Goal: Task Accomplishment & Management: Use online tool/utility

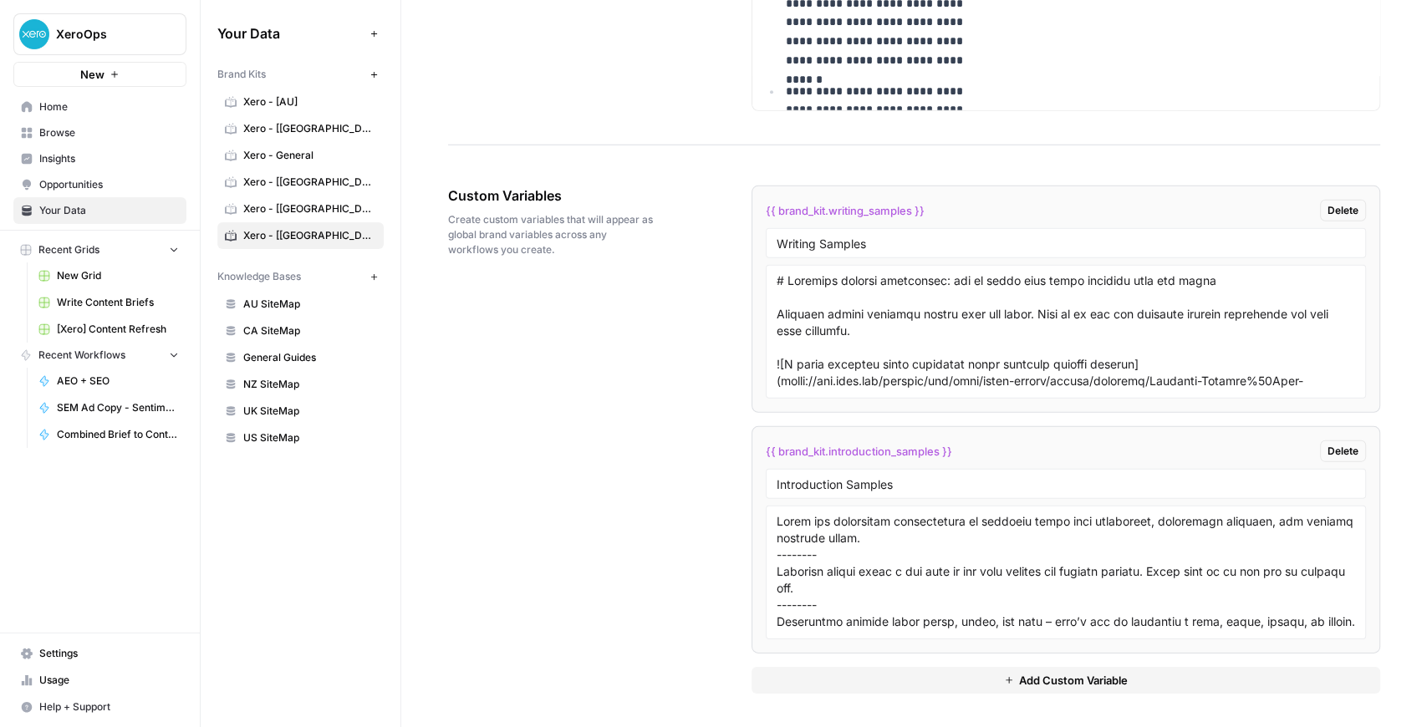
scroll to position [871, 0]
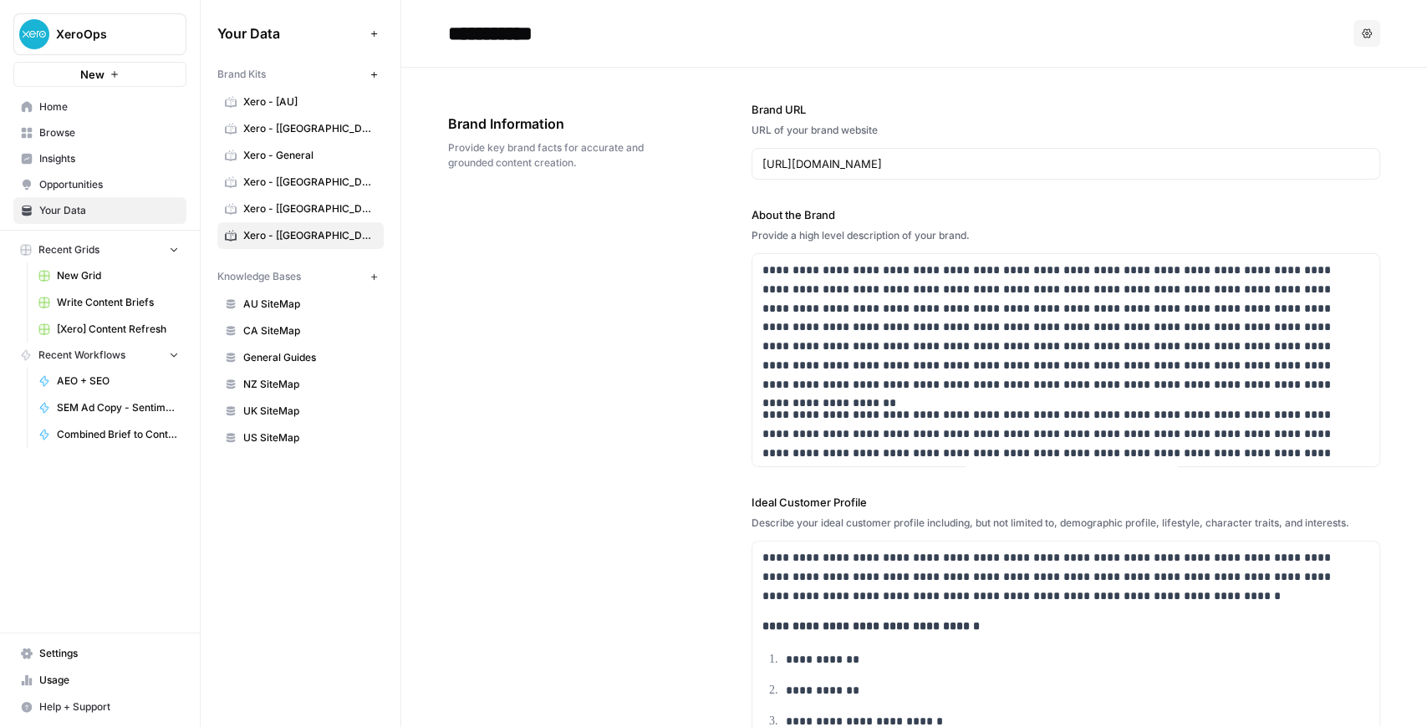
click at [119, 395] on link "SEM Ad Copy - Sentiment Analysis" at bounding box center [108, 408] width 155 height 27
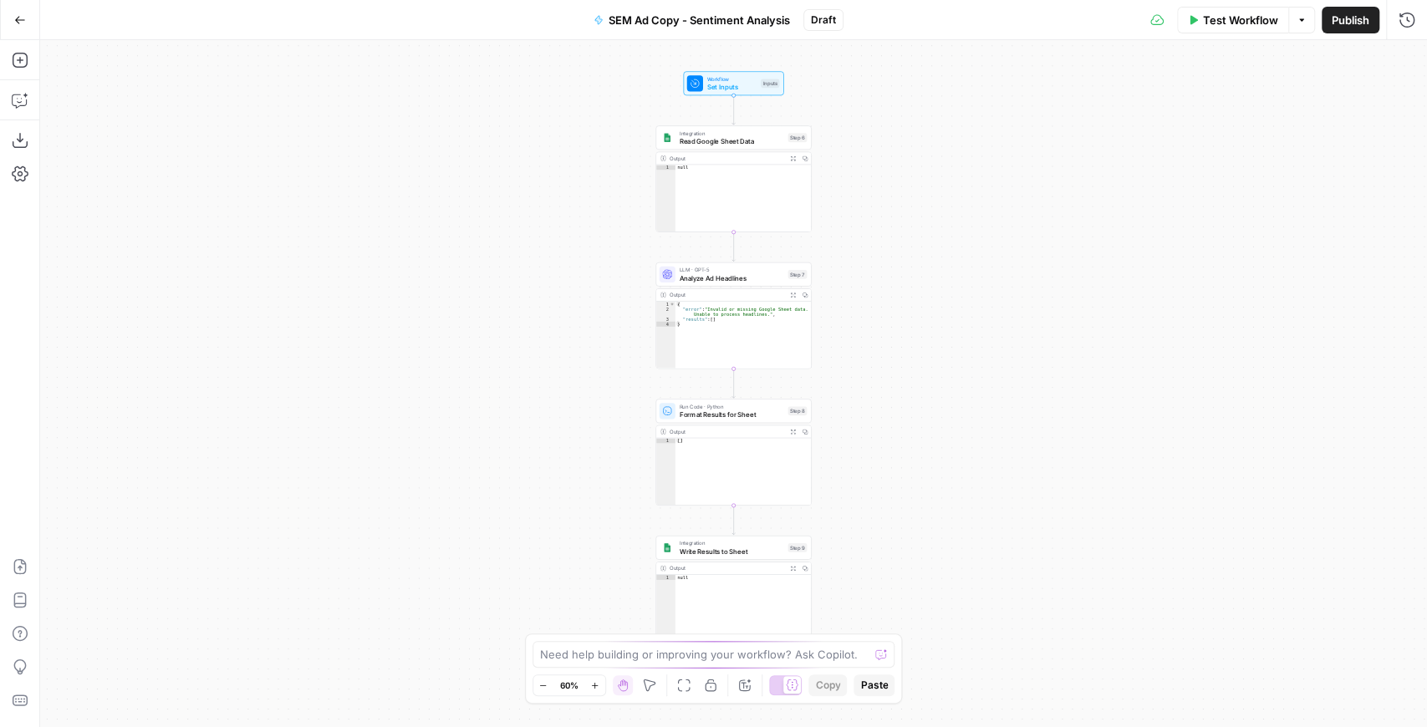
click at [18, 20] on icon "button" at bounding box center [20, 20] width 12 height 12
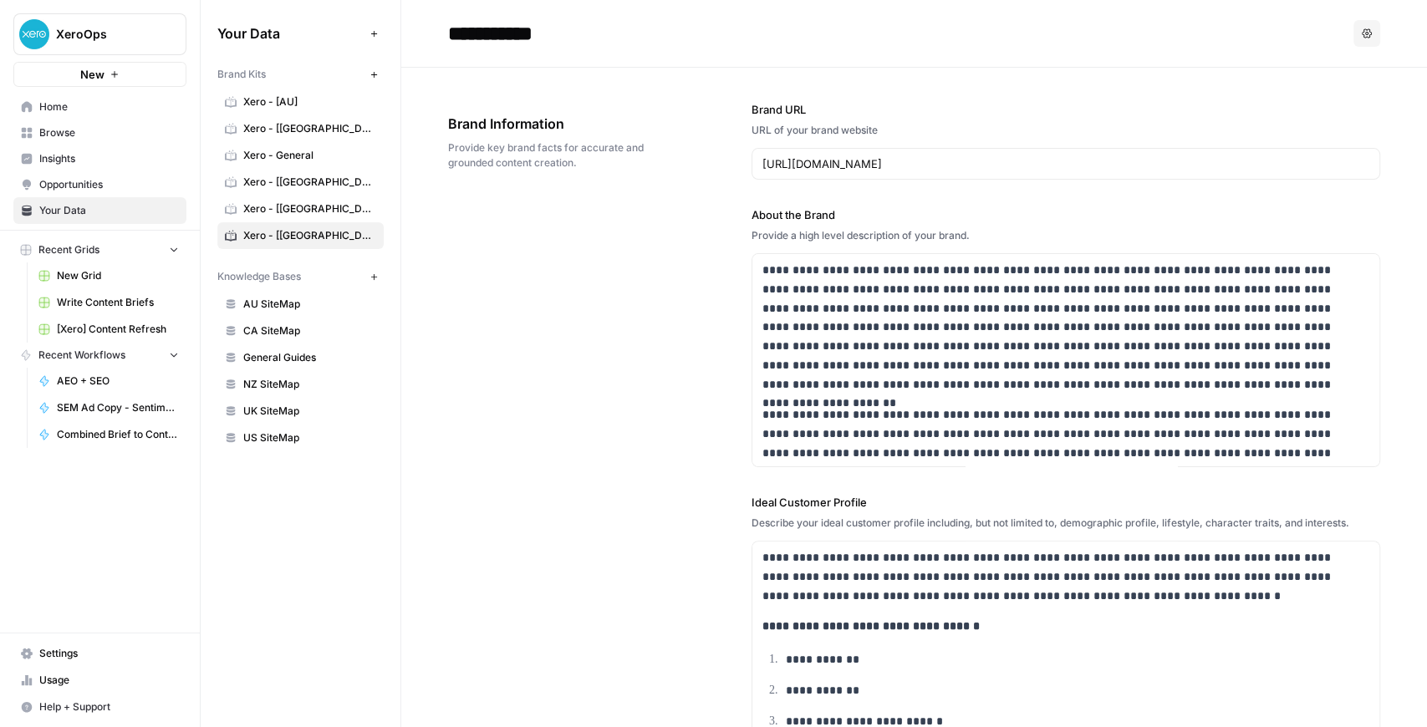
click at [64, 135] on span "Browse" at bounding box center [109, 132] width 140 height 15
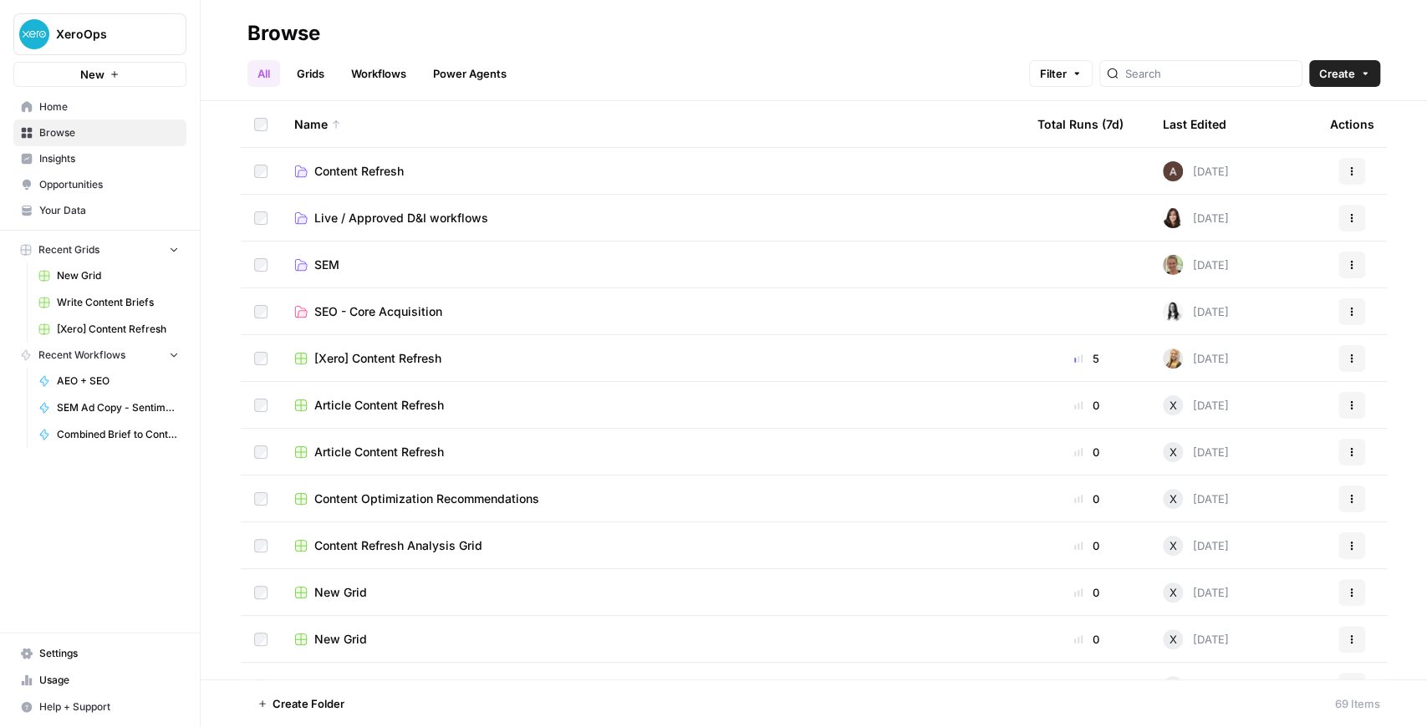
click at [389, 269] on link "SEM" at bounding box center [652, 265] width 716 height 17
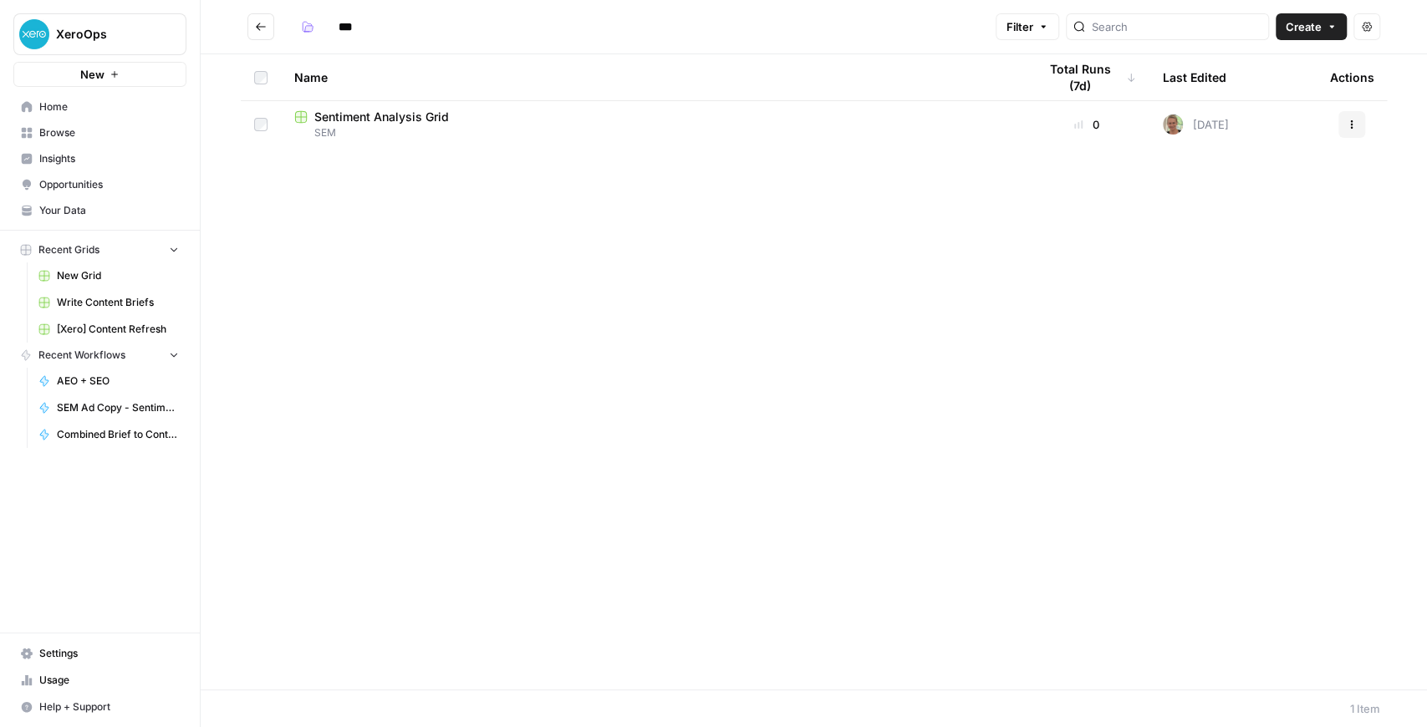
click at [410, 114] on span "Sentiment Analysis Grid" at bounding box center [381, 117] width 135 height 17
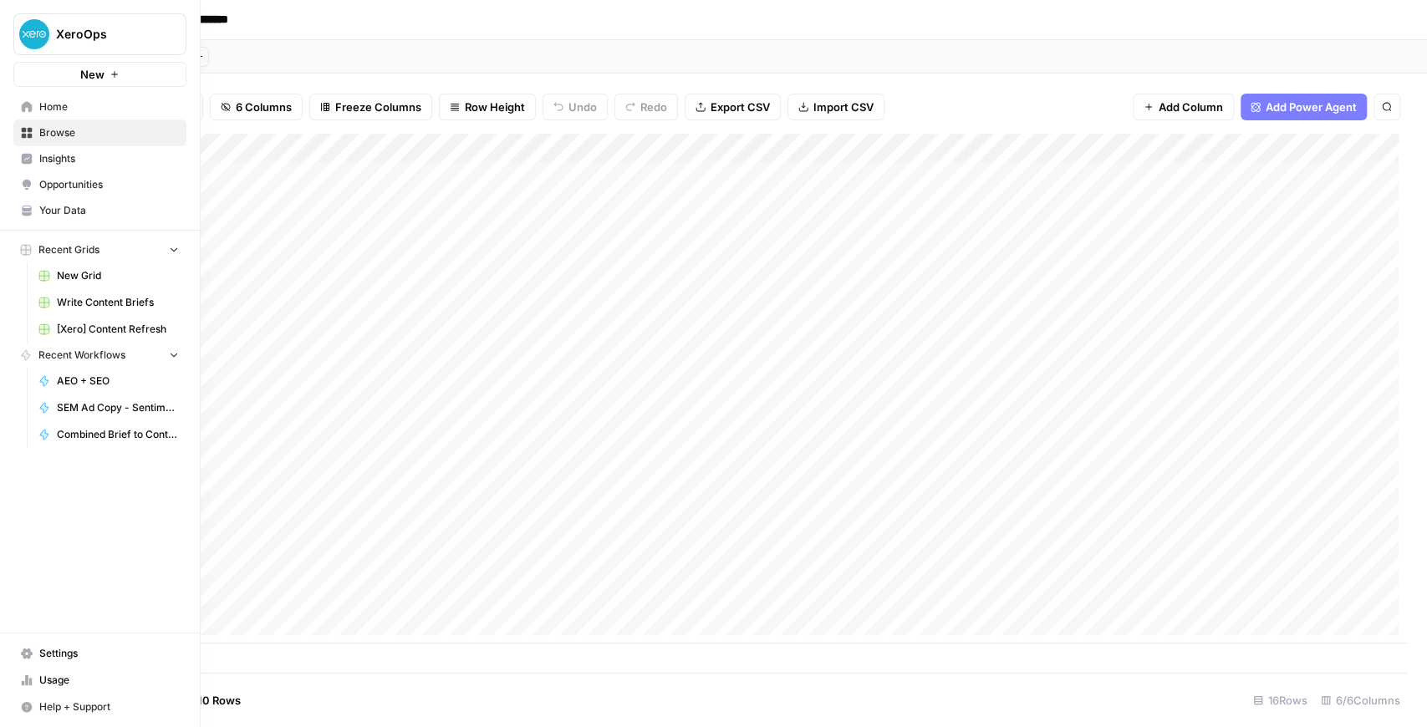
click at [32, 136] on icon at bounding box center [27, 133] width 12 height 12
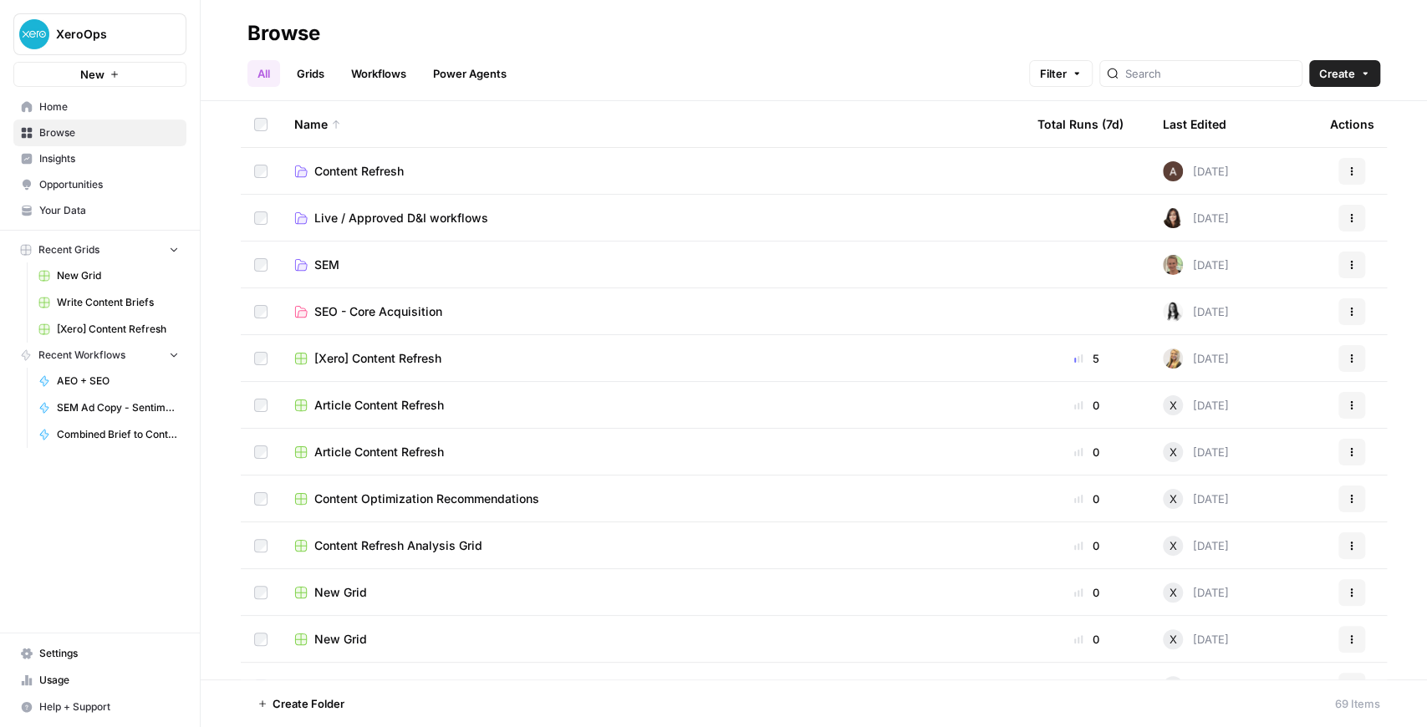
click at [95, 206] on span "Your Data" at bounding box center [109, 210] width 140 height 15
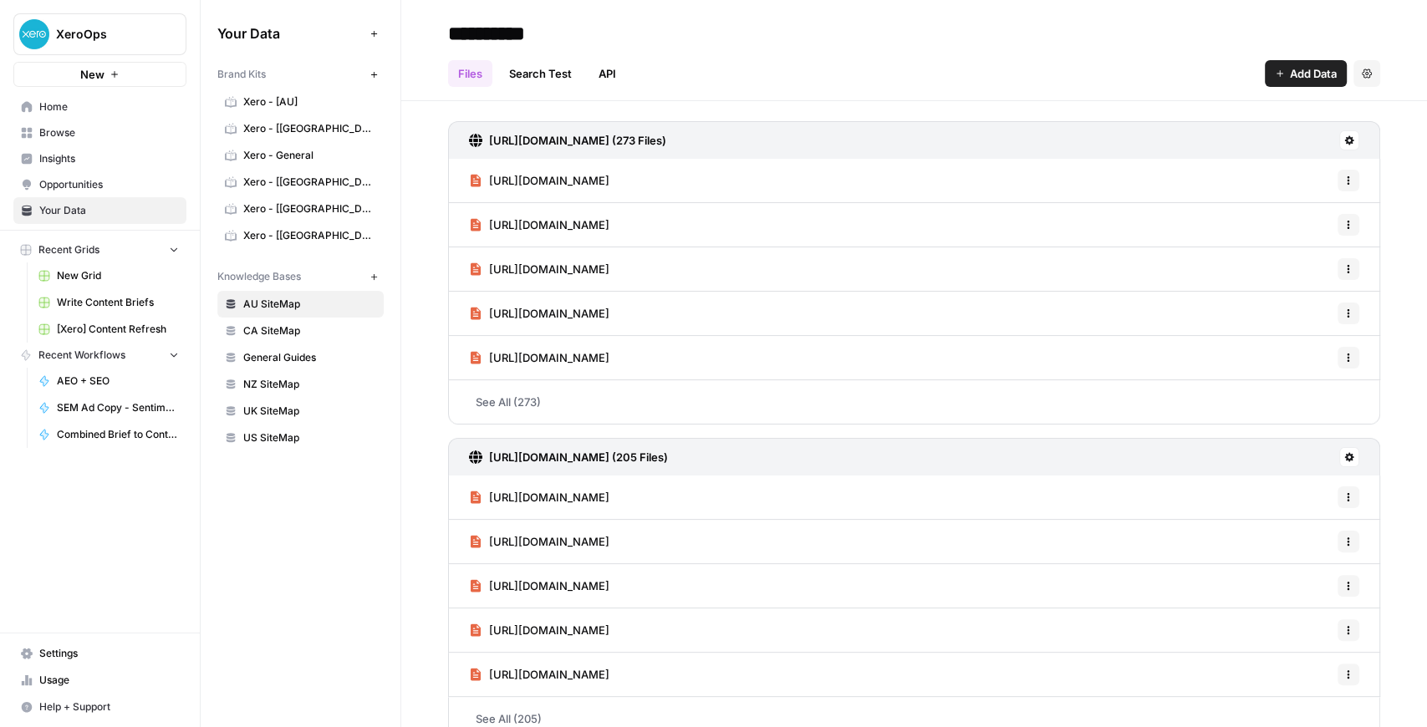
click at [100, 273] on span "New Grid" at bounding box center [118, 275] width 122 height 15
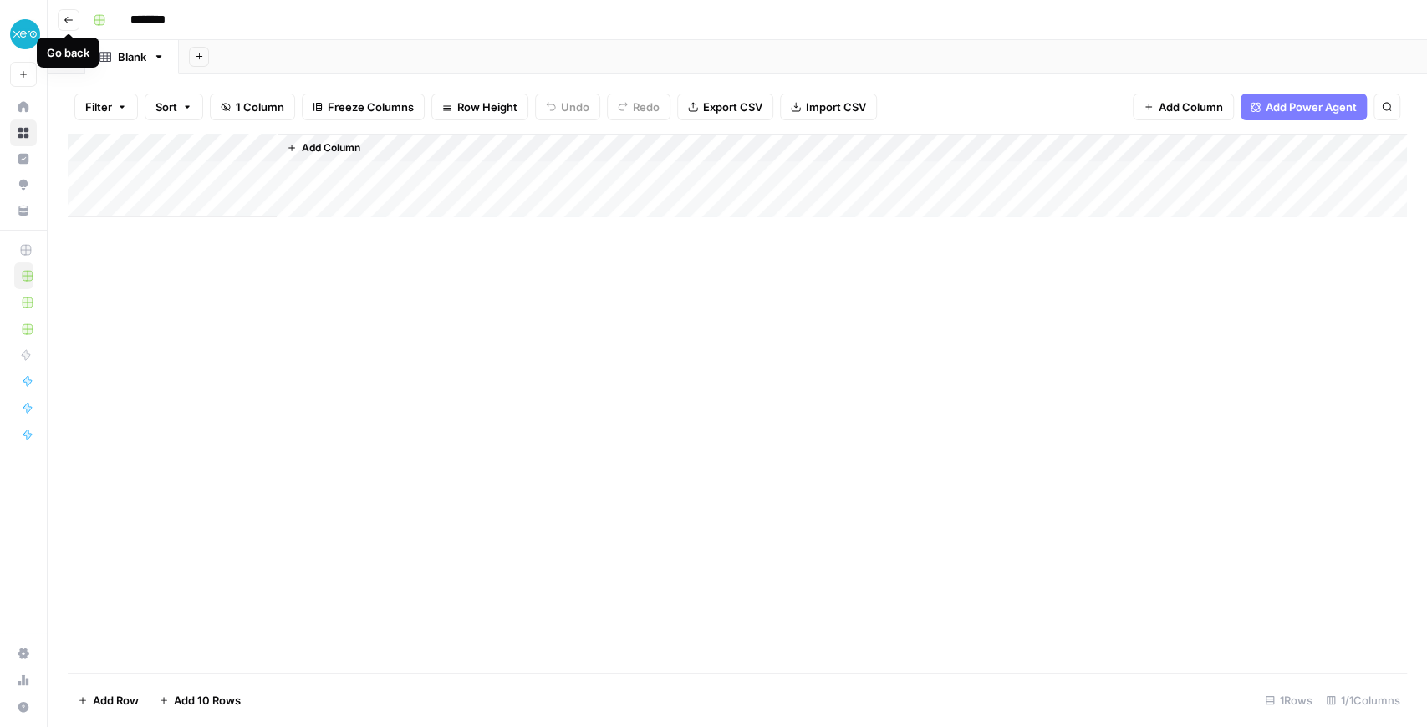
click at [71, 23] on icon "button" at bounding box center [69, 20] width 10 height 10
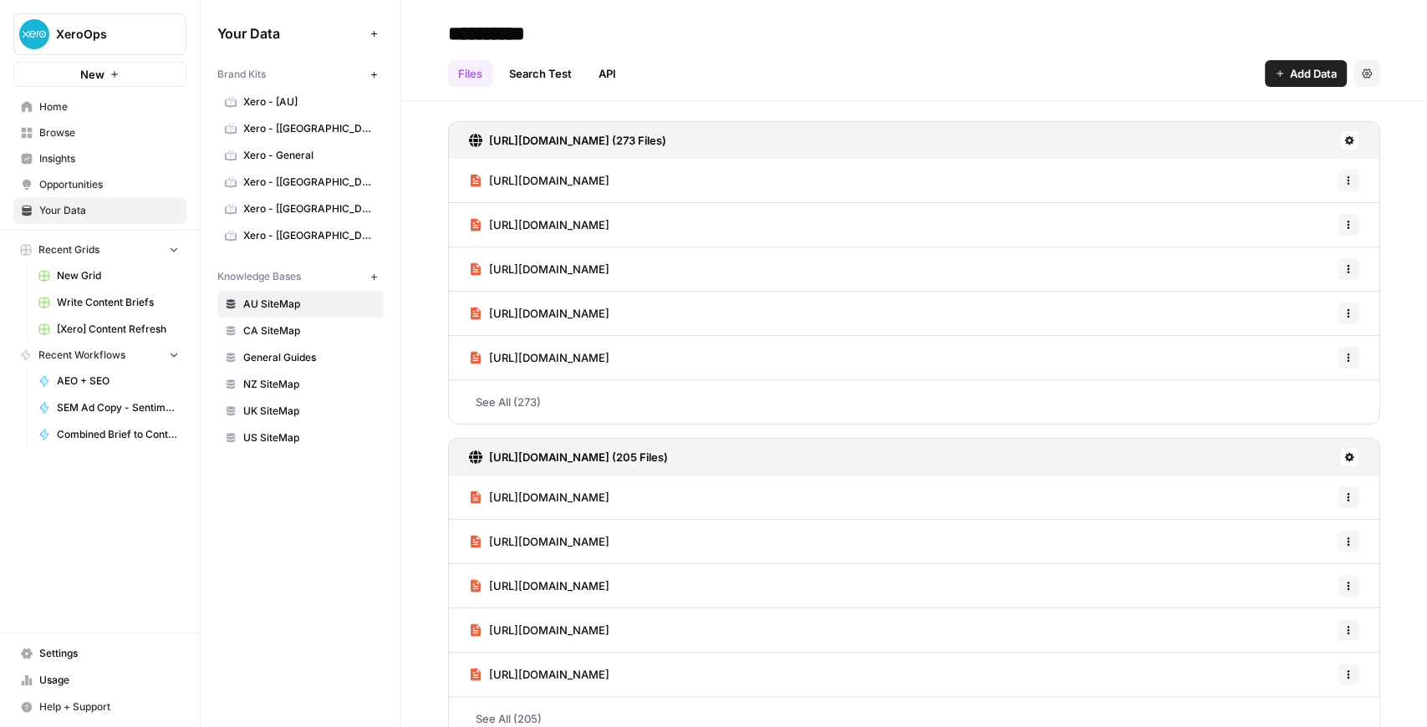
click at [99, 139] on span "Browse" at bounding box center [109, 132] width 140 height 15
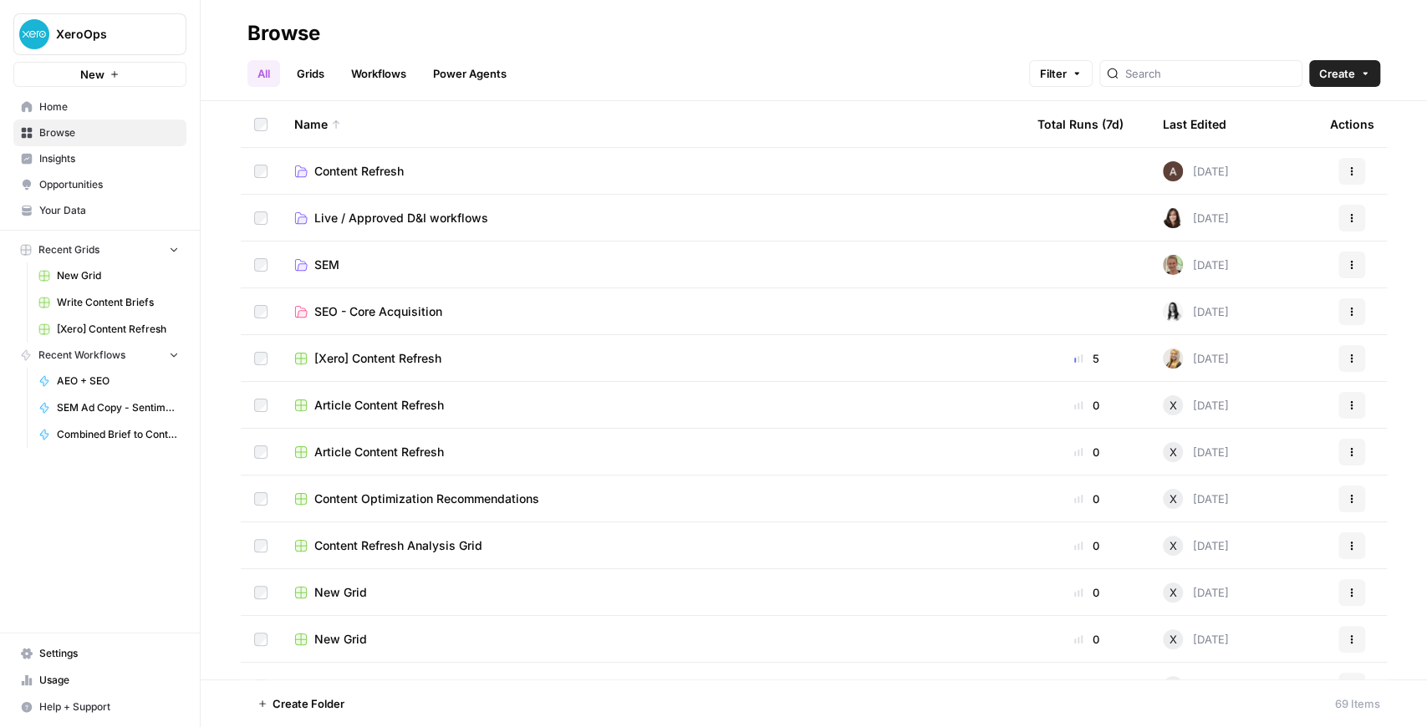
click at [425, 214] on span "Live / Approved D&I workflows" at bounding box center [401, 218] width 174 height 17
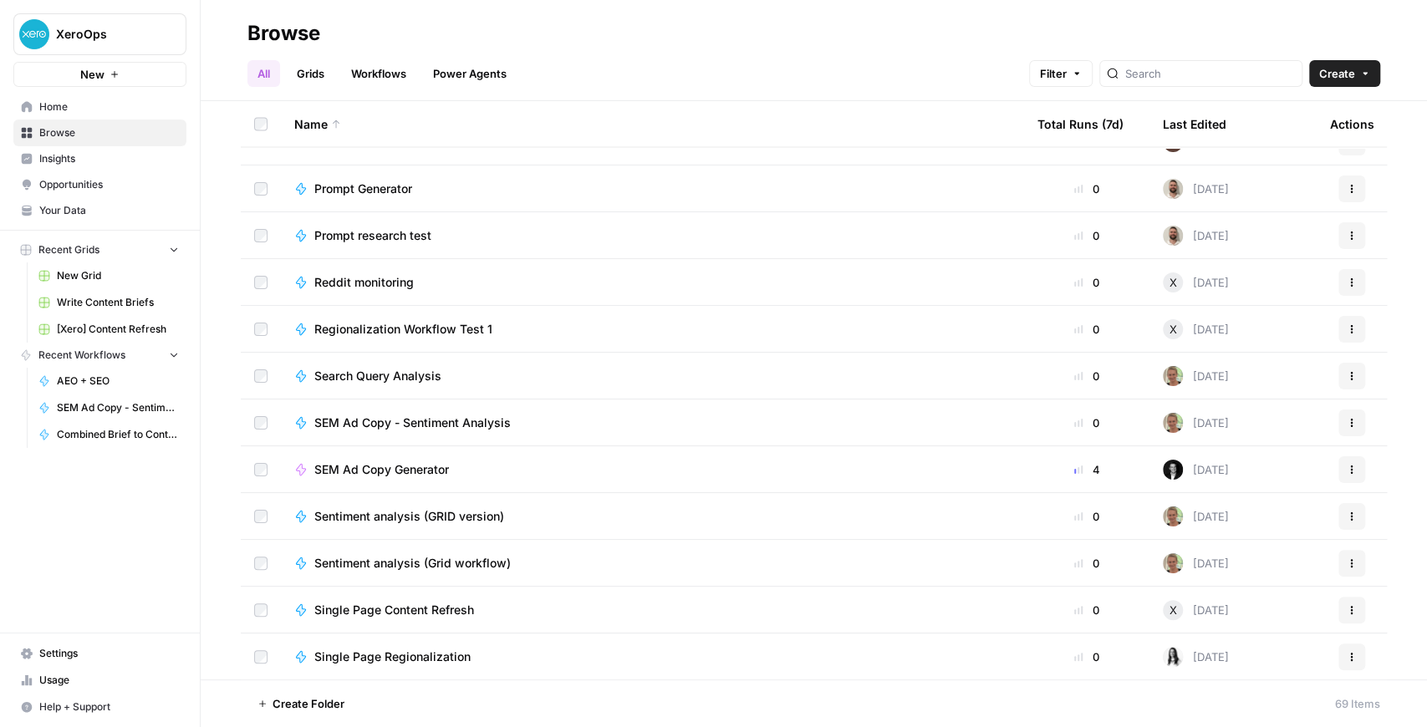
scroll to position [2675, 0]
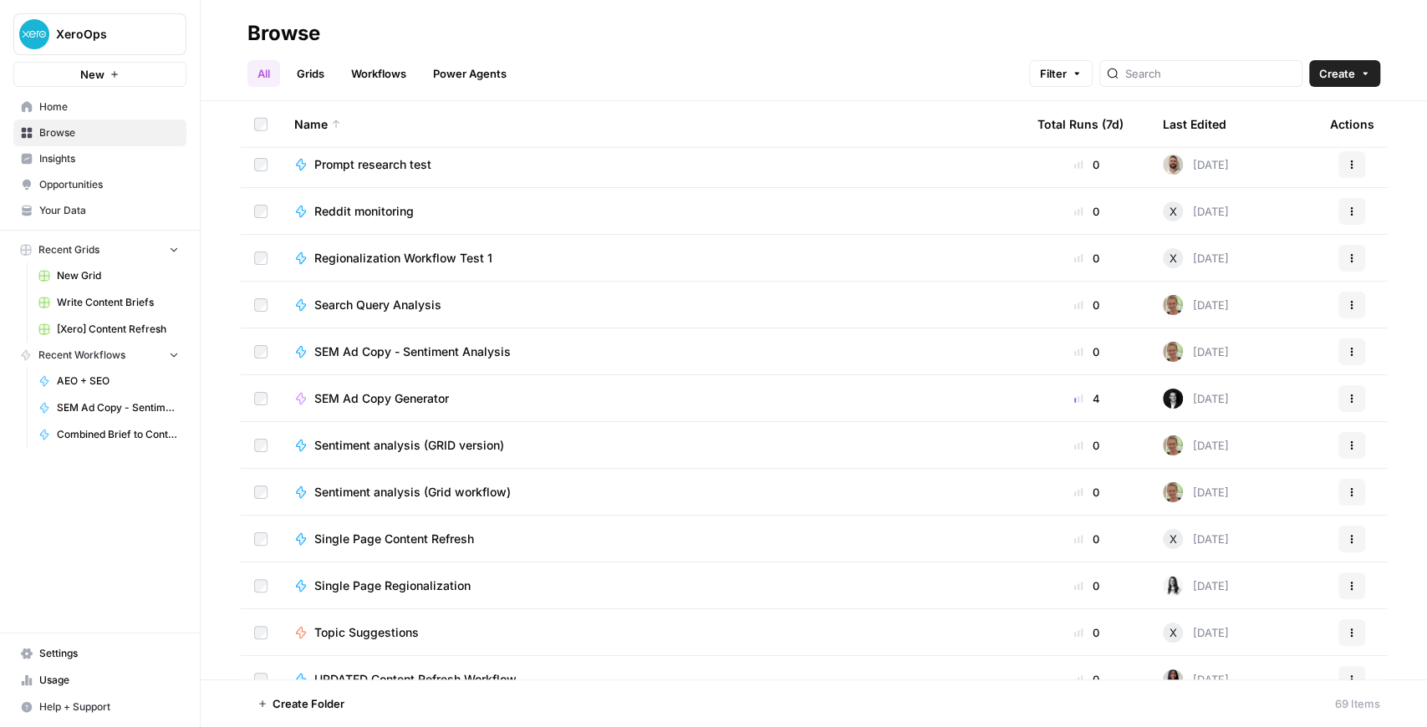
click at [481, 449] on span "Sentiment analysis (GRID version)" at bounding box center [409, 445] width 190 height 17
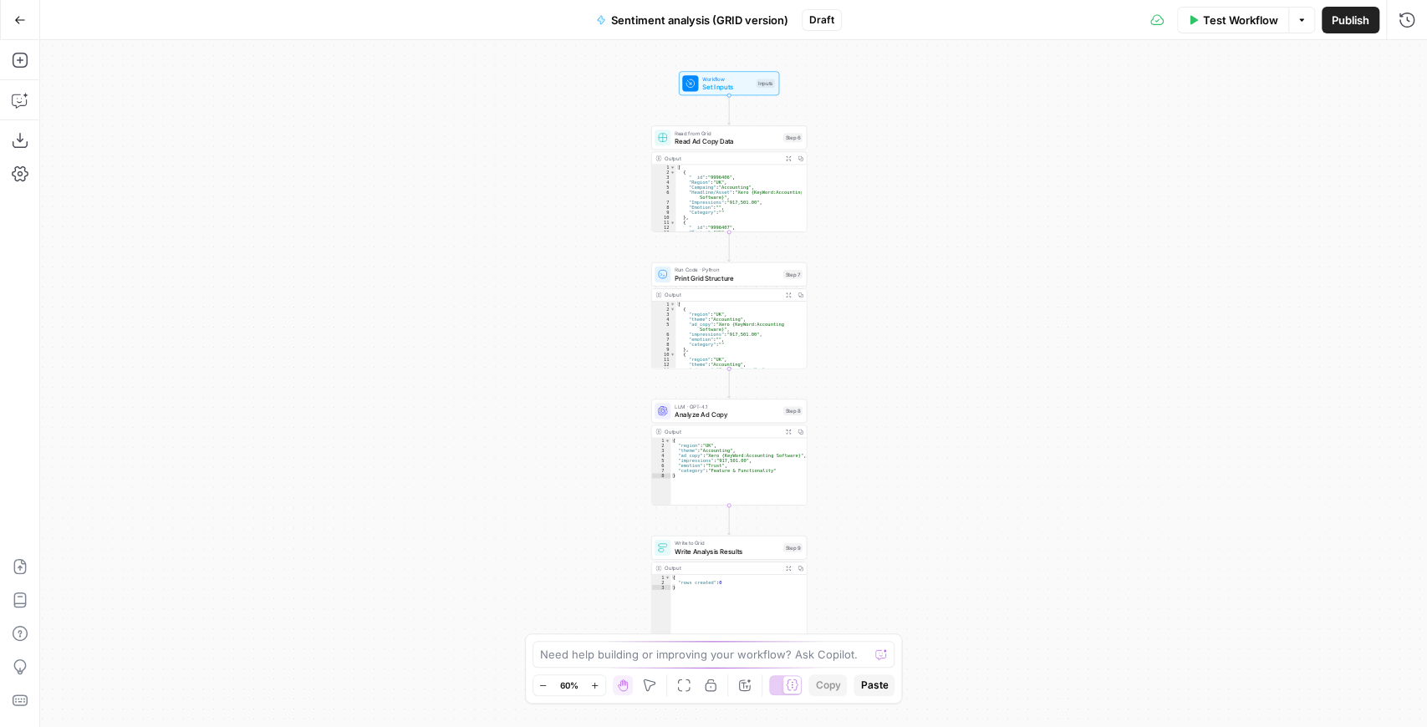
drag, startPoint x: 460, startPoint y: 65, endPoint x: 468, endPoint y: 62, distance: 9.0
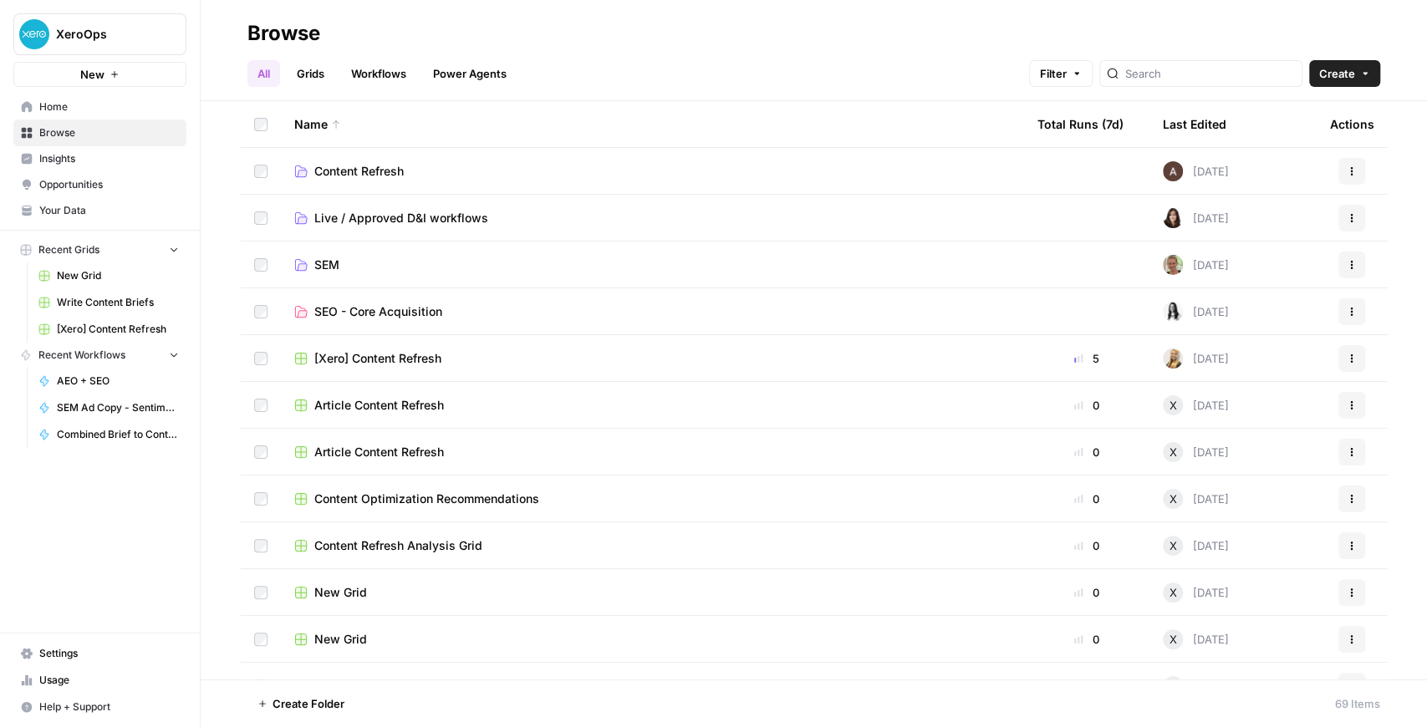
click at [122, 324] on span "[Xero] Content Refresh" at bounding box center [118, 329] width 122 height 15
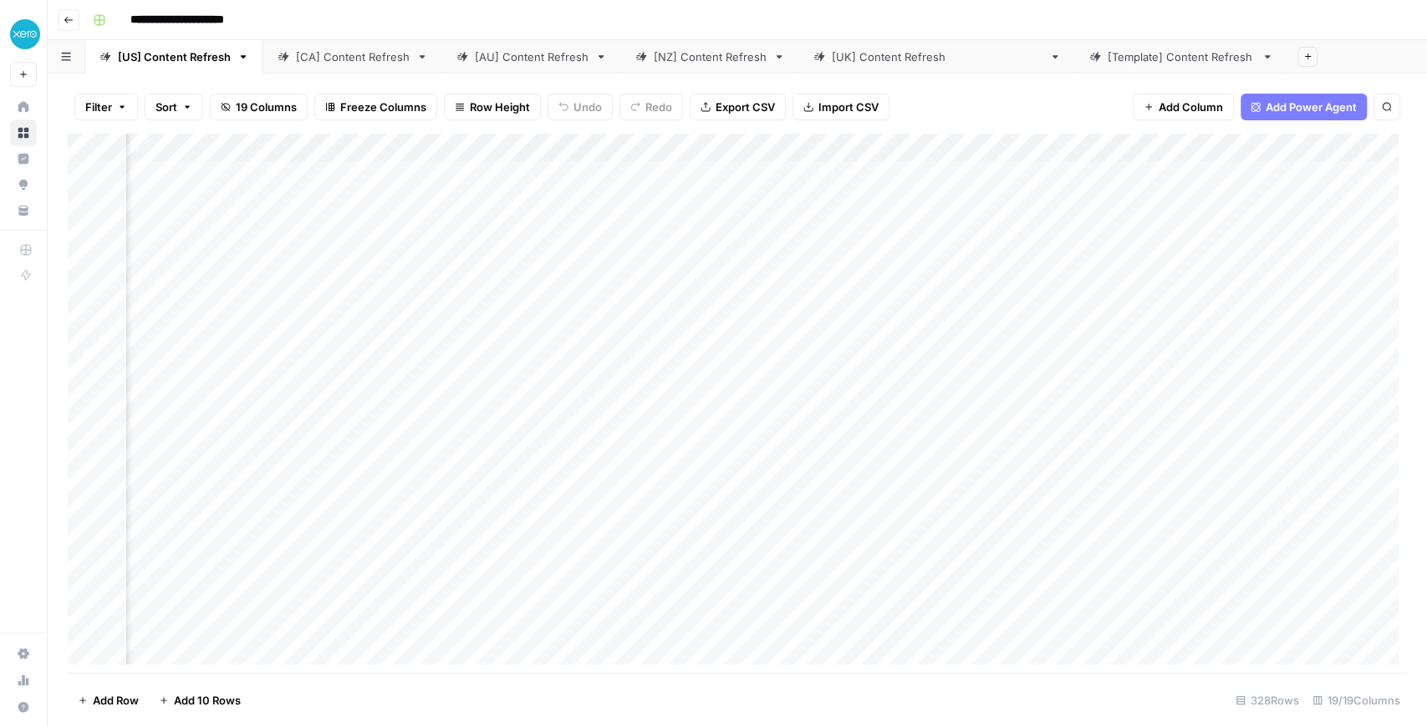
scroll to position [0, 874]
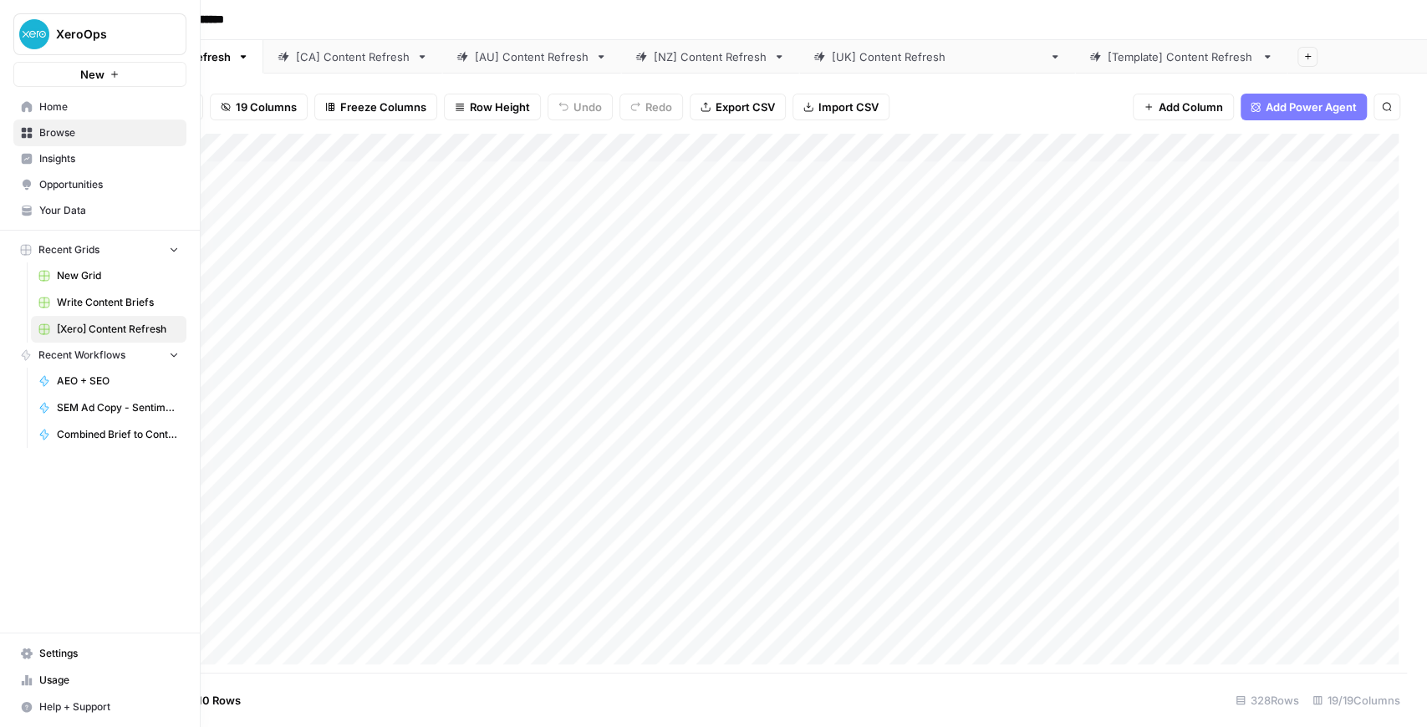
click at [65, 206] on span "Your Data" at bounding box center [109, 210] width 140 height 15
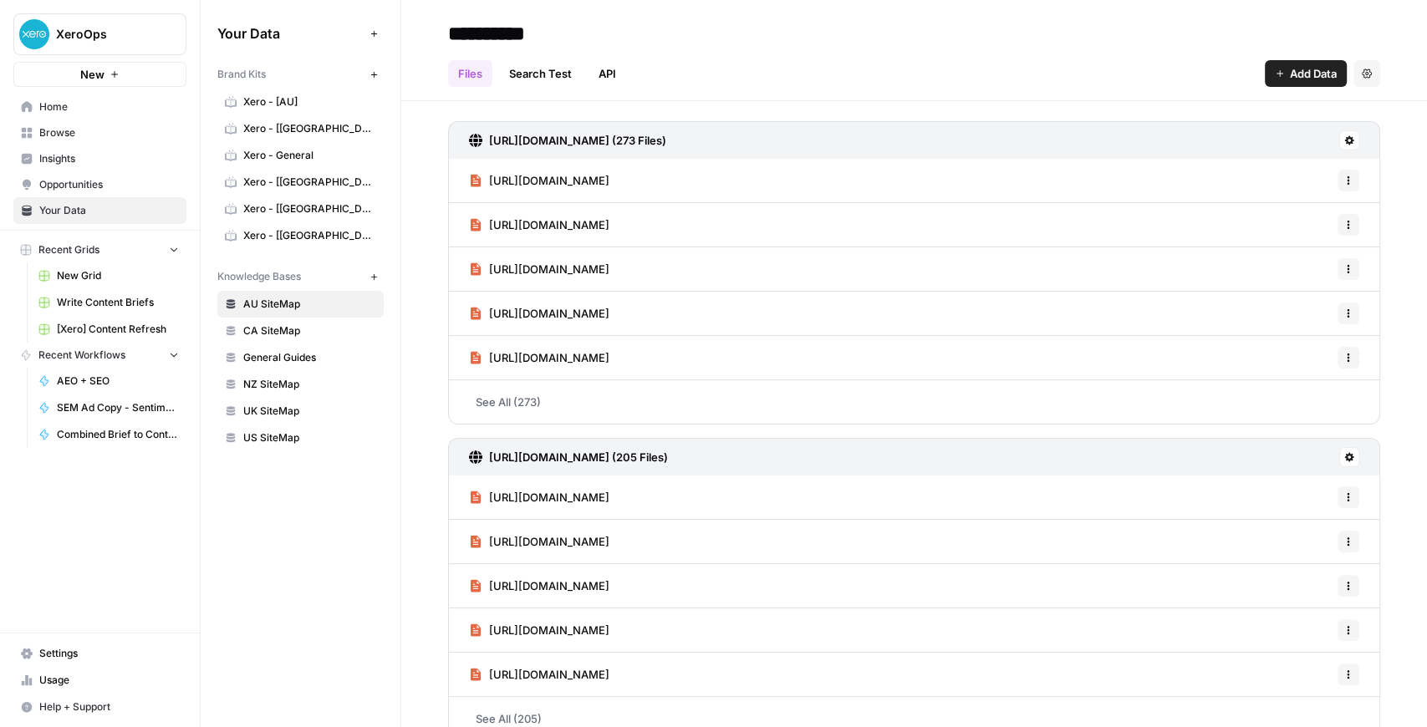
click at [279, 234] on span "Xero - [US]" at bounding box center [309, 235] width 133 height 15
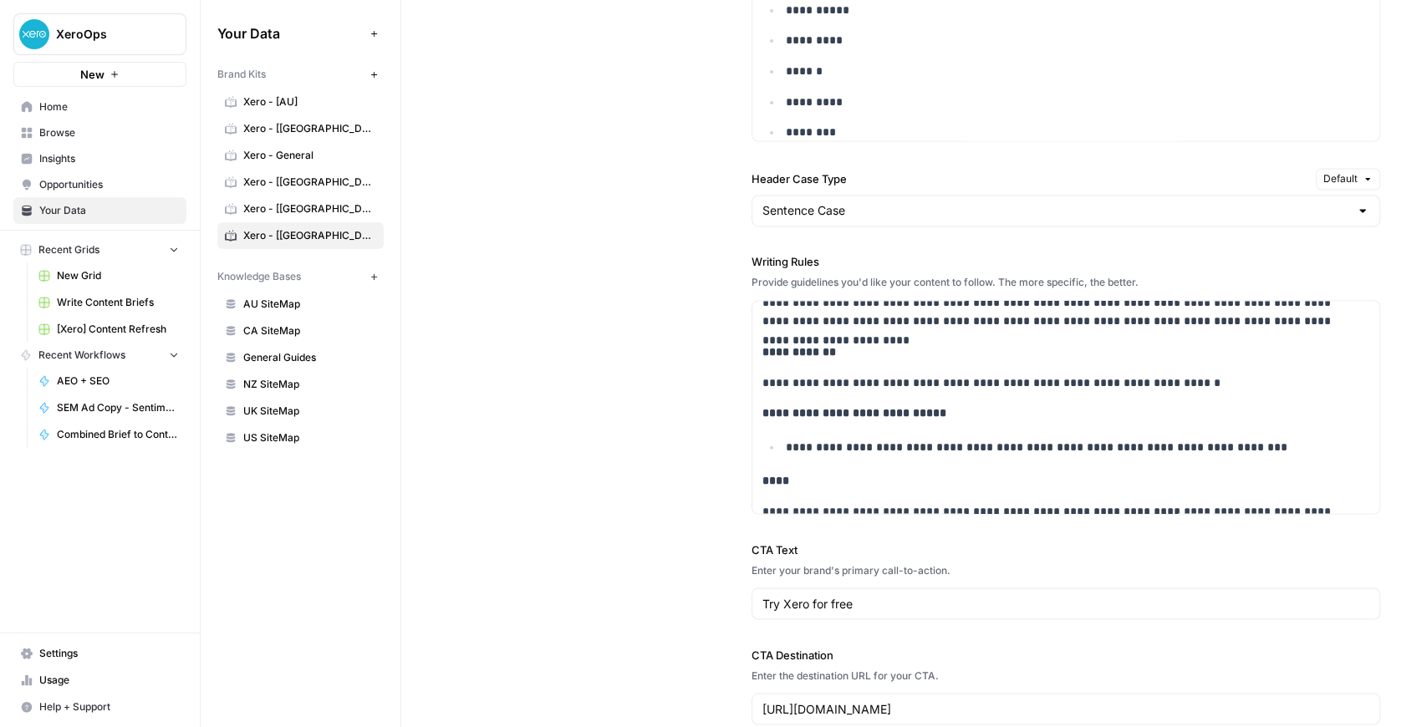
scroll to position [3225, 0]
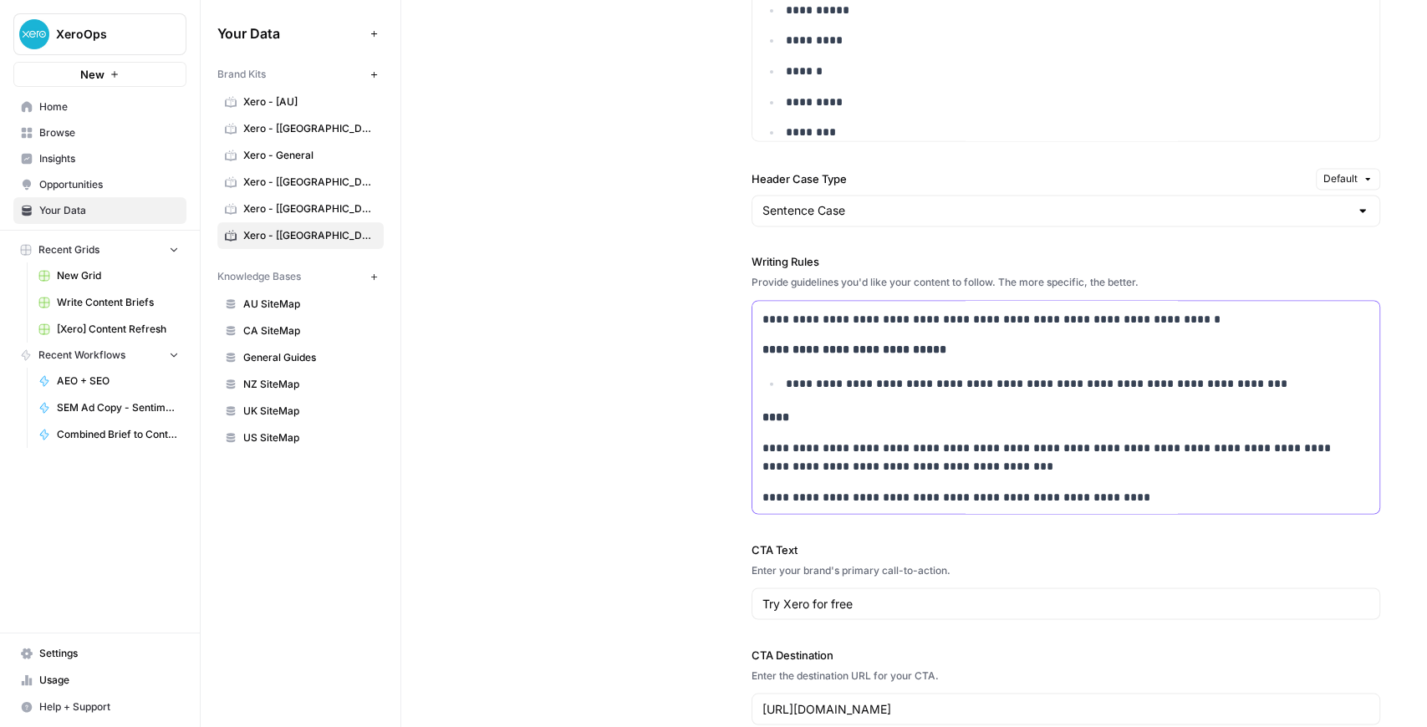
click at [708, 380] on p "**********" at bounding box center [1070, 383] width 569 height 19
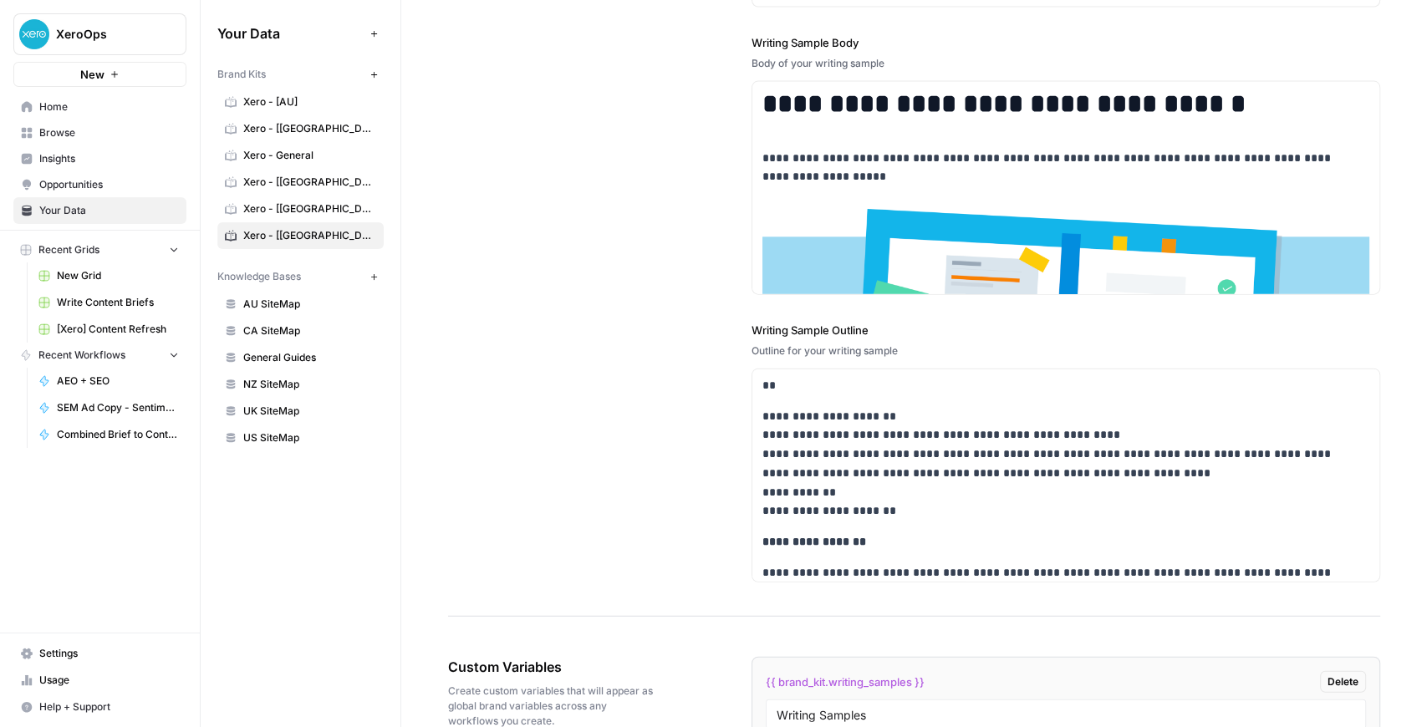
scroll to position [3055, 0]
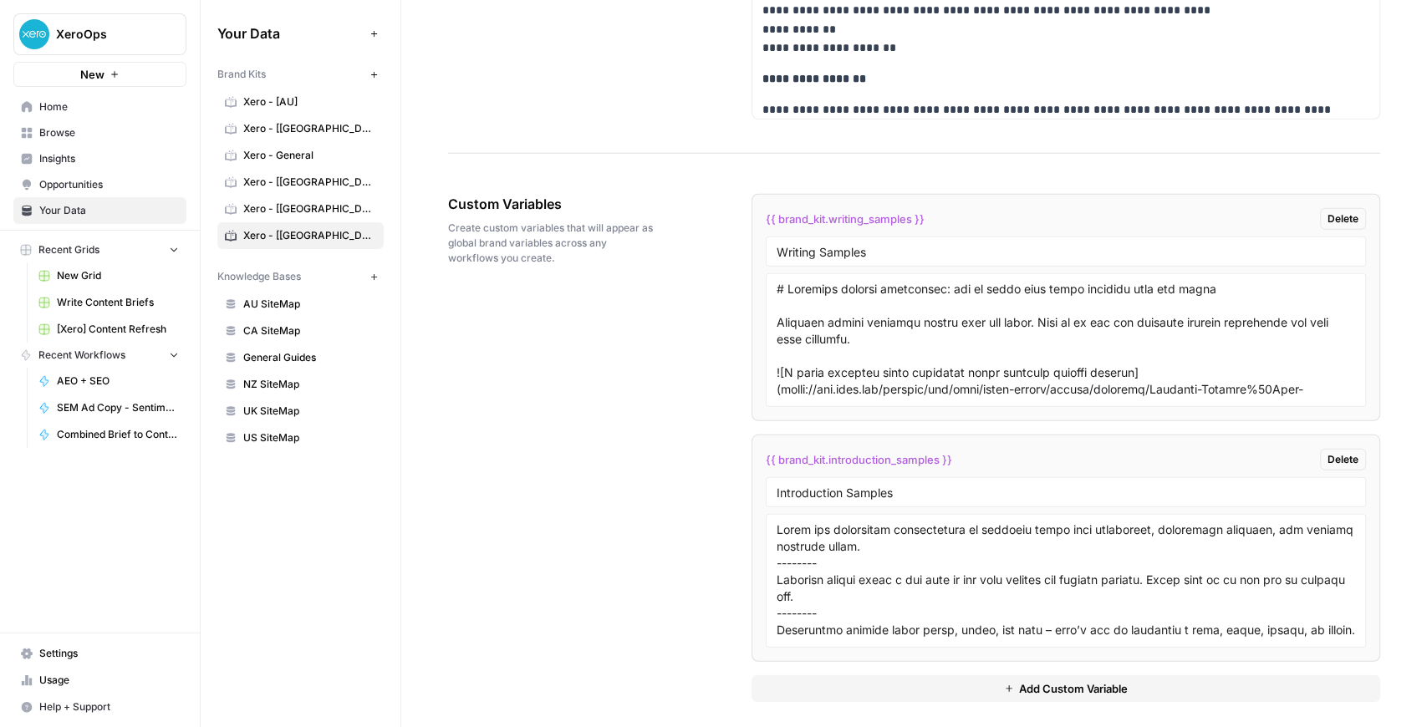
click at [72, 130] on span "Browse" at bounding box center [109, 132] width 140 height 15
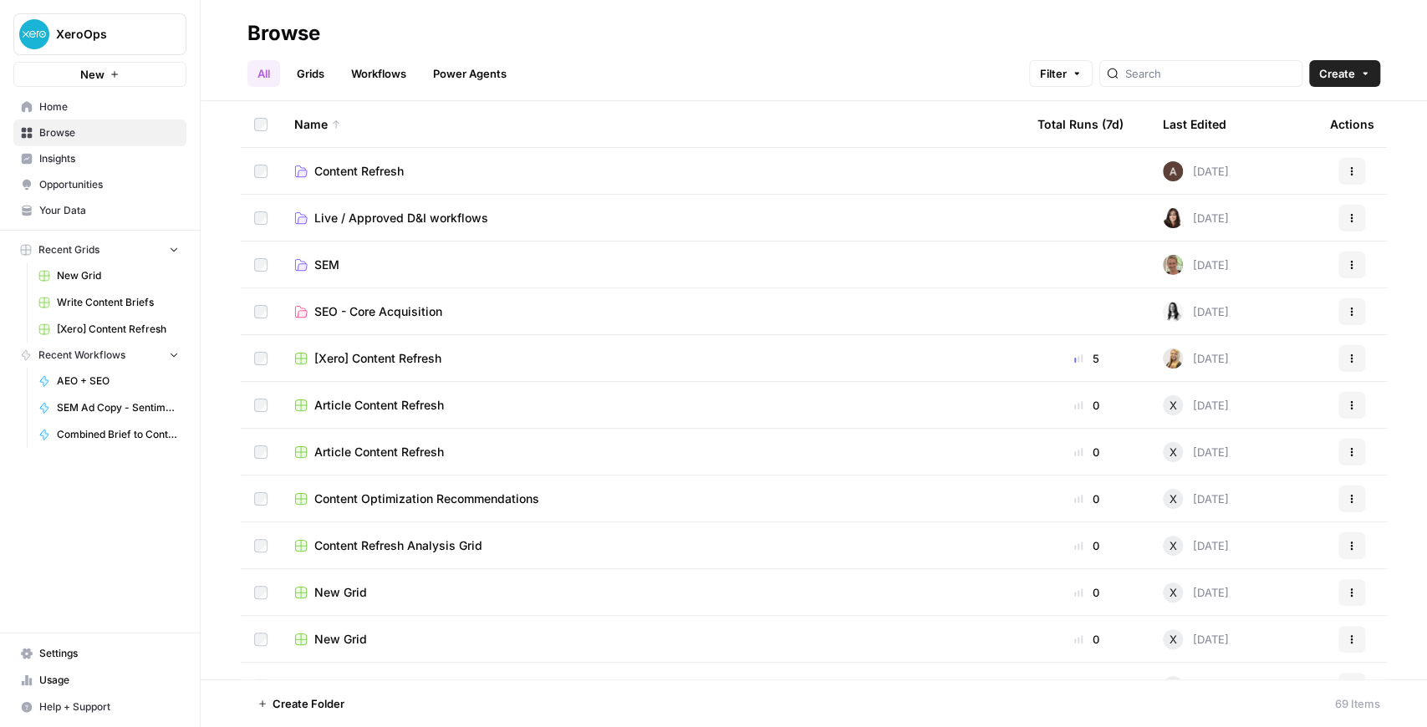
click at [411, 221] on span "Live / Approved D&I workflows" at bounding box center [401, 218] width 174 height 17
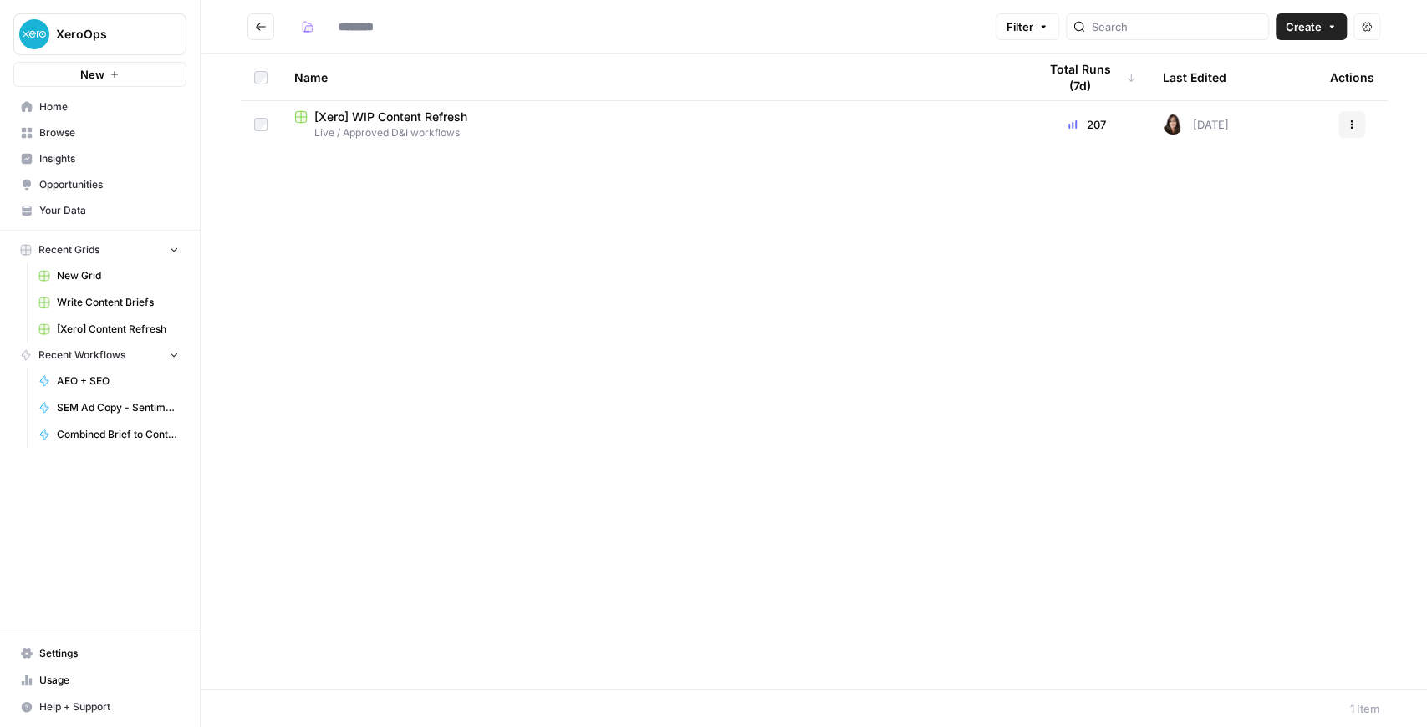
type input "**********"
click at [390, 119] on span "[Xero] WIP Content Refresh" at bounding box center [390, 117] width 153 height 17
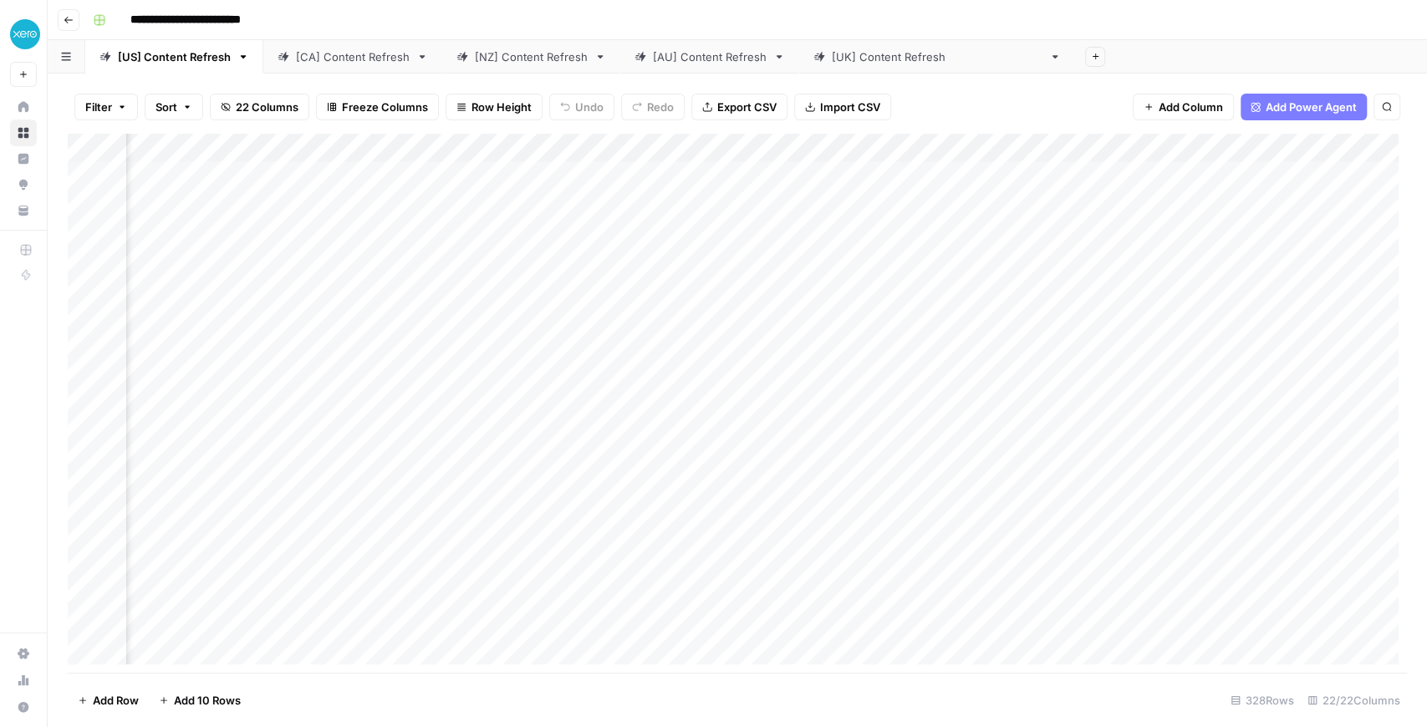
scroll to position [0, 1736]
click at [708, 146] on div "Add Column" at bounding box center [737, 403] width 1339 height 539
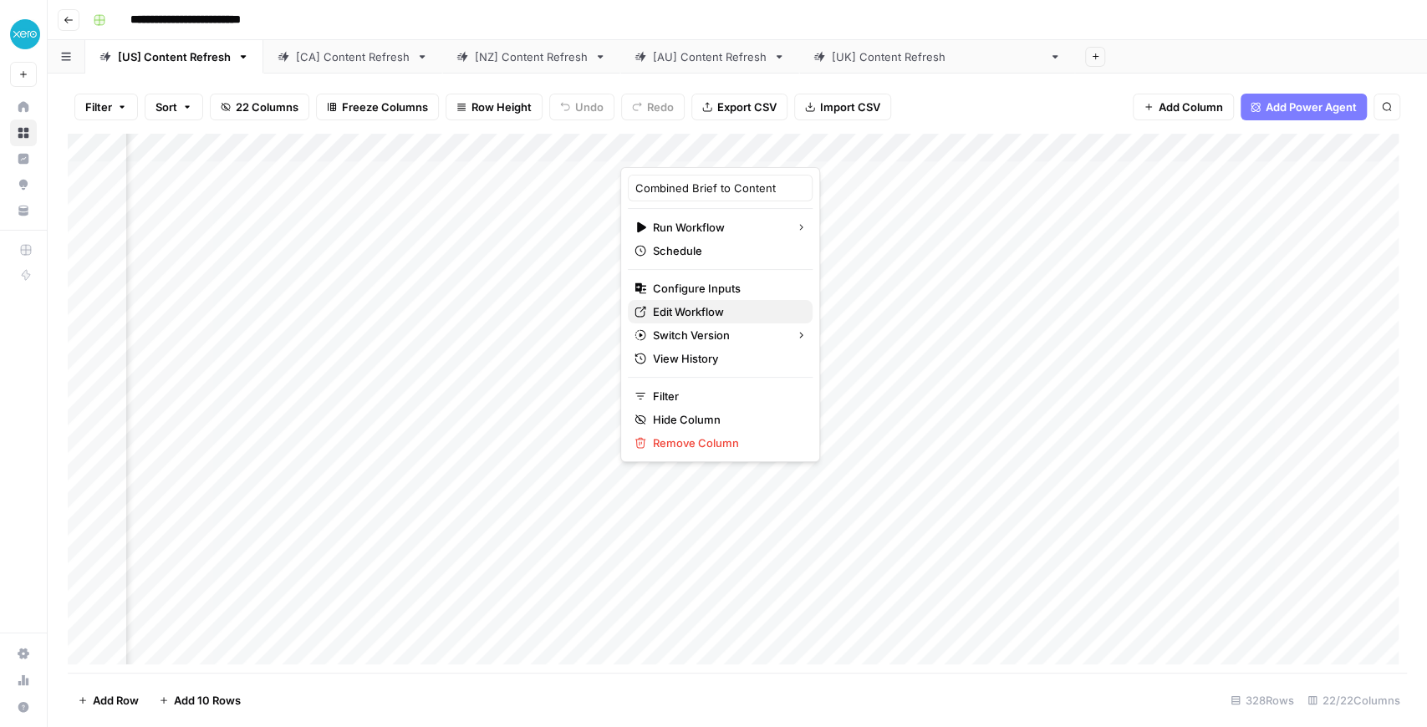
click at [687, 314] on span "Edit Workflow" at bounding box center [726, 311] width 146 height 17
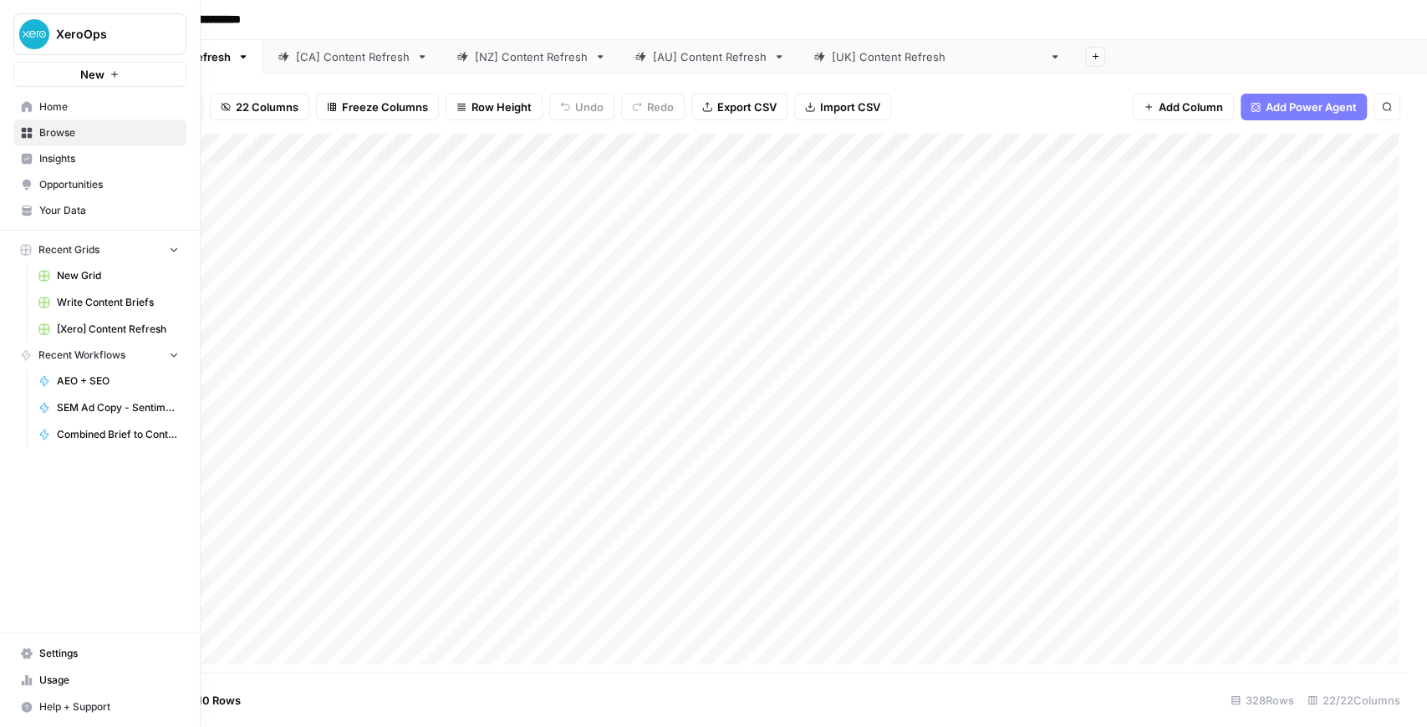
click at [38, 210] on link "Your Data" at bounding box center [99, 210] width 173 height 27
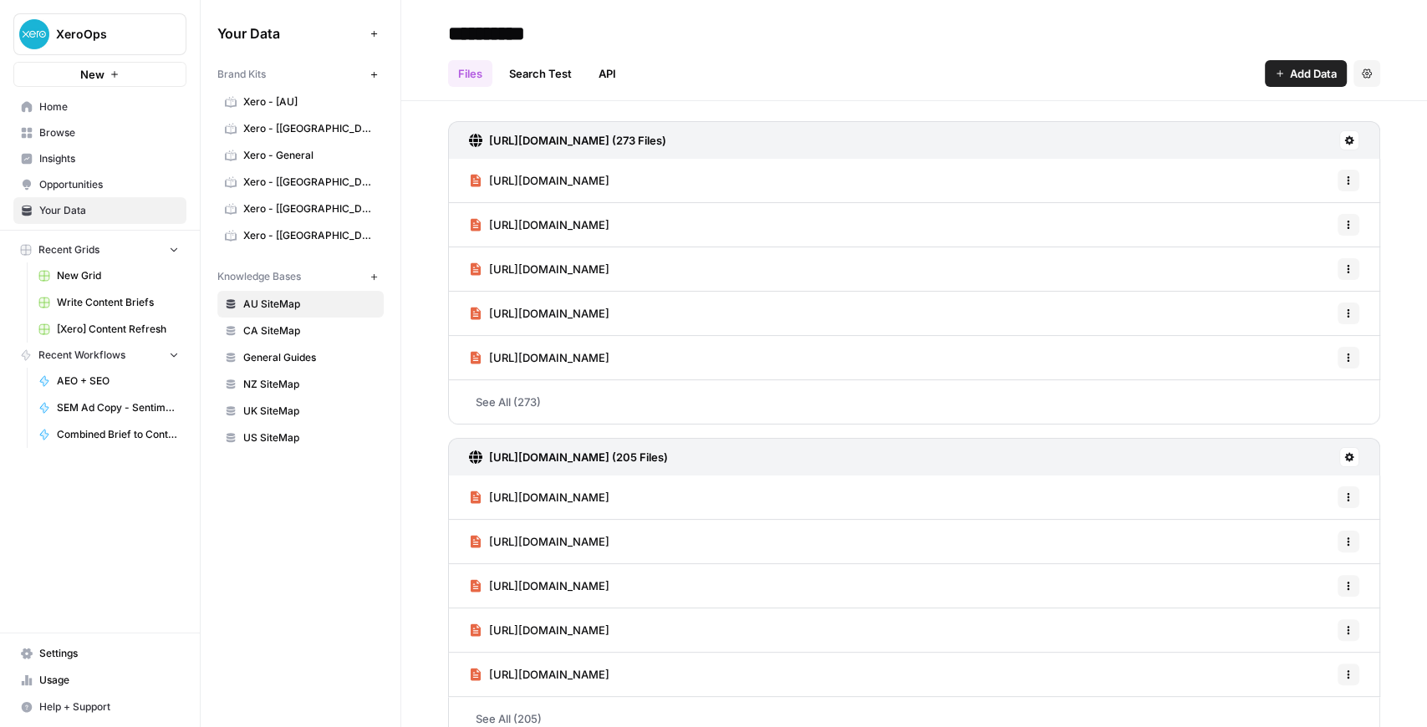
click at [273, 236] on span "Xero - [US]" at bounding box center [309, 235] width 133 height 15
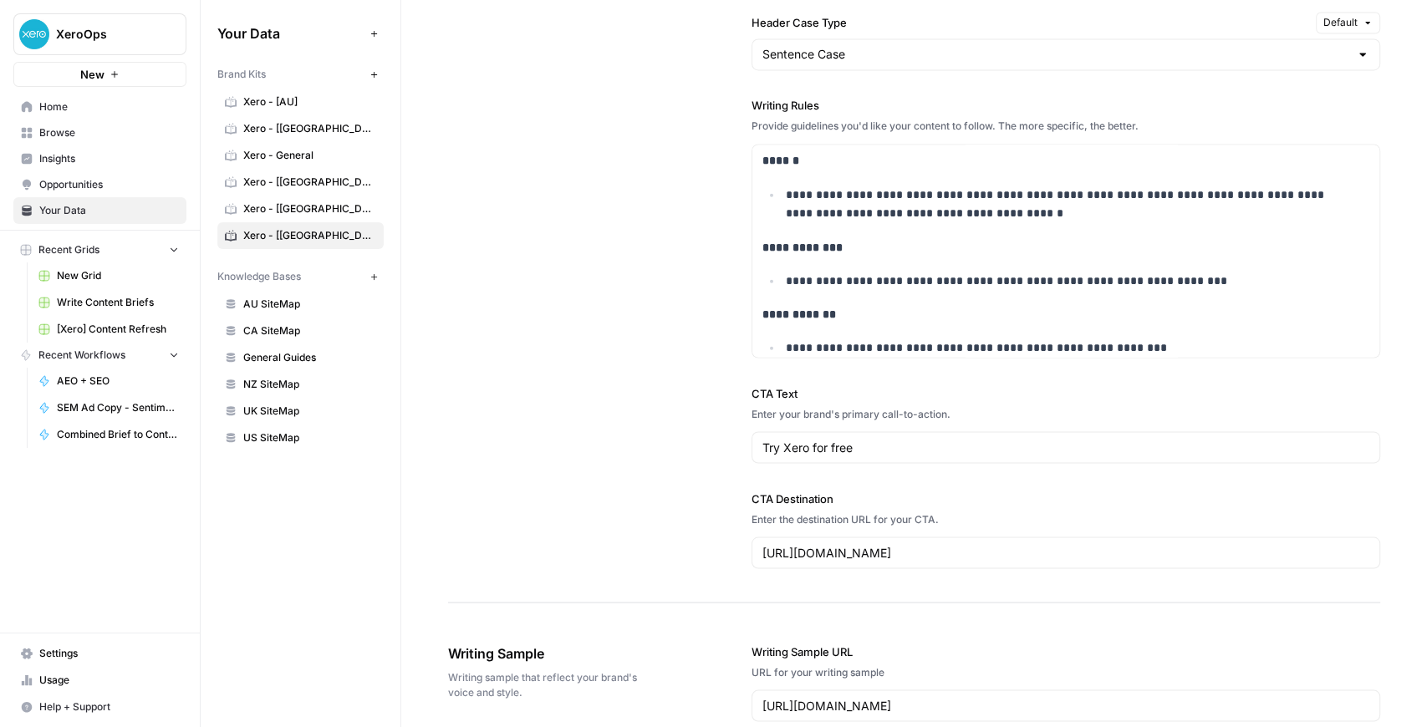
scroll to position [3225, 0]
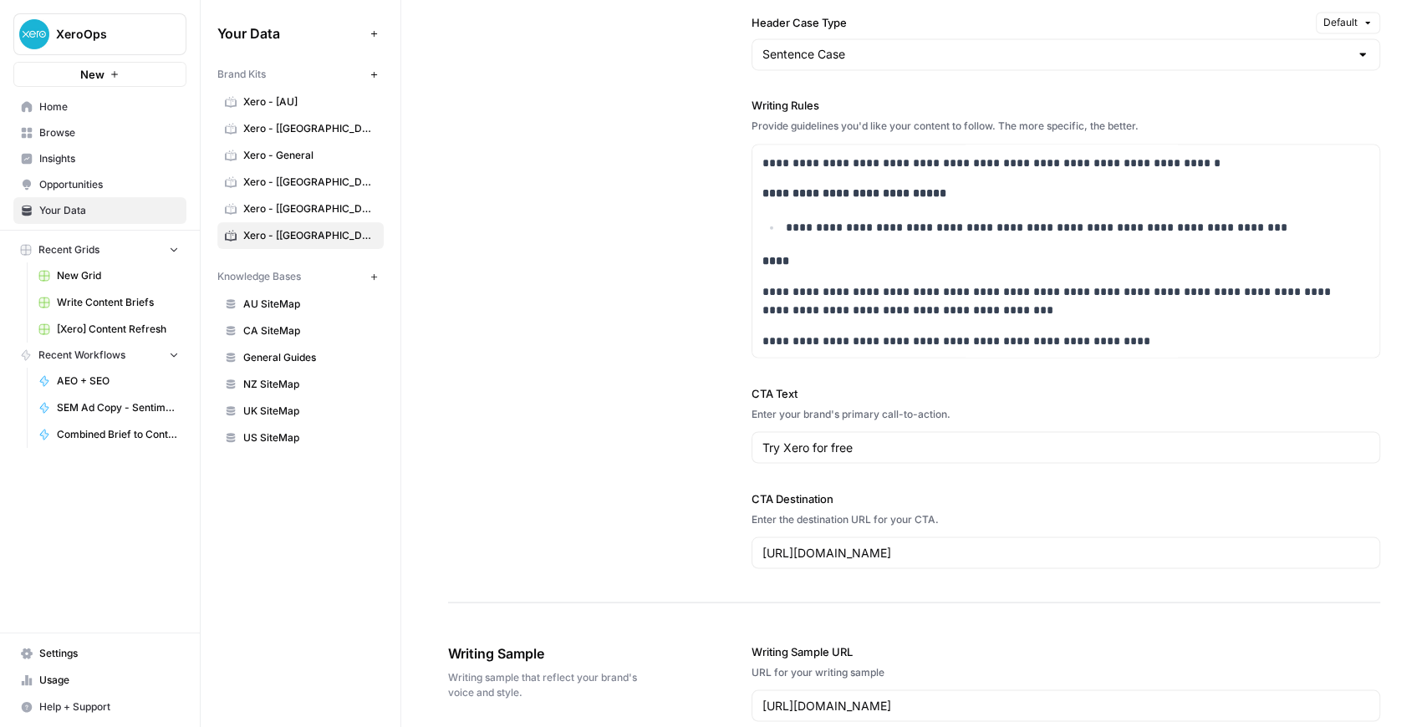
click at [104, 147] on link "Insights" at bounding box center [99, 158] width 173 height 27
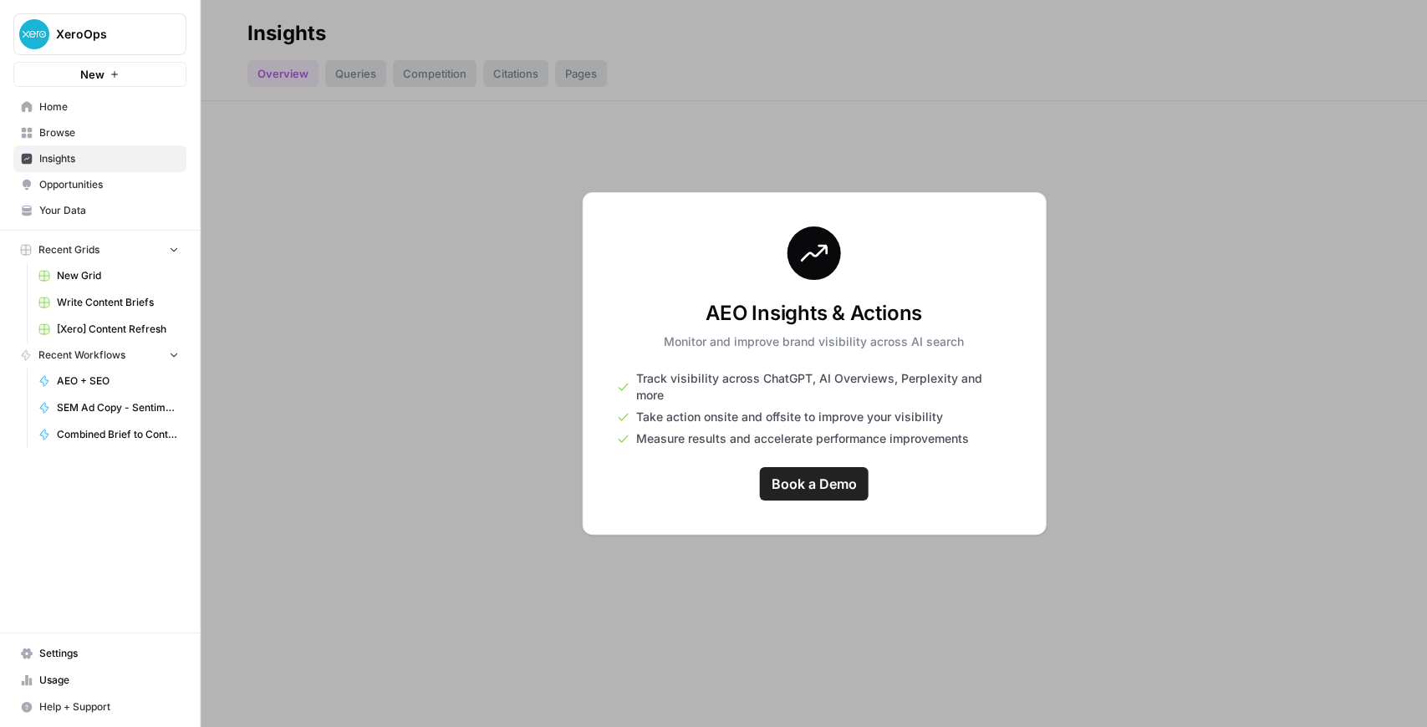
click at [104, 180] on span "Opportunities" at bounding box center [109, 184] width 140 height 15
click at [100, 201] on link "Your Data" at bounding box center [99, 210] width 173 height 27
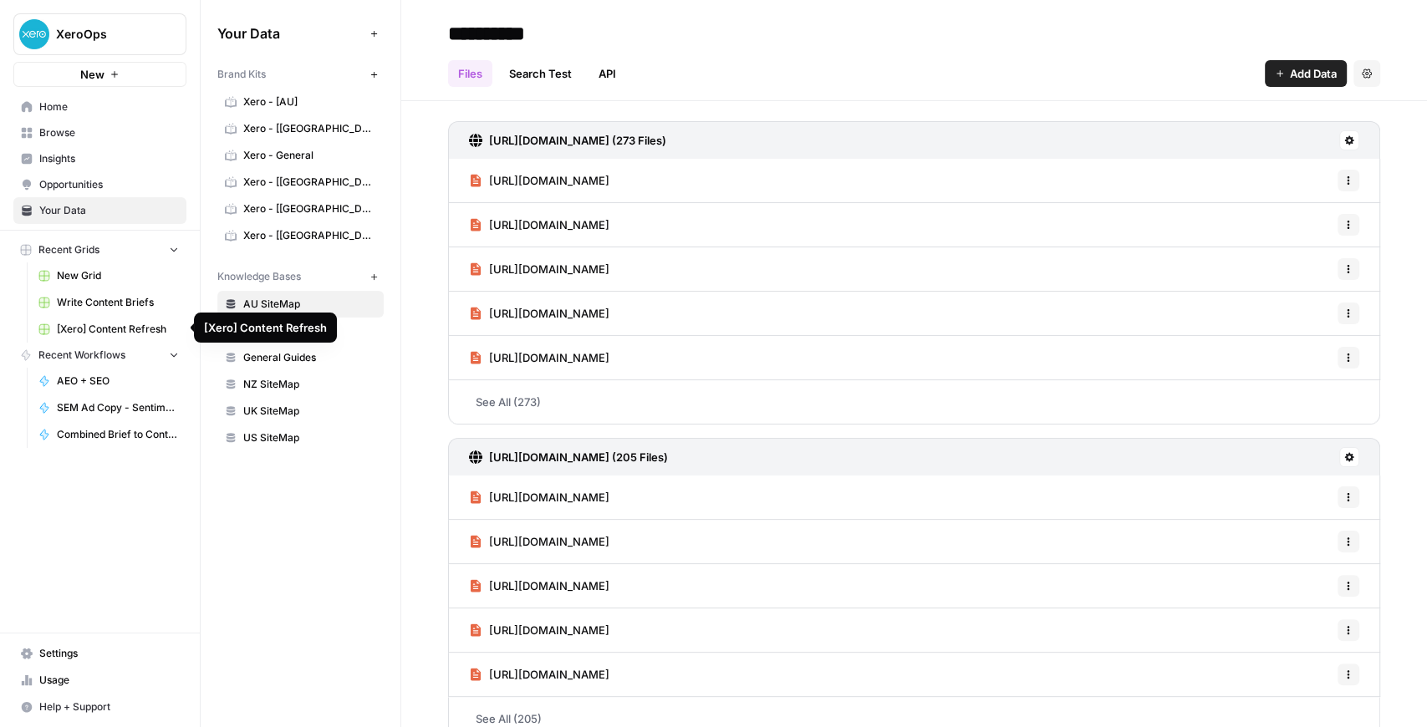
click at [147, 322] on span "[Xero] Content Refresh" at bounding box center [118, 329] width 122 height 15
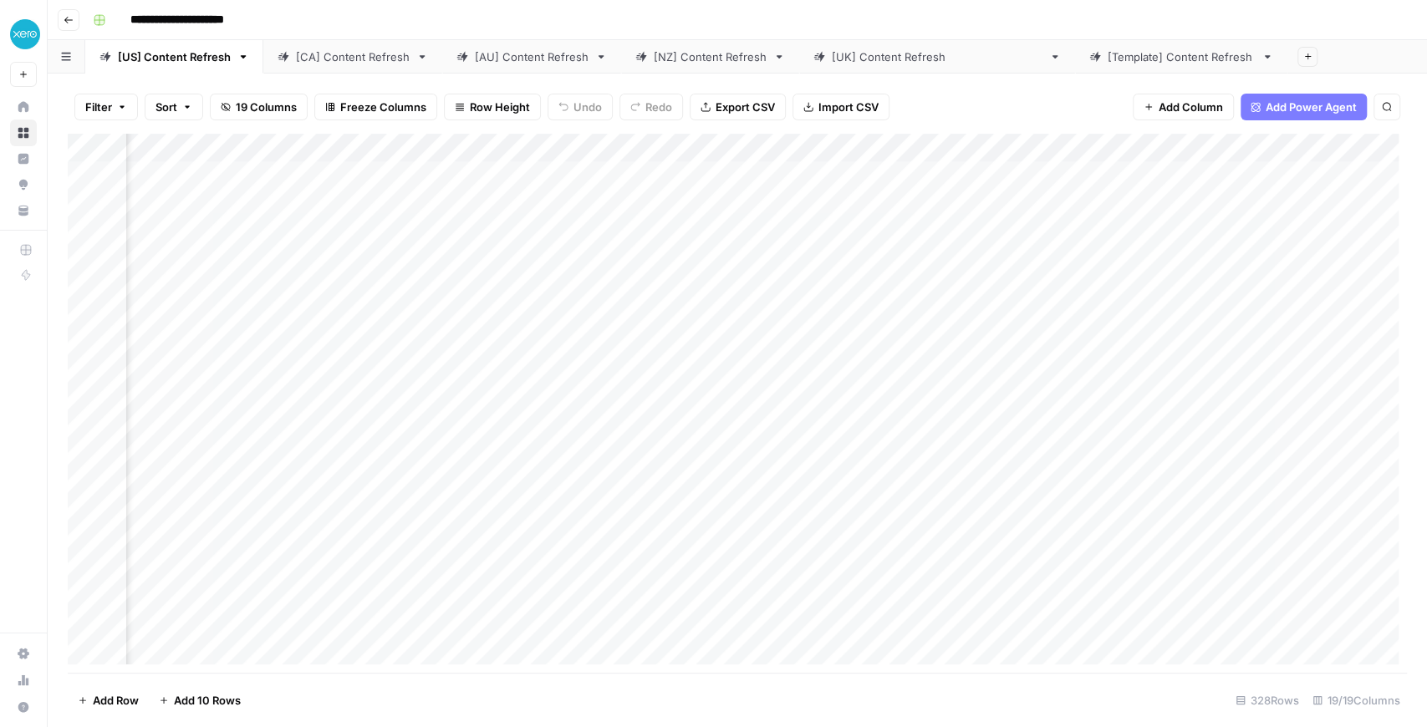
scroll to position [0, 853]
click at [708, 148] on div "Add Column" at bounding box center [737, 403] width 1339 height 539
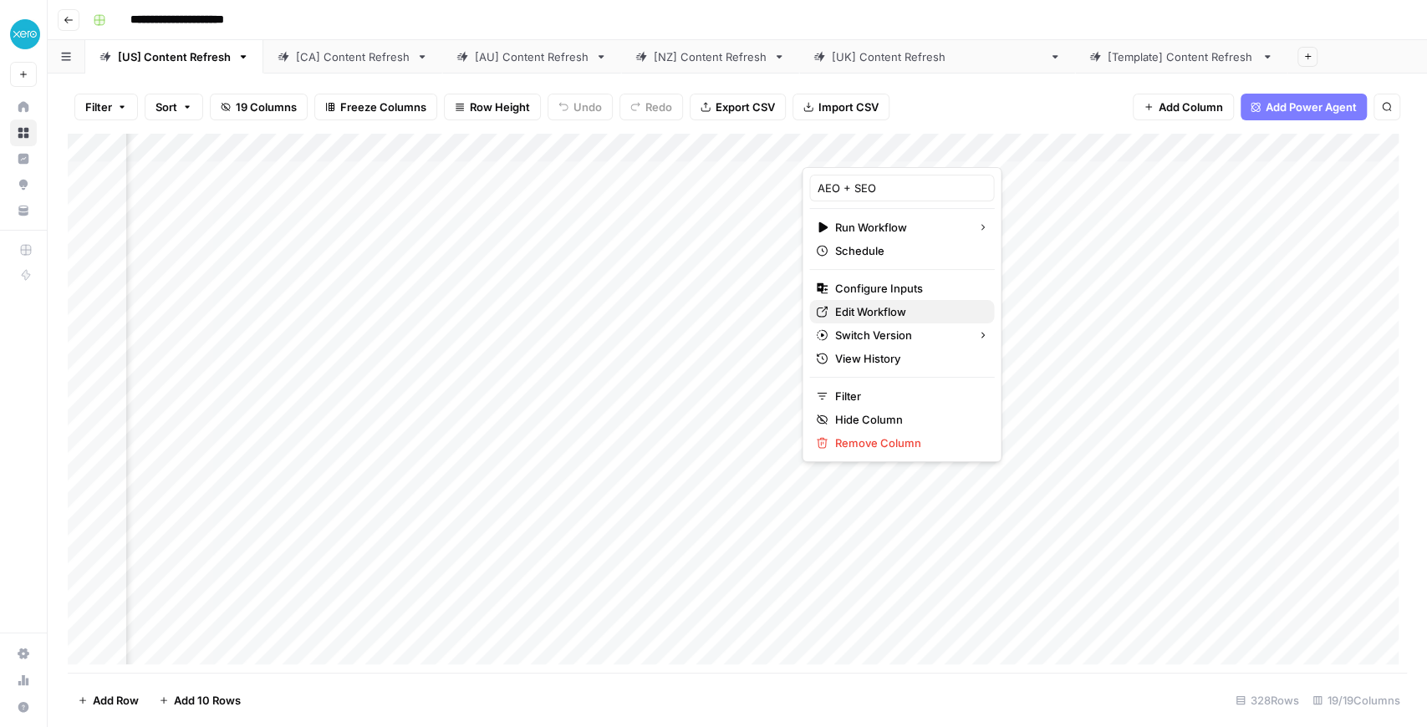
click at [708, 313] on span "Edit Workflow" at bounding box center [907, 311] width 146 height 17
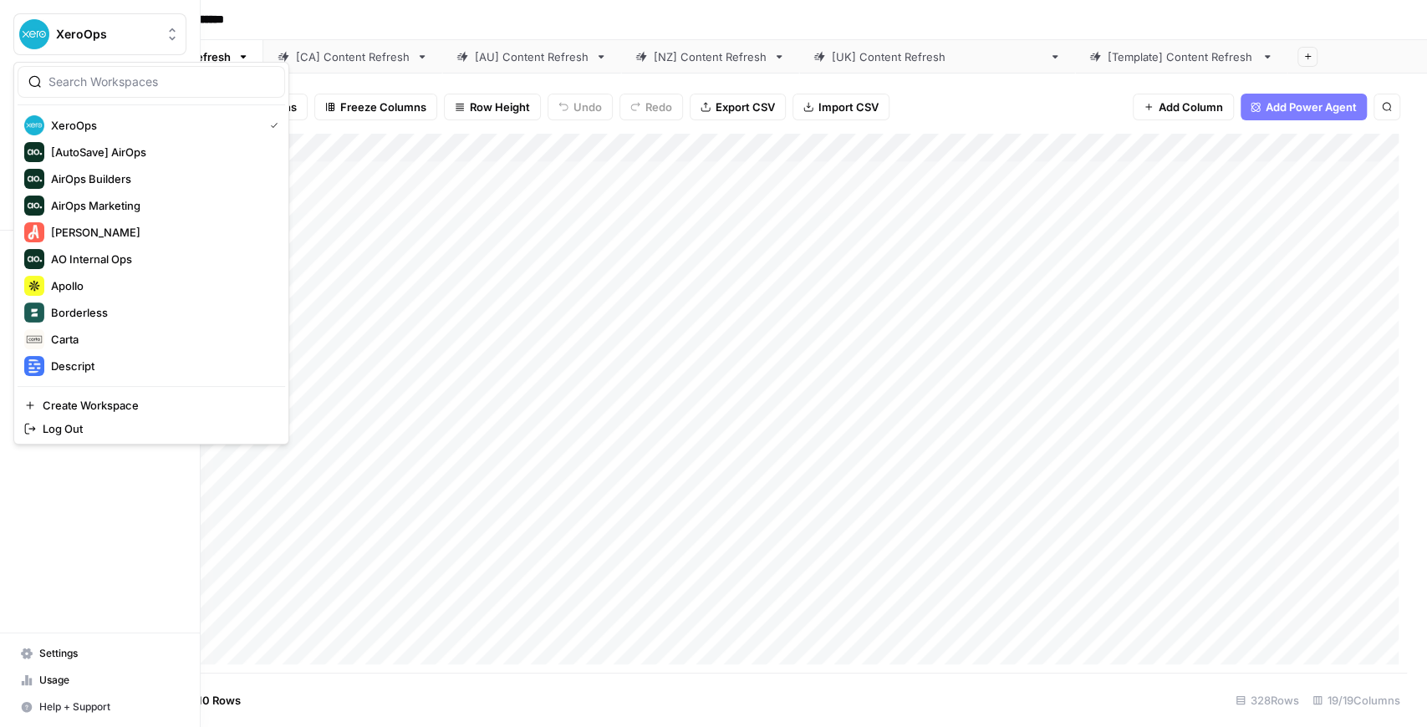
click at [33, 38] on img "Workspace: XeroOps" at bounding box center [34, 34] width 30 height 30
click at [120, 175] on span "AirOps Builders" at bounding box center [161, 179] width 221 height 17
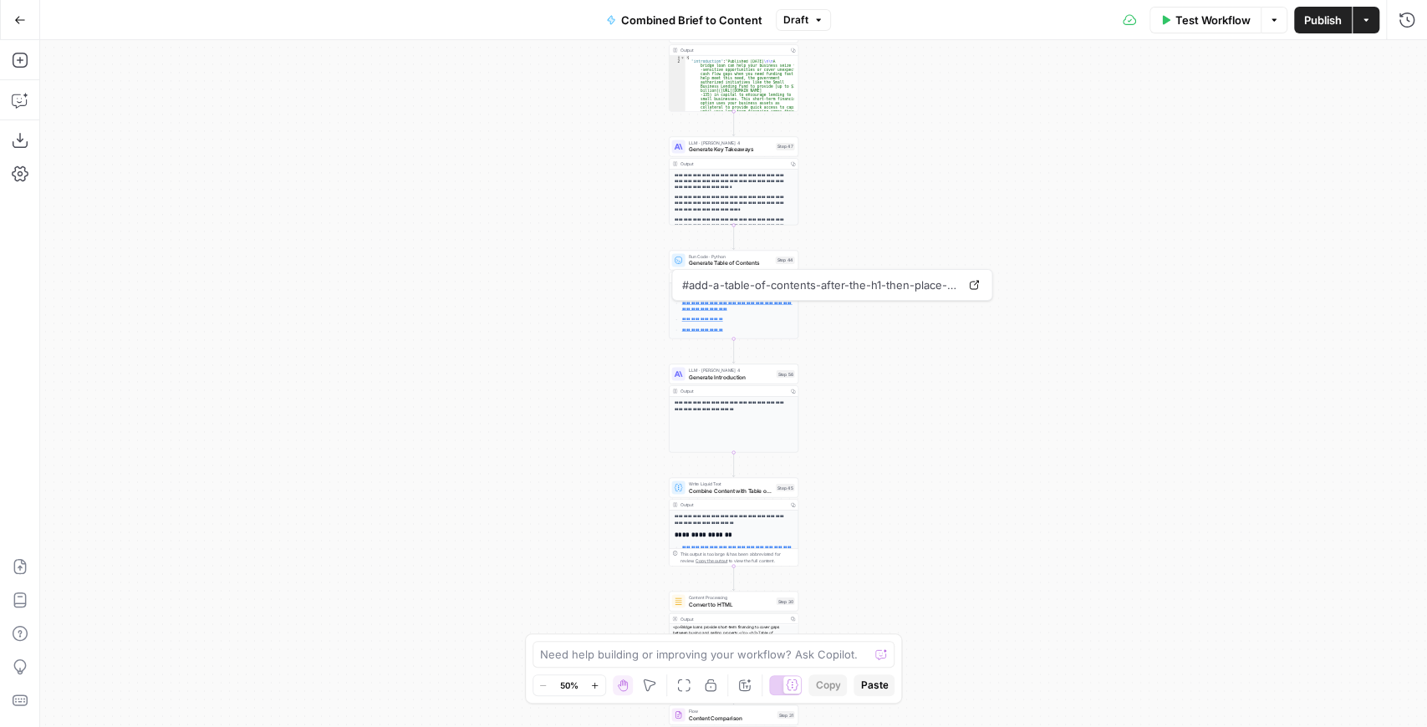
click at [550, 224] on div "true false true false true false Workflow Set Inputs Inputs LLM · GPT-4.1 Extra…" at bounding box center [733, 383] width 1387 height 687
click at [530, 228] on div "true false true false true false Workflow Set Inputs Inputs LLM · GPT-4.1 Extra…" at bounding box center [733, 383] width 1387 height 687
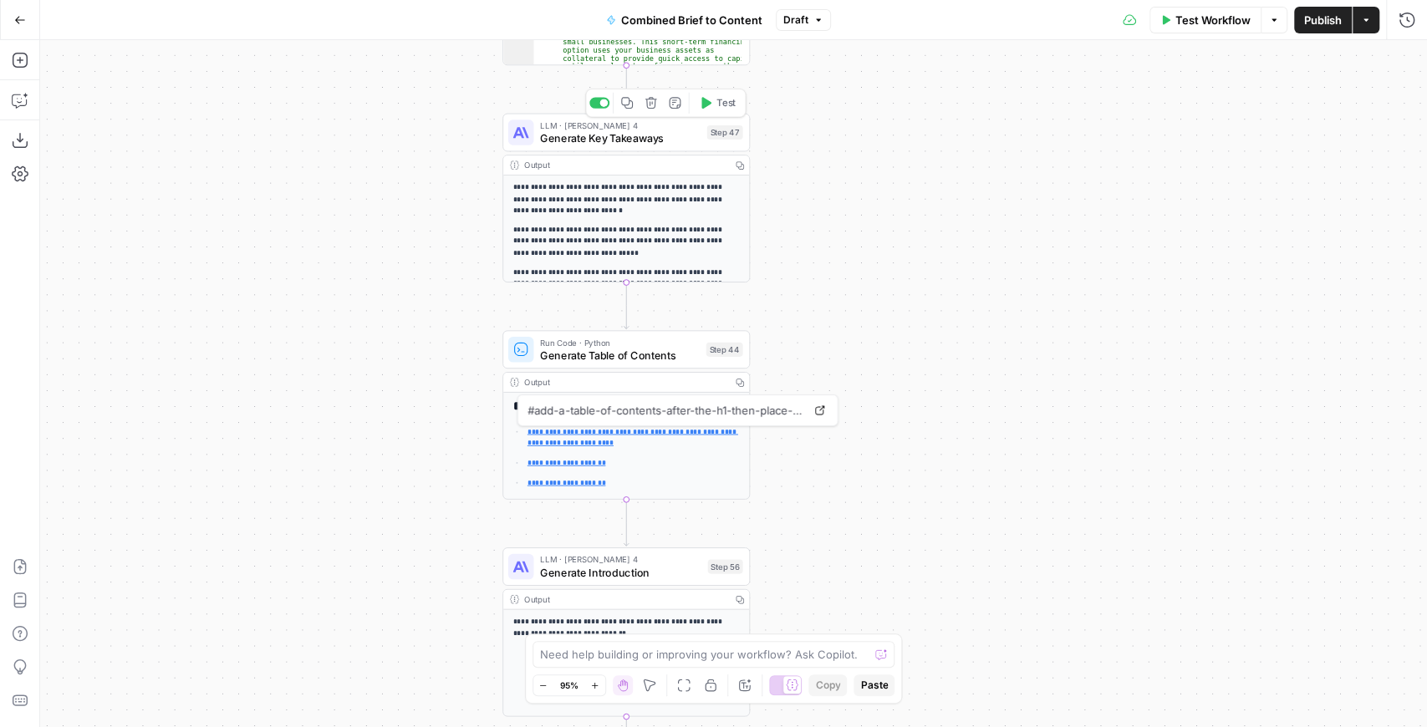
click at [595, 137] on span "Generate Key Takeaways" at bounding box center [620, 138] width 161 height 16
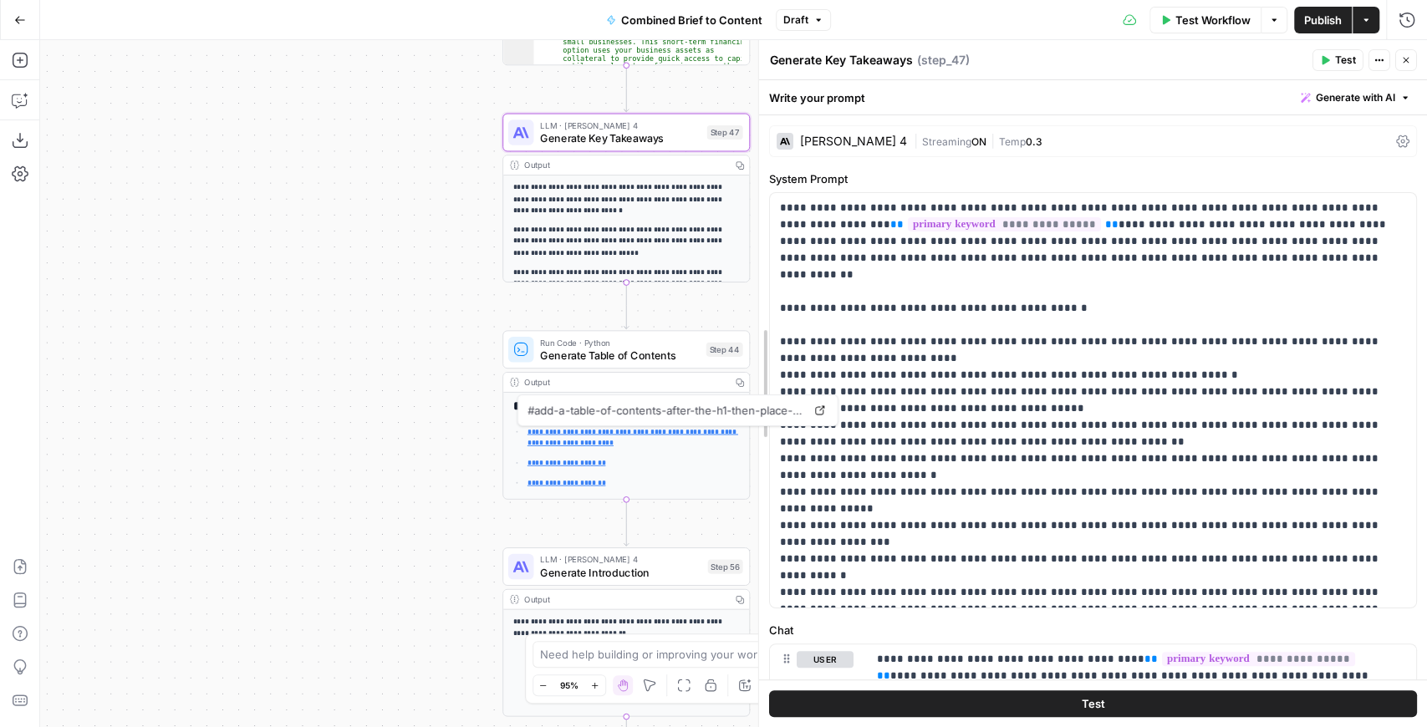
drag, startPoint x: 1099, startPoint y: 236, endPoint x: 747, endPoint y: 242, distance: 351.2
click at [731, 242] on body "XeroOps New Home Browse Insights Opportunities Your Data Recent Grids New Grid …" at bounding box center [713, 363] width 1427 height 727
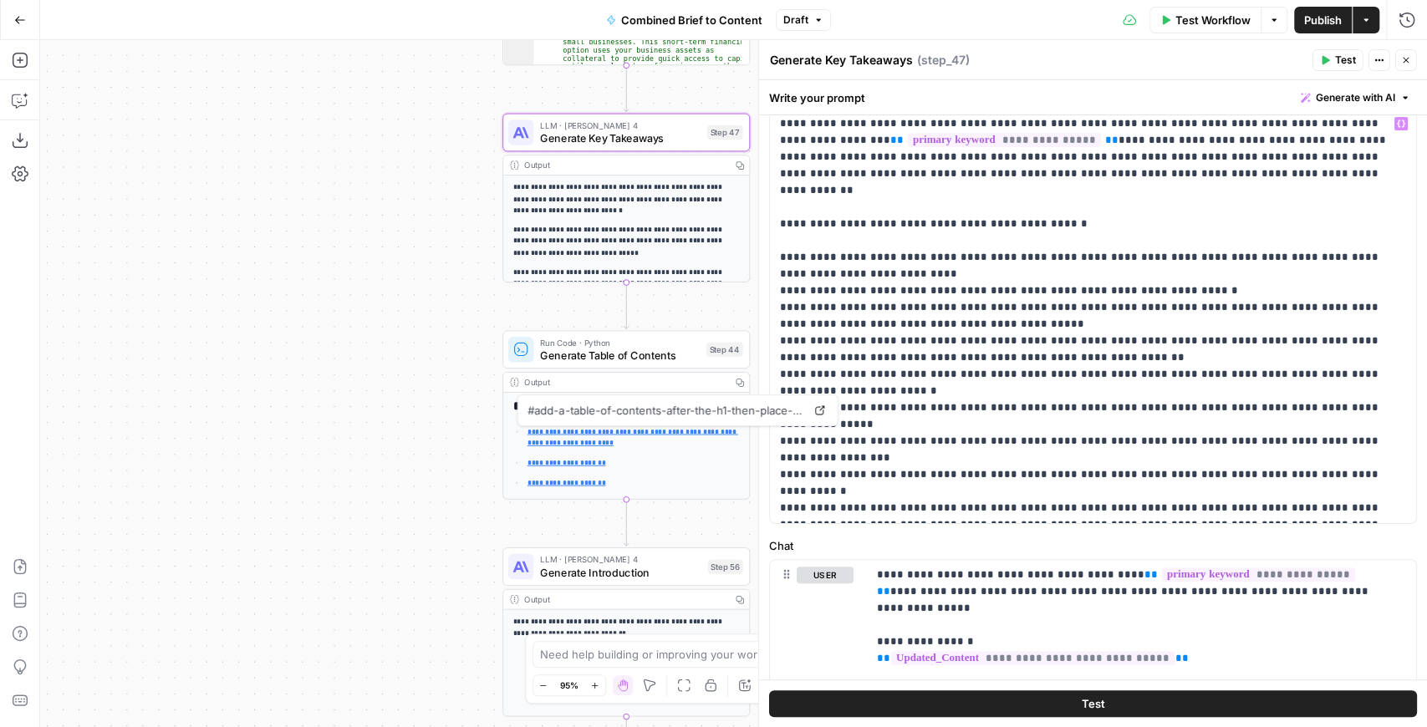
scroll to position [111, 0]
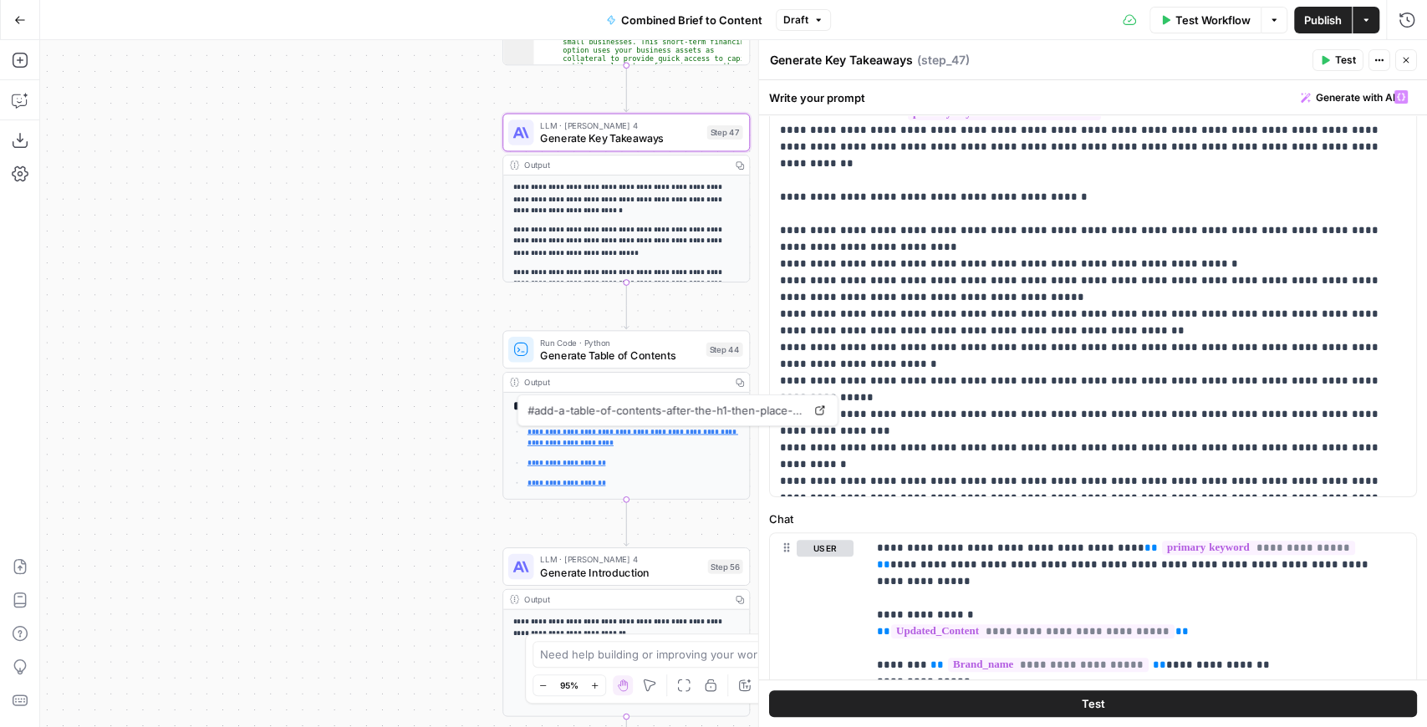
click at [692, 308] on div "true false false true false true Workflow Set Inputs Inputs LLM · GPT-4.1 Extra…" at bounding box center [733, 383] width 1387 height 687
drag, startPoint x: 968, startPoint y: 331, endPoint x: 990, endPoint y: 330, distance: 21.8
click at [977, 330] on p "**********" at bounding box center [1089, 289] width 619 height 401
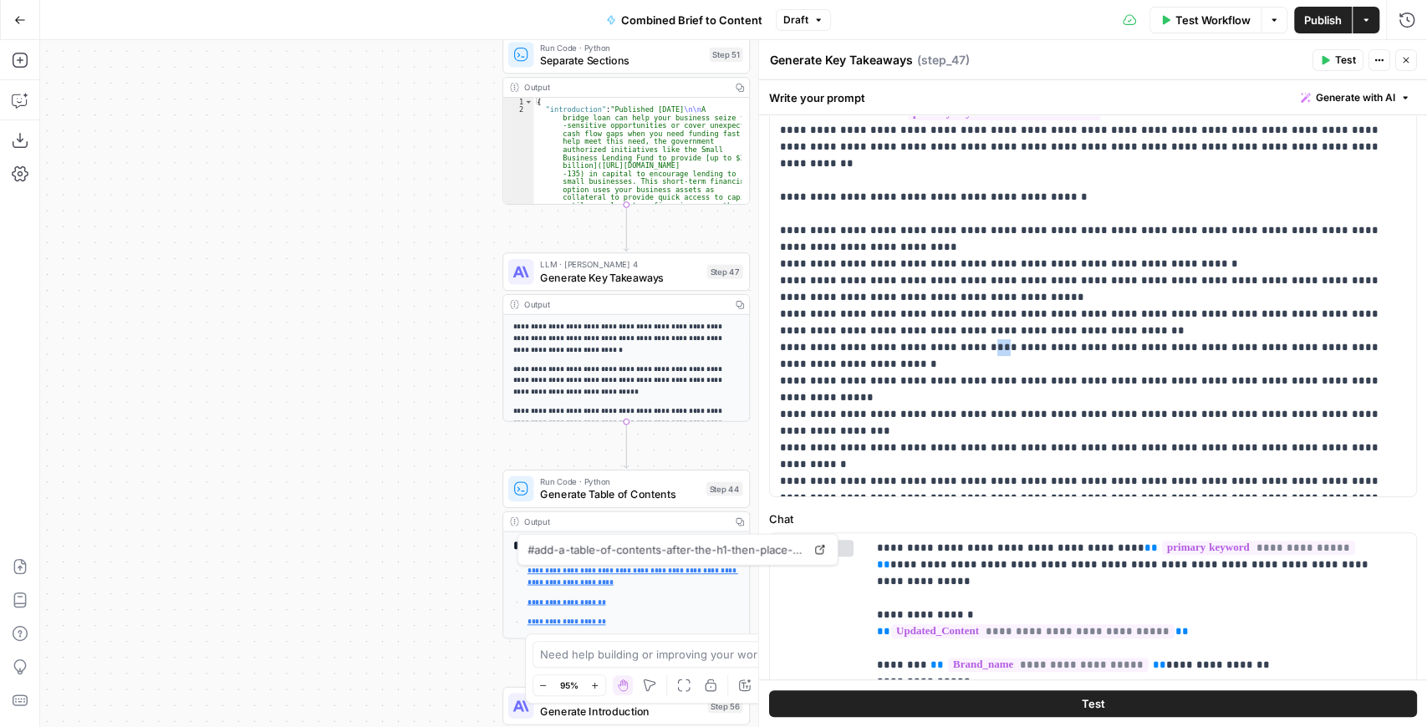
click at [15, 18] on icon "button" at bounding box center [20, 20] width 12 height 12
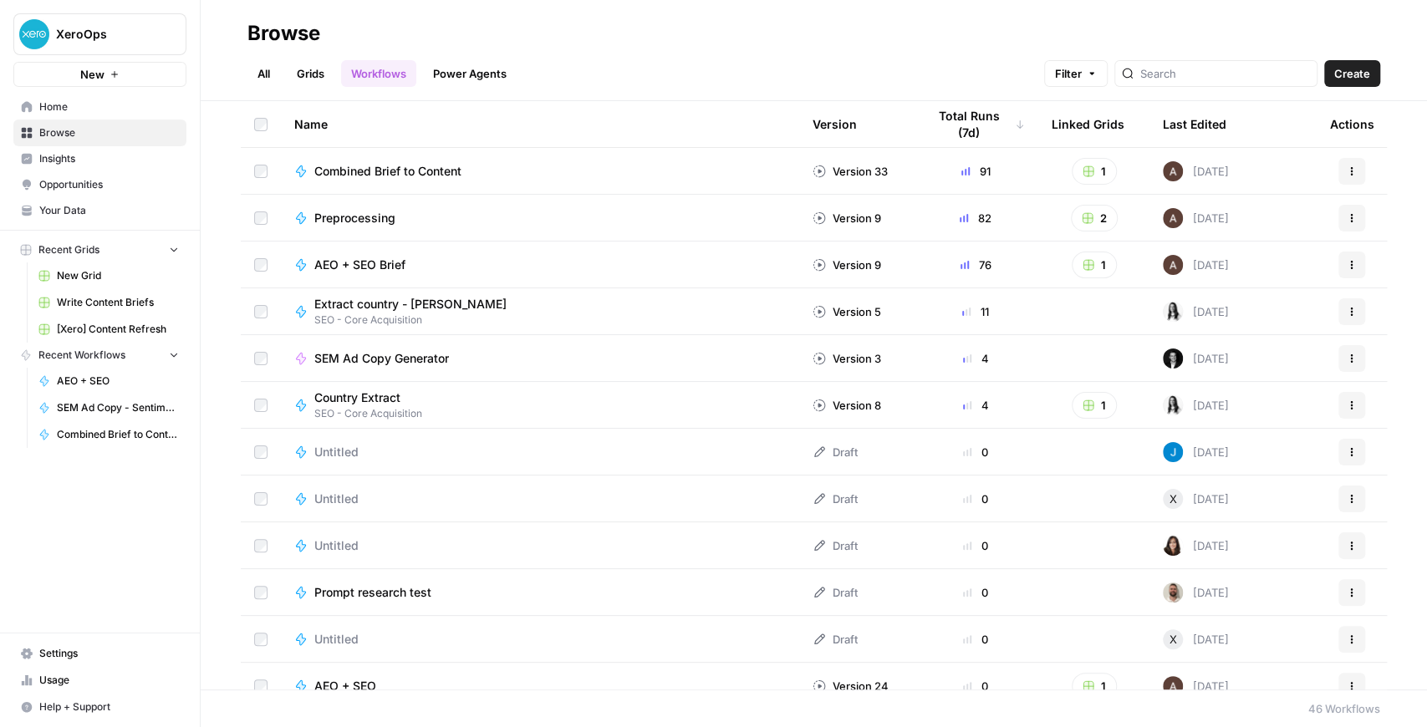
click at [273, 70] on link "All" at bounding box center [263, 73] width 33 height 27
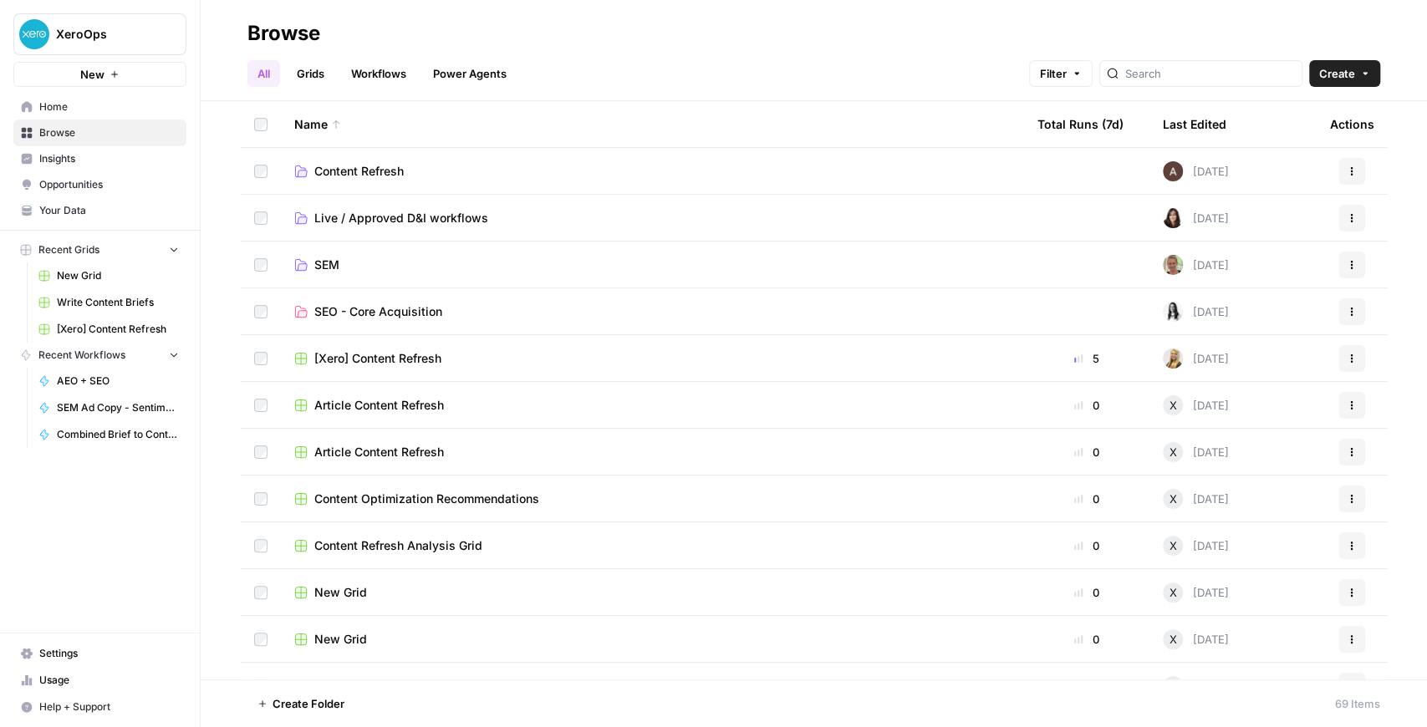
click at [378, 172] on span "Content Refresh" at bounding box center [358, 171] width 89 height 17
click at [405, 216] on span "Live / Approved D&I workflows" at bounding box center [401, 218] width 174 height 17
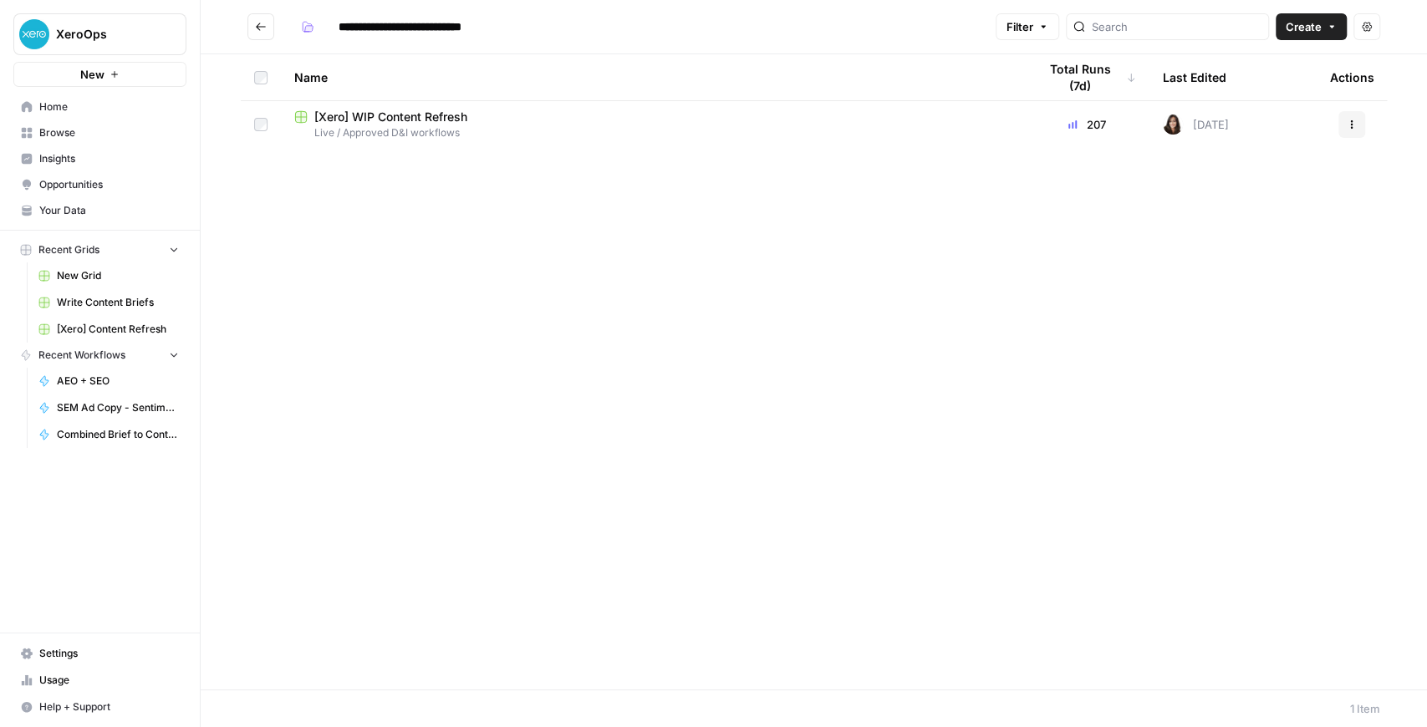
click at [403, 110] on span "[Xero] WIP Content Refresh" at bounding box center [390, 117] width 153 height 17
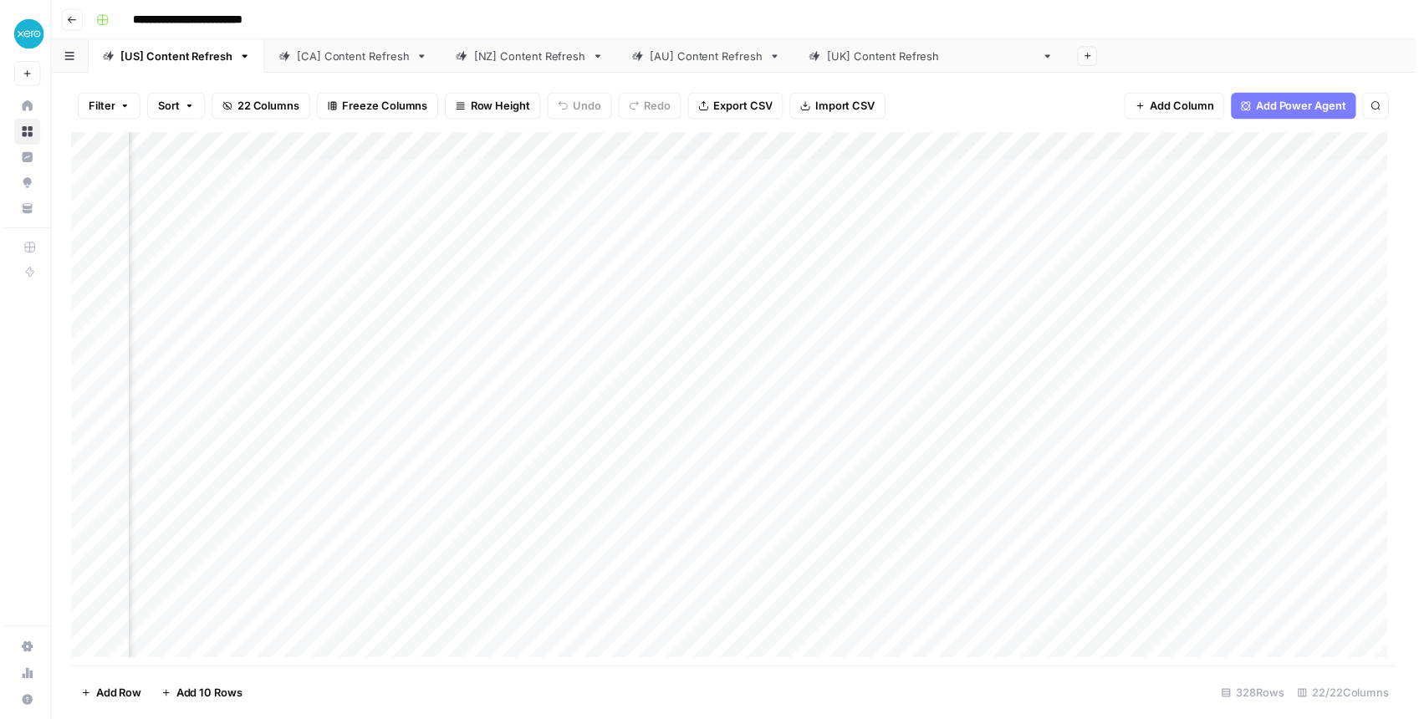
scroll to position [0, 1262]
click at [927, 235] on div "Add Column" at bounding box center [737, 403] width 1339 height 539
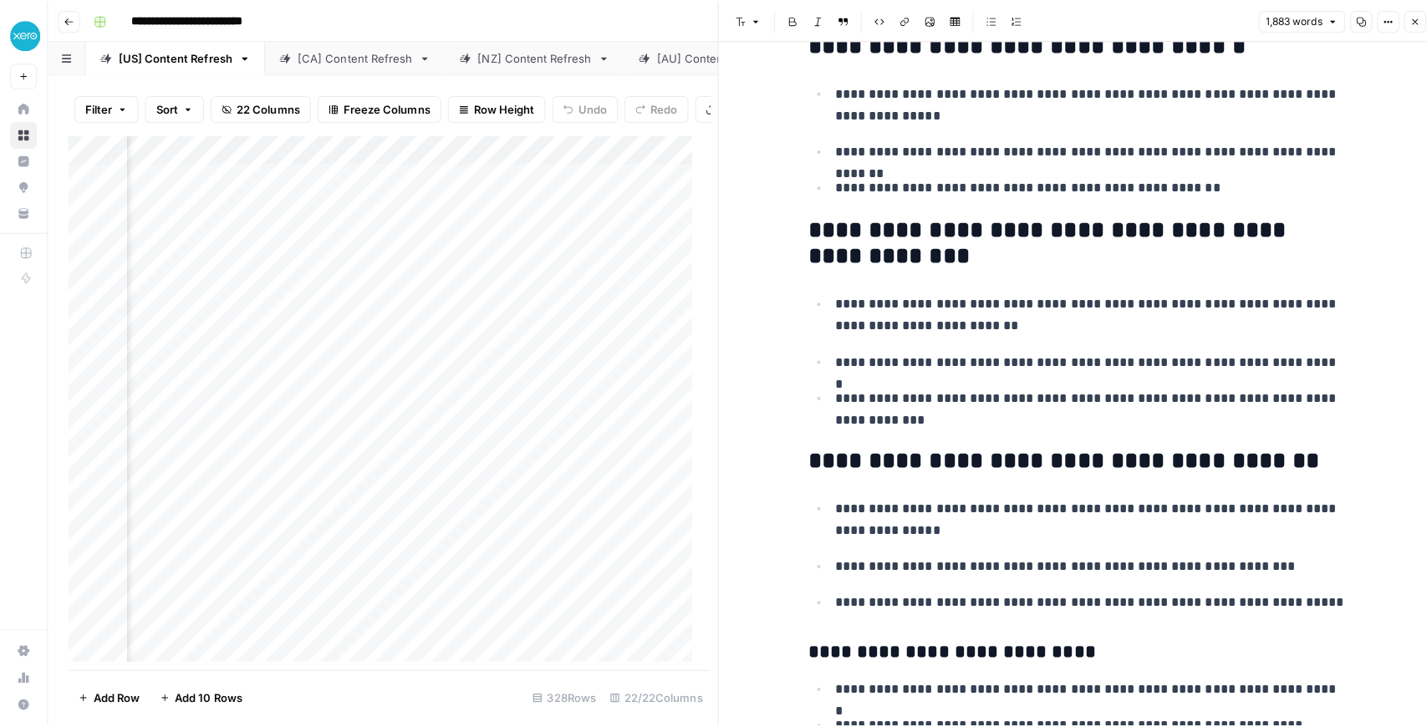
scroll to position [111, 0]
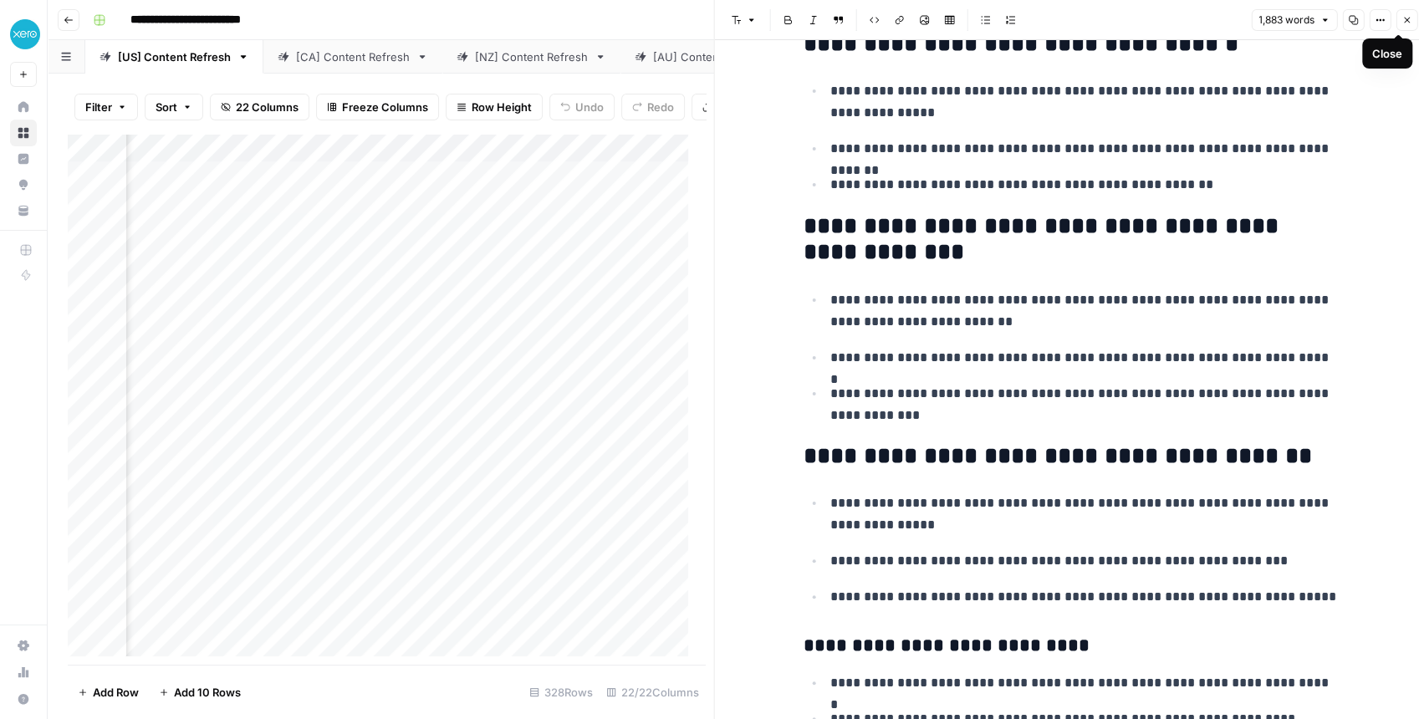
click at [1401, 28] on button "Close" at bounding box center [1406, 20] width 22 height 22
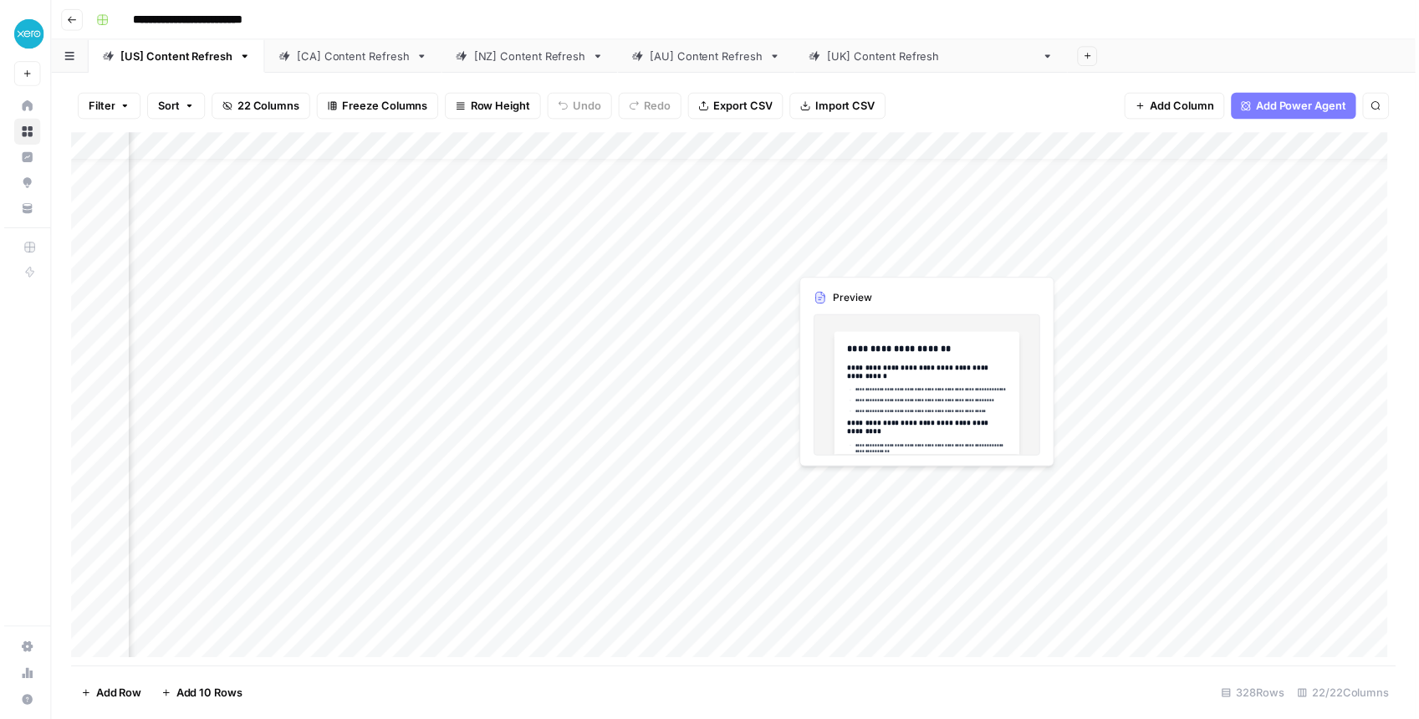
scroll to position [111, 1262]
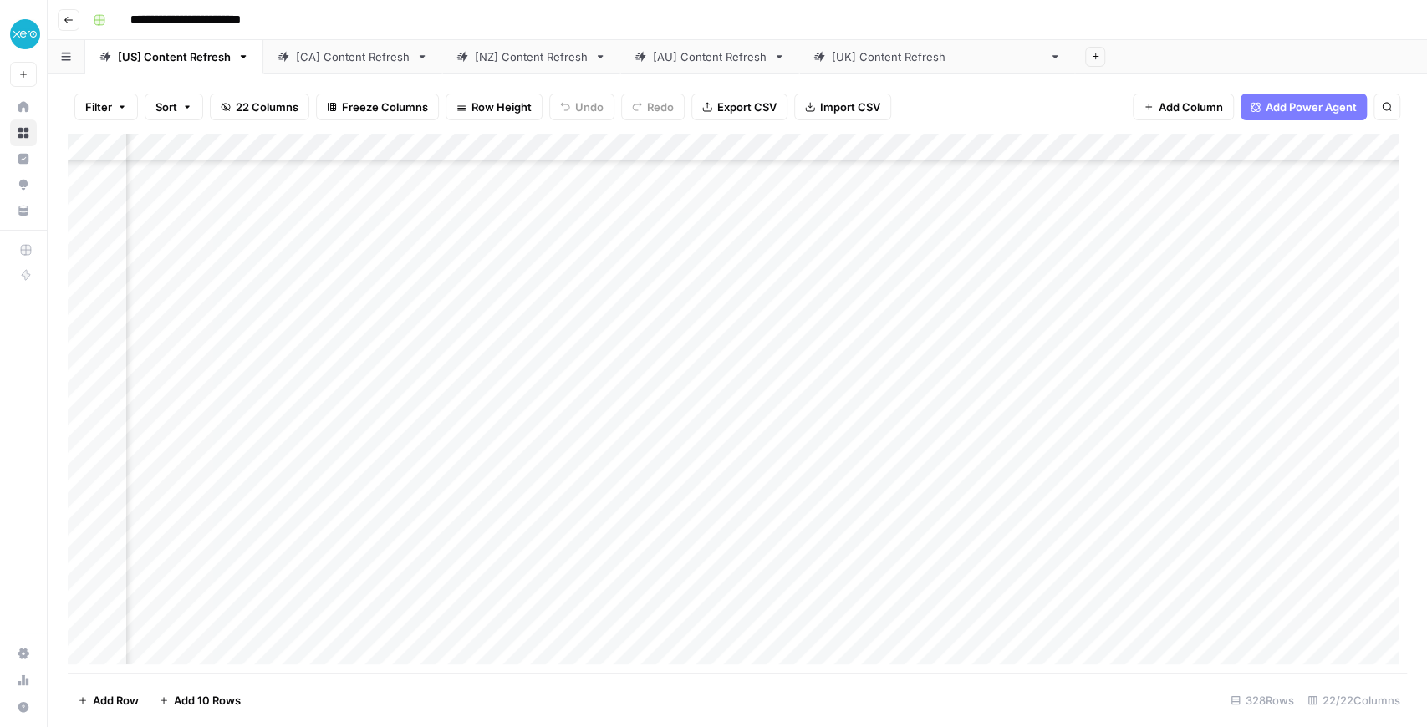
click at [924, 231] on div "Add Column" at bounding box center [737, 403] width 1339 height 539
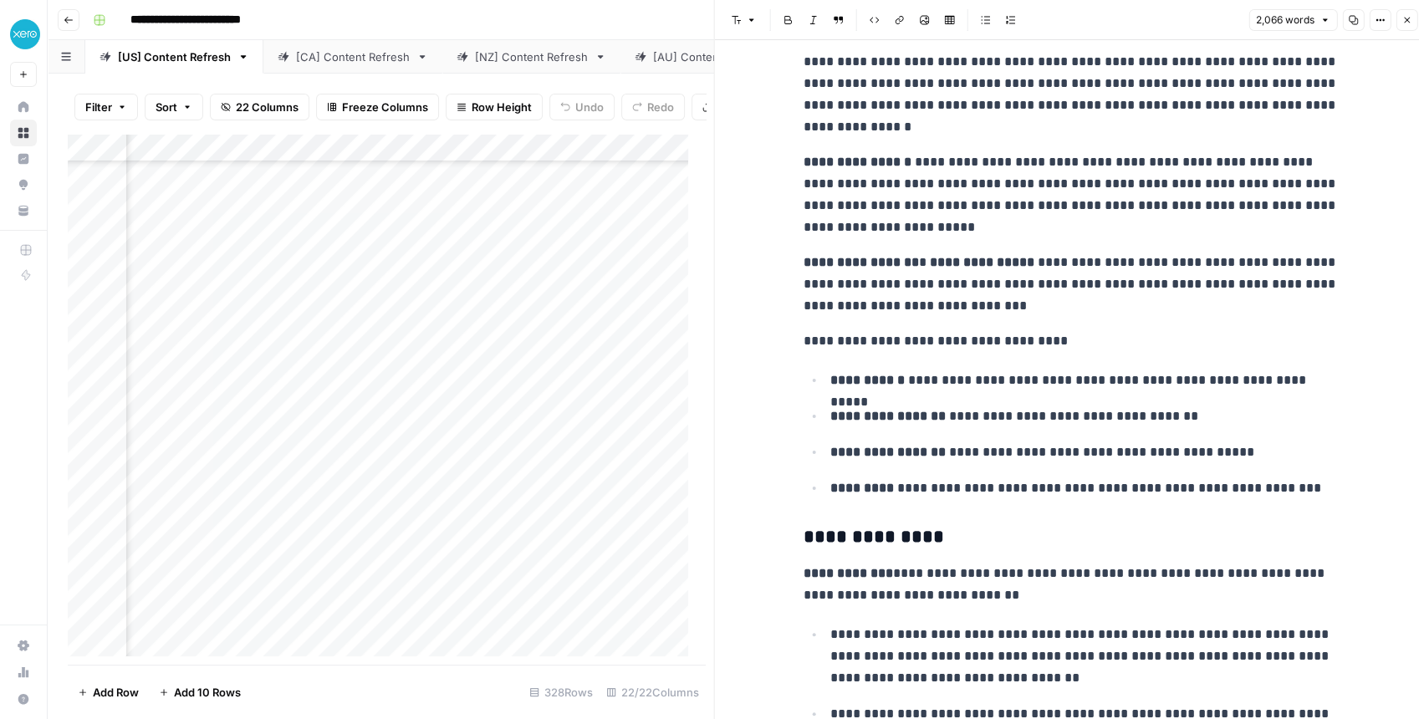
scroll to position [3622, 0]
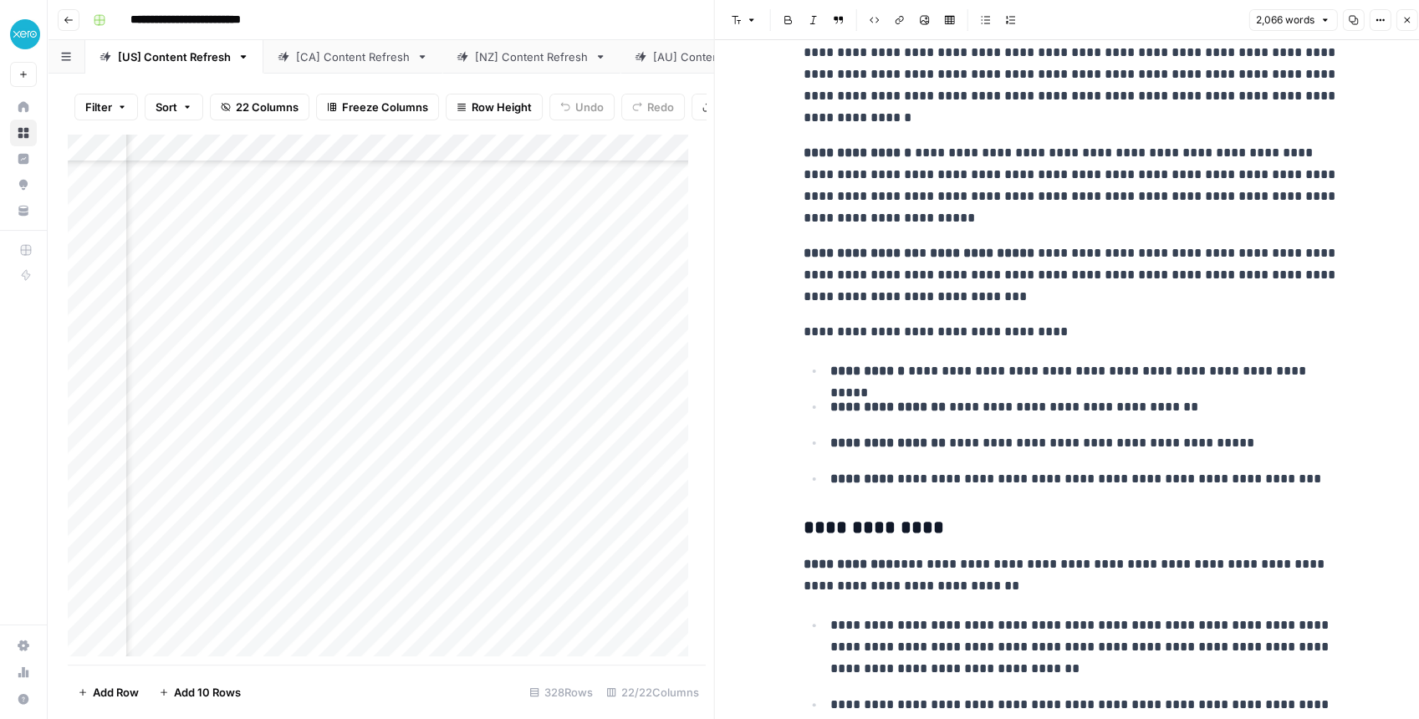
drag, startPoint x: 874, startPoint y: 319, endPoint x: 987, endPoint y: 321, distance: 112.9
click at [987, 321] on p "**********" at bounding box center [1070, 332] width 535 height 22
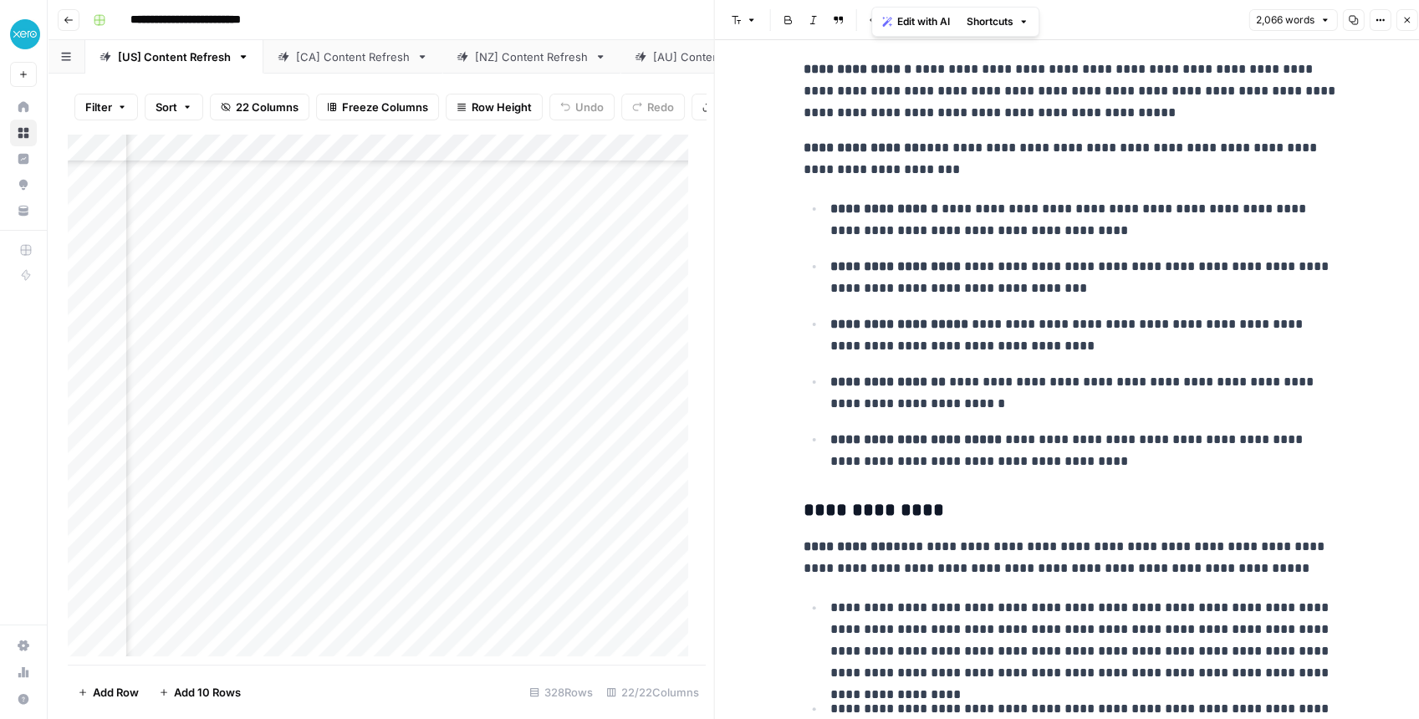
scroll to position [4570, 0]
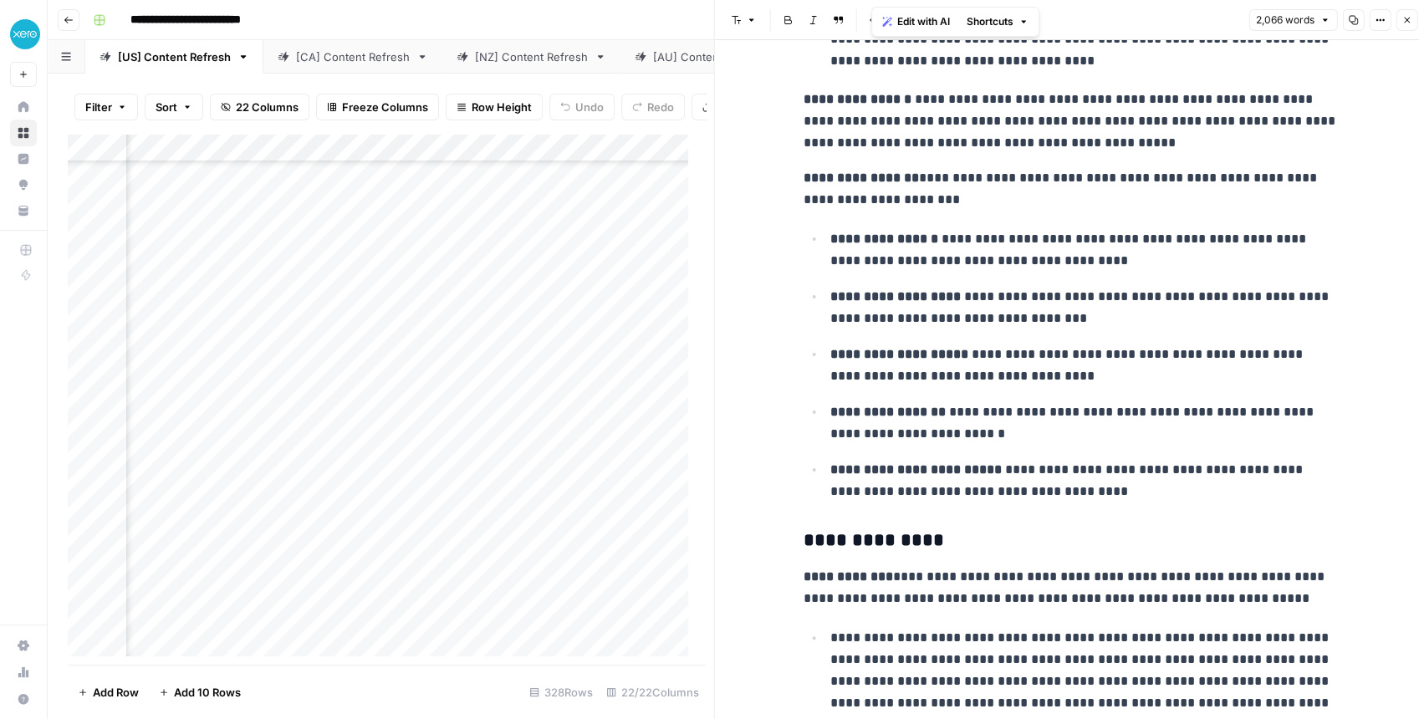
click at [609, 151] on div "Add Column" at bounding box center [382, 399] width 629 height 531
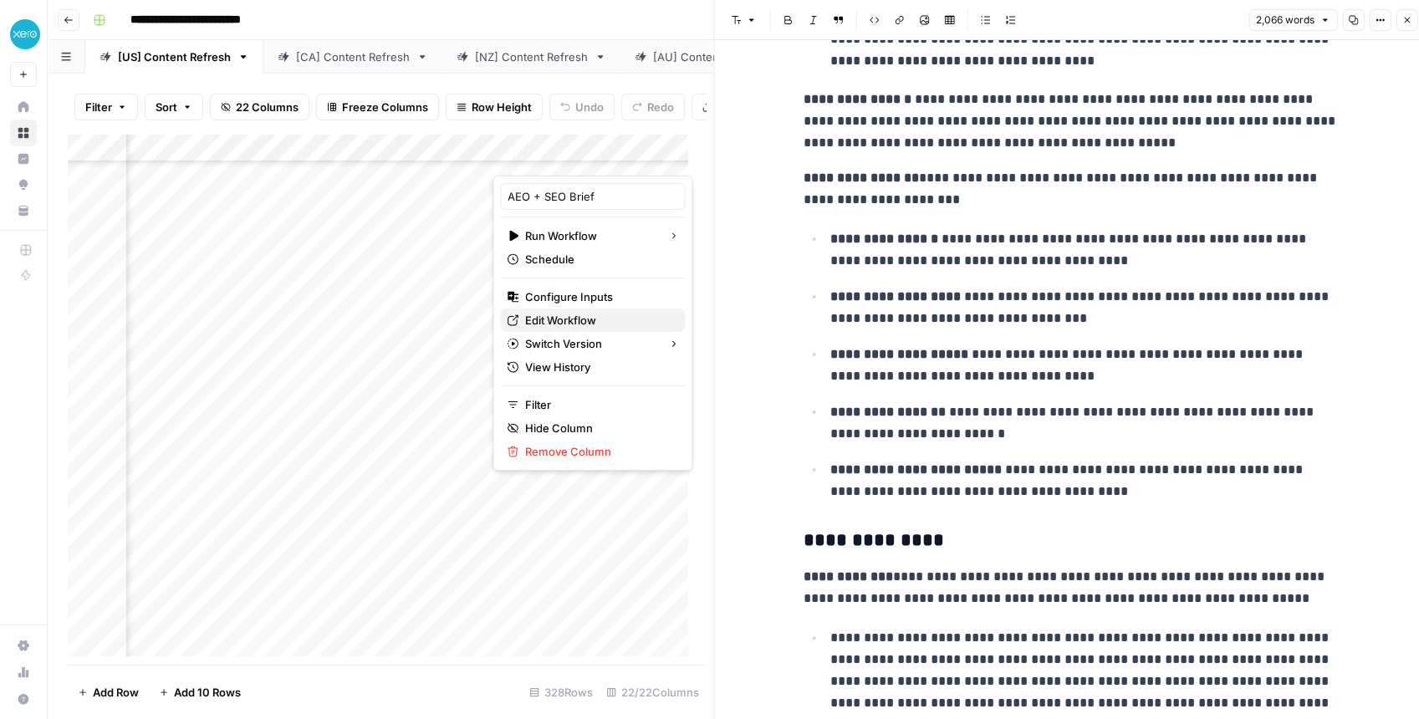
click at [574, 314] on span "Edit Workflow" at bounding box center [598, 320] width 146 height 17
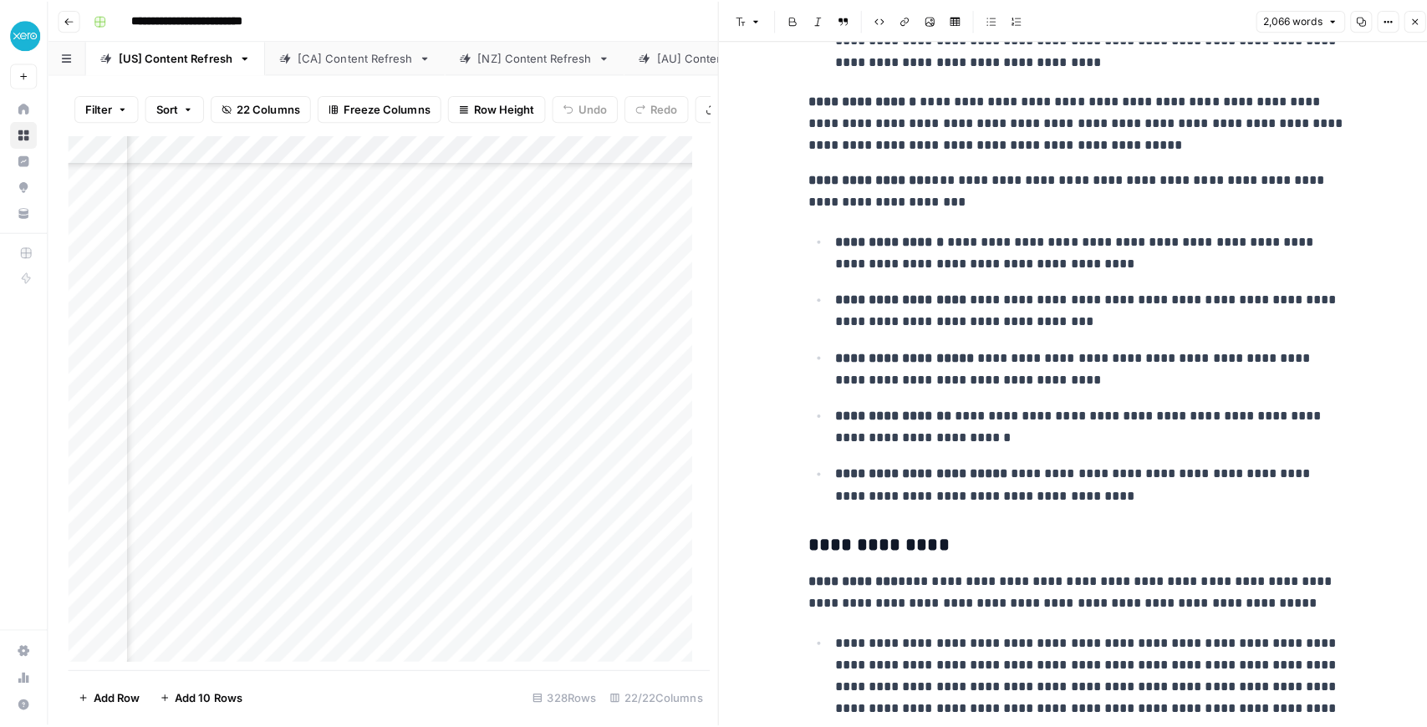
scroll to position [111, 1868]
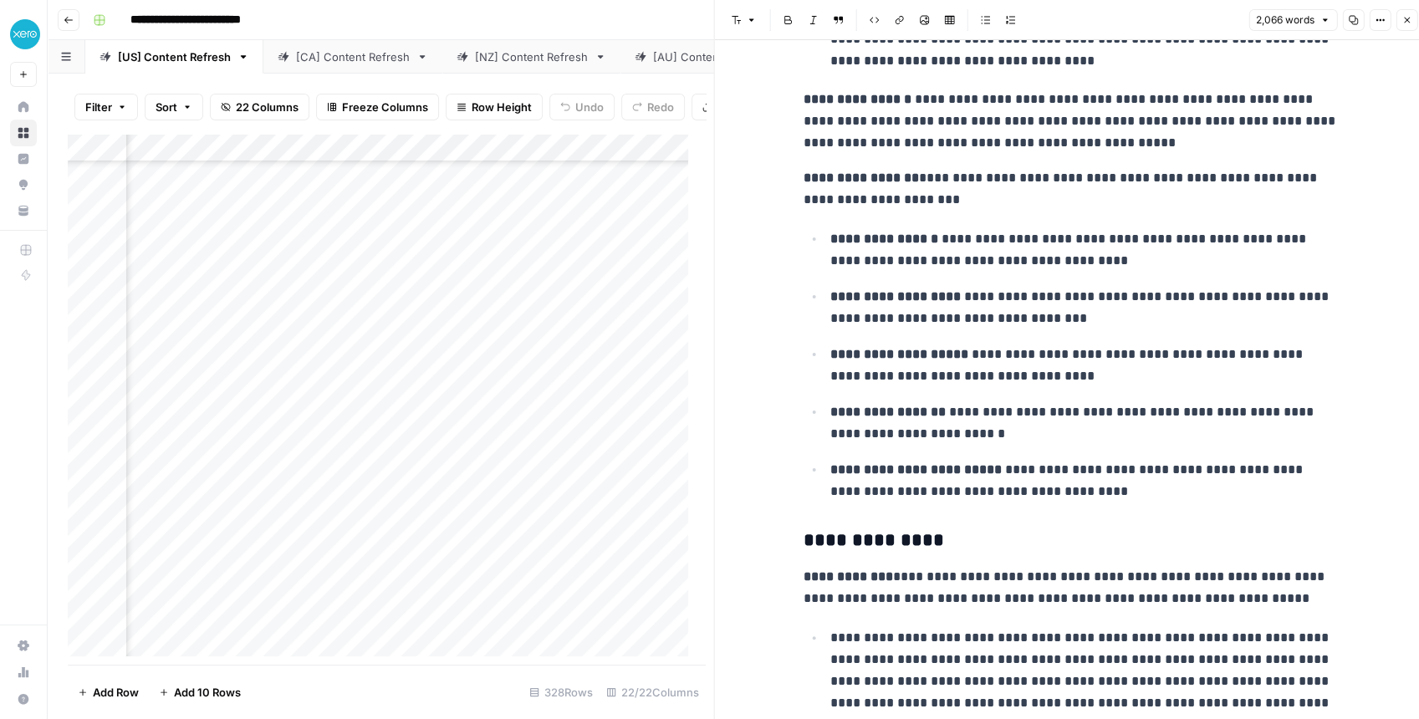
click at [605, 160] on div "Add Column" at bounding box center [382, 399] width 629 height 531
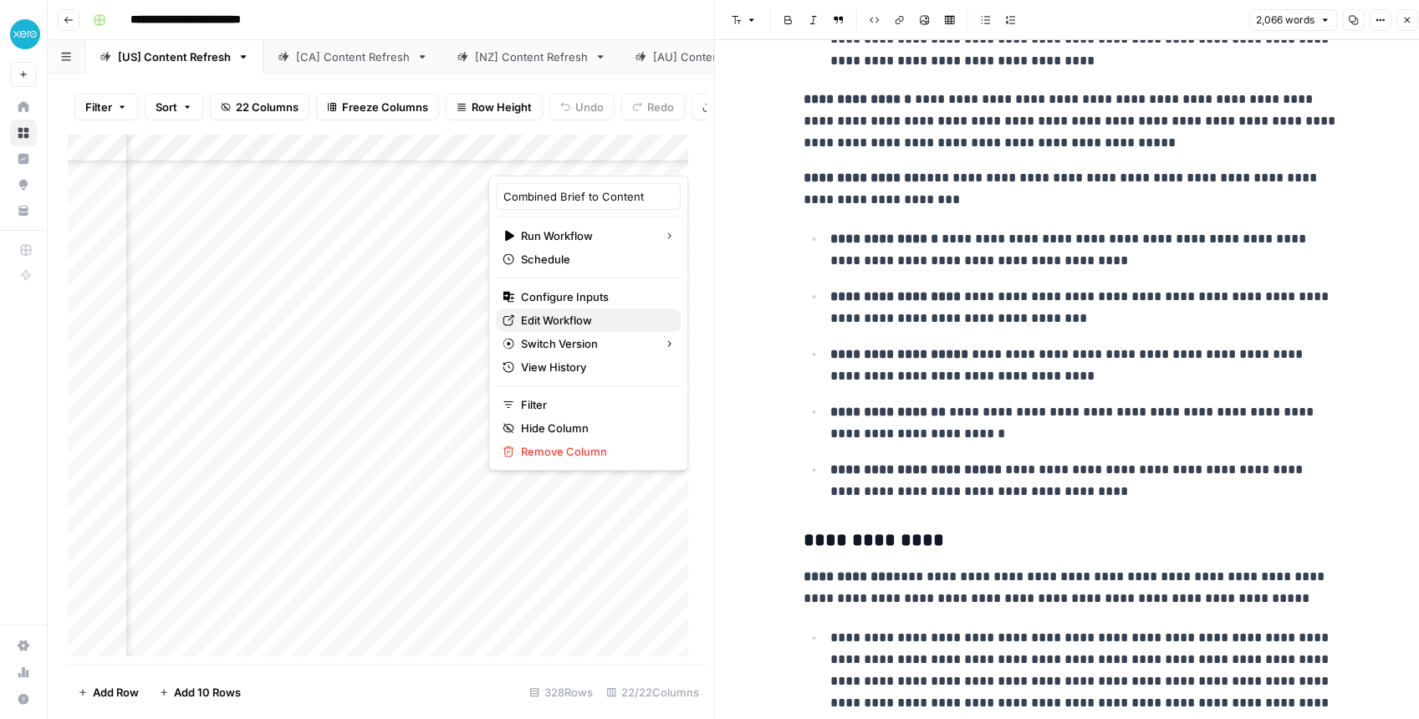
click at [554, 321] on span "Edit Workflow" at bounding box center [594, 320] width 146 height 17
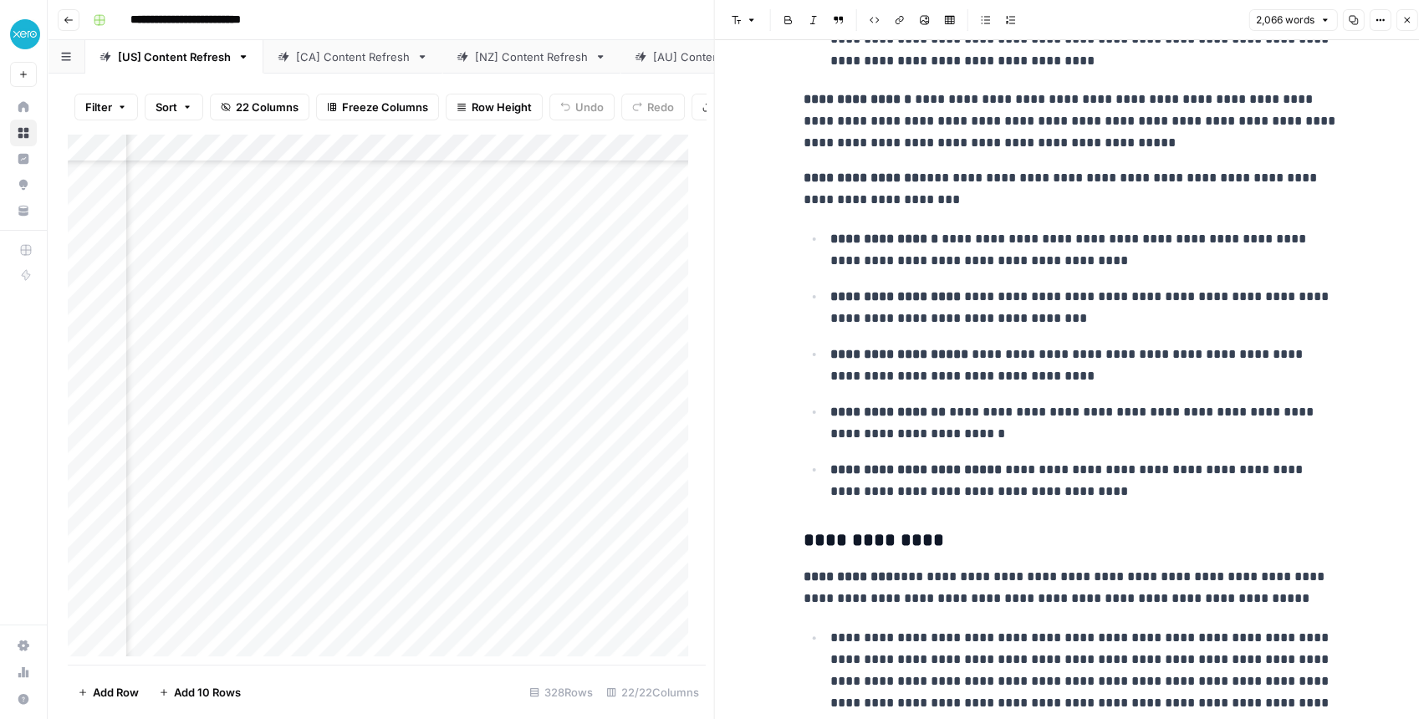
click at [1401, 20] on icon "button" at bounding box center [1406, 20] width 10 height 10
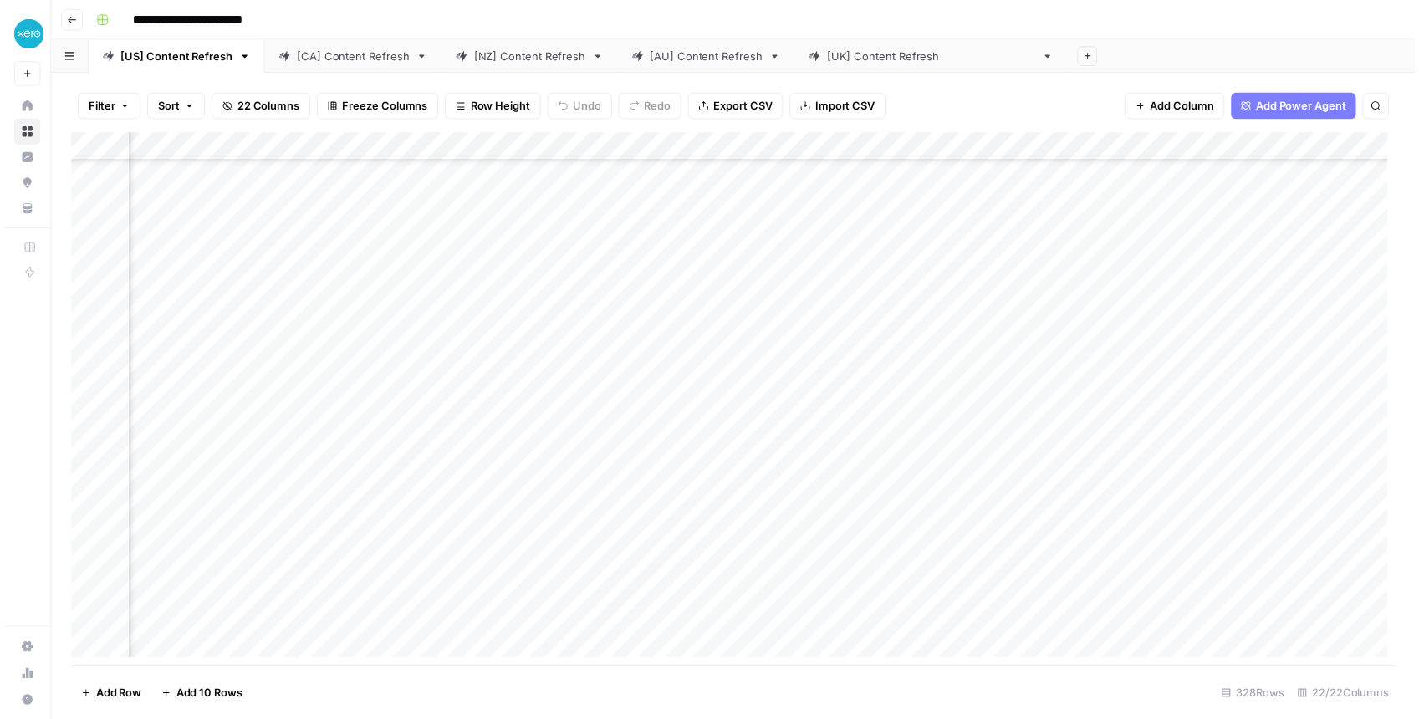
scroll to position [111, 1323]
click at [865, 405] on div "Add Column" at bounding box center [737, 403] width 1339 height 539
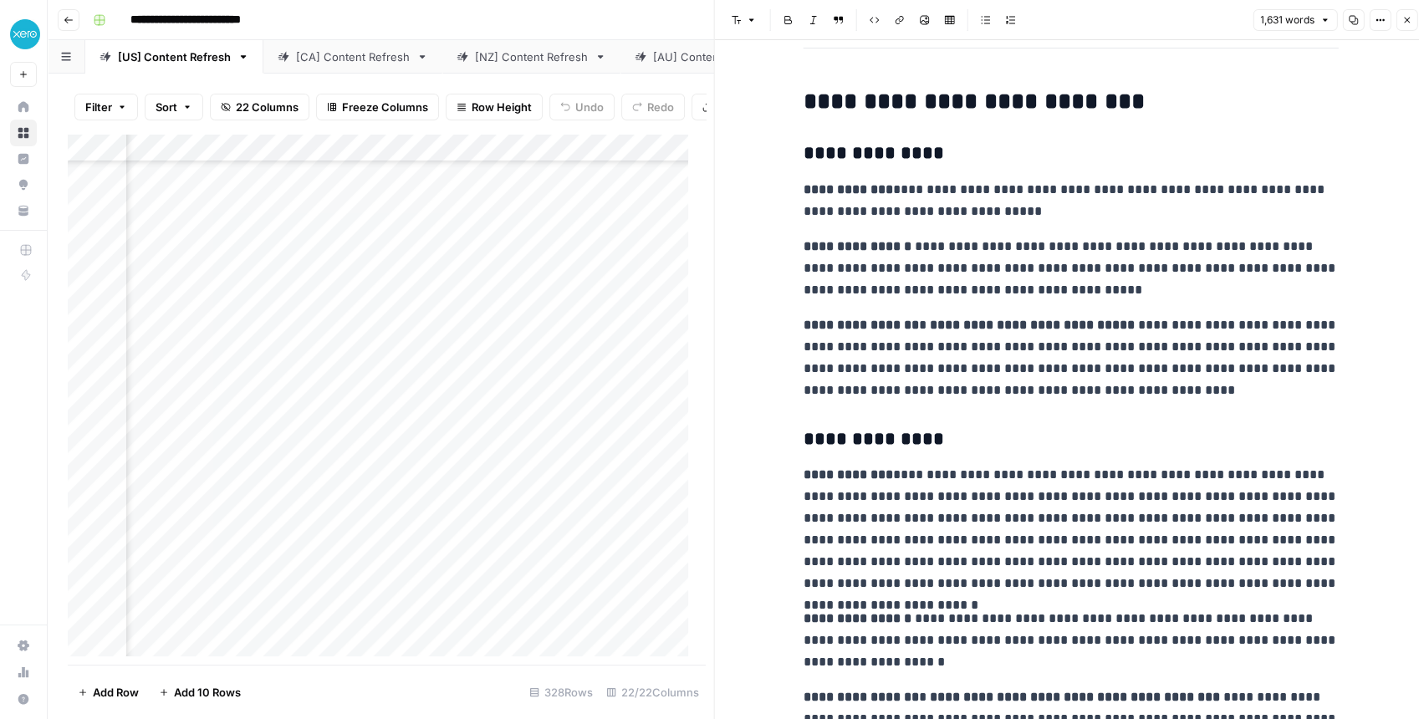
scroll to position [2229, 0]
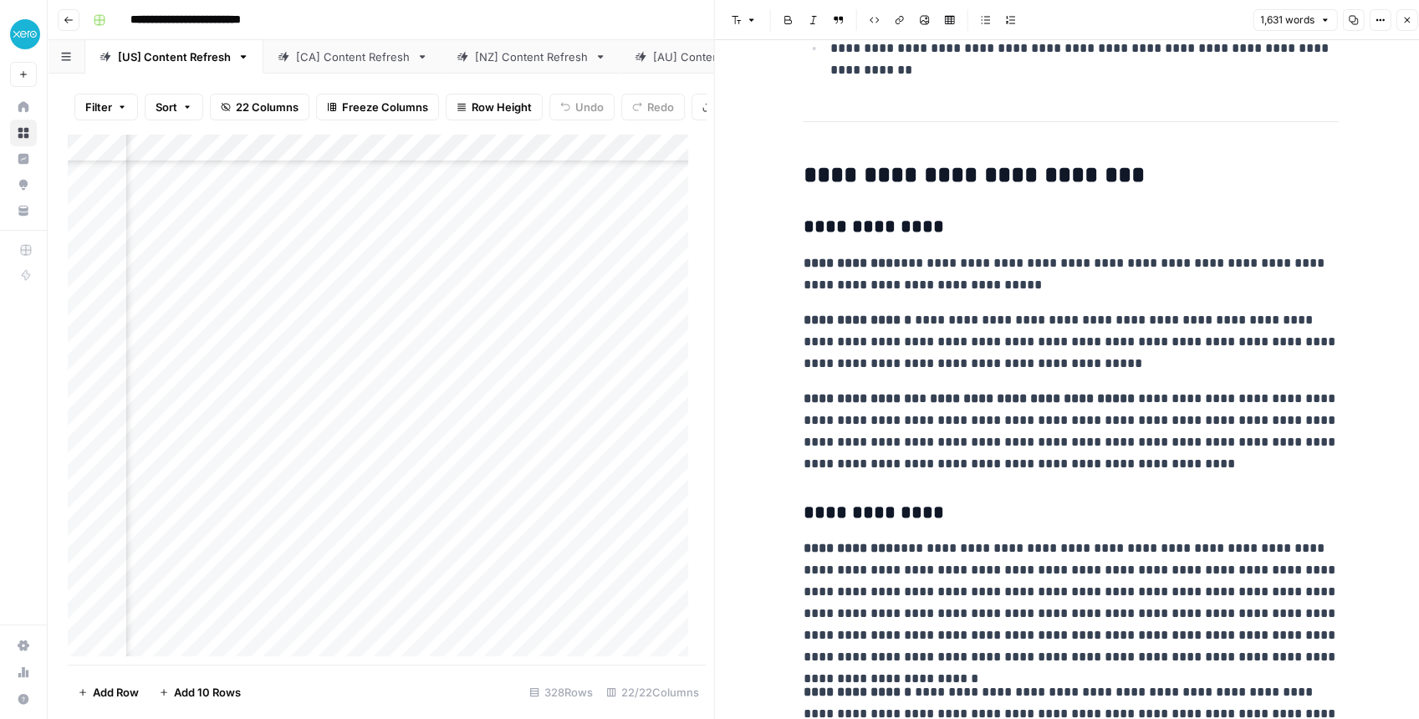
click at [1399, 25] on button "Close" at bounding box center [1406, 20] width 22 height 22
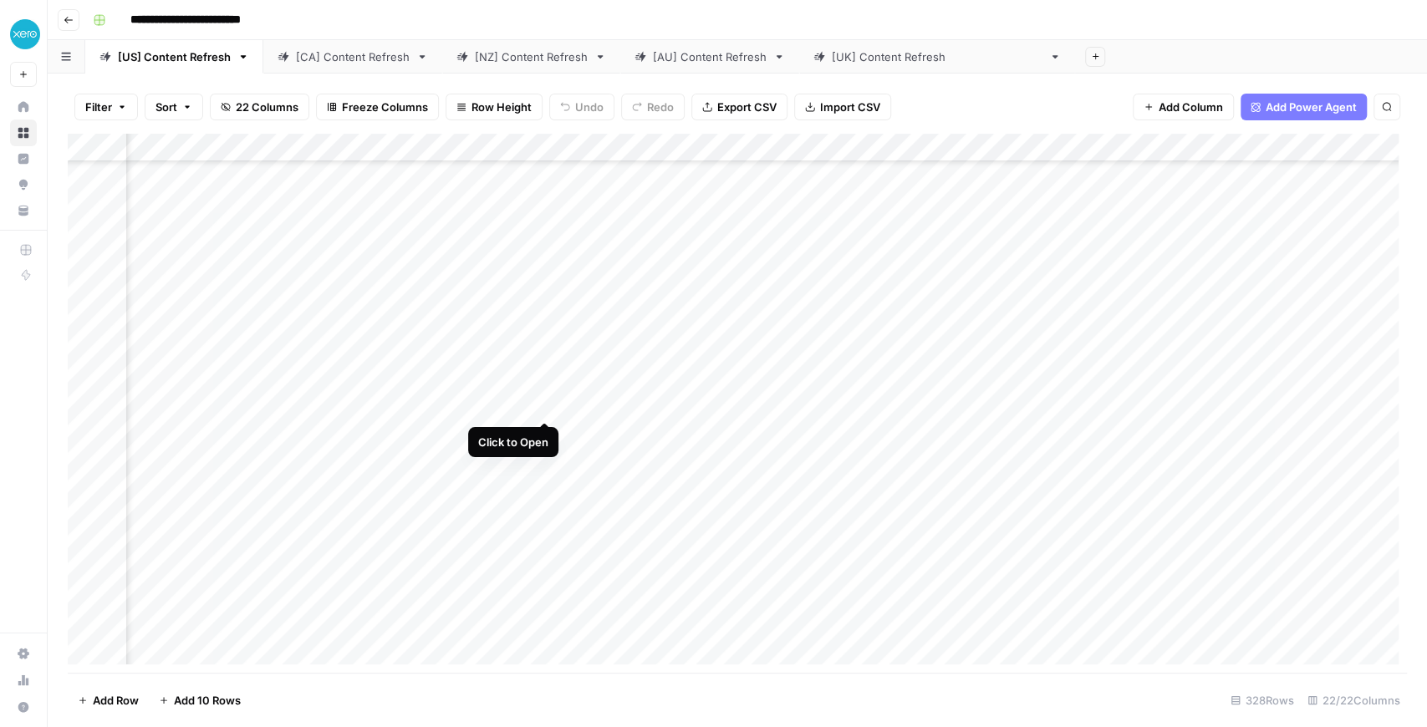
click at [541, 407] on div "Add Column" at bounding box center [737, 403] width 1339 height 539
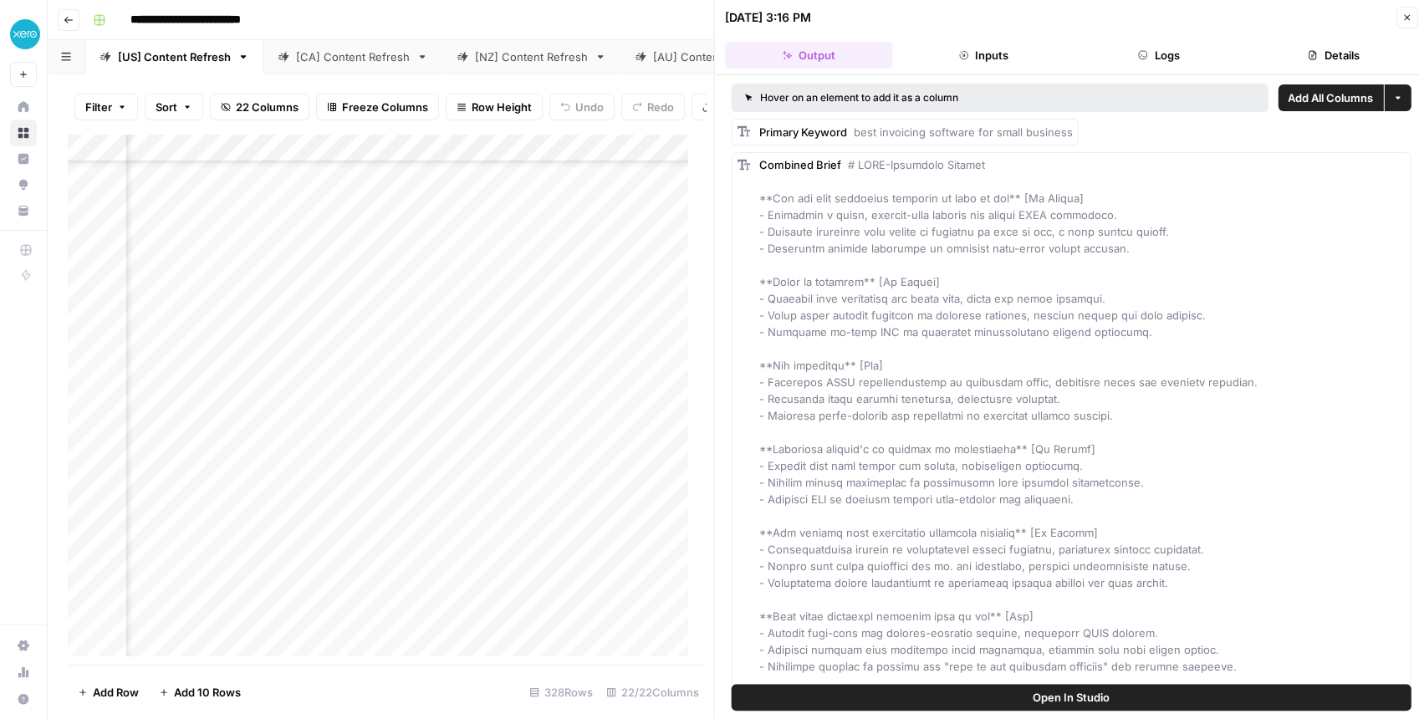
click at [1054, 702] on span "Open In Studio" at bounding box center [1070, 697] width 77 height 17
click at [32, 30] on img "Workspace: XeroOps" at bounding box center [25, 34] width 30 height 30
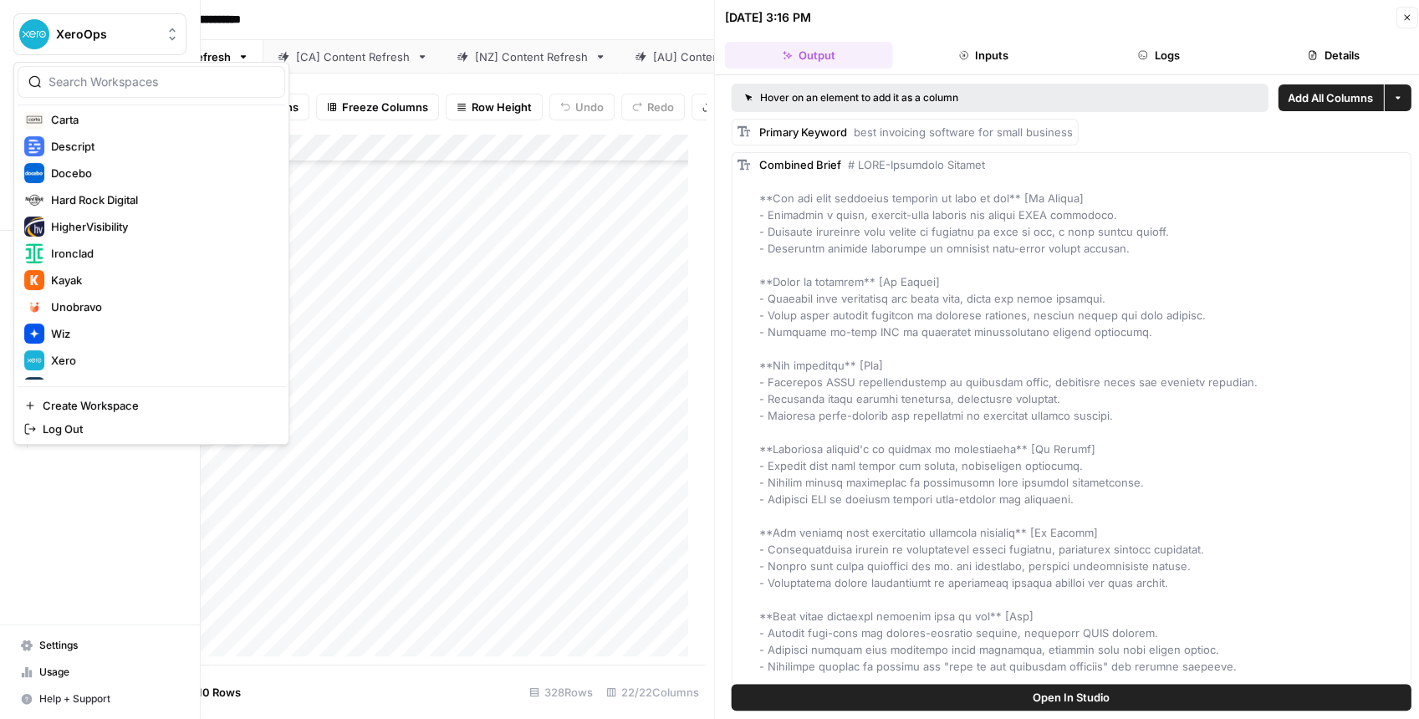
scroll to position [222, 0]
click at [100, 254] on span "Ironclad" at bounding box center [161, 250] width 221 height 17
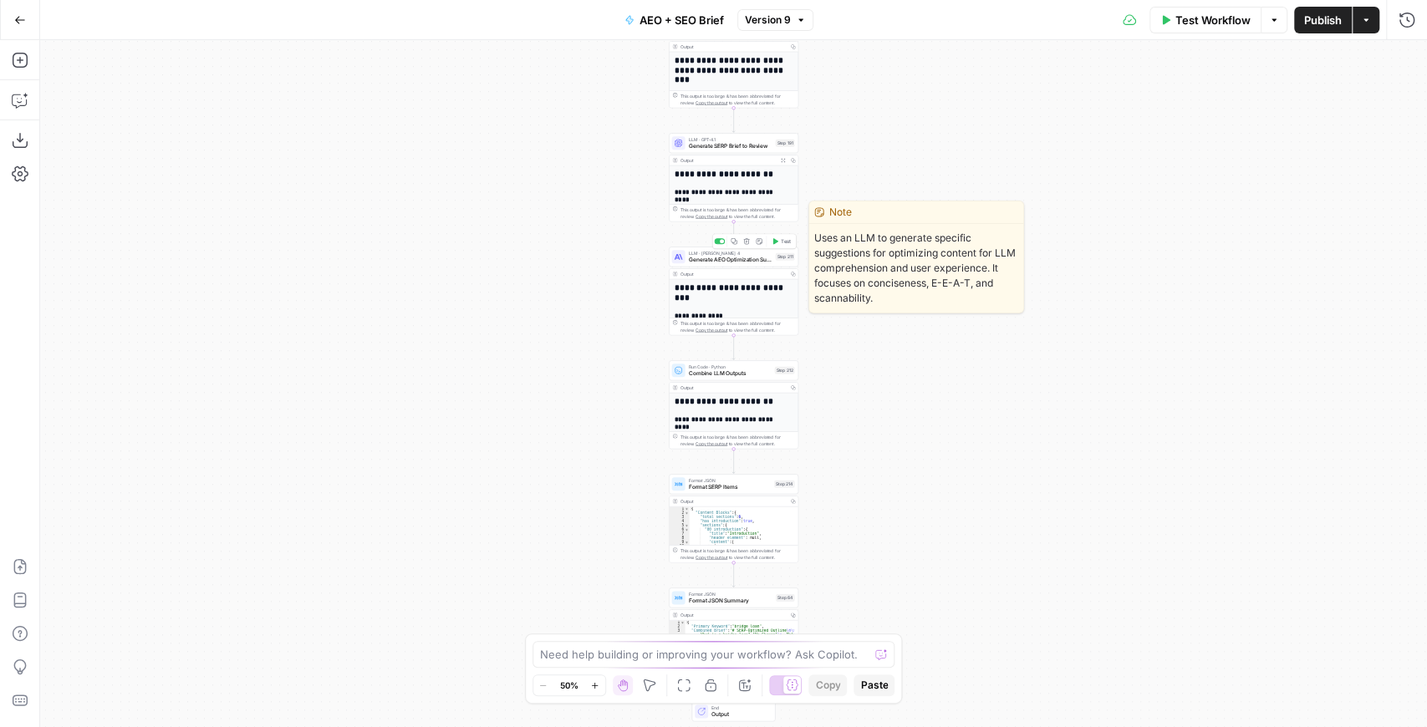
click at [704, 261] on span "Generate AEO Optimization Suggestions" at bounding box center [731, 260] width 84 height 8
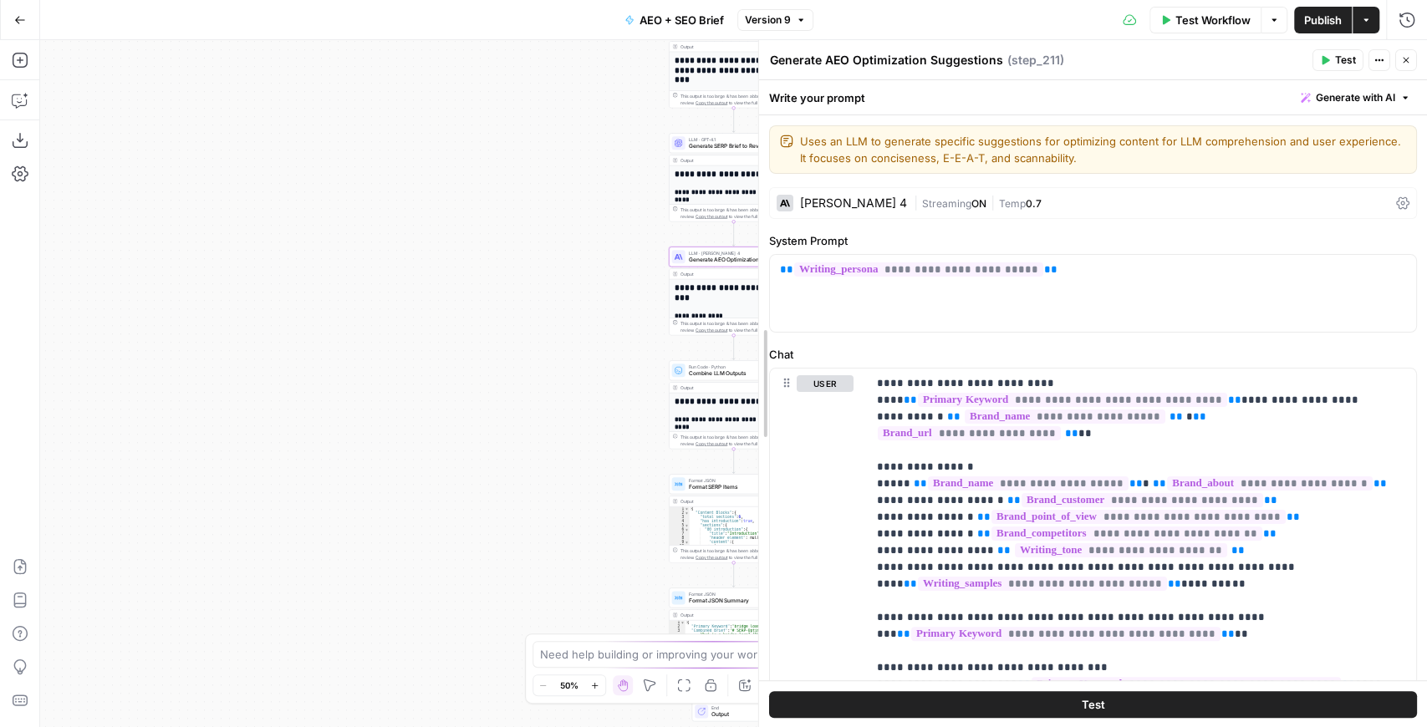
drag, startPoint x: 1088, startPoint y: 283, endPoint x: 720, endPoint y: 281, distance: 368.7
click at [613, 284] on body "XeroOps New Home Browse Insights Opportunities Your Data Recent Grids New Grid …" at bounding box center [713, 363] width 1427 height 727
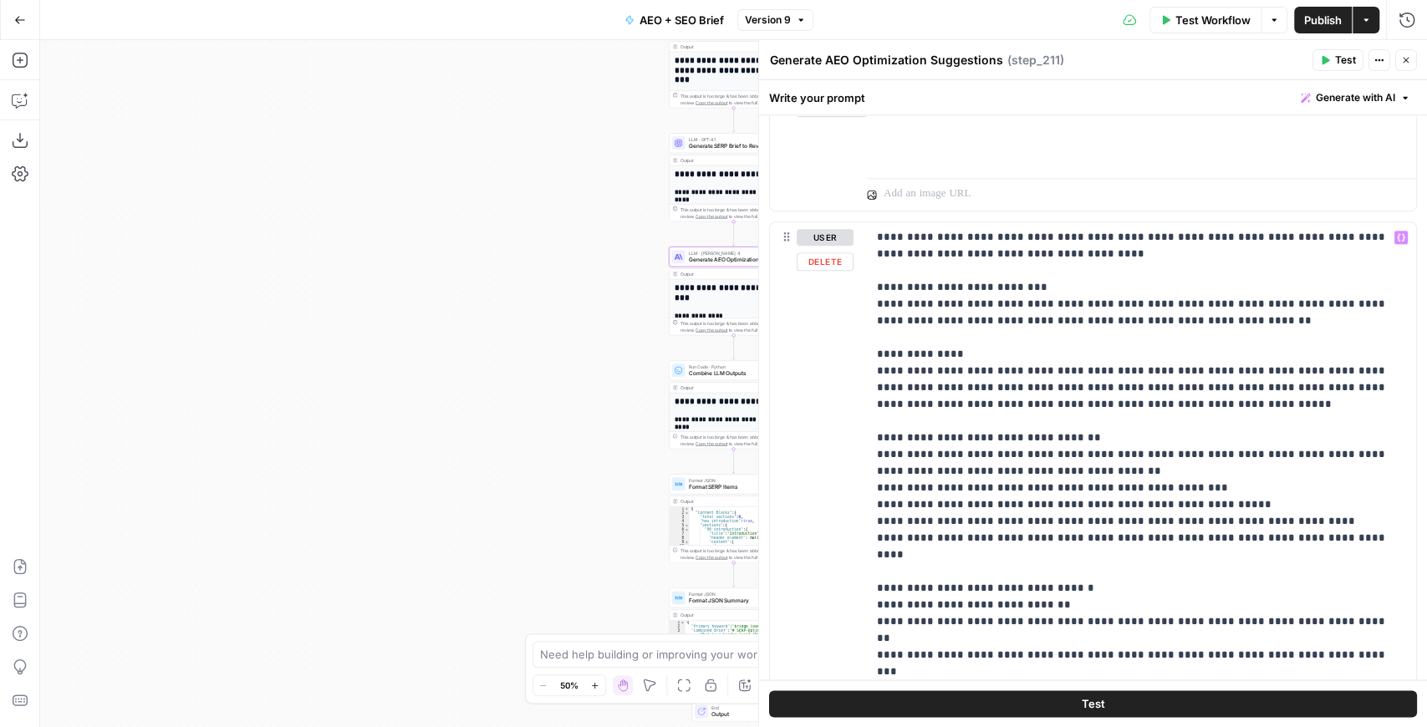
scroll to position [1393, 0]
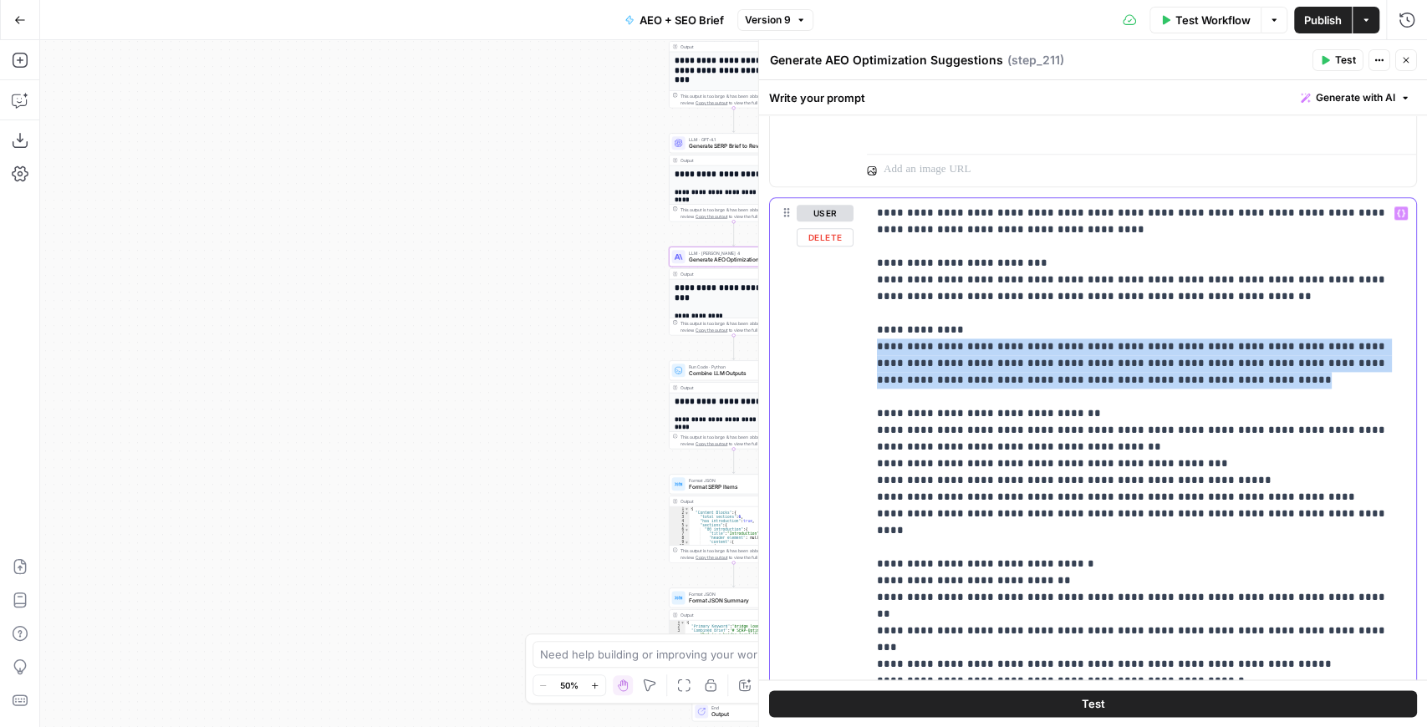
drag, startPoint x: 1180, startPoint y: 375, endPoint x: 861, endPoint y: 340, distance: 321.2
click at [861, 340] on div "**********" at bounding box center [1093, 558] width 646 height 721
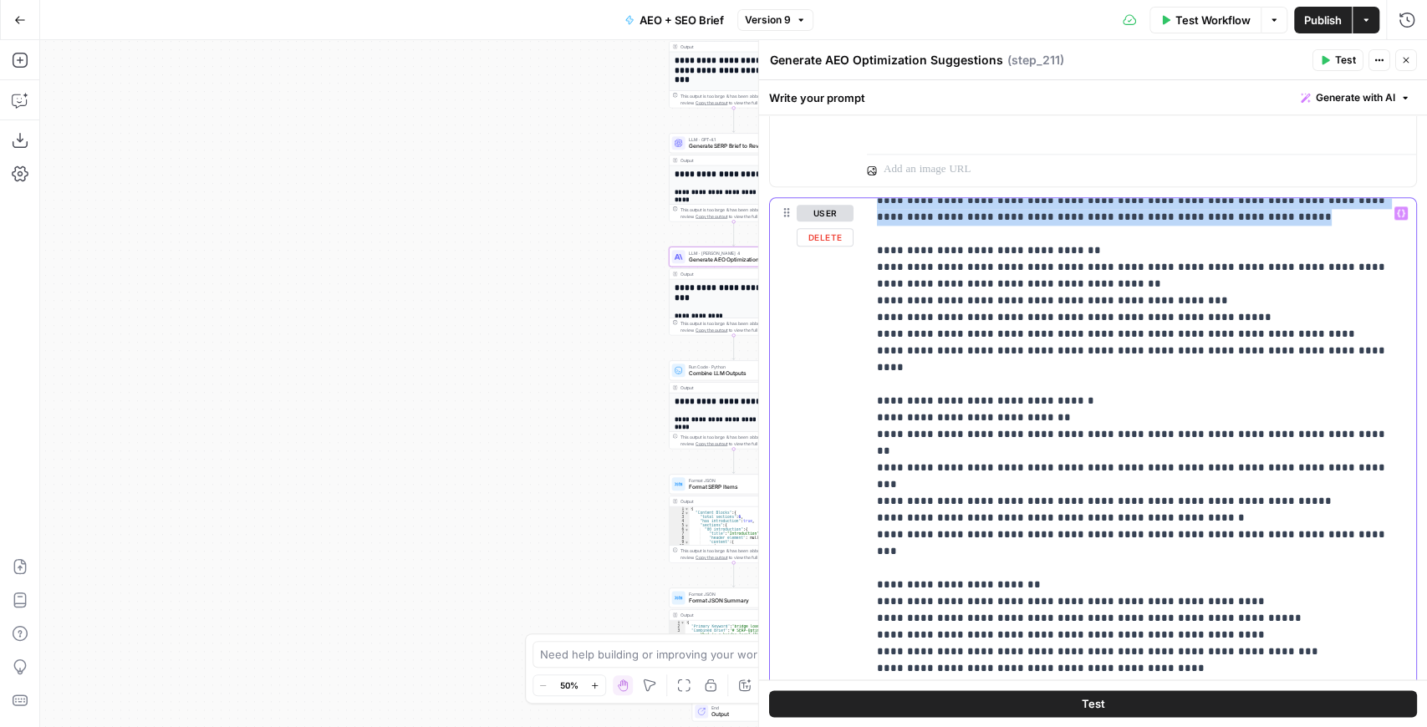
scroll to position [167, 0]
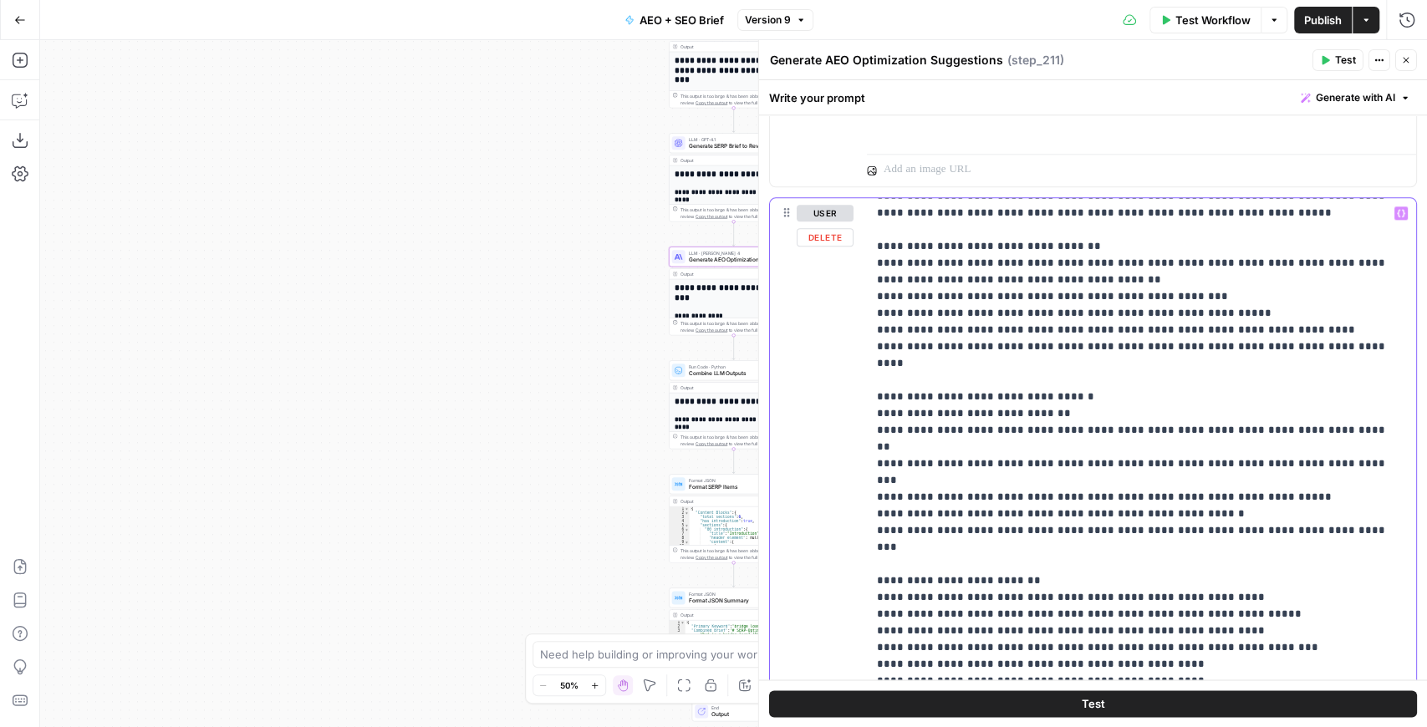
click at [923, 478] on p "**********" at bounding box center [1133, 665] width 513 height 1254
click at [1090, 475] on p "**********" at bounding box center [1133, 665] width 513 height 1254
click at [1109, 405] on p "**********" at bounding box center [1133, 665] width 513 height 1254
click at [925, 407] on p "**********" at bounding box center [1133, 665] width 513 height 1254
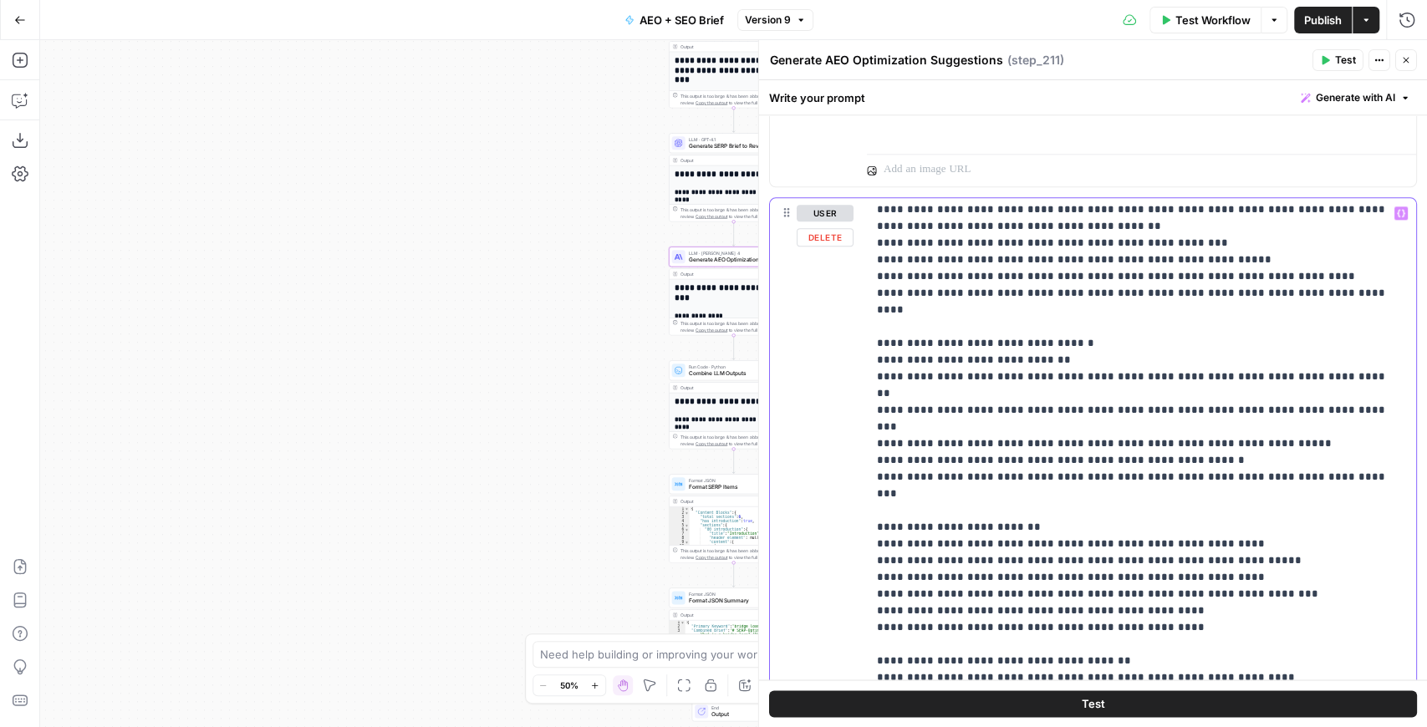
scroll to position [222, 0]
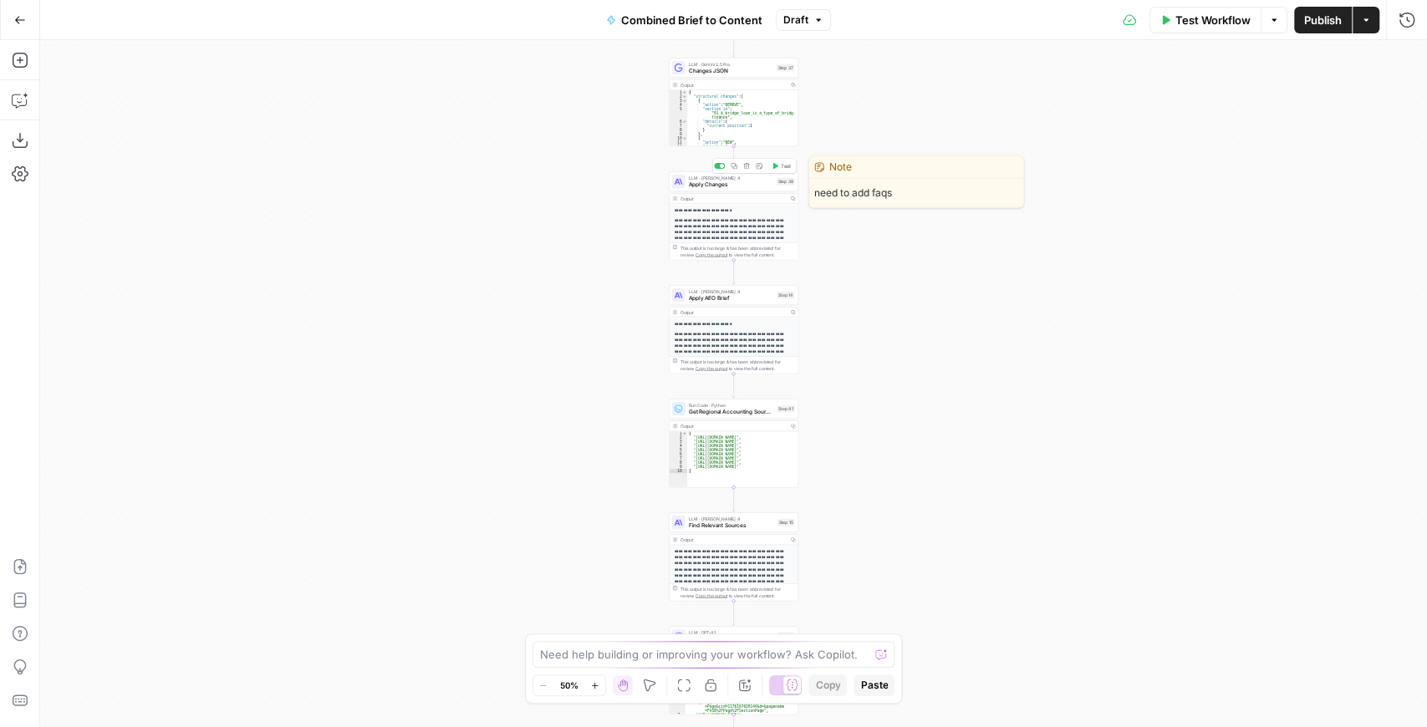
click at [701, 186] on span "Apply Changes" at bounding box center [731, 185] width 84 height 8
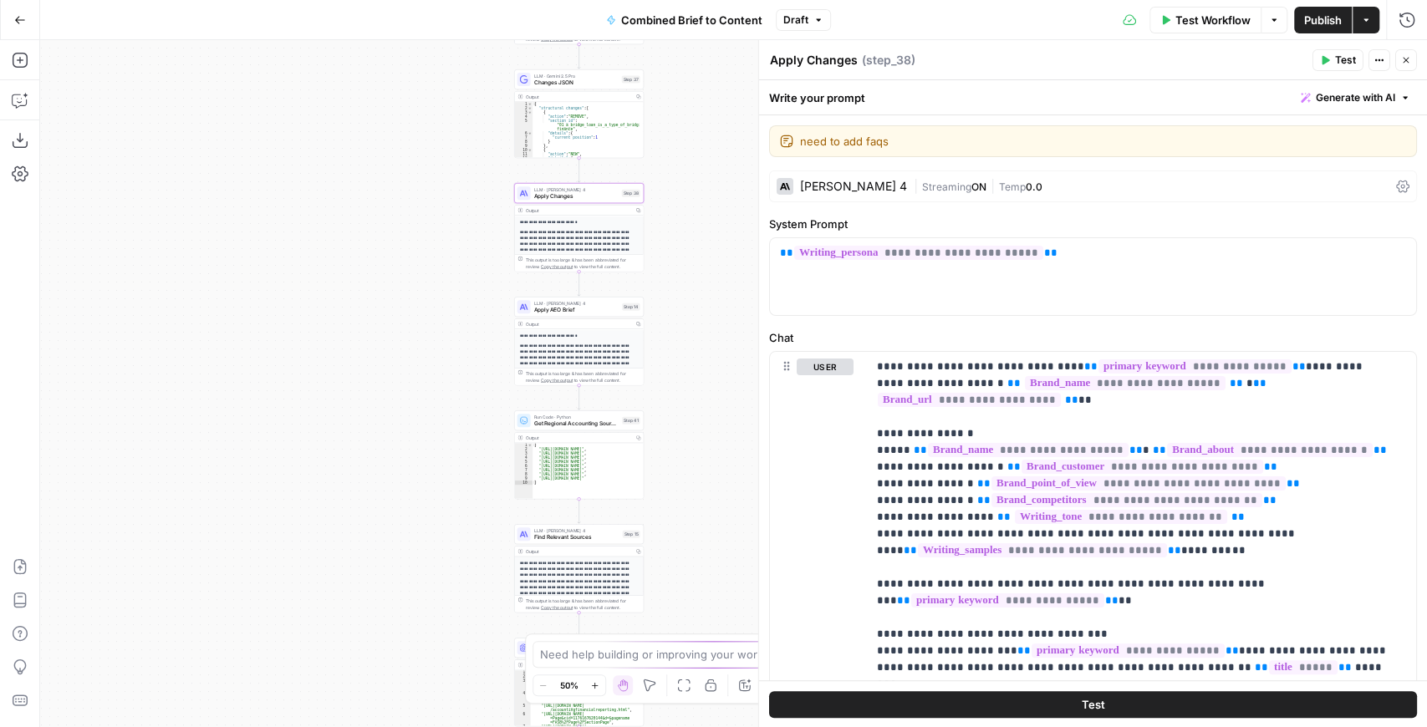
drag, startPoint x: 579, startPoint y: 249, endPoint x: 417, endPoint y: 261, distance: 162.6
click at [418, 261] on div "true false false true false true Workflow Set Inputs Inputs LLM · GPT-4.1 Extra…" at bounding box center [733, 383] width 1387 height 687
drag, startPoint x: 767, startPoint y: 281, endPoint x: 714, endPoint y: 276, distance: 52.9
click at [714, 276] on body "XeroOps New Home Browse Insights Opportunities Your Data Recent Grids New Grid …" at bounding box center [713, 363] width 1427 height 727
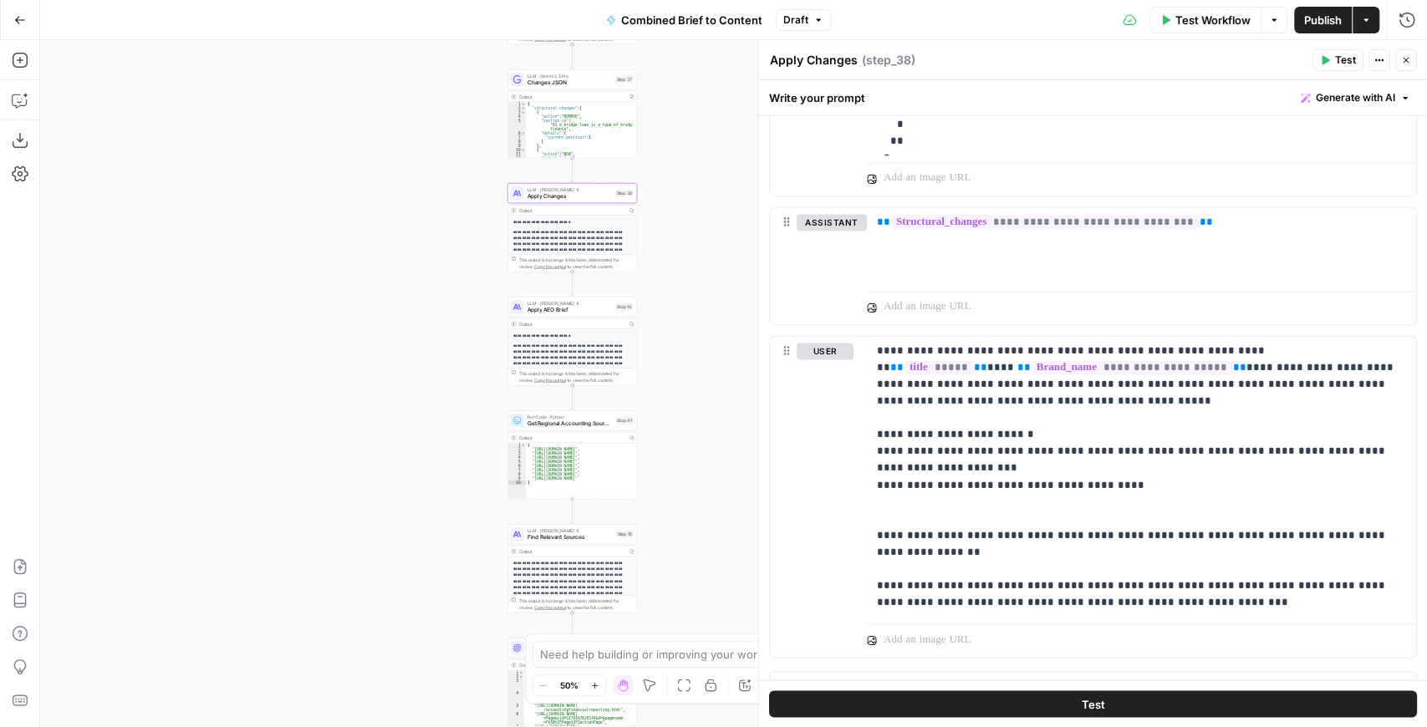
scroll to position [1759, 0]
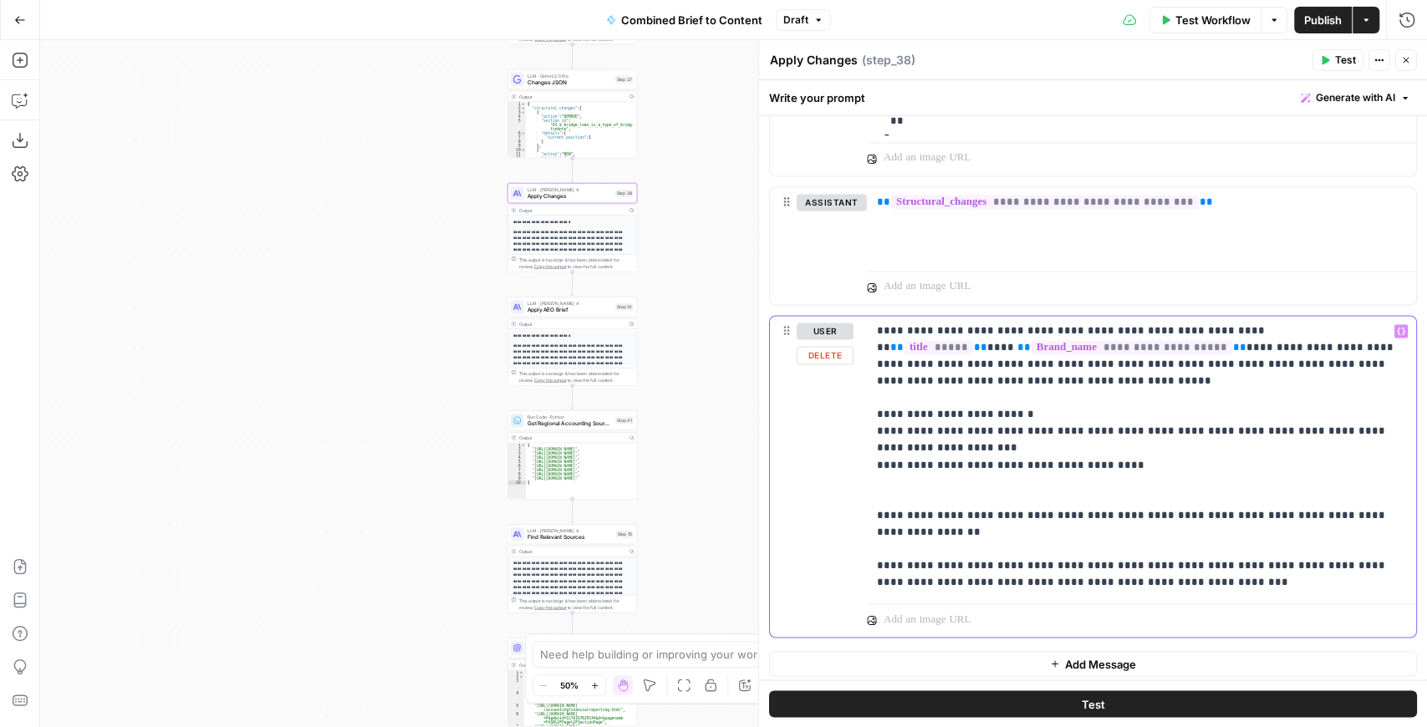
click at [900, 430] on p "**********" at bounding box center [1138, 457] width 522 height 268
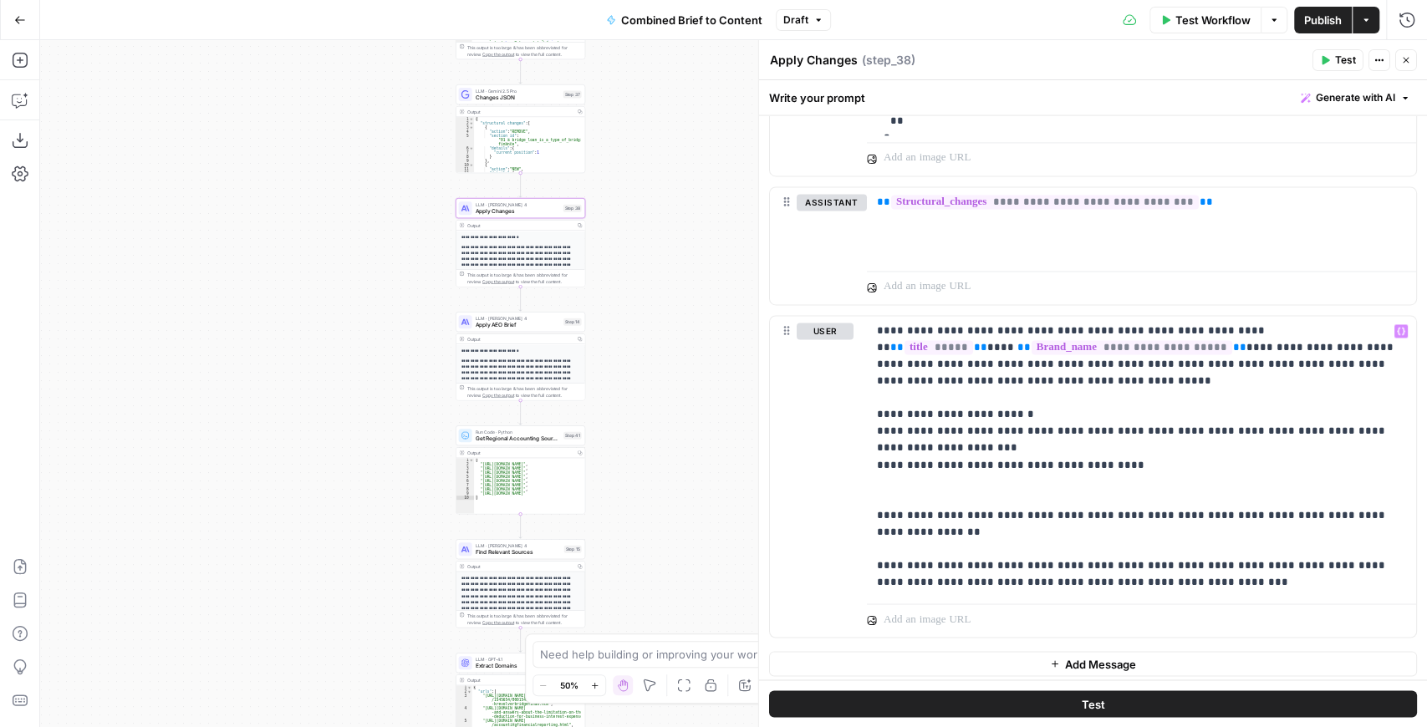
drag, startPoint x: 256, startPoint y: 181, endPoint x: 202, endPoint y: 197, distance: 56.1
click at [202, 197] on div "true false false true false true Workflow Set Inputs Inputs LLM · GPT-4.1 Extra…" at bounding box center [733, 383] width 1387 height 687
drag, startPoint x: 254, startPoint y: 66, endPoint x: 252, endPoint y: 39, distance: 26.8
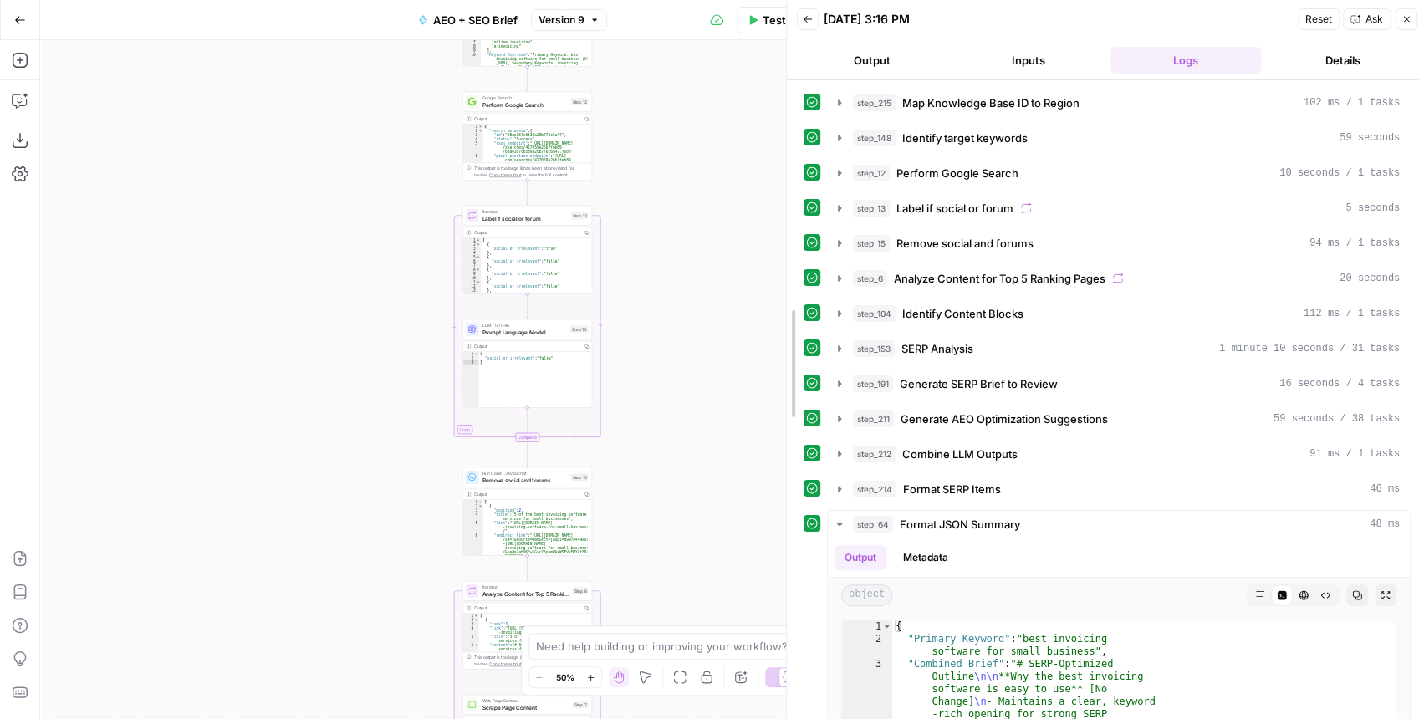
drag, startPoint x: 1025, startPoint y: 211, endPoint x: 788, endPoint y: 210, distance: 236.6
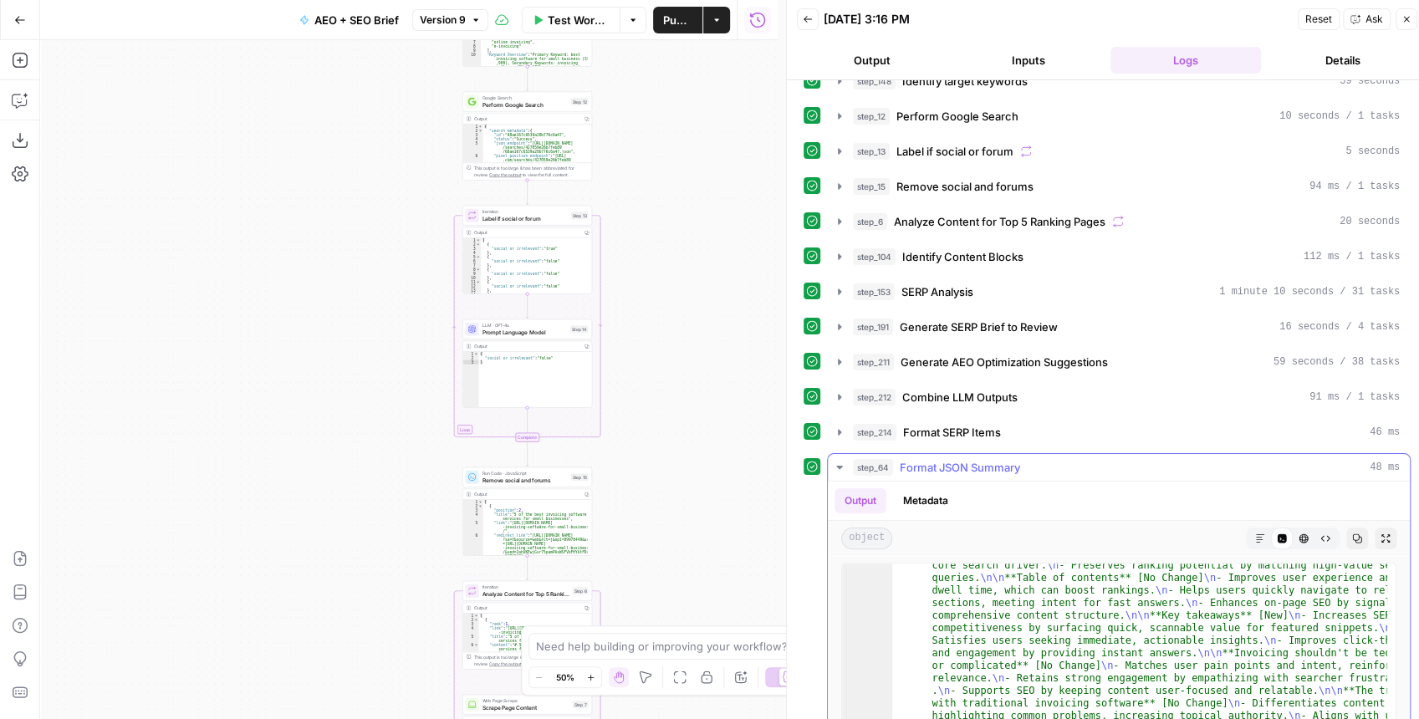
scroll to position [55, 0]
click at [1380, 535] on icon "button" at bounding box center [1385, 540] width 10 height 10
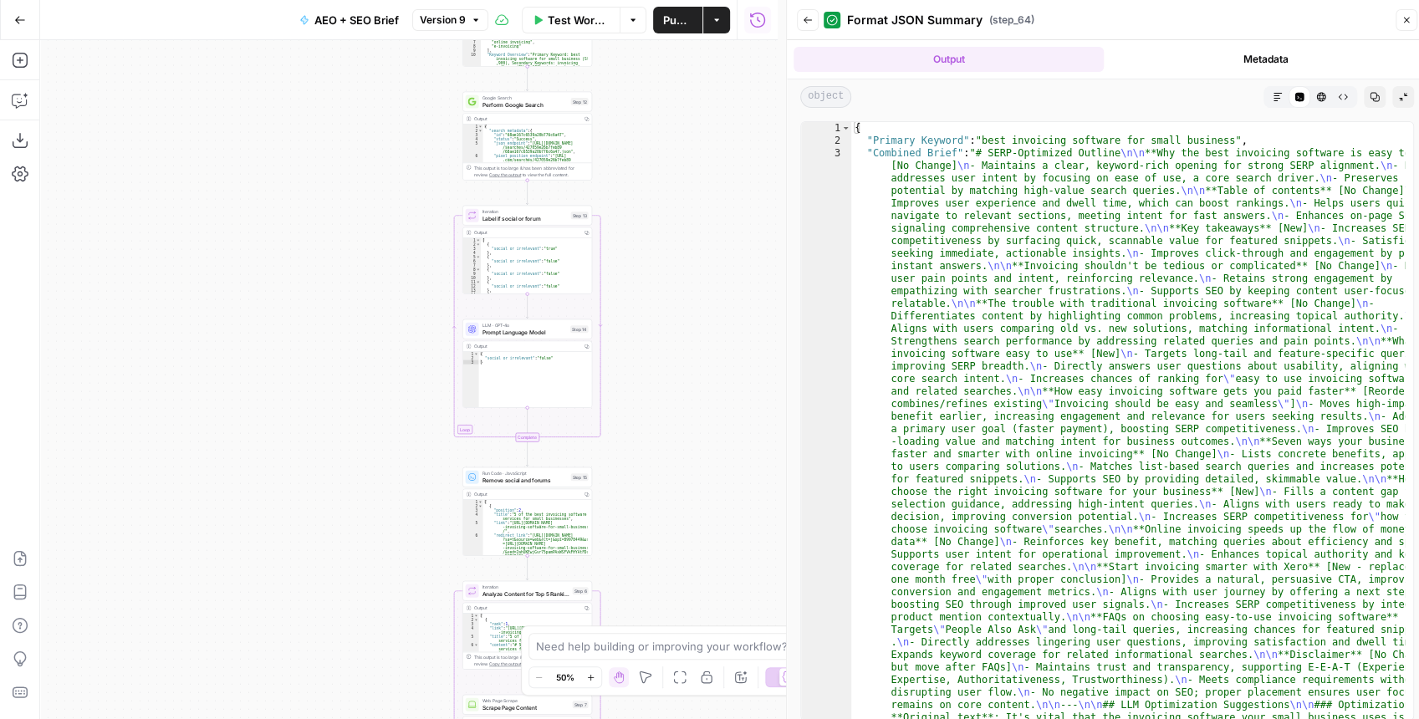
click at [1275, 104] on button "Markdown" at bounding box center [1278, 97] width 22 height 22
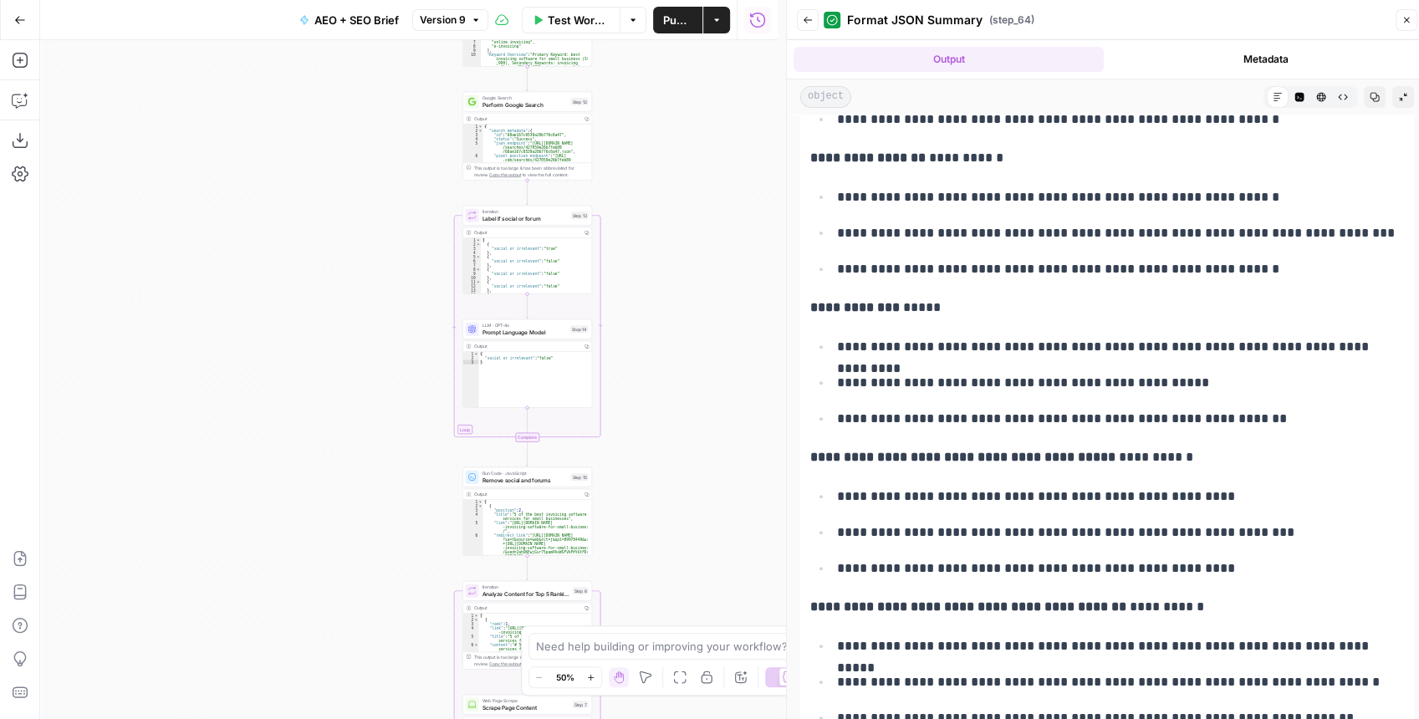
scroll to position [334, 0]
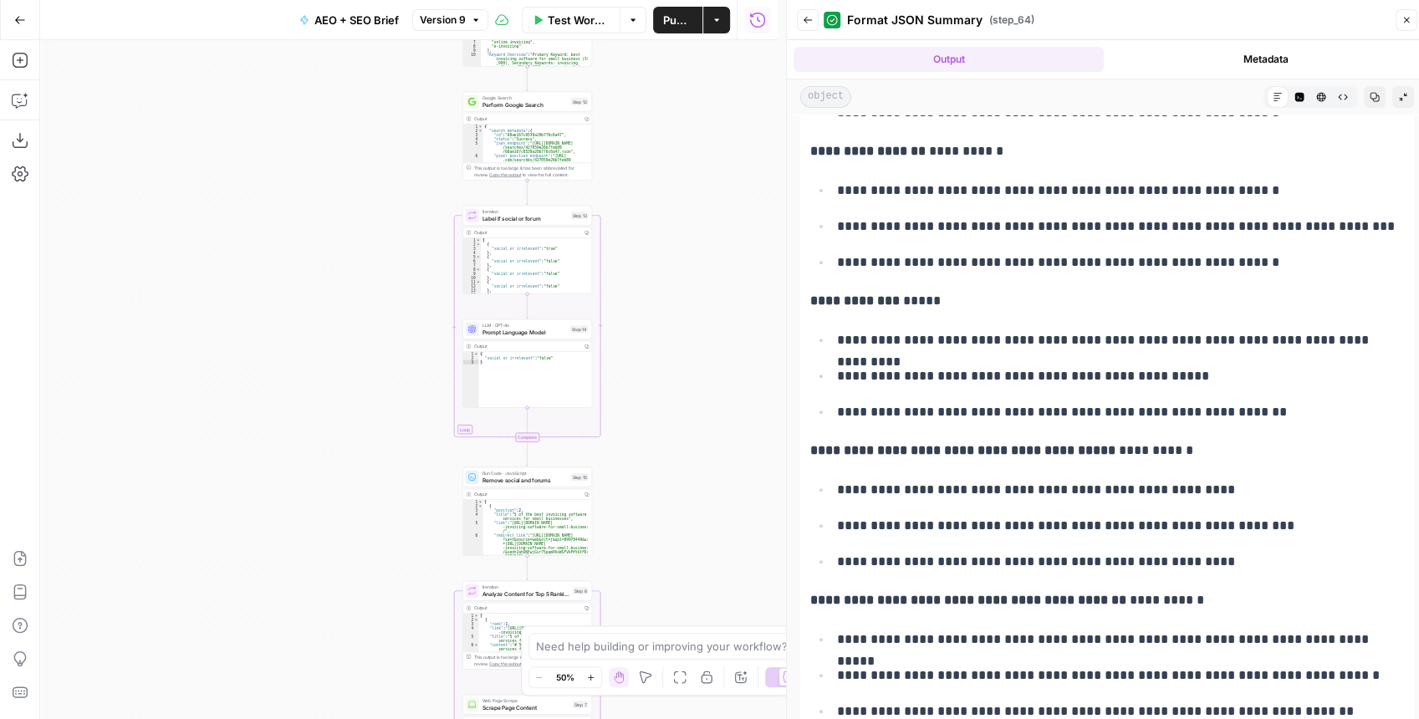
click at [799, 27] on button "Back" at bounding box center [808, 20] width 22 height 22
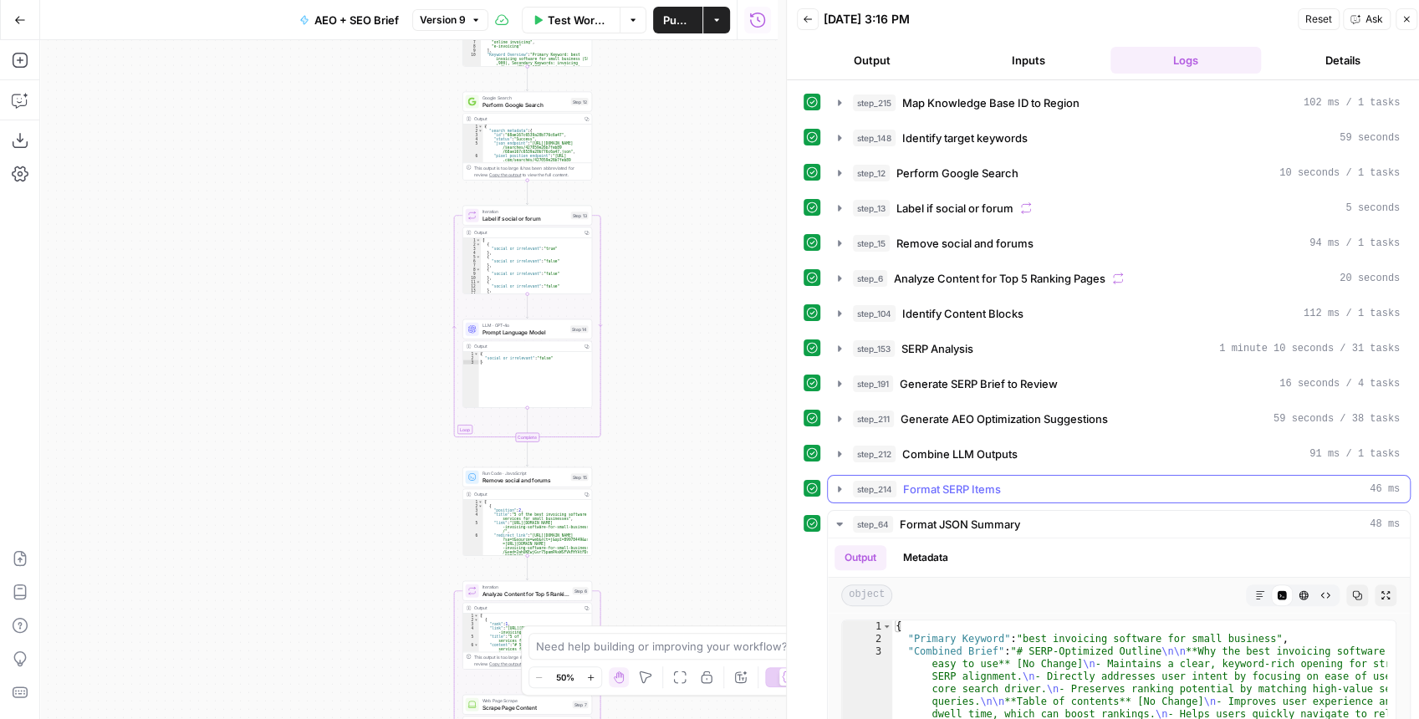
click at [834, 482] on icon "button" at bounding box center [839, 488] width 13 height 13
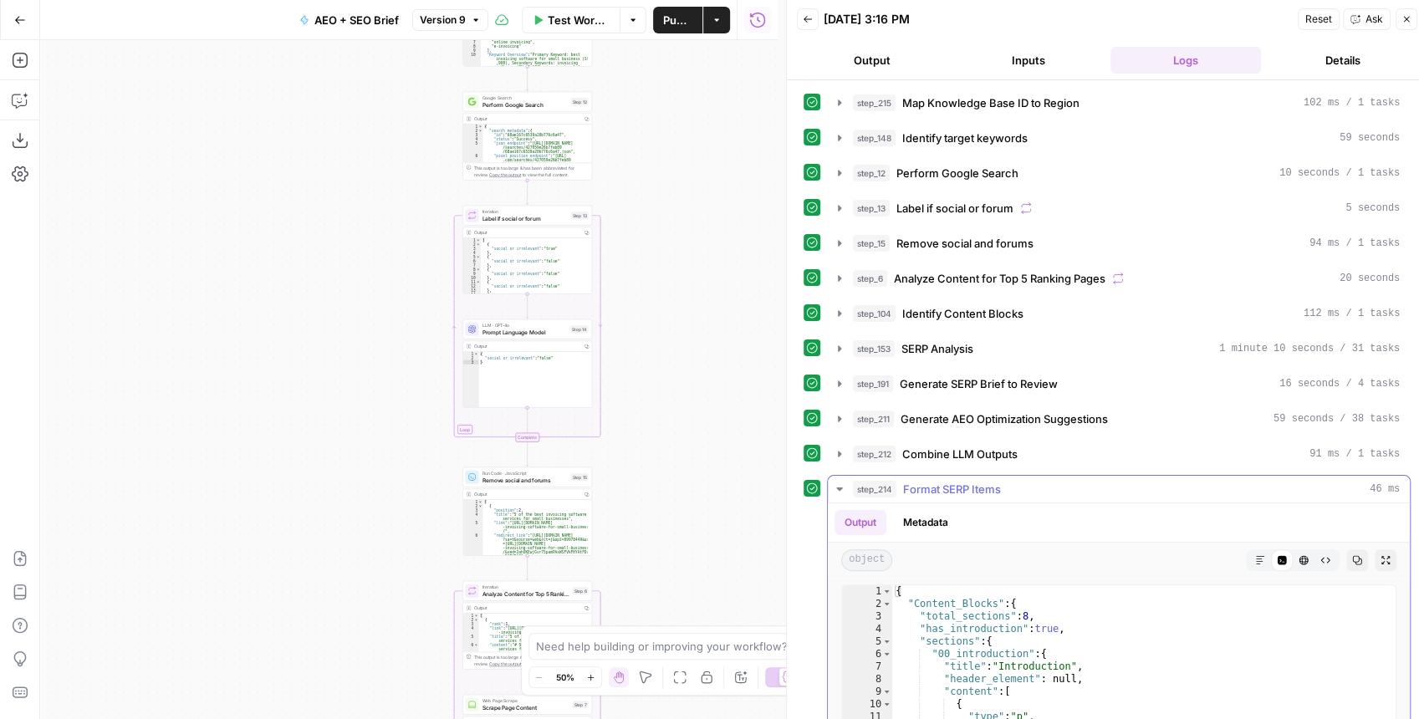
click at [838, 487] on icon "button" at bounding box center [839, 488] width 6 height 3
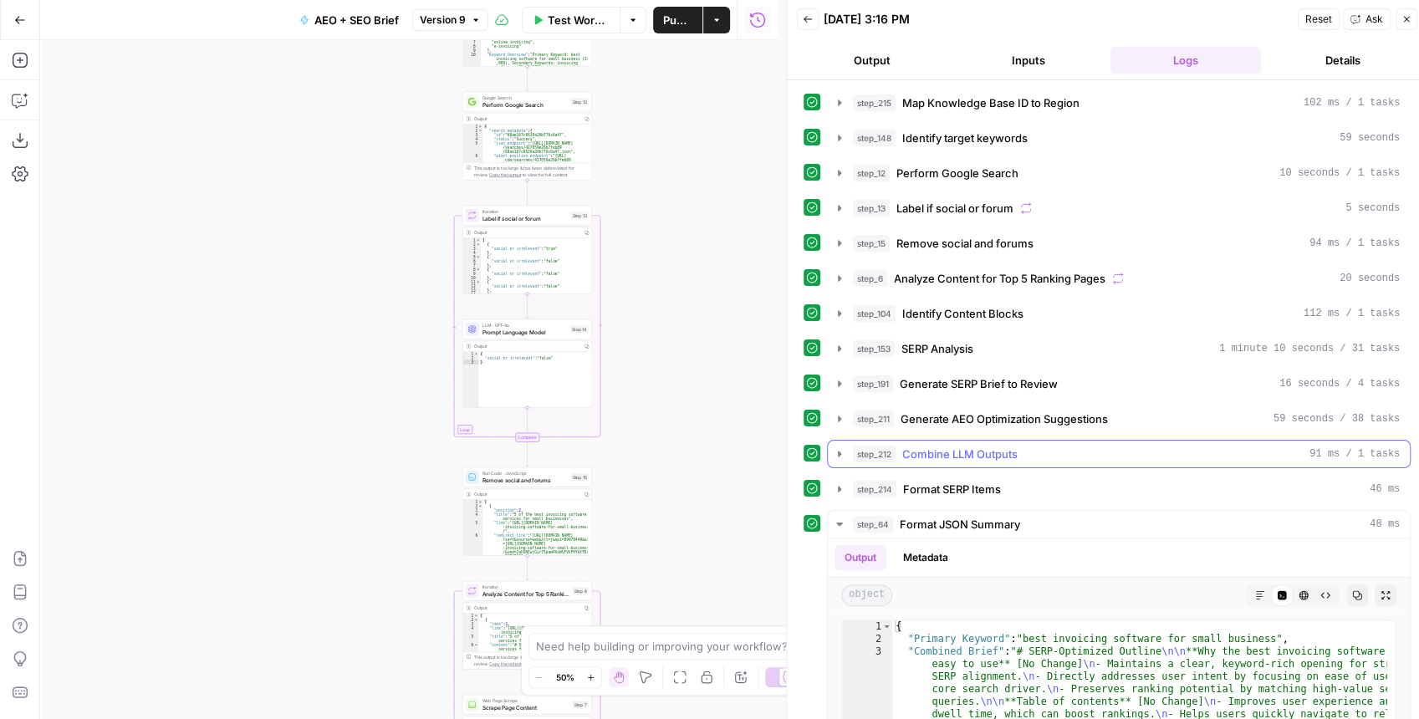
click at [838, 451] on icon "button" at bounding box center [839, 454] width 3 height 6
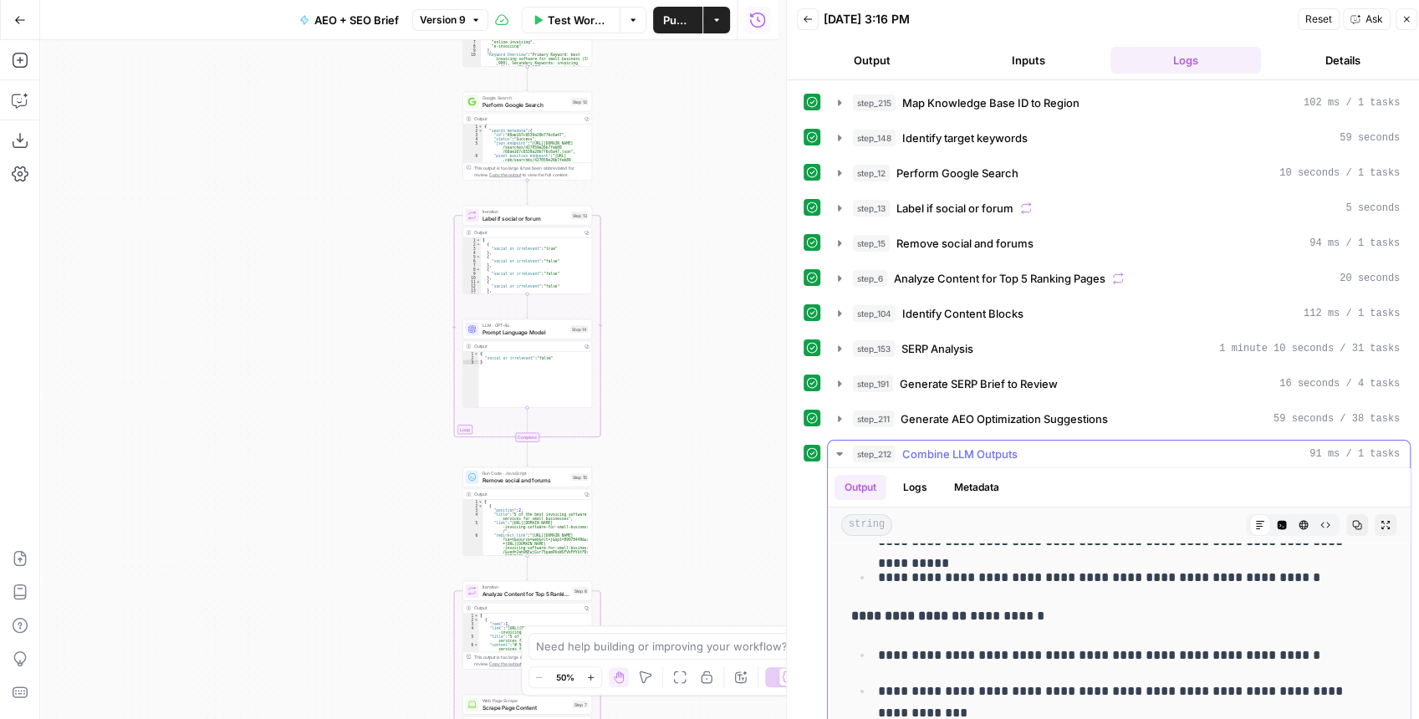
scroll to position [222, 0]
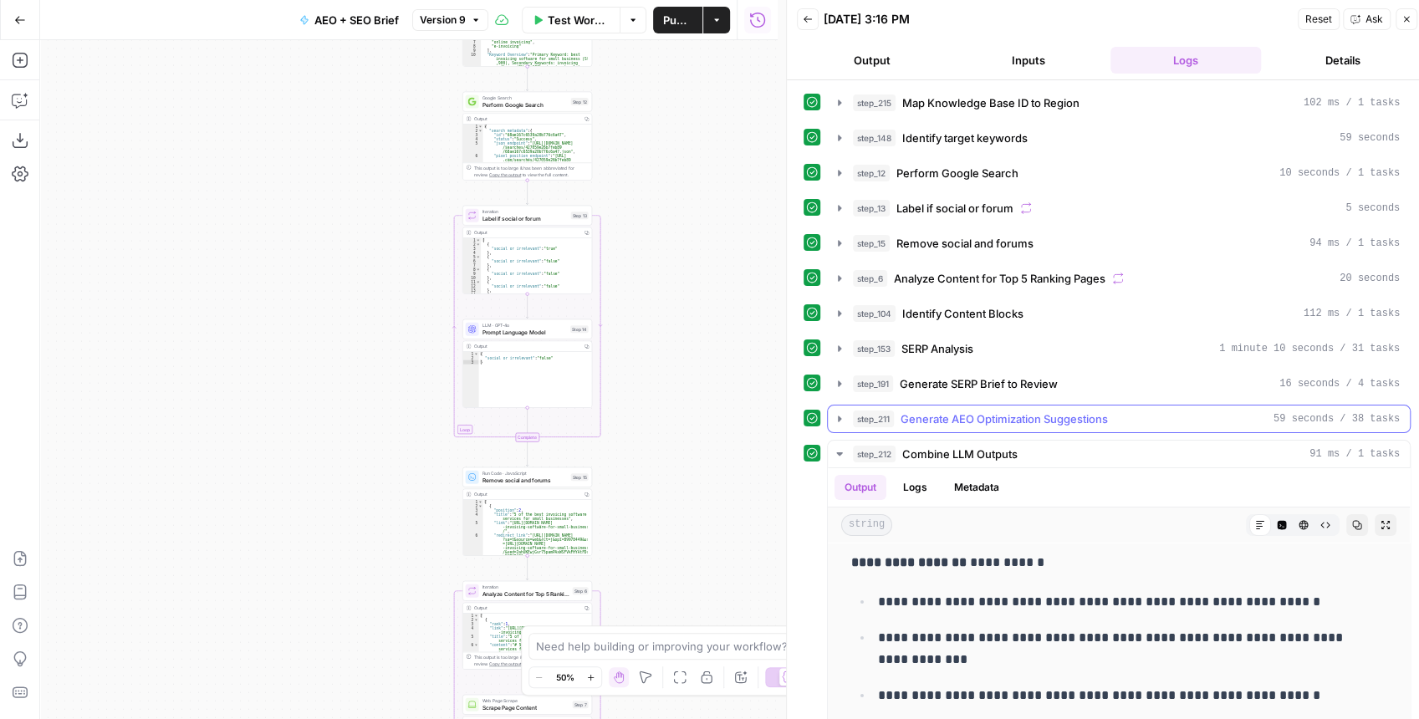
click at [838, 415] on icon "button" at bounding box center [839, 418] width 3 height 6
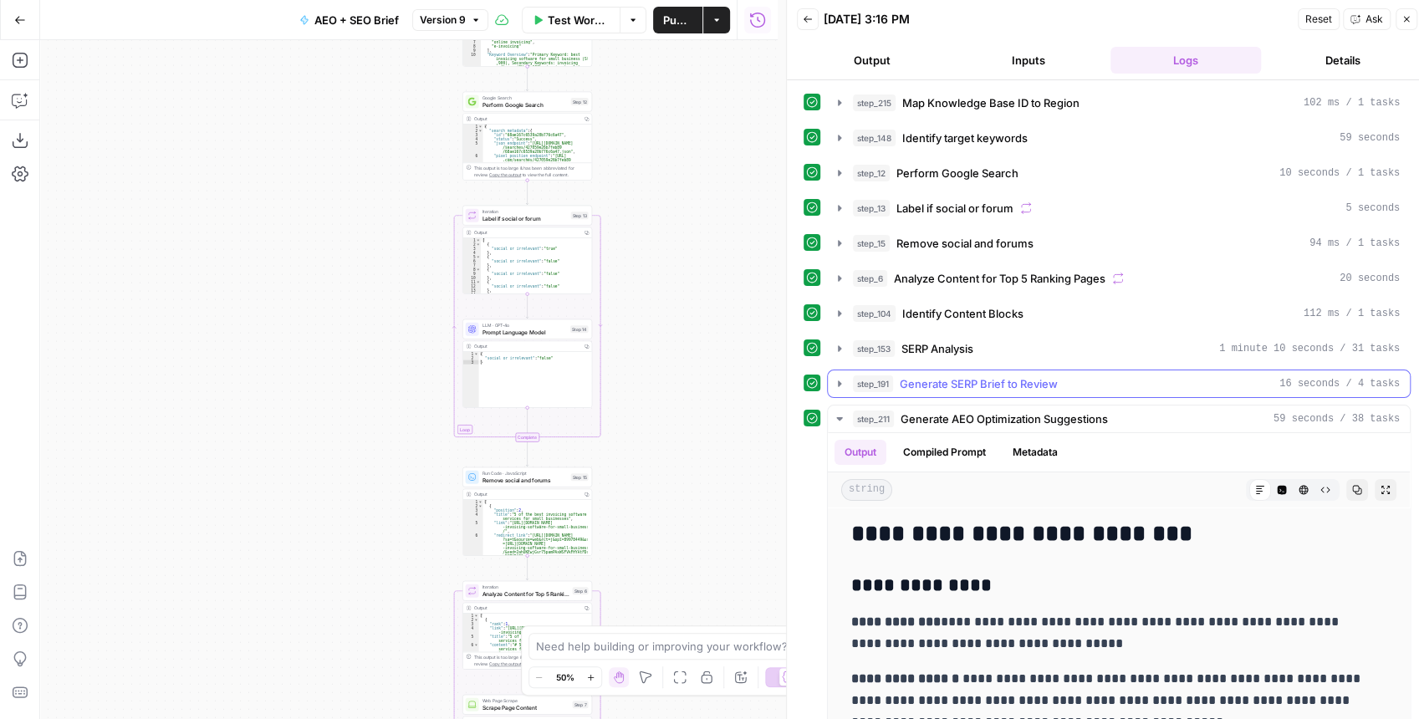
click at [836, 377] on icon "button" at bounding box center [839, 383] width 13 height 13
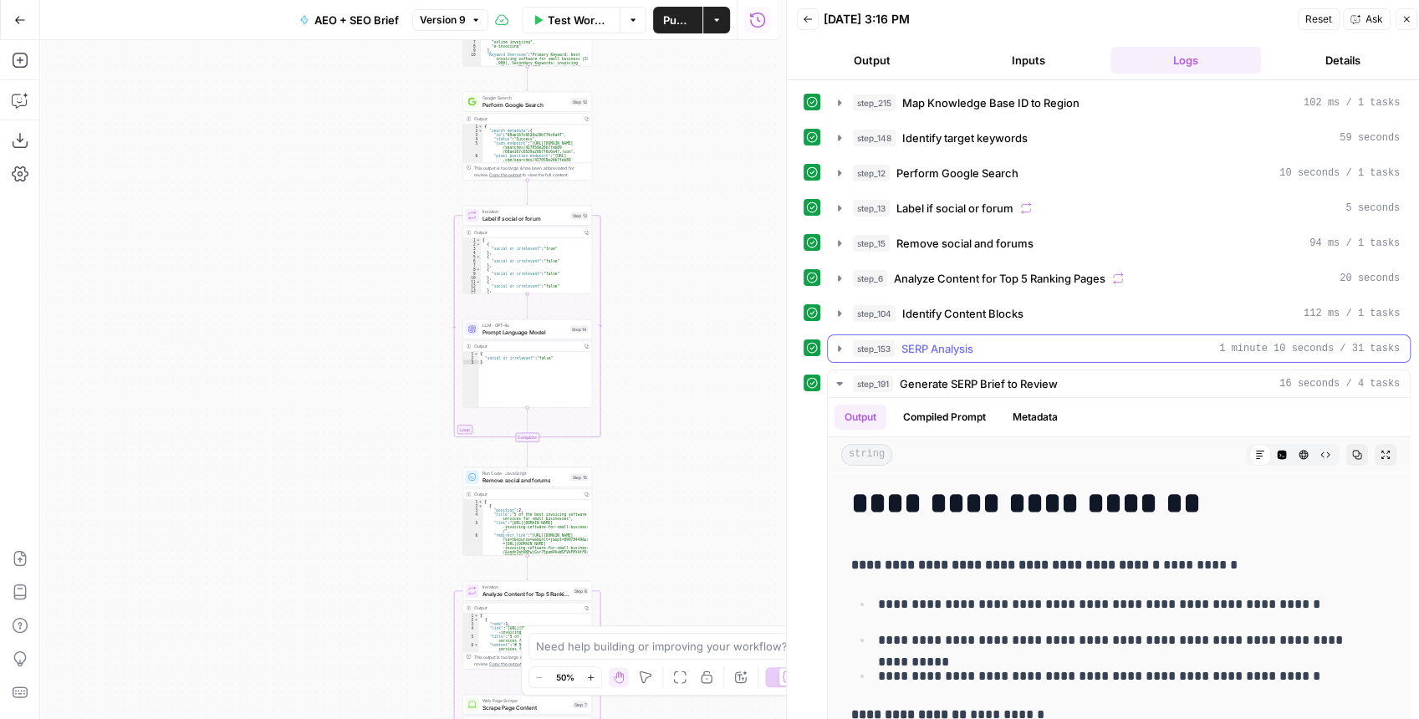
click at [836, 346] on icon "button" at bounding box center [839, 348] width 13 height 13
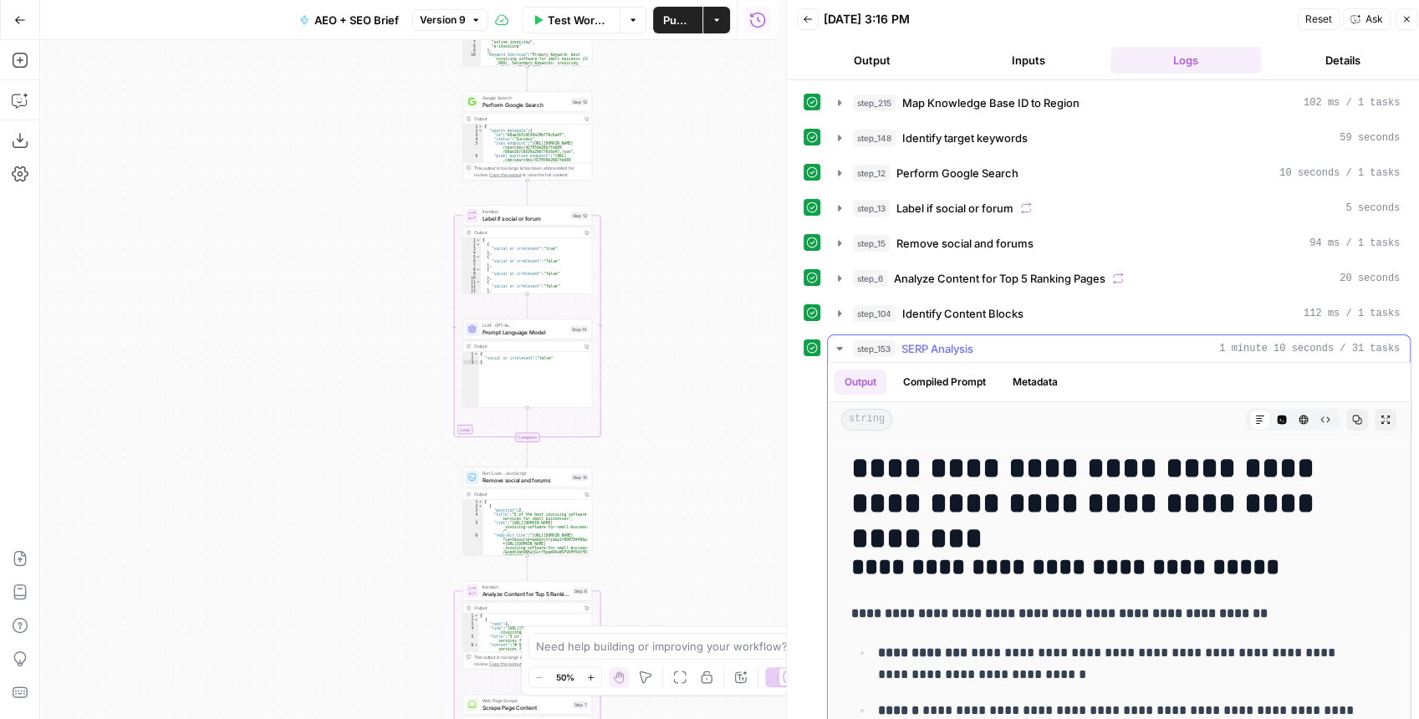
click at [837, 346] on icon "button" at bounding box center [839, 348] width 13 height 13
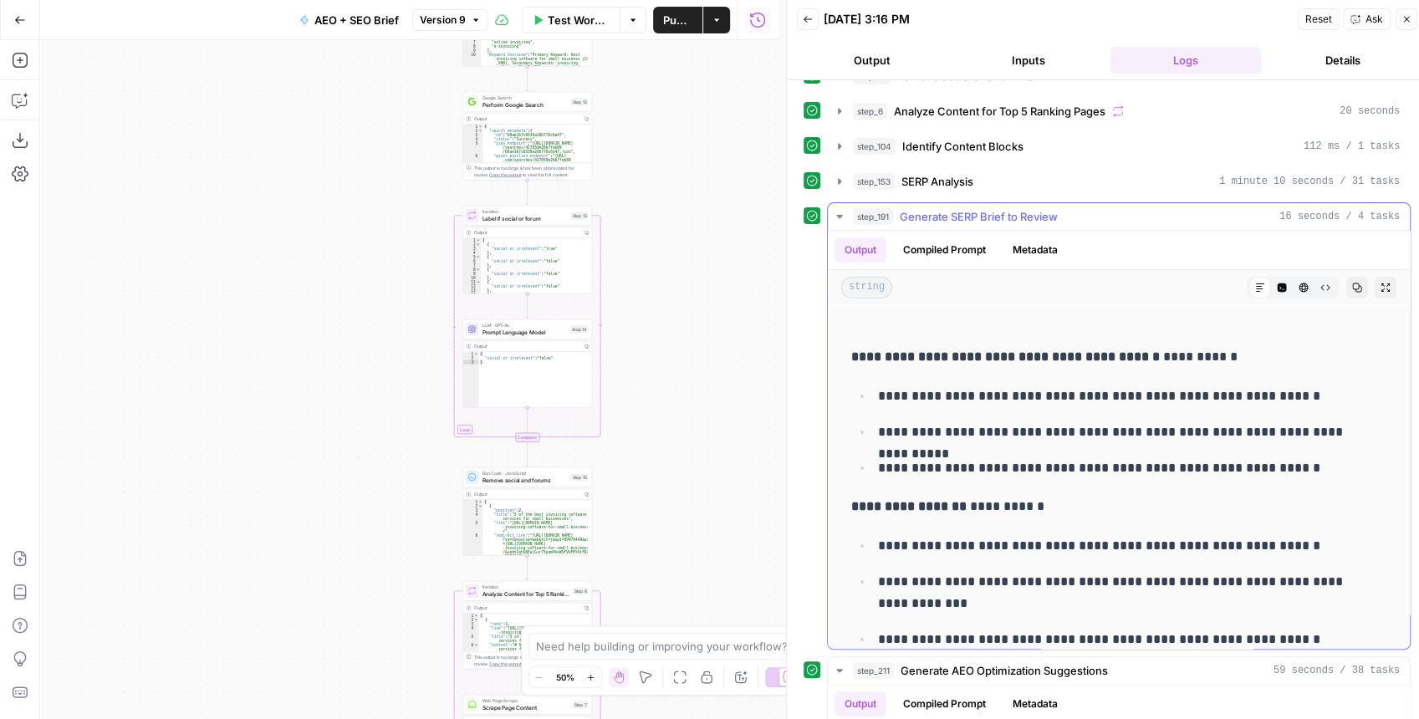
scroll to position [0, 0]
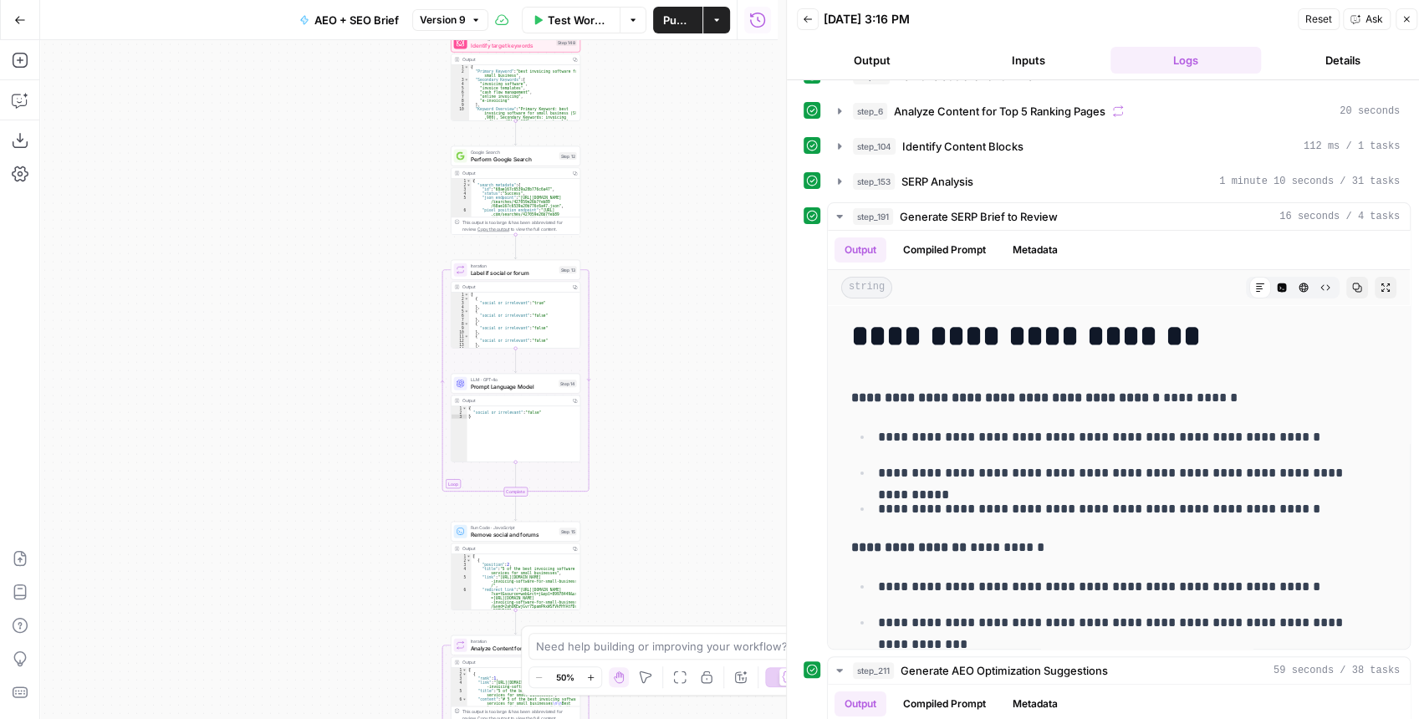
drag, startPoint x: 689, startPoint y: 290, endPoint x: 672, endPoint y: 366, distance: 77.9
click at [670, 354] on div "Workflow Set Inputs Inputs Run Code · JavaScript Map Knowledge Base ID to Regio…" at bounding box center [408, 379] width 737 height 679
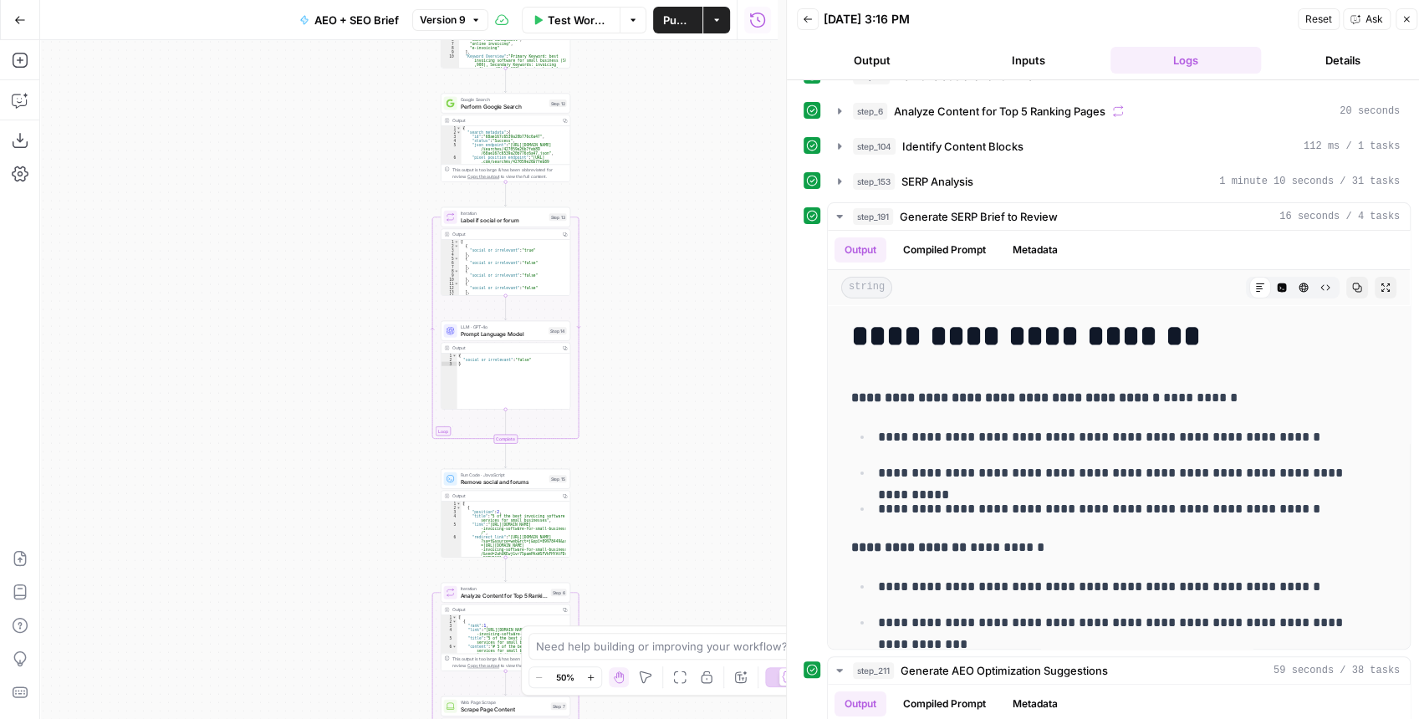
drag, startPoint x: 665, startPoint y: 321, endPoint x: 695, endPoint y: 125, distance: 197.9
click at [691, 132] on div "Workflow Set Inputs Inputs Run Code · JavaScript Map Knowledge Base ID to Regio…" at bounding box center [408, 379] width 737 height 679
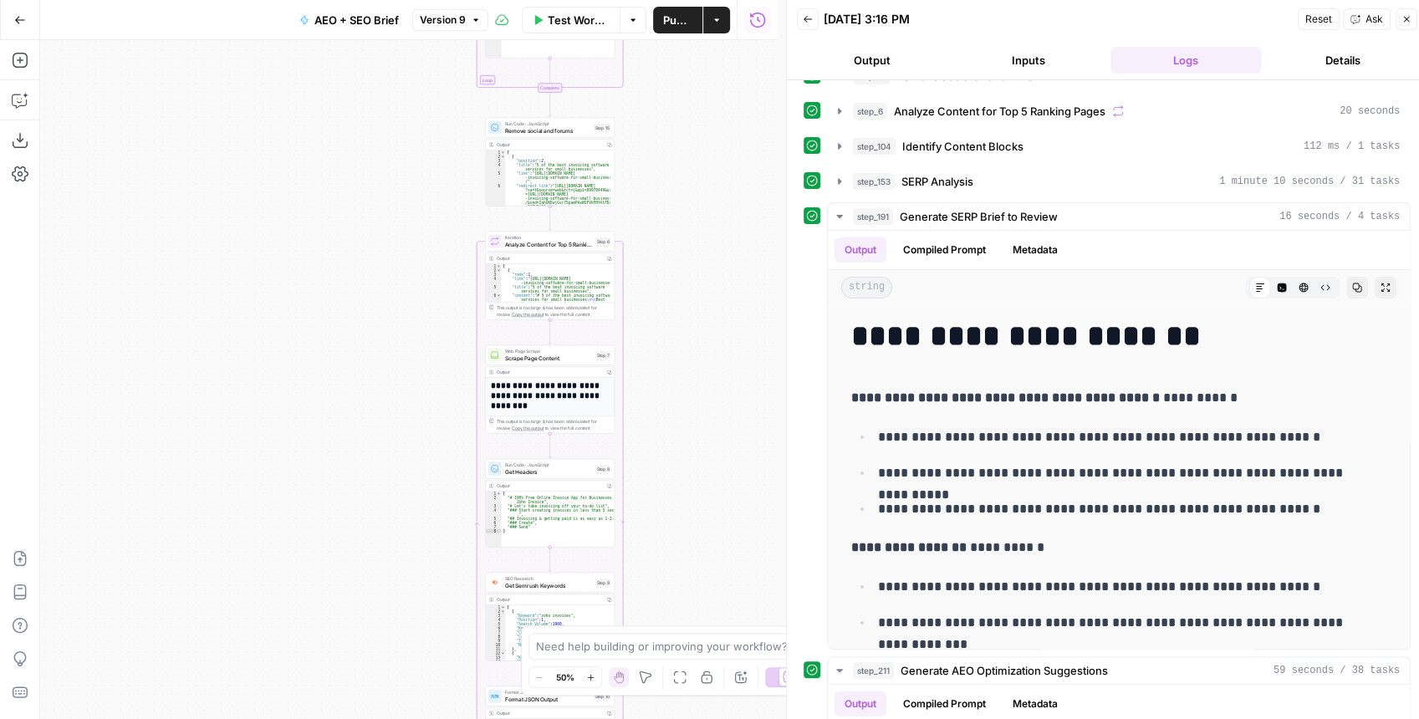
drag, startPoint x: 681, startPoint y: 242, endPoint x: 681, endPoint y: 162, distance: 79.4
click at [681, 171] on div "Workflow Set Inputs Inputs Run Code · JavaScript Map Knowledge Base ID to Regio…" at bounding box center [408, 379] width 737 height 679
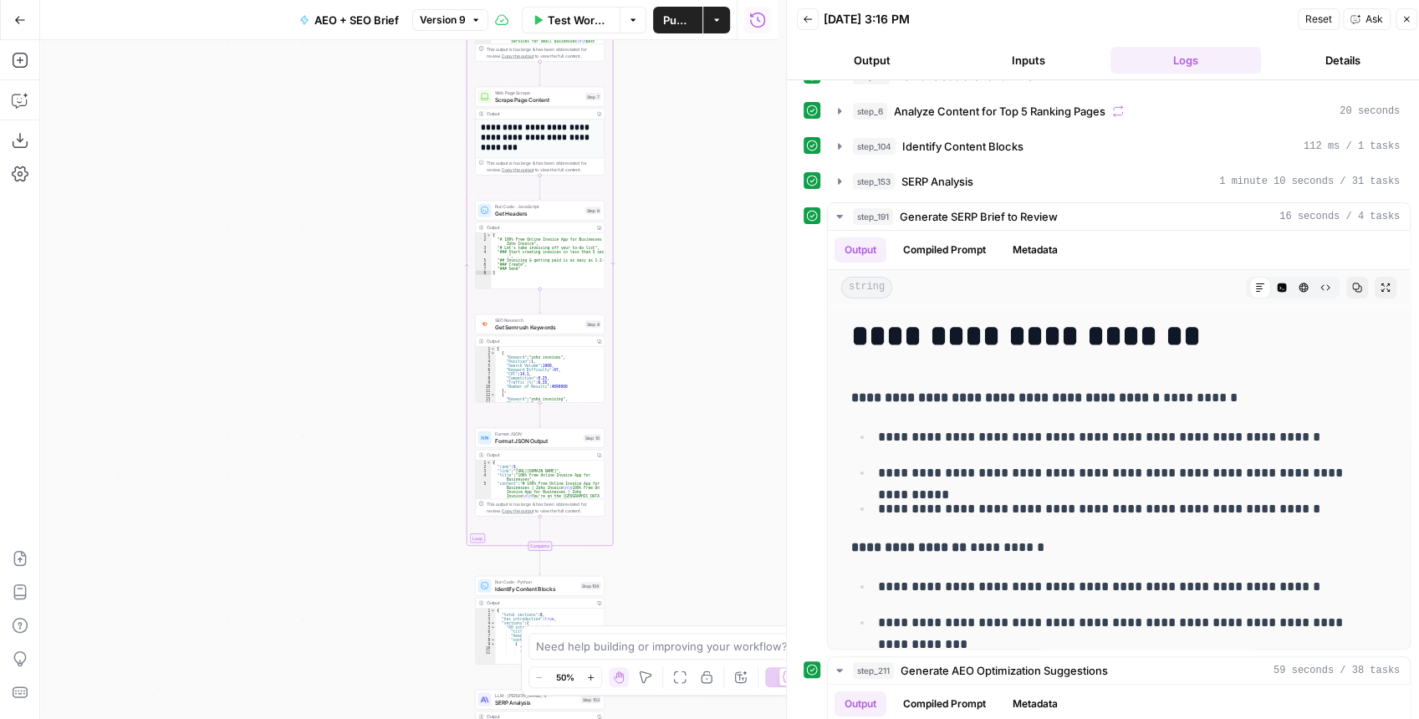
drag, startPoint x: 689, startPoint y: 403, endPoint x: 677, endPoint y: 132, distance: 271.1
click at [677, 137] on div "Workflow Set Inputs Inputs Run Code · JavaScript Map Knowledge Base ID to Regio…" at bounding box center [408, 379] width 737 height 679
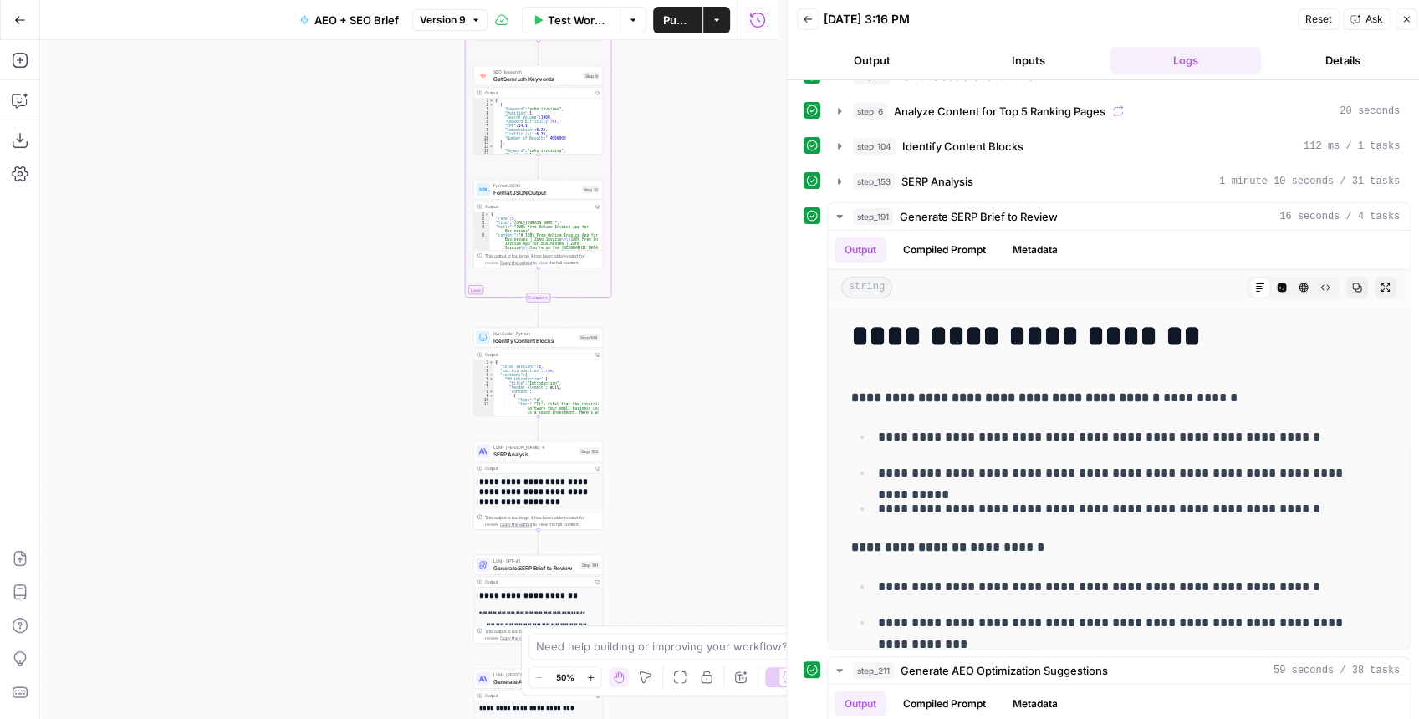
drag, startPoint x: 703, startPoint y: 405, endPoint x: 690, endPoint y: 155, distance: 249.5
click at [690, 156] on div "Workflow Set Inputs Inputs Run Code · JavaScript Map Knowledge Base ID to Regio…" at bounding box center [408, 379] width 737 height 679
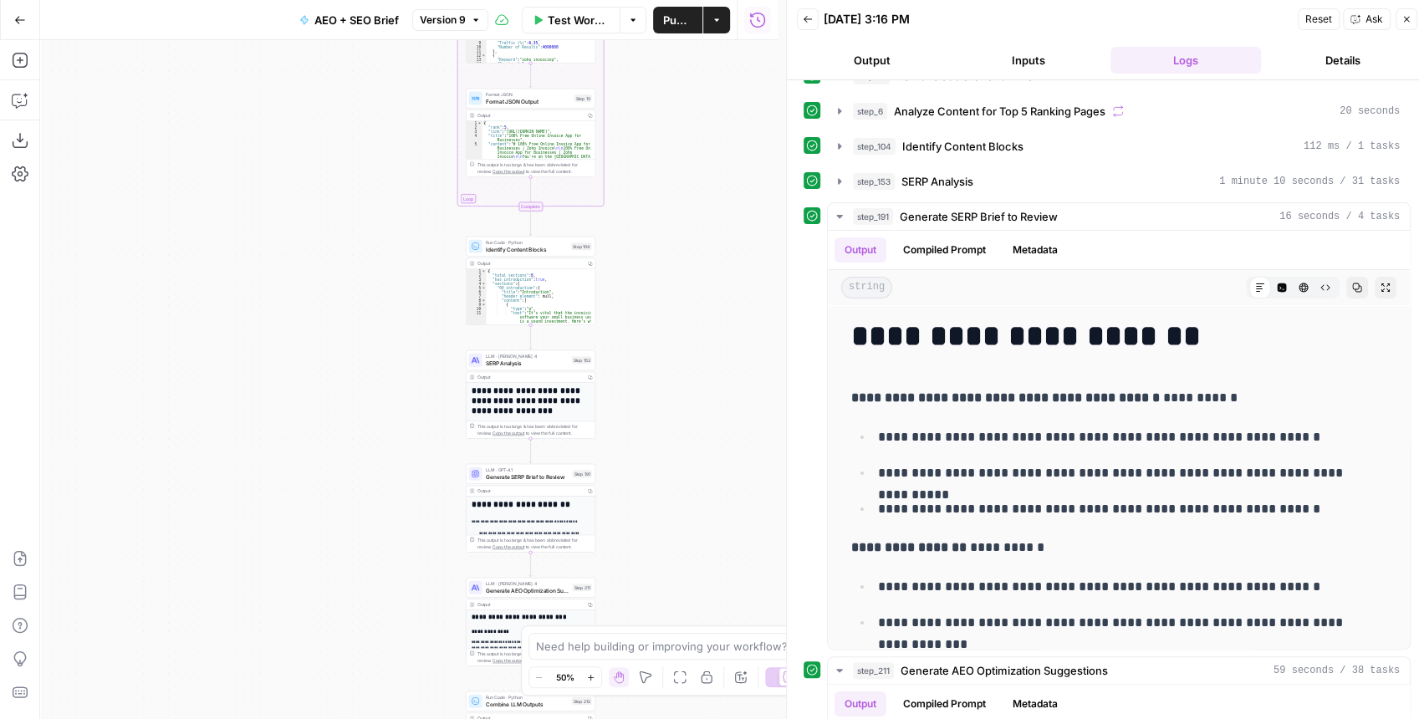
drag, startPoint x: 692, startPoint y: 391, endPoint x: 696, endPoint y: 267, distance: 124.6
click at [696, 267] on div "Workflow Set Inputs Inputs Run Code · JavaScript Map Knowledge Base ID to Regio…" at bounding box center [408, 379] width 737 height 679
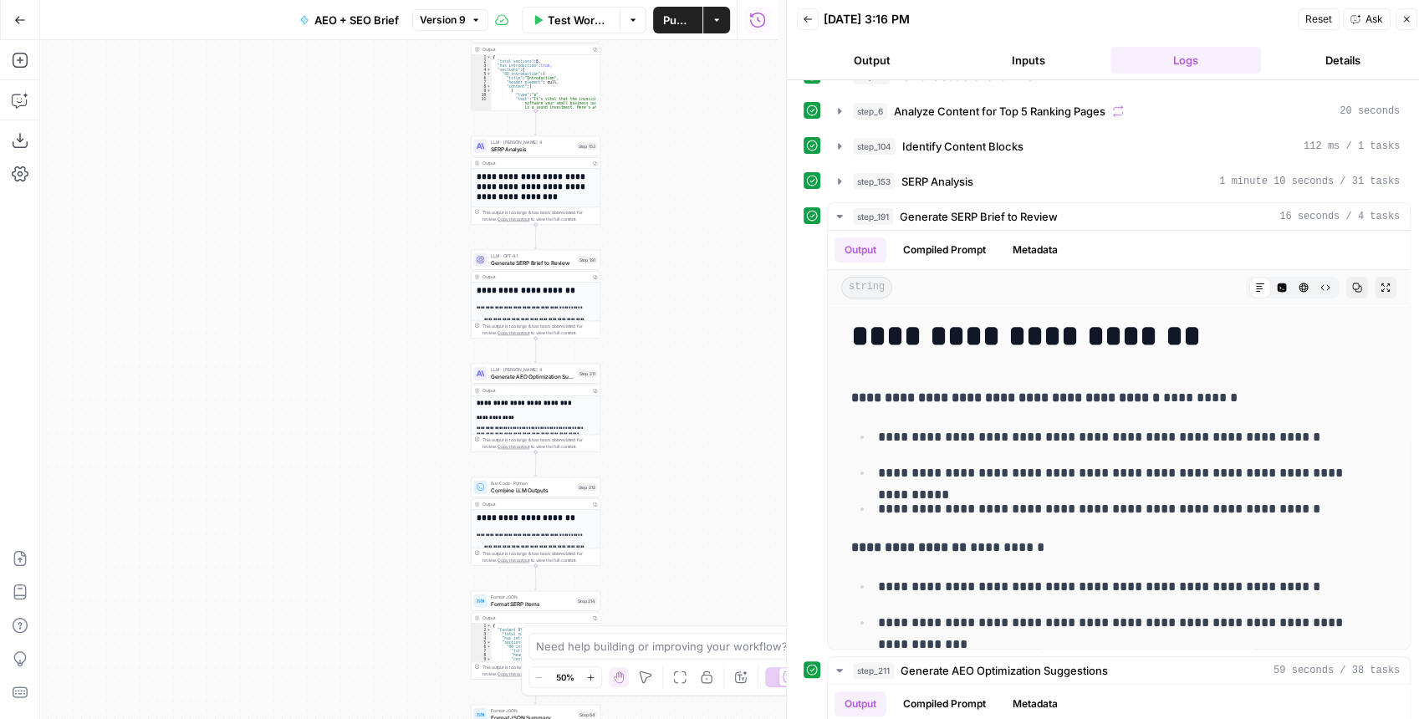
drag, startPoint x: 660, startPoint y: 266, endPoint x: 660, endPoint y: 234, distance: 31.8
click at [660, 234] on div "Workflow Set Inputs Inputs Run Code · JavaScript Map Knowledge Base ID to Regio…" at bounding box center [408, 379] width 737 height 679
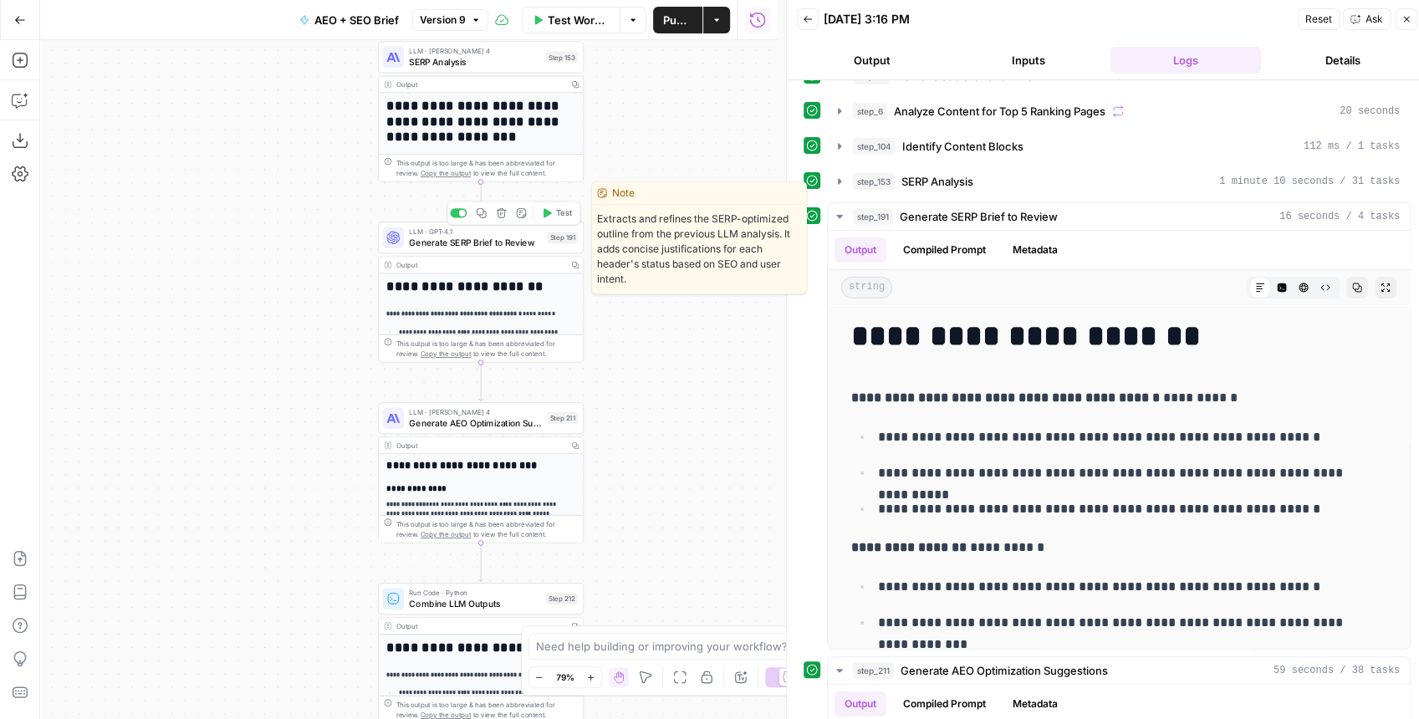
click at [487, 244] on span "Generate SERP Brief to Review" at bounding box center [475, 242] width 133 height 13
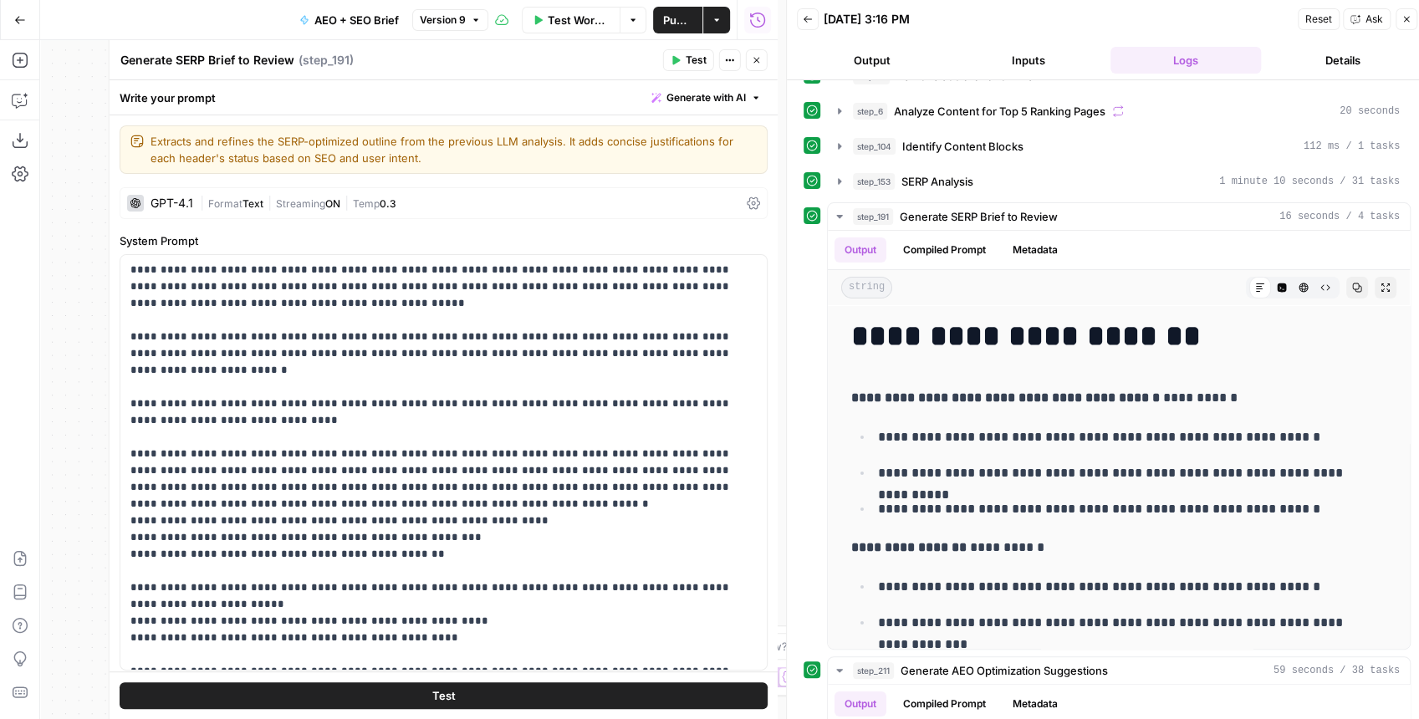
click at [691, 62] on span "Test" at bounding box center [696, 60] width 21 height 15
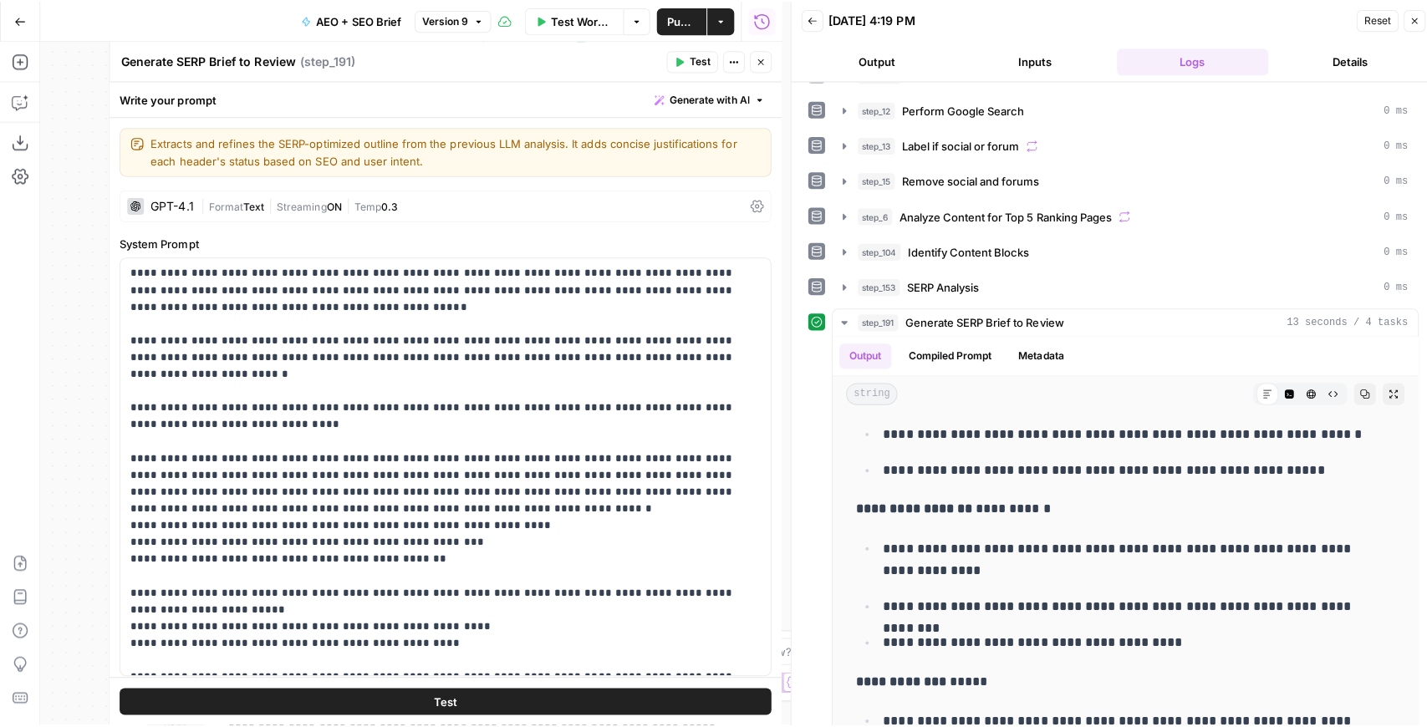
scroll to position [91, 0]
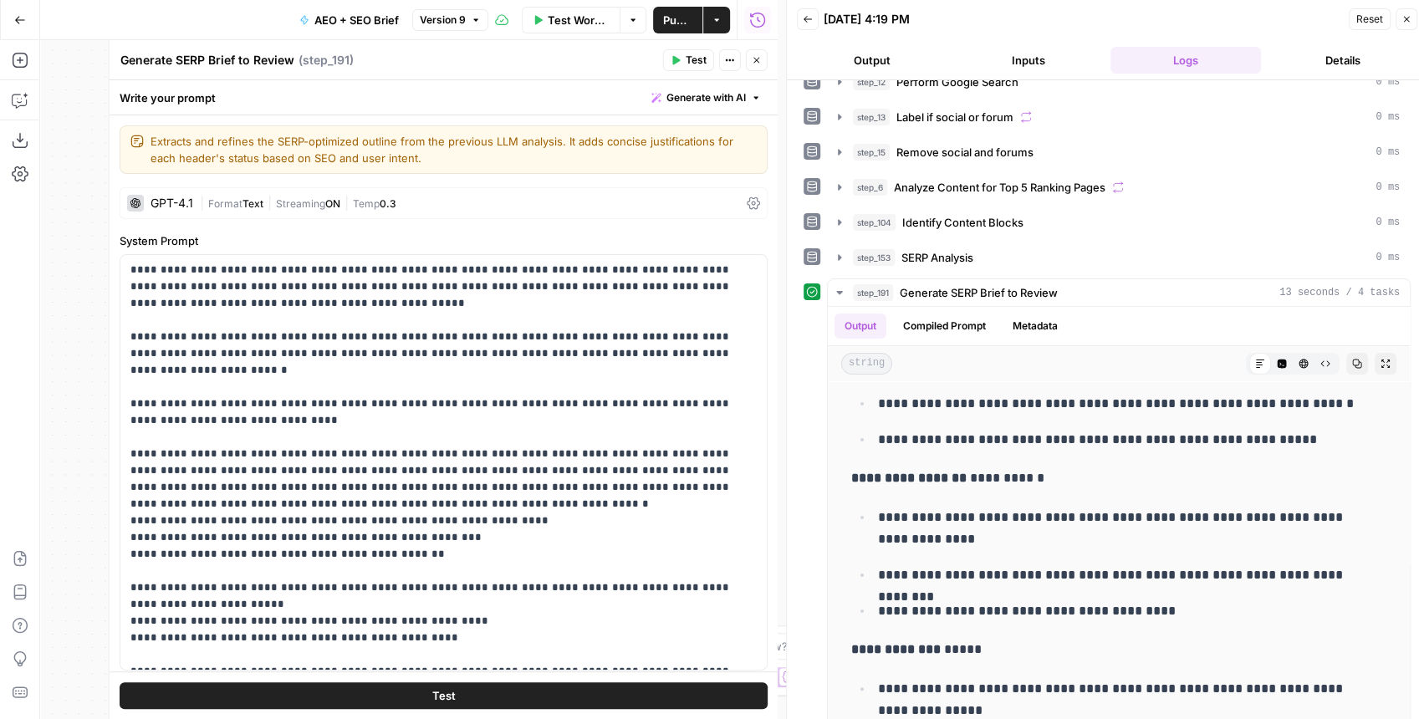
click at [752, 60] on icon "button" at bounding box center [757, 60] width 10 height 10
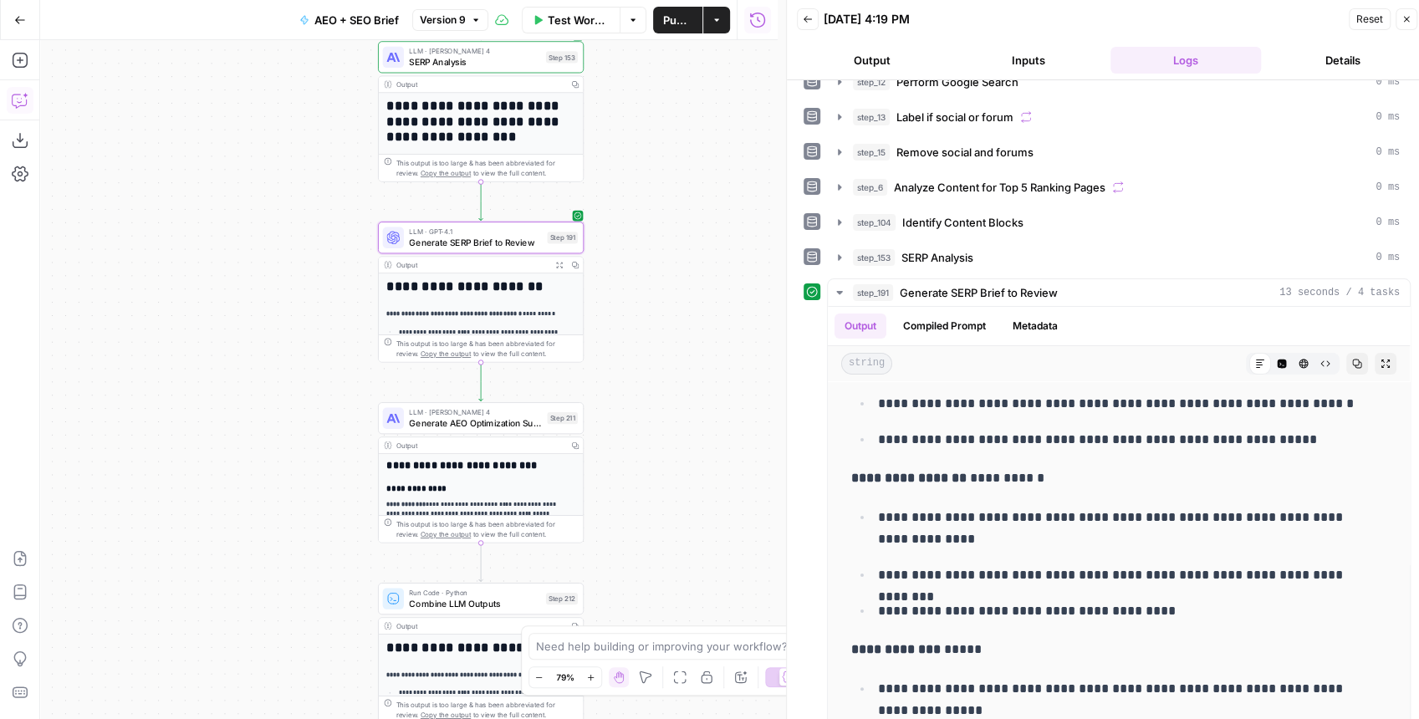
click at [23, 90] on button "Copilot" at bounding box center [20, 100] width 27 height 27
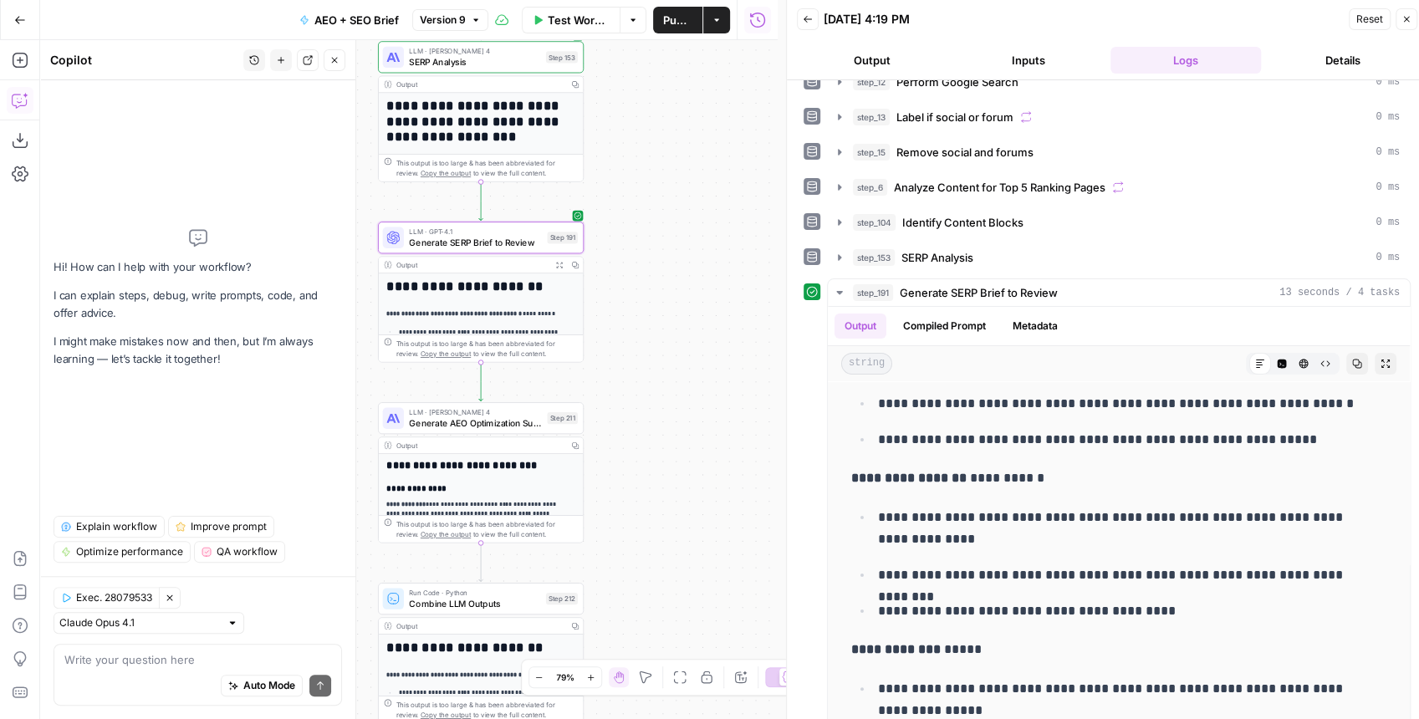
drag, startPoint x: 670, startPoint y: 403, endPoint x: 734, endPoint y: 339, distance: 89.9
click at [734, 339] on div "Workflow Set Inputs Inputs Run Code · JavaScript Map Knowledge Base ID to Regio…" at bounding box center [408, 379] width 737 height 679
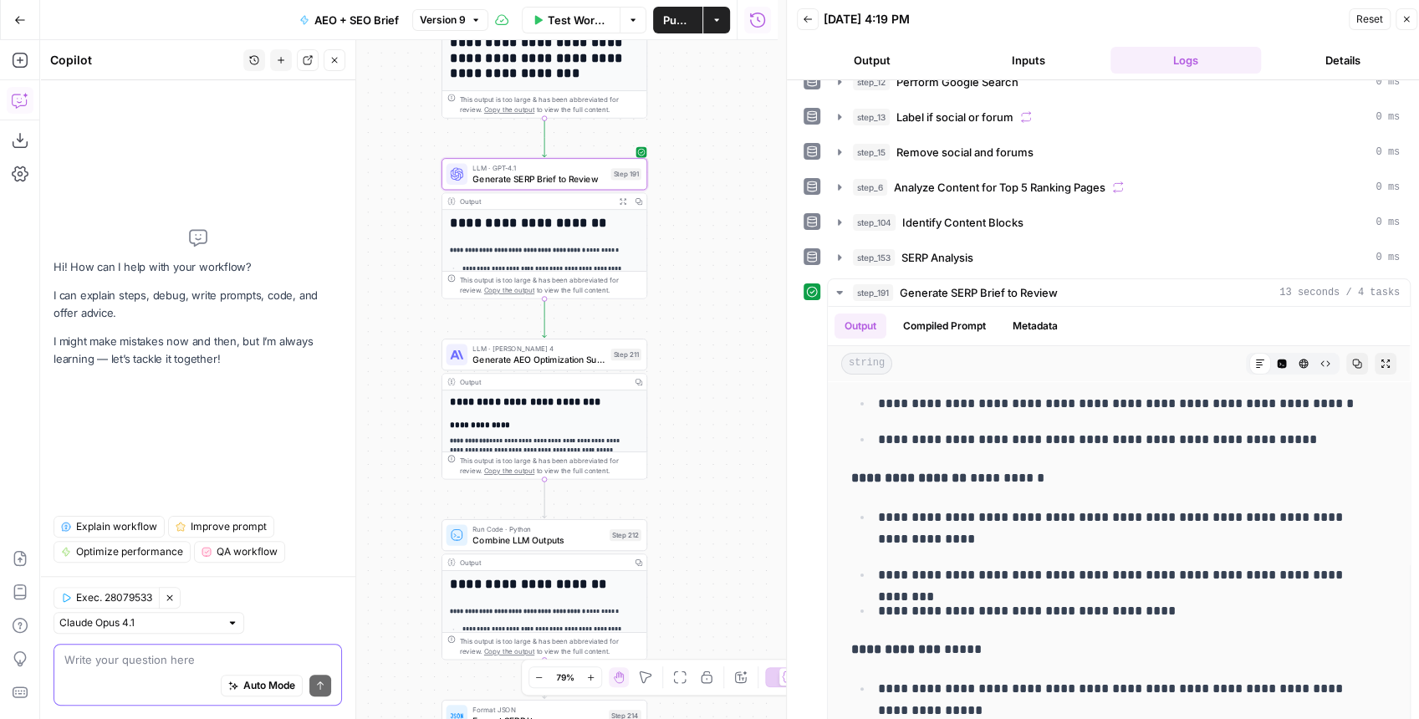
click at [199, 659] on textarea at bounding box center [197, 659] width 267 height 17
type textarea "I want to add a step that does x after step 191"
click at [339, 64] on icon "button" at bounding box center [334, 60] width 10 height 10
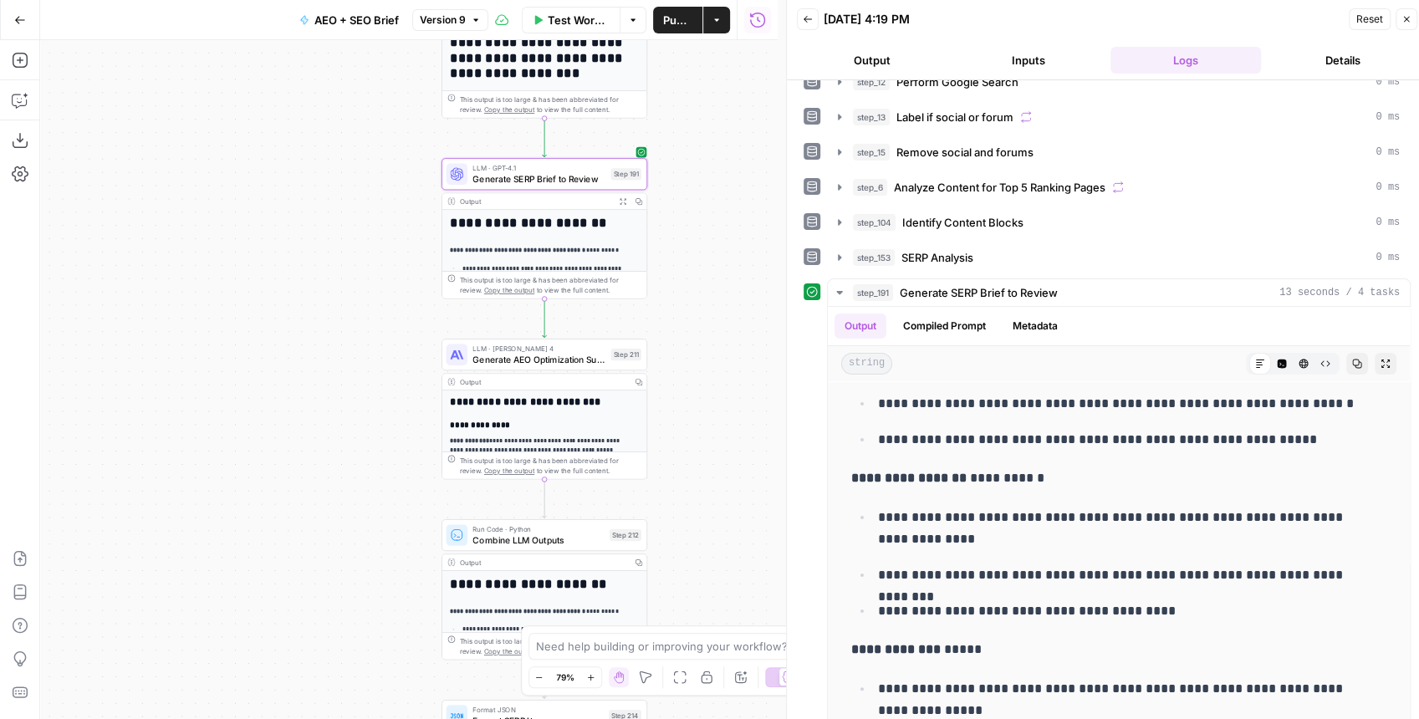
click at [18, 27] on button "Go Back" at bounding box center [20, 20] width 30 height 30
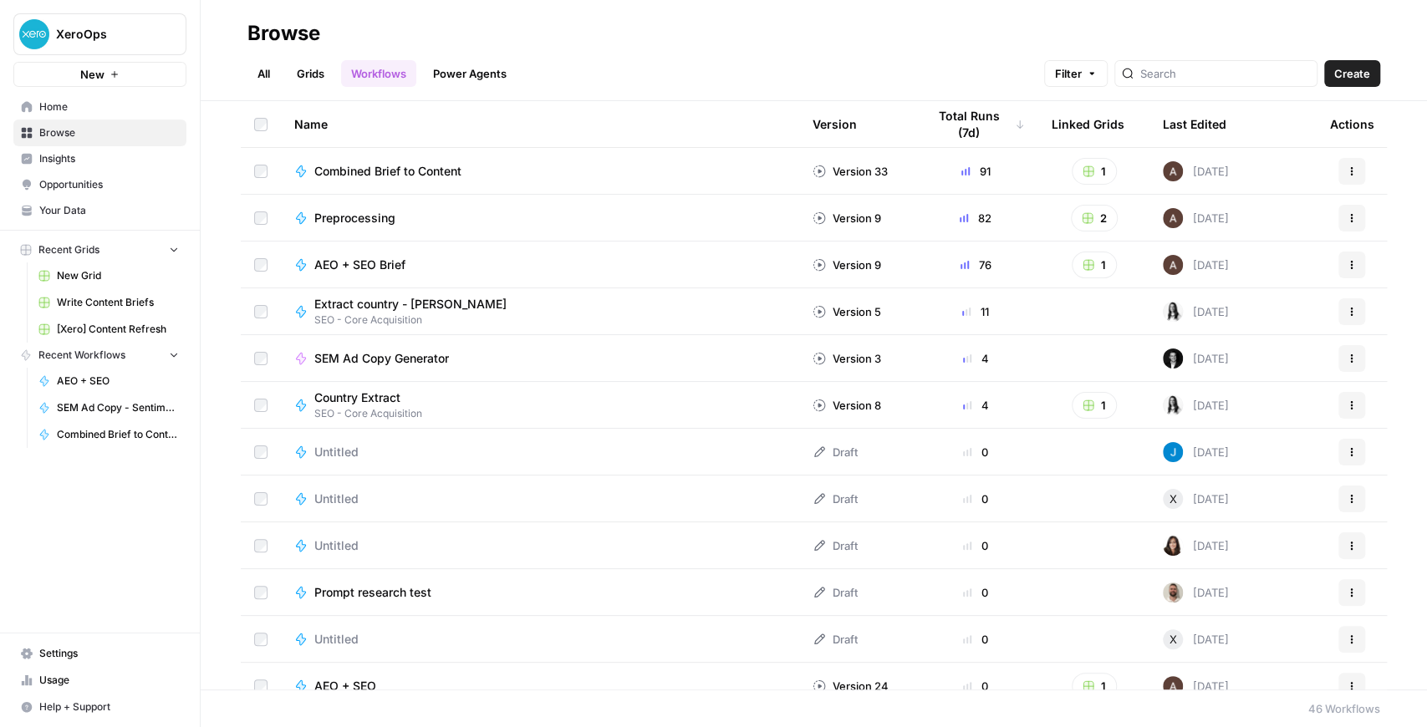
click at [71, 155] on span "Insights" at bounding box center [109, 158] width 140 height 15
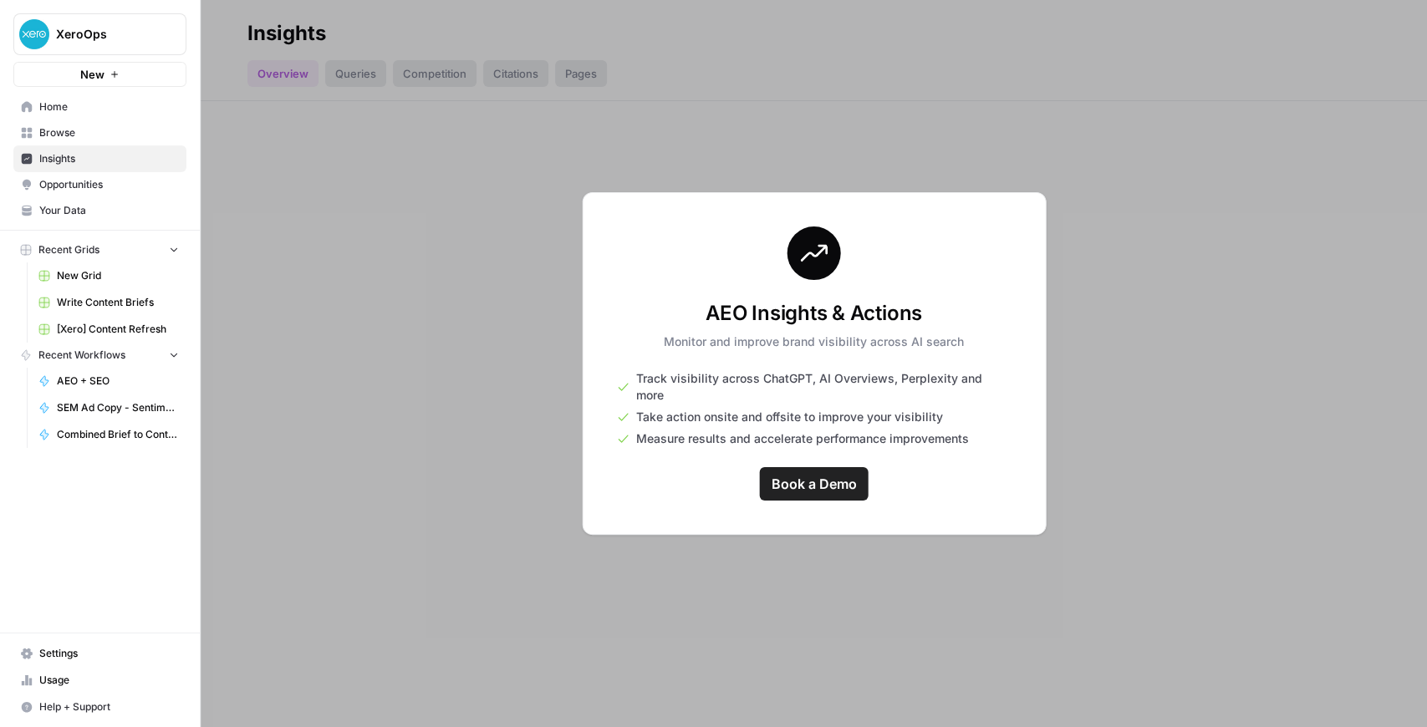
click at [68, 178] on span "Opportunities" at bounding box center [109, 184] width 140 height 15
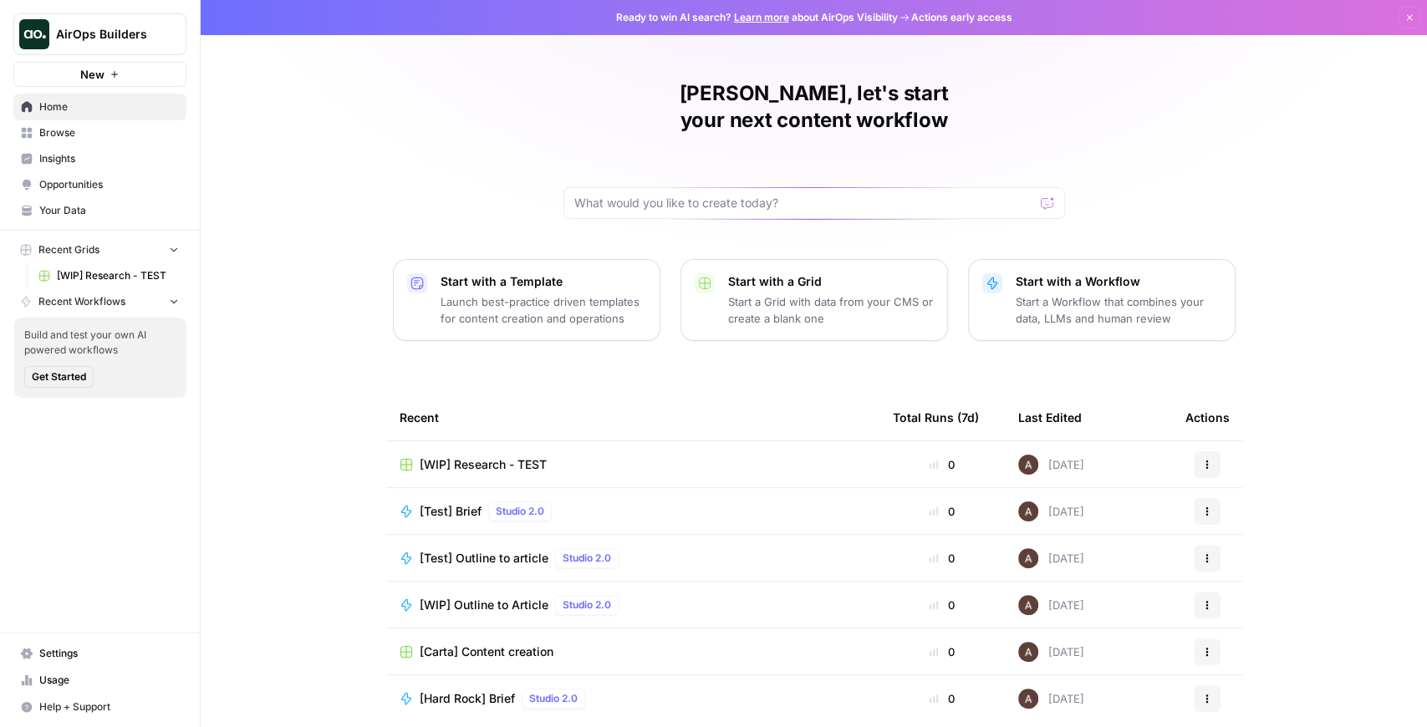
click at [111, 154] on span "Insights" at bounding box center [109, 158] width 140 height 15
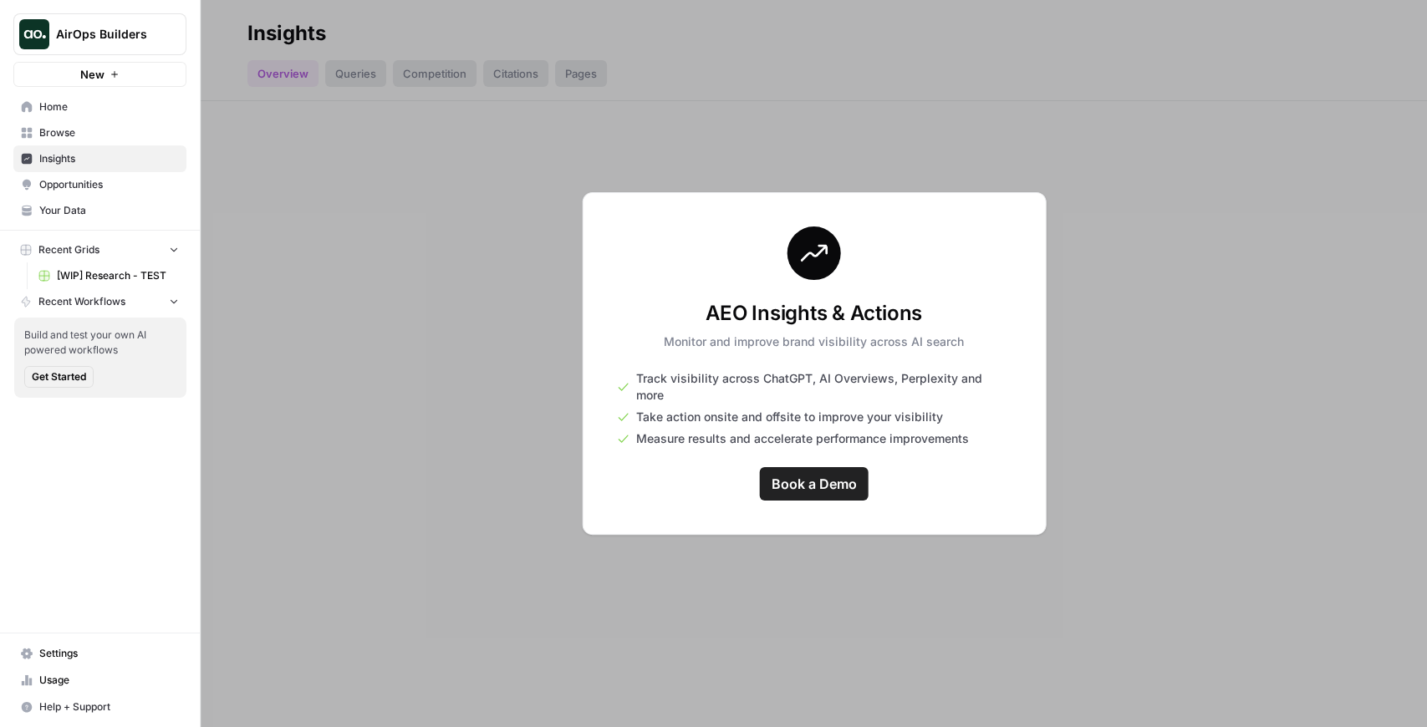
click at [115, 176] on link "Opportunities" at bounding box center [99, 184] width 173 height 27
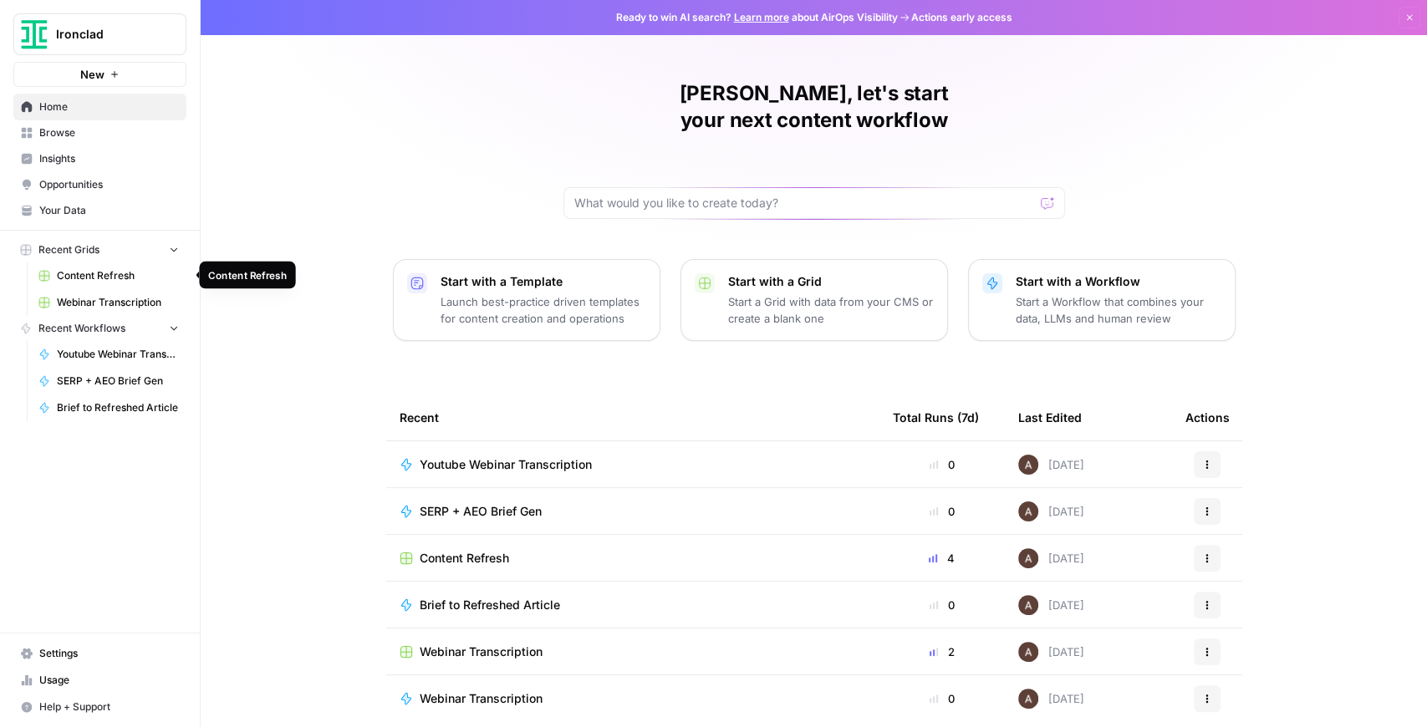
click at [117, 276] on span "Content Refresh" at bounding box center [118, 275] width 122 height 15
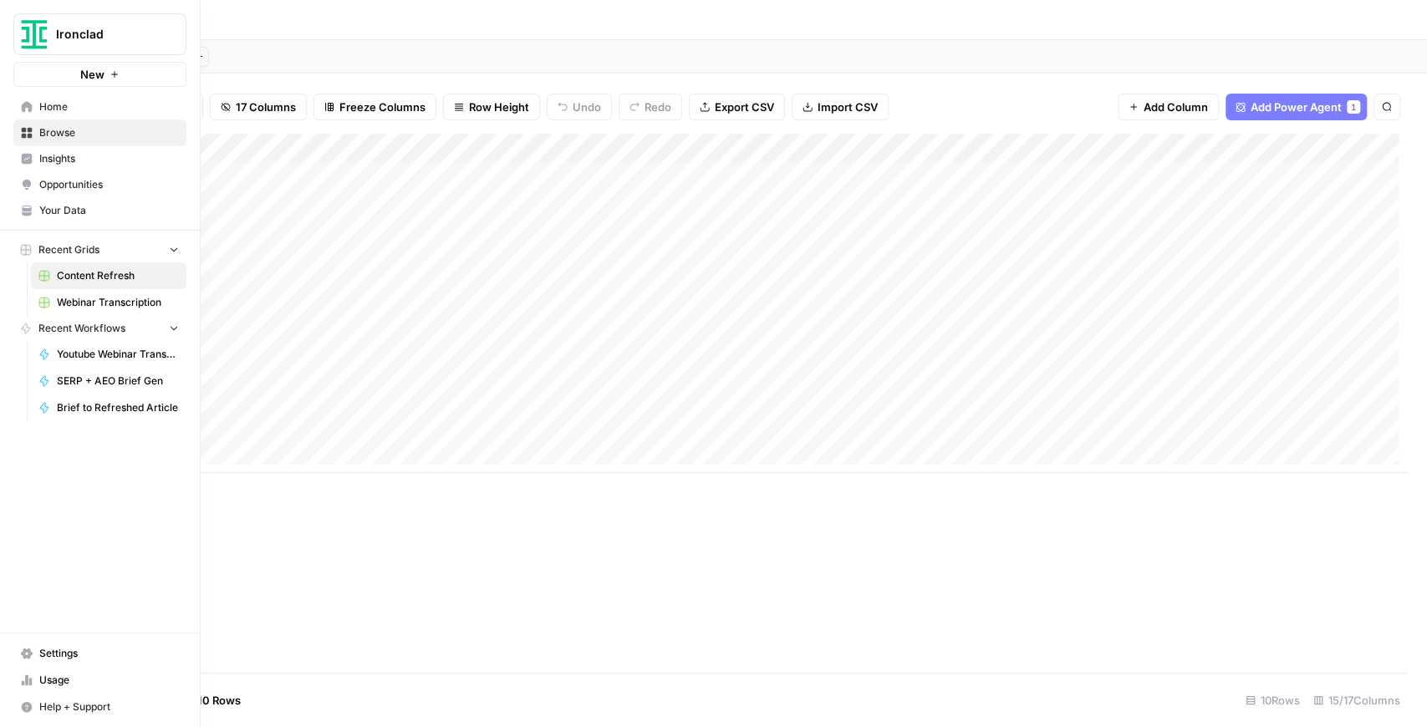
click at [90, 214] on span "Your Data" at bounding box center [109, 210] width 140 height 15
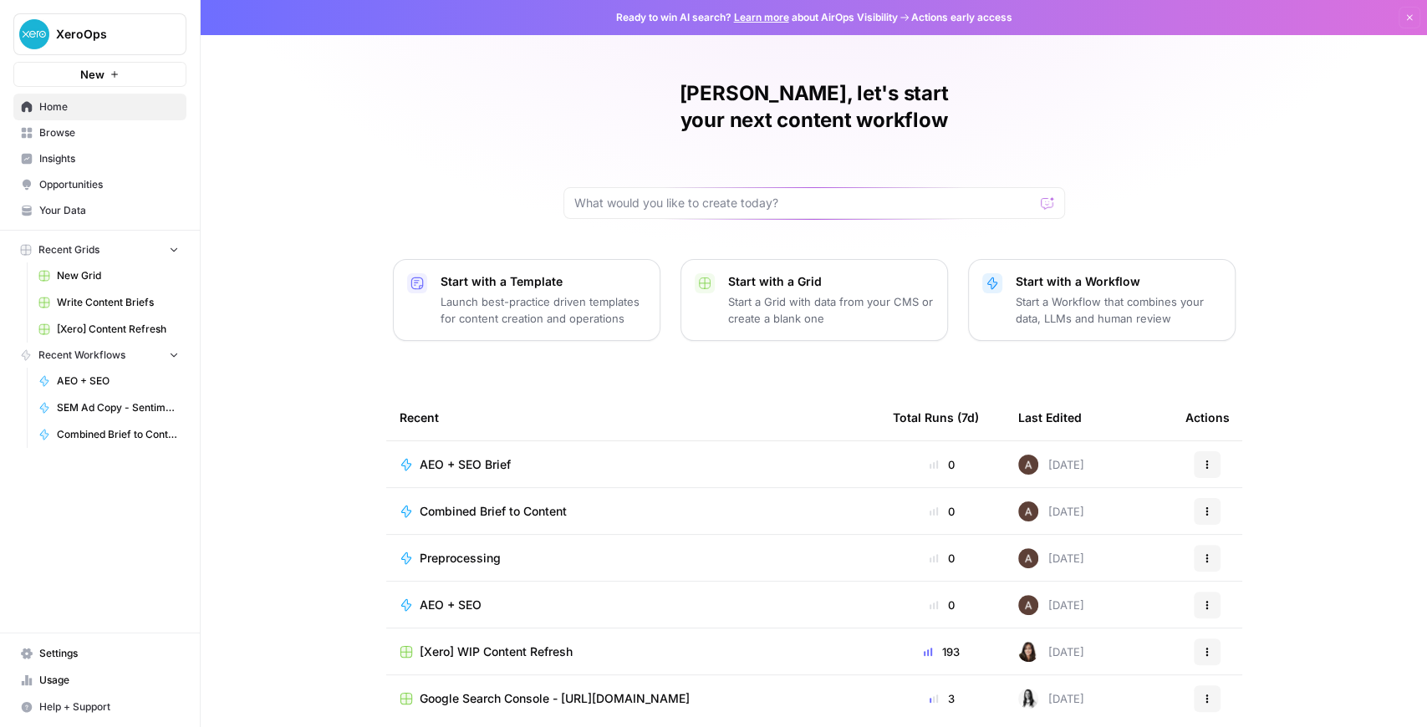
click at [87, 142] on link "Browse" at bounding box center [99, 133] width 173 height 27
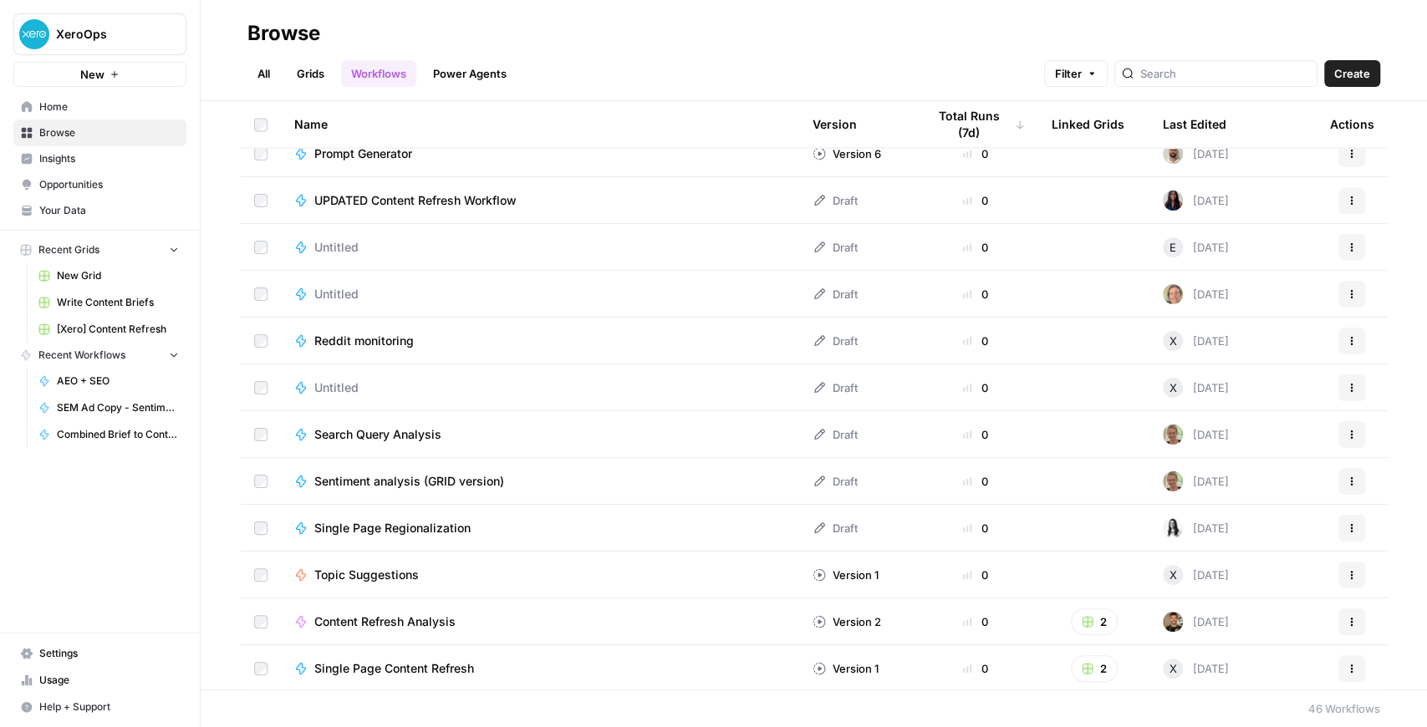
scroll to position [1611, 0]
click at [454, 475] on span "Sentiment analysis (GRID version)" at bounding box center [409, 480] width 190 height 17
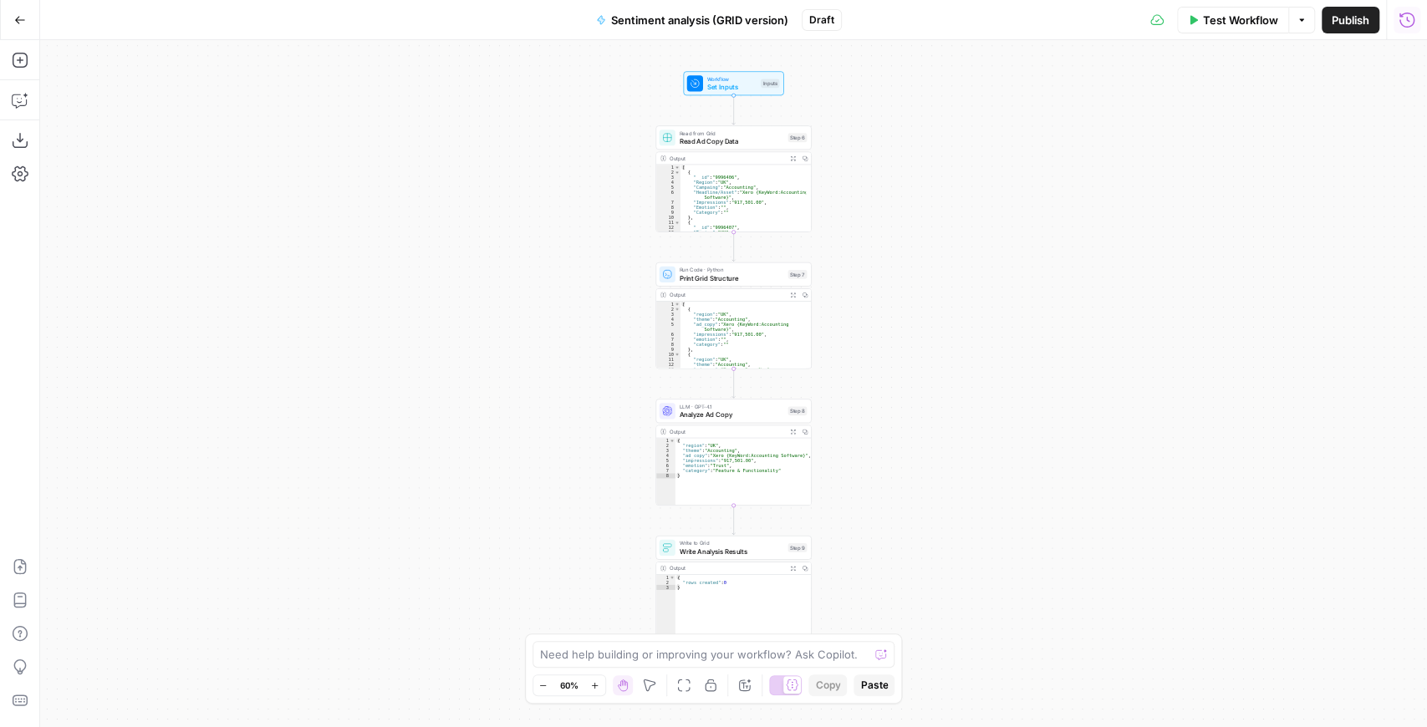
click at [1417, 27] on button "Run History" at bounding box center [1407, 20] width 27 height 27
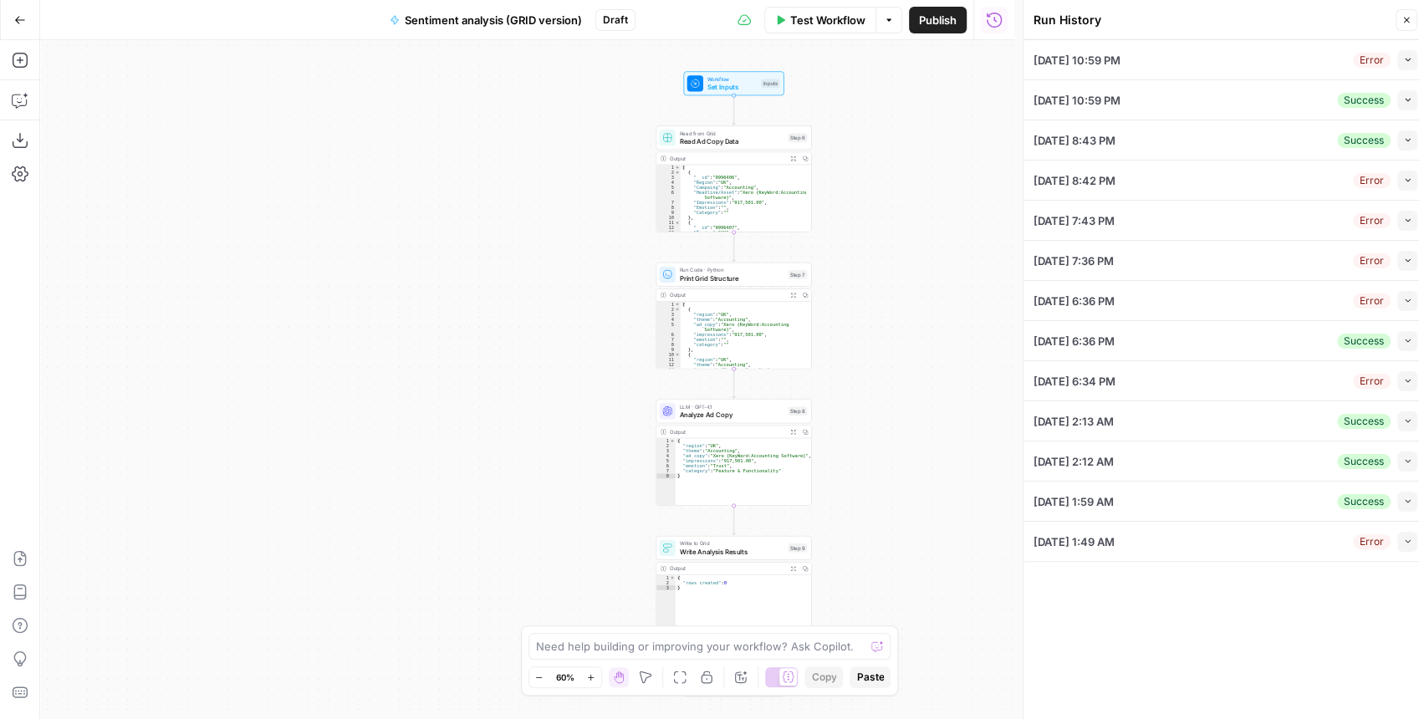
click at [1402, 67] on button "Collapse" at bounding box center [1407, 60] width 20 height 20
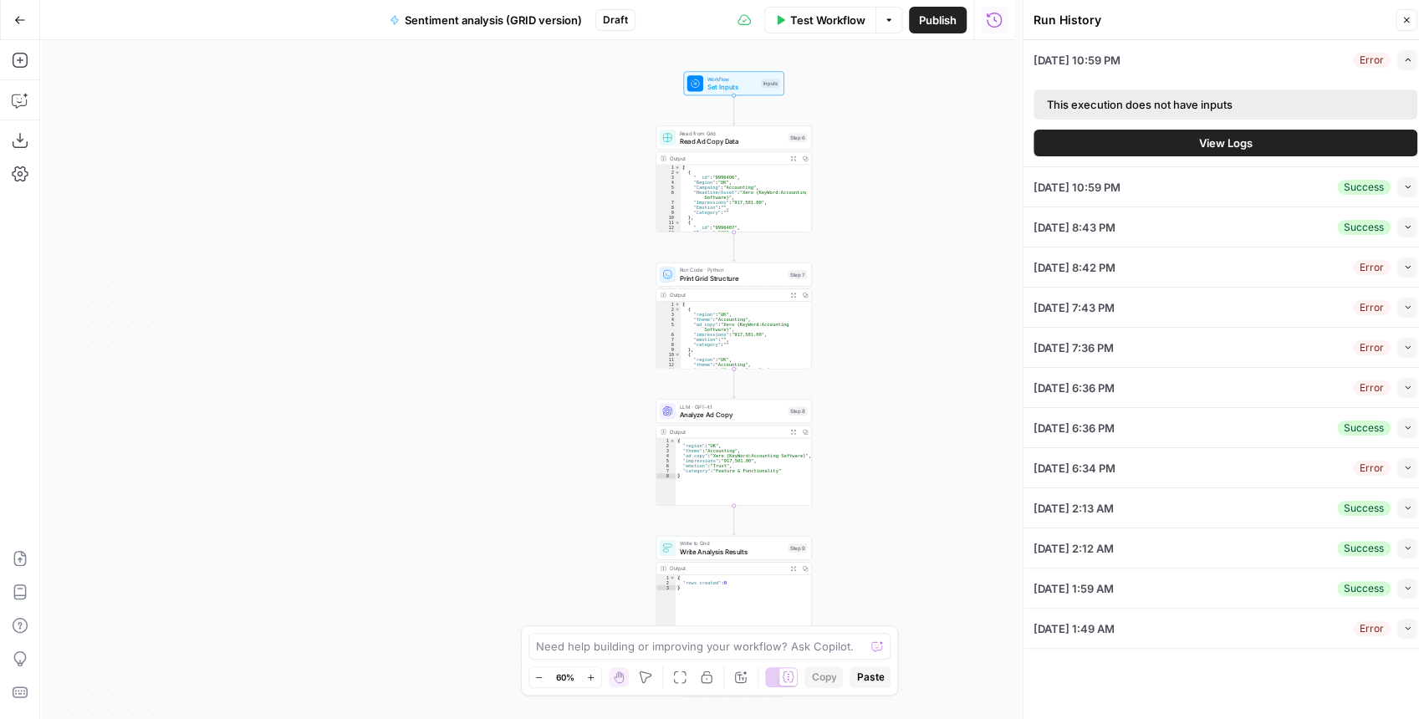
click at [1403, 267] on icon "button" at bounding box center [1407, 267] width 9 height 9
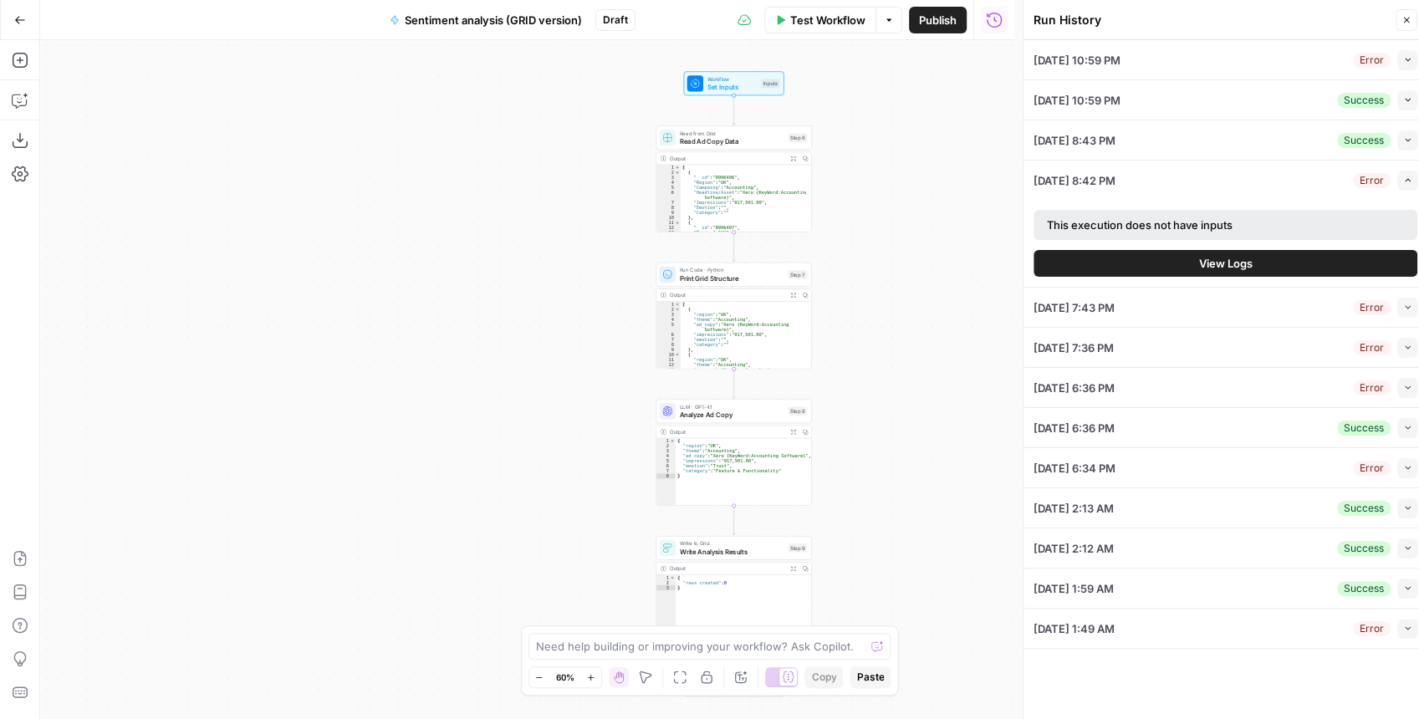
click at [1408, 308] on icon "button" at bounding box center [1407, 307] width 9 height 9
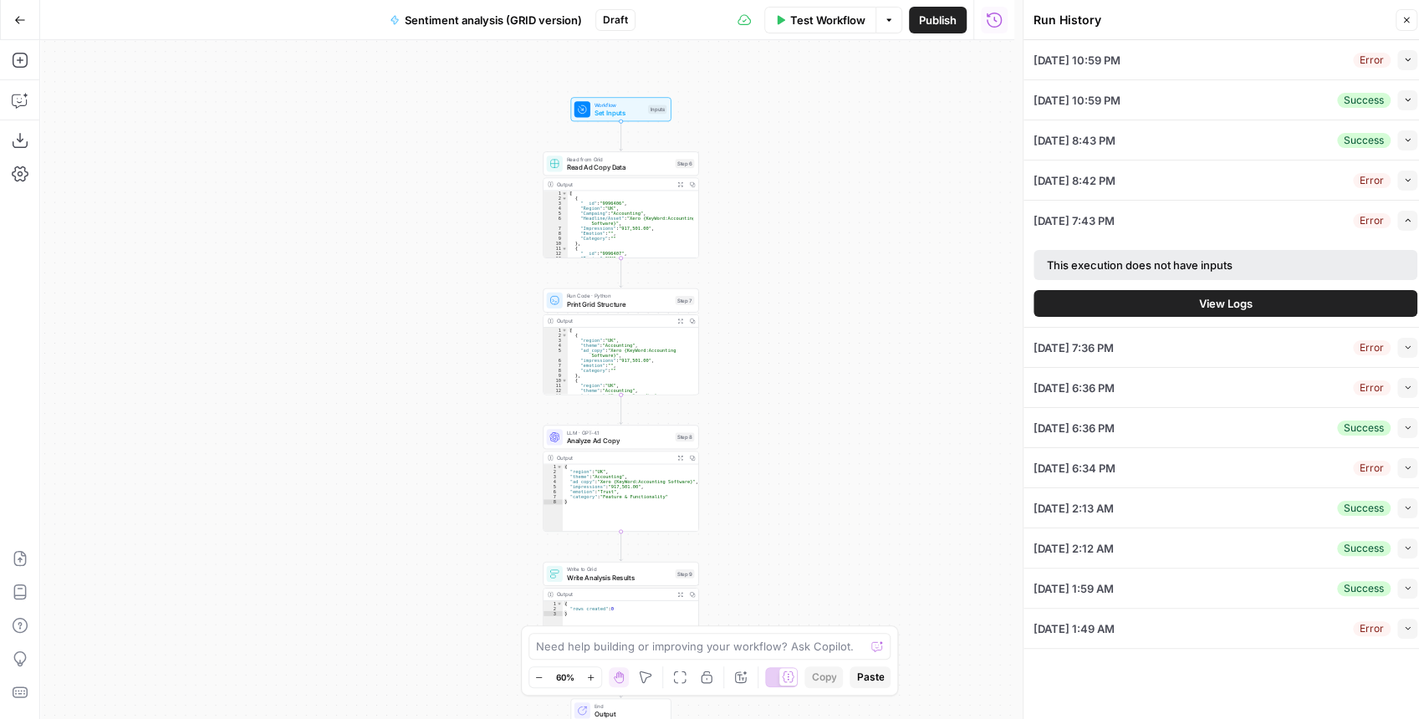
drag, startPoint x: 916, startPoint y: 158, endPoint x: 793, endPoint y: 185, distance: 126.6
click at [798, 184] on div "Workflow Set Inputs Inputs Read from Grid Read Ad Copy Data Step 6 Output Expan…" at bounding box center [527, 379] width 974 height 679
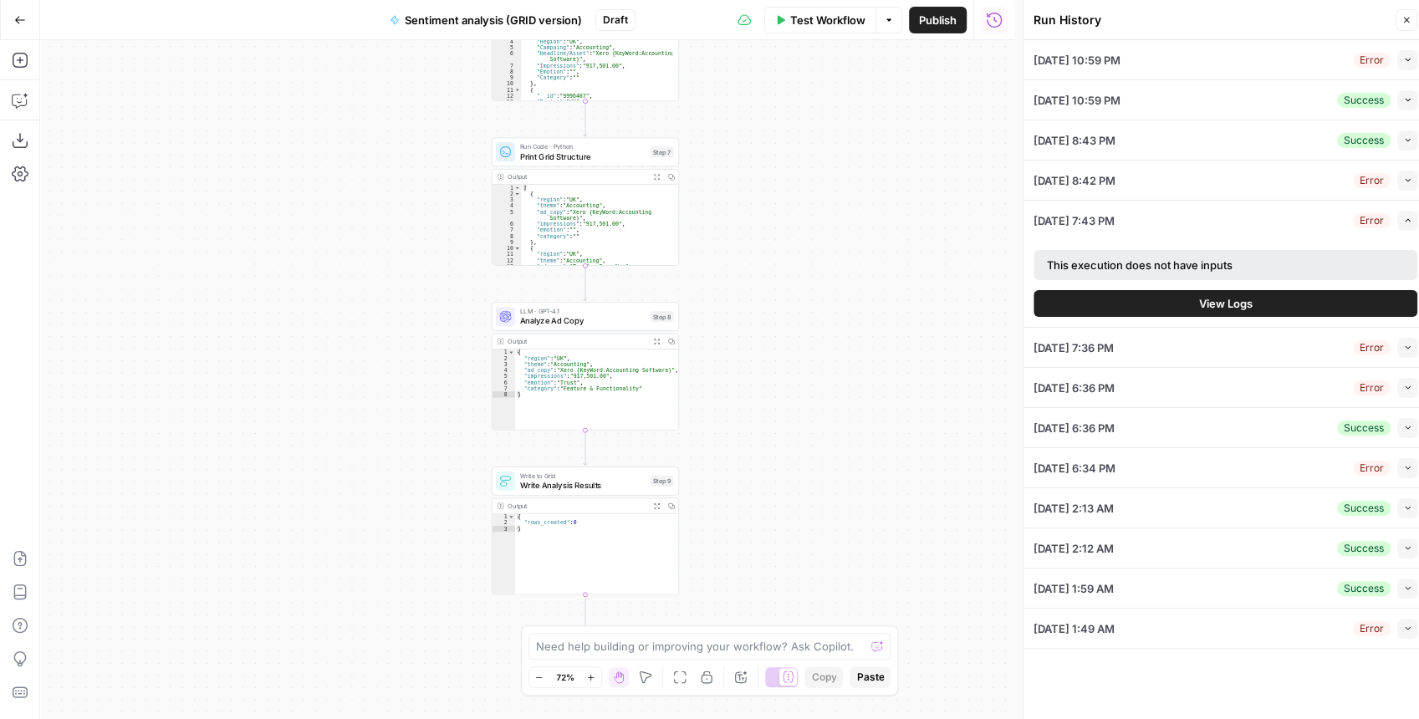
click at [15, 18] on icon "button" at bounding box center [20, 20] width 12 height 12
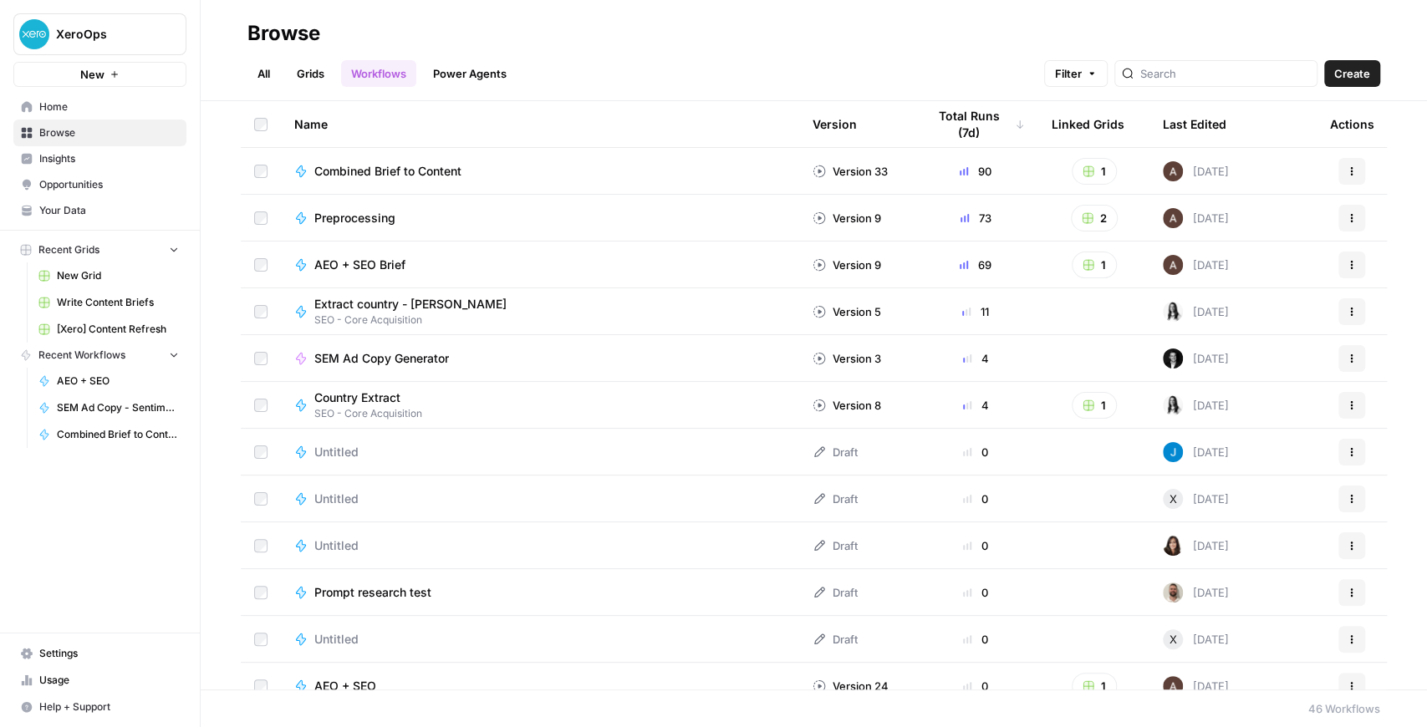
click at [77, 279] on span "New Grid" at bounding box center [118, 275] width 122 height 15
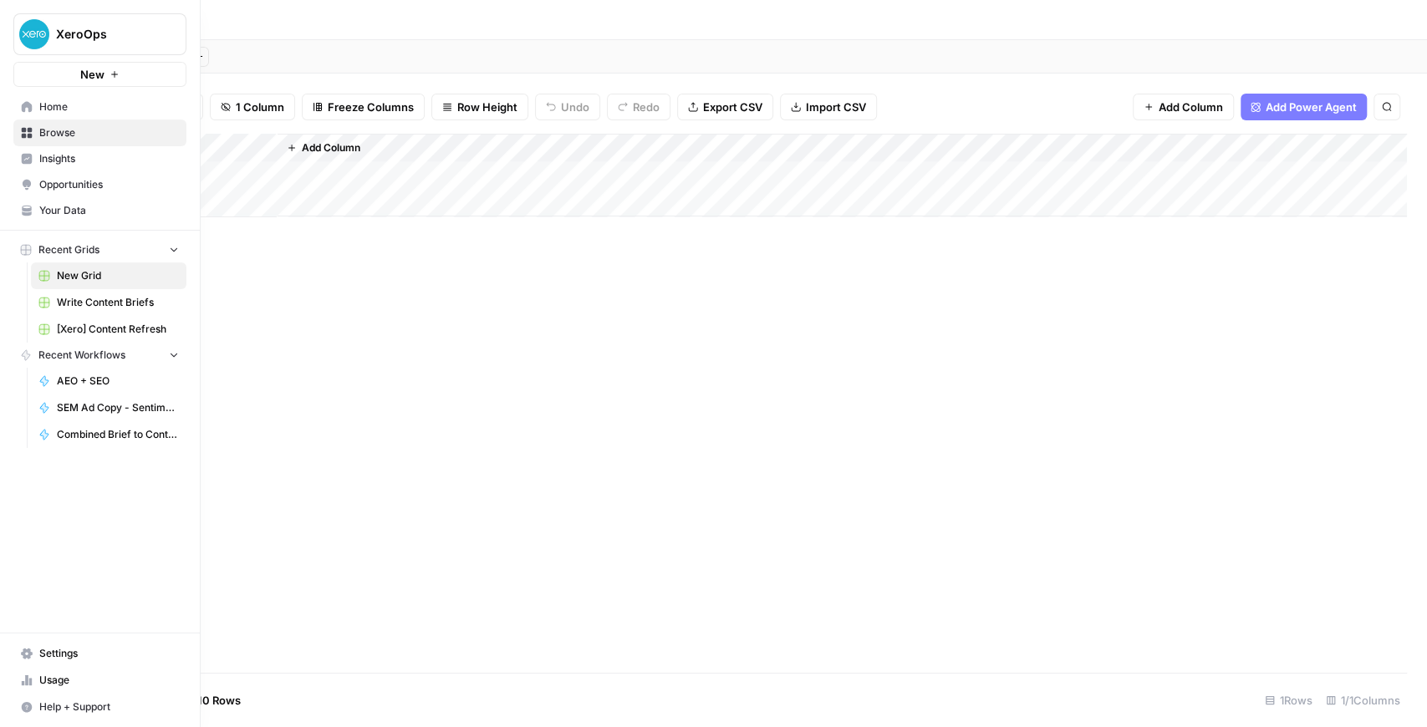
click at [90, 109] on span "Home" at bounding box center [109, 106] width 140 height 15
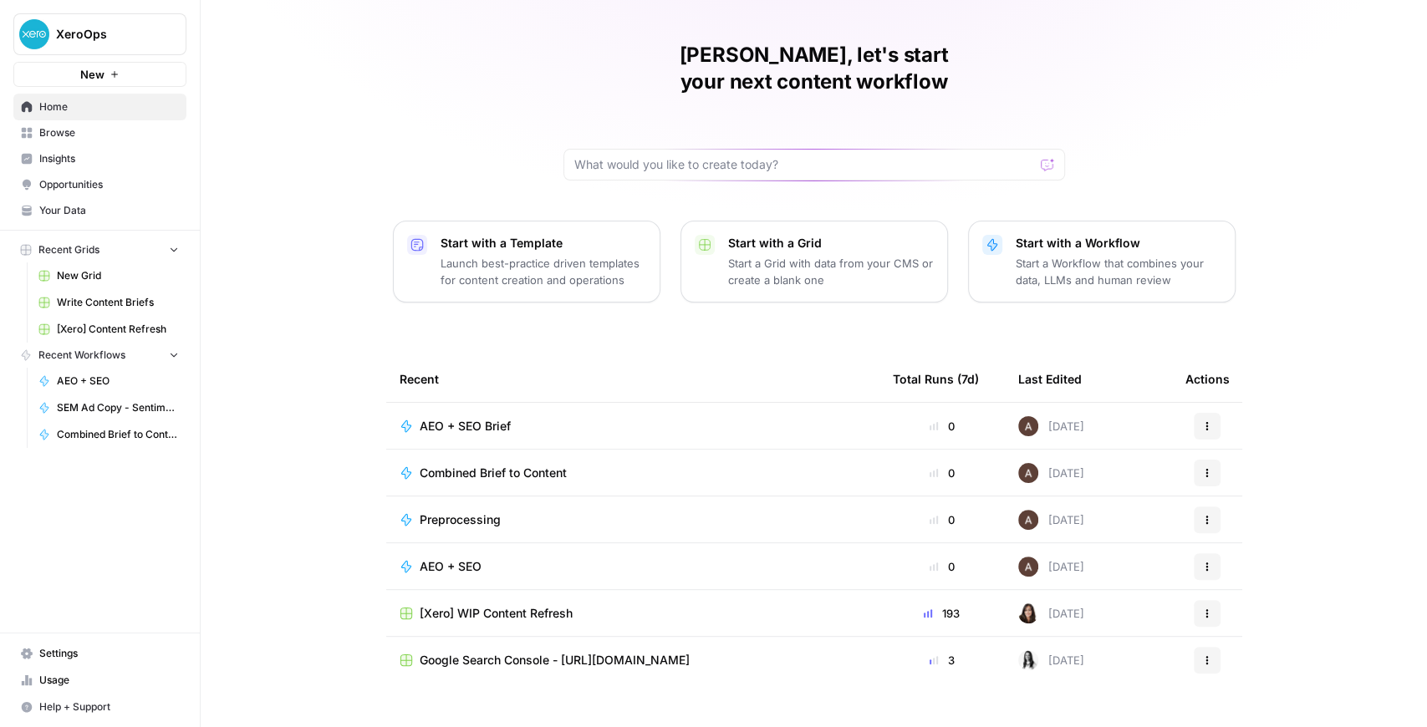
scroll to position [40, 0]
click at [87, 139] on span "Browse" at bounding box center [109, 132] width 140 height 15
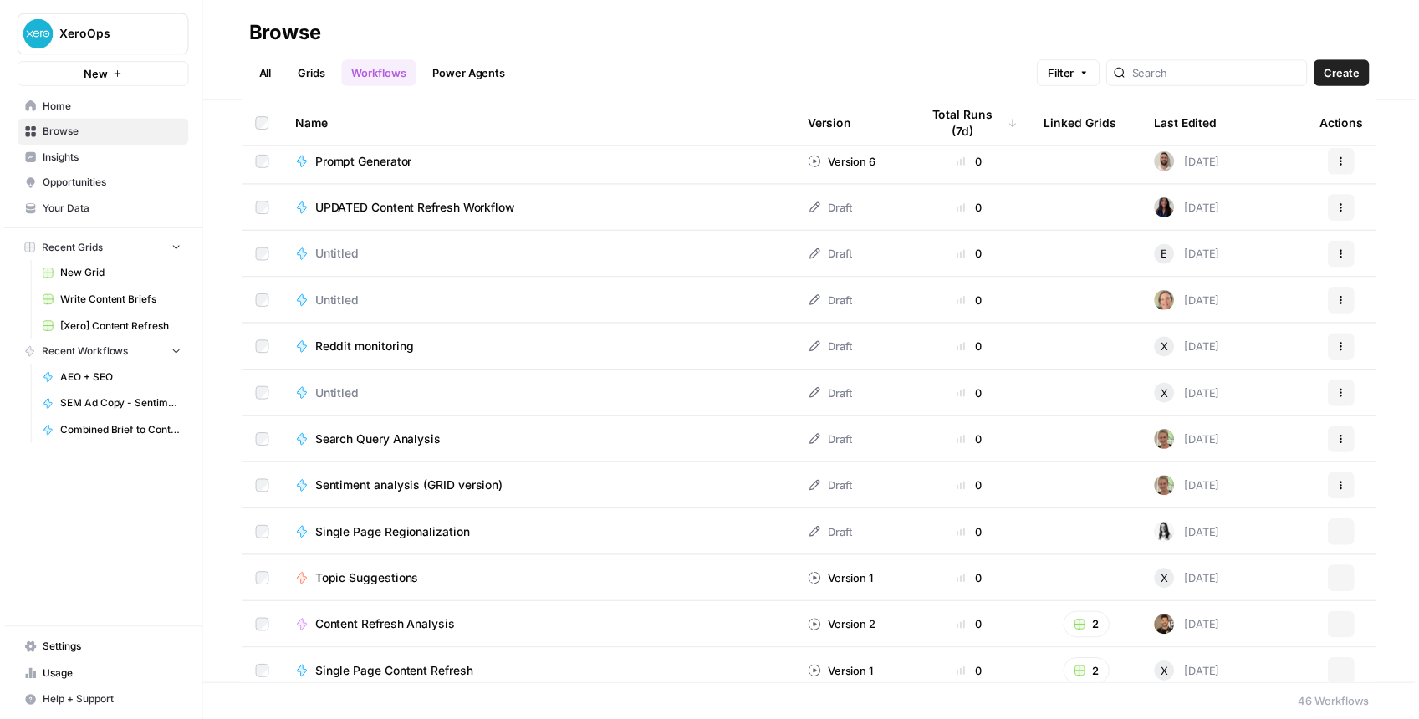
scroll to position [1611, 0]
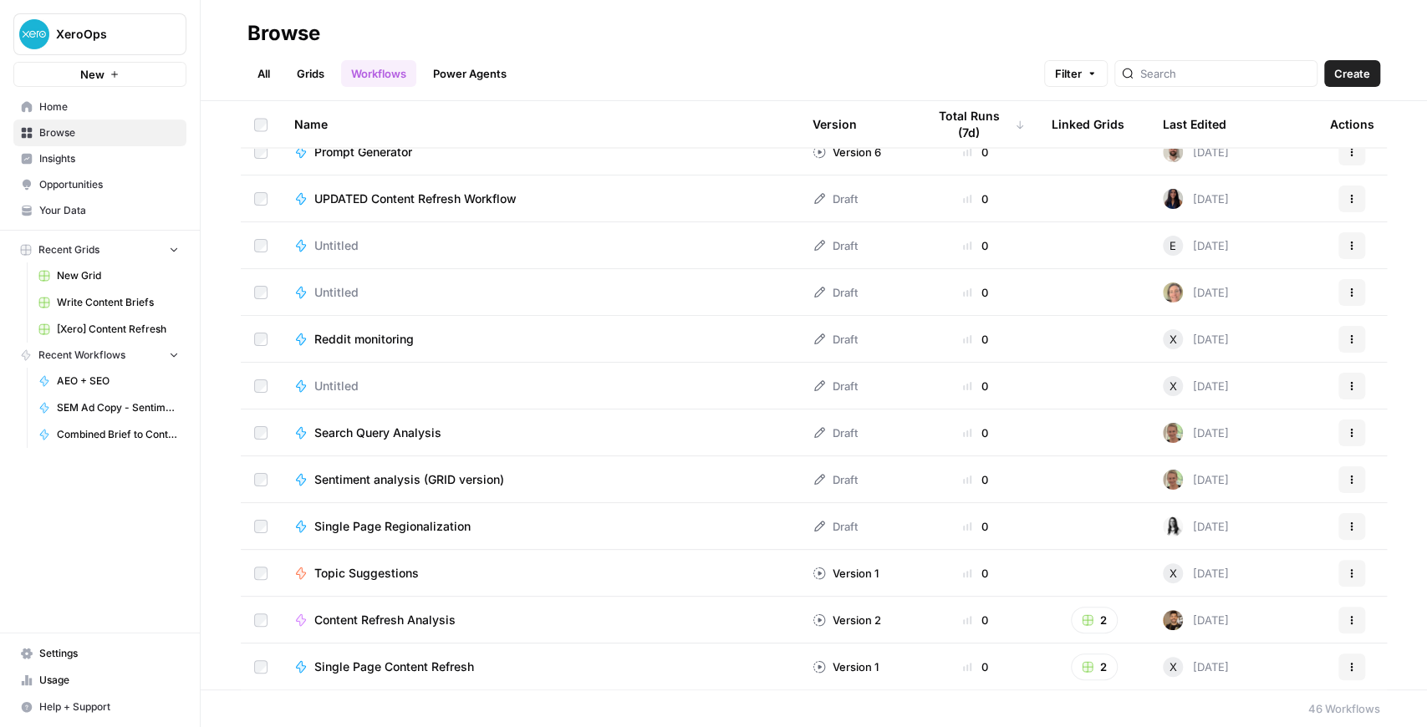
click at [458, 483] on span "Sentiment analysis (GRID version)" at bounding box center [409, 480] width 190 height 17
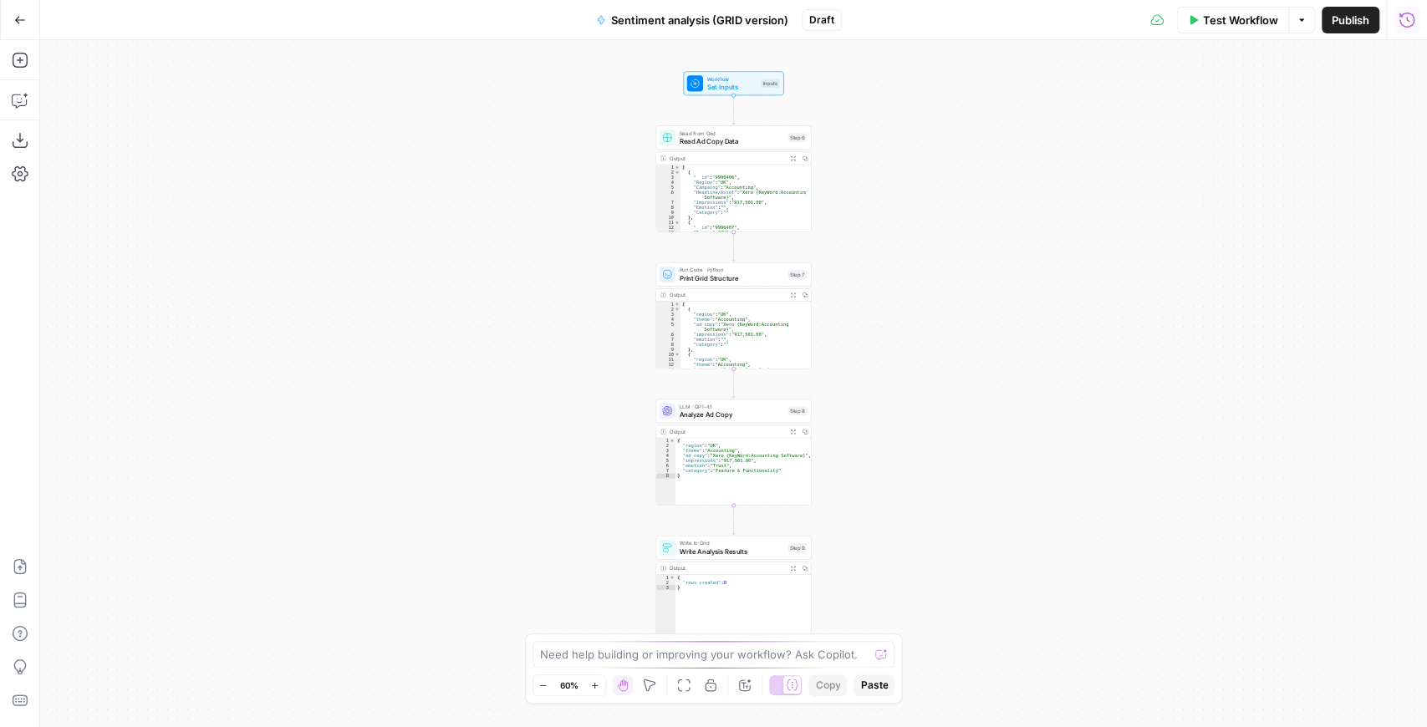
click at [1394, 28] on button "Run History" at bounding box center [1407, 20] width 27 height 27
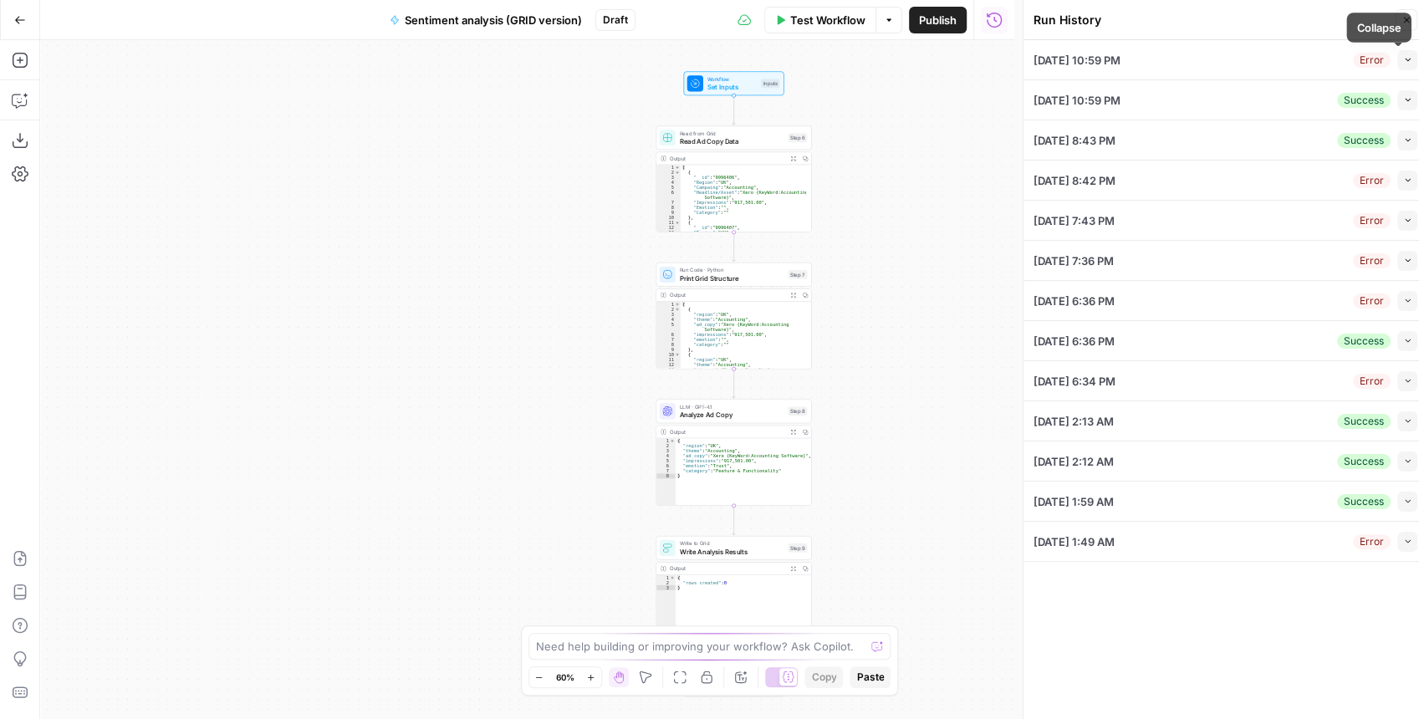
click at [1401, 57] on button "Collapse" at bounding box center [1407, 60] width 20 height 20
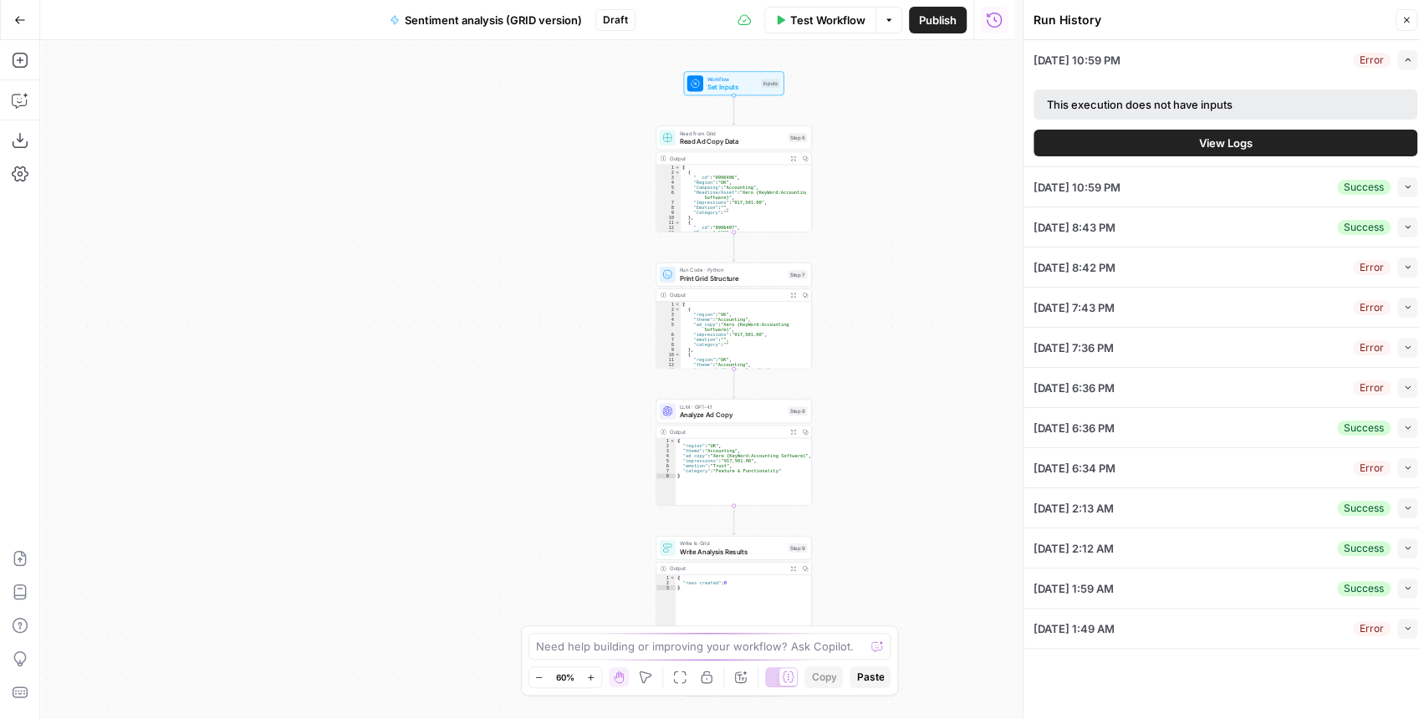
click at [1264, 137] on button "View Logs" at bounding box center [1225, 143] width 384 height 27
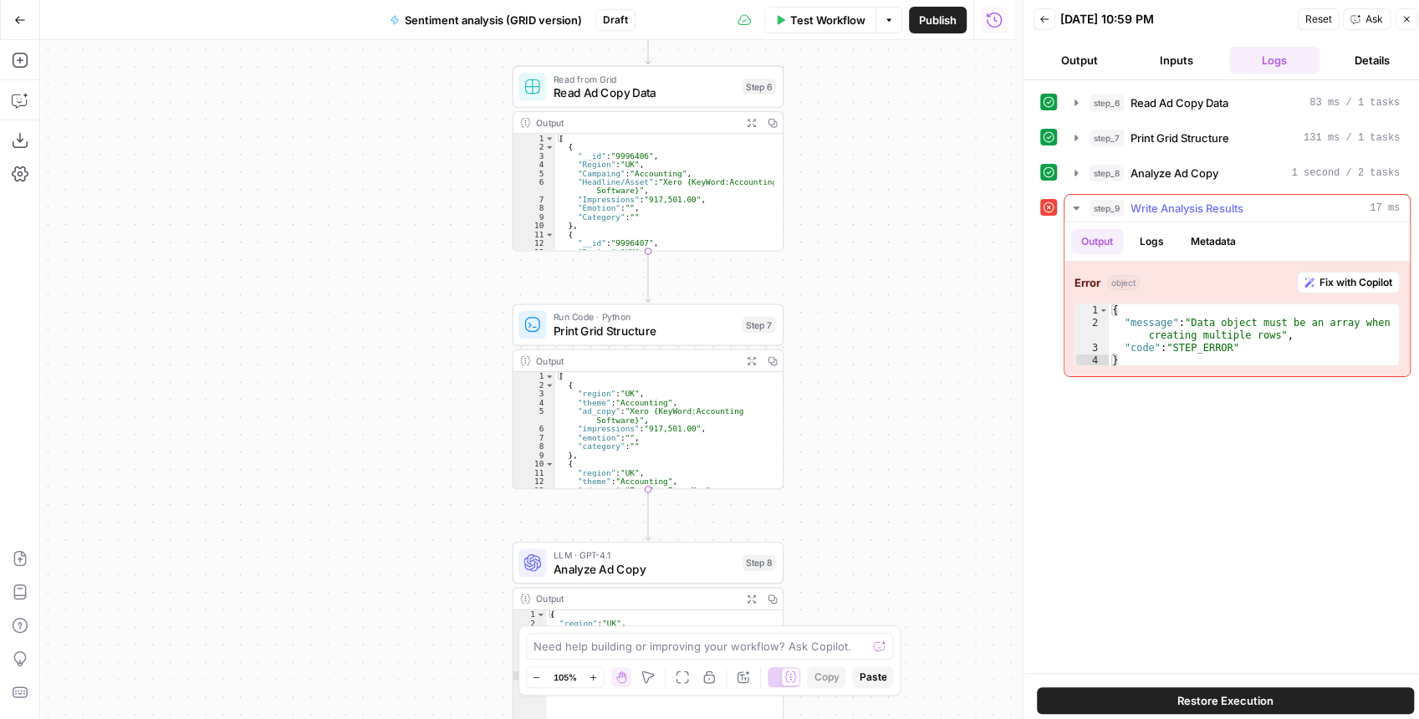
click at [1322, 278] on span "Fix with Copilot" at bounding box center [1355, 282] width 73 height 15
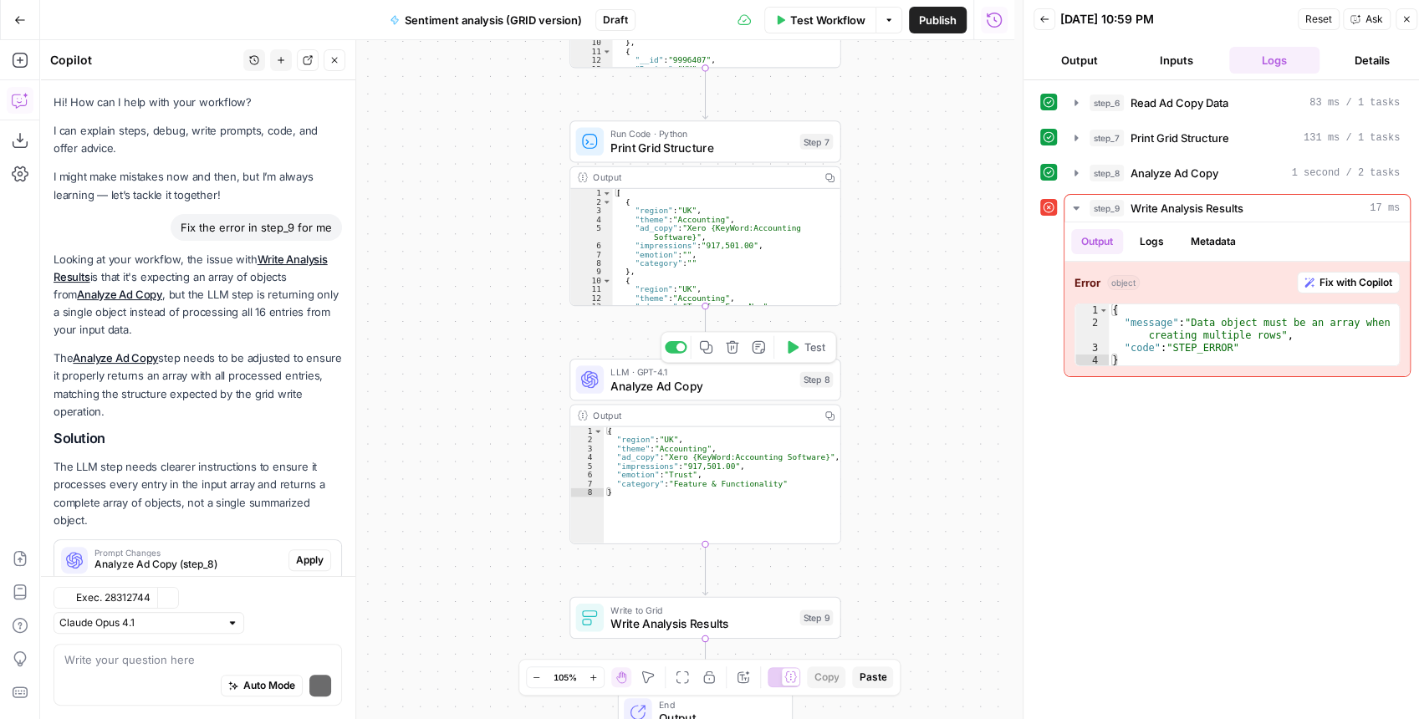
scroll to position [42, 0]
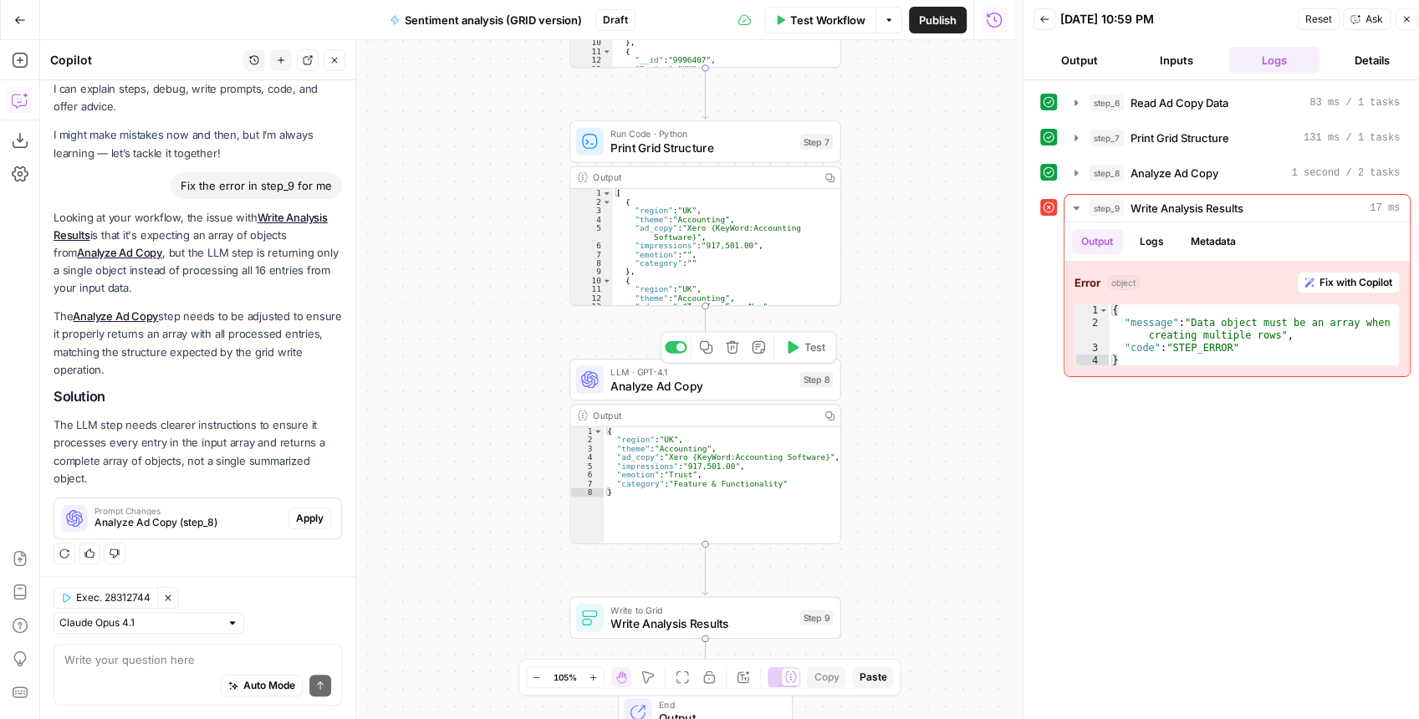
click at [630, 395] on div "LLM · GPT-4.1 Analyze Ad Copy Step 8 Copy step Delete step Add Note Test" at bounding box center [704, 380] width 271 height 42
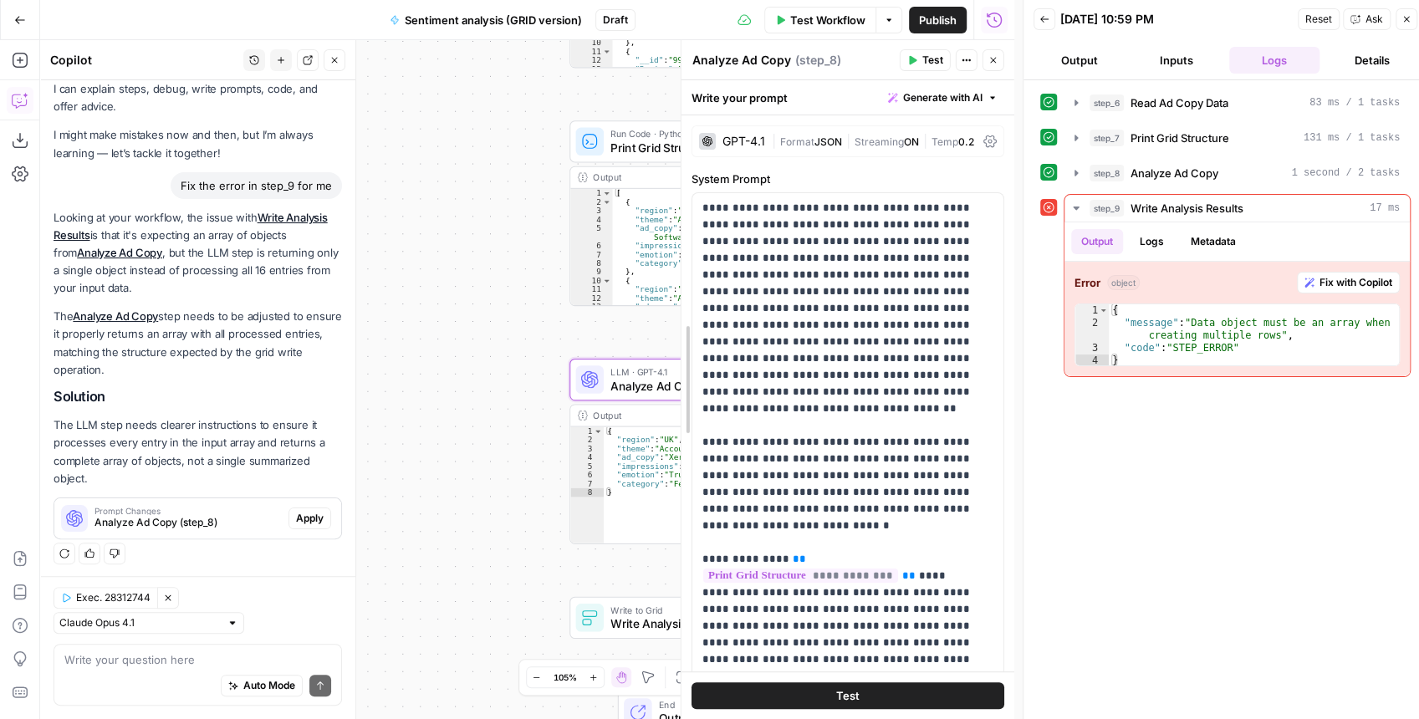
drag, startPoint x: 351, startPoint y: 398, endPoint x: 686, endPoint y: 382, distance: 335.6
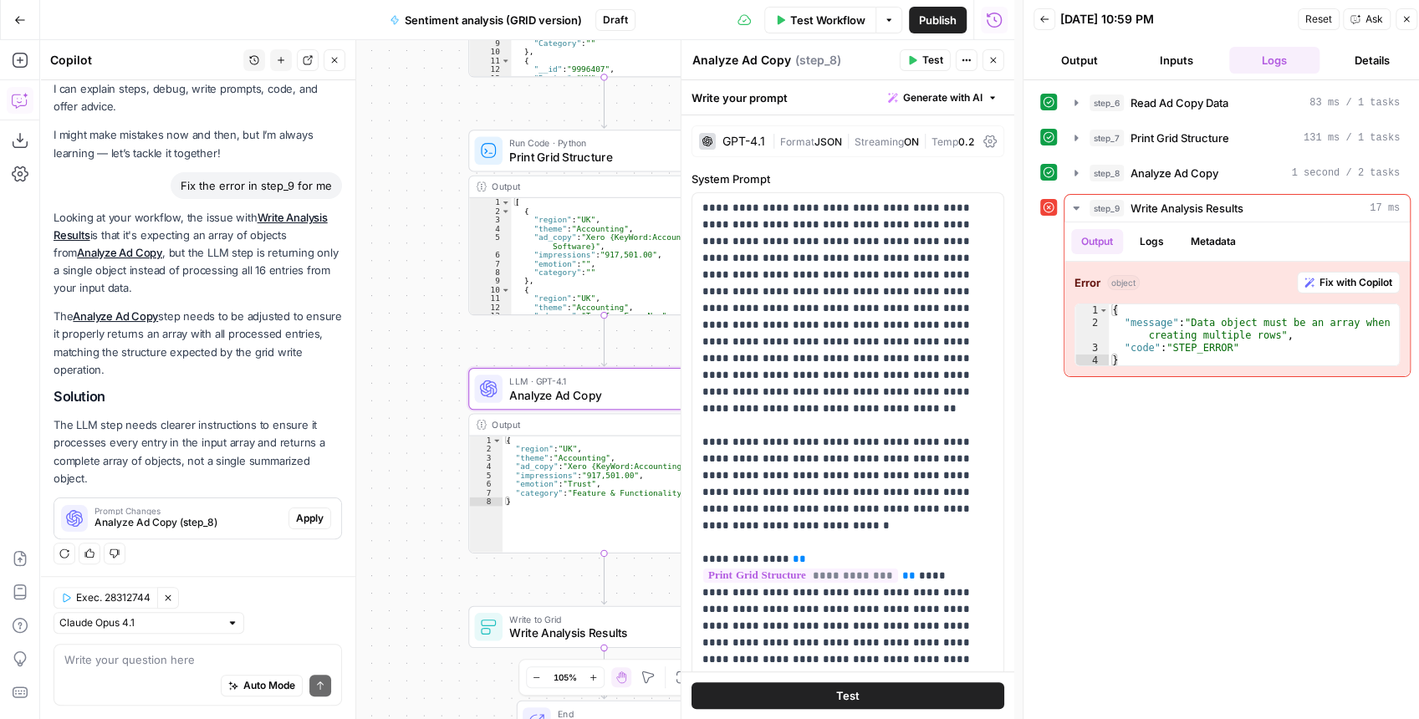
drag, startPoint x: 480, startPoint y: 387, endPoint x: 378, endPoint y: 396, distance: 102.4
click at [378, 396] on div "Workflow Set Inputs Inputs Read from Grid Read Ad Copy Data Step 6 Output Copy …" at bounding box center [527, 379] width 974 height 679
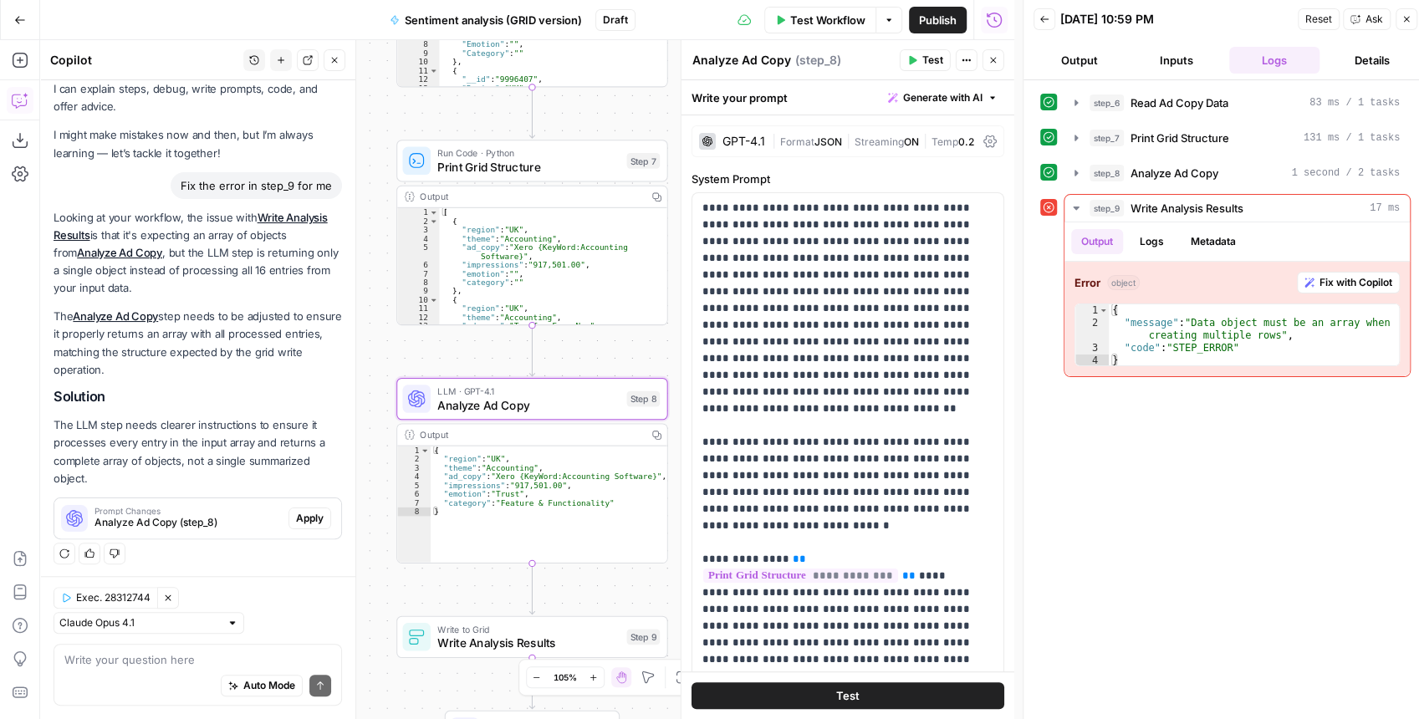
drag, startPoint x: 421, startPoint y: 364, endPoint x: 349, endPoint y: 374, distance: 71.8
click at [349, 374] on body "XeroOps New Home Browse Insights Opportunities Your Data Recent Grids New Grid …" at bounding box center [709, 359] width 1419 height 719
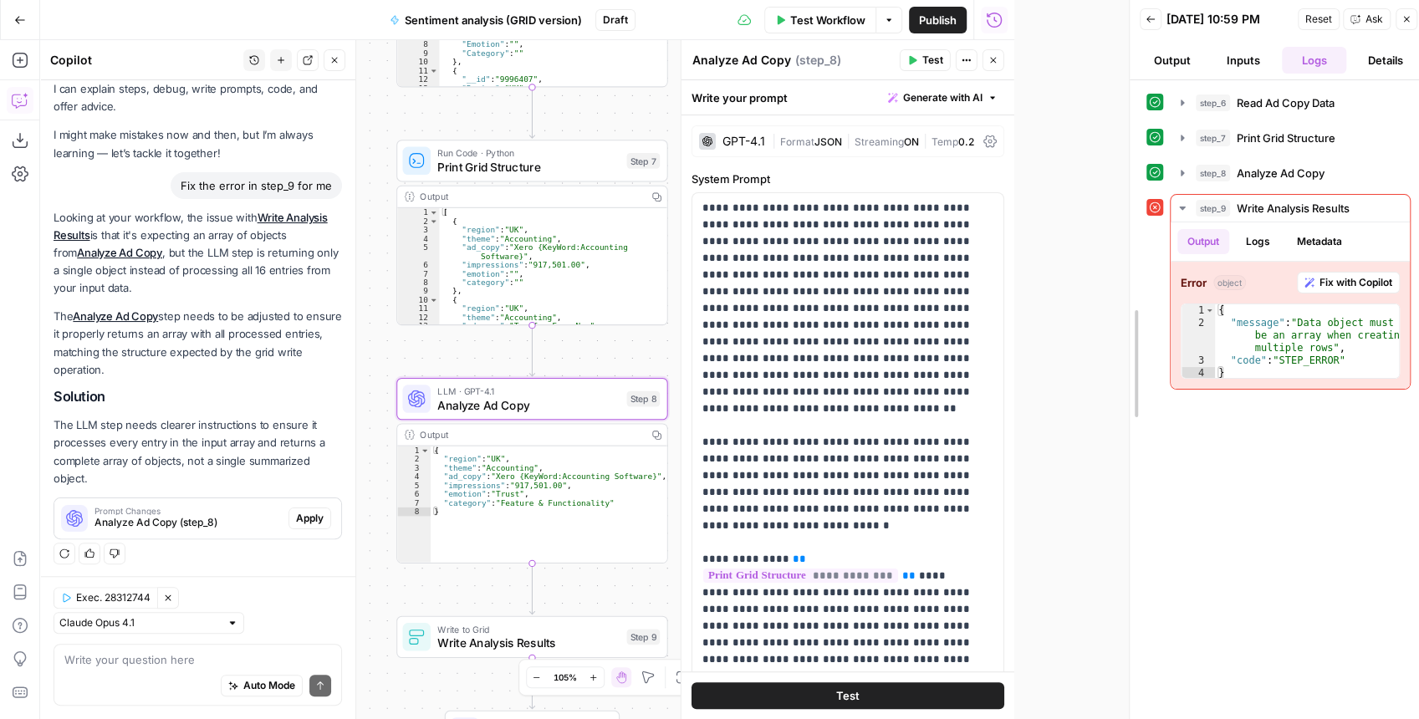
drag, startPoint x: 1021, startPoint y: 344, endPoint x: 1127, endPoint y: 352, distance: 106.4
click at [1127, 352] on div at bounding box center [1129, 363] width 17 height 727
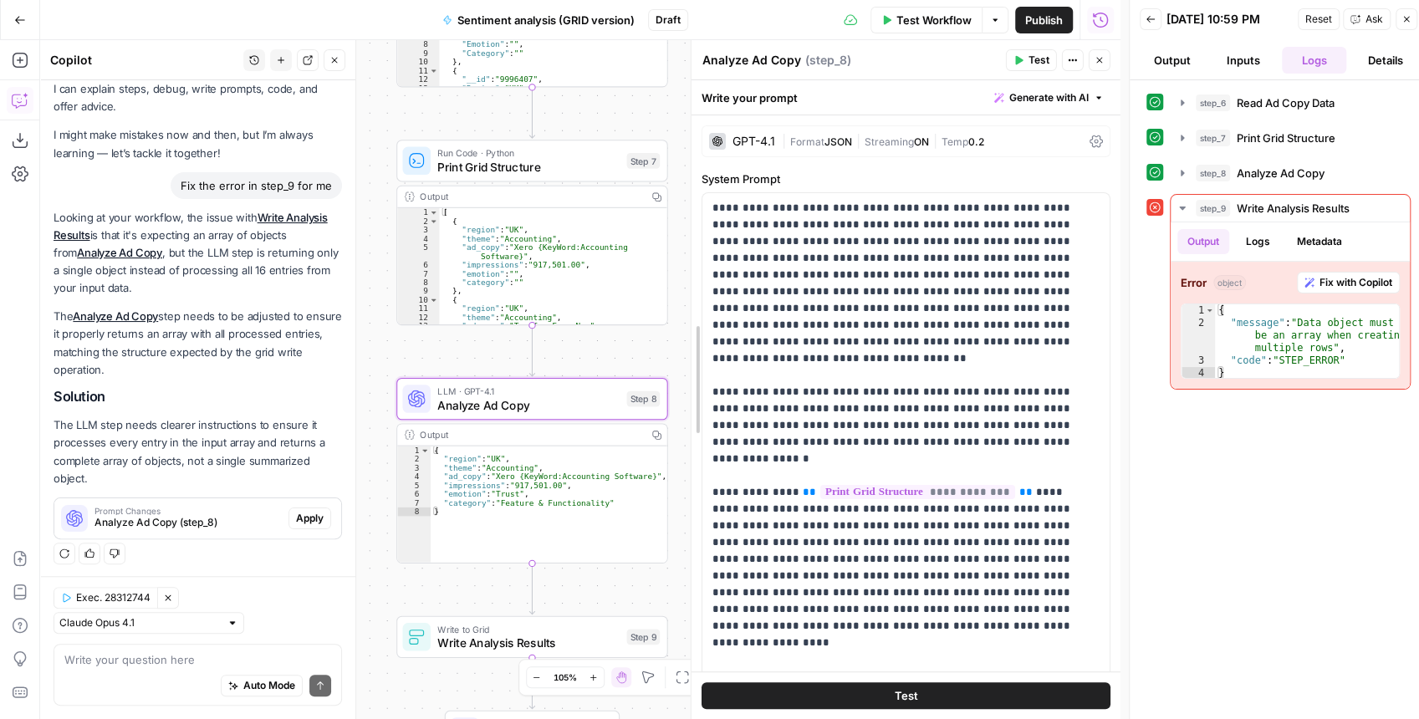
drag, startPoint x: 793, startPoint y: 401, endPoint x: 697, endPoint y: 395, distance: 96.3
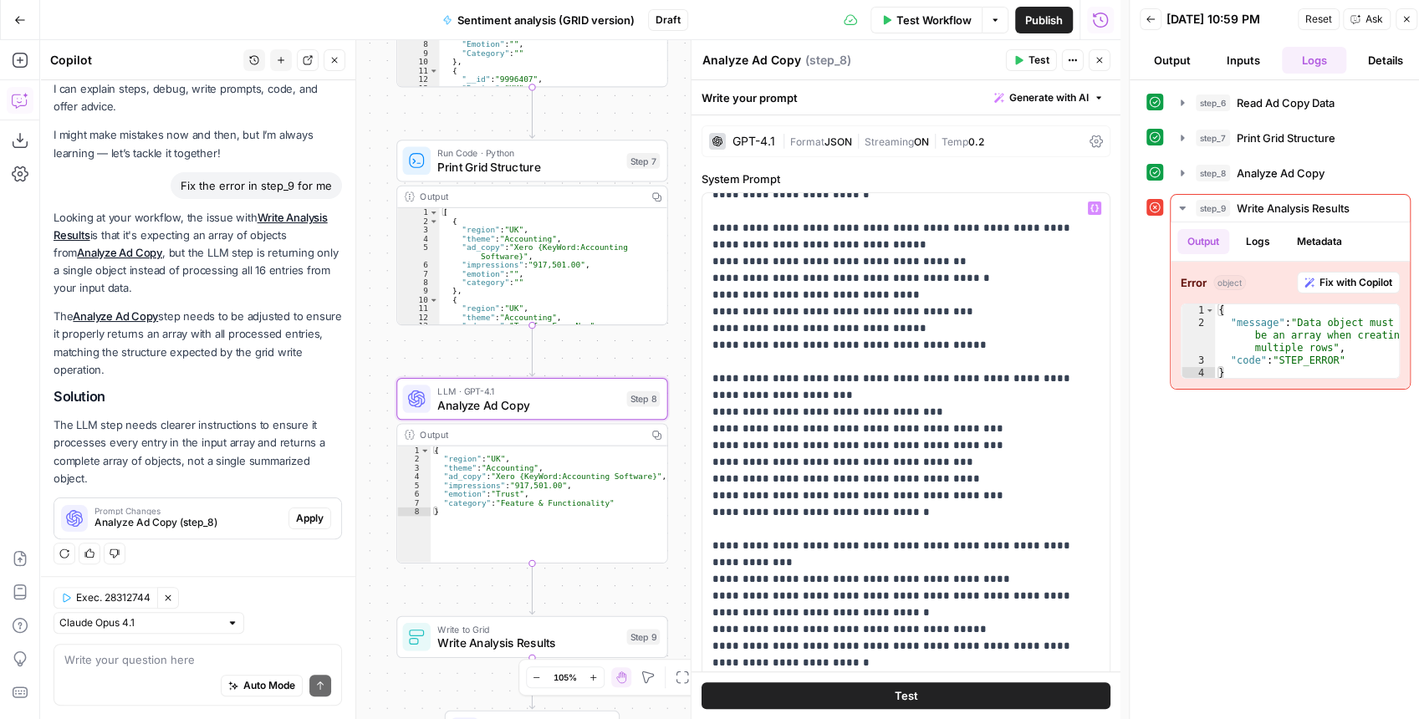
scroll to position [557, 0]
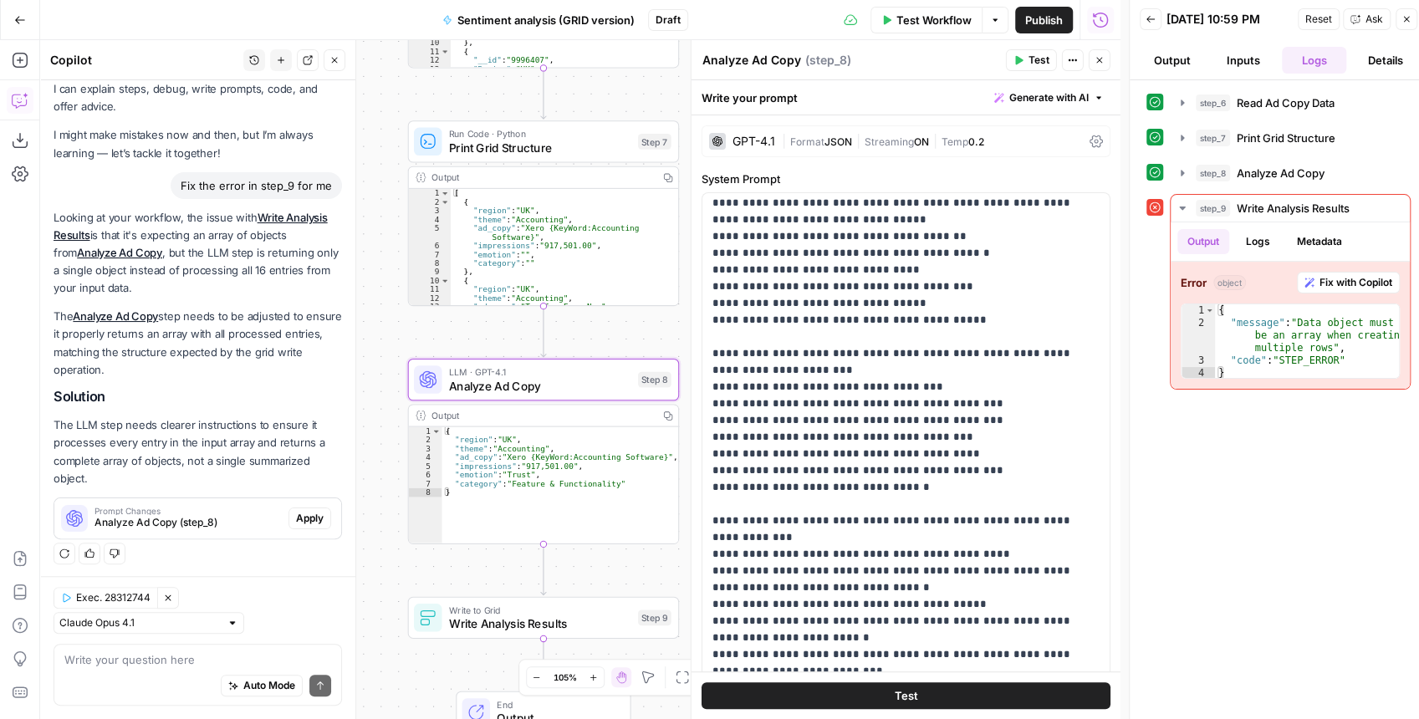
click at [304, 518] on span "Apply" at bounding box center [310, 518] width 28 height 15
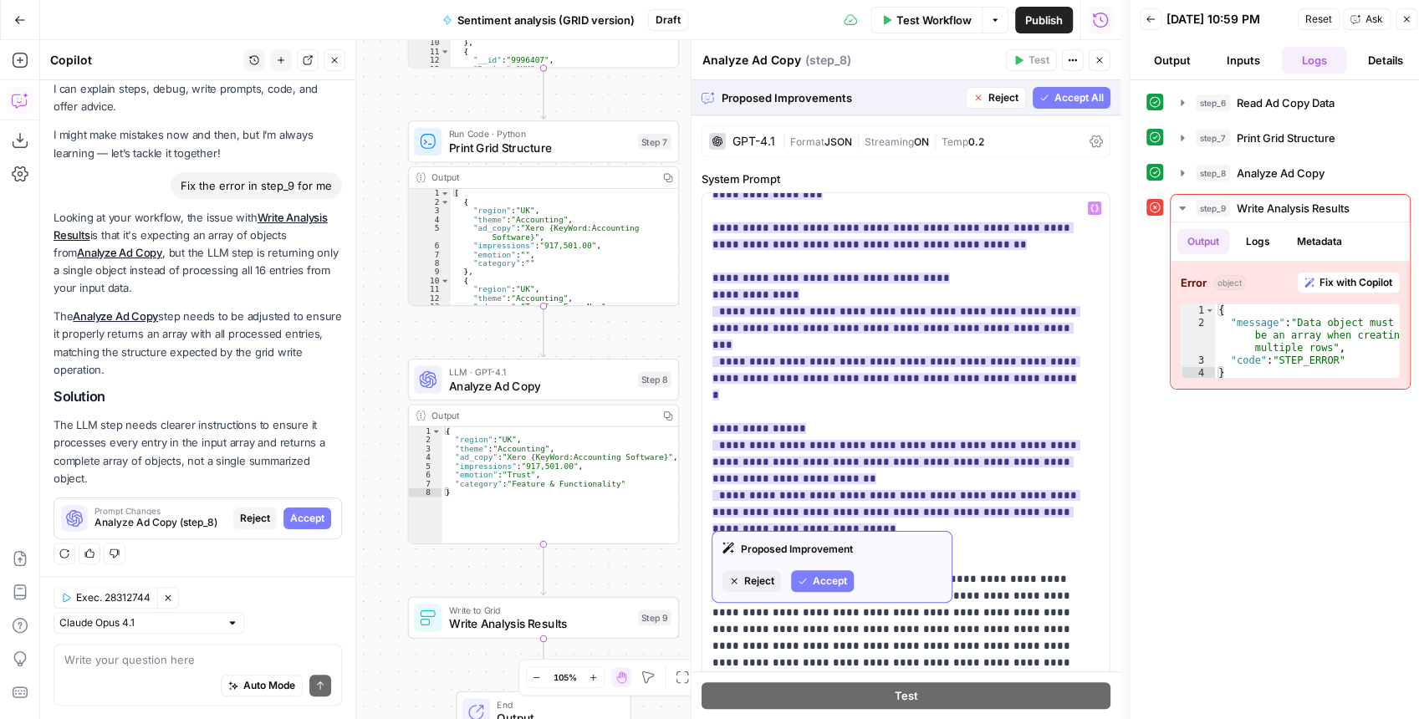
scroll to position [334, 0]
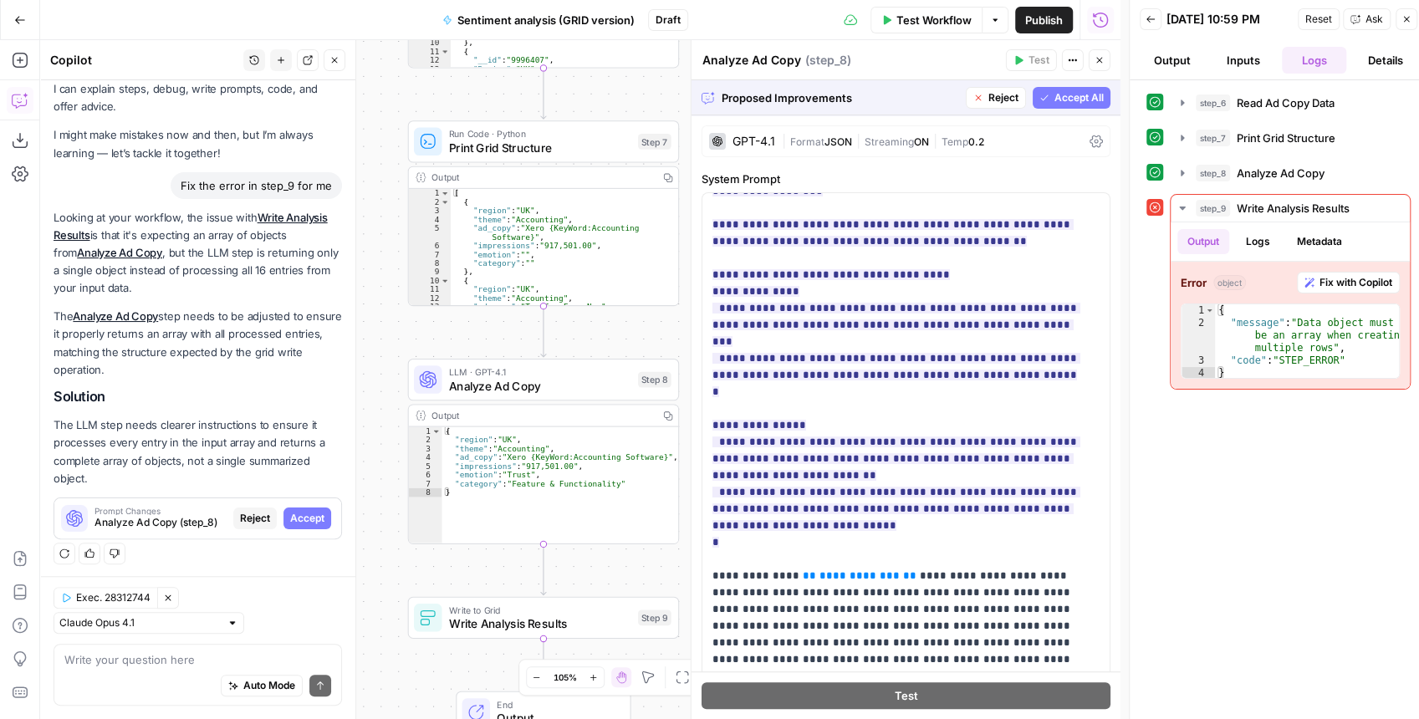
click at [1054, 104] on span "Accept All" at bounding box center [1078, 97] width 49 height 15
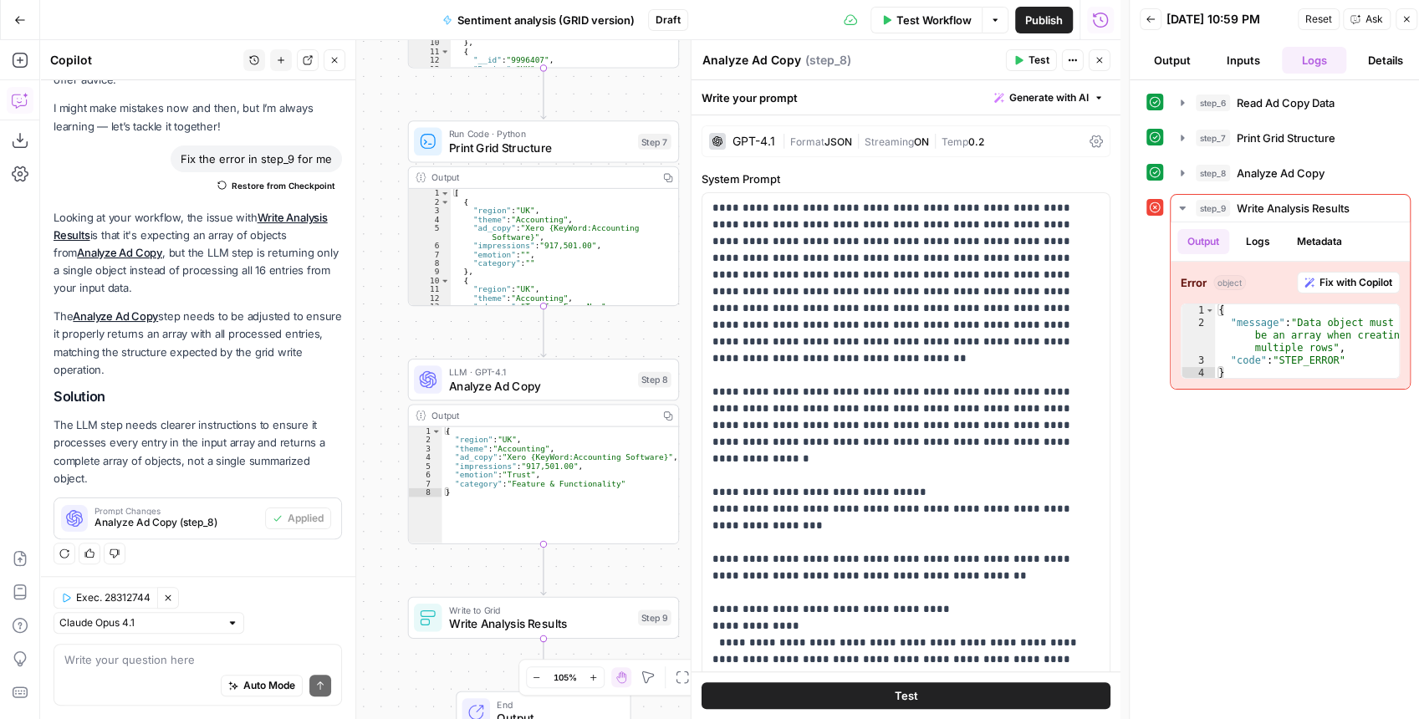
click at [915, 697] on button "Test" at bounding box center [905, 695] width 409 height 27
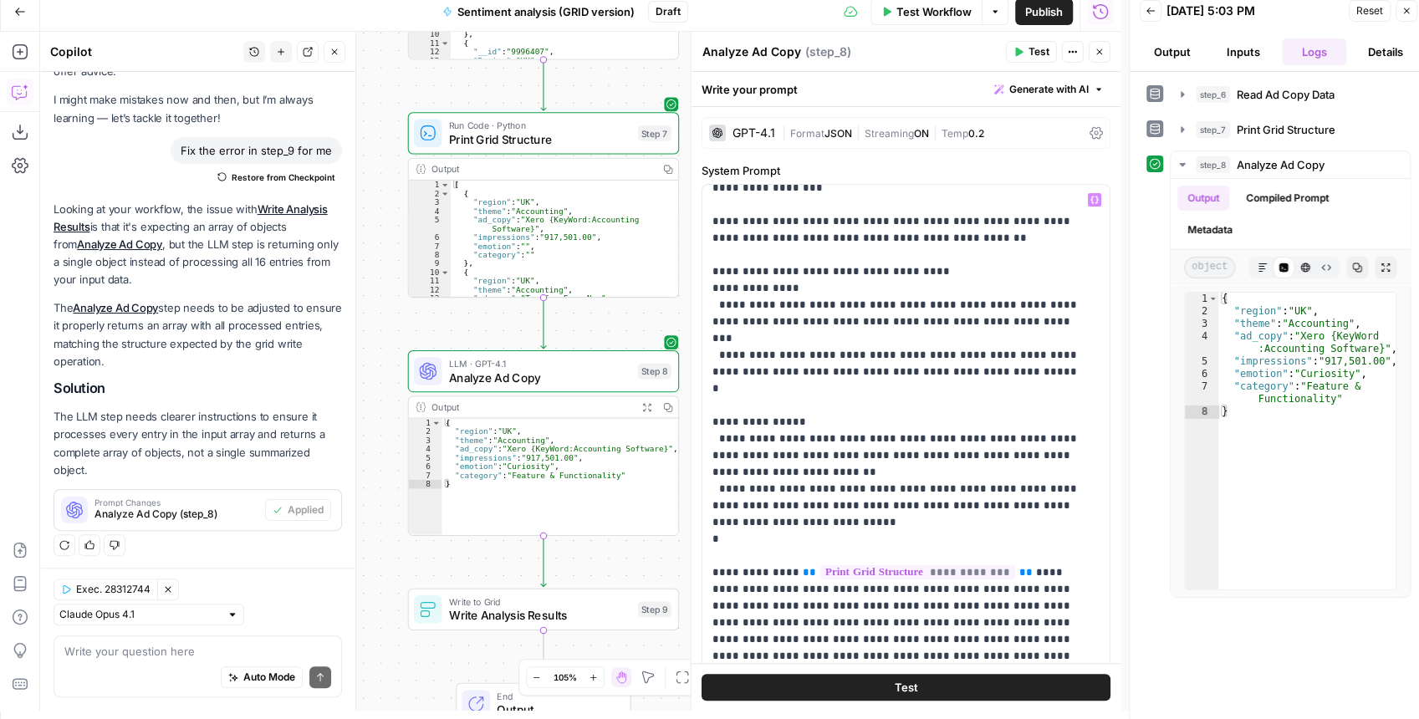
scroll to position [334, 0]
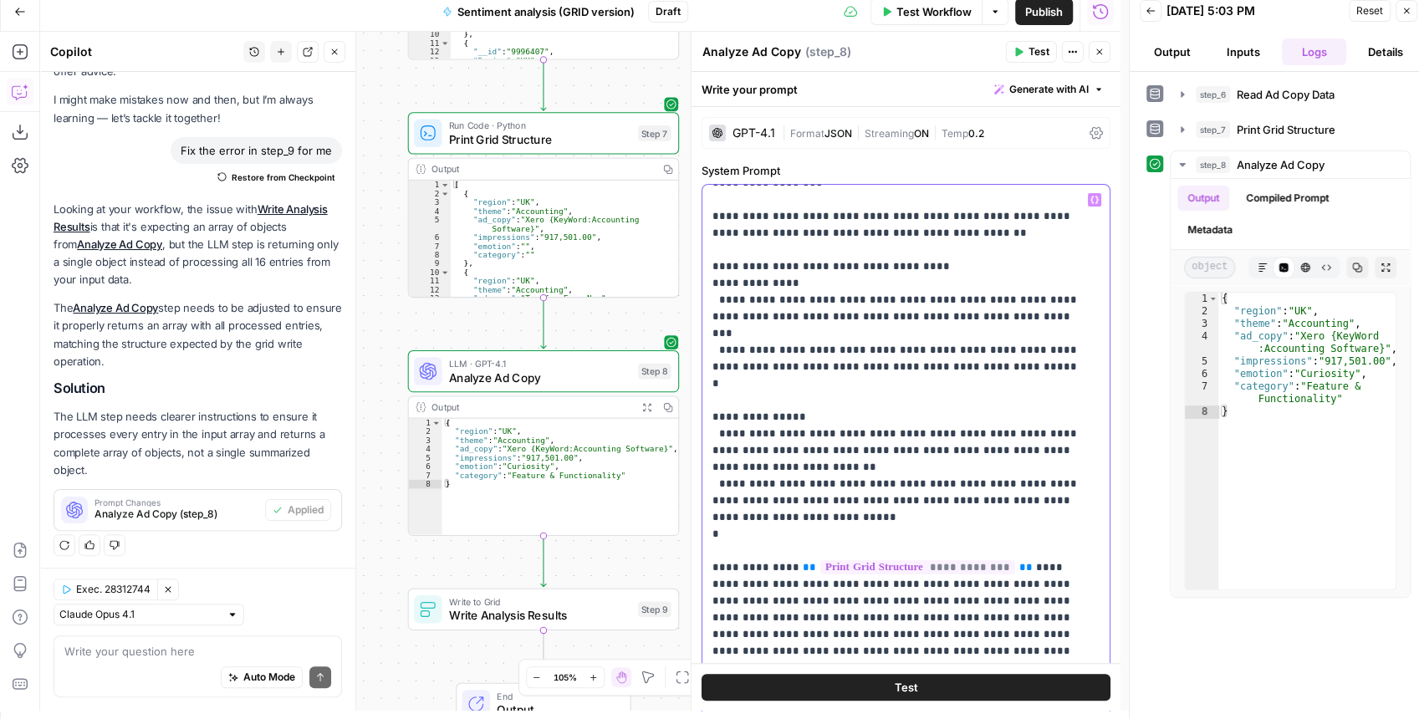
drag, startPoint x: 993, startPoint y: 515, endPoint x: 792, endPoint y: 515, distance: 201.5
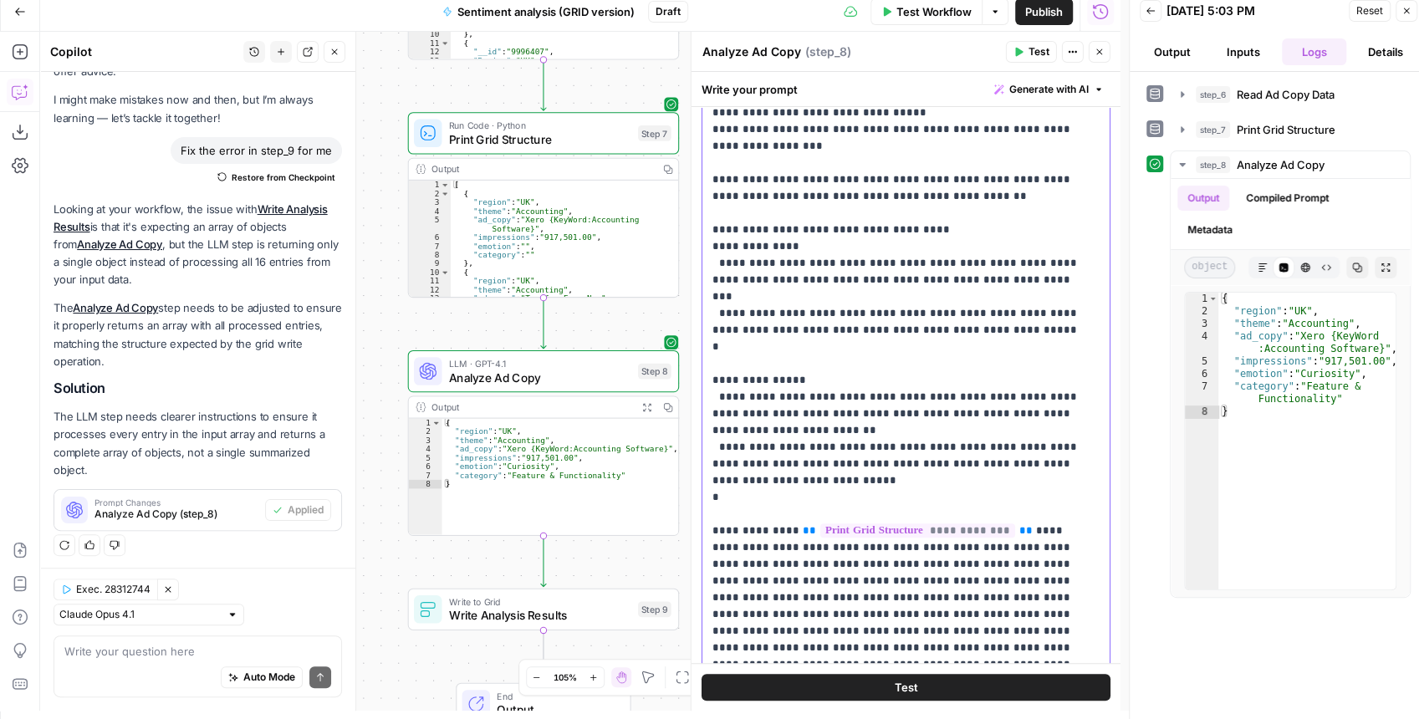
scroll to position [151, 0]
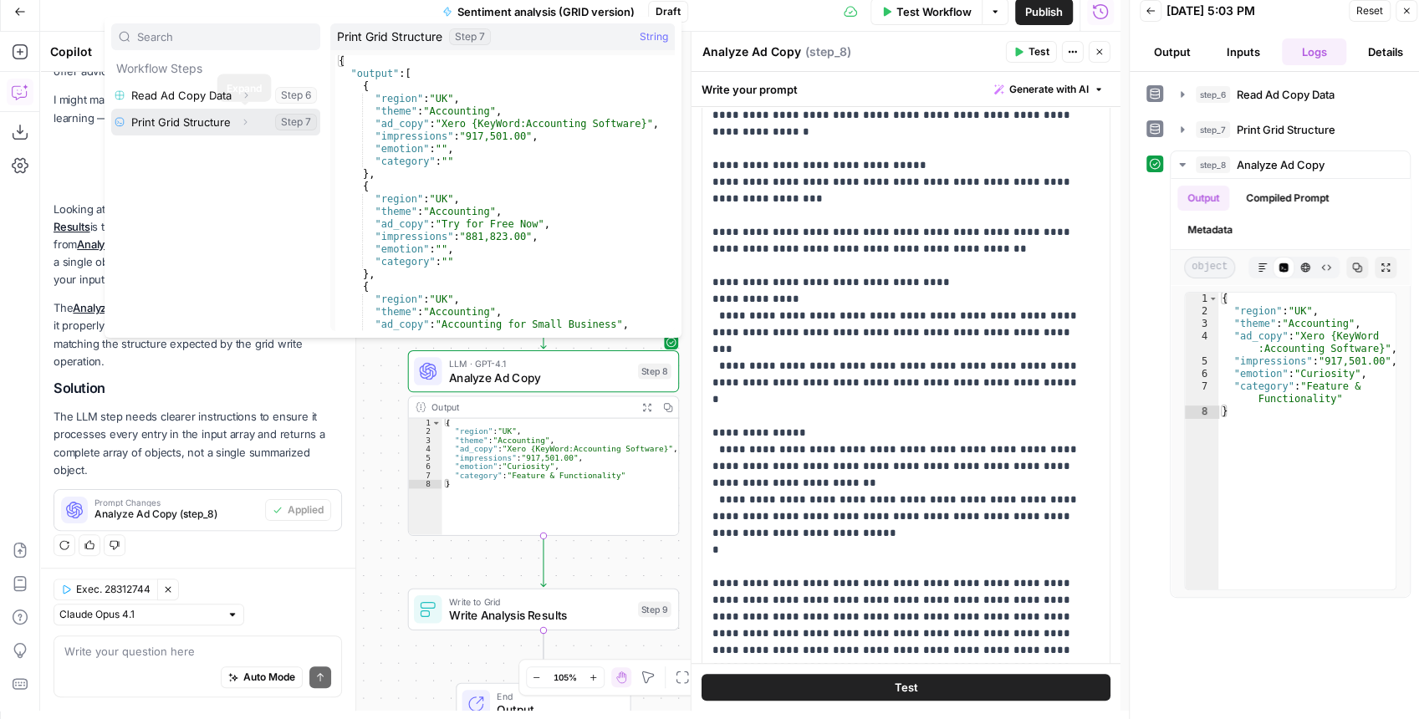
click at [243, 121] on icon "button" at bounding box center [245, 122] width 10 height 10
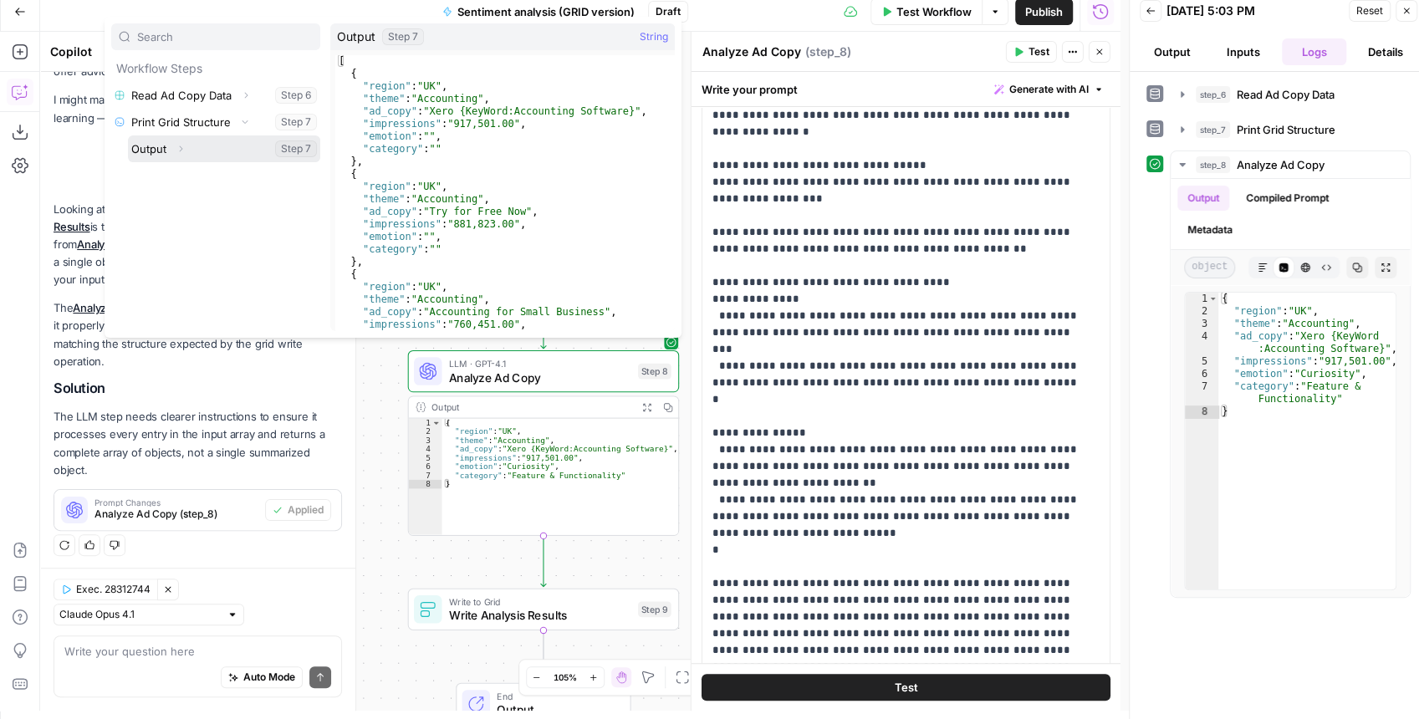
click at [181, 150] on icon "button" at bounding box center [181, 149] width 10 height 10
click at [137, 148] on button "Select variable Output" at bounding box center [224, 148] width 192 height 27
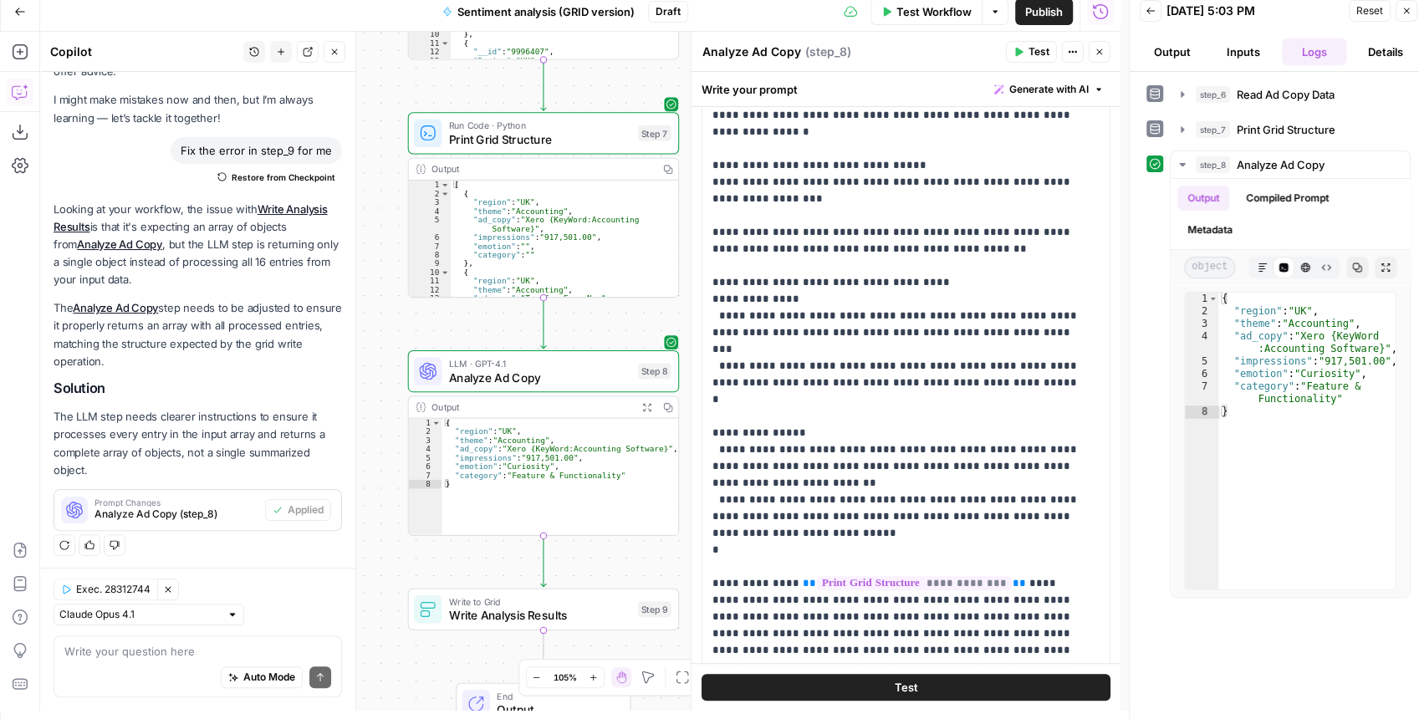
click at [1035, 53] on span "Test" at bounding box center [1038, 51] width 21 height 15
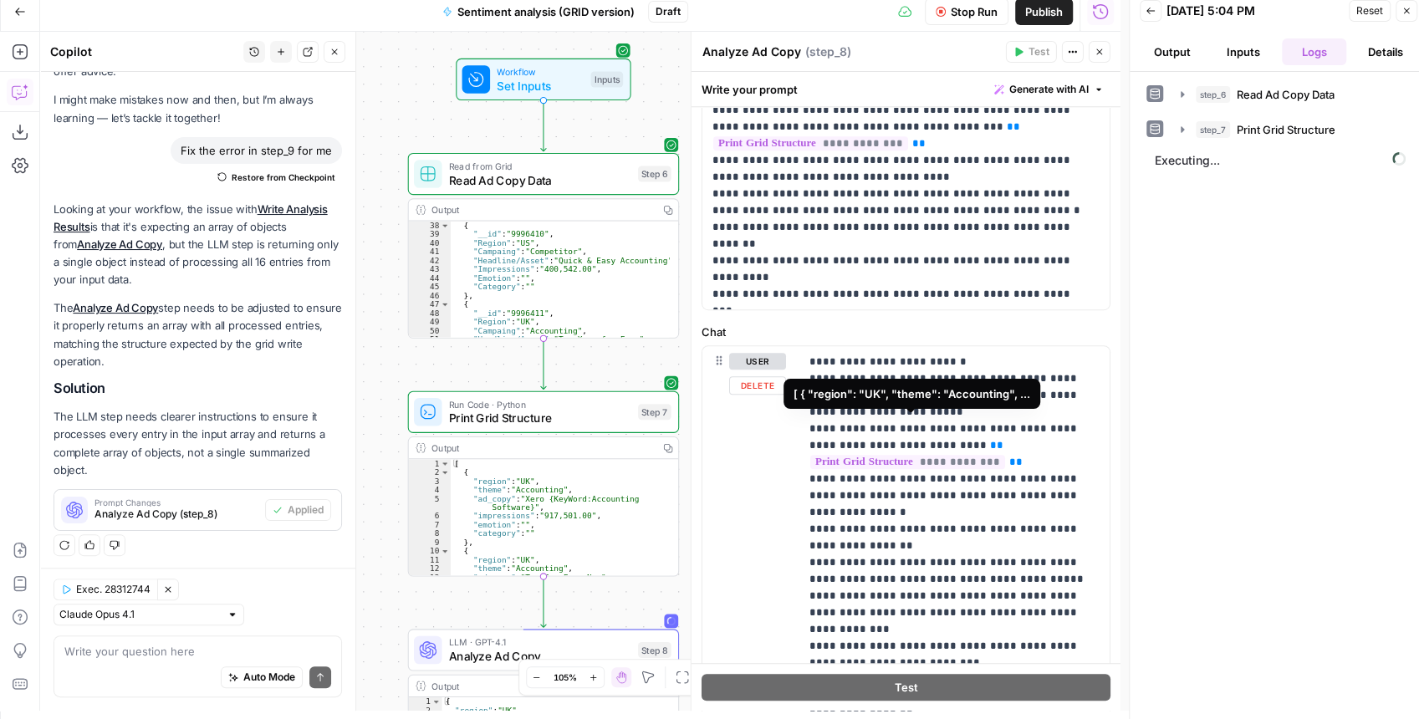
scroll to position [135, 0]
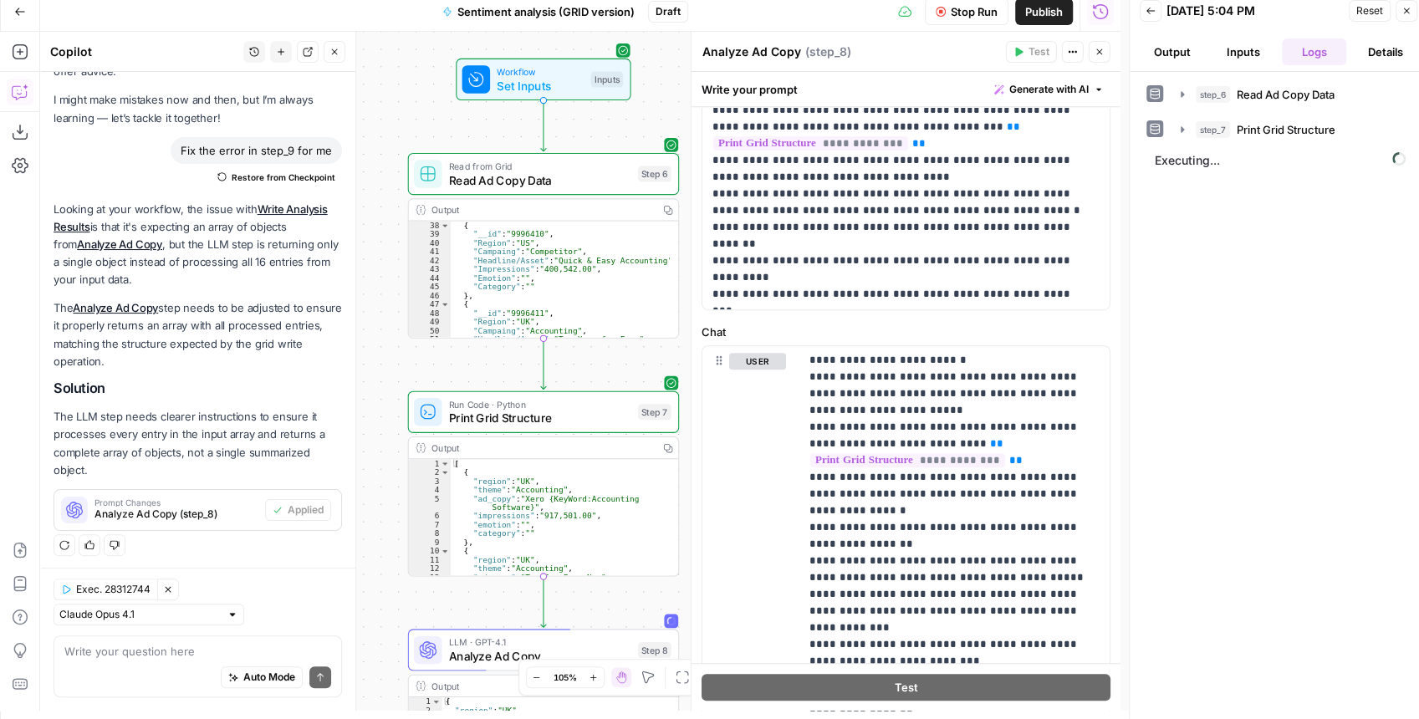
click at [972, 13] on span "Stop Run" at bounding box center [974, 11] width 47 height 17
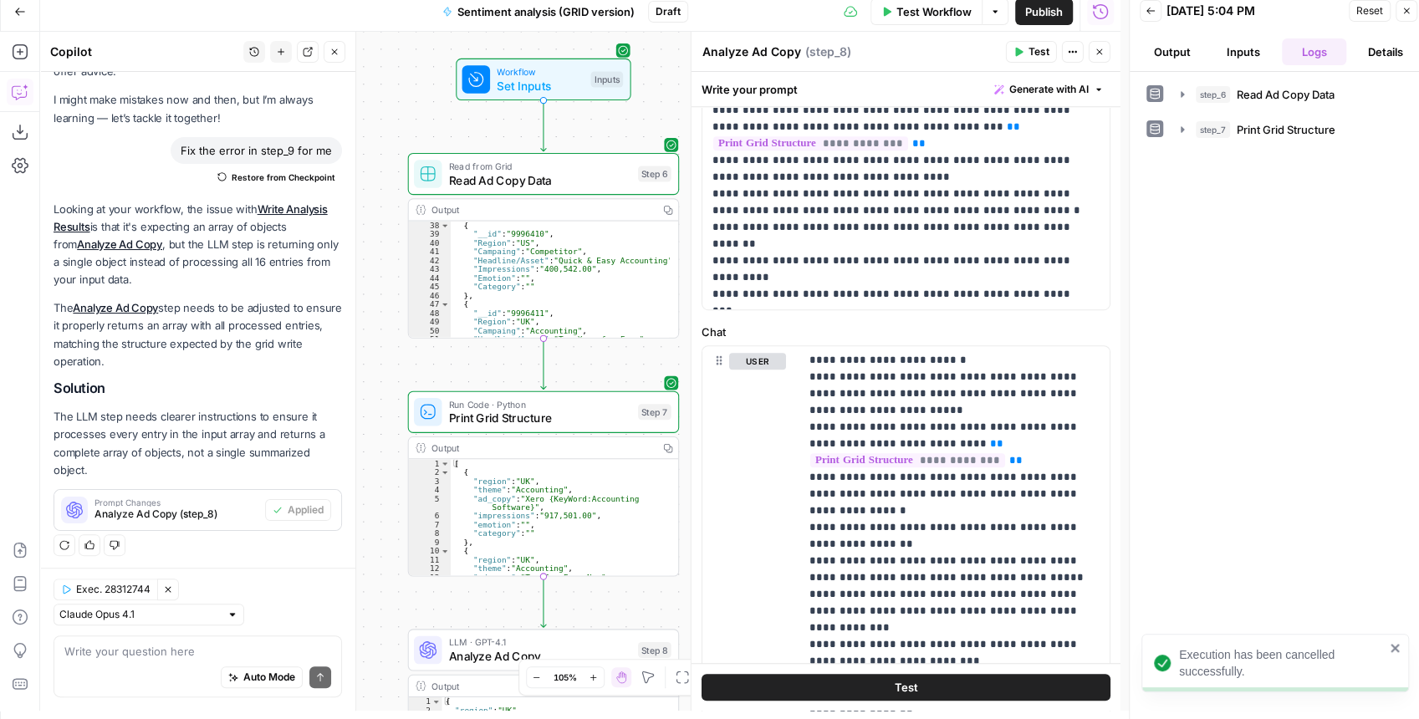
click at [288, 181] on span "Restore from Checkpoint" at bounding box center [284, 177] width 104 height 13
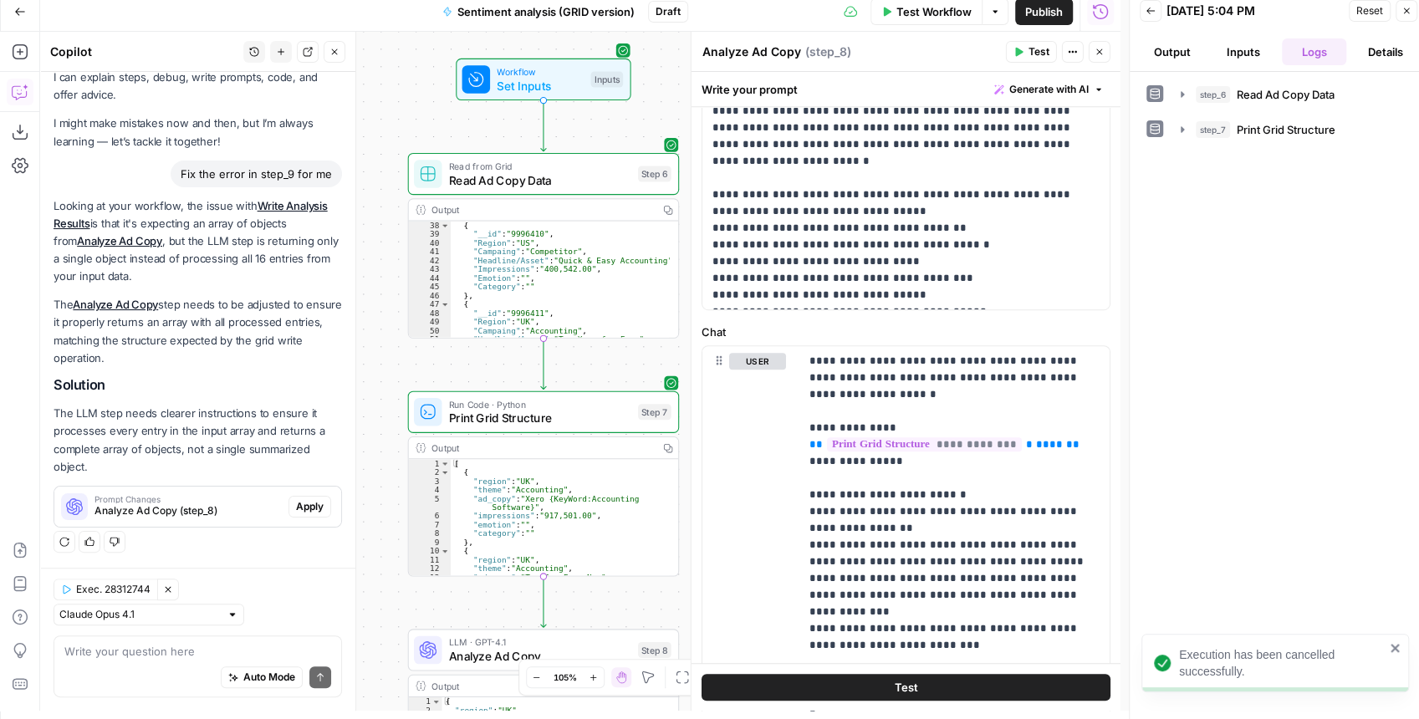
scroll to position [0, 0]
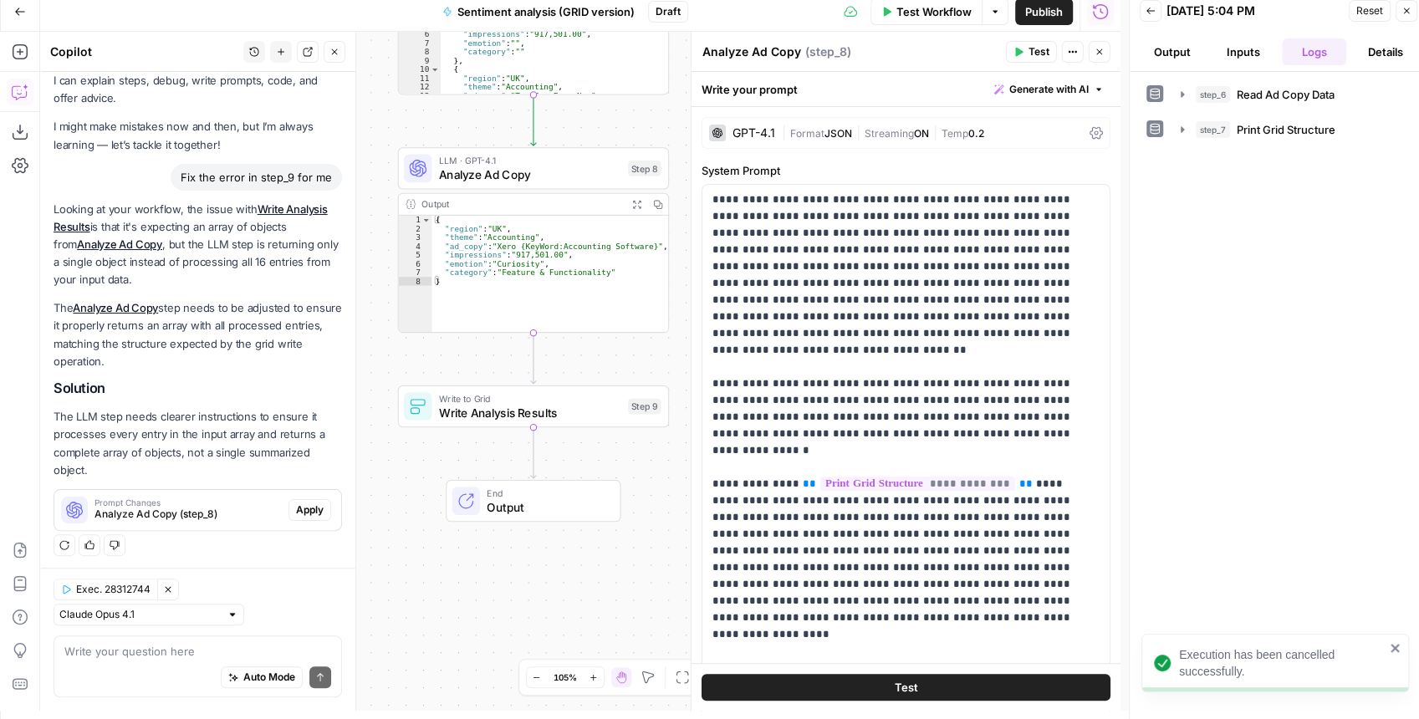
drag, startPoint x: 589, startPoint y: 333, endPoint x: 577, endPoint y: 381, distance: 50.1
click at [577, 381] on div "Workflow Set Inputs Inputs Read from Grid Read Ad Copy Data Step 6 Output Copy …" at bounding box center [580, 371] width 1080 height 679
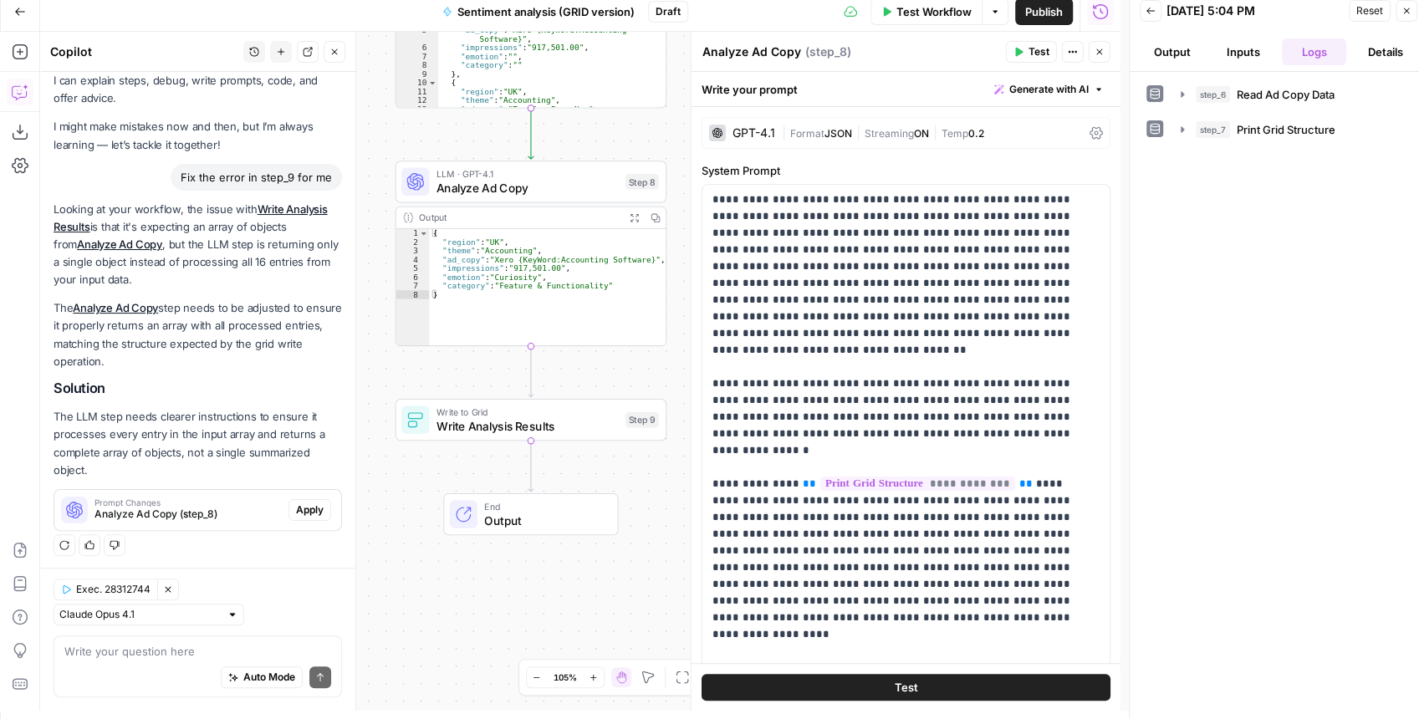
click at [883, 682] on button "Test" at bounding box center [905, 687] width 409 height 27
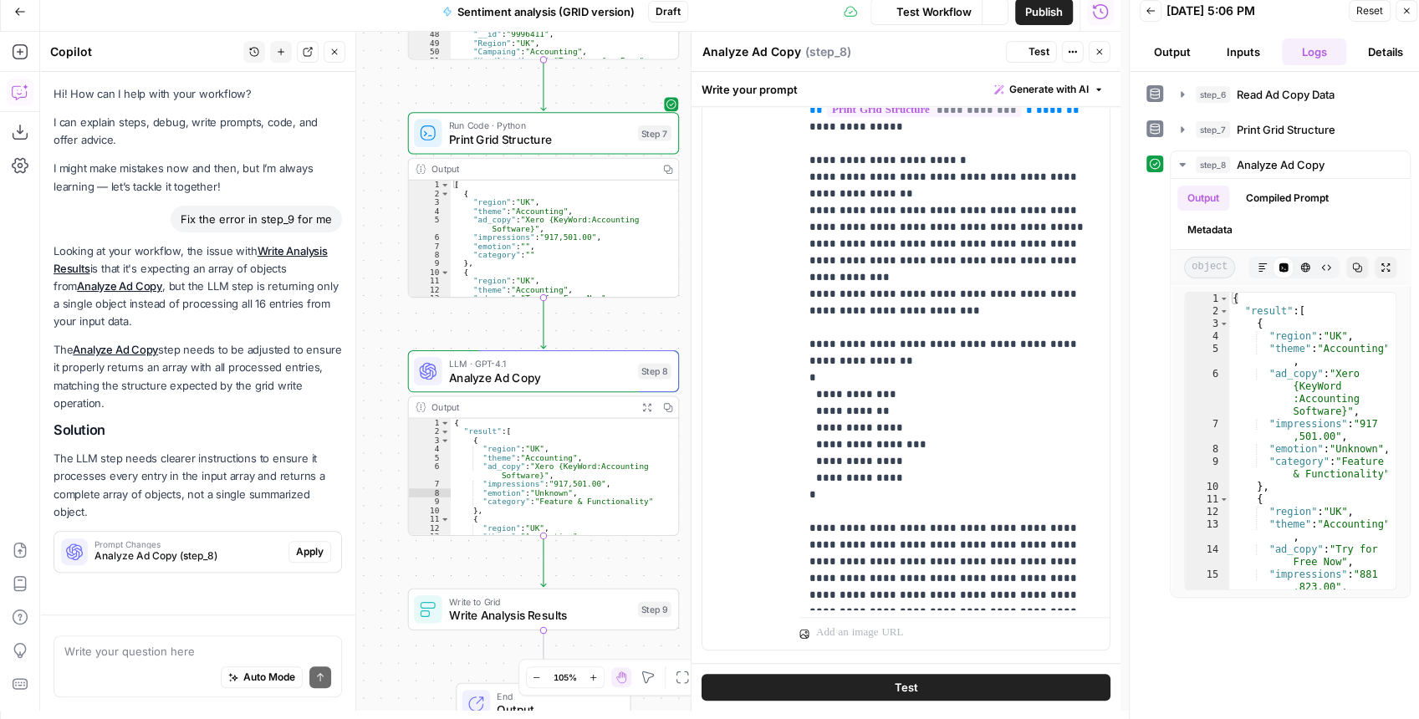
scroll to position [42, 0]
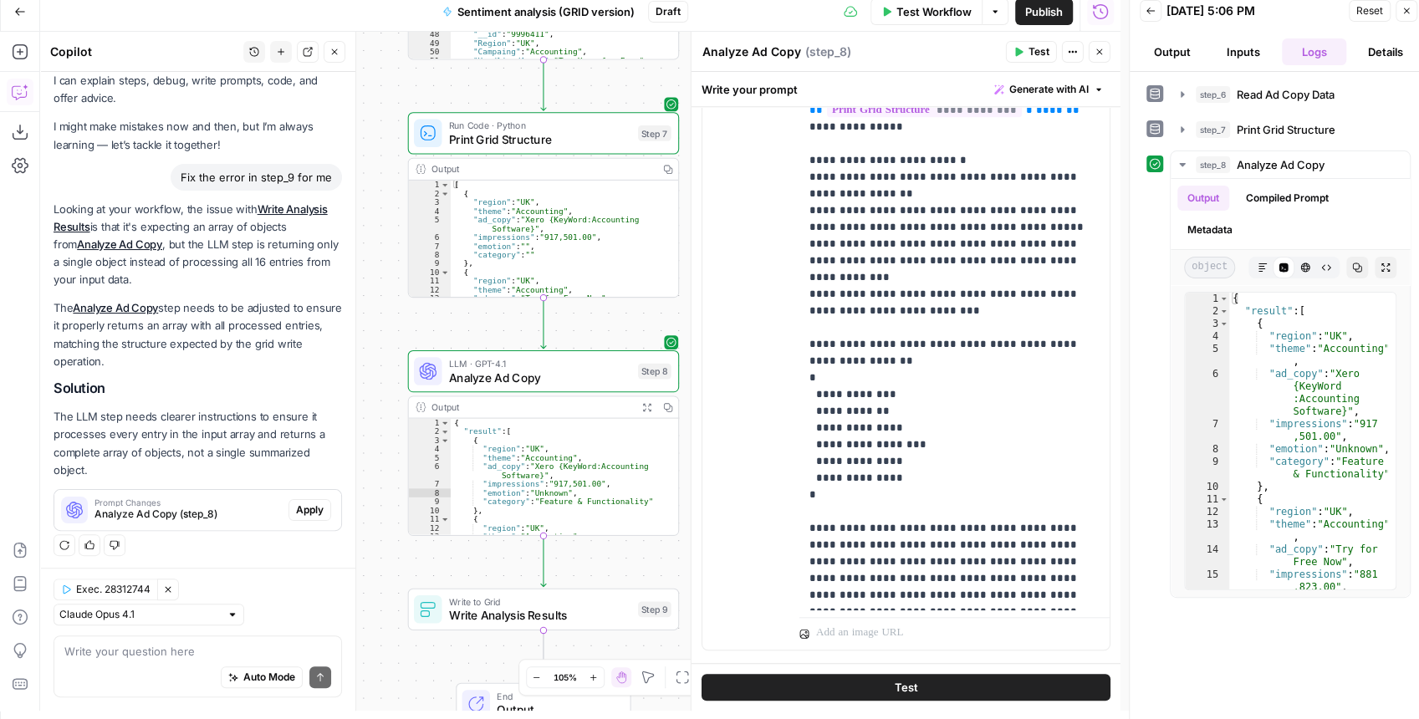
click at [1102, 55] on icon "button" at bounding box center [1099, 52] width 10 height 10
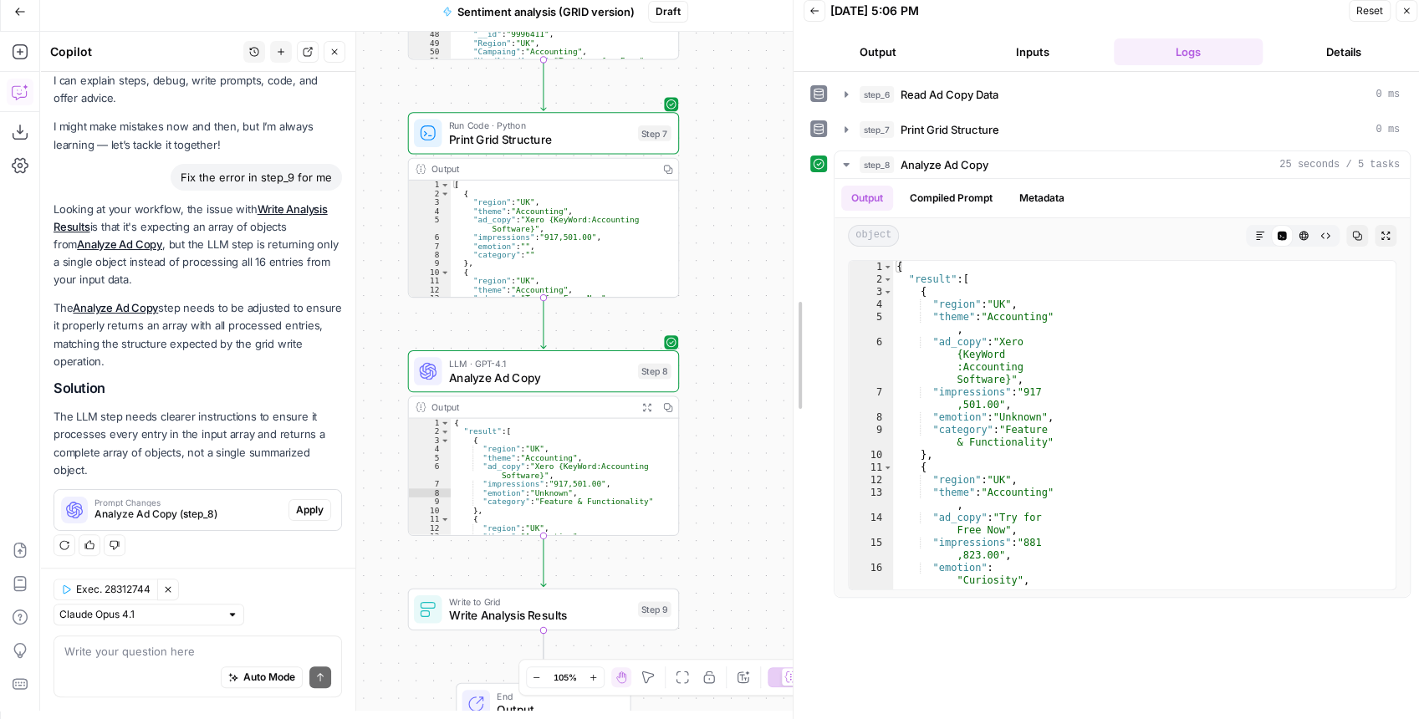
drag, startPoint x: 1127, startPoint y: 214, endPoint x: 787, endPoint y: 247, distance: 341.8
click at [787, 247] on div at bounding box center [793, 355] width 17 height 727
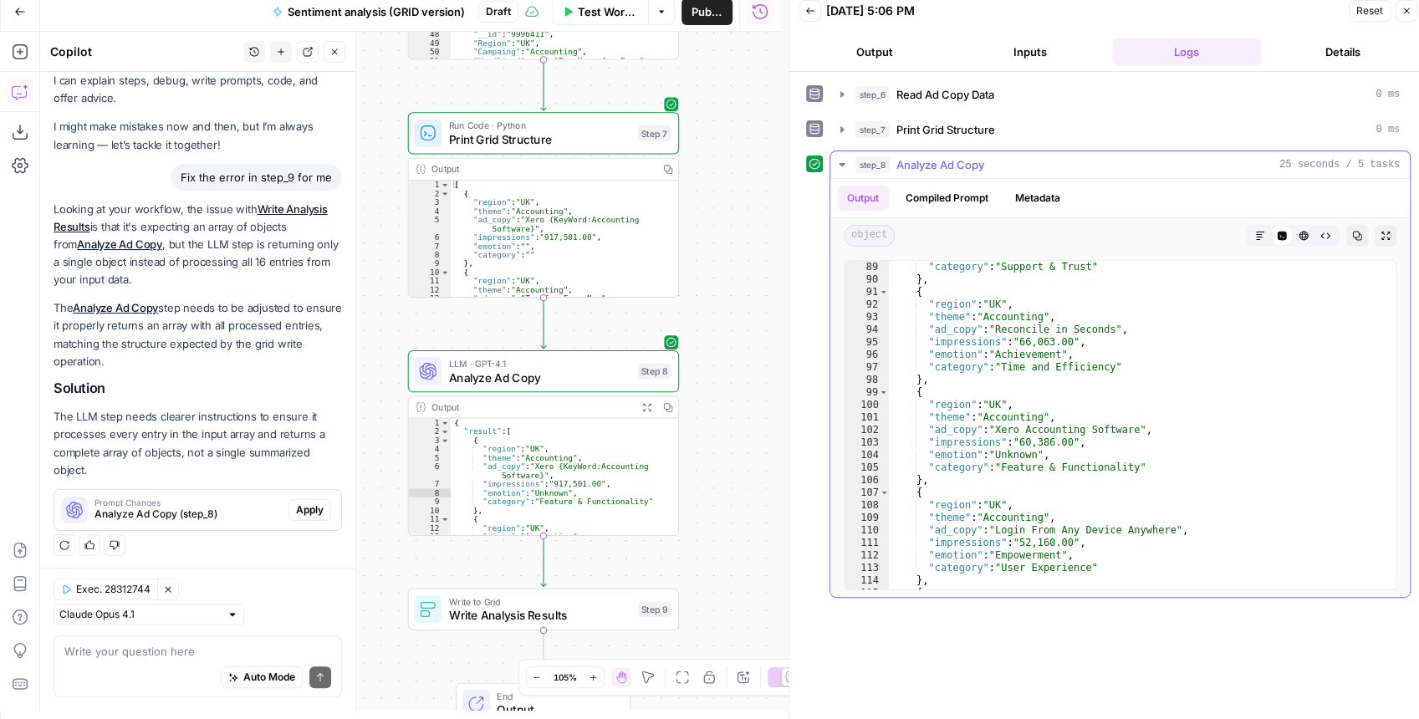
scroll to position [1326, 0]
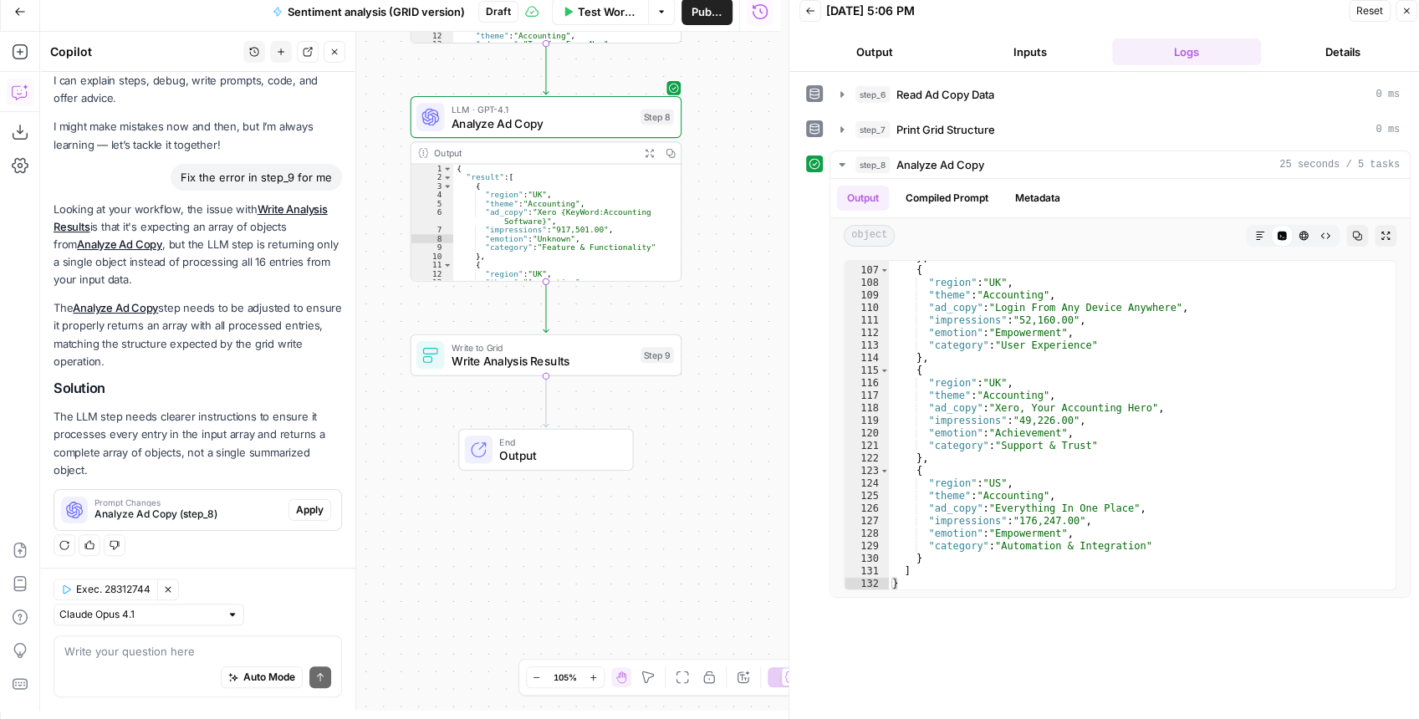
drag, startPoint x: 721, startPoint y: 482, endPoint x: 717, endPoint y: 241, distance: 240.8
click at [722, 227] on div "Workflow Set Inputs Inputs Read from Grid Read Ad Copy Data Step 6 Output Copy …" at bounding box center [410, 371] width 740 height 679
click at [644, 329] on span "Test" at bounding box center [654, 323] width 21 height 16
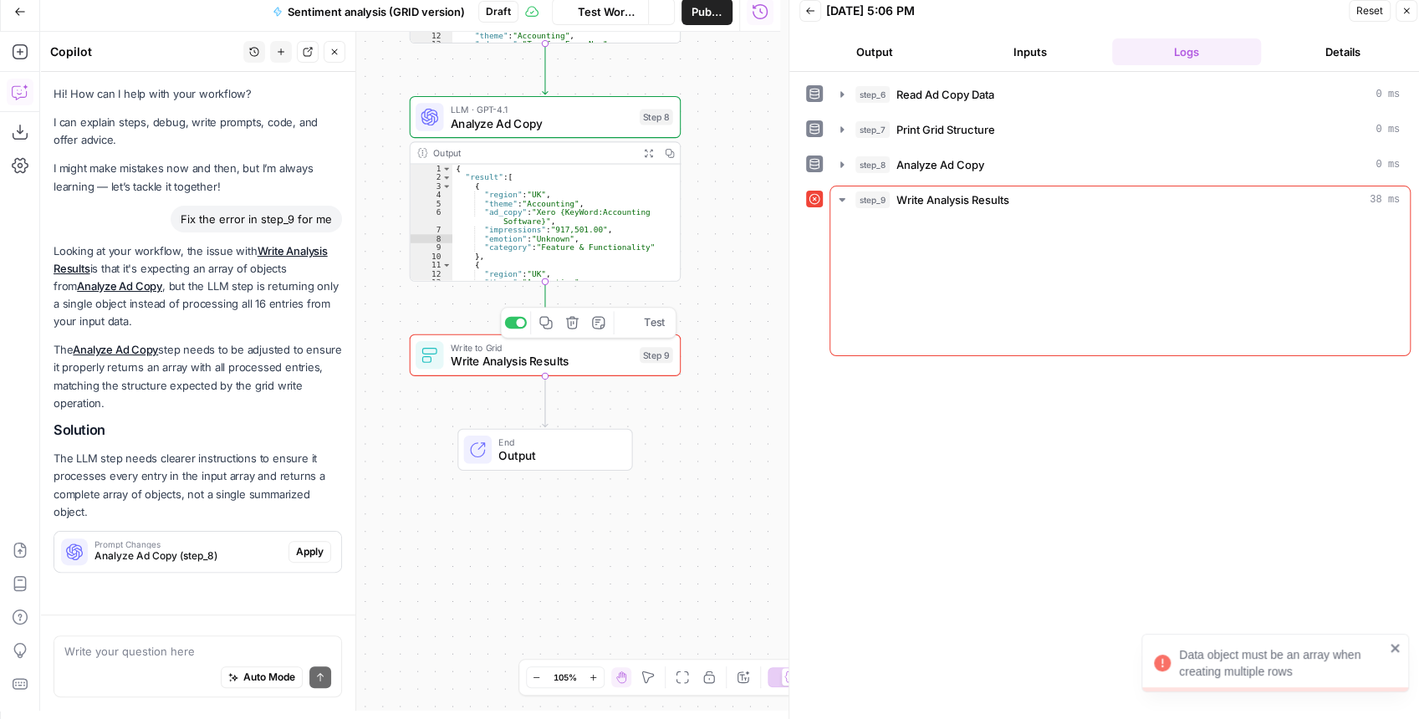
scroll to position [42, 0]
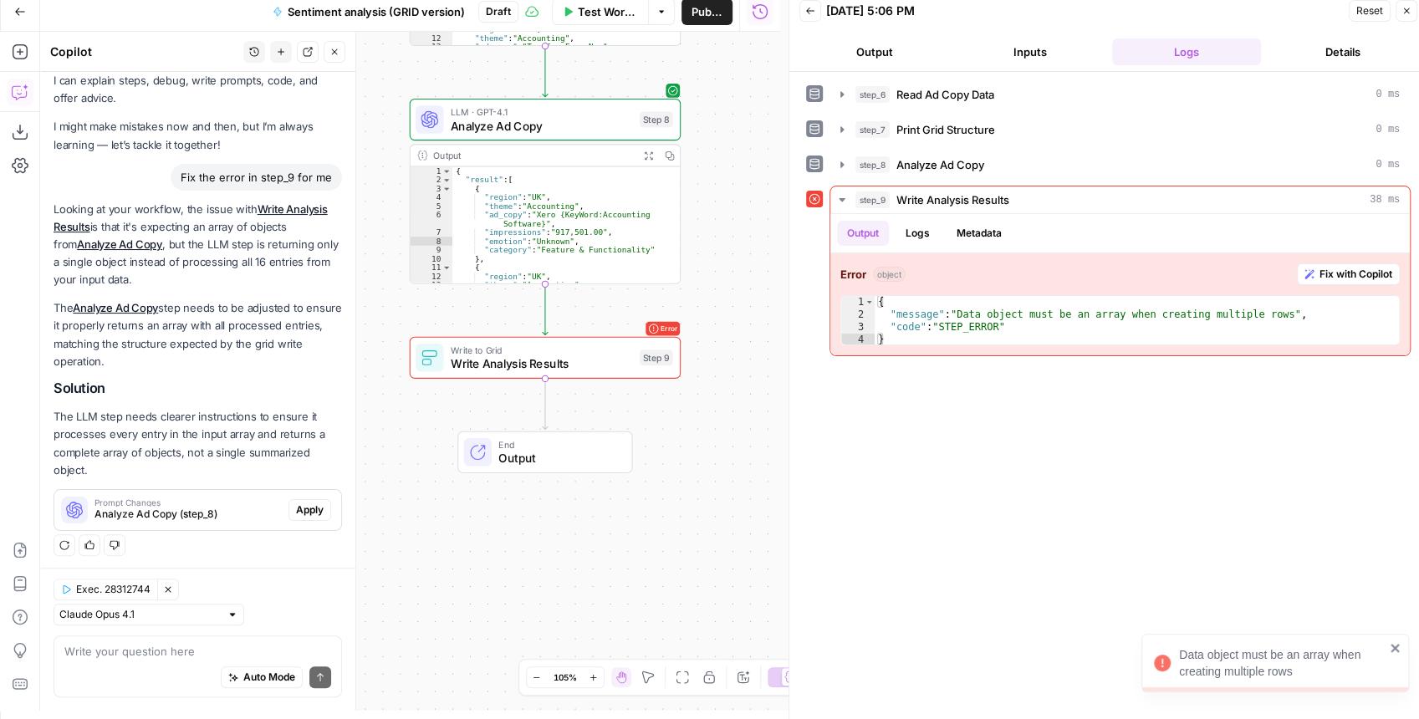
drag, startPoint x: 716, startPoint y: 244, endPoint x: 687, endPoint y: 269, distance: 37.9
click at [696, 260] on div "Workflow Set Inputs Inputs Read from Grid Read Ad Copy Data Step 6 Output Copy …" at bounding box center [410, 371] width 740 height 679
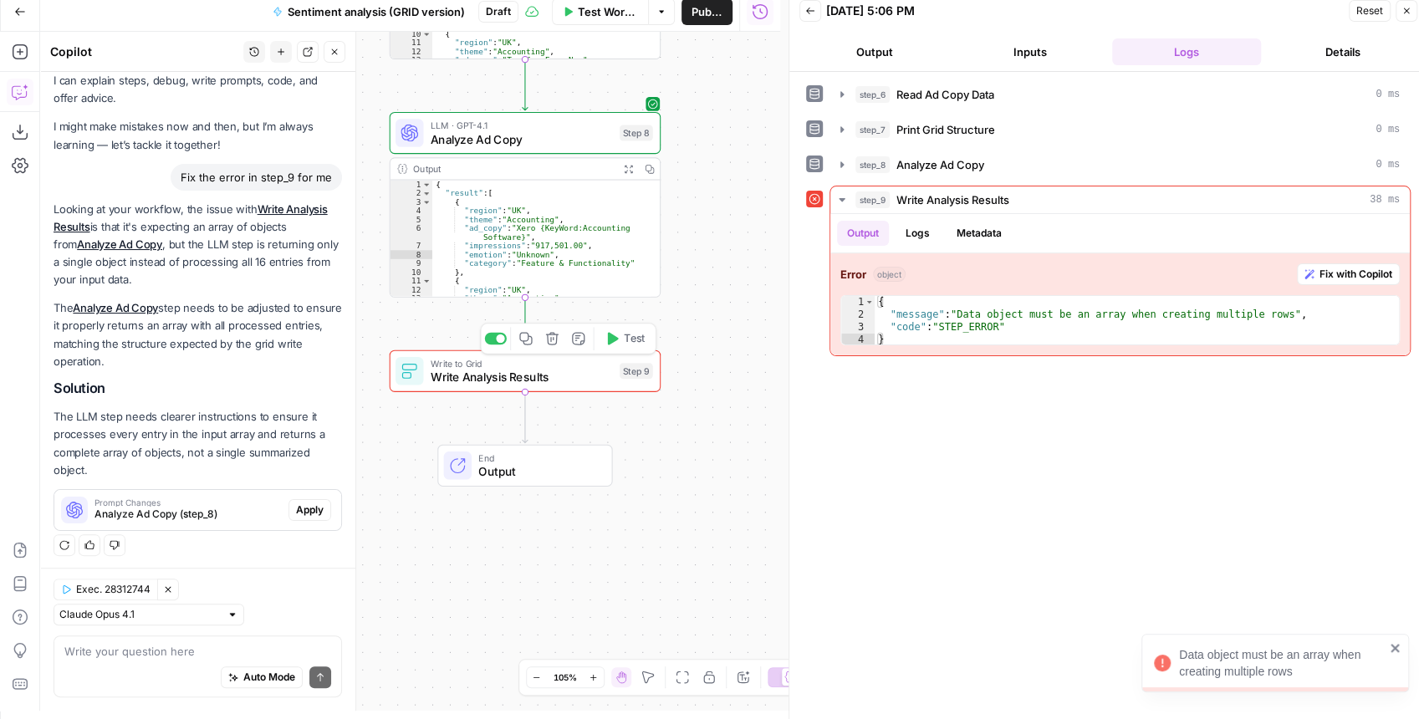
click at [571, 373] on span "Write Analysis Results" at bounding box center [522, 378] width 182 height 18
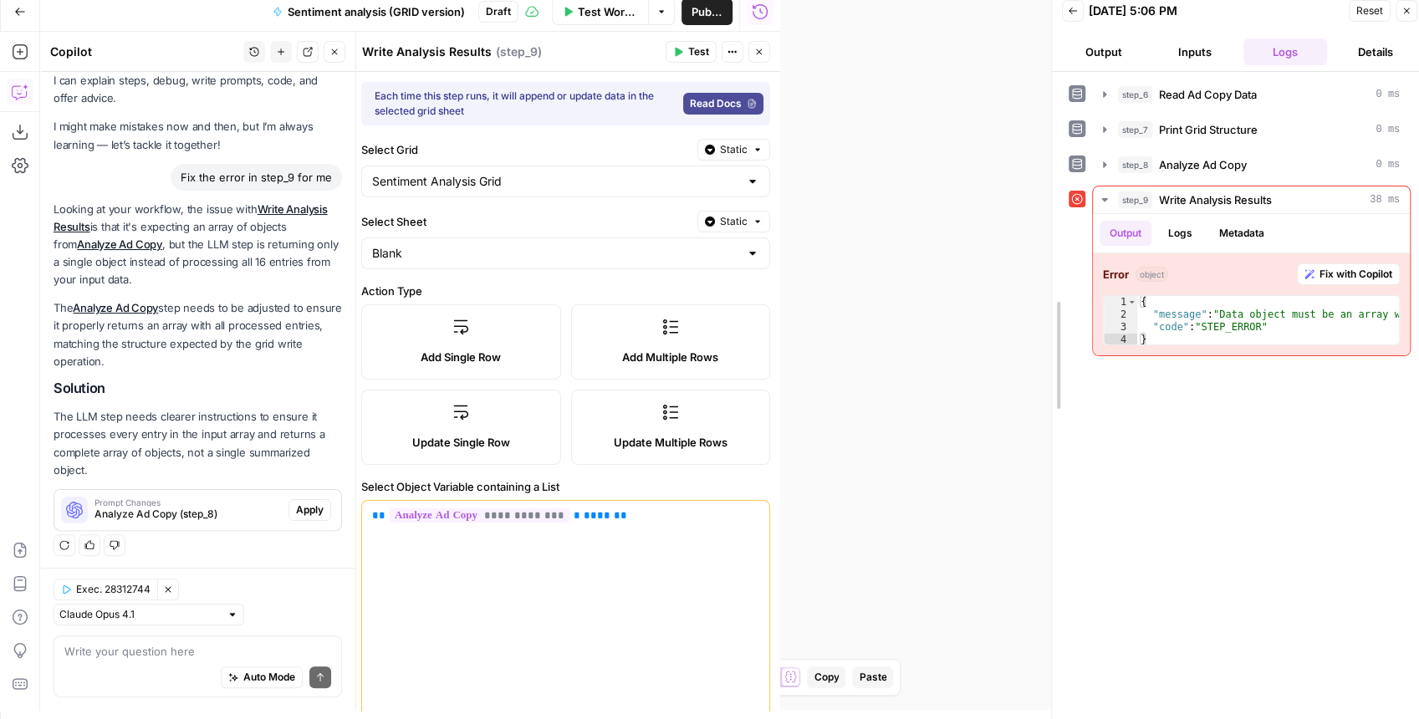
drag, startPoint x: 788, startPoint y: 268, endPoint x: 1053, endPoint y: 265, distance: 265.0
click at [1053, 265] on div at bounding box center [1051, 355] width 17 height 727
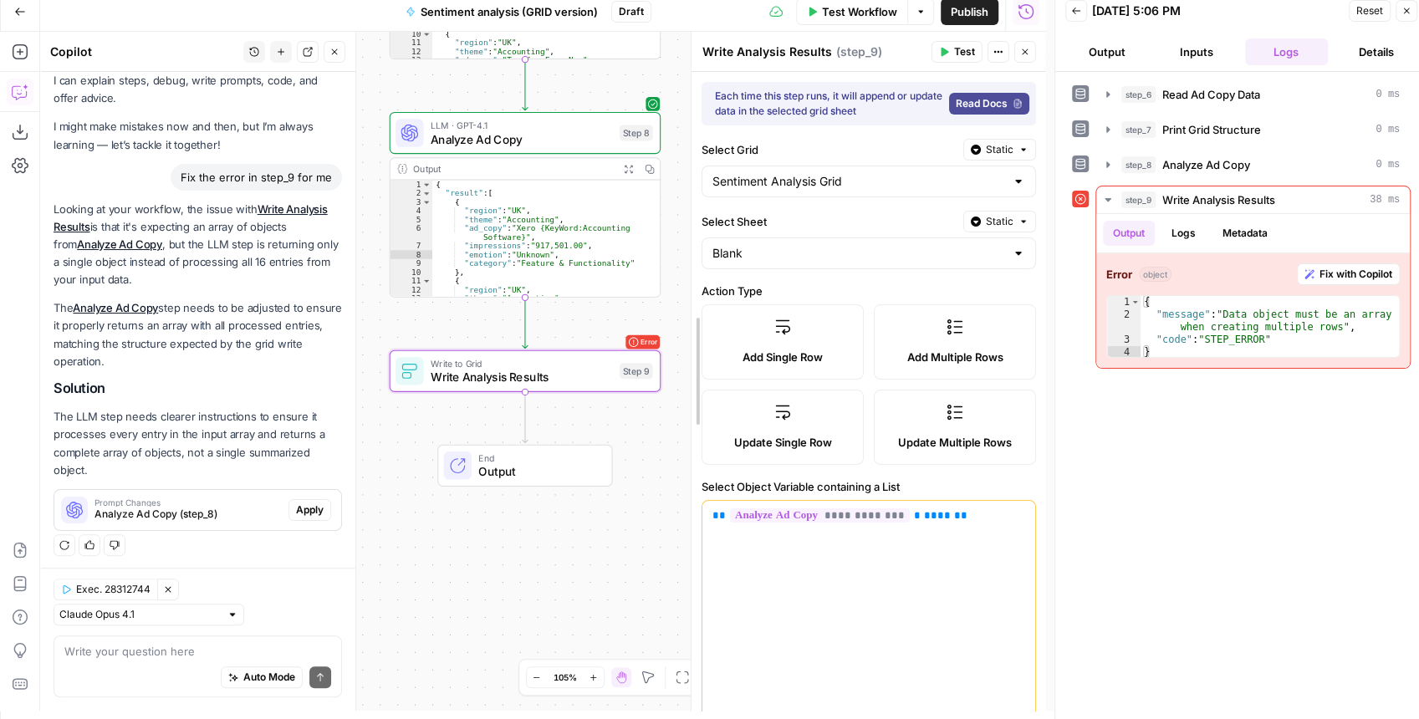
drag, startPoint x: 618, startPoint y: 316, endPoint x: 692, endPoint y: 309, distance: 74.7
click at [823, 257] on input "Select Sheet" at bounding box center [858, 253] width 293 height 17
type input "Blank"
click at [833, 224] on label "Select Sheet" at bounding box center [828, 221] width 255 height 17
click at [833, 245] on input "Blank" at bounding box center [858, 253] width 293 height 17
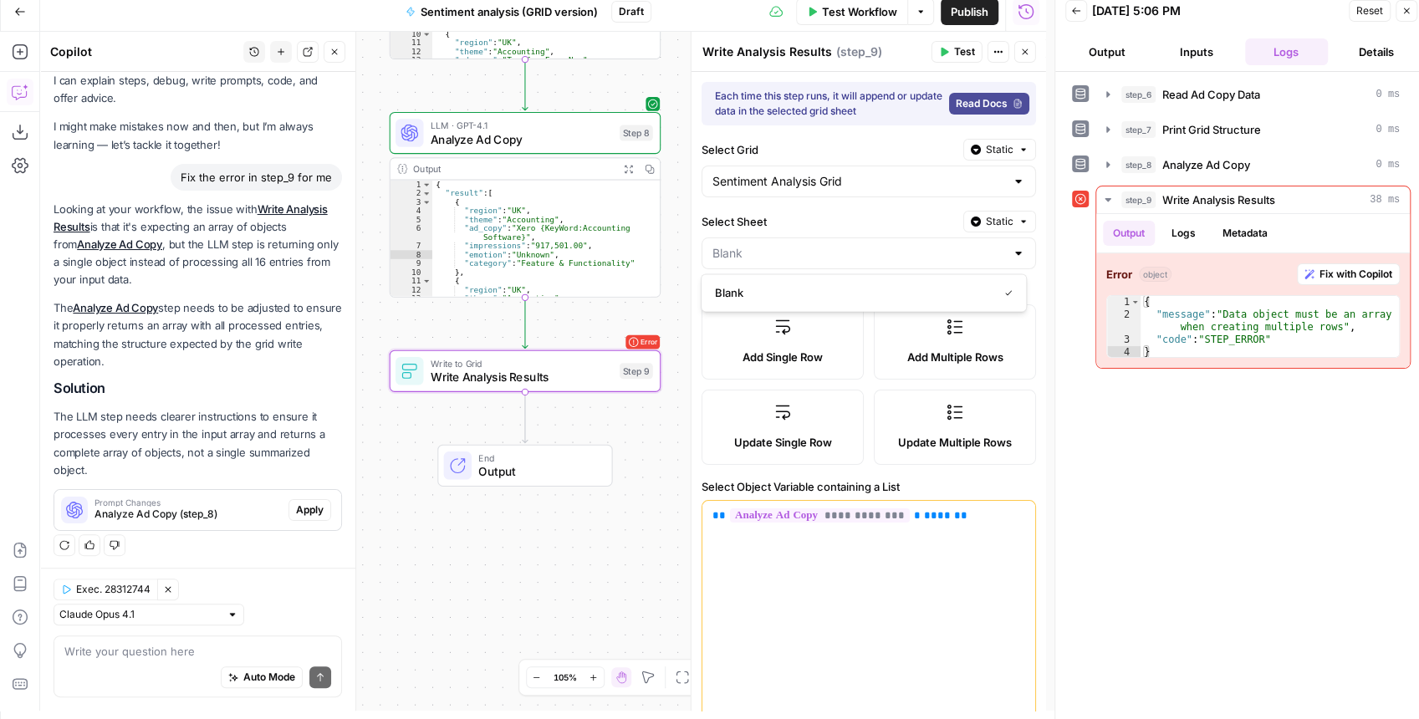
type input "Blank"
click at [1034, 483] on div "**********" at bounding box center [868, 613] width 354 height 1083
click at [1016, 512] on icon "button" at bounding box center [1020, 516] width 8 height 8
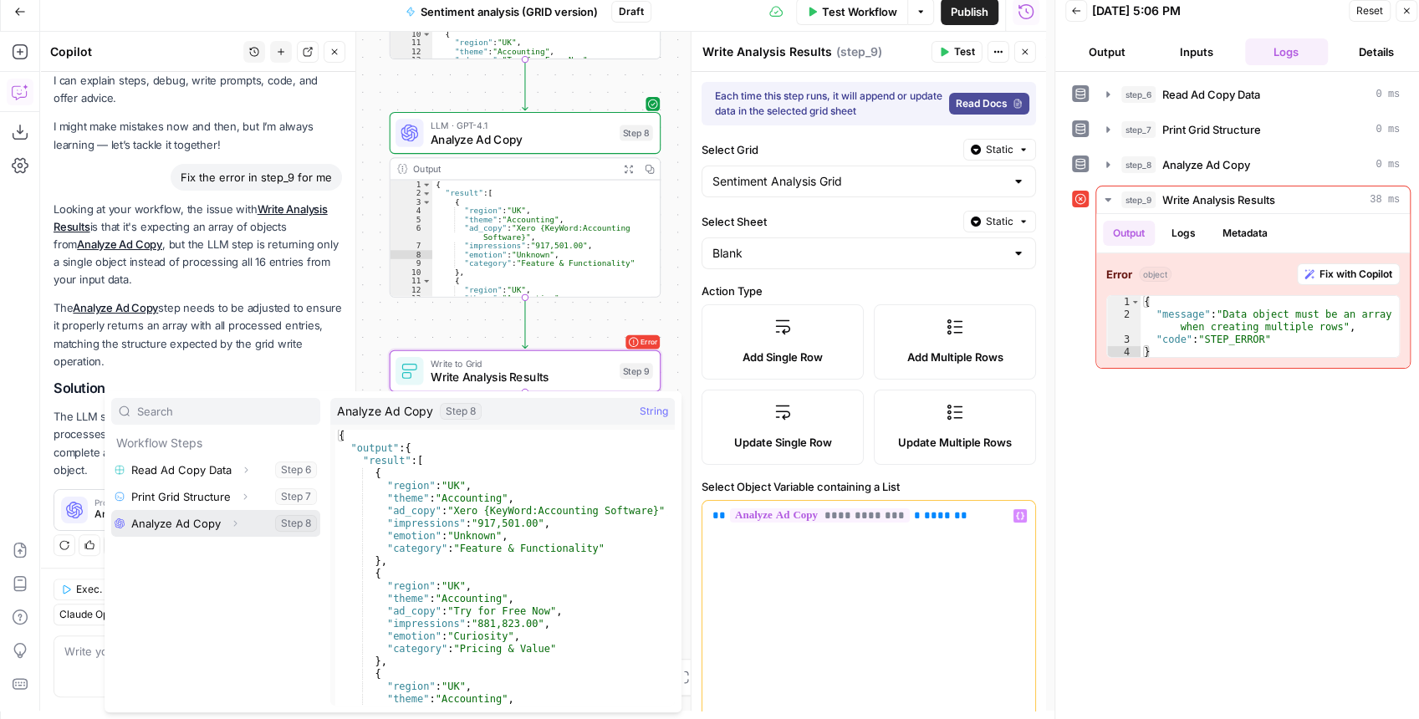
click at [232, 524] on icon "button" at bounding box center [235, 523] width 10 height 10
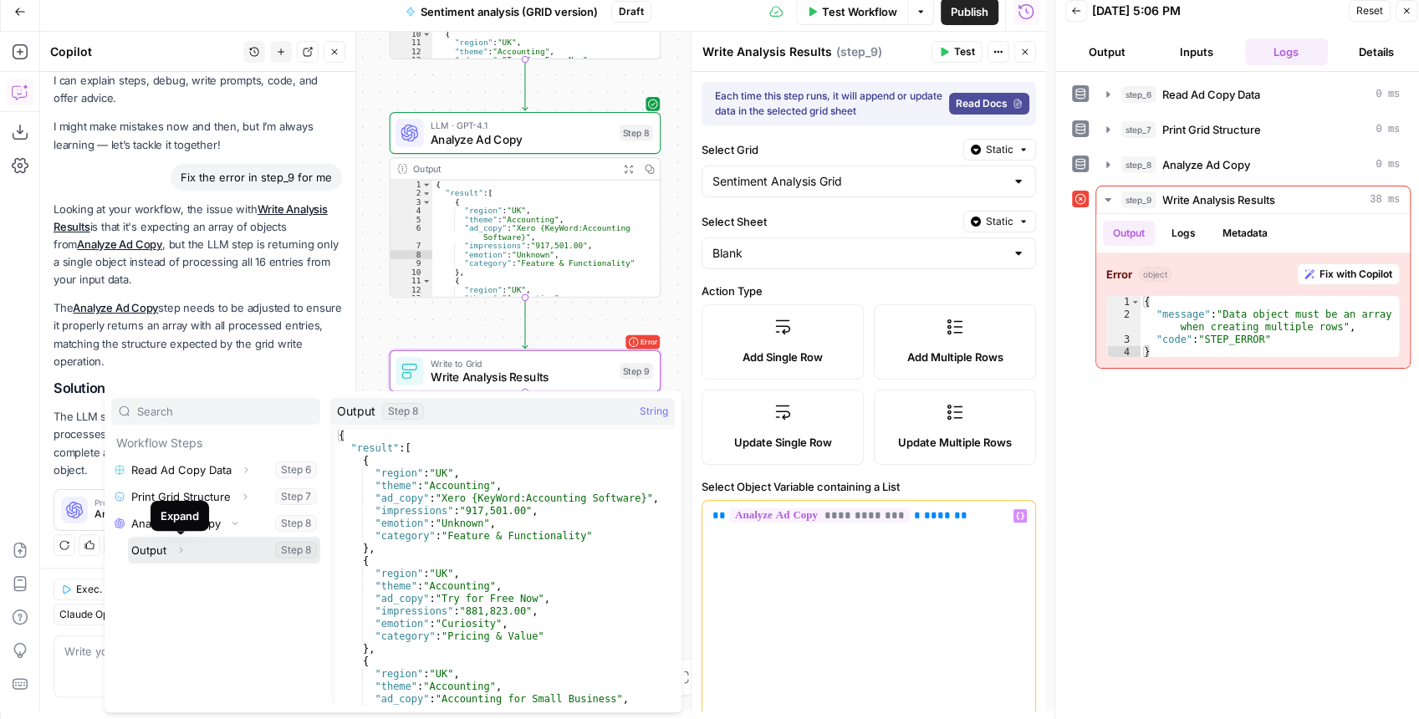
click at [181, 552] on icon "button" at bounding box center [181, 550] width 10 height 10
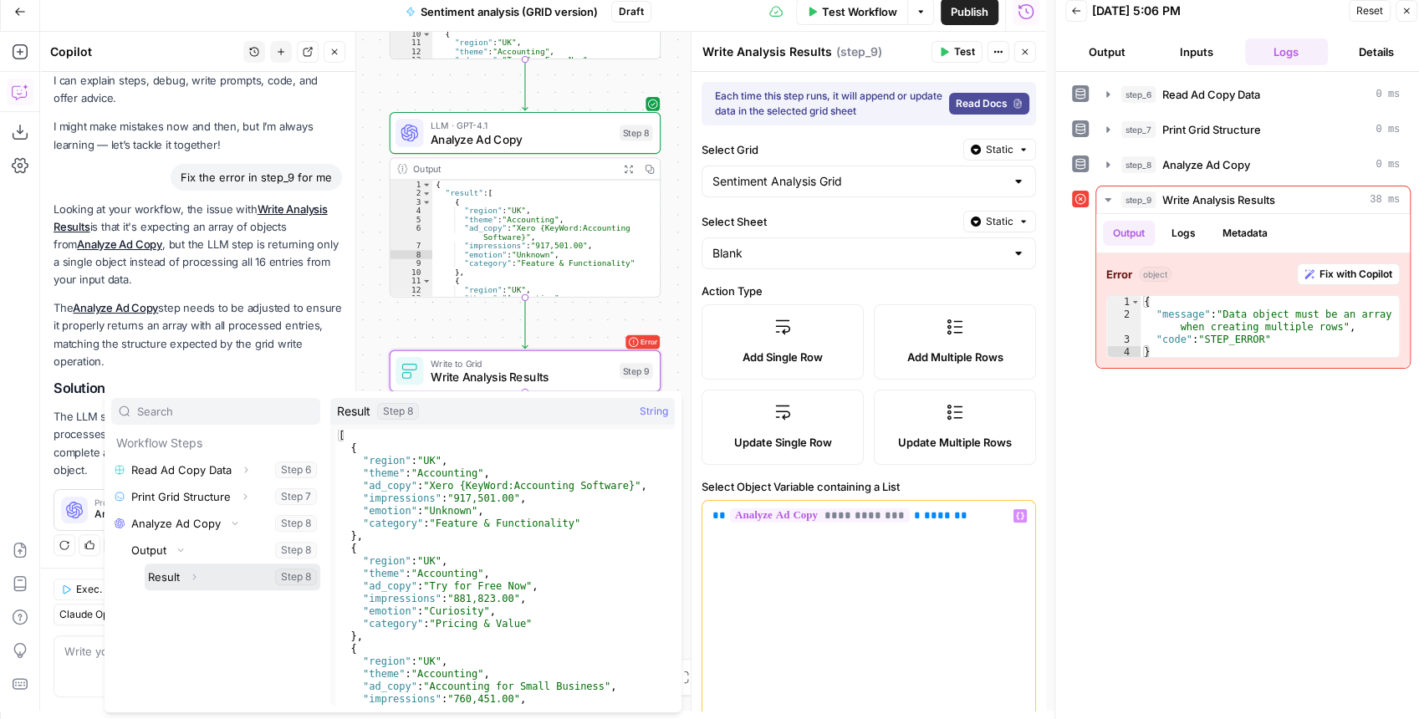
click at [182, 575] on button "Select variable Result" at bounding box center [233, 576] width 176 height 27
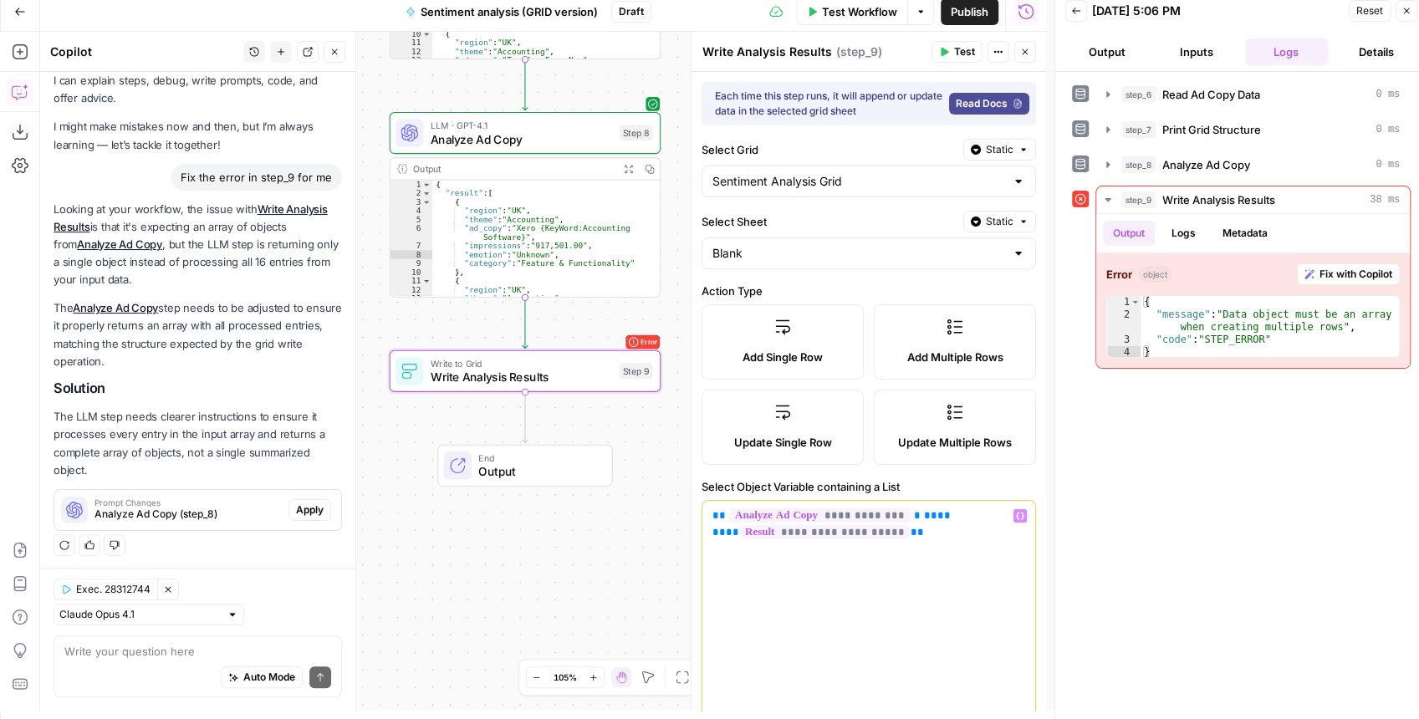
scroll to position [69, 0]
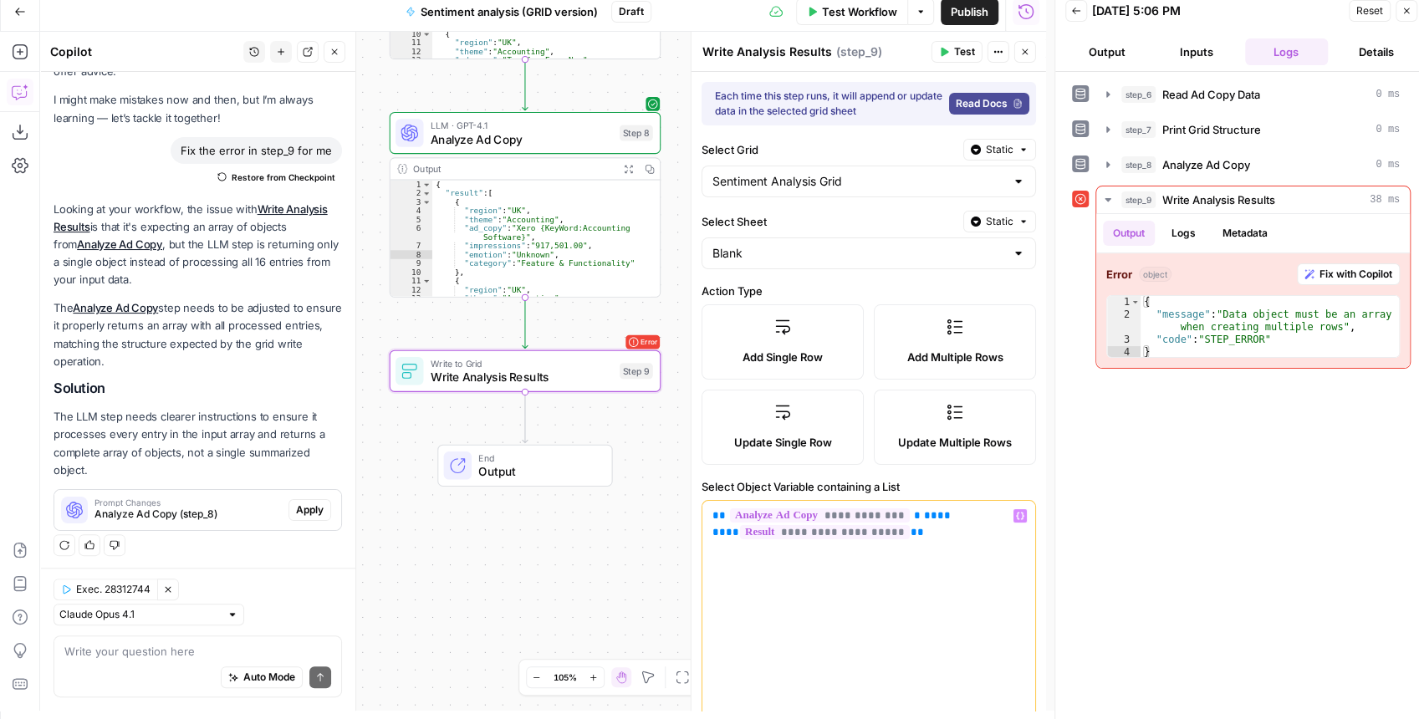
drag, startPoint x: 914, startPoint y: 535, endPoint x: 679, endPoint y: 505, distance: 236.8
click at [679, 505] on body "XeroOps New Home Browse Insights Opportunities Your Data Recent Grids New Grid …" at bounding box center [709, 351] width 1419 height 719
drag, startPoint x: 887, startPoint y: 536, endPoint x: 710, endPoint y: 505, distance: 179.9
click at [710, 505] on div "**********" at bounding box center [868, 629] width 333 height 256
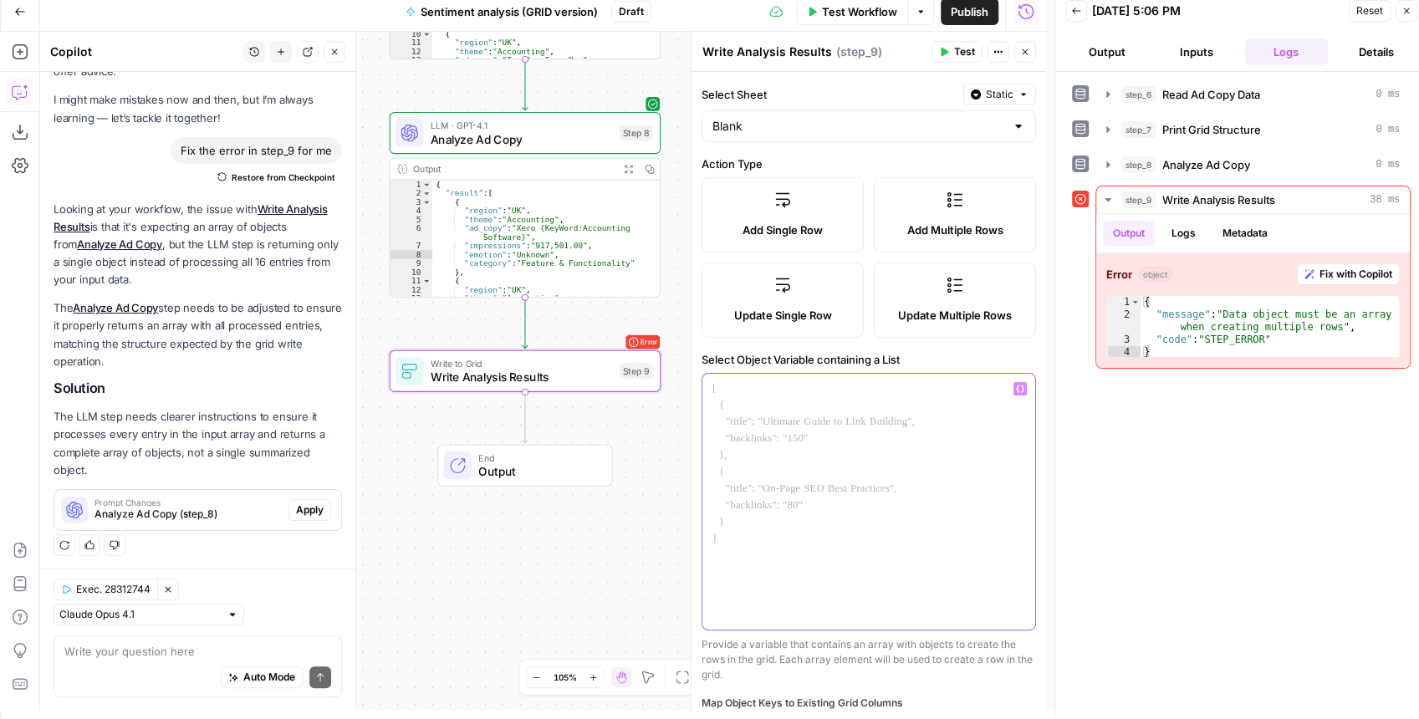
scroll to position [167, 0]
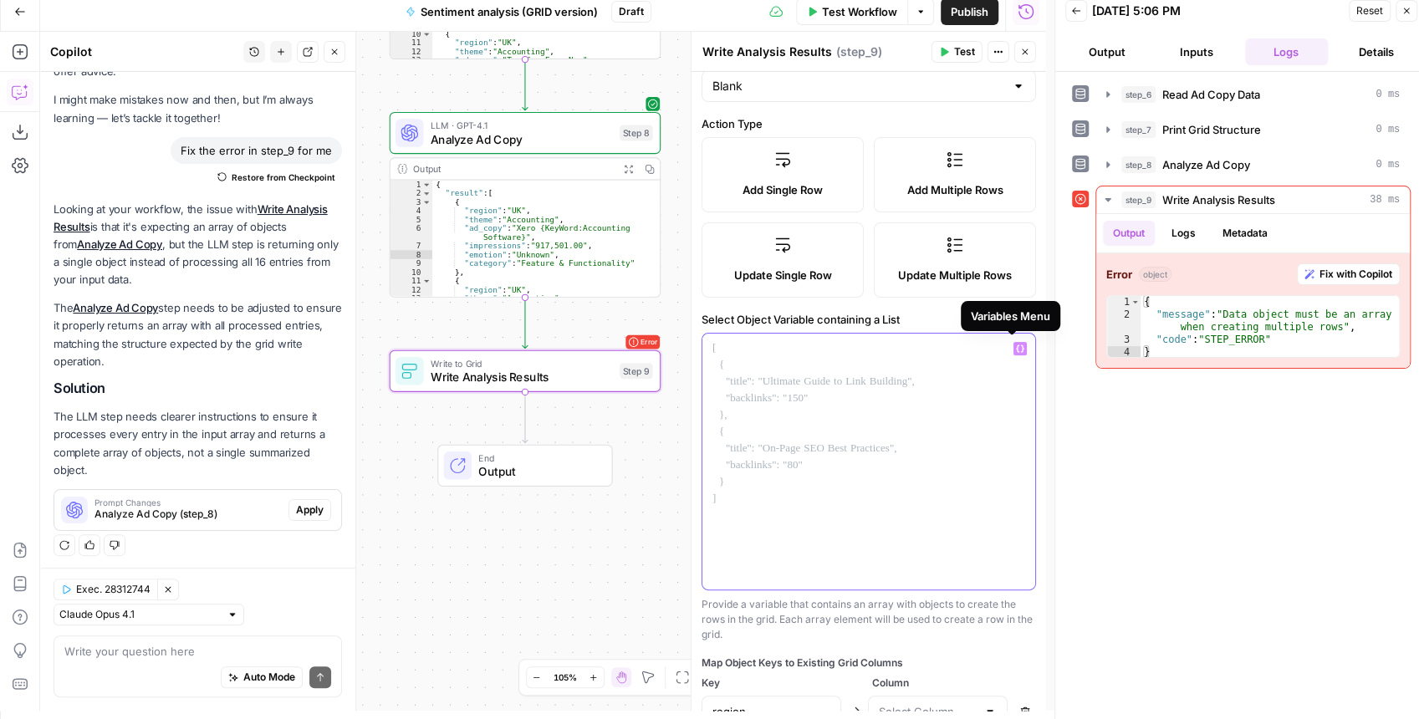
click at [1016, 345] on icon "button" at bounding box center [1020, 348] width 8 height 8
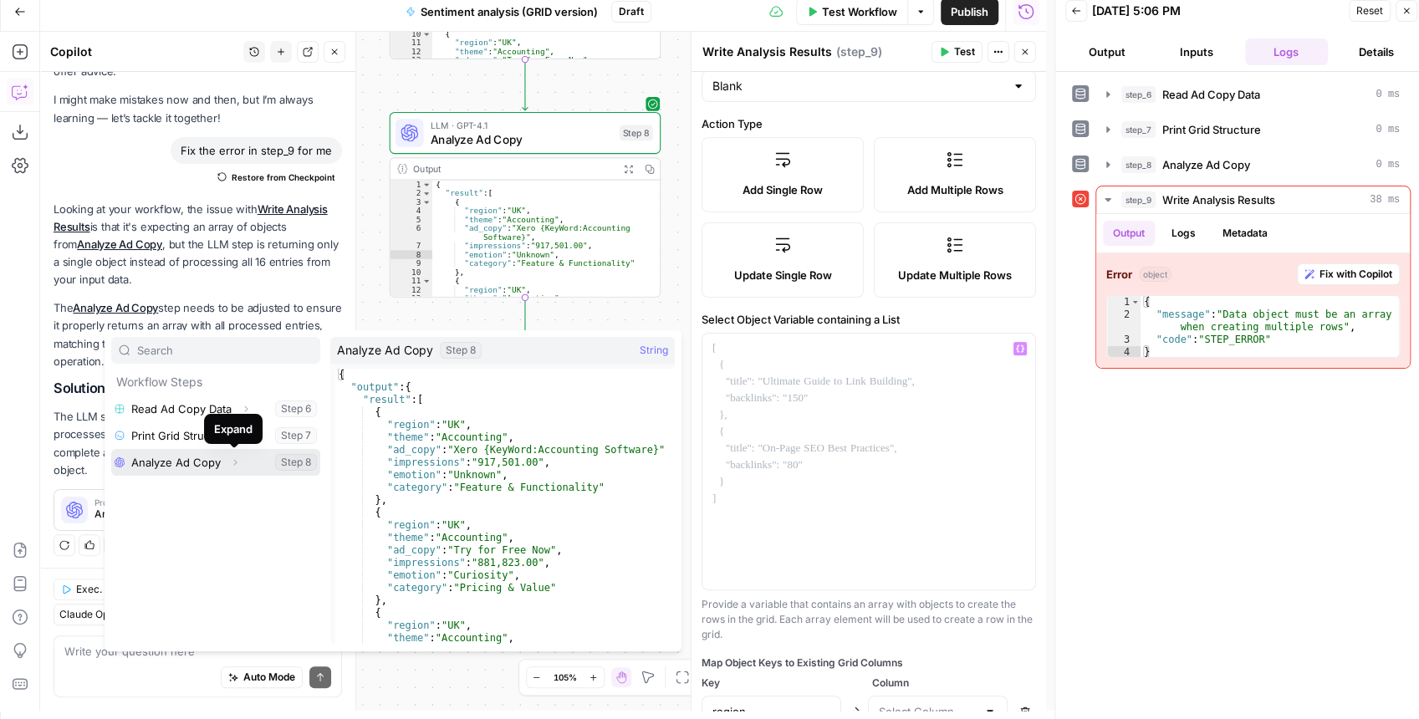
click at [231, 468] on button "Expand" at bounding box center [235, 462] width 22 height 22
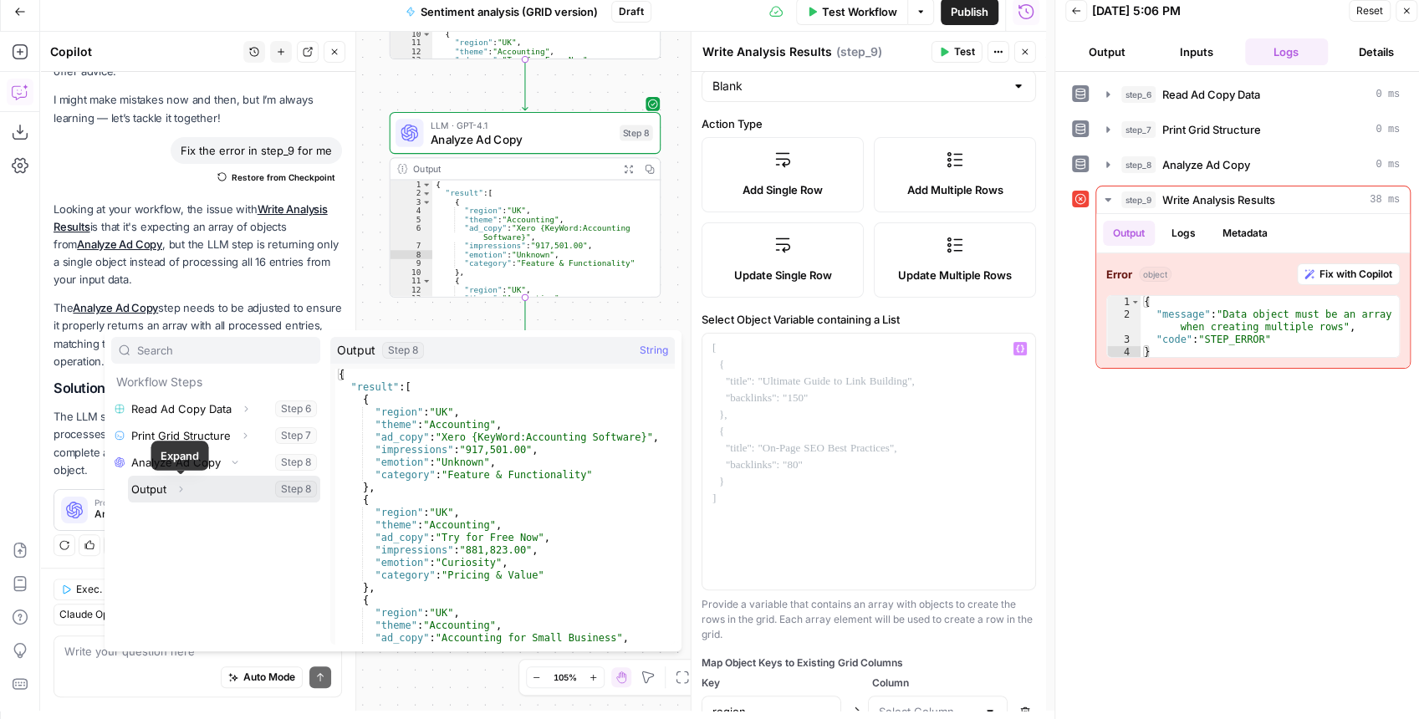
click at [181, 497] on button "Expand" at bounding box center [181, 489] width 22 height 22
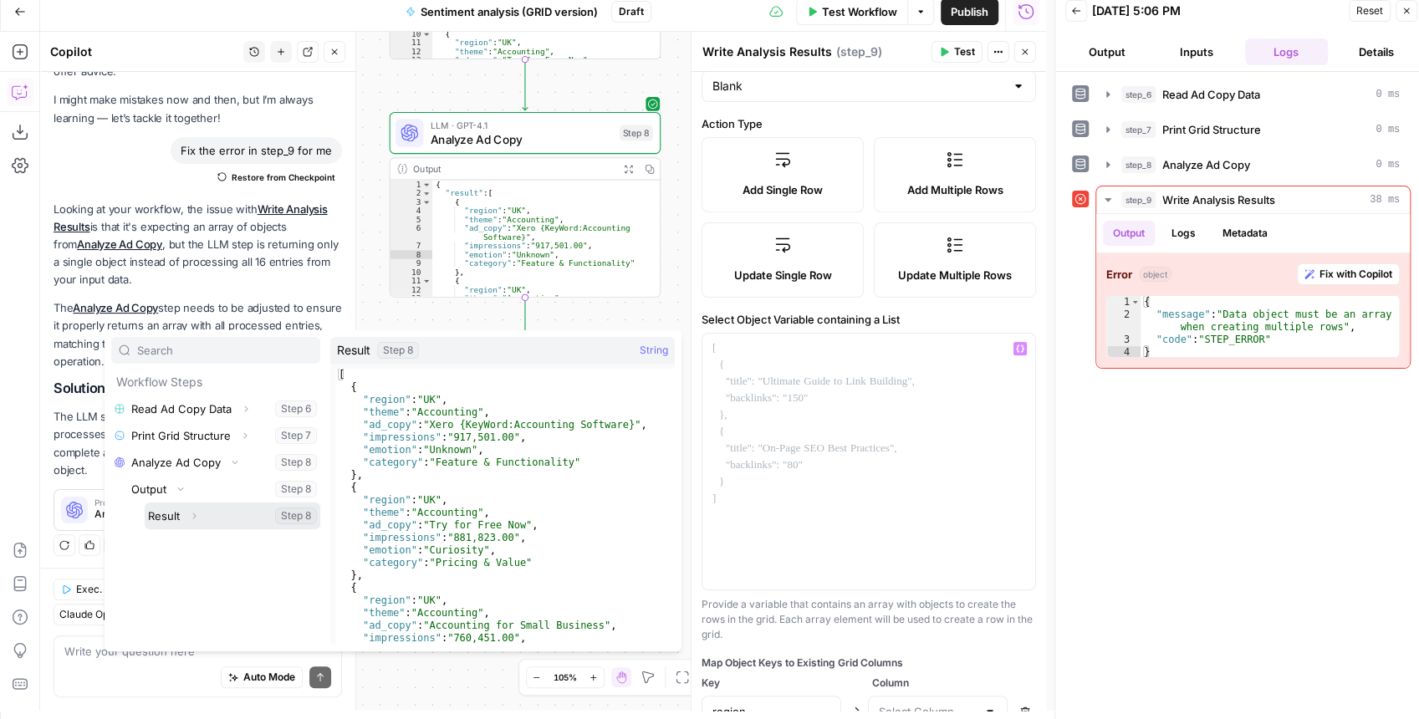
click at [181, 517] on button "Select variable Result" at bounding box center [233, 515] width 176 height 27
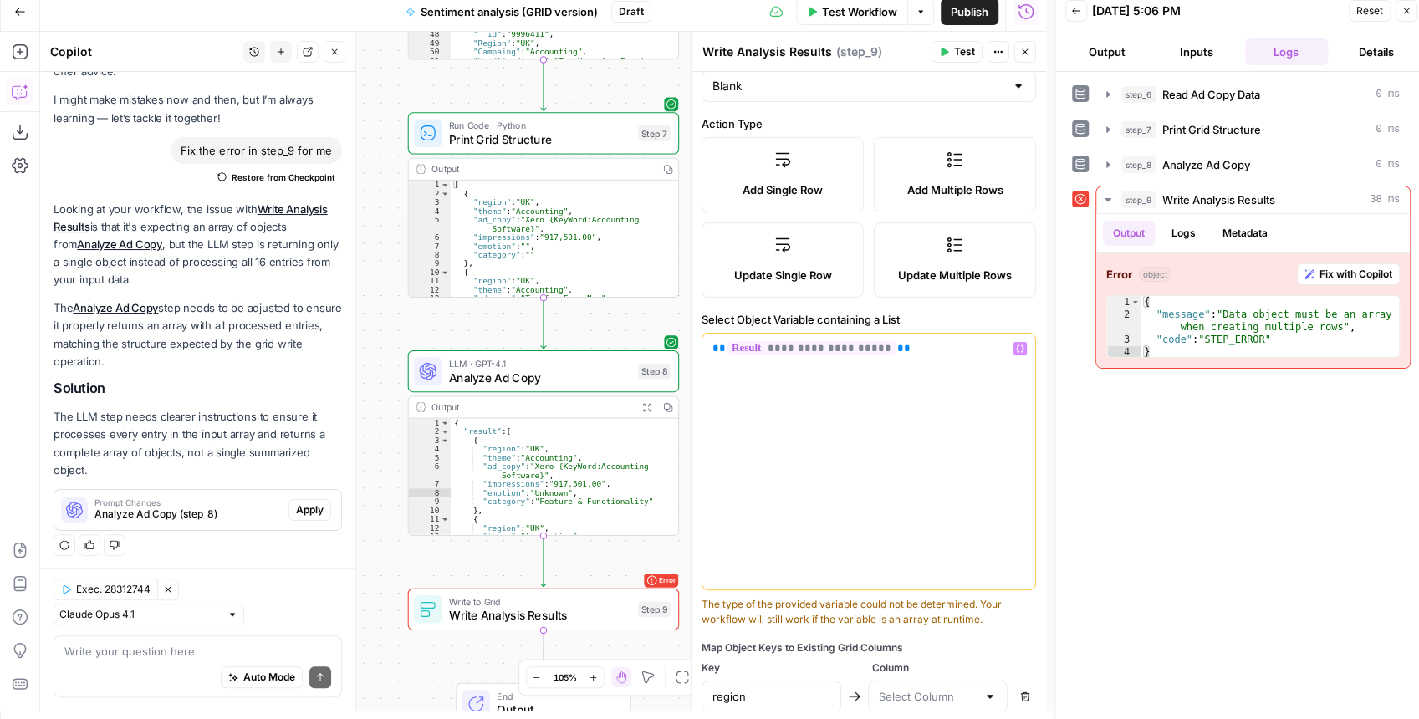
click at [968, 59] on button "Test" at bounding box center [956, 52] width 51 height 22
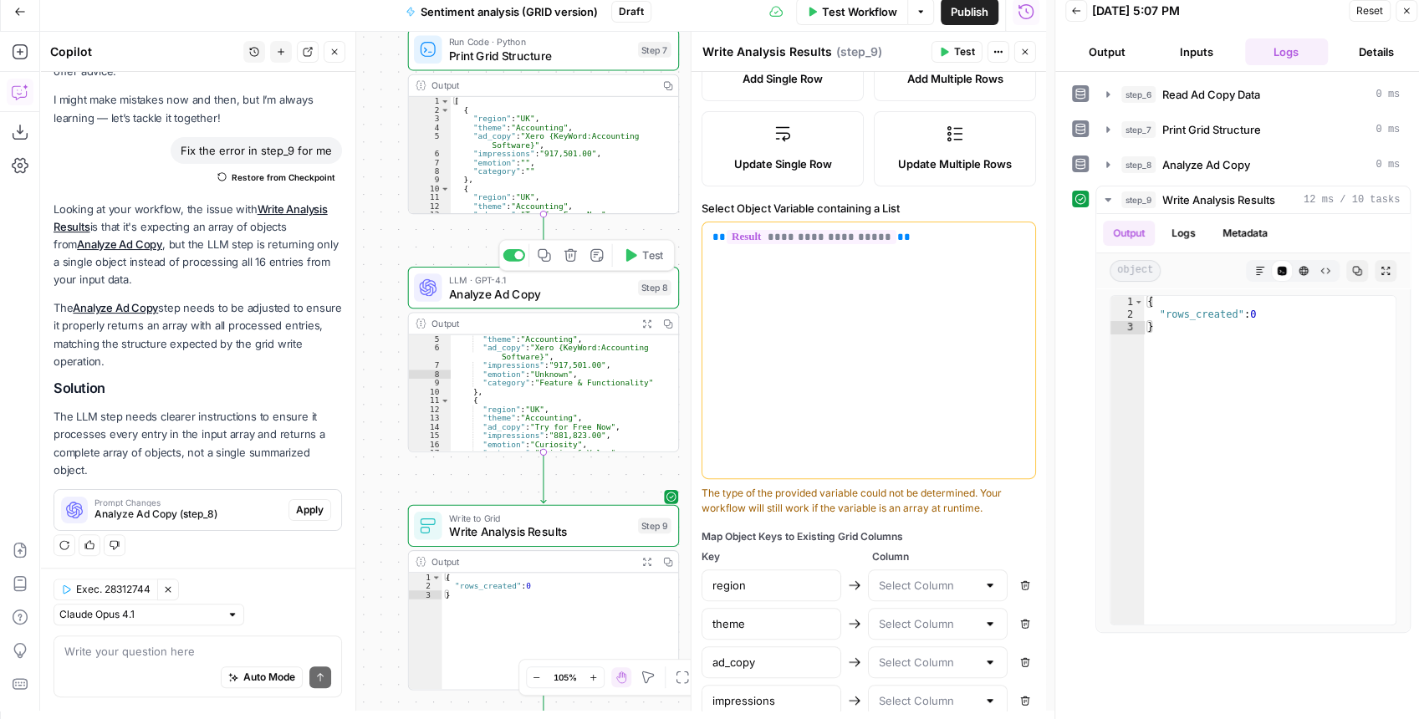
scroll to position [67, 0]
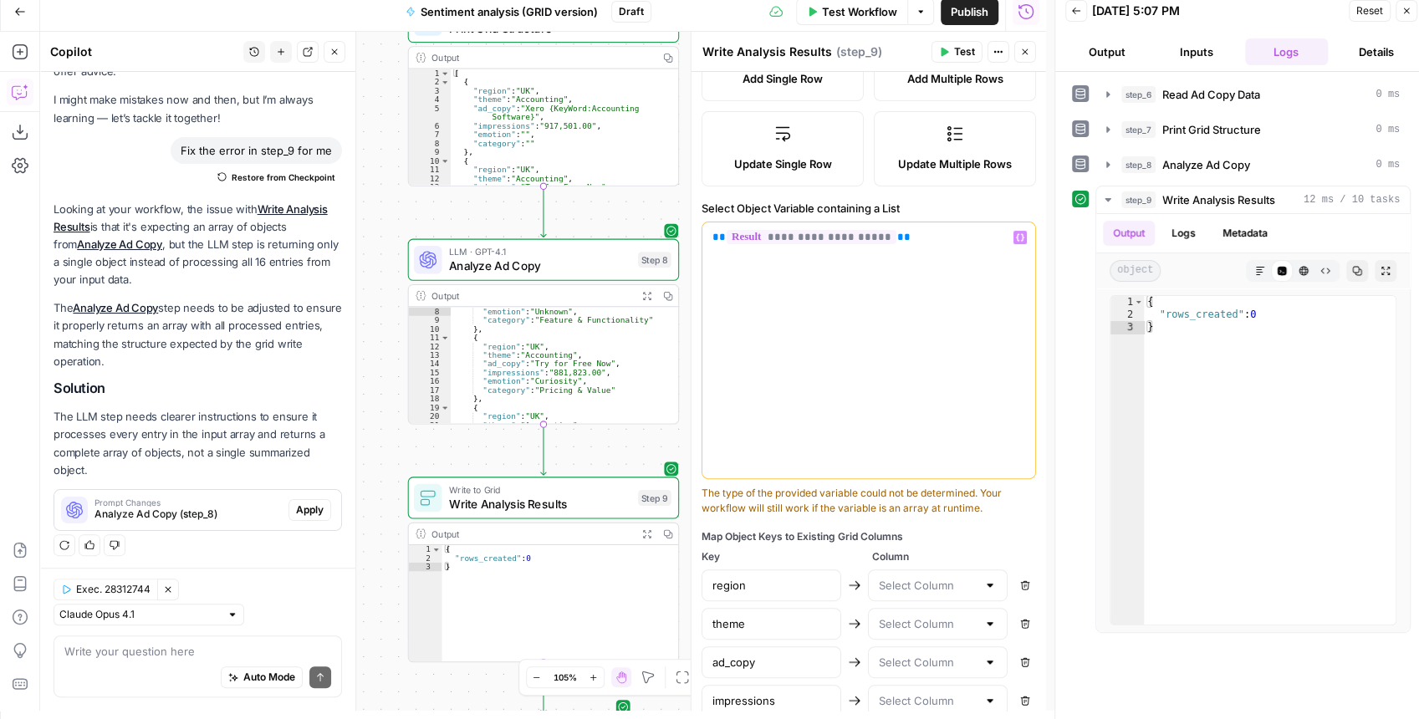
drag, startPoint x: 941, startPoint y: 268, endPoint x: 702, endPoint y: 239, distance: 240.8
click at [702, 239] on div "**********" at bounding box center [868, 350] width 333 height 256
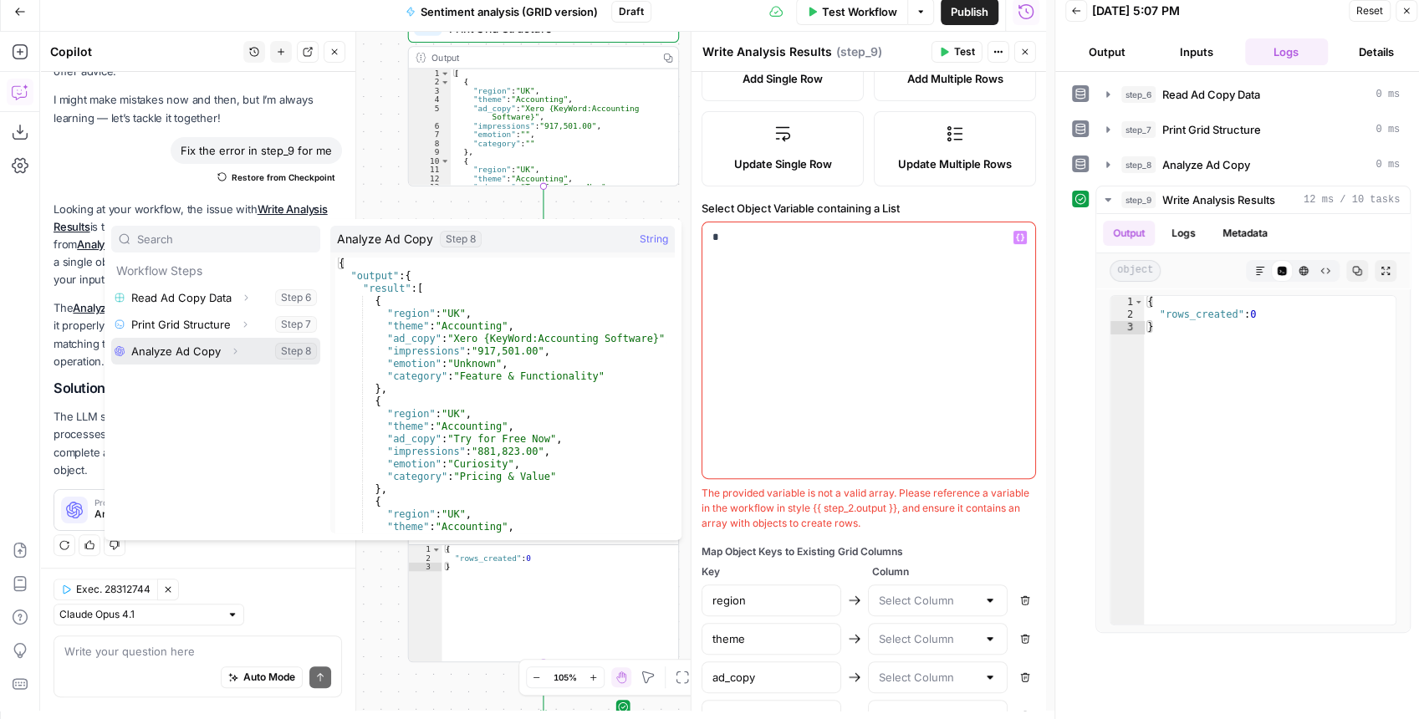
click at [237, 347] on icon "button" at bounding box center [235, 351] width 10 height 10
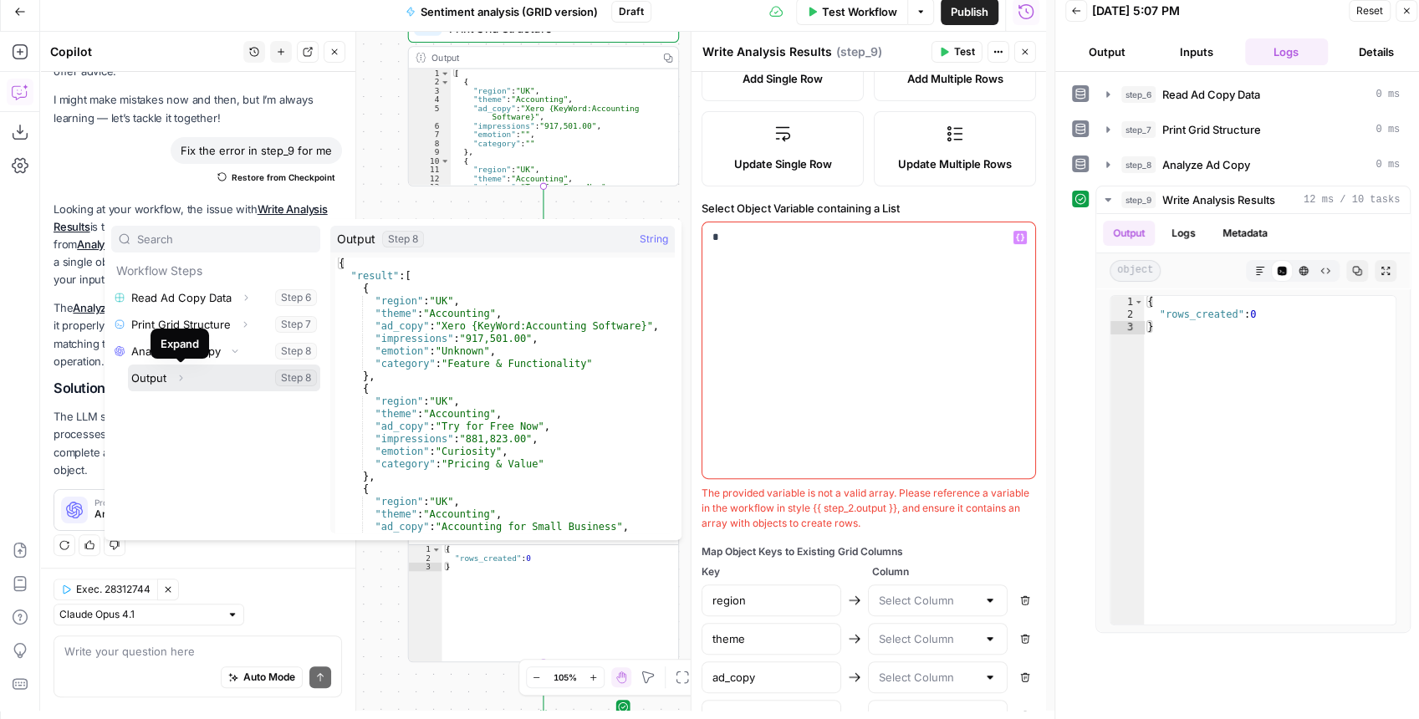
click at [181, 381] on icon "button" at bounding box center [181, 378] width 10 height 10
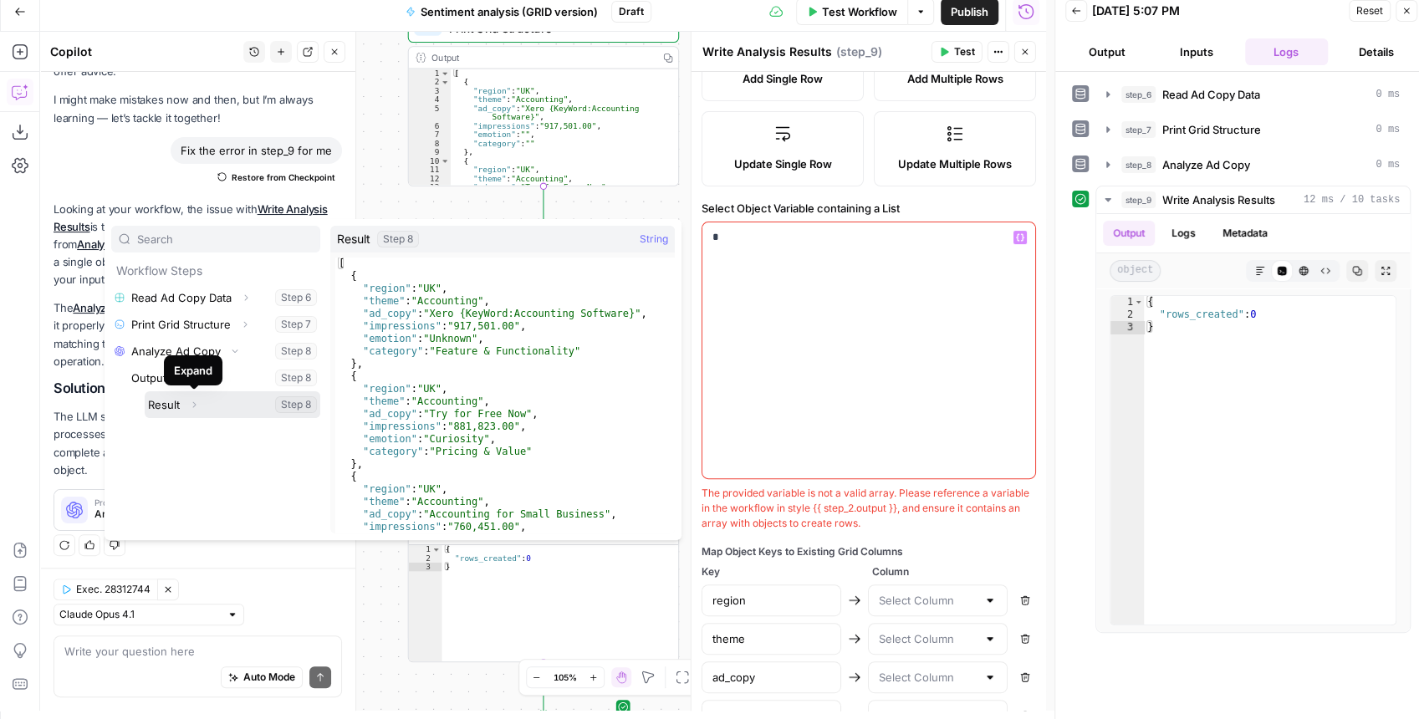
click at [199, 405] on button "Expand" at bounding box center [194, 405] width 22 height 22
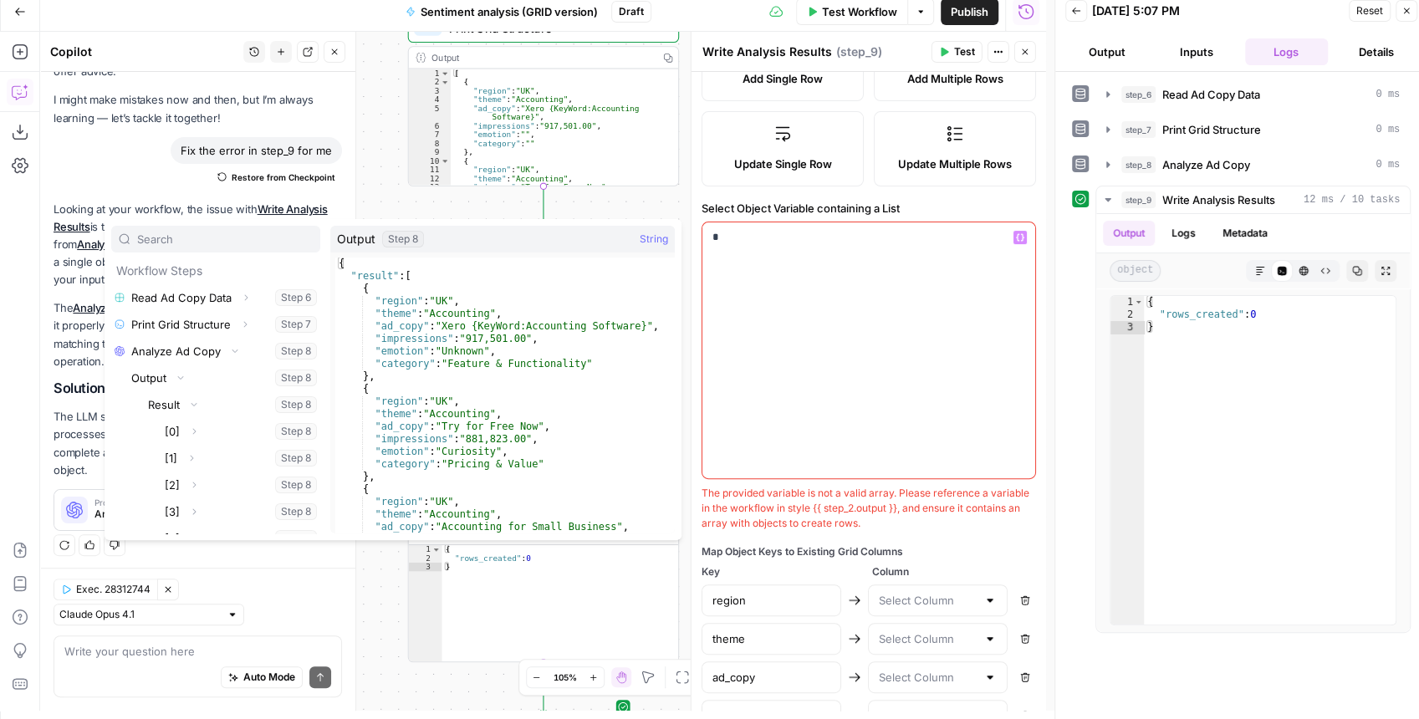
click at [887, 298] on div "*" at bounding box center [868, 350] width 333 height 256
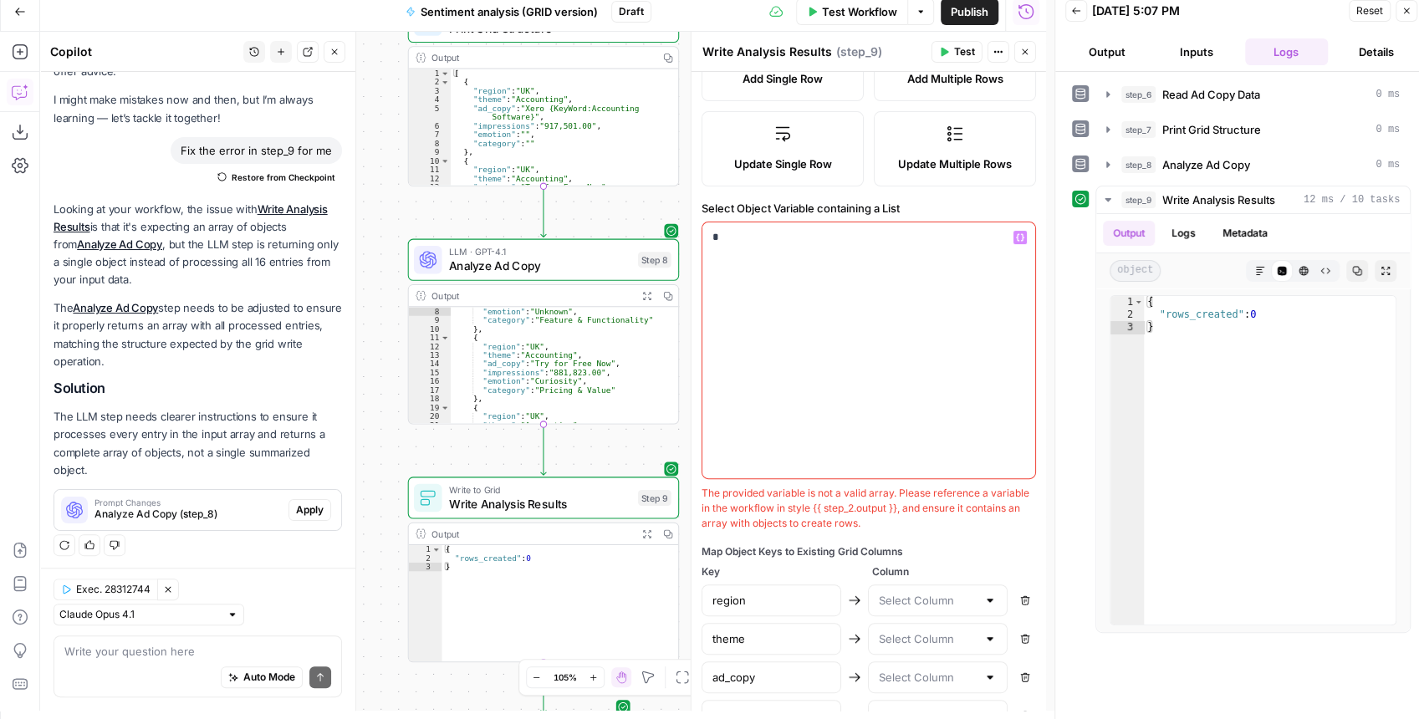
drag, startPoint x: 842, startPoint y: 257, endPoint x: 684, endPoint y: 226, distance: 161.2
click at [691, 226] on div "Write Analysis Results Write Analysis Results ( step_9 ) Test Actions Close Eac…" at bounding box center [868, 371] width 355 height 679
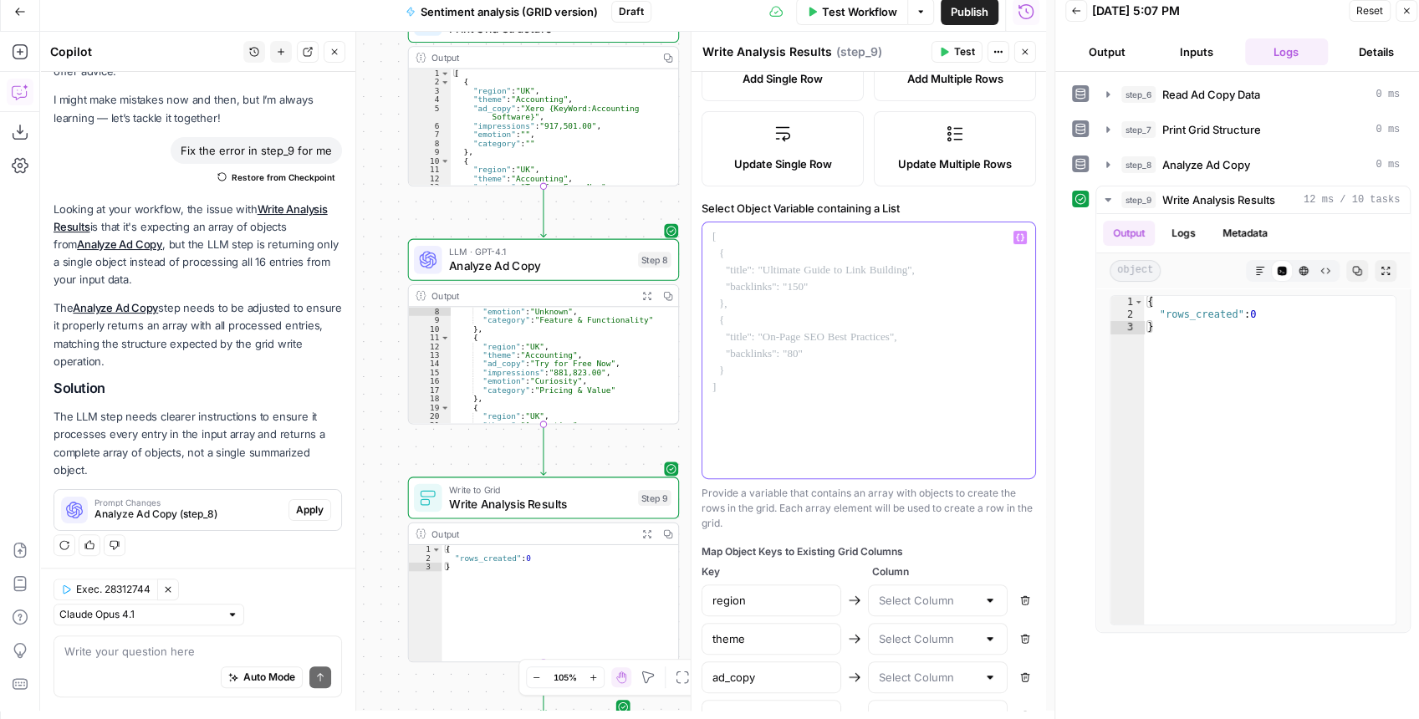
click at [1016, 236] on icon "button" at bounding box center [1020, 237] width 8 height 8
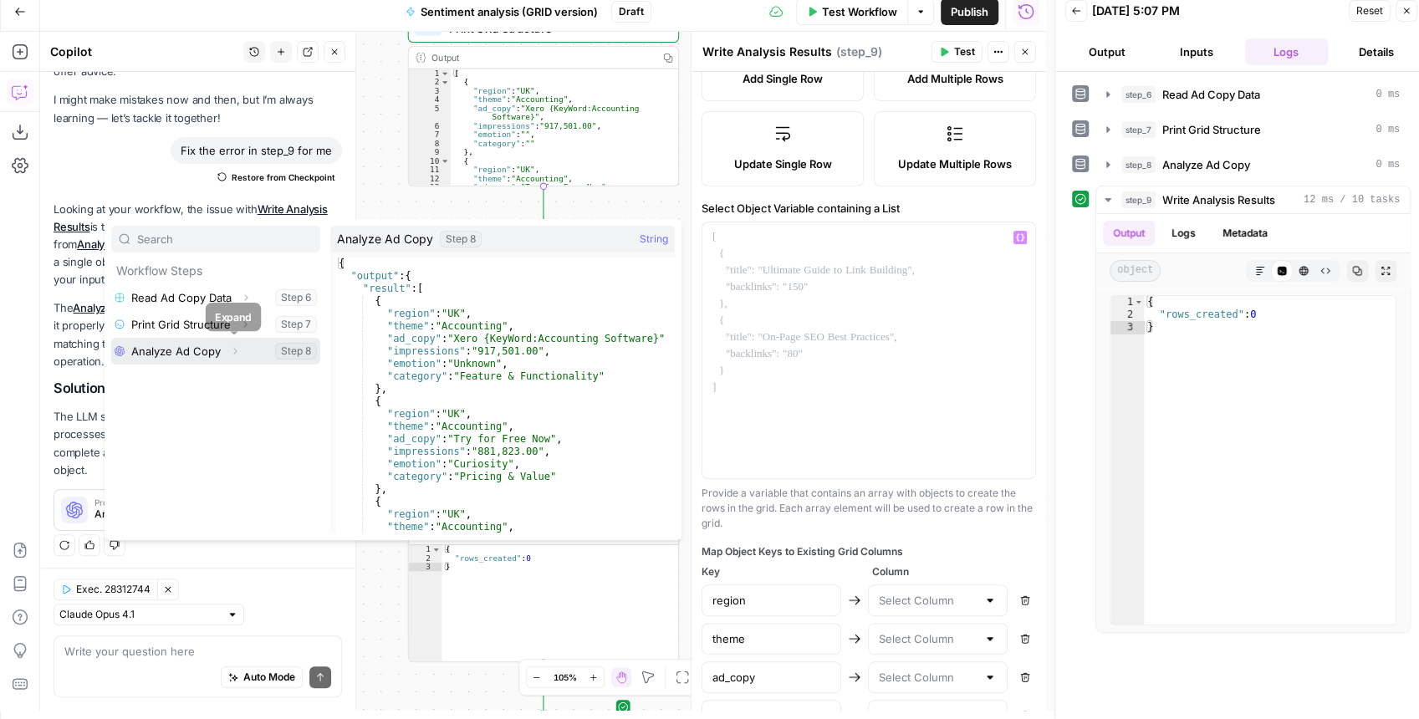
click at [236, 351] on icon "button" at bounding box center [235, 351] width 10 height 10
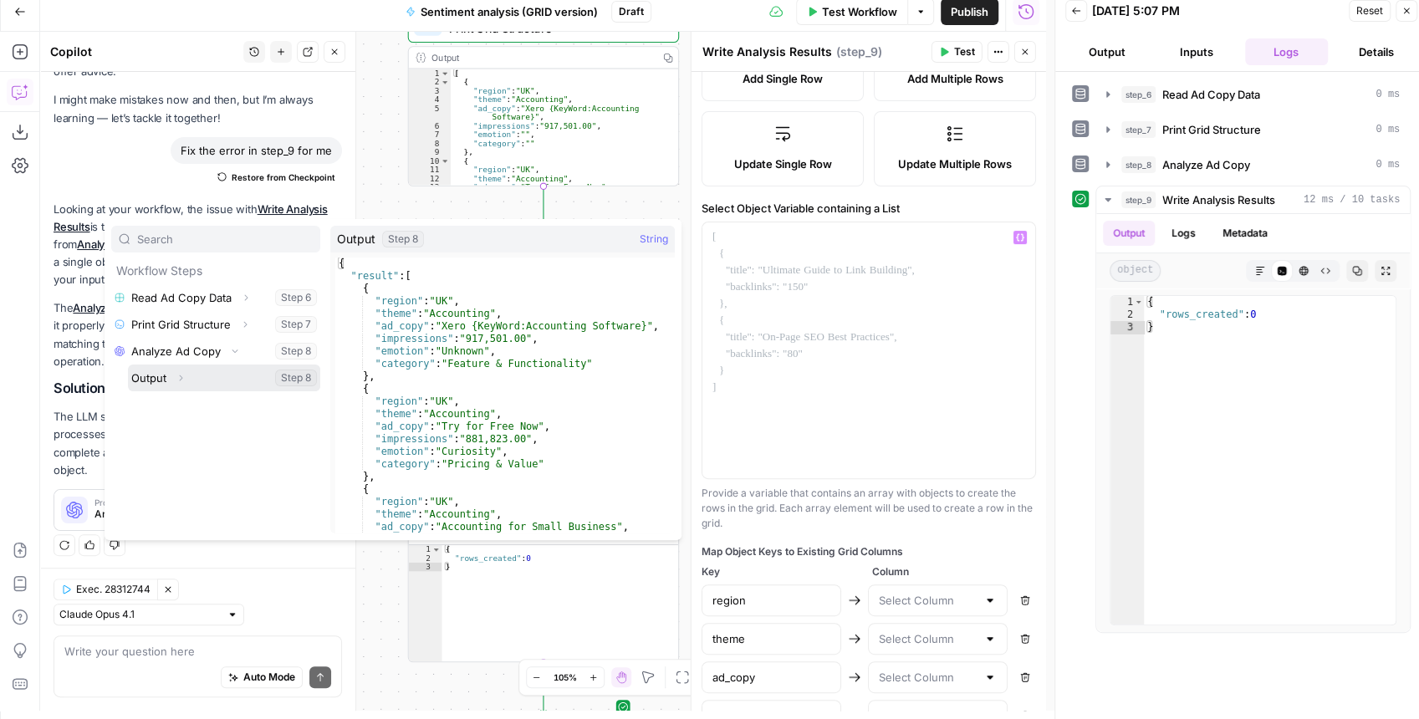
click at [178, 379] on icon "button" at bounding box center [181, 378] width 10 height 10
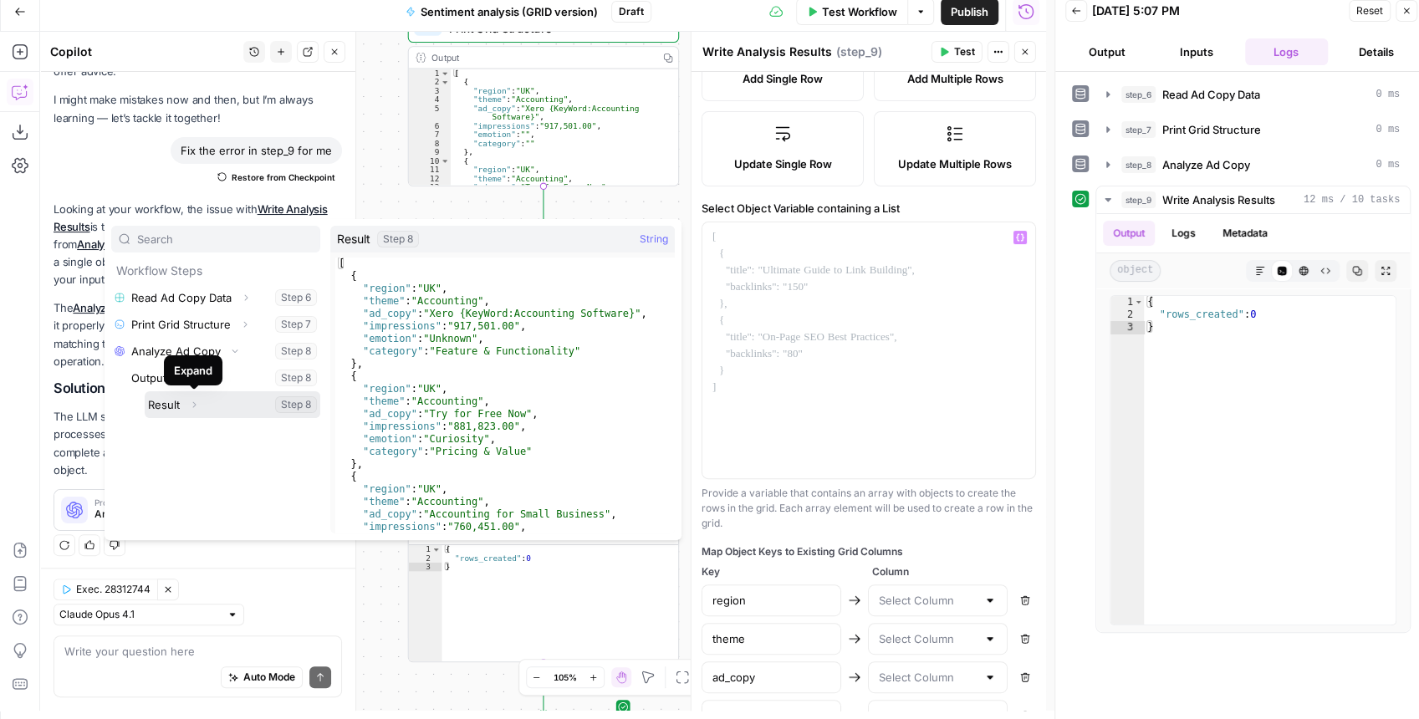
click at [183, 401] on button "Expand" at bounding box center [194, 405] width 22 height 22
click at [159, 405] on button "Select variable Result" at bounding box center [233, 404] width 176 height 27
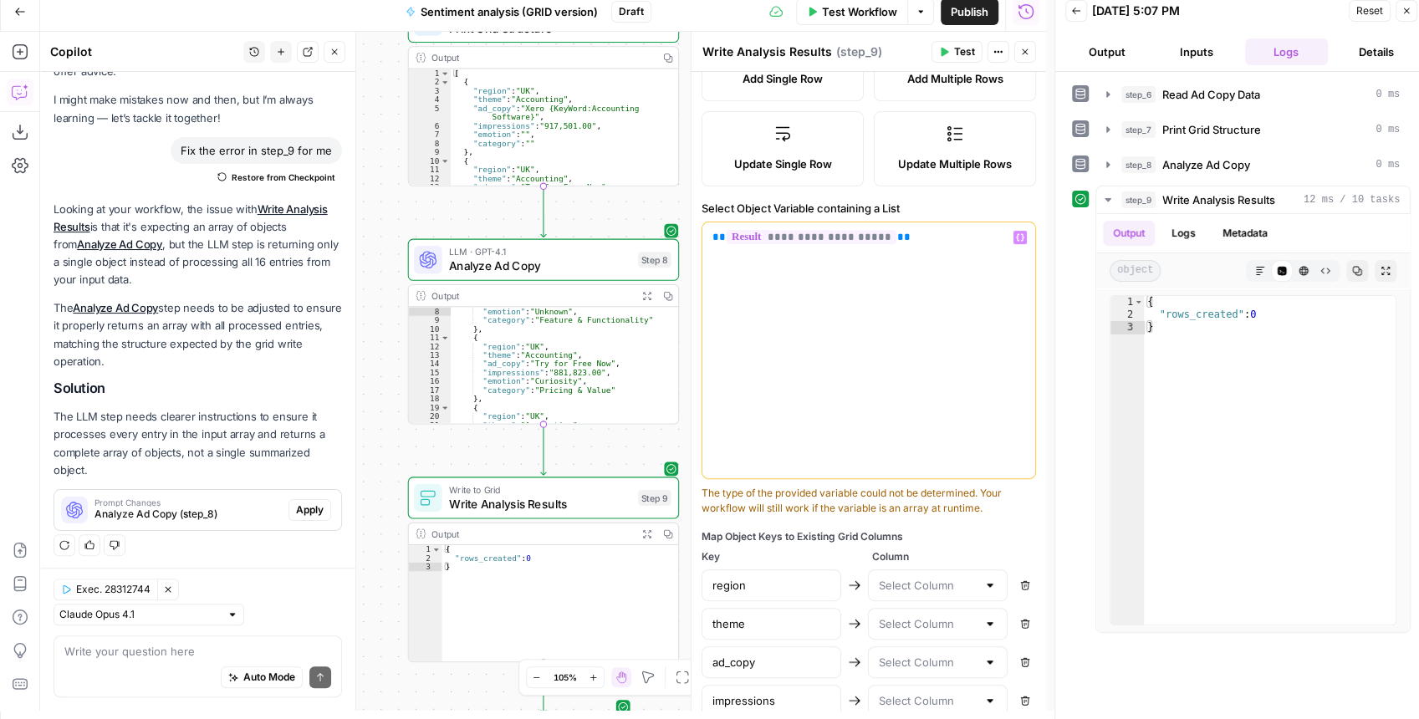
click at [958, 44] on span "Test" at bounding box center [964, 51] width 21 height 15
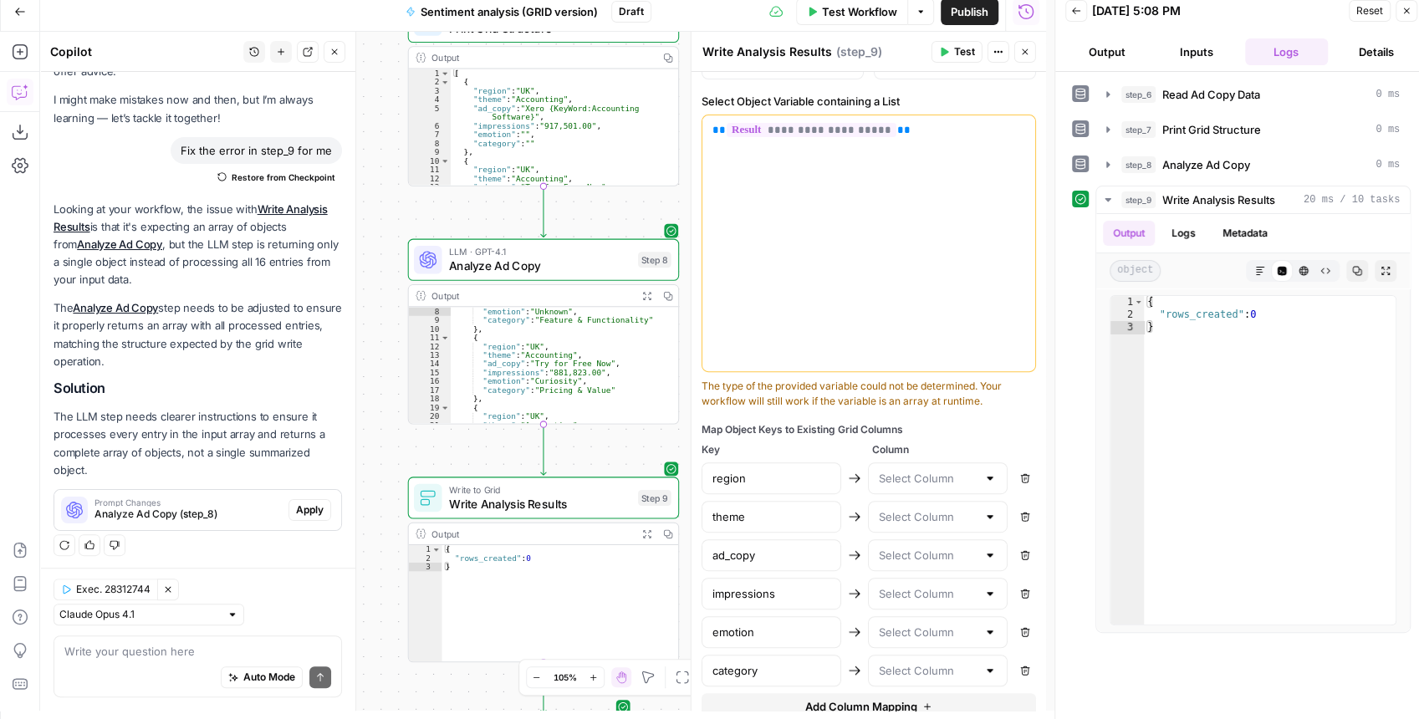
scroll to position [382, 0]
click at [949, 482] on input "text" at bounding box center [928, 481] width 98 height 17
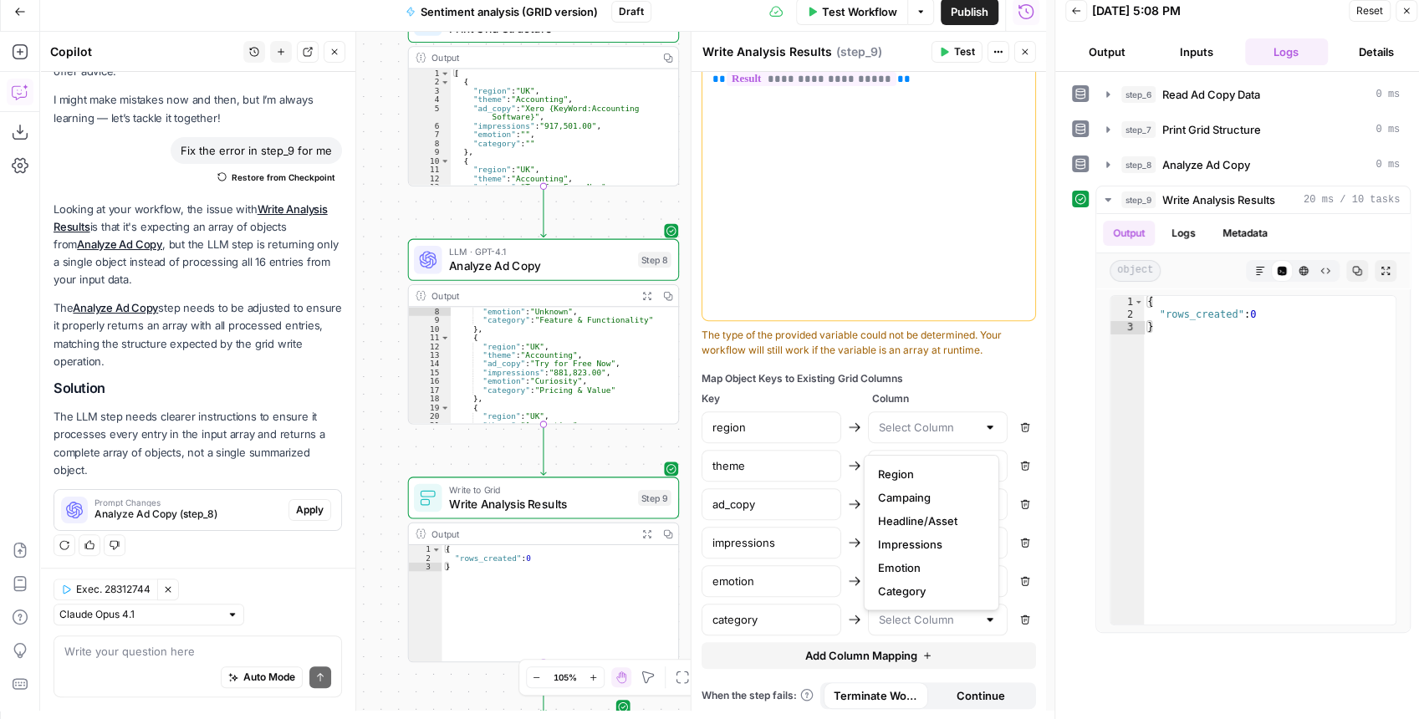
scroll to position [438, 0]
click at [887, 616] on input "text" at bounding box center [928, 617] width 98 height 17
click at [906, 575] on span "Category" at bounding box center [928, 570] width 100 height 17
type input "Category"
click at [910, 575] on input "text" at bounding box center [928, 579] width 98 height 17
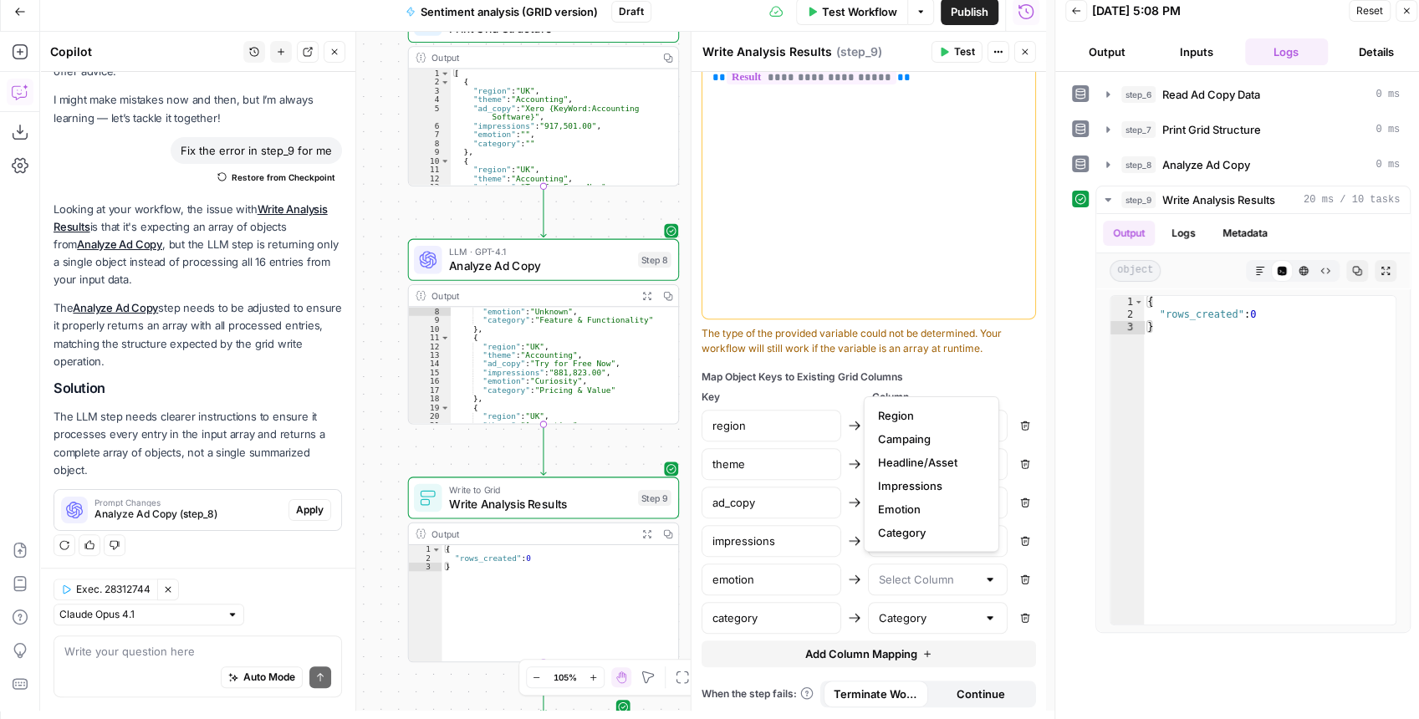
click at [910, 510] on span "Emotion" at bounding box center [928, 509] width 100 height 17
type input "Emotion"
click at [911, 533] on input "text" at bounding box center [928, 541] width 98 height 17
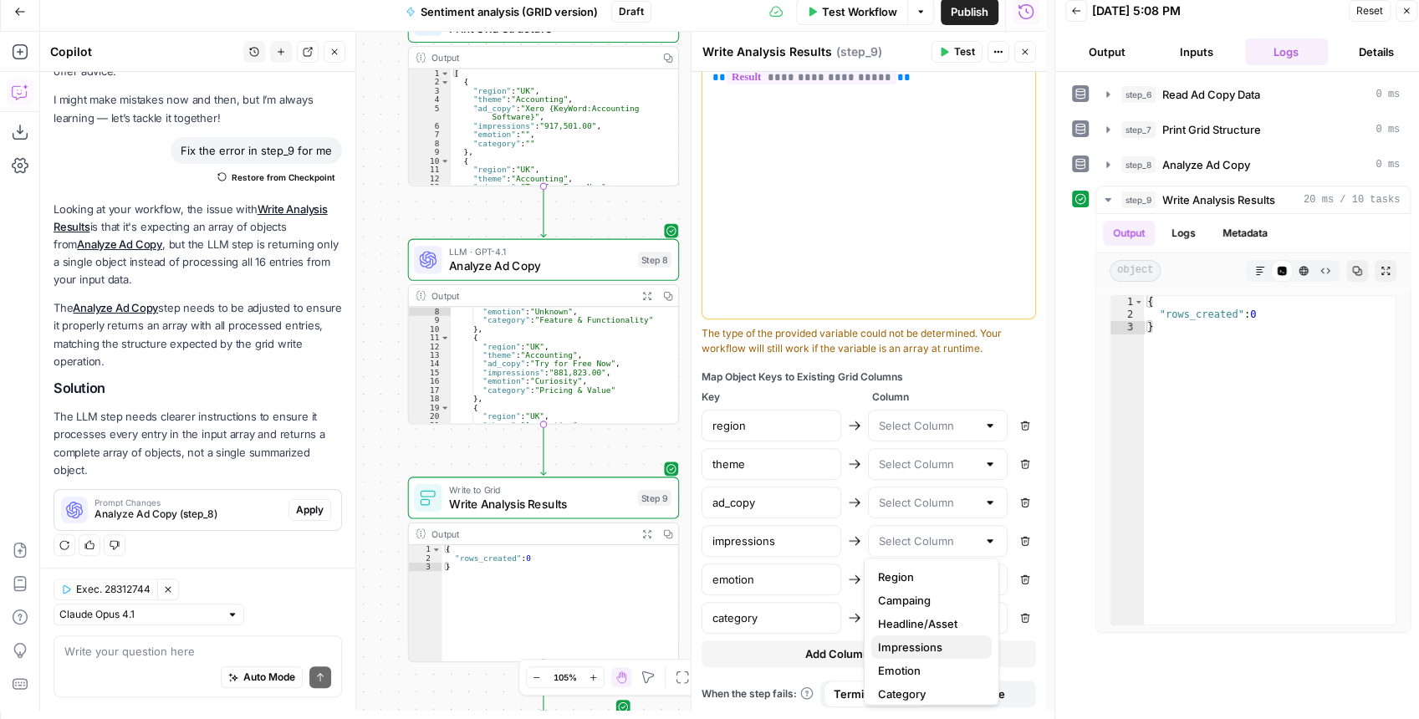
click at [925, 649] on span "Impressions" at bounding box center [928, 647] width 100 height 17
type input "Impressions"
click at [912, 496] on input "text" at bounding box center [928, 502] width 98 height 17
click at [933, 582] on span "Headline/Asset" at bounding box center [928, 586] width 100 height 17
type input "Headline/Asset"
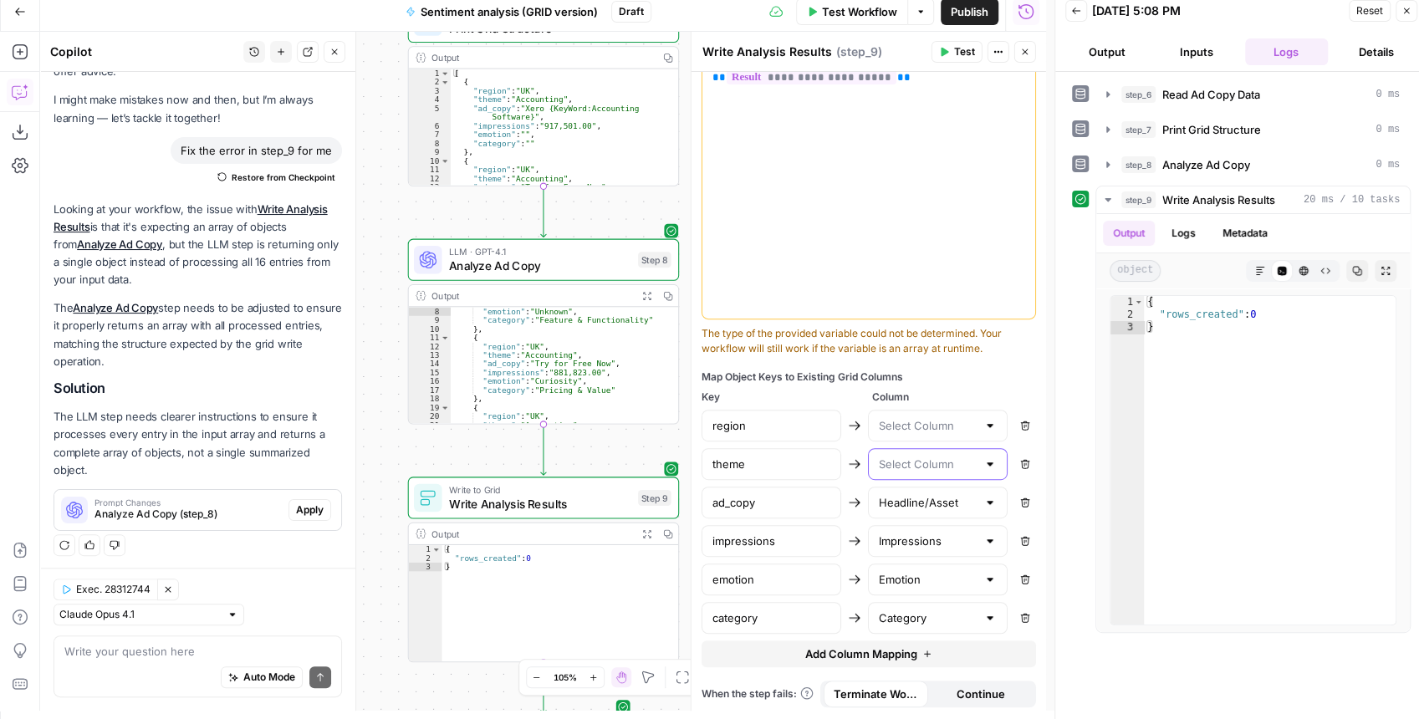
click at [905, 467] on input "text" at bounding box center [928, 464] width 98 height 17
click at [921, 523] on span "Campaing" at bounding box center [928, 525] width 100 height 17
type input "Campaing"
click at [914, 417] on input "text" at bounding box center [928, 425] width 98 height 17
click at [908, 456] on span "Region" at bounding box center [928, 463] width 100 height 17
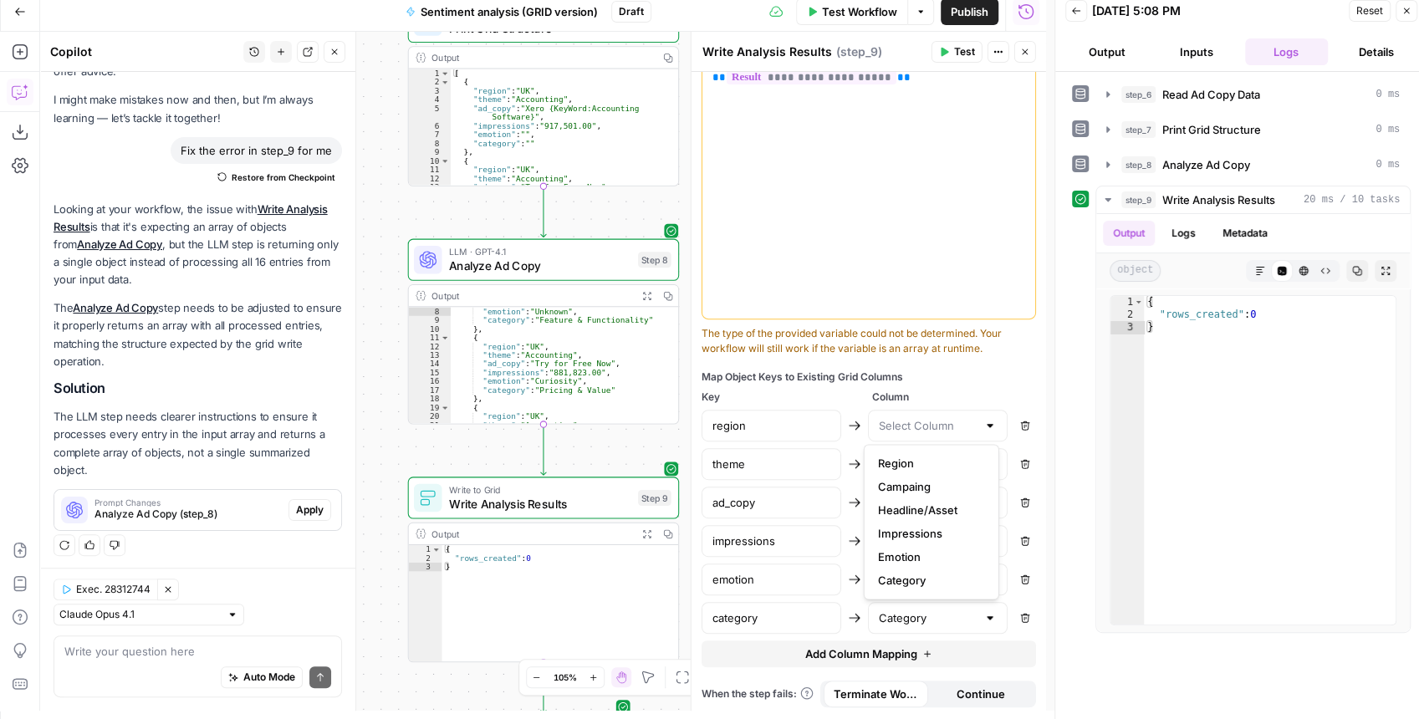
type input "Region"
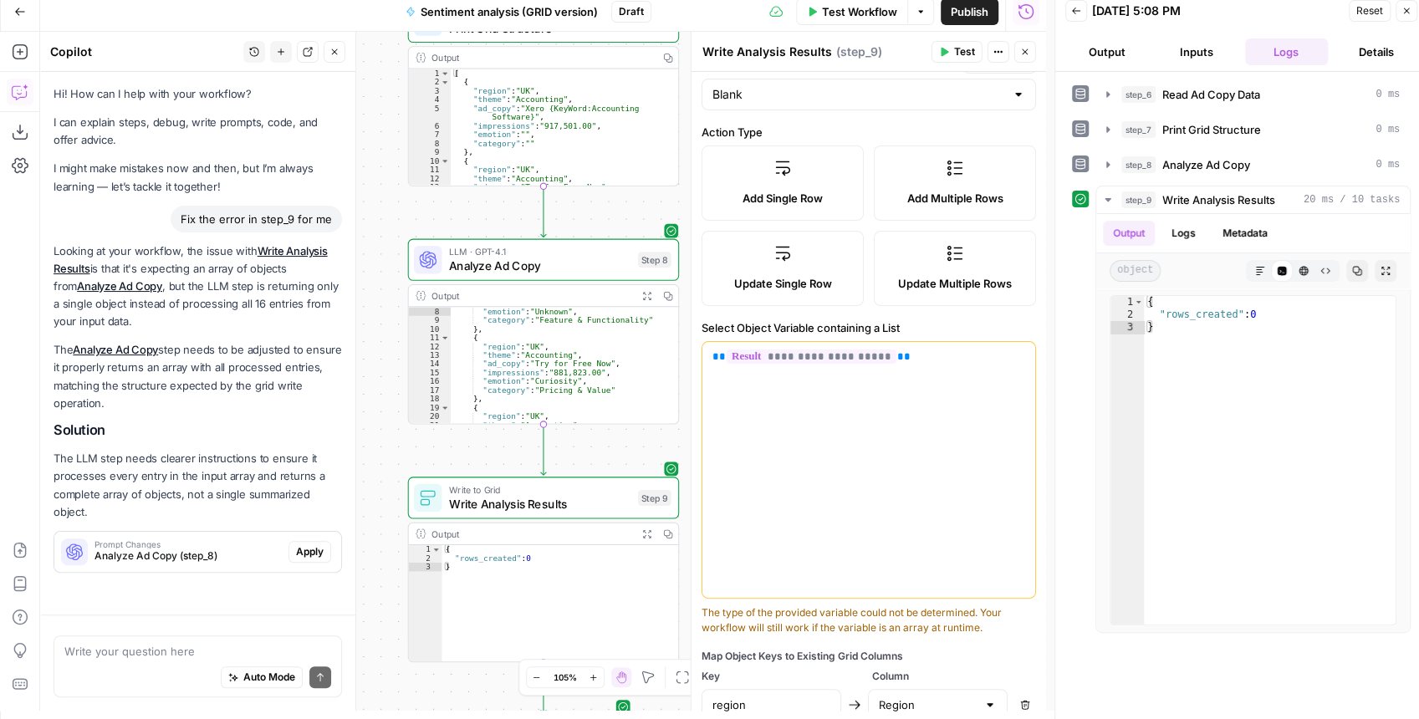
scroll to position [69, 0]
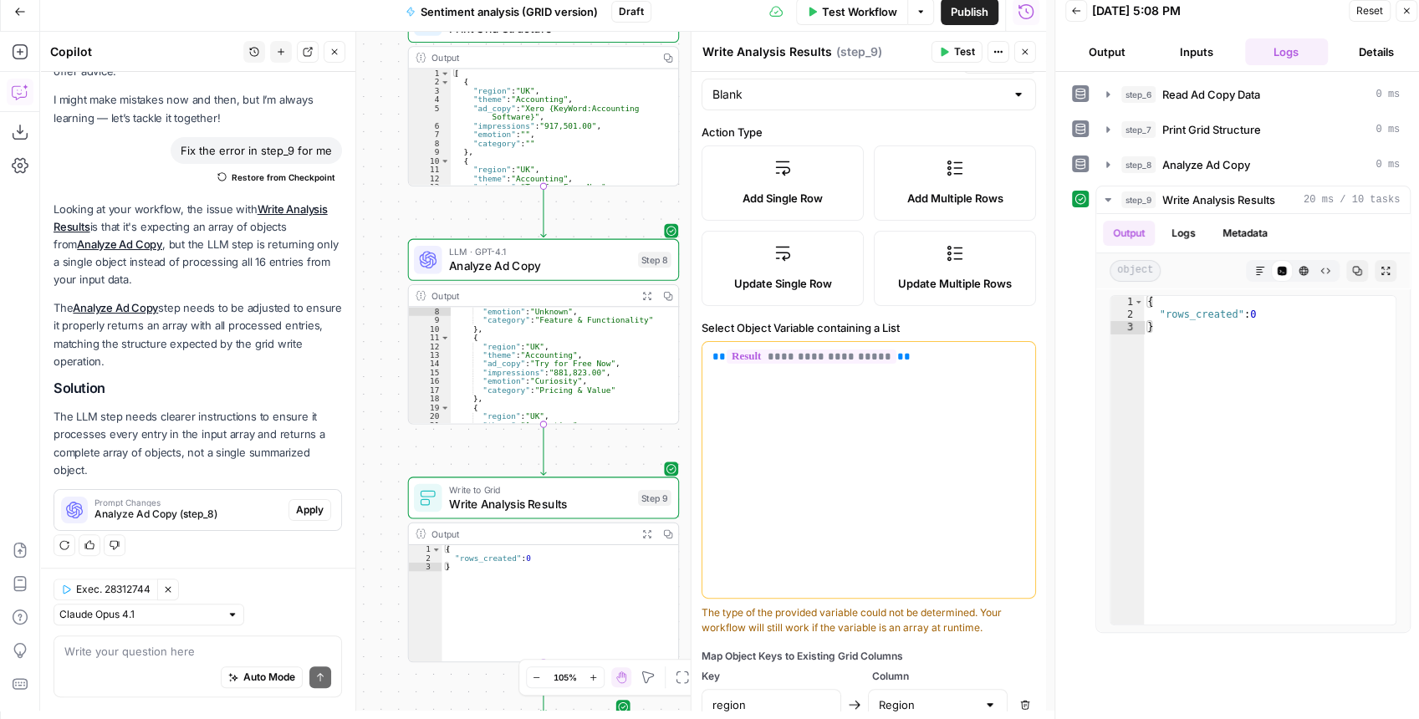
click at [963, 59] on button "Test" at bounding box center [956, 52] width 51 height 22
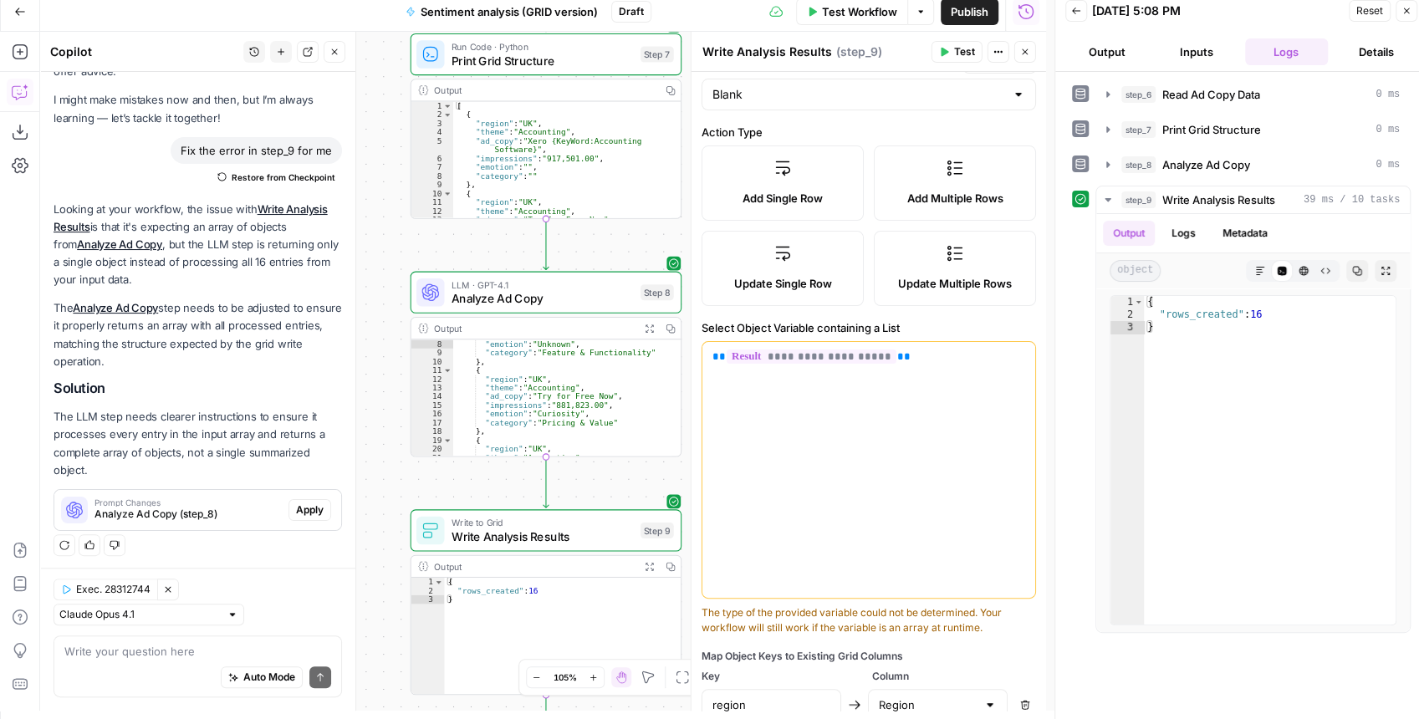
click at [619, 211] on div "Workflow Set Inputs Inputs Read from Grid Read Ad Copy Data Step 6 Output Copy …" at bounding box center [543, 371] width 1006 height 679
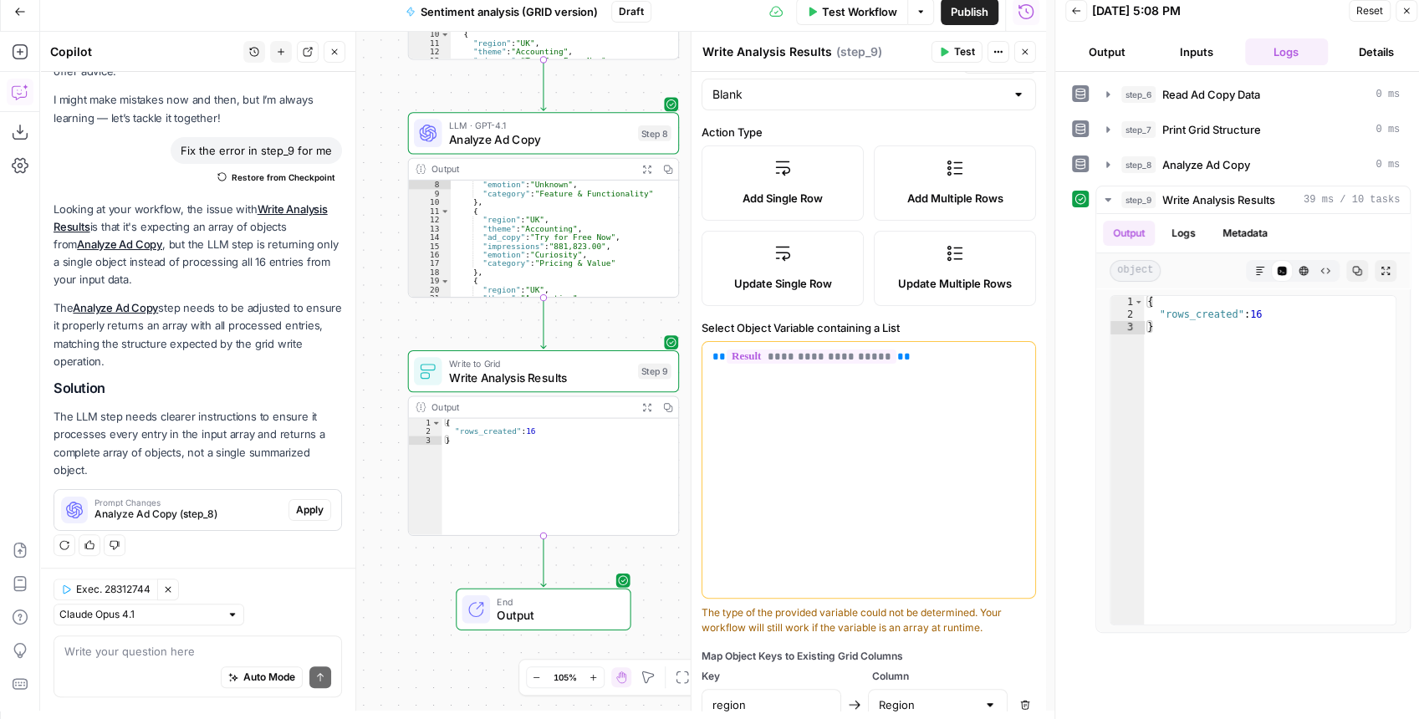
click at [333, 56] on icon "button" at bounding box center [334, 52] width 10 height 10
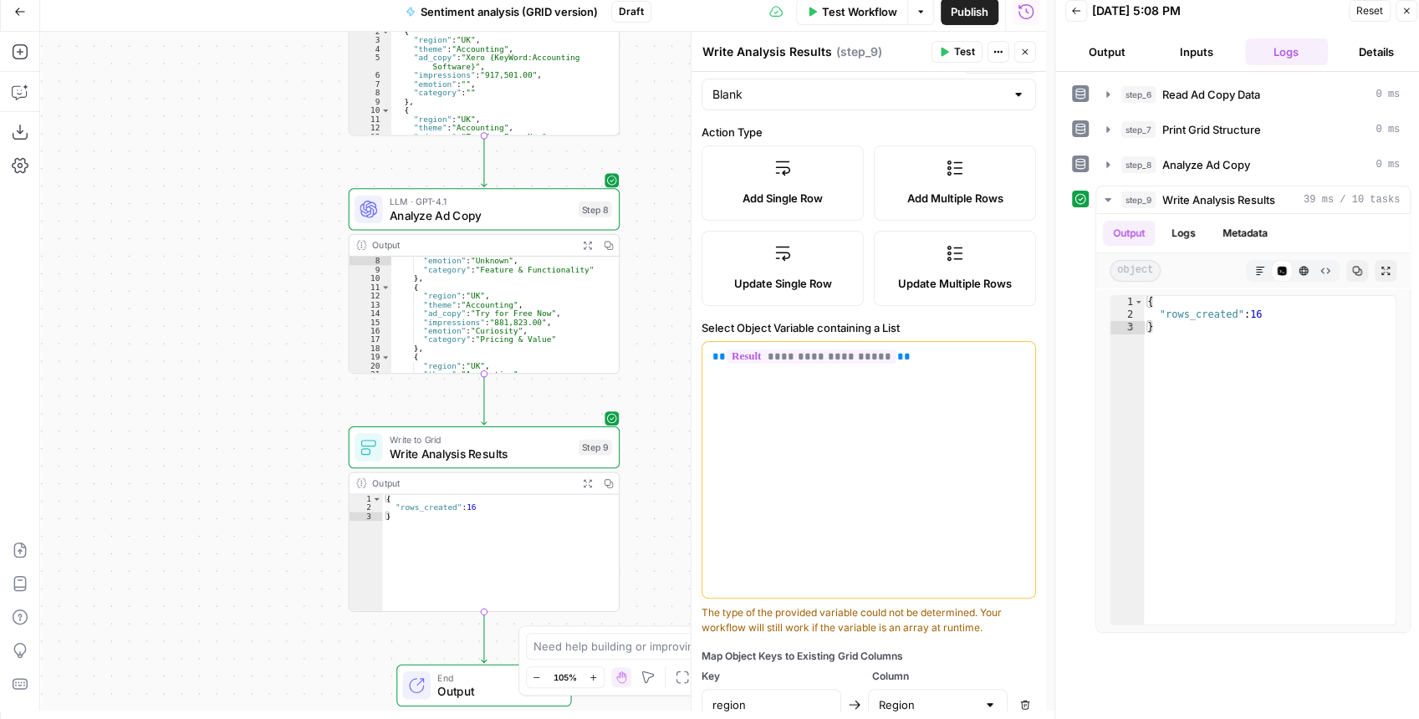
drag, startPoint x: 349, startPoint y: 115, endPoint x: 252, endPoint y: 220, distance: 142.6
click at [252, 220] on div "Workflow Set Inputs Inputs Read from Grid Read Ad Copy Data Step 6 Output Copy …" at bounding box center [543, 371] width 1006 height 679
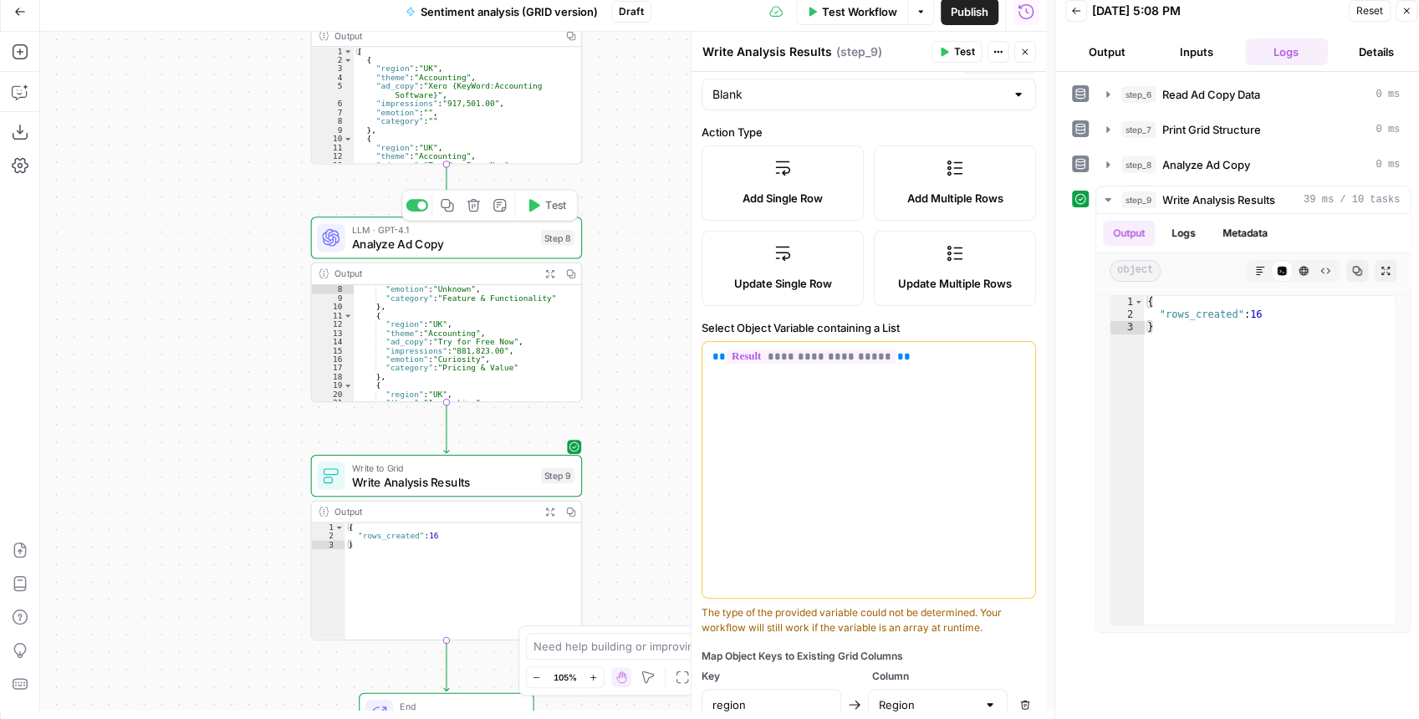
click at [545, 204] on span "Test" at bounding box center [555, 205] width 21 height 16
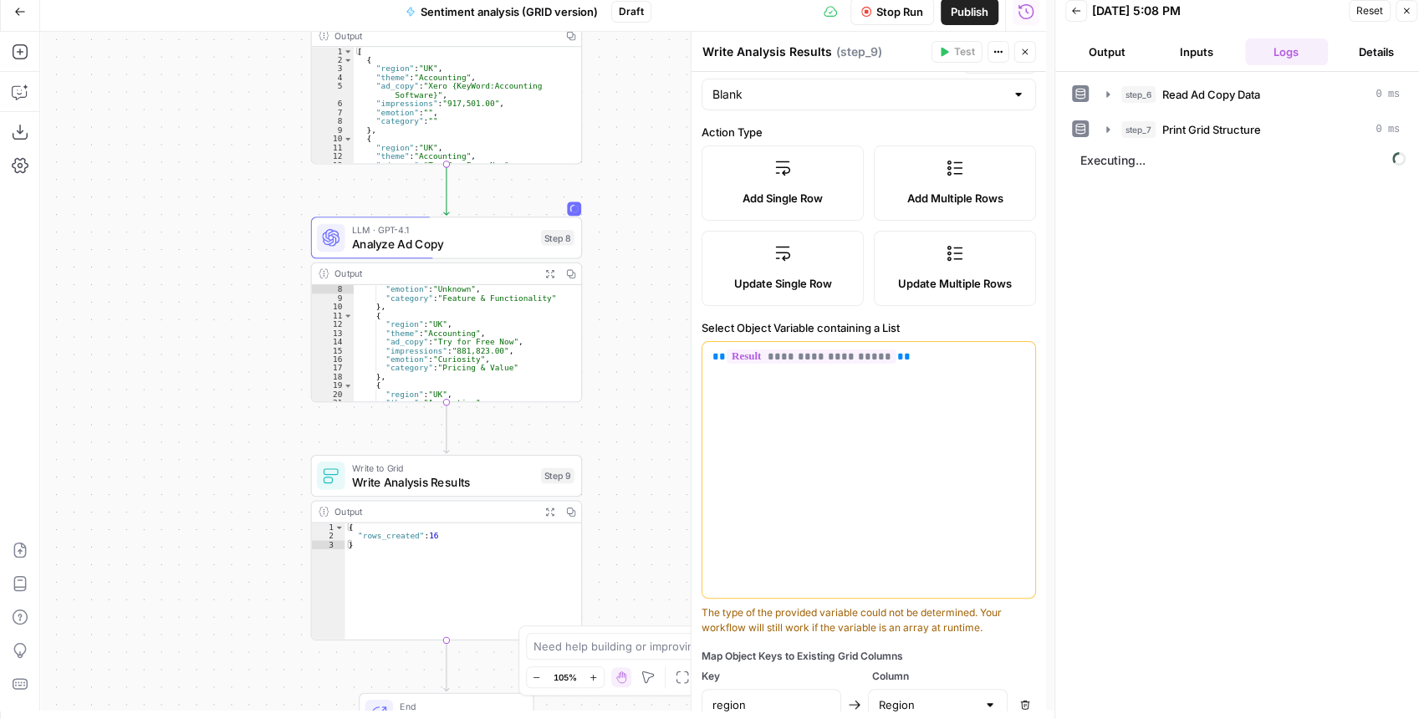
click at [1025, 59] on button "Close" at bounding box center [1025, 52] width 22 height 22
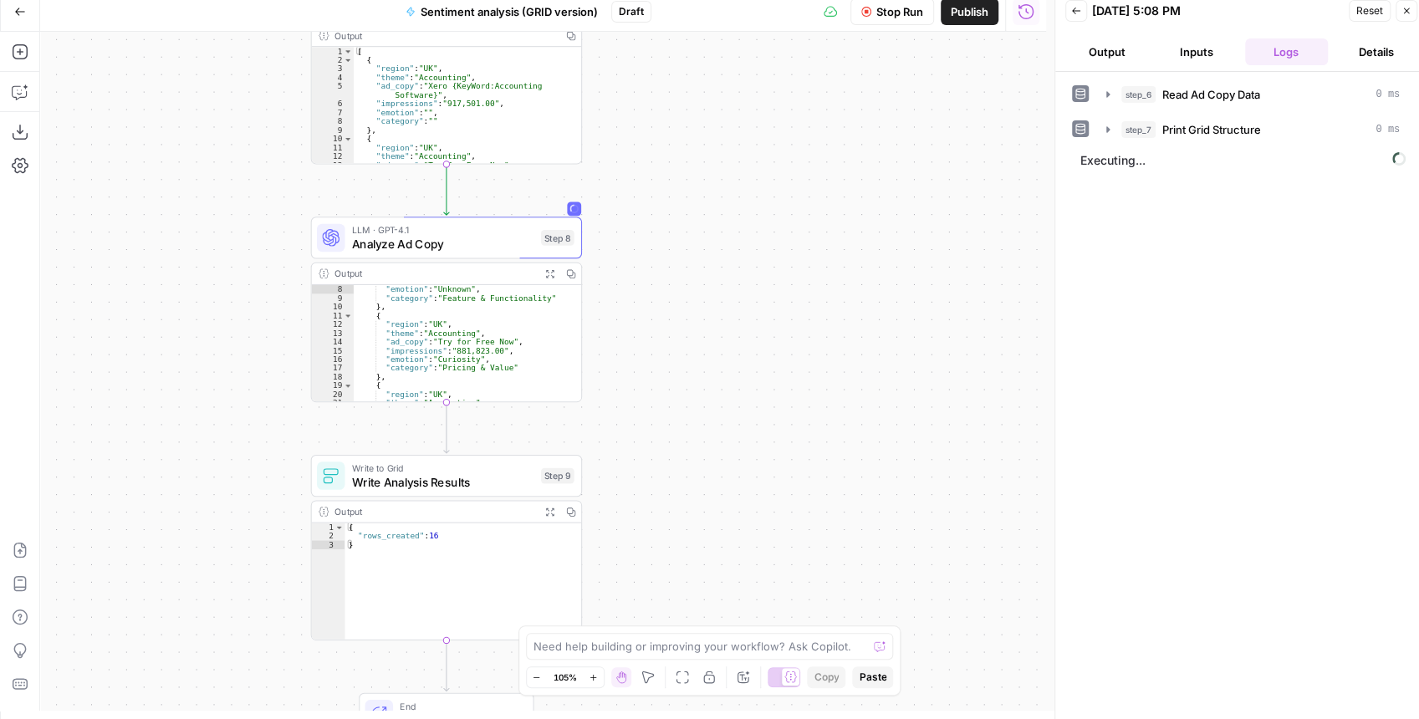
drag, startPoint x: 742, startPoint y: 258, endPoint x: 677, endPoint y: 252, distance: 65.6
click at [677, 252] on div "Workflow Set Inputs Inputs Read from Grid Read Ad Copy Data Step 6 Output Copy …" at bounding box center [543, 371] width 1006 height 679
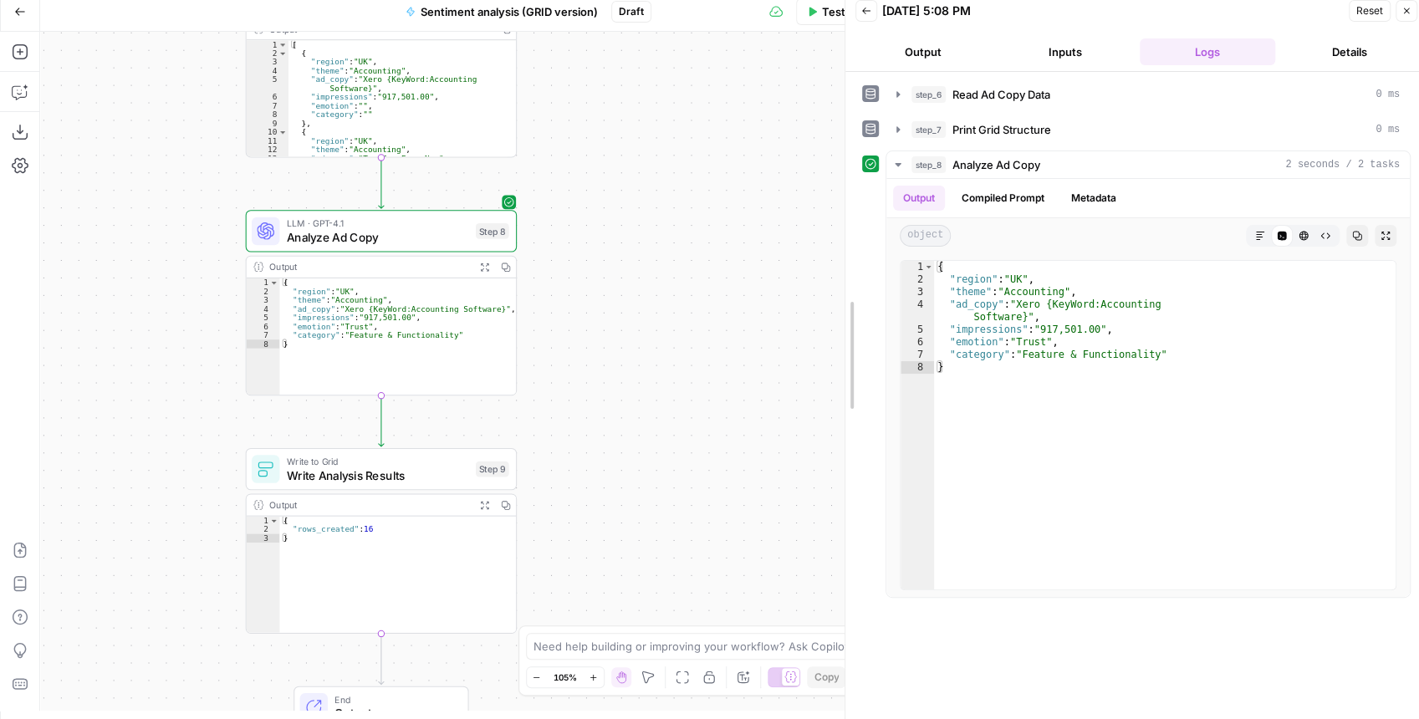
drag, startPoint x: 1063, startPoint y: 286, endPoint x: 812, endPoint y: 289, distance: 250.8
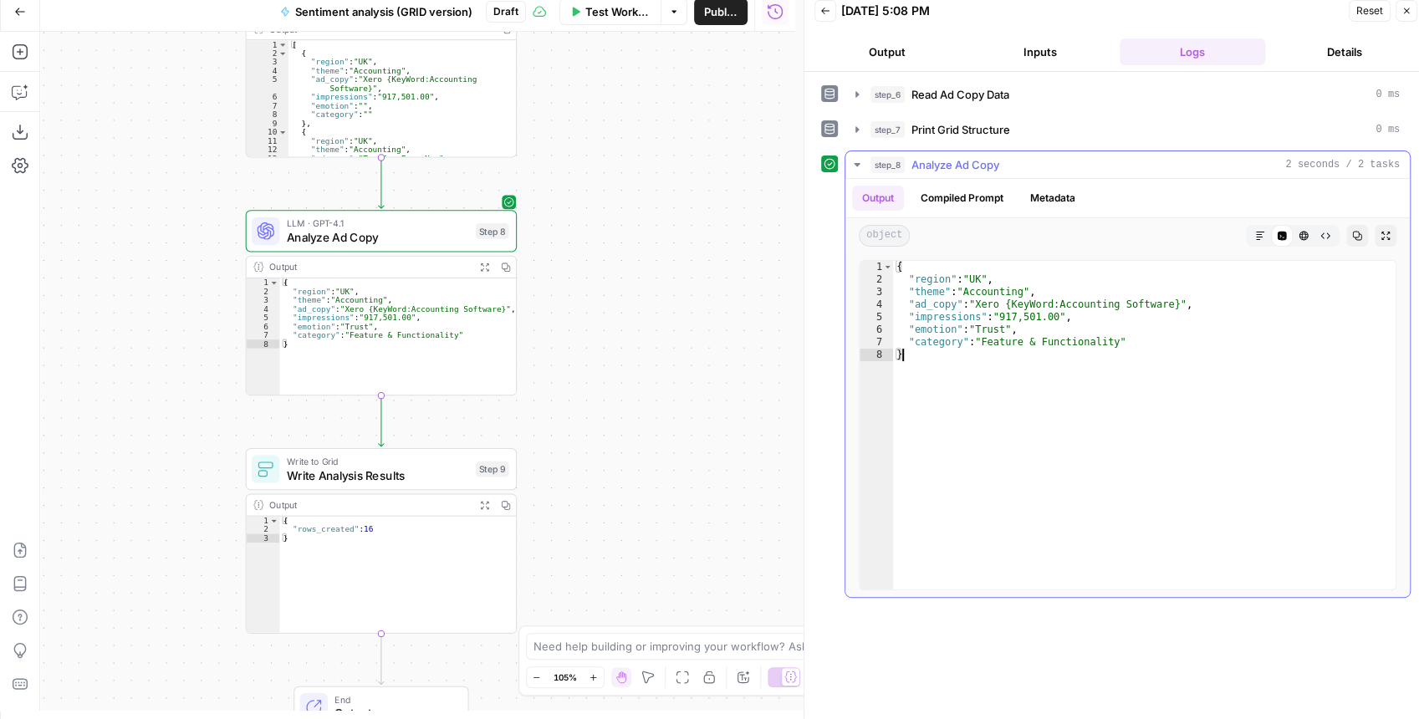
drag, startPoint x: 1023, startPoint y: 350, endPoint x: 995, endPoint y: 280, distance: 75.8
click at [996, 280] on div "{ "region" : "UK" , "theme" : "Accounting" , "ad_copy" : "Xero {KeyWord:Account…" at bounding box center [1145, 438] width 504 height 354
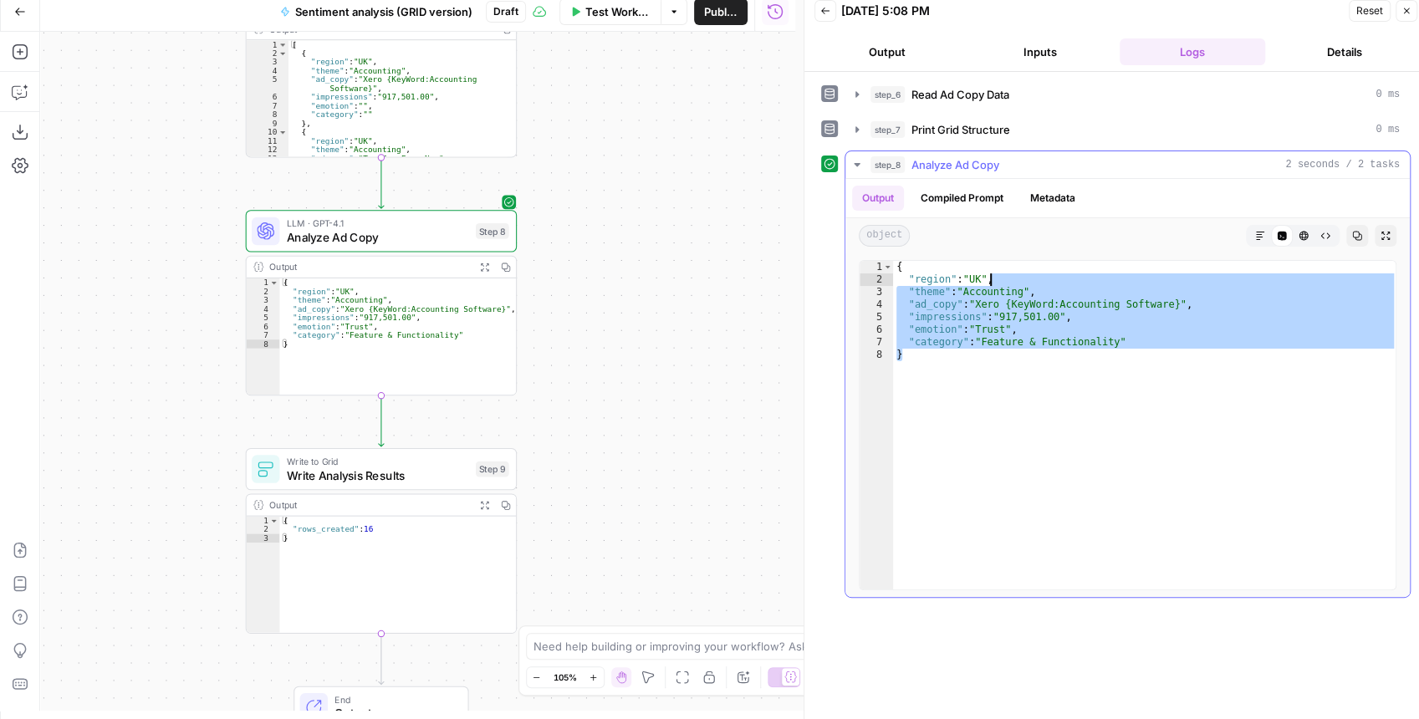
click at [995, 290] on div "{ "region" : "UK" , "theme" : "Accounting" , "ad_copy" : "Xero {KeyWord:Account…" at bounding box center [1144, 425] width 502 height 329
type textarea "**********"
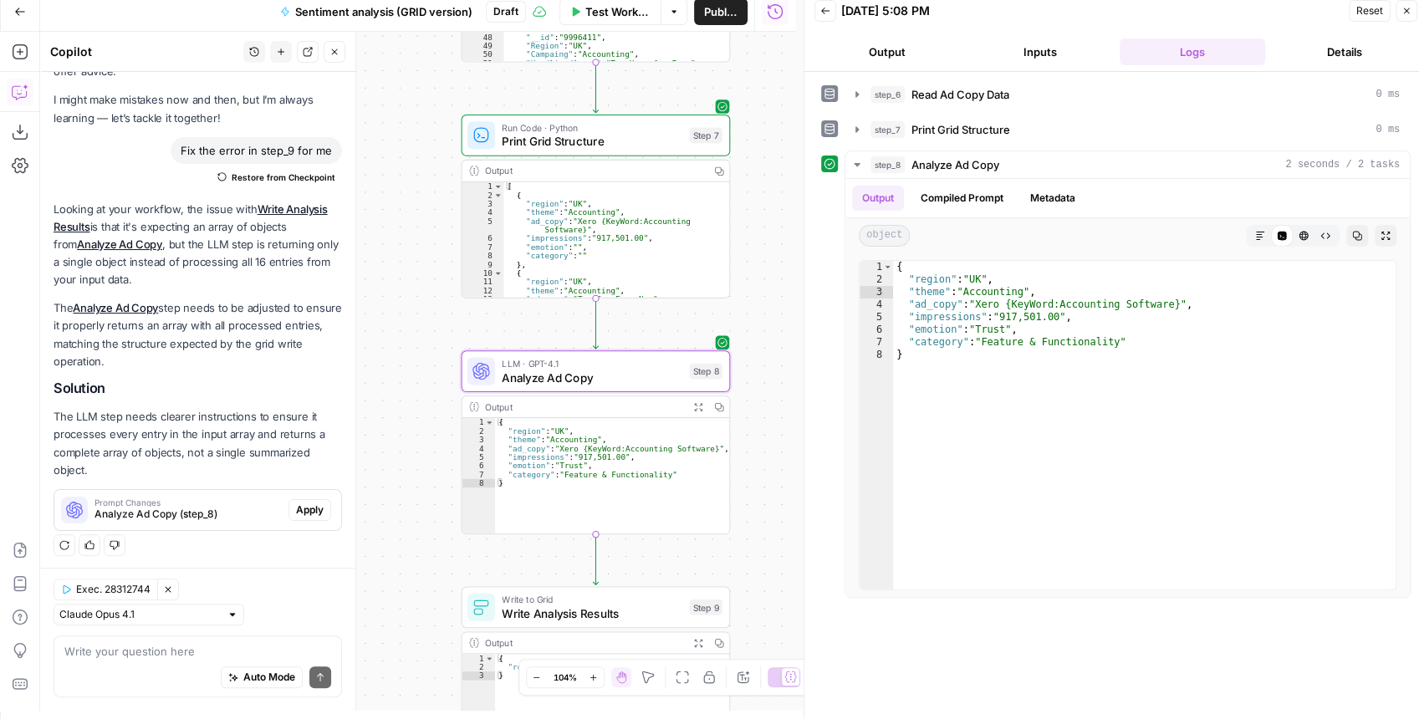
click at [302, 512] on span "Apply" at bounding box center [310, 509] width 28 height 15
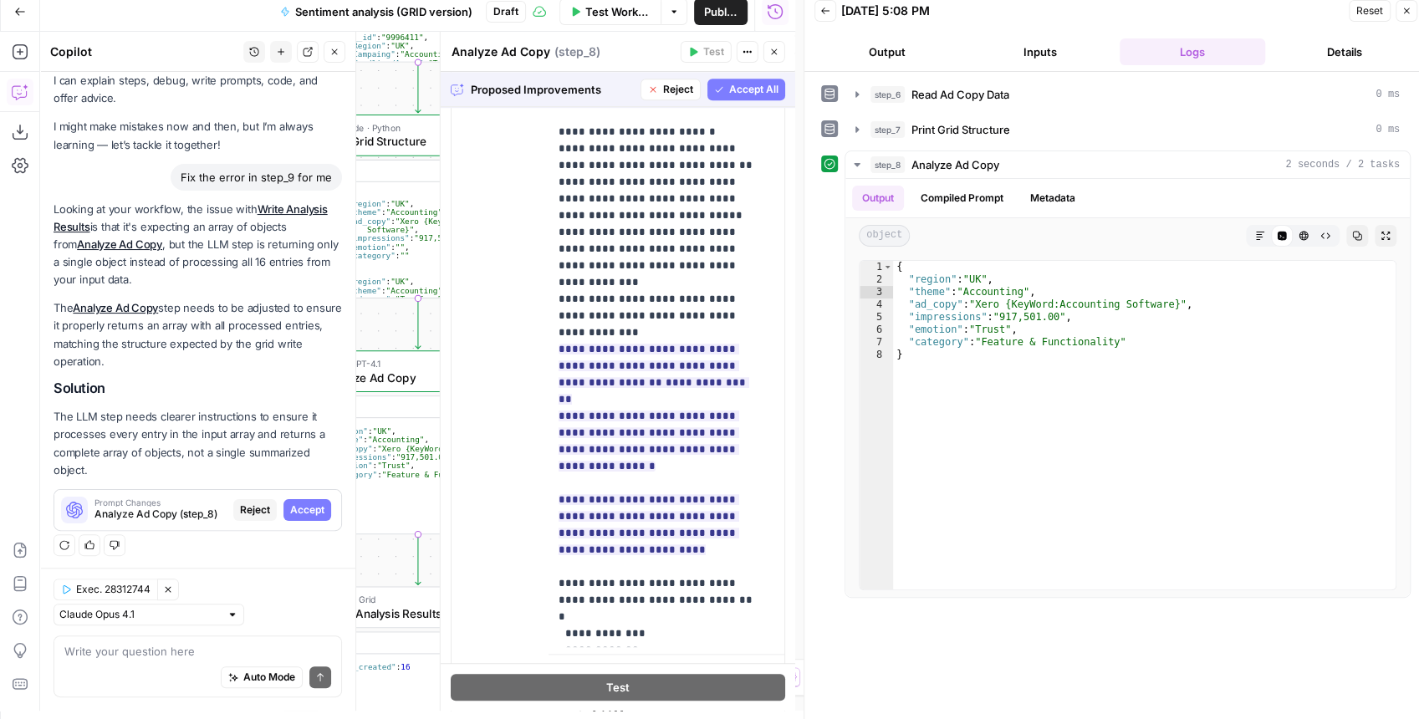
scroll to position [1007, 0]
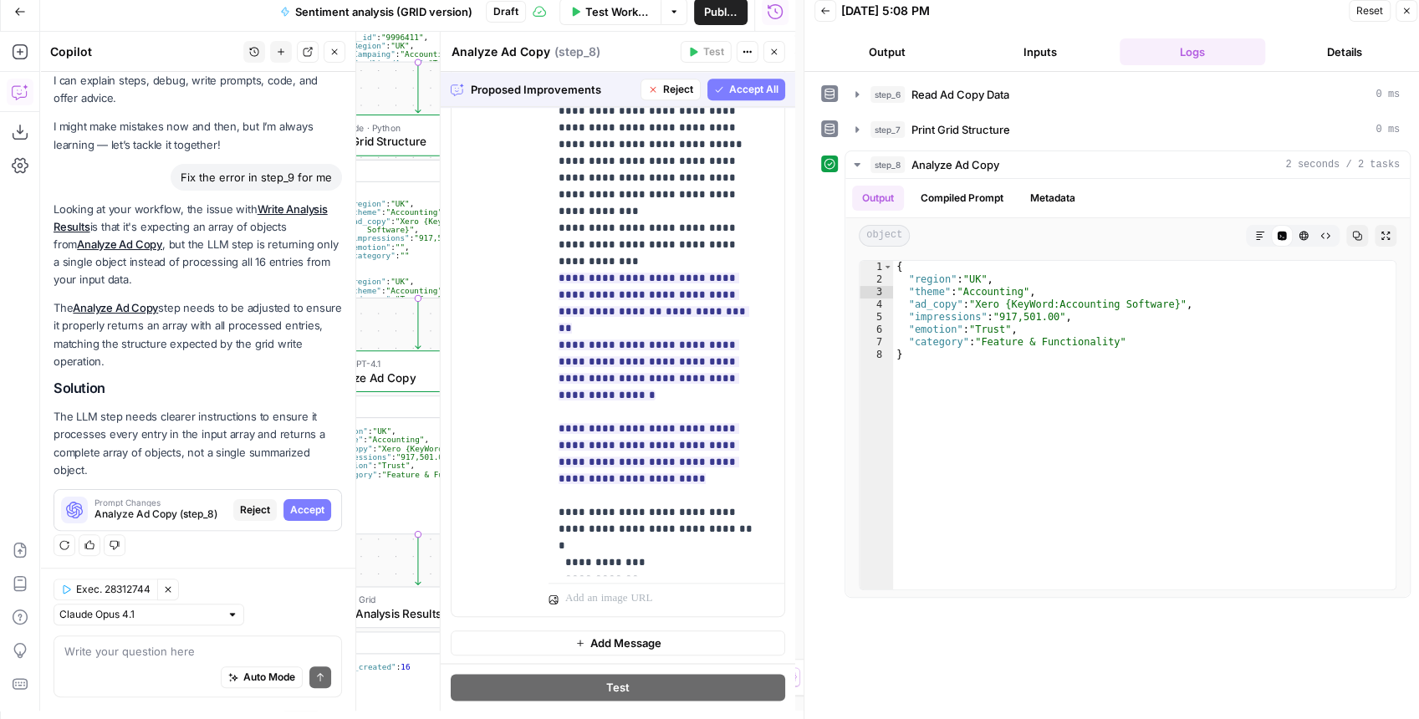
click at [734, 84] on span "Accept All" at bounding box center [753, 89] width 49 height 15
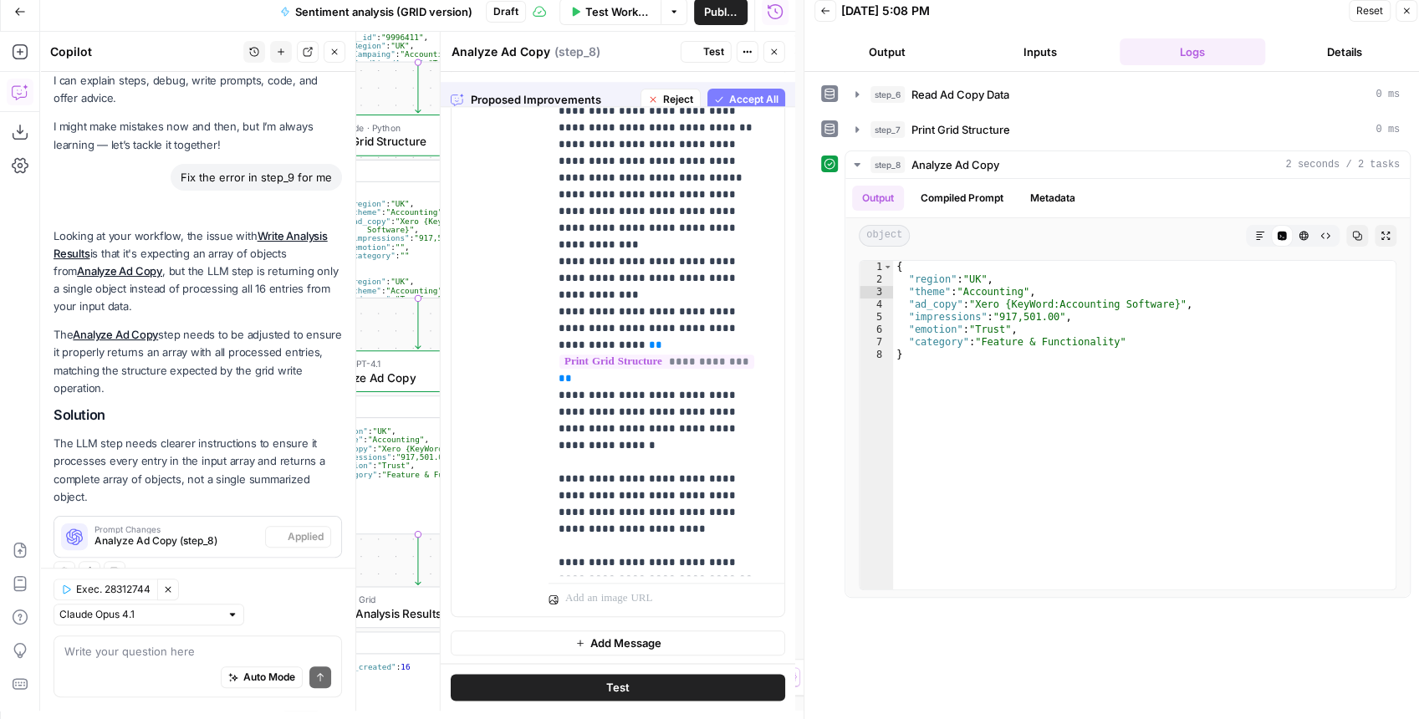
scroll to position [0, 0]
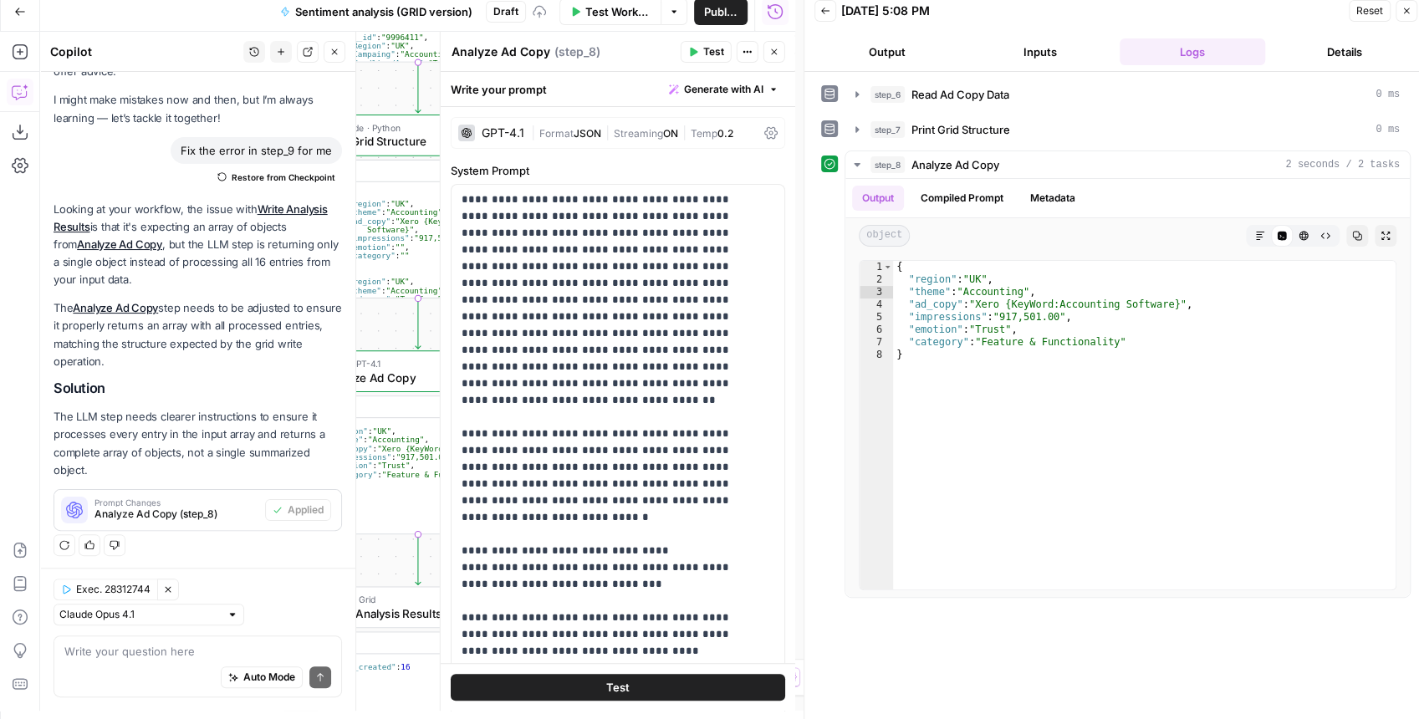
click at [711, 57] on span "Test" at bounding box center [713, 51] width 21 height 15
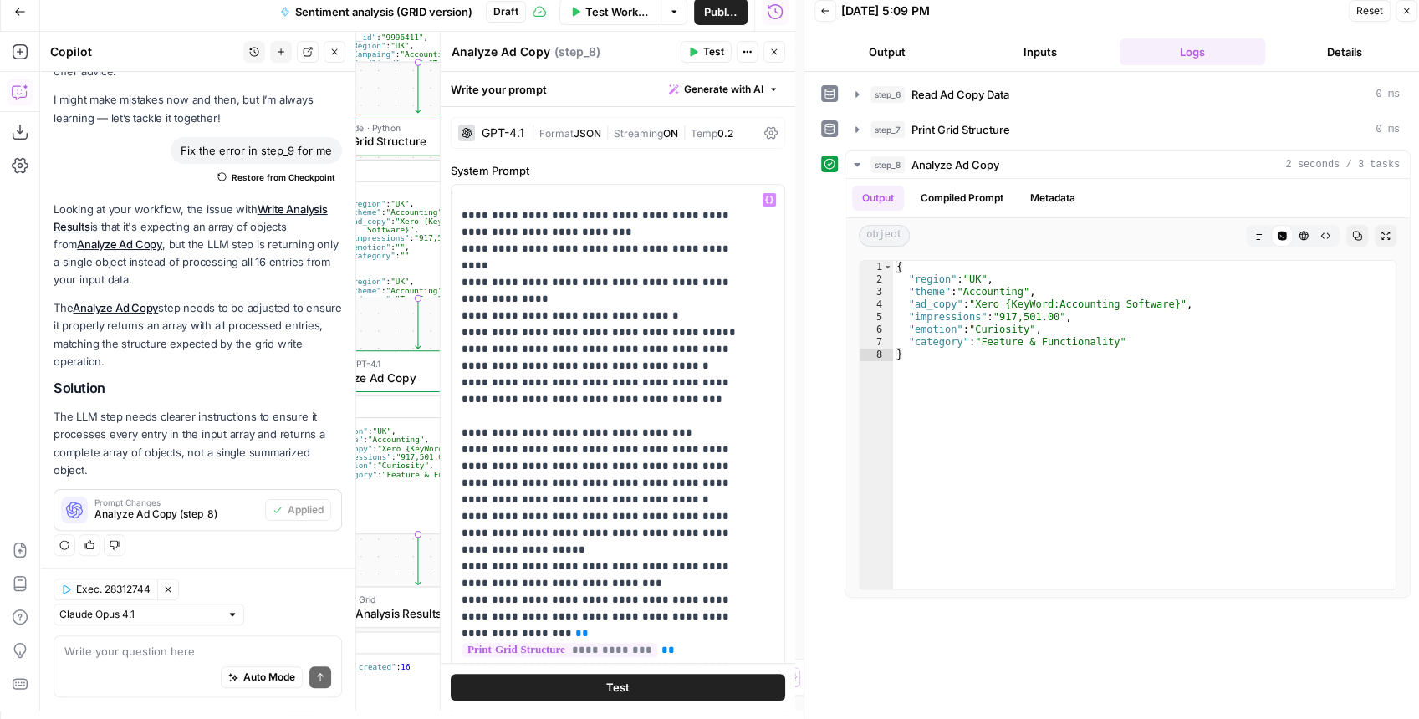
scroll to position [55, 0]
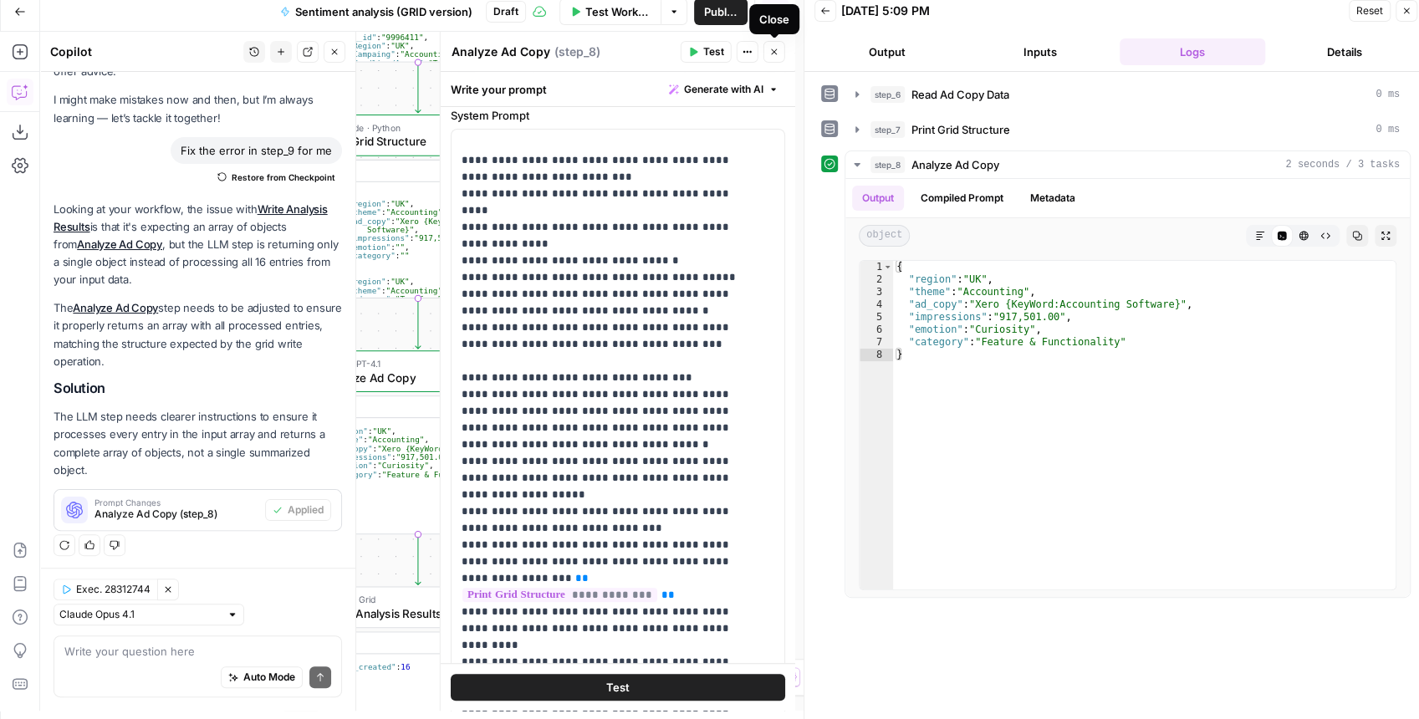
click at [777, 59] on button "Close" at bounding box center [774, 52] width 22 height 22
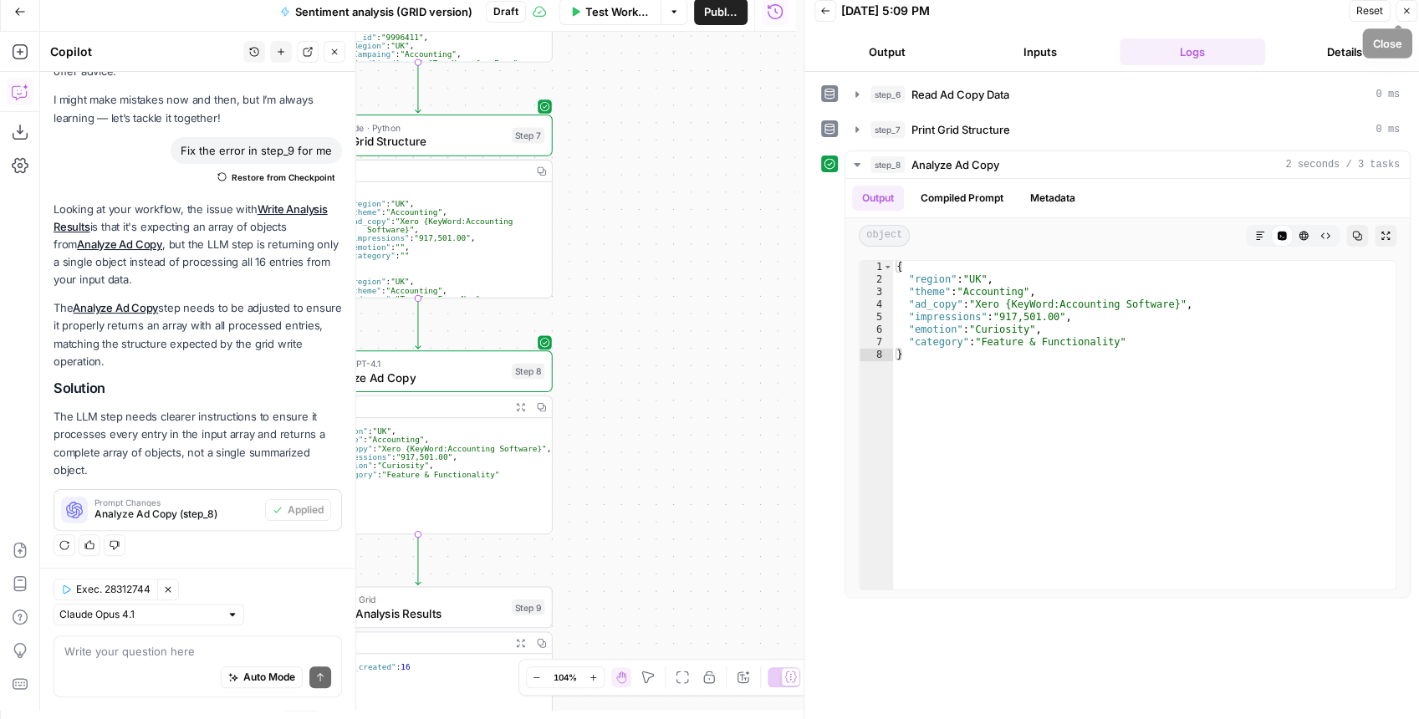
click at [1401, 11] on icon "button" at bounding box center [1406, 11] width 10 height 10
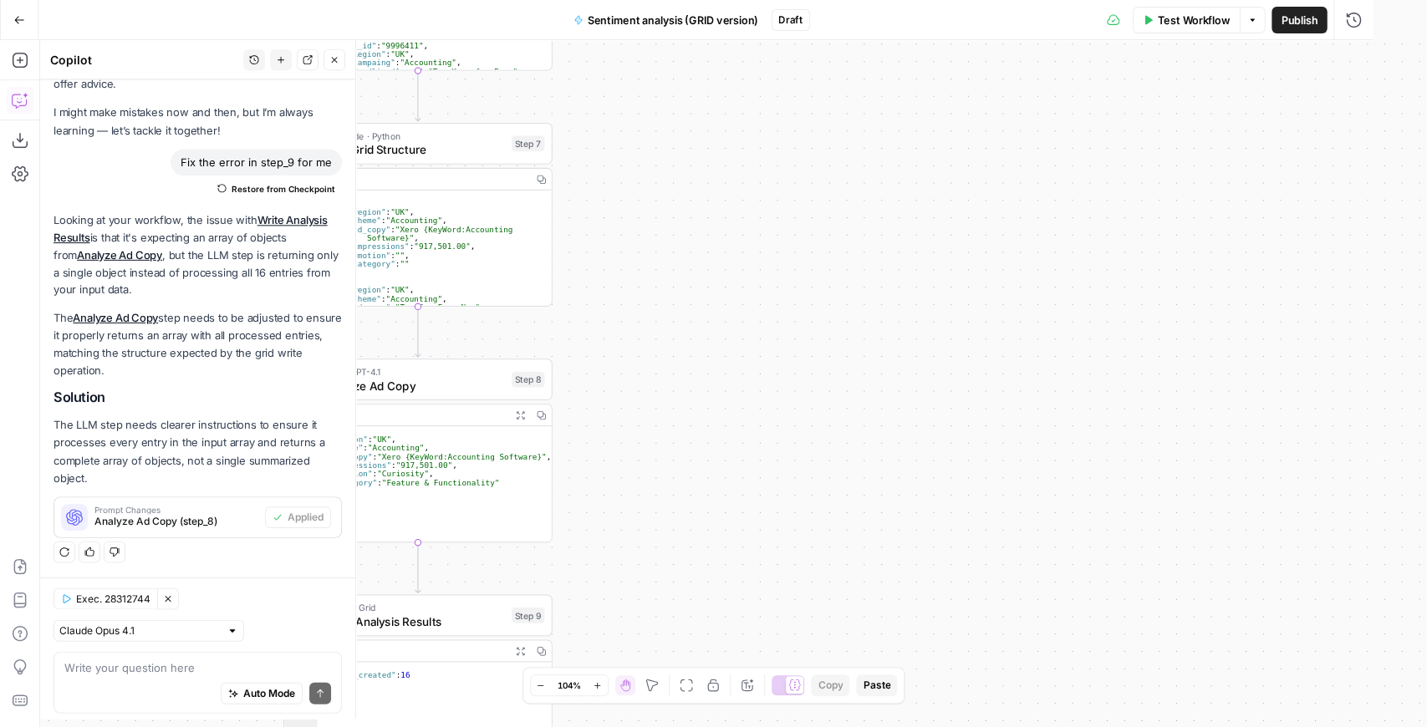
scroll to position [60, 0]
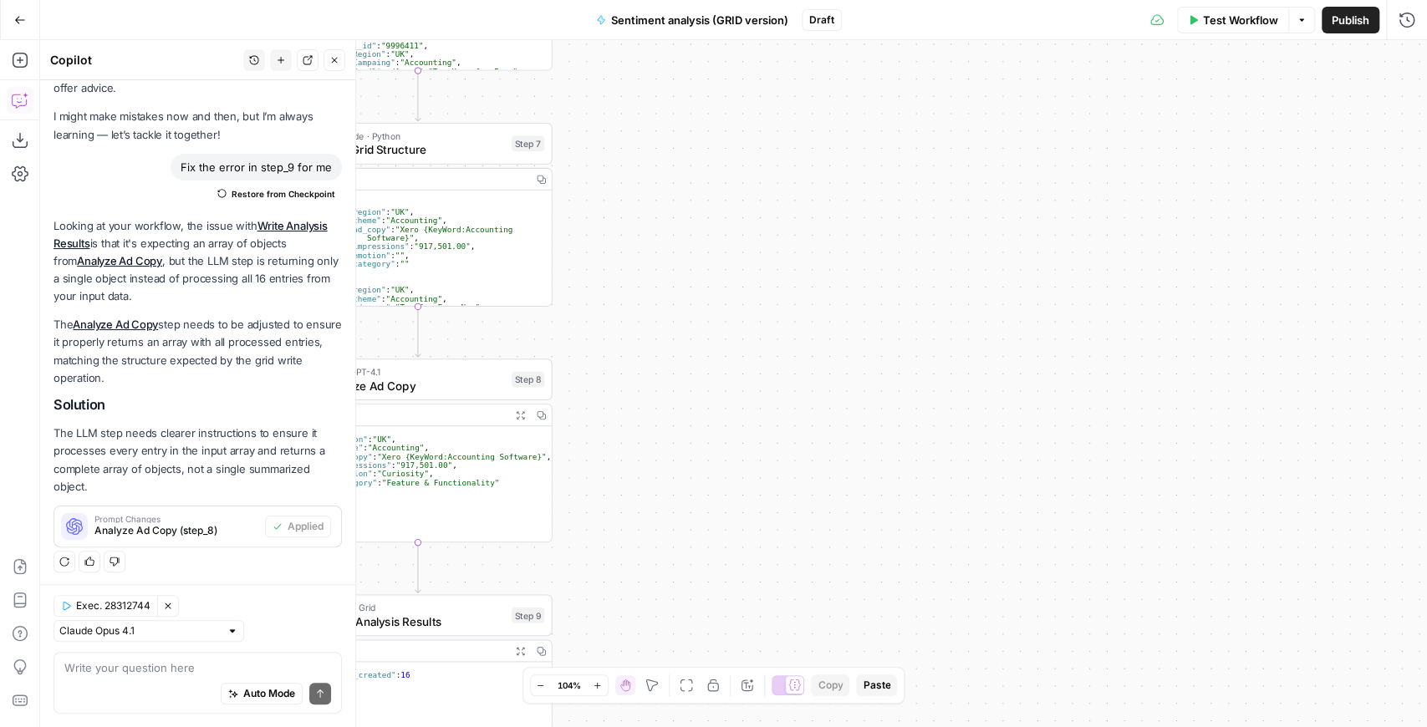
drag, startPoint x: 935, startPoint y: 268, endPoint x: 1134, endPoint y: 250, distance: 199.8
click at [1134, 250] on div "Workflow Set Inputs Inputs Read from Grid Read Ad Copy Data Step 6 Output Copy …" at bounding box center [733, 383] width 1387 height 687
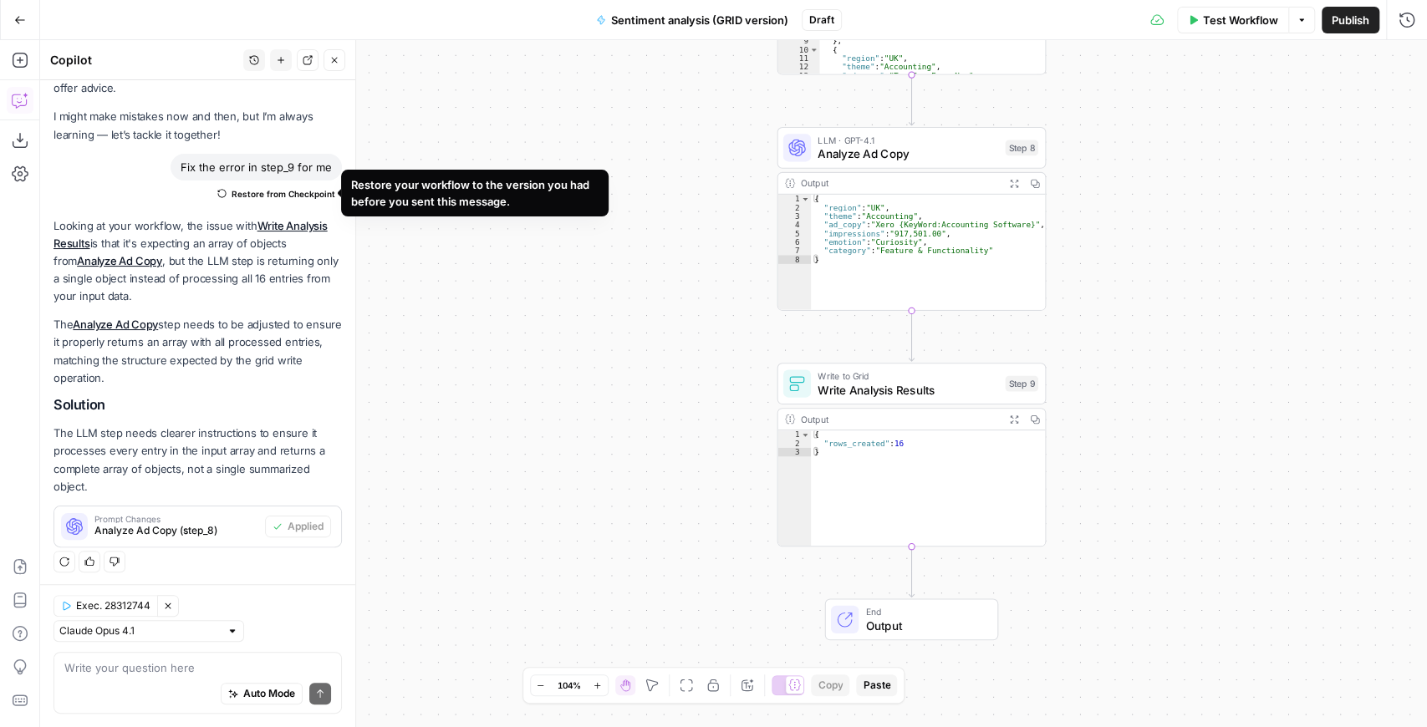
click at [278, 187] on span "Restore from Checkpoint" at bounding box center [284, 193] width 104 height 13
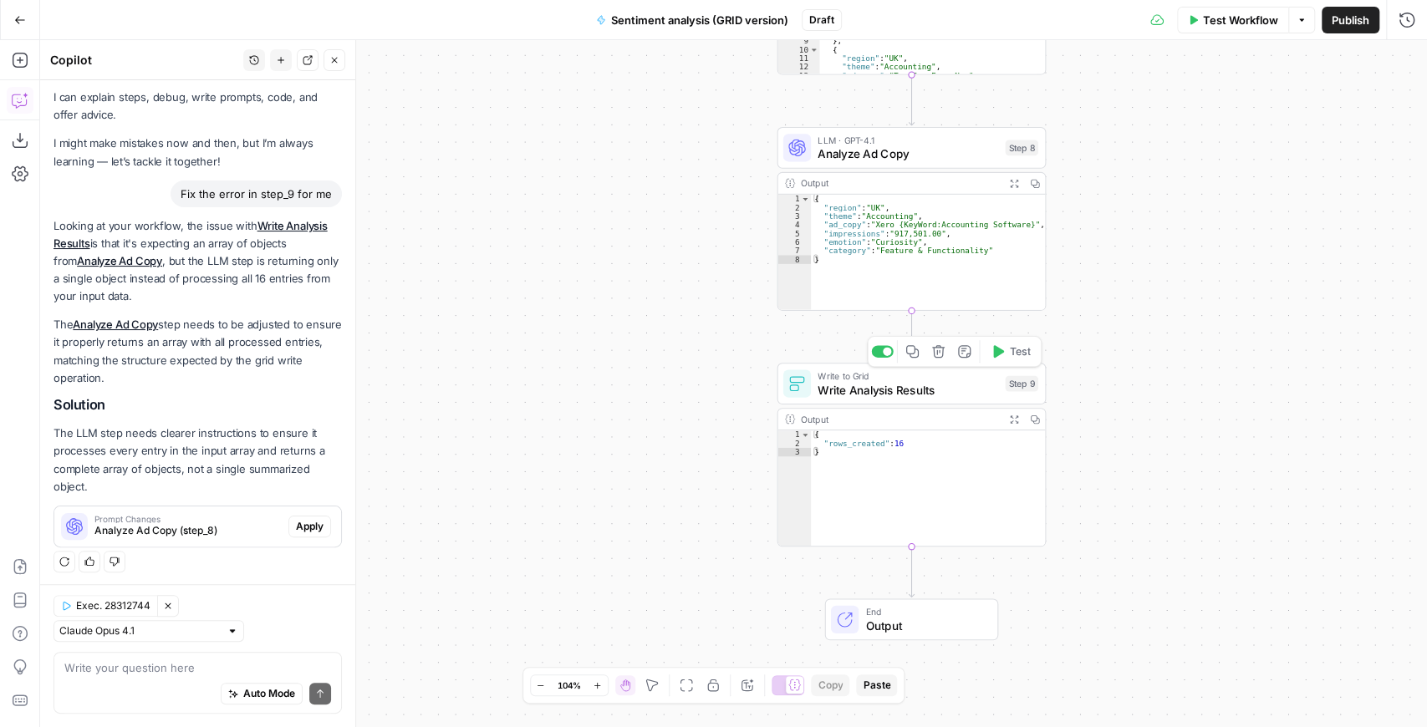
click at [891, 400] on div "Write to Grid Write Analysis Results Step 9 Copy step Delete step Add Note Test" at bounding box center [911, 384] width 269 height 42
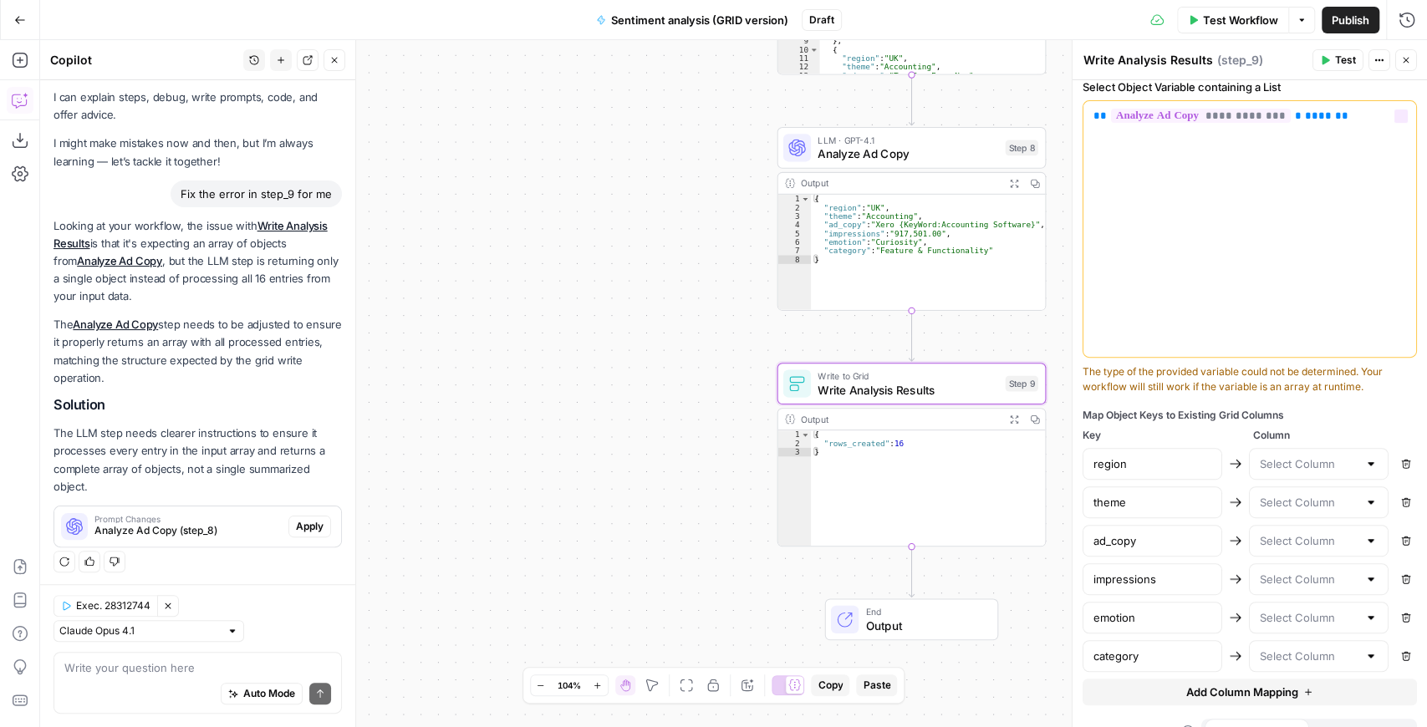
scroll to position [430, 0]
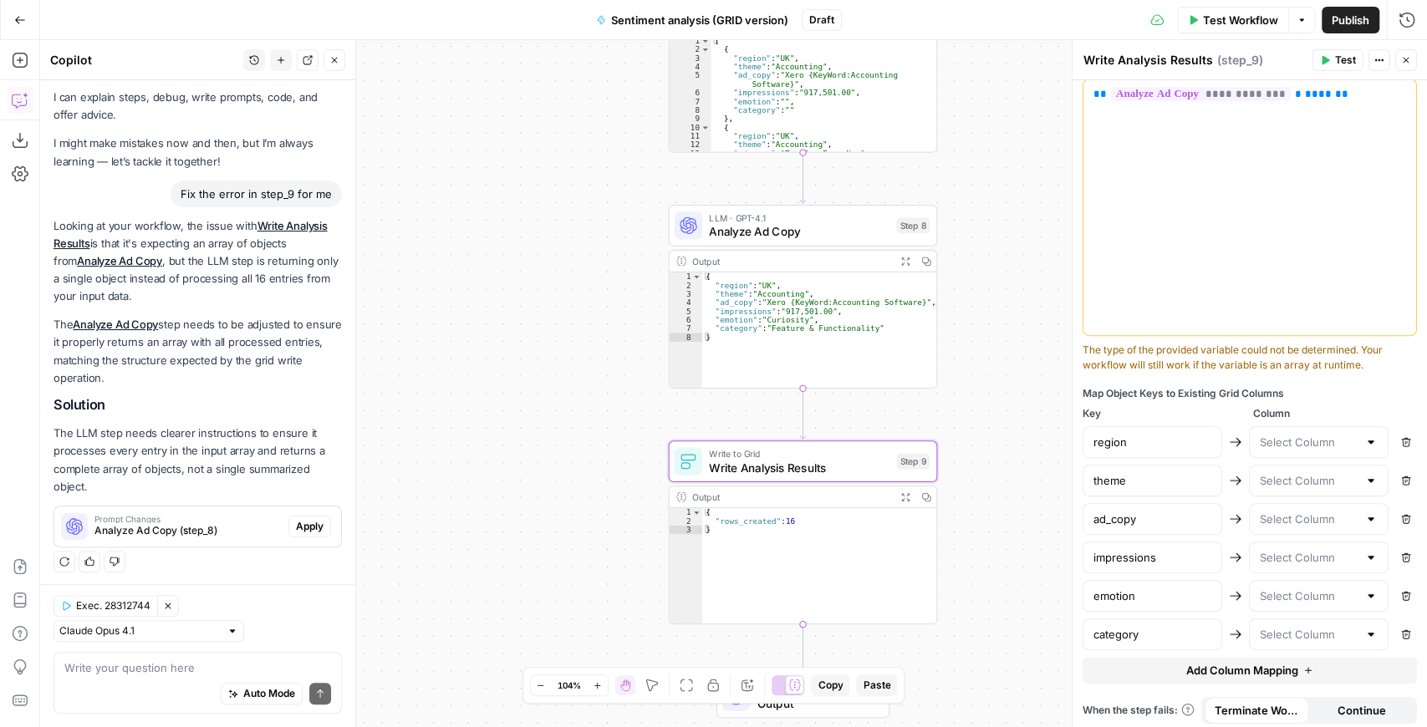
drag, startPoint x: 660, startPoint y: 266, endPoint x: 495, endPoint y: 376, distance: 198.9
click at [495, 376] on div "Workflow Set Inputs Inputs Read from Grid Read Ad Copy Data Step 6 Output Copy …" at bounding box center [733, 383] width 1387 height 687
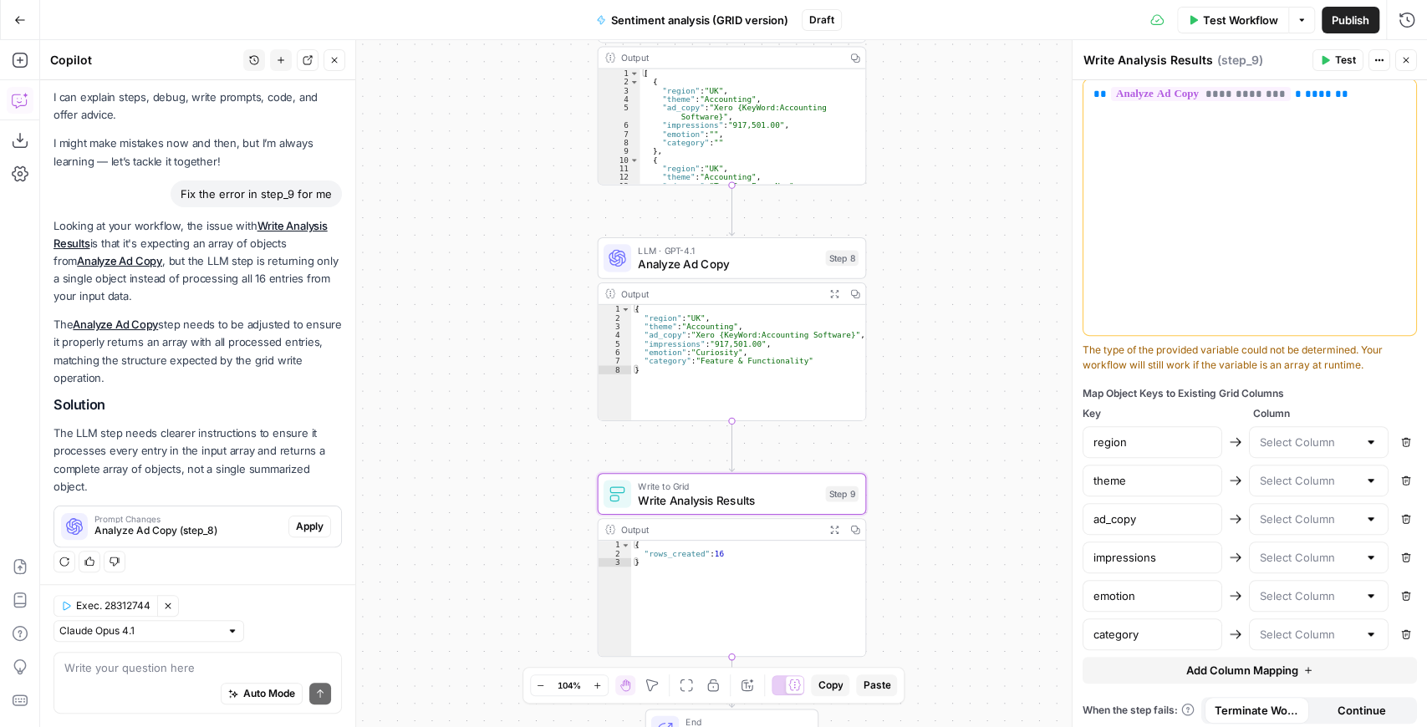
drag, startPoint x: 938, startPoint y: 197, endPoint x: 890, endPoint y: 199, distance: 48.5
click at [891, 199] on div "Workflow Set Inputs Inputs Read from Grid Read Ad Copy Data Step 6 Output Copy …" at bounding box center [733, 383] width 1387 height 687
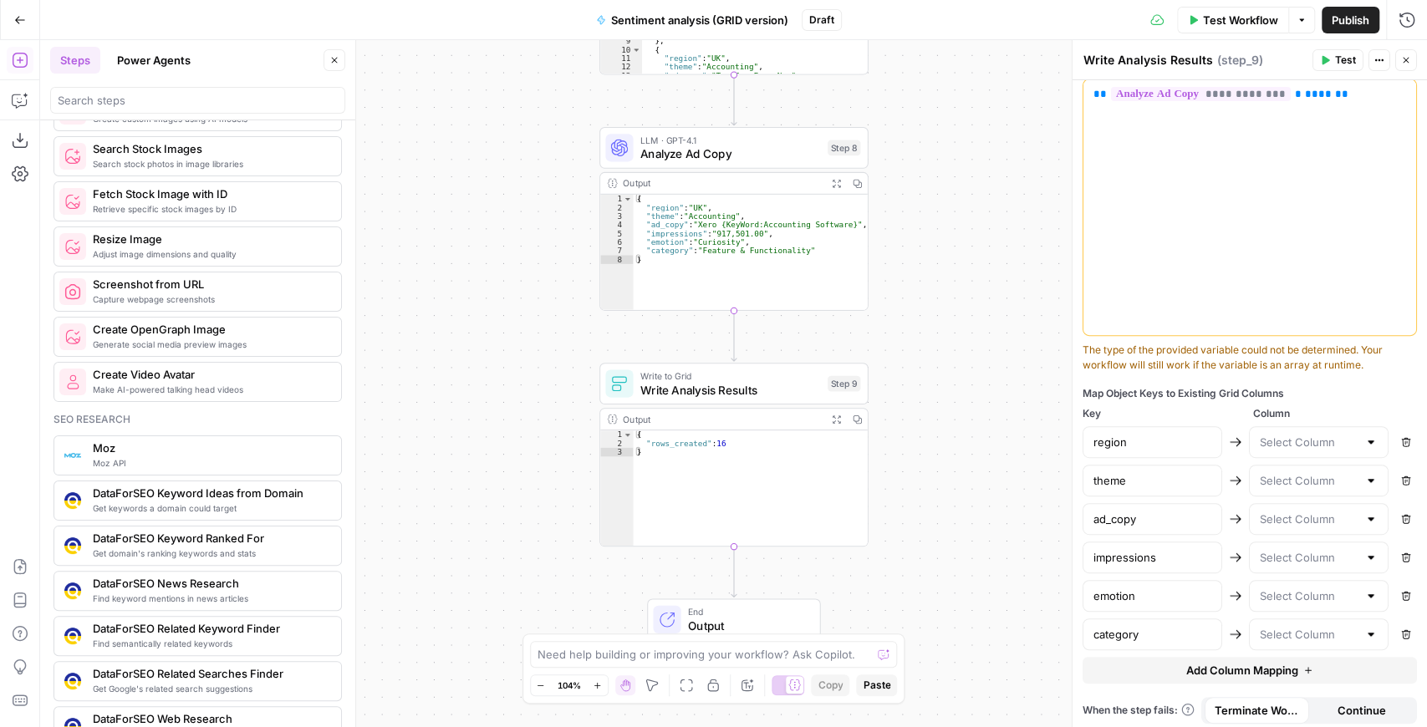
scroll to position [1226, 0]
click at [139, 112] on header "Steps Power Agents Close" at bounding box center [197, 80] width 315 height 80
click at [137, 109] on div at bounding box center [197, 100] width 295 height 27
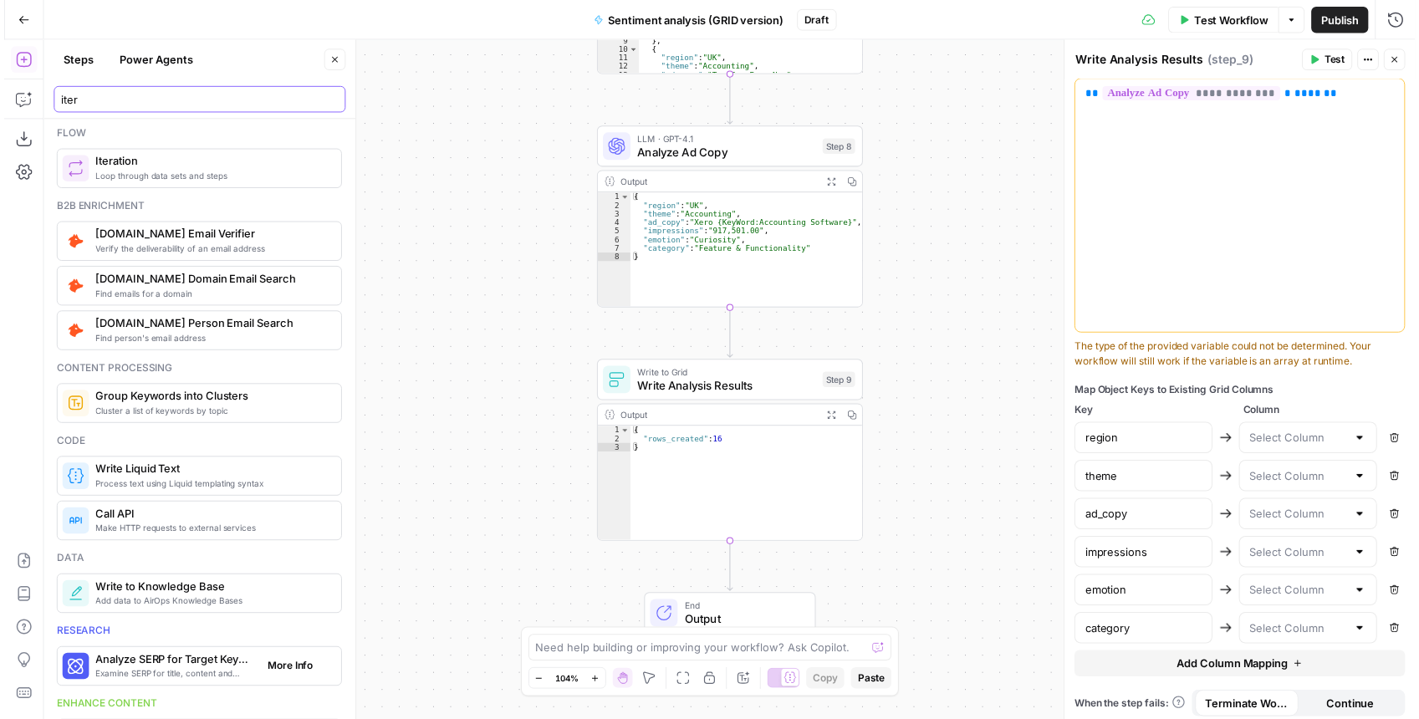
scroll to position [0, 0]
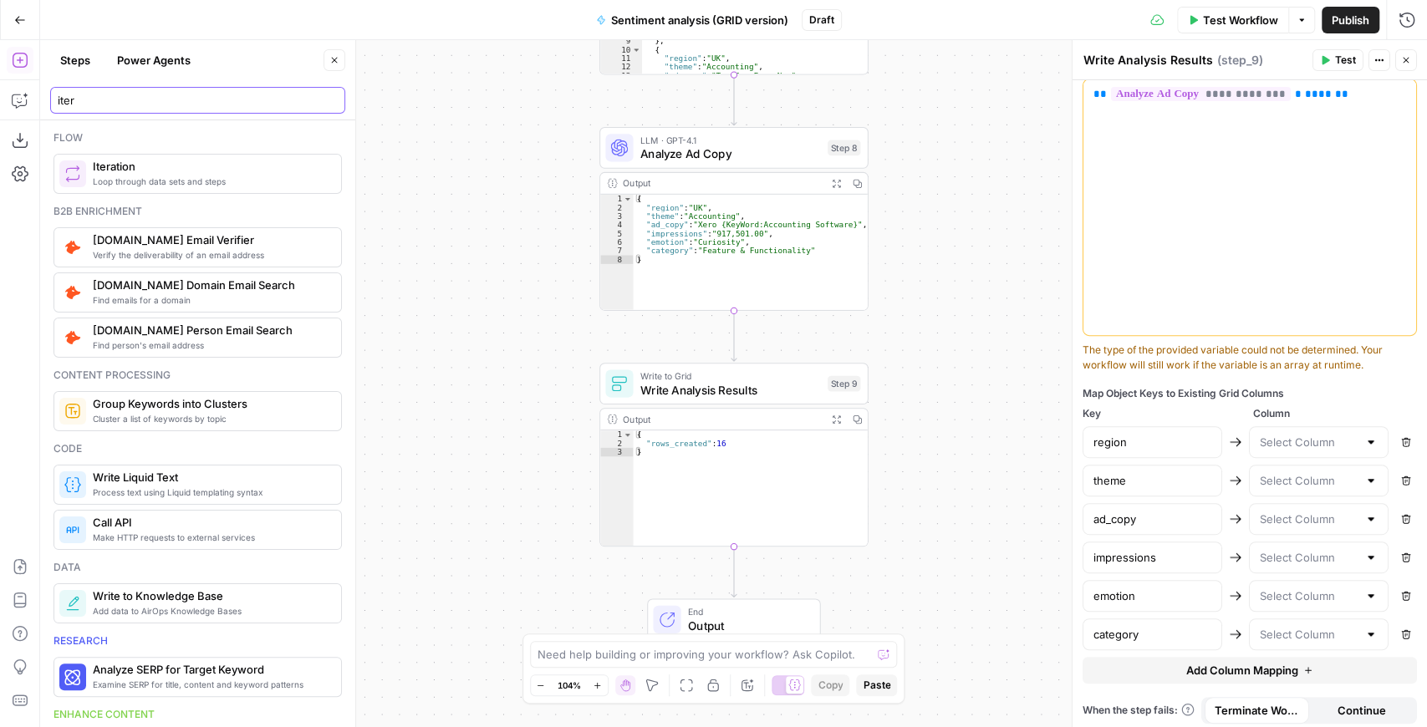
type input "iter"
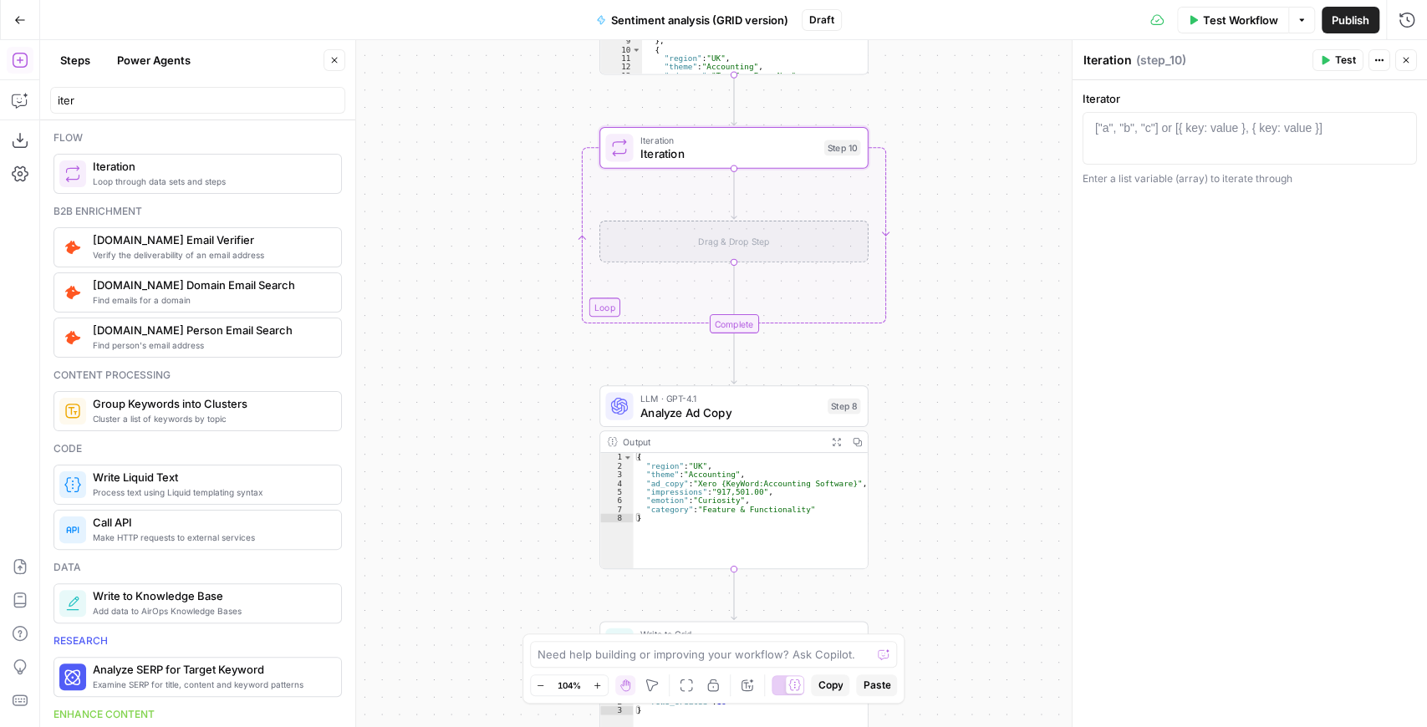
click at [736, 241] on div "Drag & Drop Step" at bounding box center [733, 242] width 269 height 42
click at [717, 152] on span "Iteration" at bounding box center [728, 154] width 177 height 18
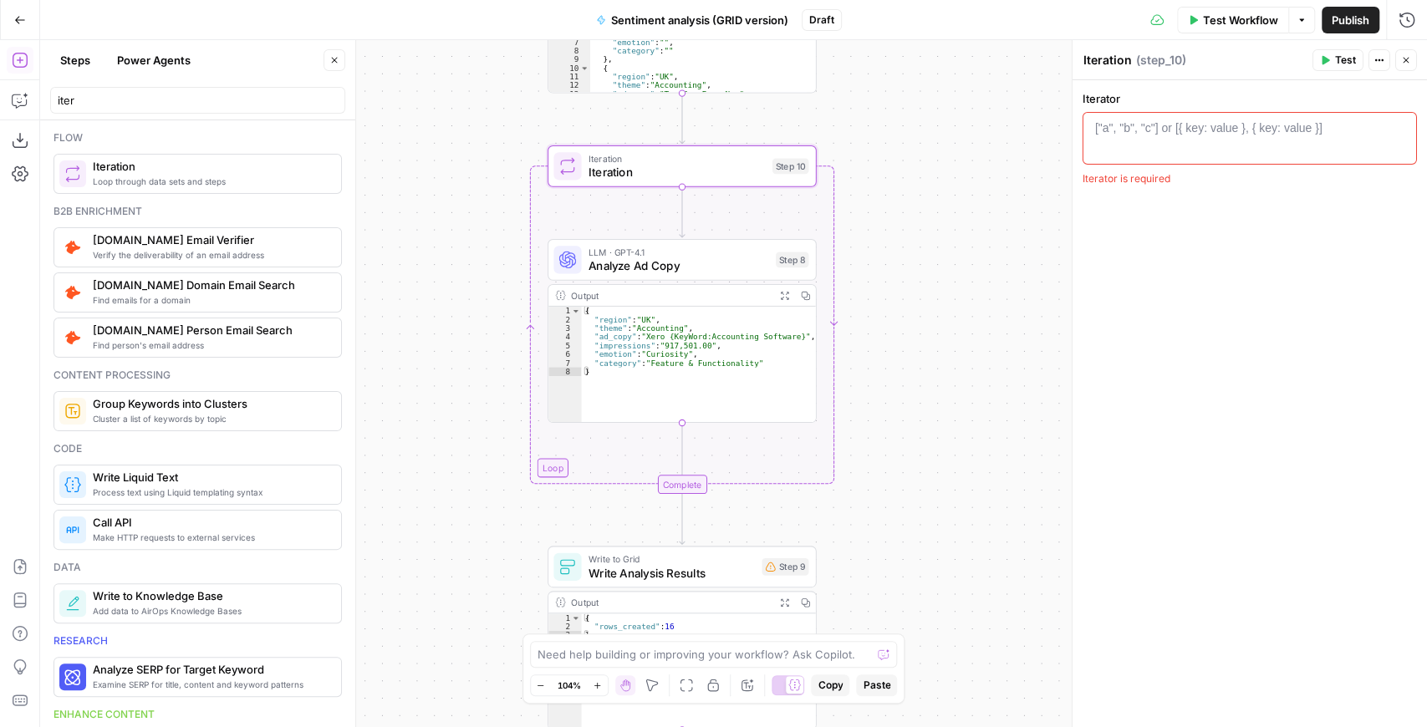
drag, startPoint x: 969, startPoint y: 324, endPoint x: 916, endPoint y: 346, distance: 57.0
click at [916, 346] on div "Workflow Set Inputs Inputs Read from Grid Read Ad Copy Data Step 6 Output Copy …" at bounding box center [733, 383] width 1387 height 687
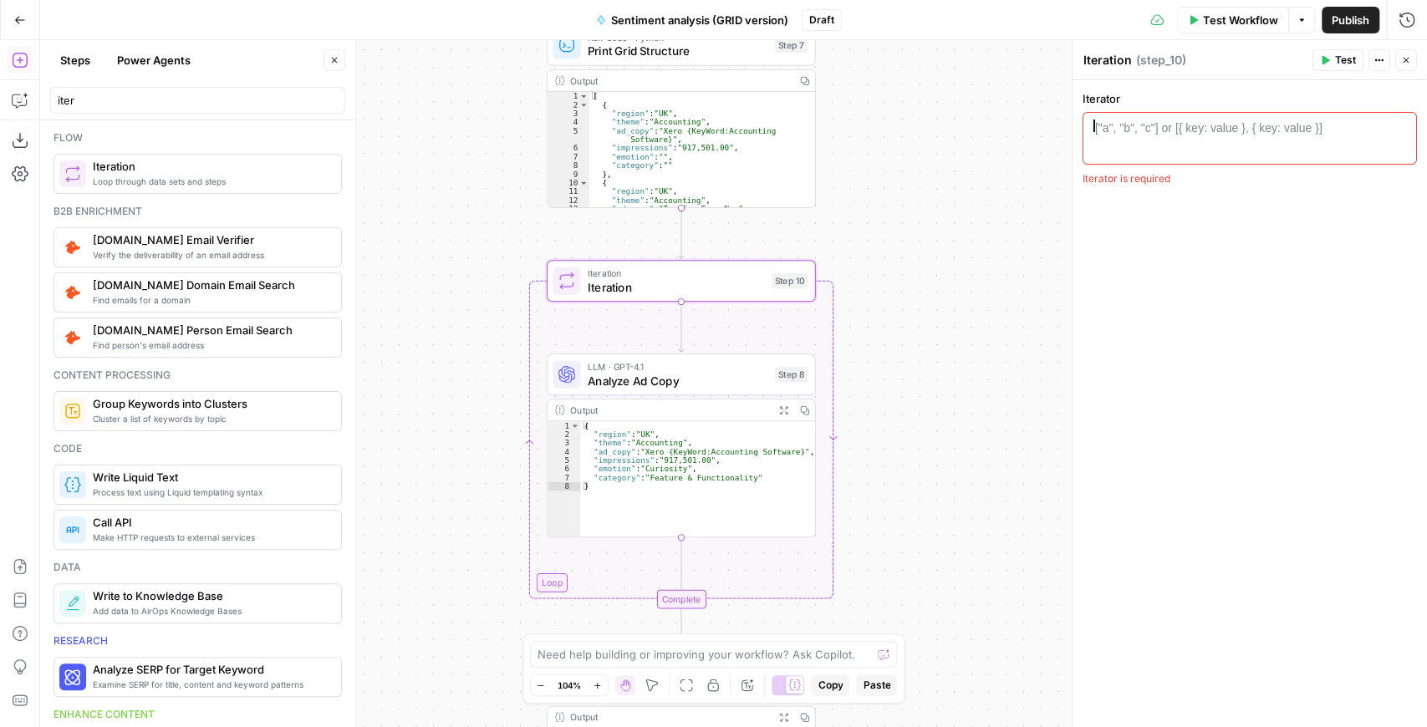
click at [1187, 135] on div "["a", "b", "c"] or [{ key: value }, { key: value }]" at bounding box center [1208, 128] width 227 height 17
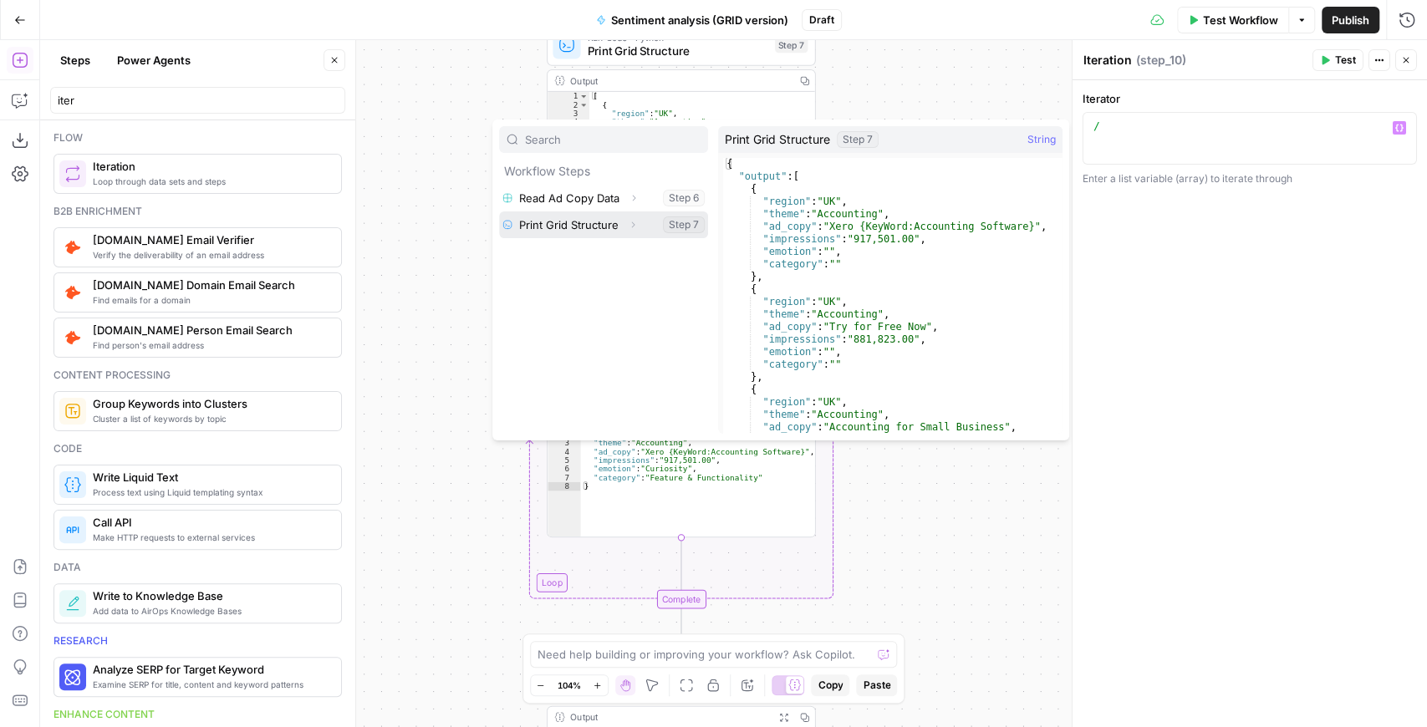
click at [631, 221] on icon "button" at bounding box center [633, 225] width 10 height 10
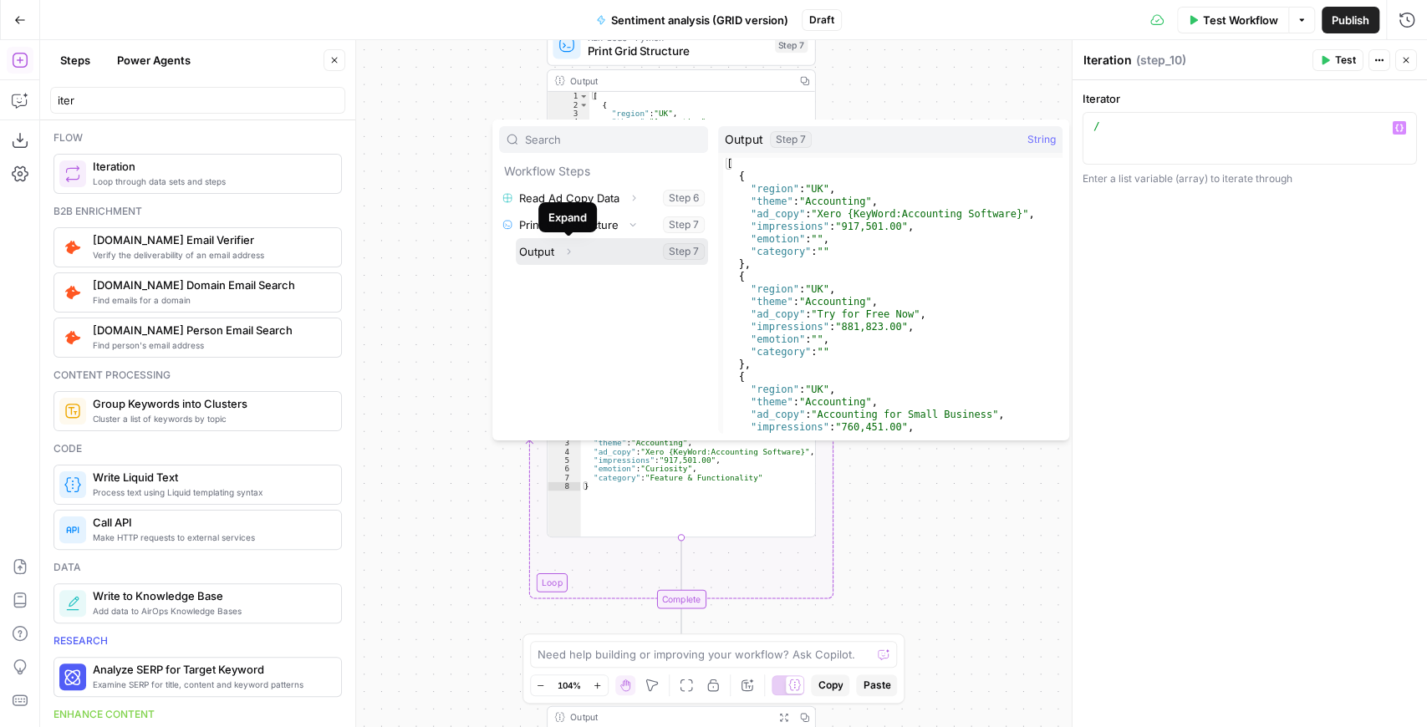
click at [552, 254] on button "Select variable Output" at bounding box center [612, 251] width 192 height 27
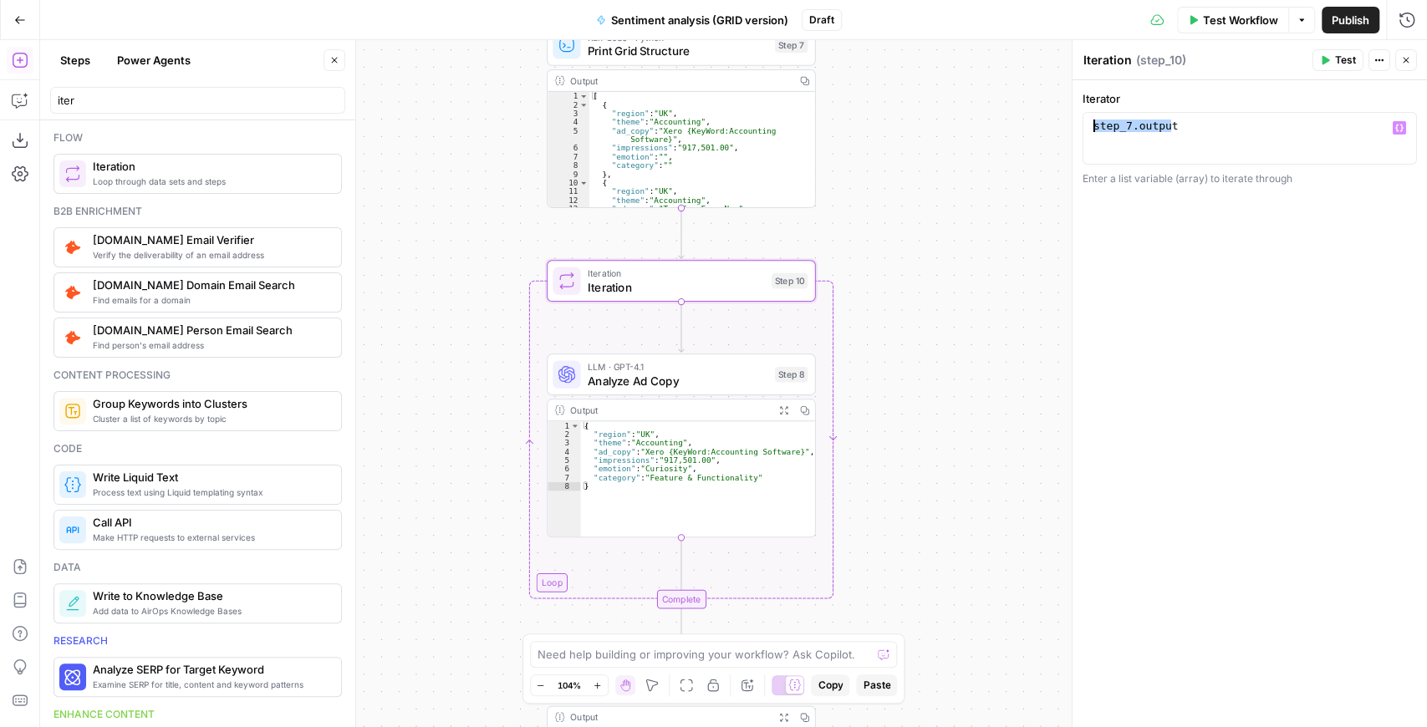
drag, startPoint x: 1234, startPoint y: 125, endPoint x: 1080, endPoint y: 117, distance: 154.0
click at [1080, 117] on div "**********" at bounding box center [1249, 383] width 355 height 687
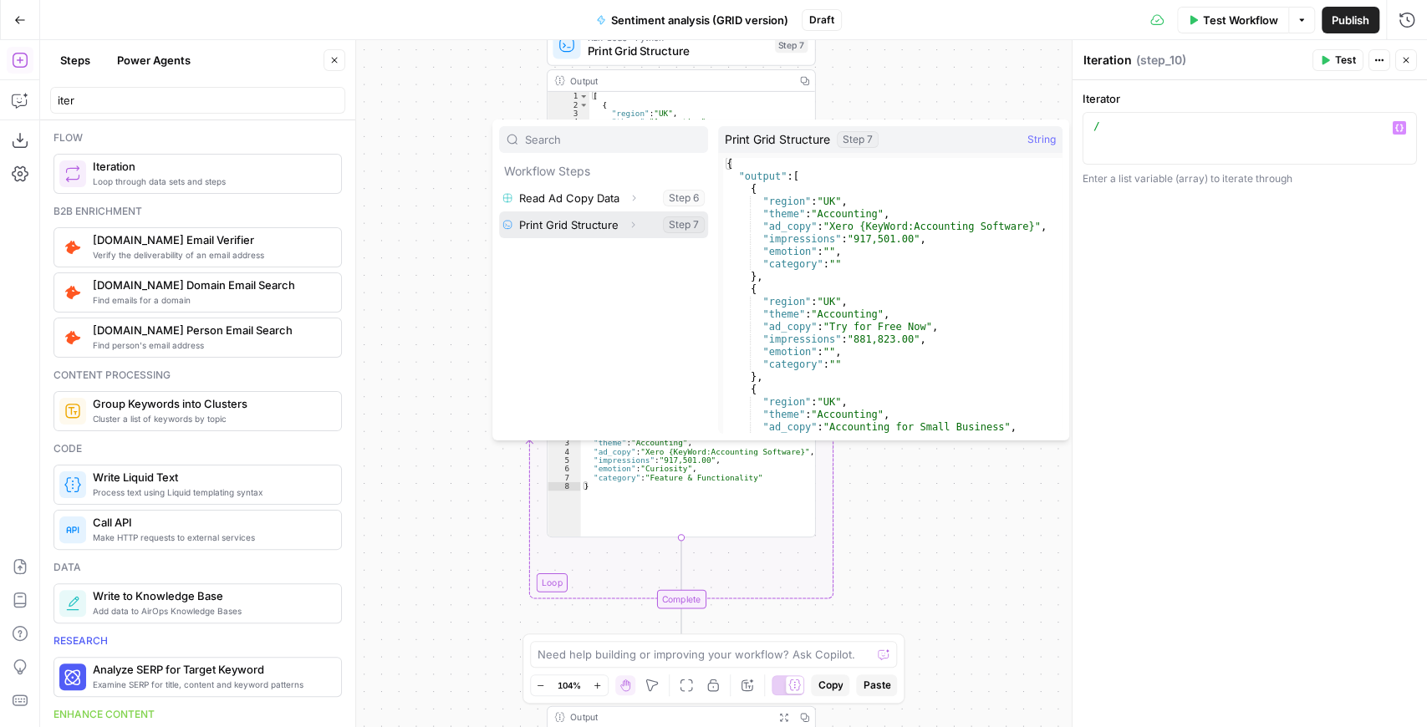
click at [635, 224] on icon "button" at bounding box center [633, 225] width 10 height 10
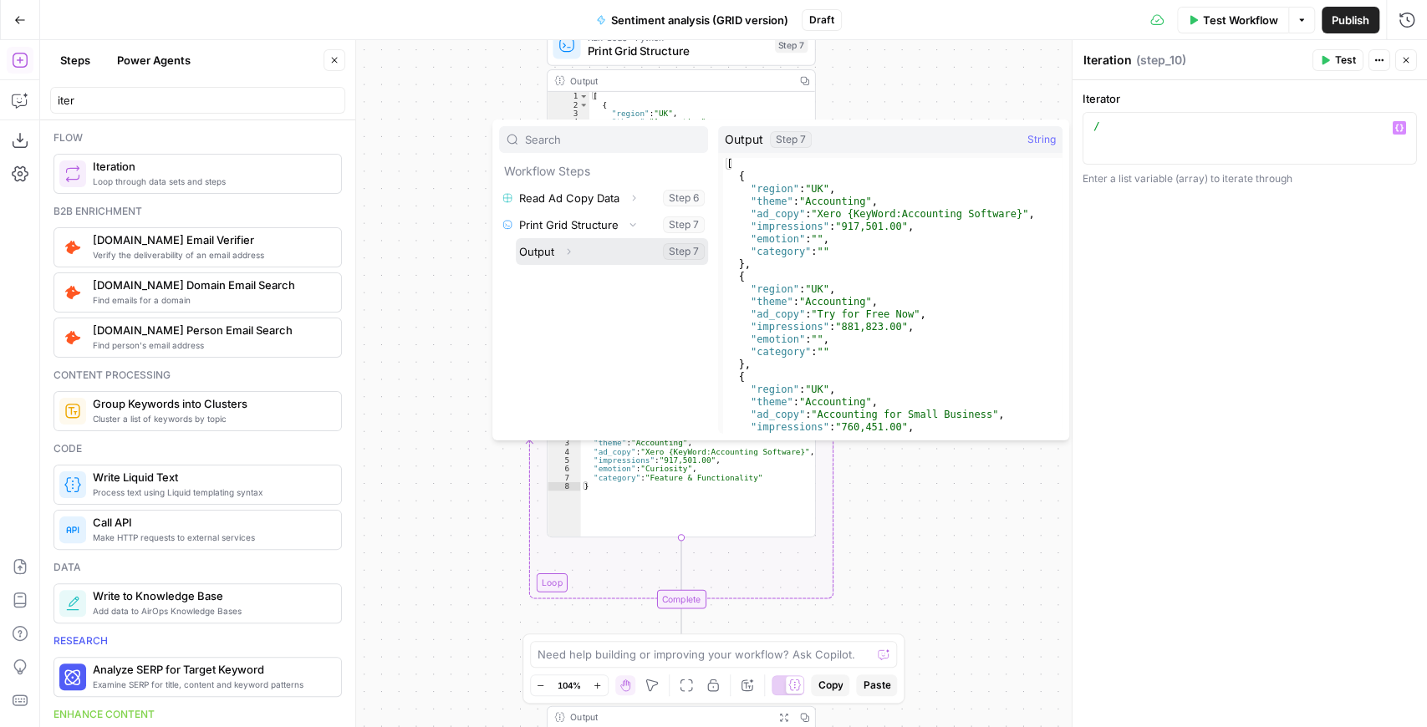
click at [574, 256] on button "Expand" at bounding box center [569, 252] width 22 height 22
click at [544, 246] on button "Select variable Output" at bounding box center [612, 251] width 192 height 27
type textarea "**********"
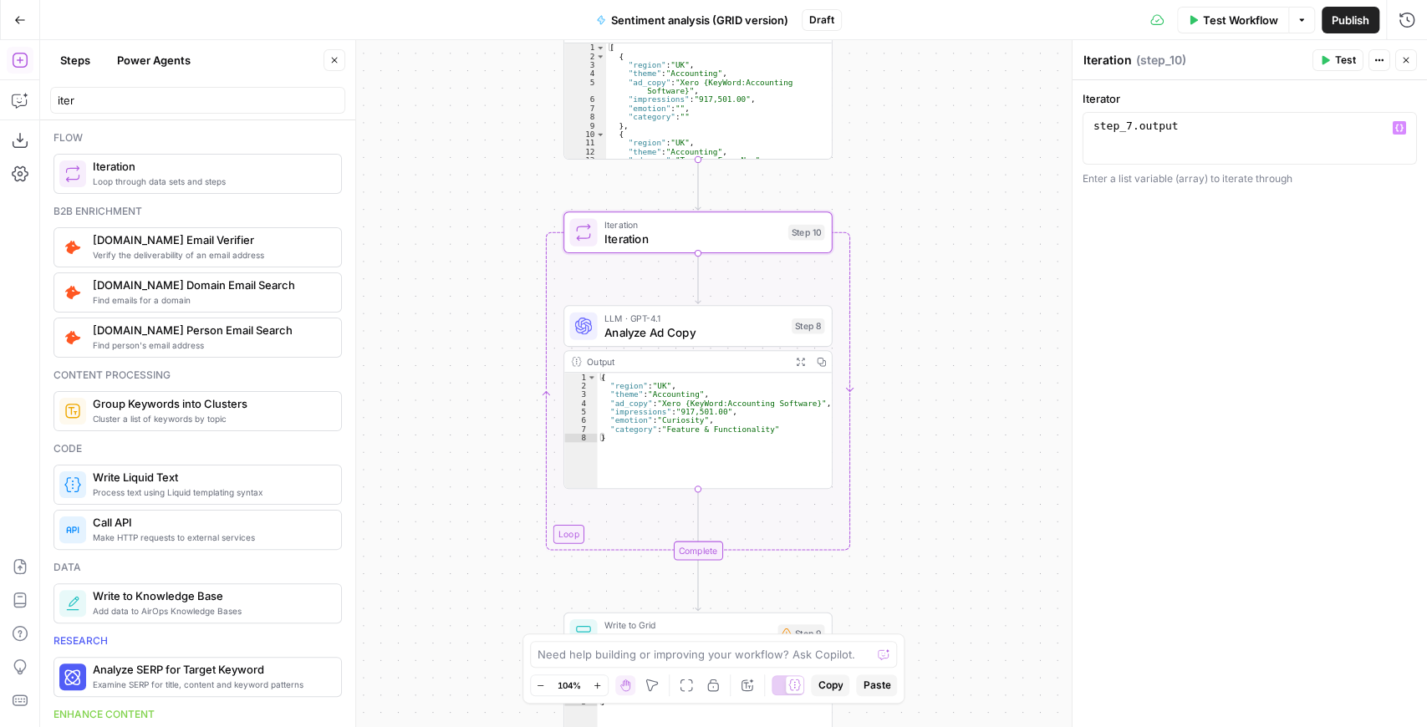
drag, startPoint x: 891, startPoint y: 273, endPoint x: 915, endPoint y: 197, distance: 78.8
click at [910, 206] on div "Workflow Set Inputs Inputs Read from Grid Read Ad Copy Data Step 6 Output Copy …" at bounding box center [733, 383] width 1387 height 687
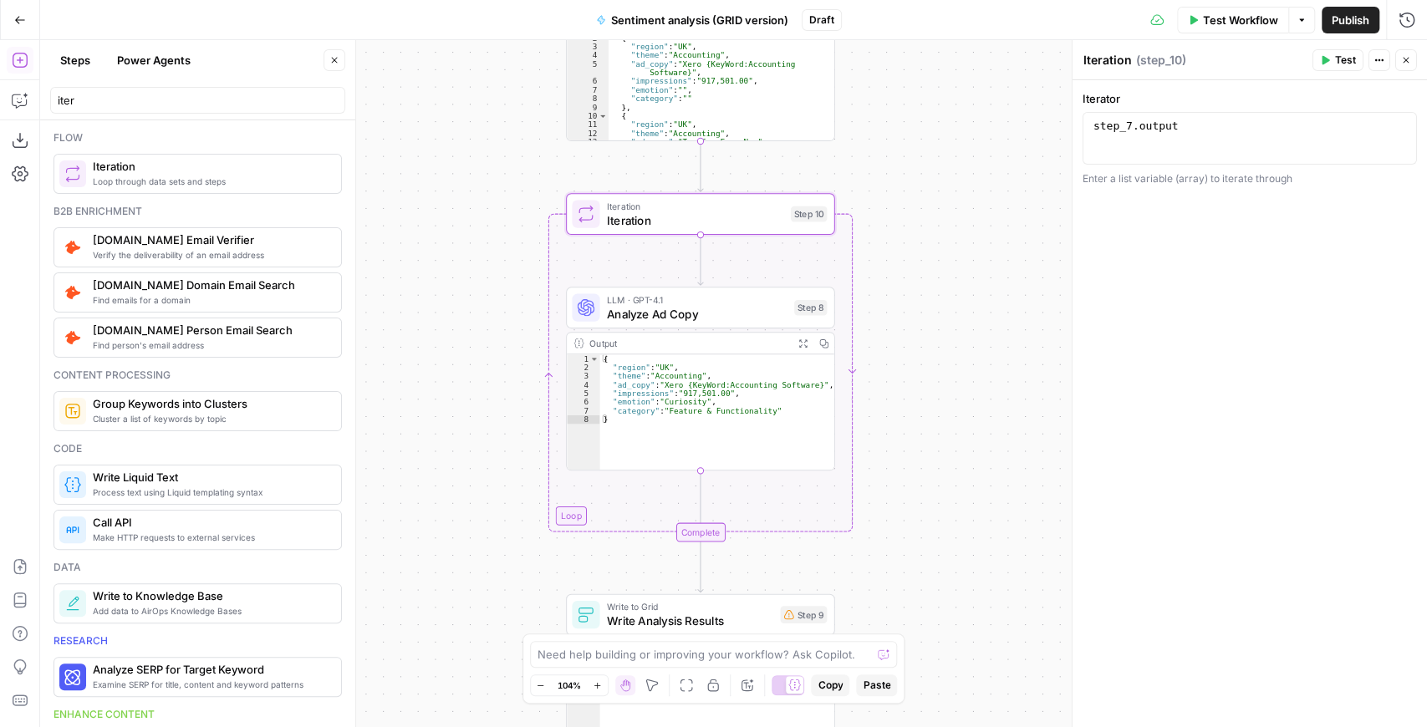
click at [1346, 60] on span "Test" at bounding box center [1345, 60] width 21 height 15
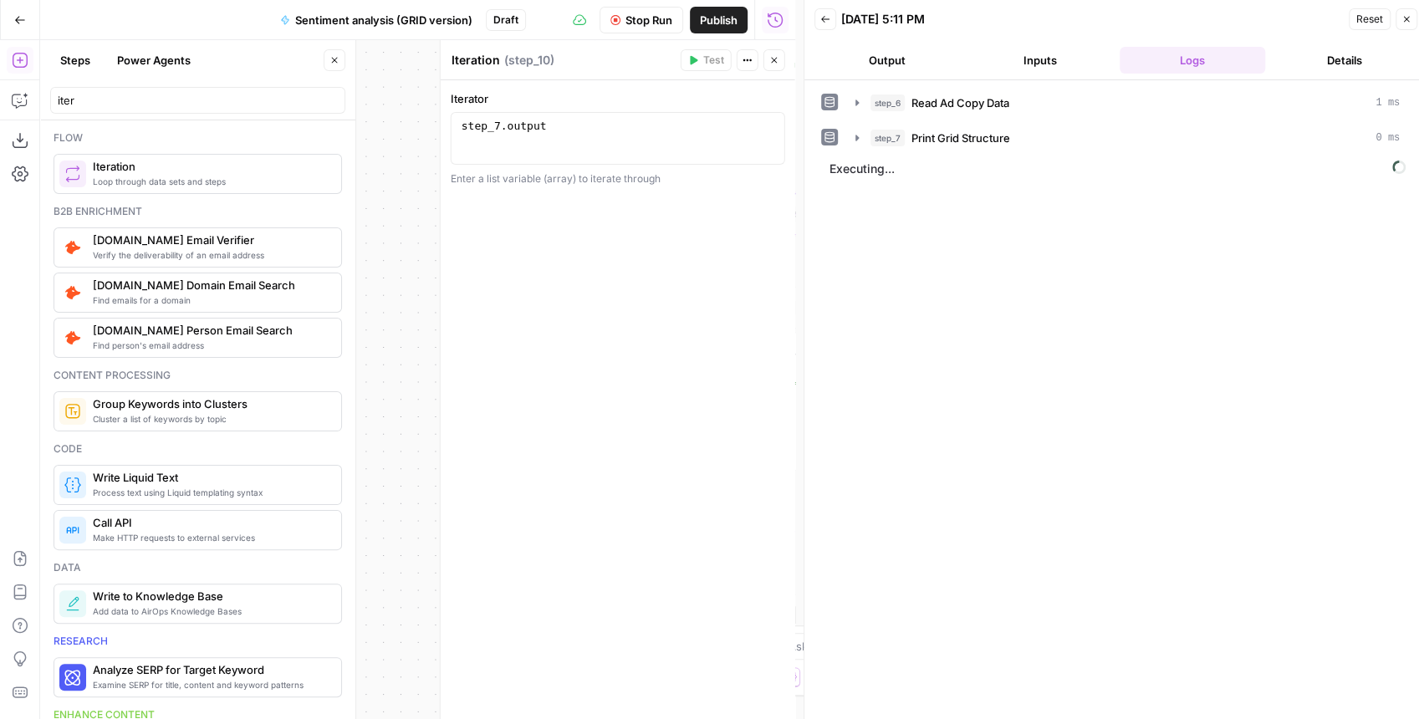
drag, startPoint x: 777, startPoint y: 65, endPoint x: 1026, endPoint y: 45, distance: 249.1
click at [1025, 45] on body "XeroOps New Home Browse Insights Opportunities Your Data Recent Grids New Grid …" at bounding box center [709, 359] width 1419 height 719
click at [854, 174] on icon "button" at bounding box center [853, 172] width 13 height 13
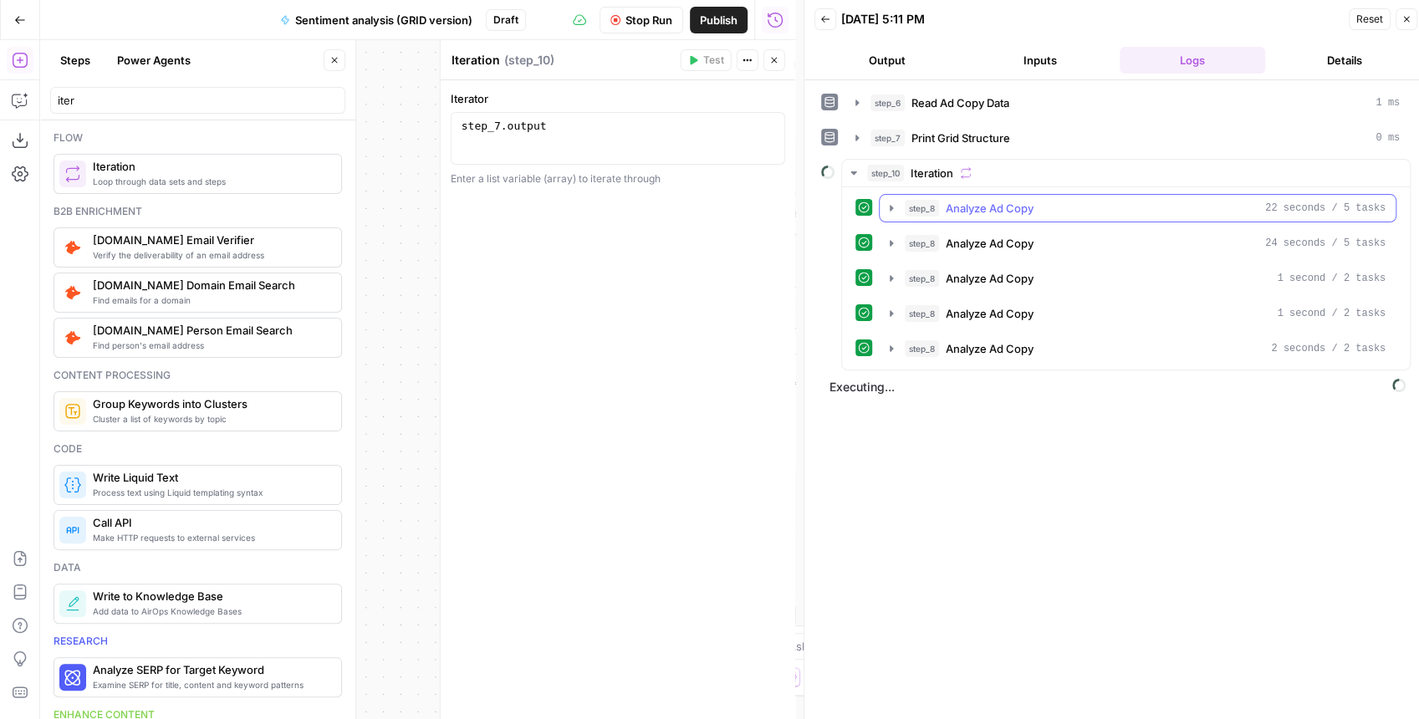
click at [888, 207] on icon "button" at bounding box center [890, 207] width 13 height 13
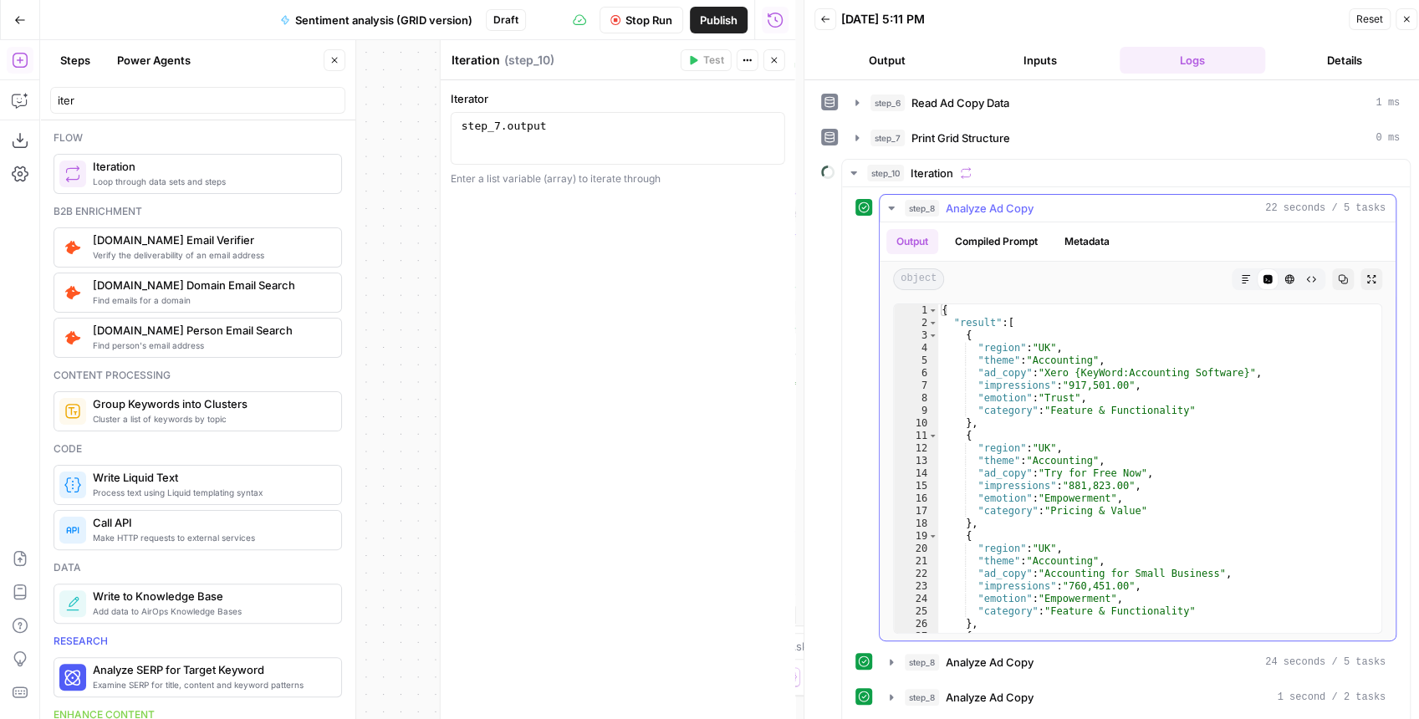
click at [894, 207] on icon "button" at bounding box center [890, 207] width 13 height 13
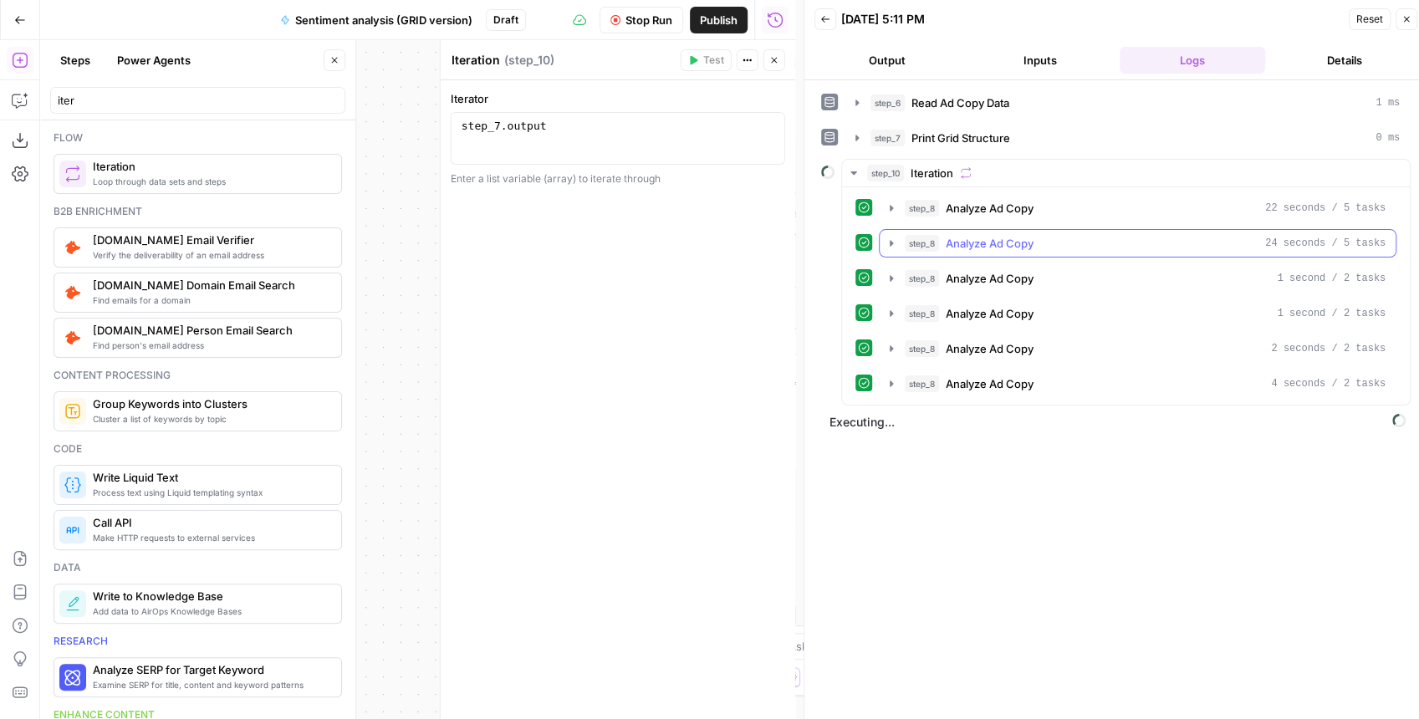
click at [891, 241] on icon "button" at bounding box center [891, 243] width 3 height 6
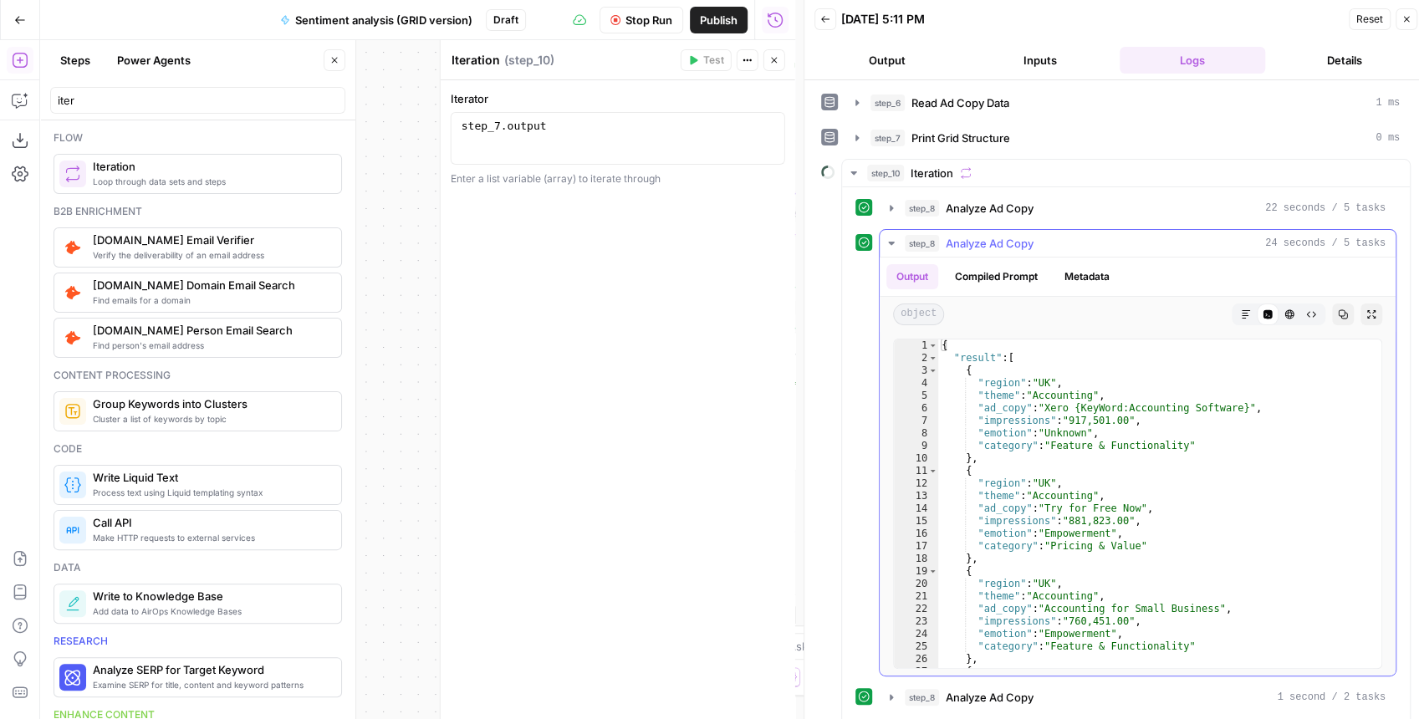
click at [891, 242] on icon "button" at bounding box center [891, 243] width 6 height 3
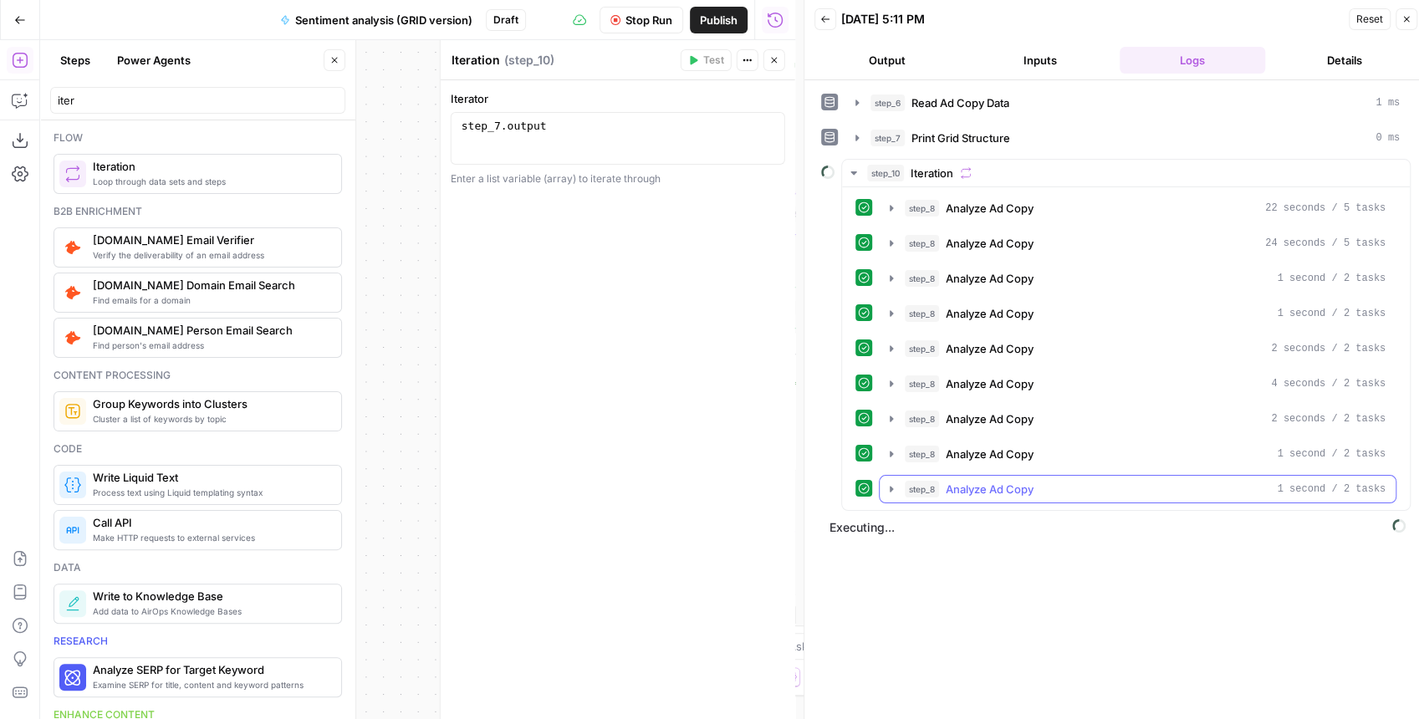
click at [892, 483] on icon "button" at bounding box center [890, 488] width 13 height 13
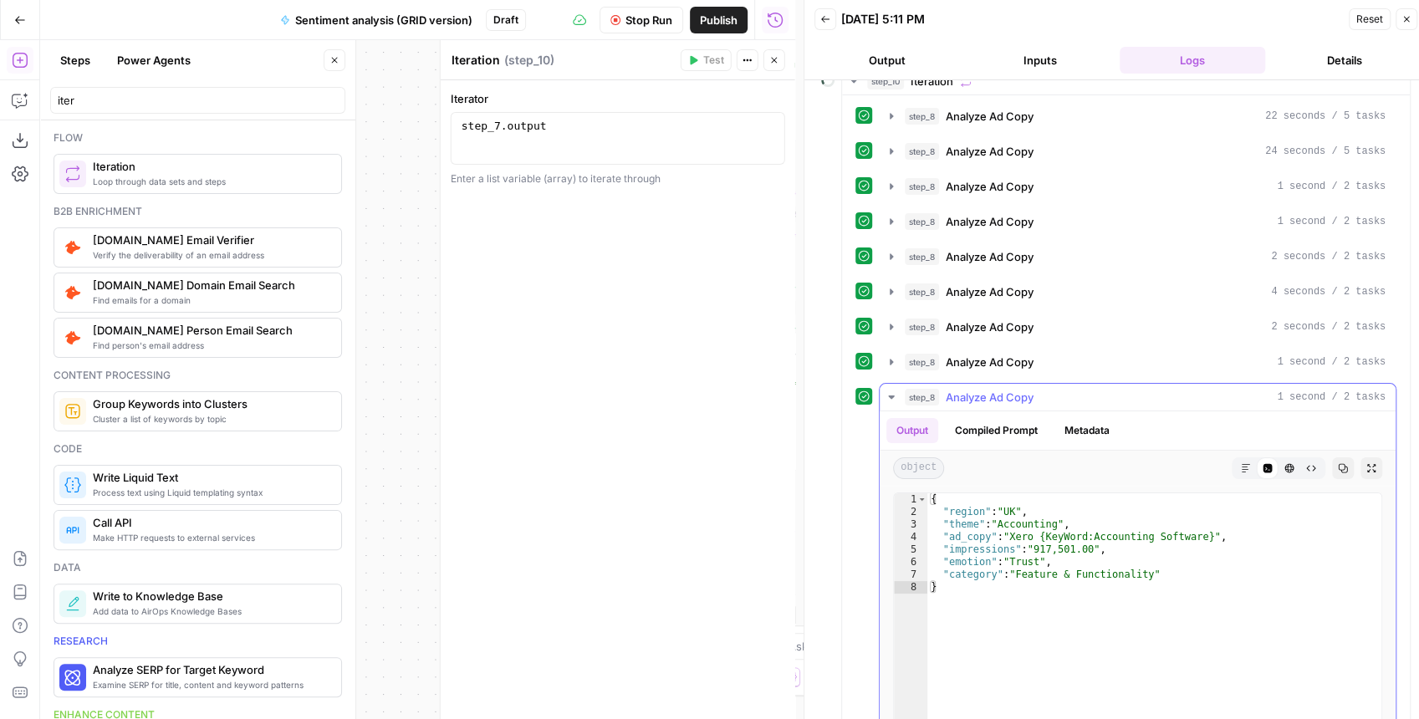
scroll to position [111, 0]
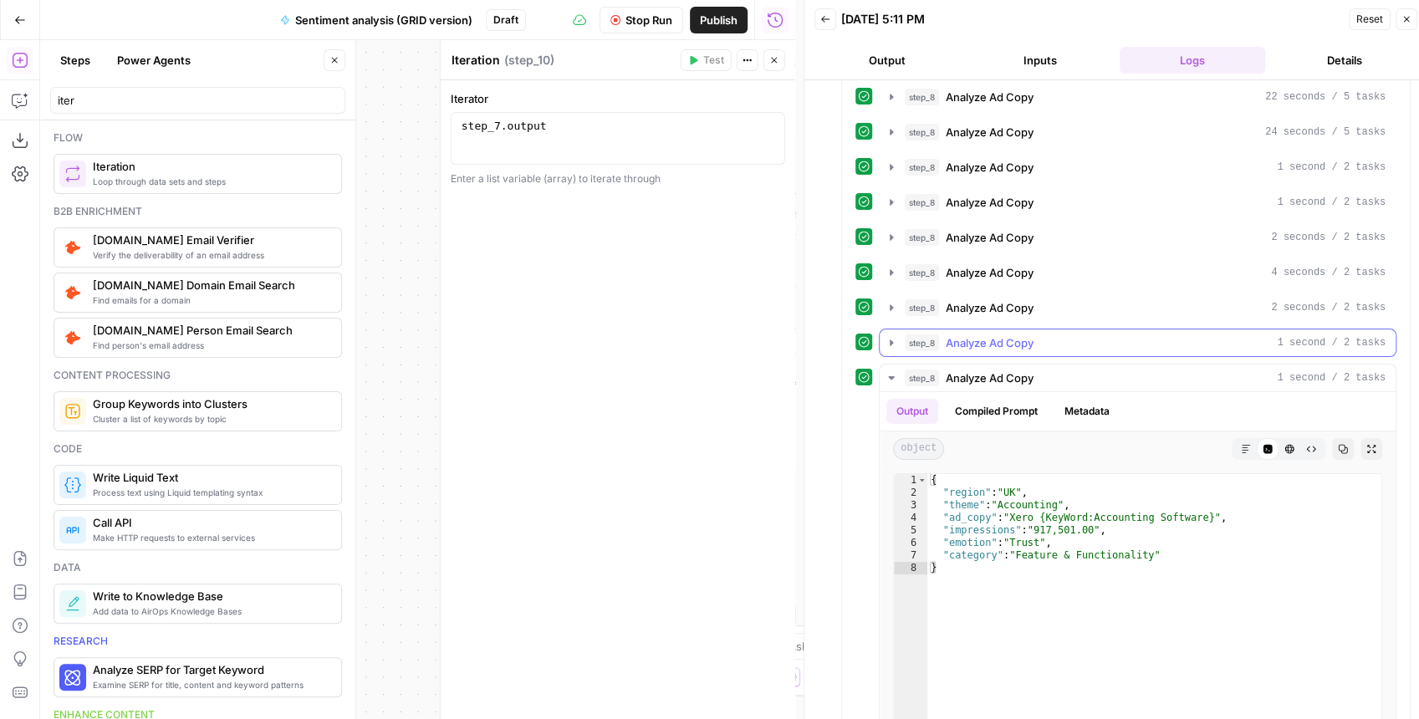
click at [888, 338] on icon "button" at bounding box center [890, 342] width 13 height 13
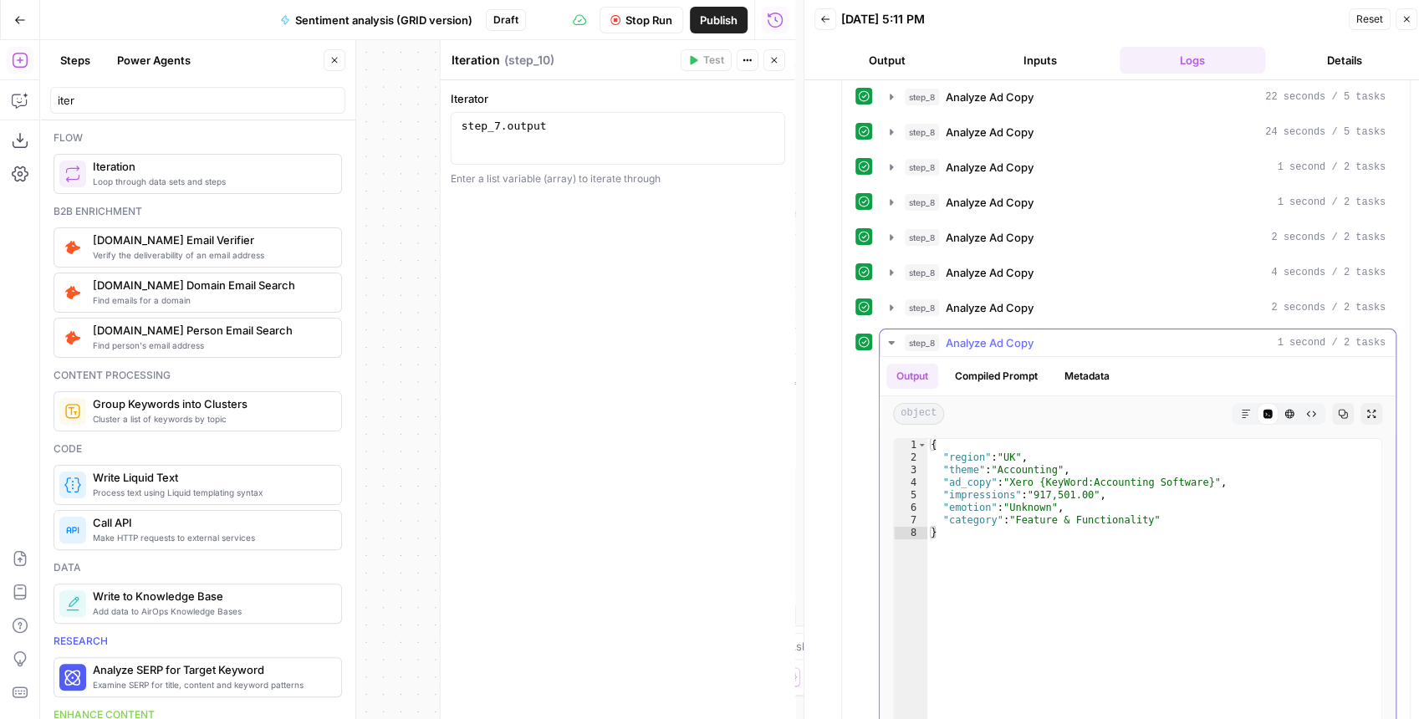
click at [888, 338] on icon "button" at bounding box center [890, 342] width 13 height 13
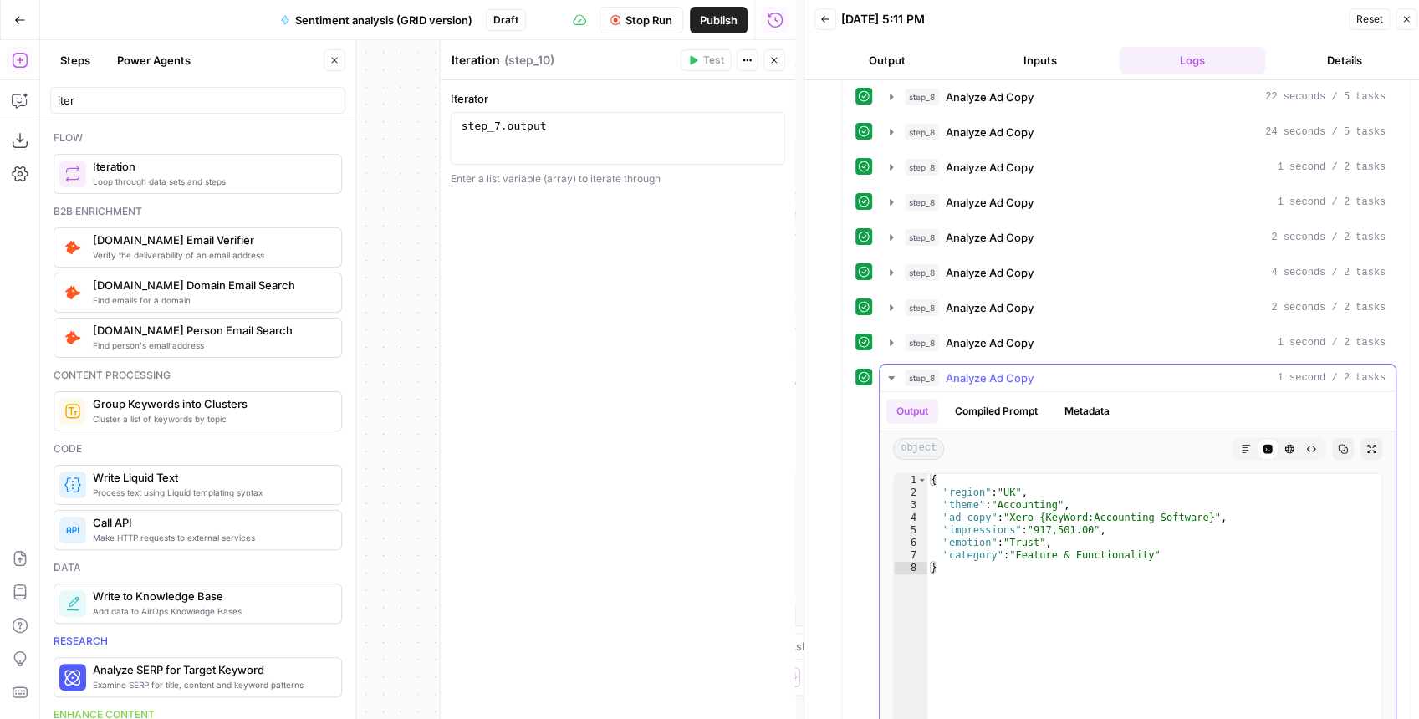
click at [891, 371] on icon "button" at bounding box center [890, 377] width 13 height 13
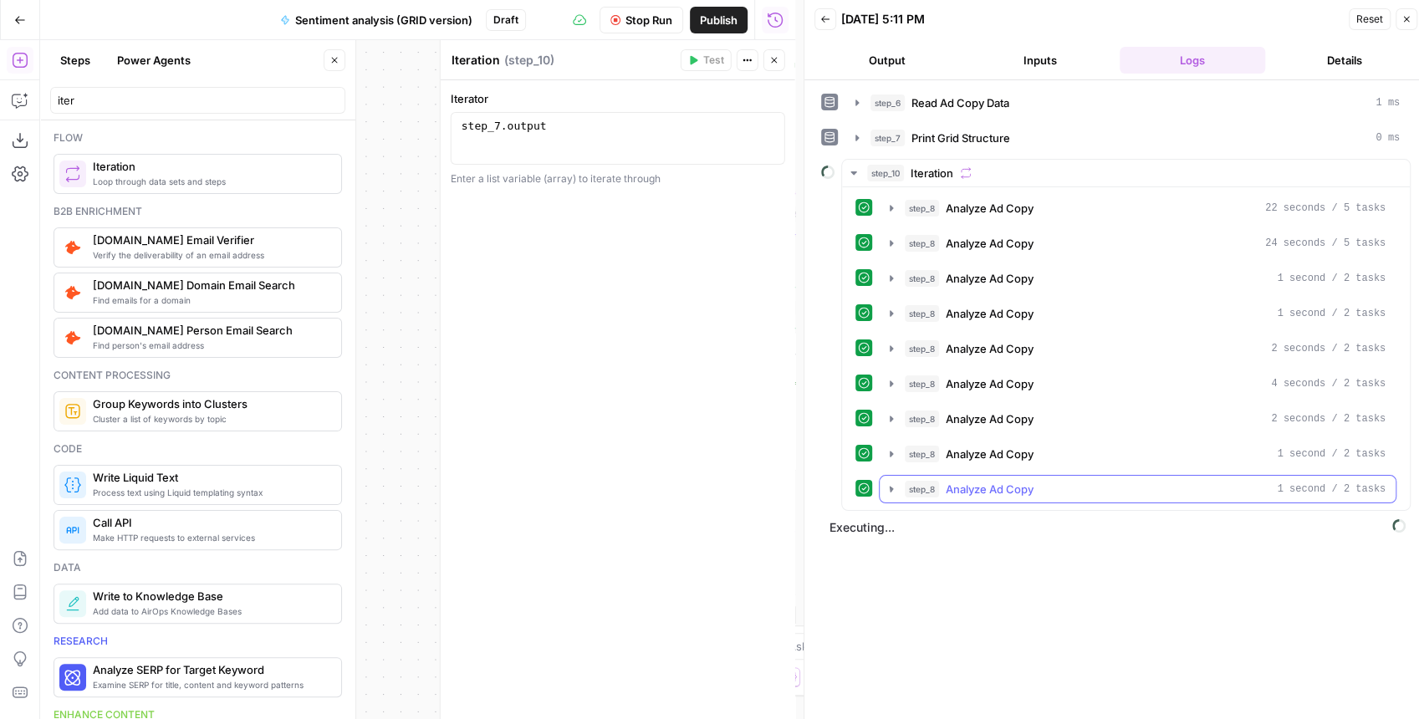
scroll to position [0, 0]
click at [887, 205] on icon "button" at bounding box center [890, 207] width 13 height 13
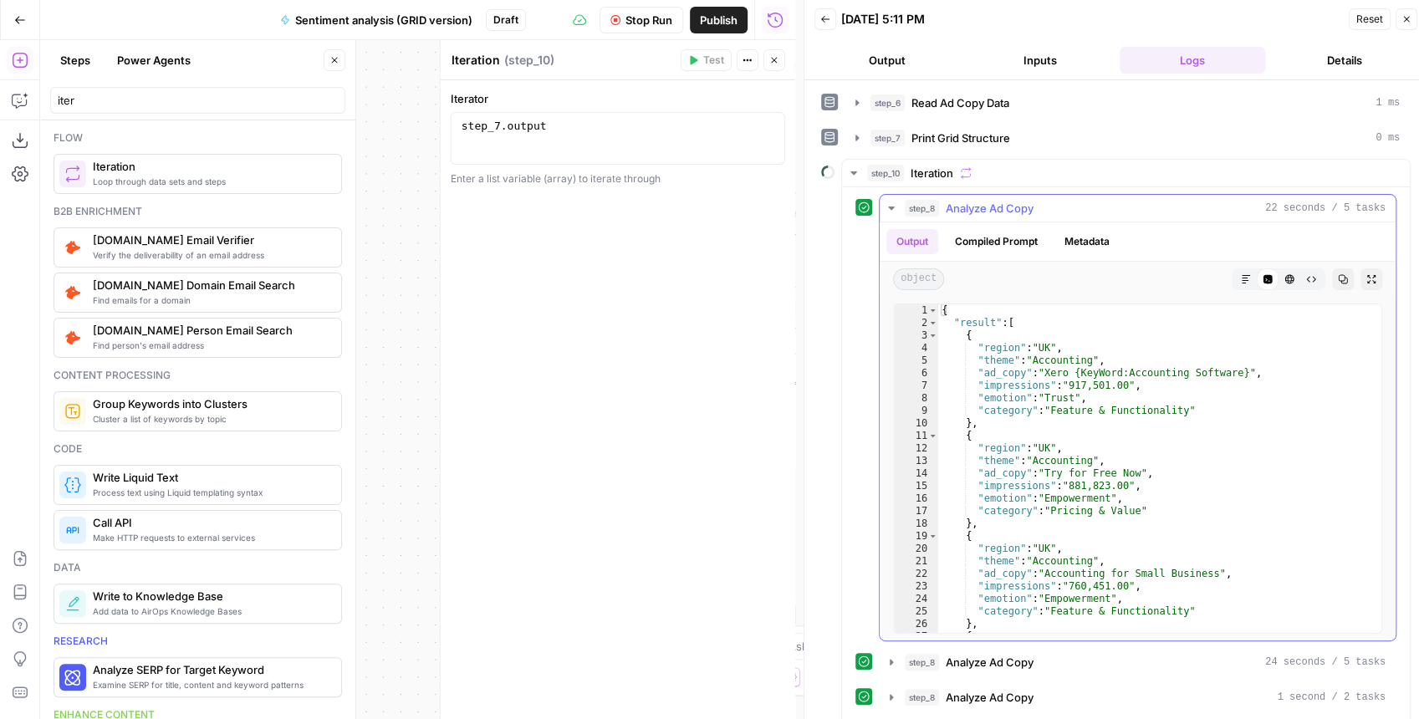
click at [887, 205] on icon "button" at bounding box center [890, 207] width 13 height 13
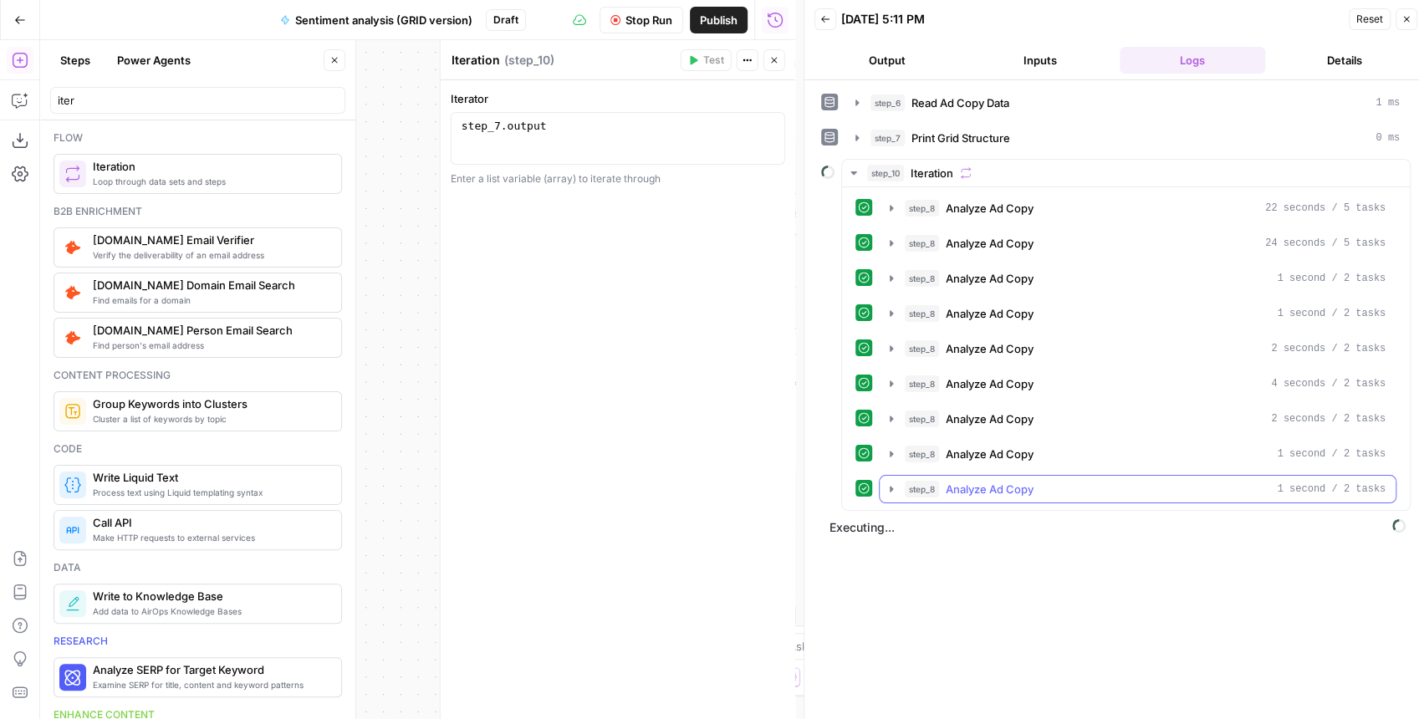
click at [893, 482] on icon "button" at bounding box center [890, 488] width 13 height 13
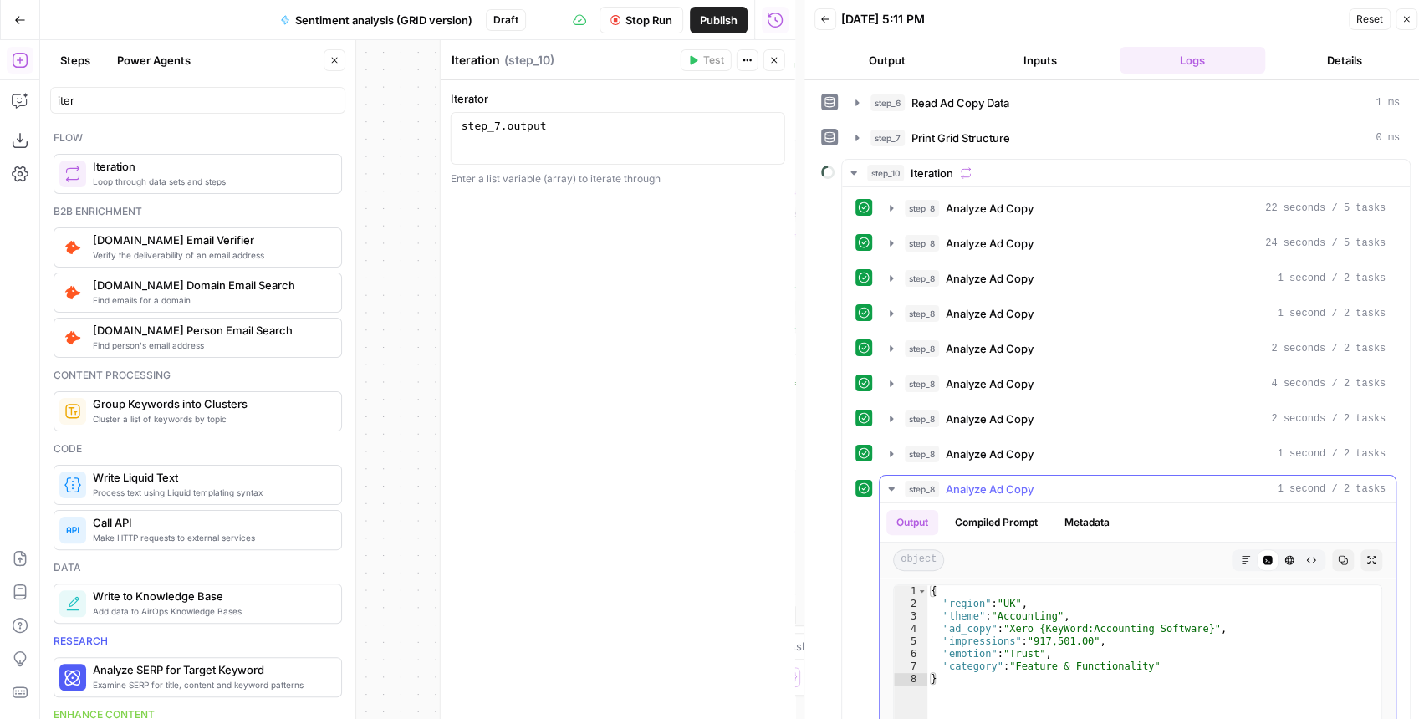
click at [890, 487] on icon "button" at bounding box center [891, 488] width 6 height 3
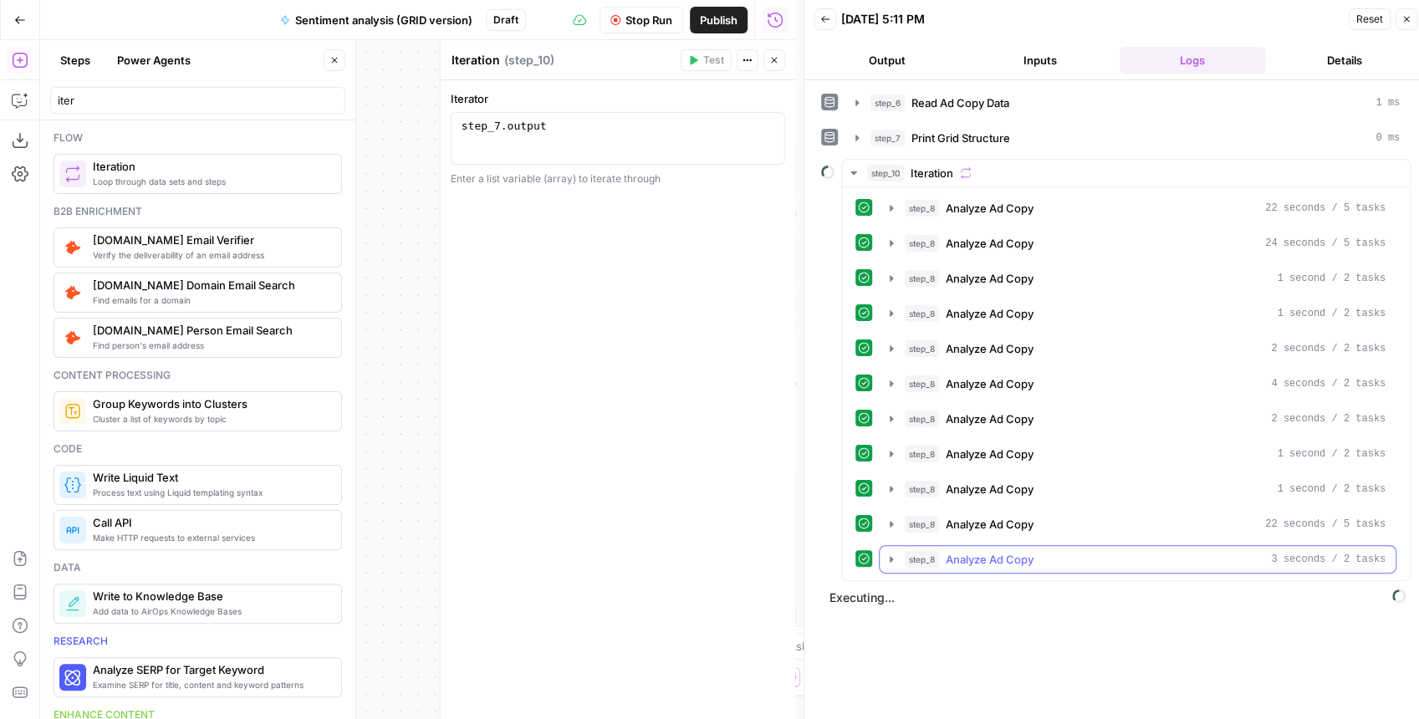
click at [892, 553] on icon "button" at bounding box center [890, 559] width 13 height 13
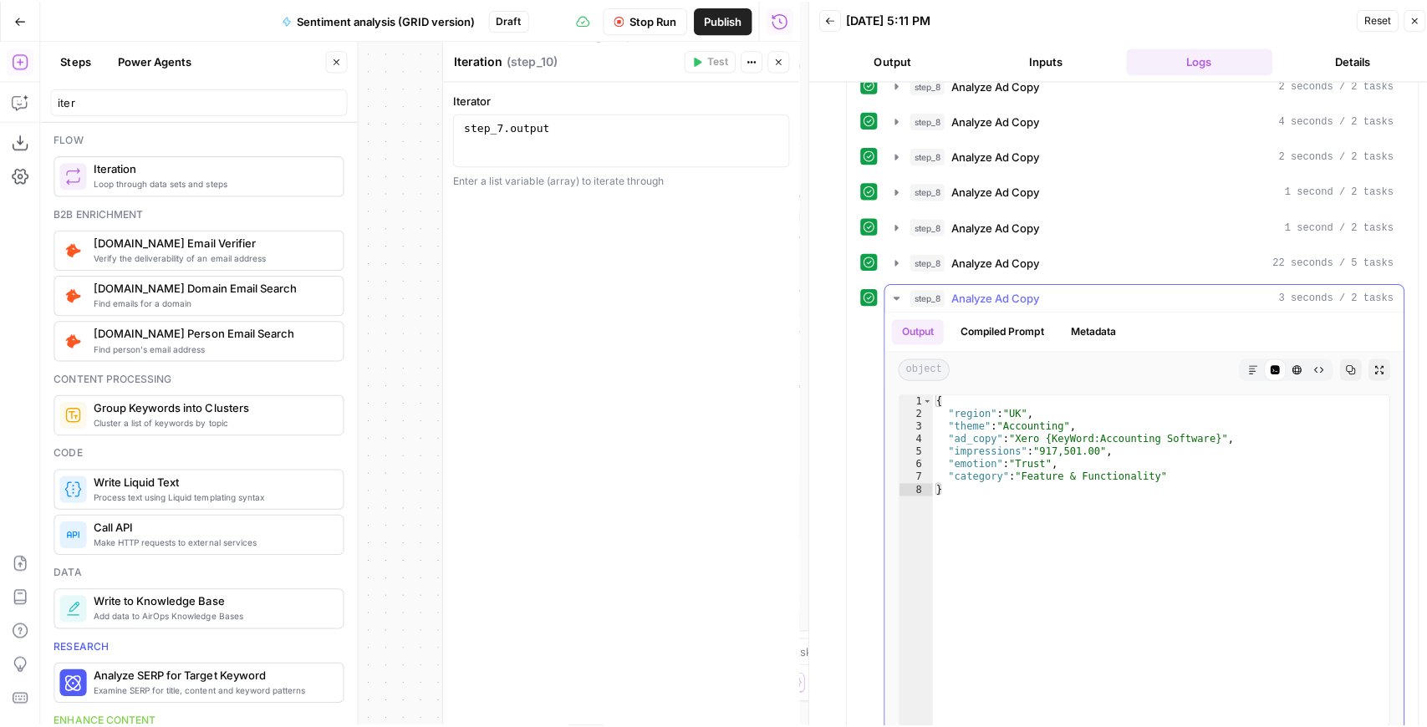
scroll to position [278, 0]
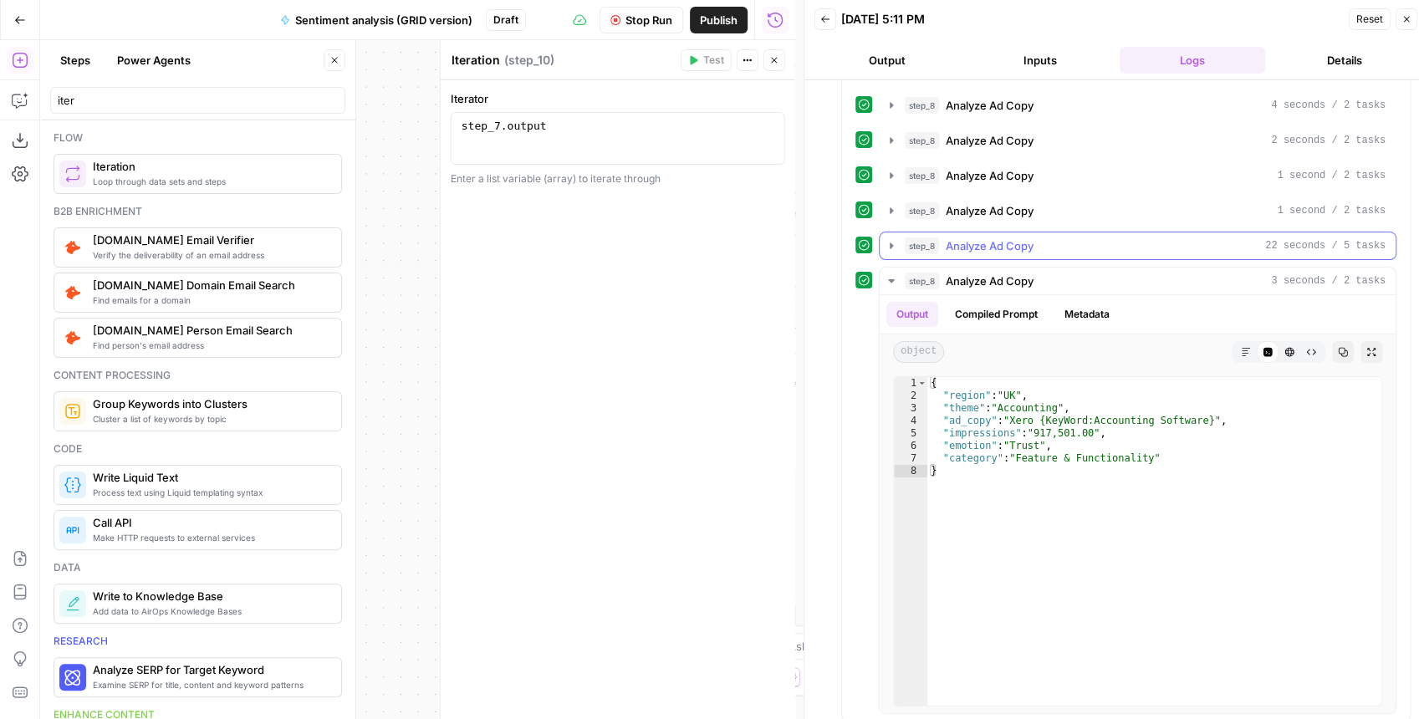
click at [886, 239] on icon "button" at bounding box center [890, 245] width 13 height 13
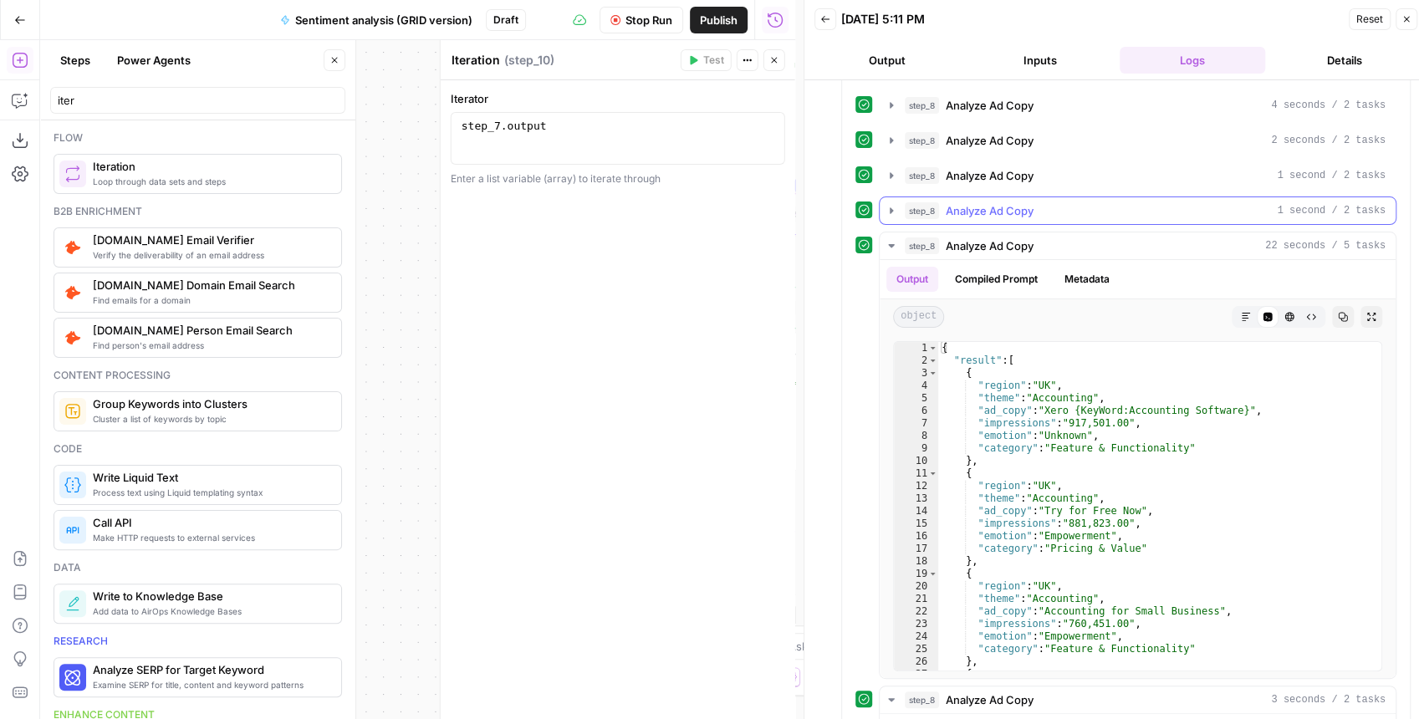
click at [889, 210] on button "step_8 Analyze Ad Copy 1 second / 2 tasks" at bounding box center [1137, 210] width 516 height 27
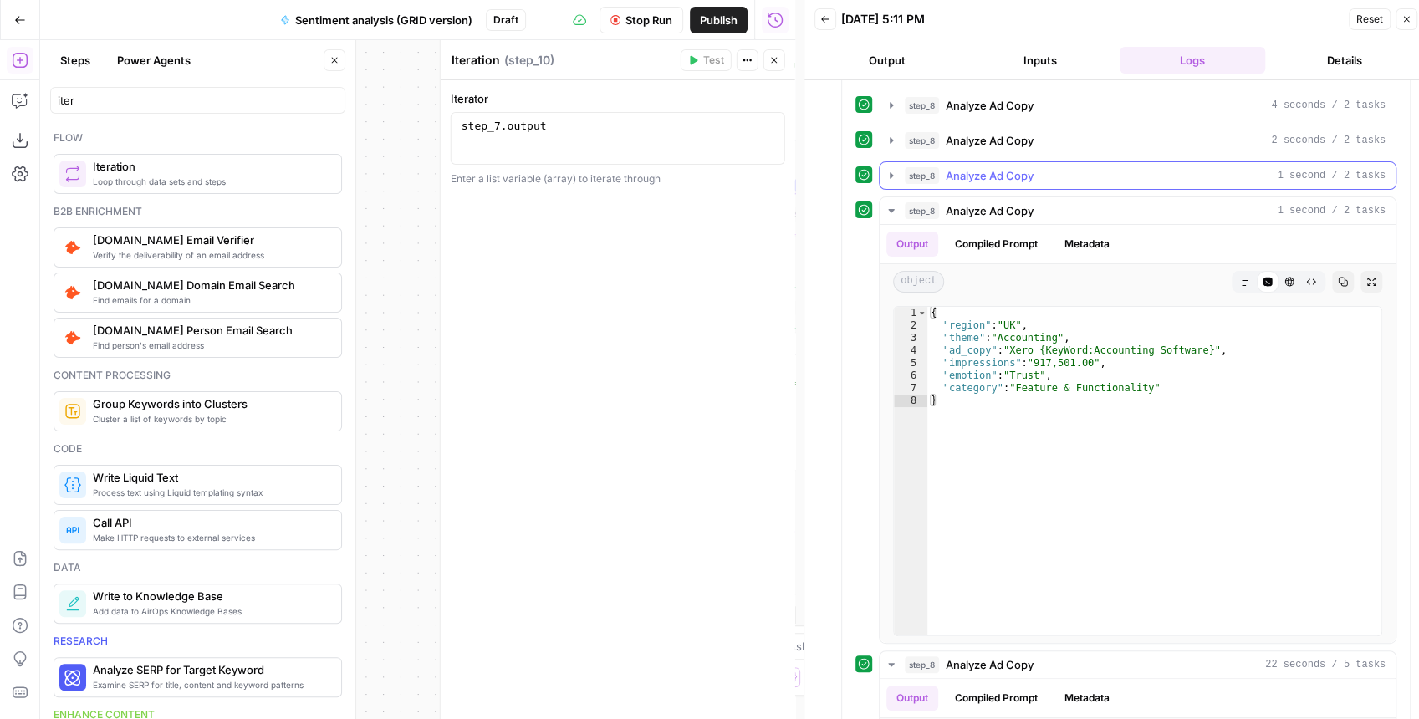
click at [891, 179] on button "step_8 Analyze Ad Copy 1 second / 2 tasks" at bounding box center [1137, 175] width 516 height 27
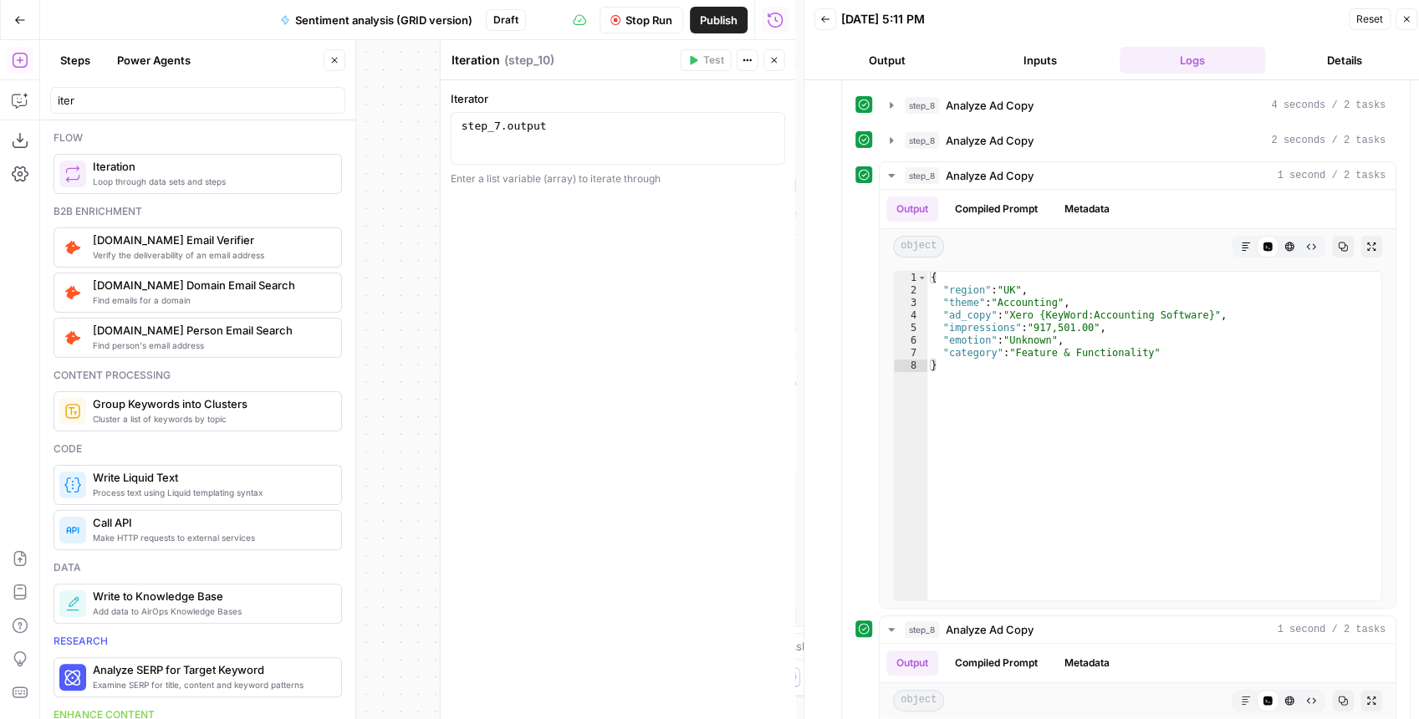
click at [656, 25] on span "Stop Run" at bounding box center [648, 20] width 47 height 17
click at [769, 62] on icon "button" at bounding box center [774, 60] width 10 height 10
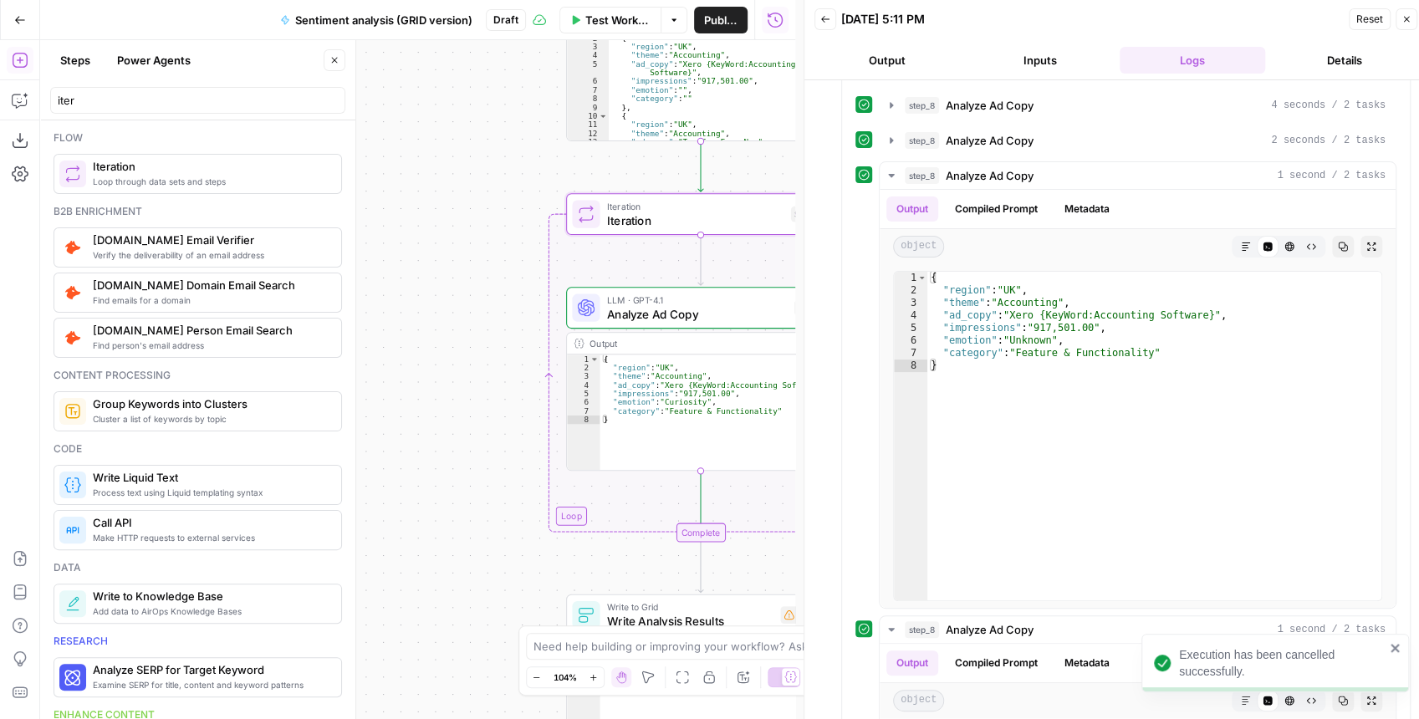
click at [1406, 14] on icon "button" at bounding box center [1406, 19] width 10 height 10
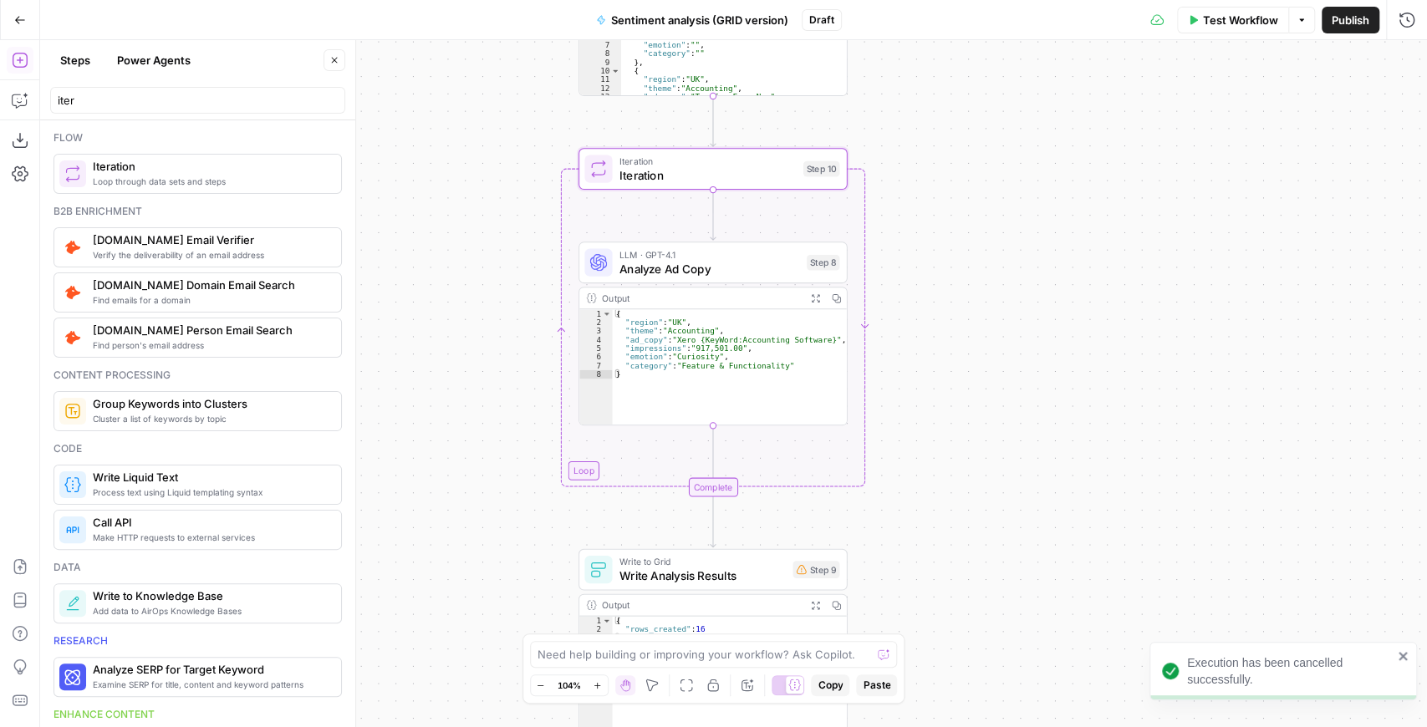
drag, startPoint x: 1017, startPoint y: 282, endPoint x: 1028, endPoint y: 237, distance: 45.8
click at [1028, 237] on div "Workflow Set Inputs Inputs Read from Grid Read Ad Copy Data Step 6 Output Copy …" at bounding box center [733, 383] width 1387 height 687
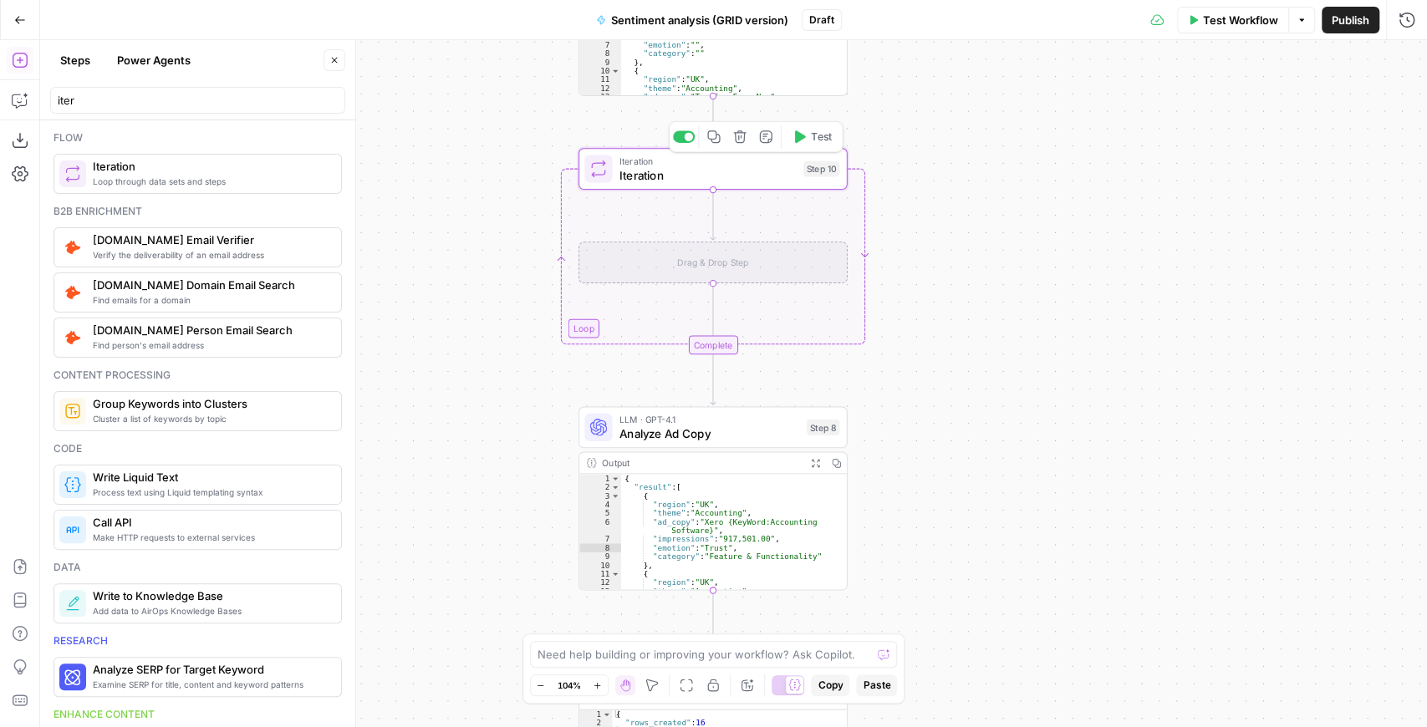
click at [770, 180] on span "Iteration" at bounding box center [707, 175] width 177 height 18
click at [741, 139] on icon "button" at bounding box center [740, 137] width 14 height 14
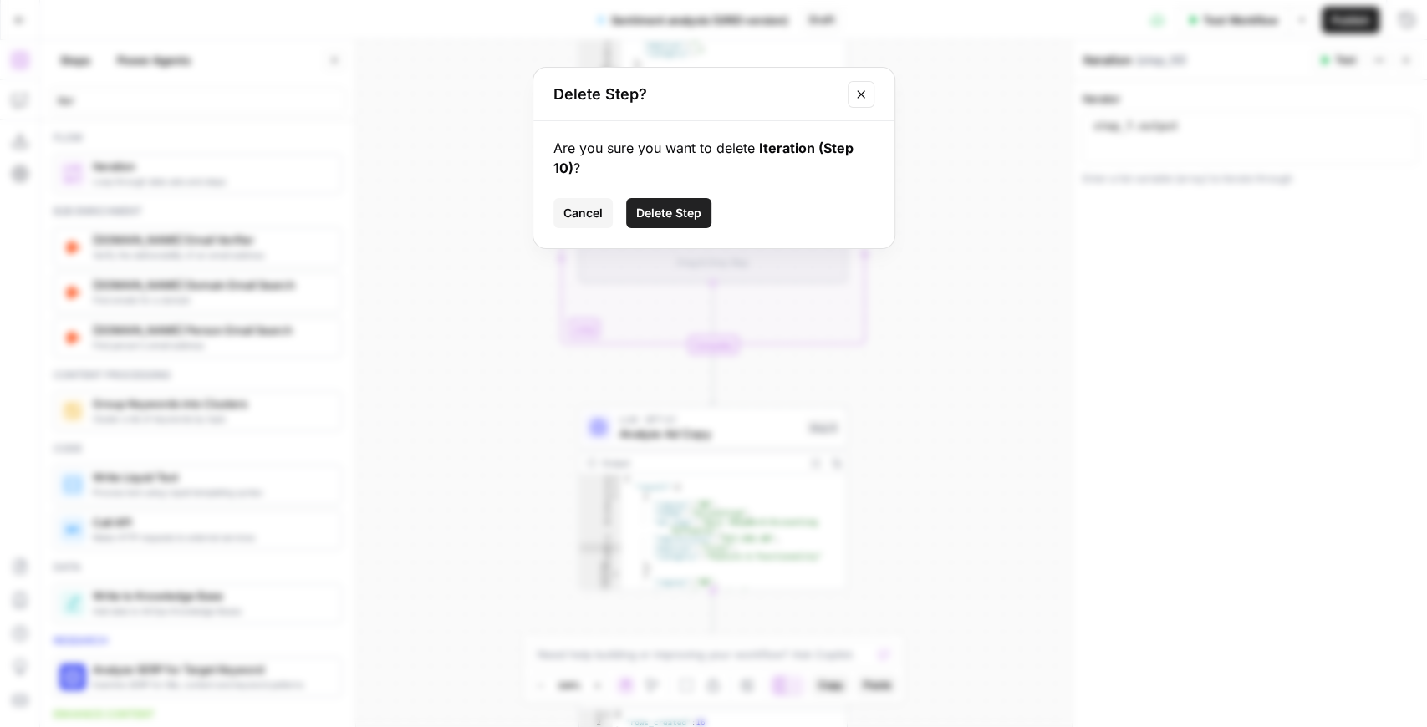
click at [679, 213] on span "Delete Step" at bounding box center [668, 213] width 65 height 17
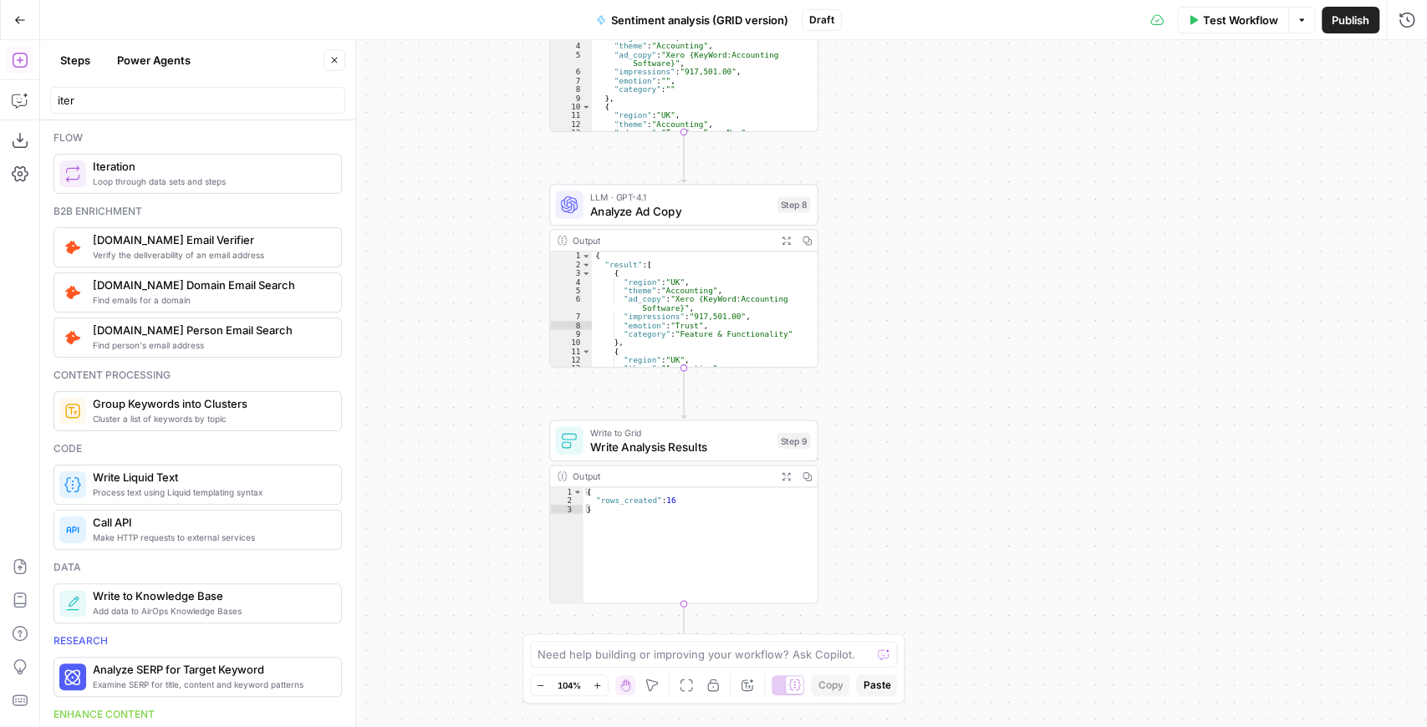
drag, startPoint x: 952, startPoint y: 285, endPoint x: 854, endPoint y: 380, distance: 136.6
click at [854, 378] on div "Workflow Set Inputs Inputs Read from Grid Read Ad Copy Data Step 6 Output Copy …" at bounding box center [733, 383] width 1387 height 687
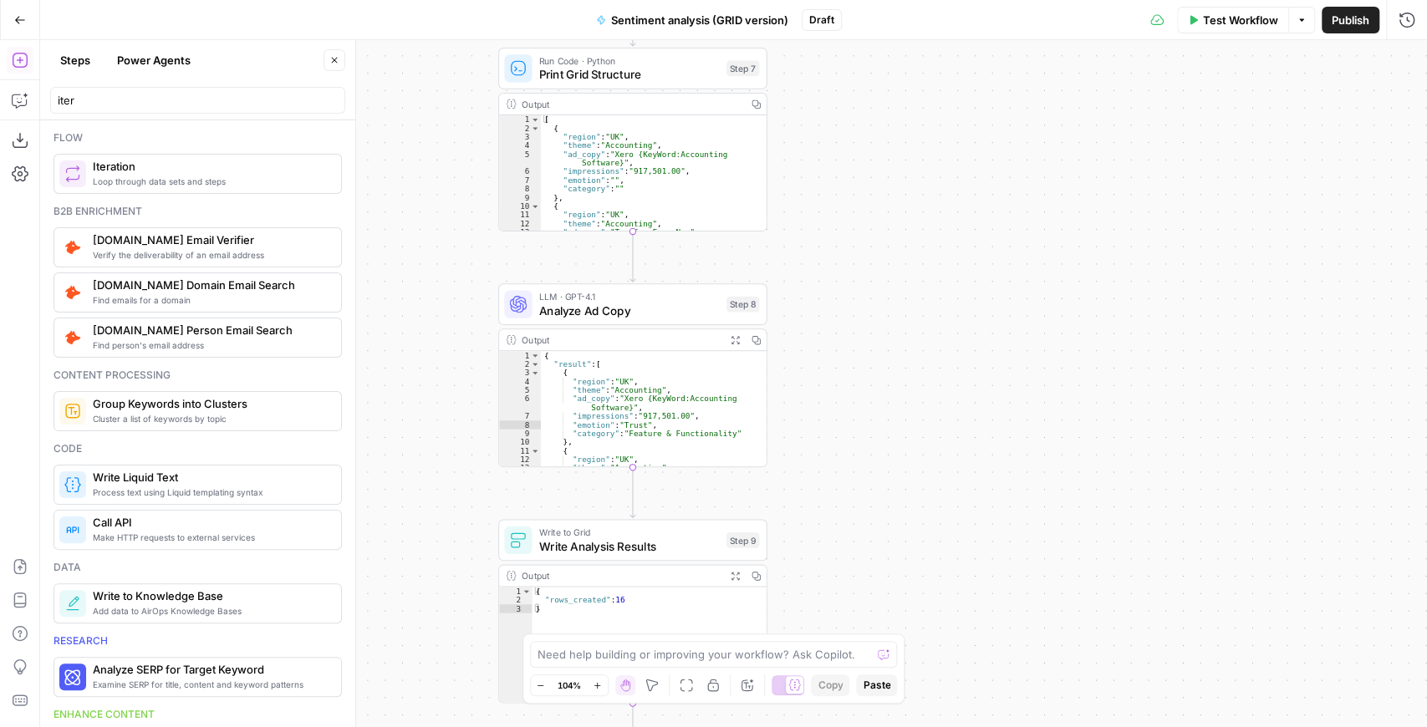
drag, startPoint x: 869, startPoint y: 308, endPoint x: 955, endPoint y: 461, distance: 175.9
click at [956, 463] on div "Workflow Set Inputs Inputs Read from Grid Read Ad Copy Data Step 6 Output Copy …" at bounding box center [733, 383] width 1387 height 687
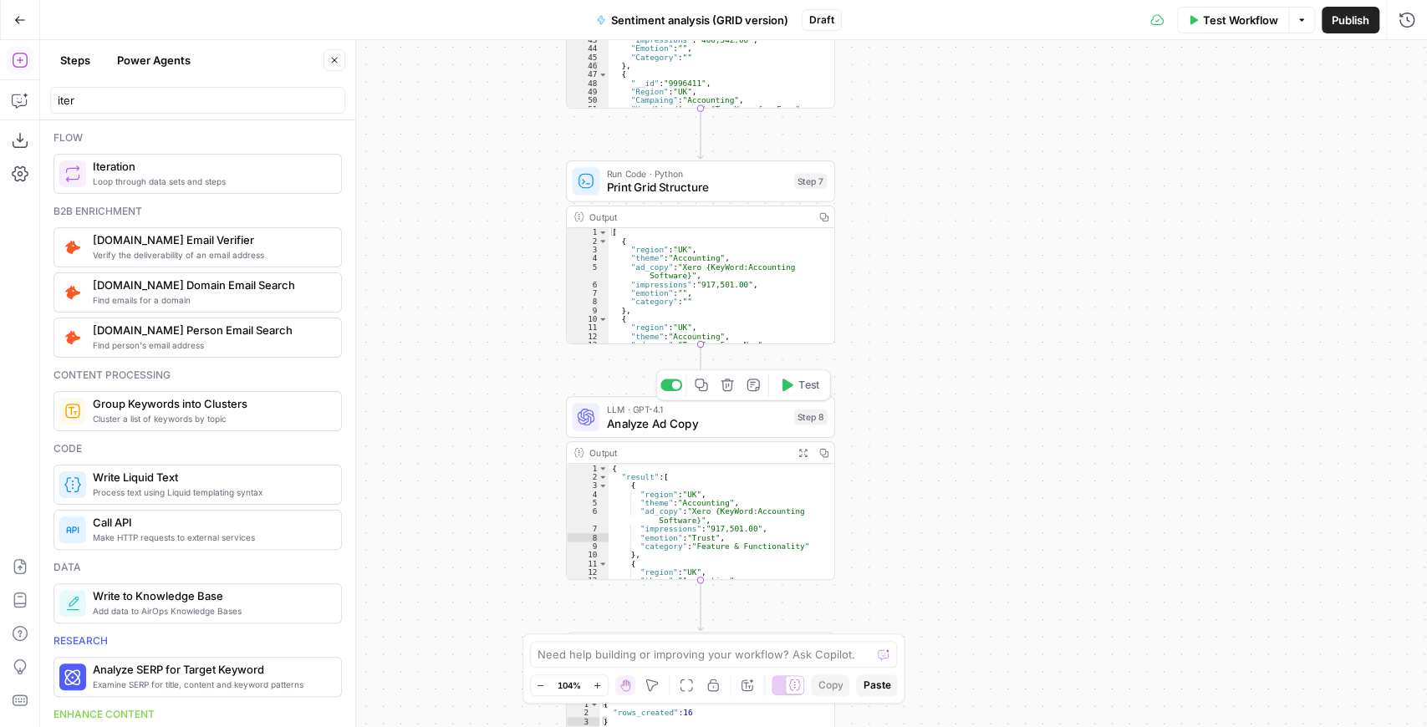
click at [739, 423] on span "Analyze Ad Copy" at bounding box center [697, 424] width 181 height 18
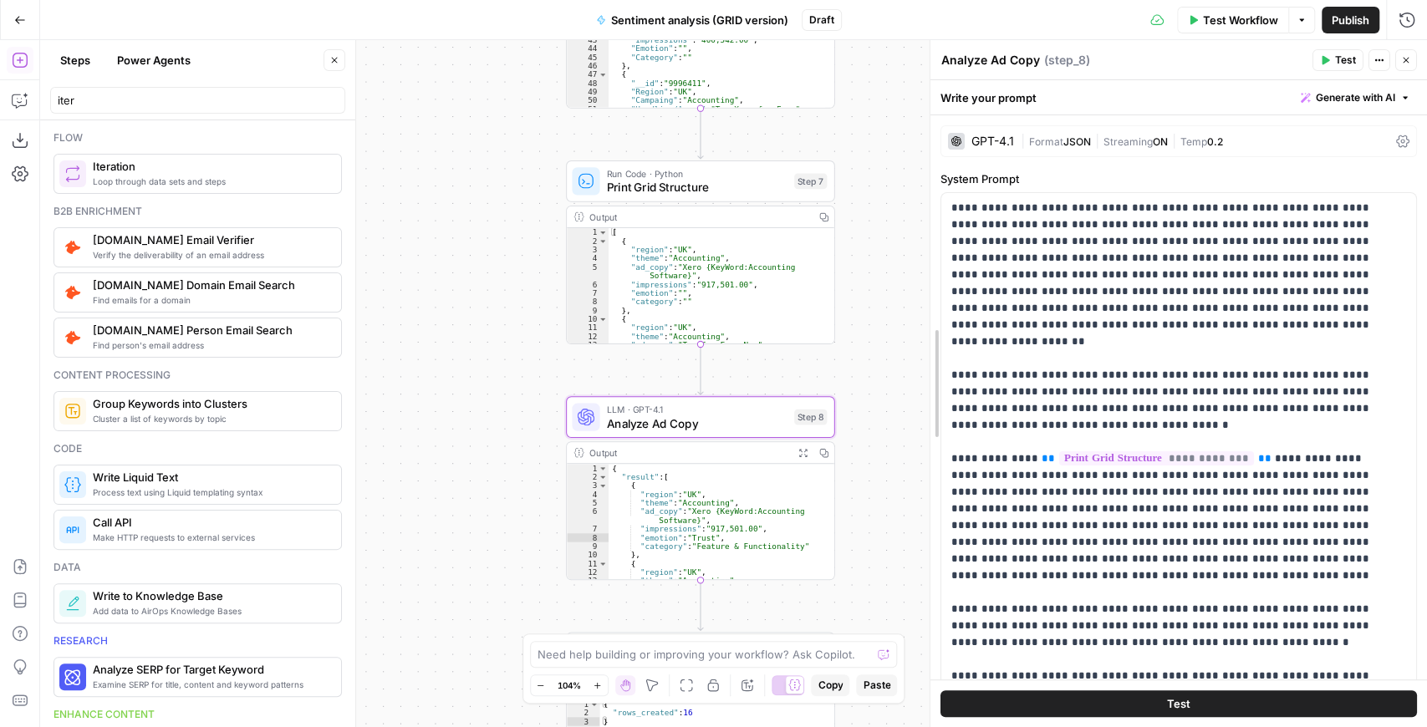
drag, startPoint x: 1077, startPoint y: 344, endPoint x: 935, endPoint y: 351, distance: 142.3
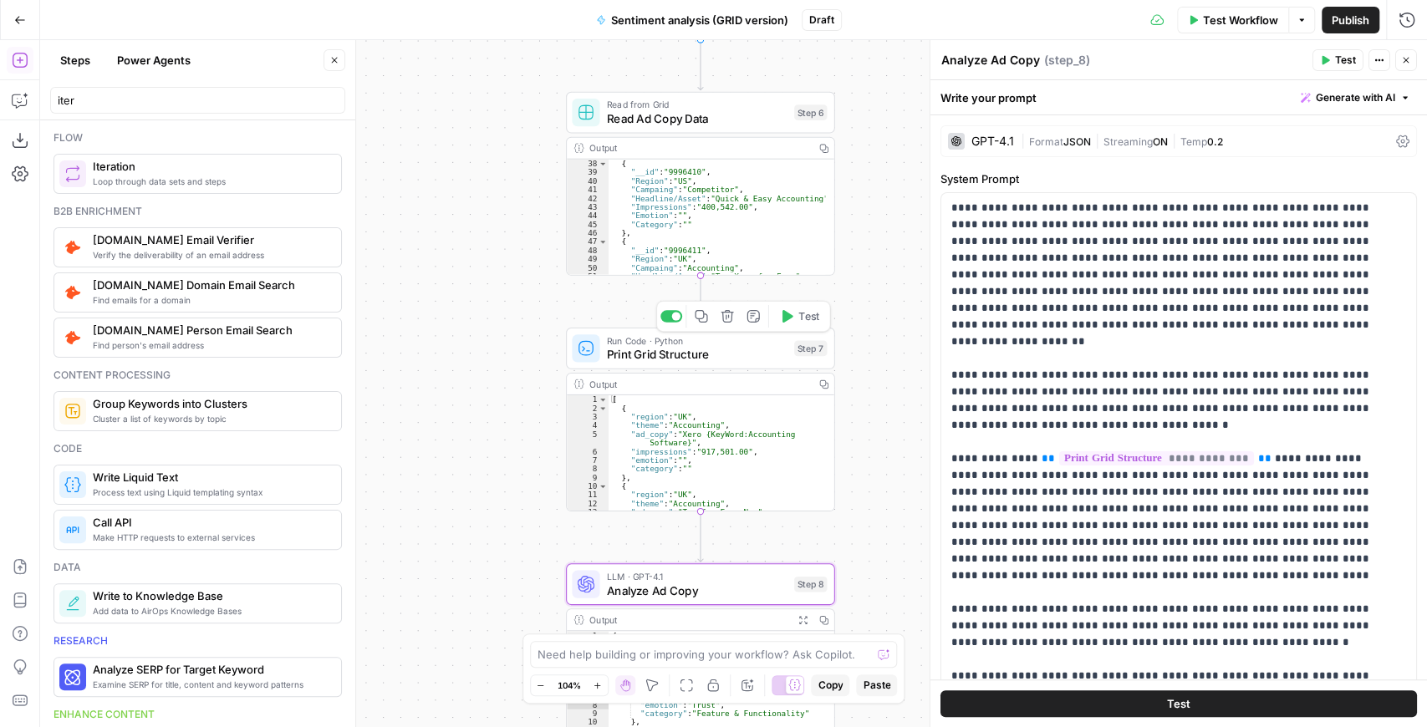
click at [746, 354] on span "Print Grid Structure" at bounding box center [697, 355] width 181 height 18
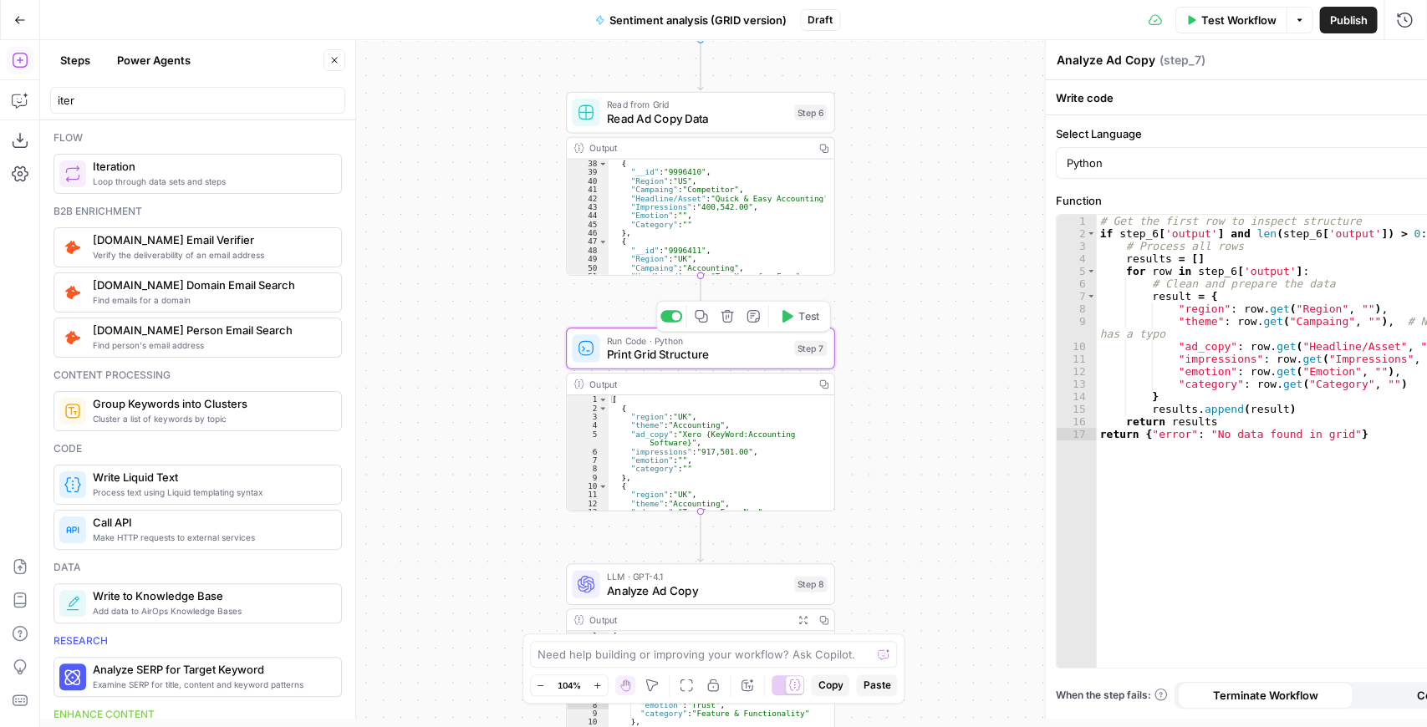
type textarea "Print Grid Structure"
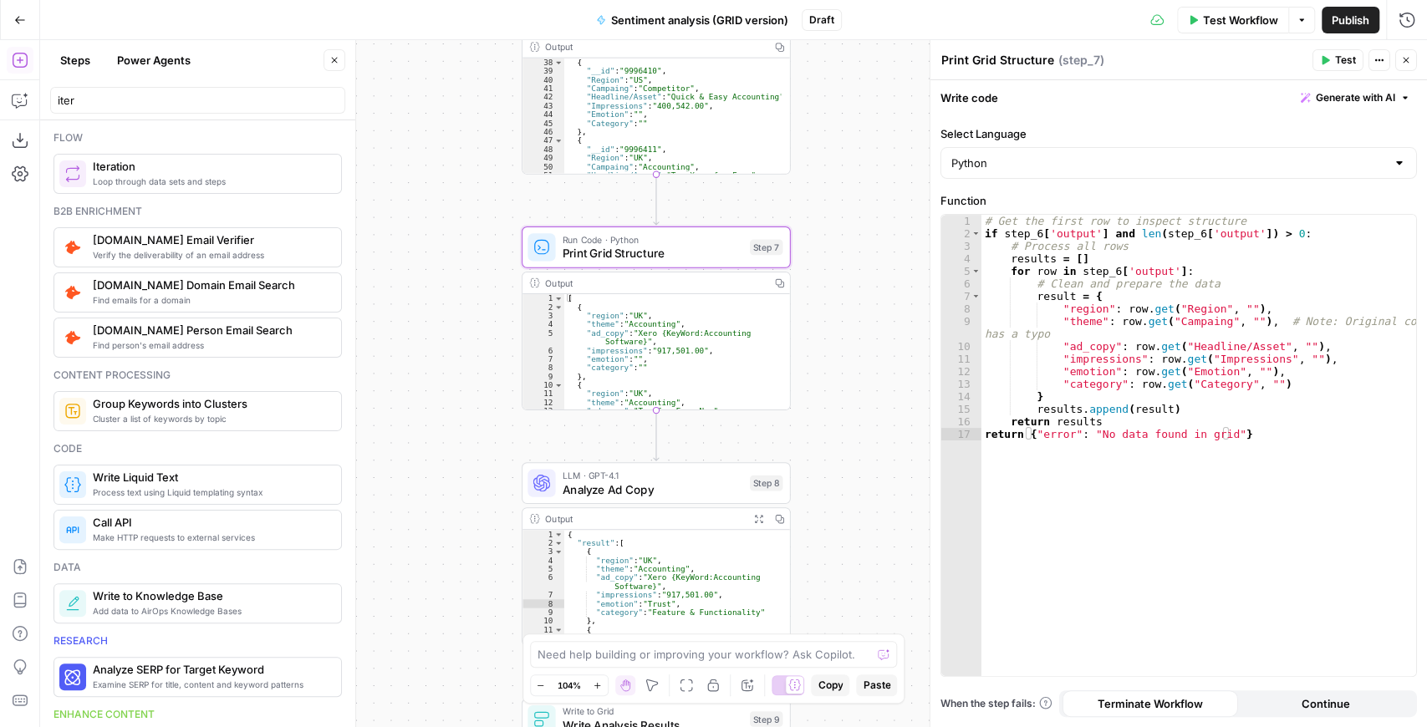
drag, startPoint x: 889, startPoint y: 449, endPoint x: 799, endPoint y: 300, distance: 173.6
click at [799, 300] on div "Workflow Set Inputs Inputs Read from Grid Read Ad Copy Data Step 6 Output Copy …" at bounding box center [733, 383] width 1387 height 687
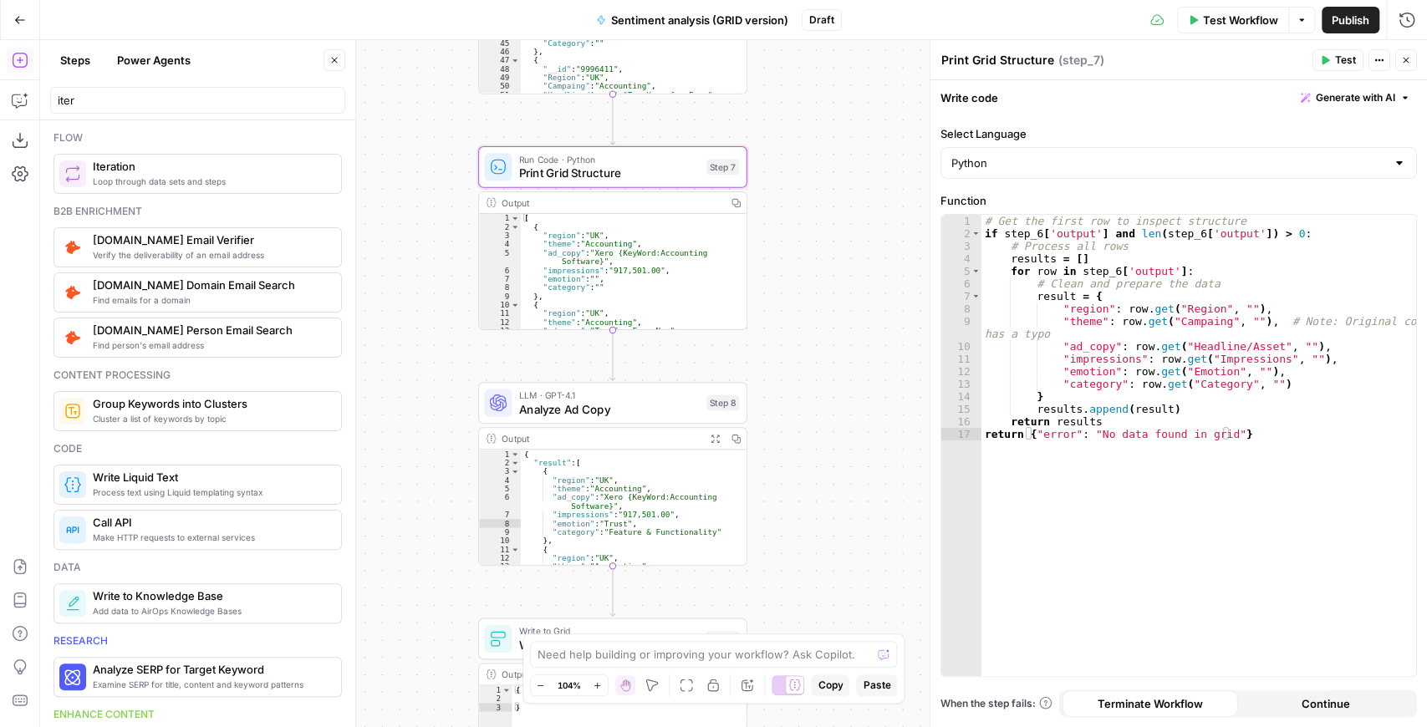
drag, startPoint x: 843, startPoint y: 436, endPoint x: 844, endPoint y: 366, distance: 70.2
click at [844, 366] on div "Workflow Set Inputs Inputs Read from Grid Read Ad Copy Data Step 6 Output Copy …" at bounding box center [733, 383] width 1387 height 687
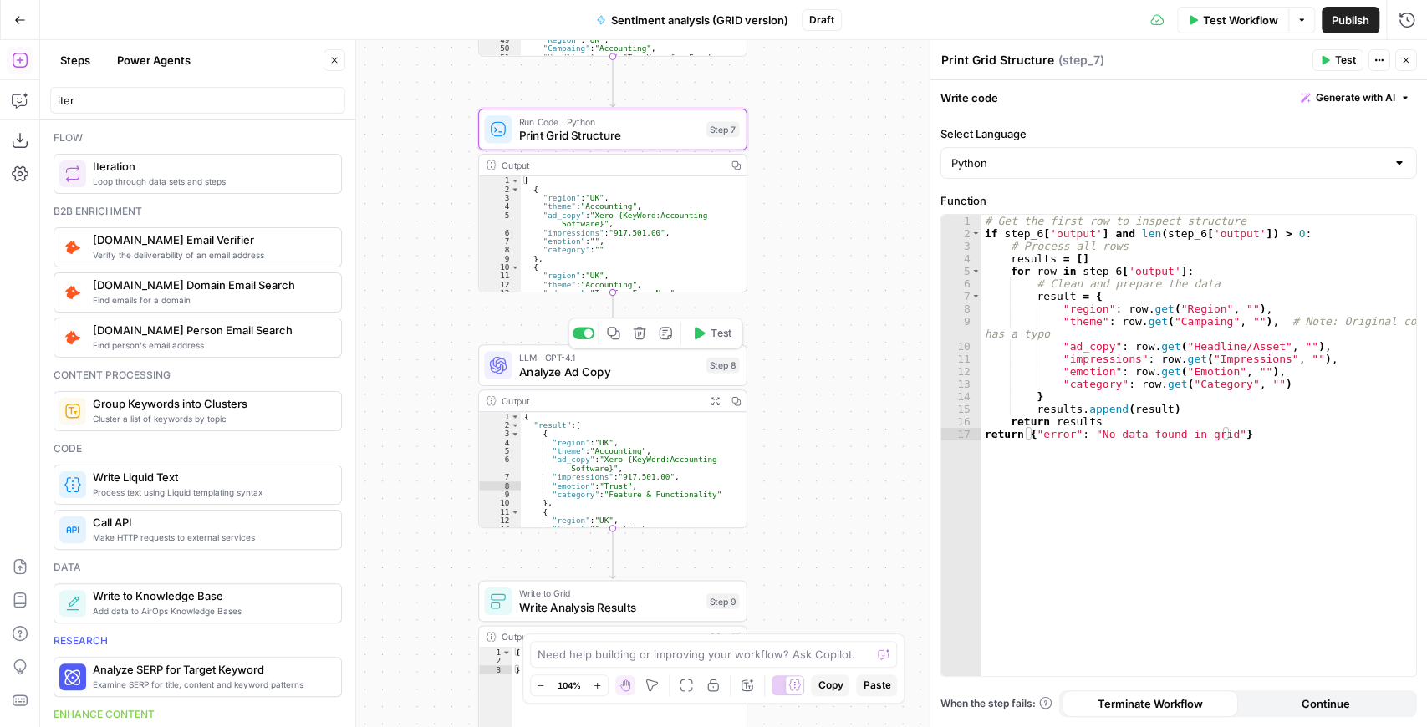
click at [679, 375] on span "Analyze Ad Copy" at bounding box center [609, 372] width 181 height 18
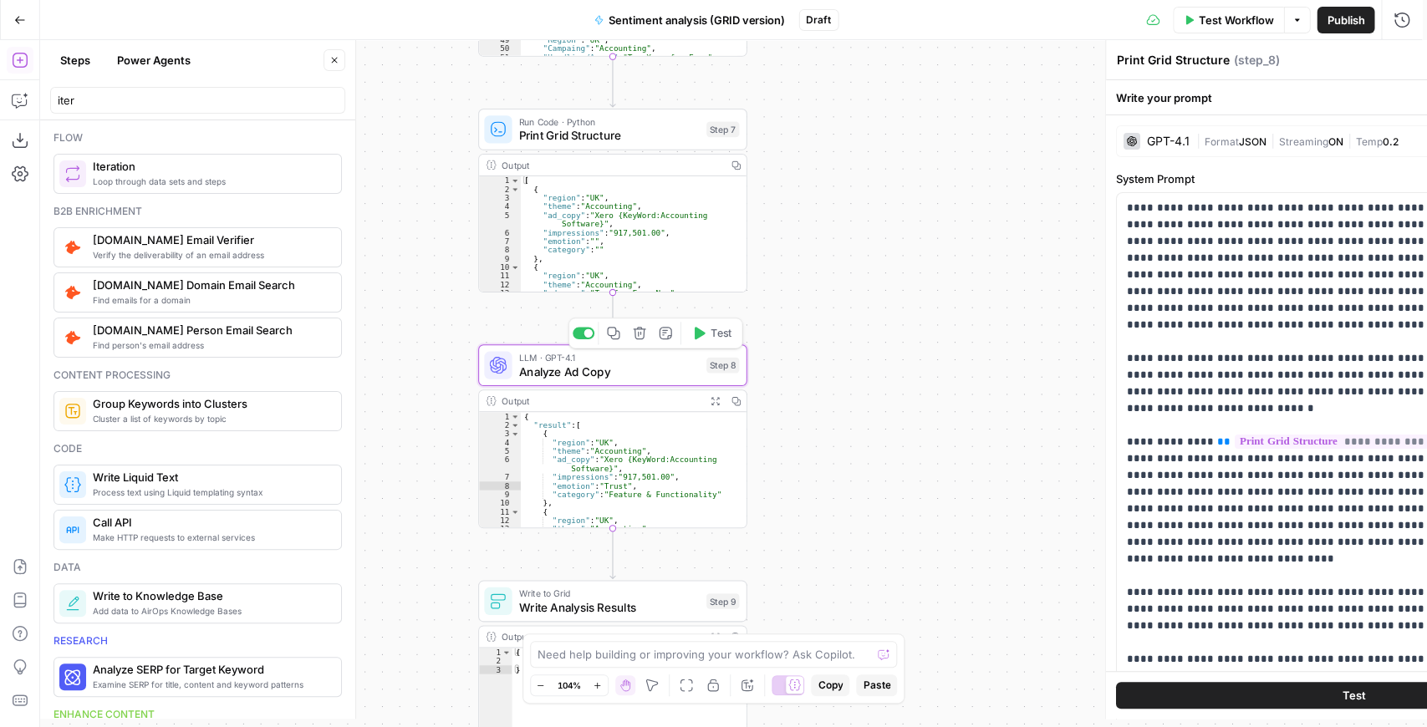
type textarea "Analyze Ad Copy"
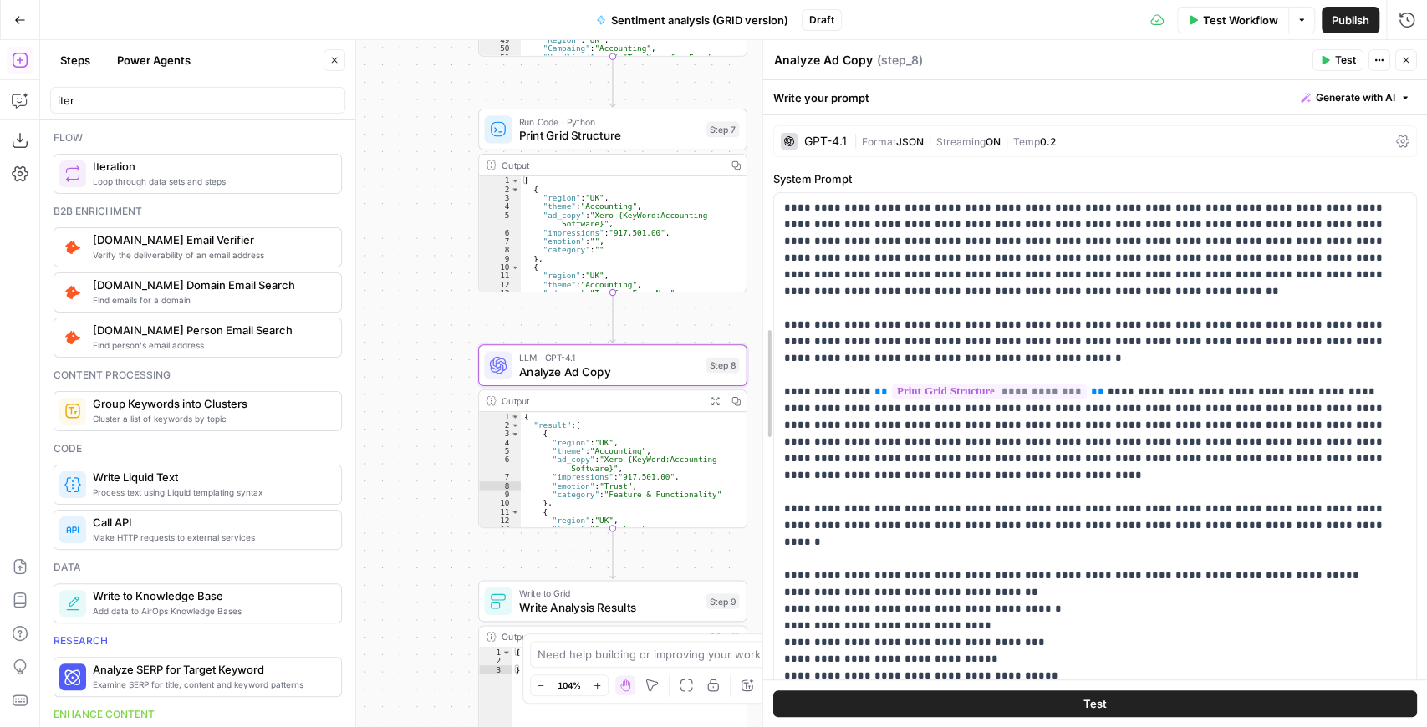
drag, startPoint x: 928, startPoint y: 361, endPoint x: 744, endPoint y: 387, distance: 185.7
click at [744, 387] on body "XeroOps New Home Browse Insights Opportunities Your Data Recent Grids New Grid …" at bounding box center [713, 363] width 1427 height 727
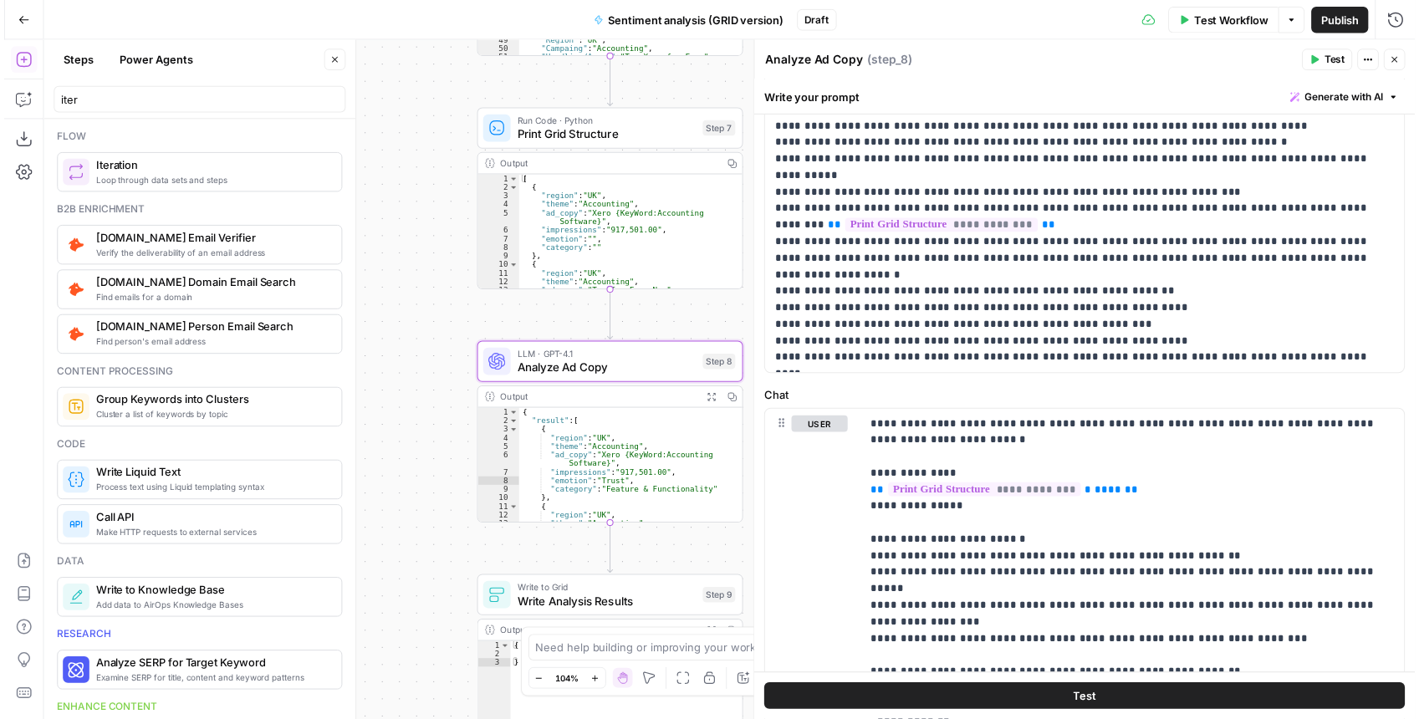
scroll to position [502, 0]
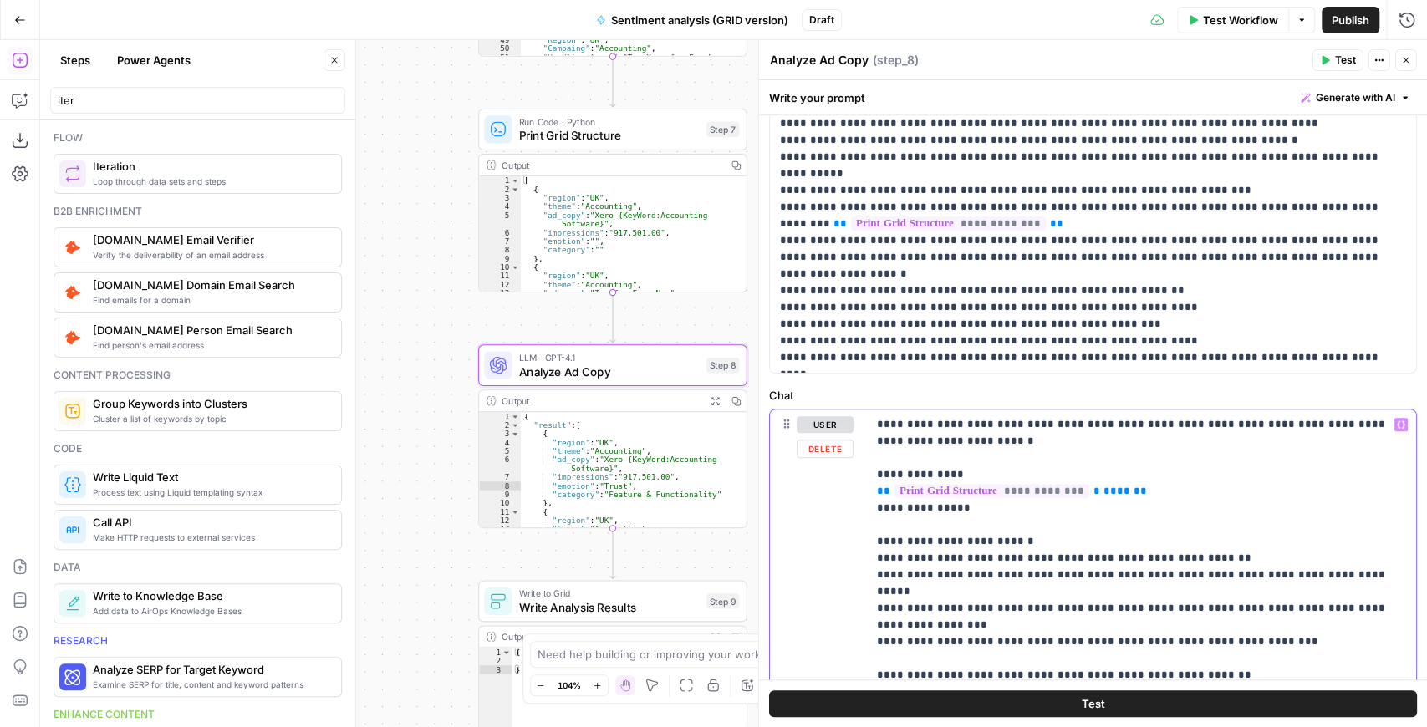
drag, startPoint x: 1128, startPoint y: 494, endPoint x: 862, endPoint y: 496, distance: 265.9
click at [862, 496] on div "**********" at bounding box center [1093, 662] width 646 height 505
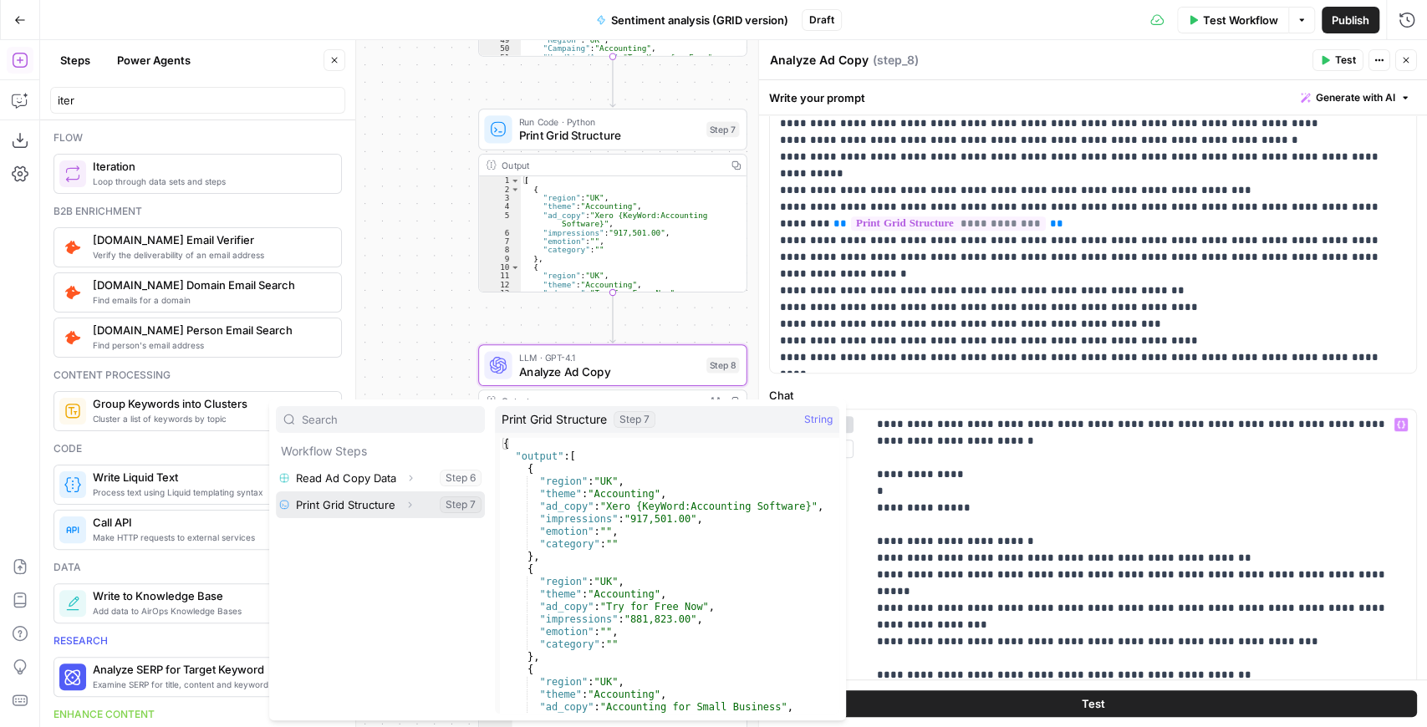
click at [405, 507] on icon "button" at bounding box center [410, 505] width 10 height 10
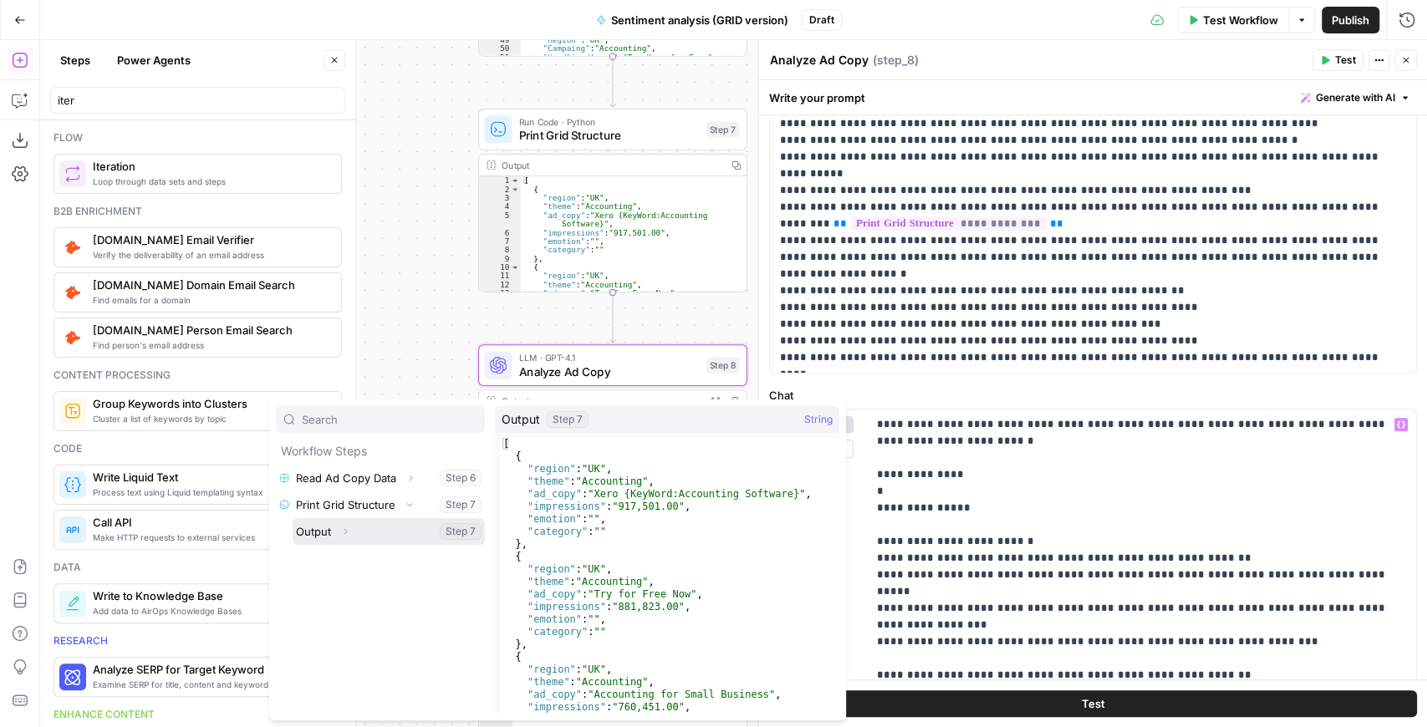
click at [341, 533] on icon "button" at bounding box center [345, 532] width 10 height 10
click at [316, 533] on button "Select variable Output" at bounding box center [389, 531] width 192 height 27
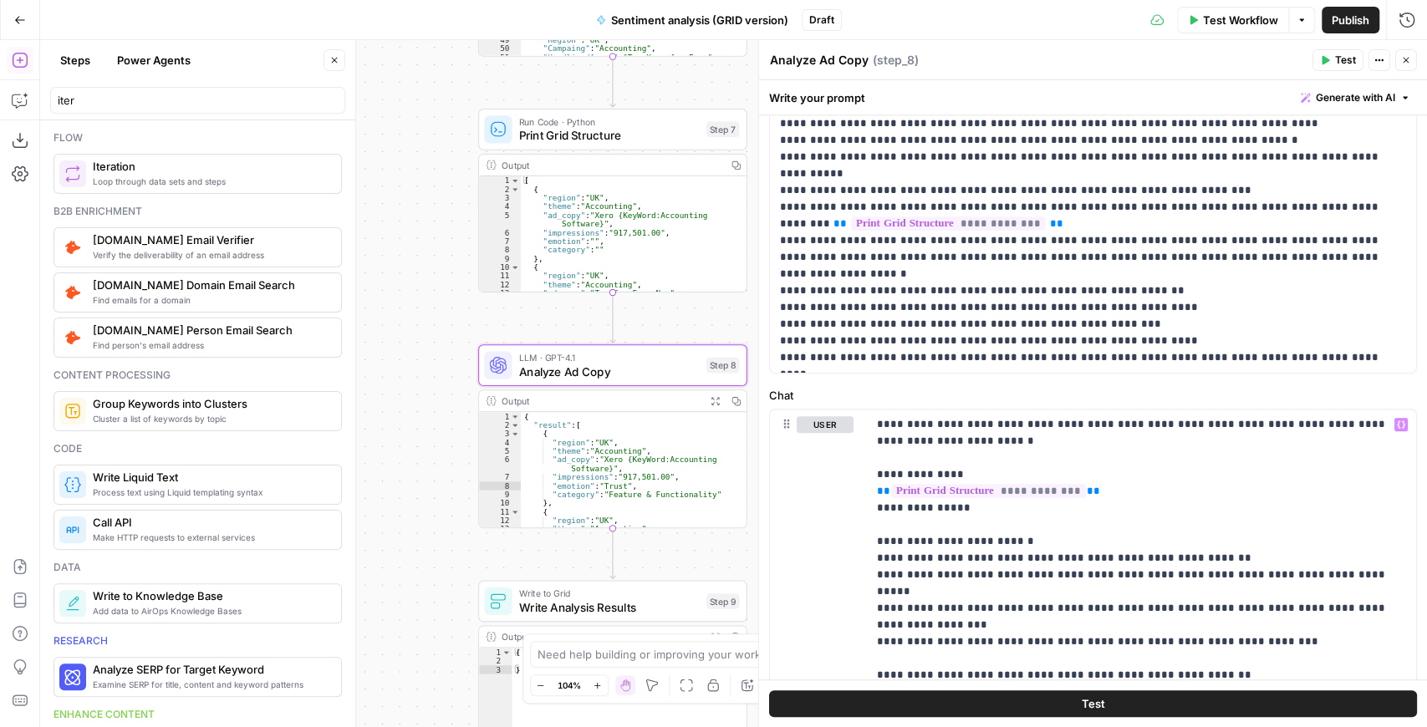
click at [1334, 60] on button "Test" at bounding box center [1338, 60] width 51 height 22
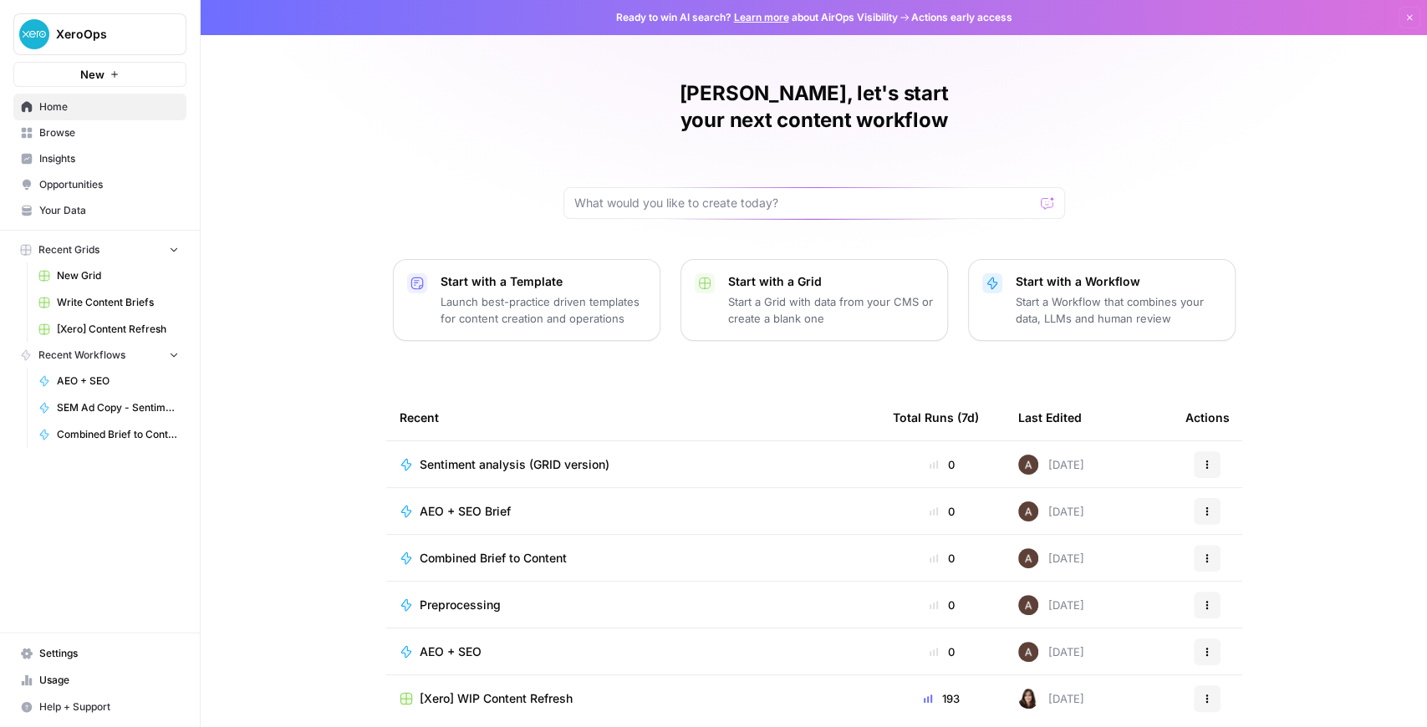
click at [91, 135] on span "Browse" at bounding box center [109, 132] width 140 height 15
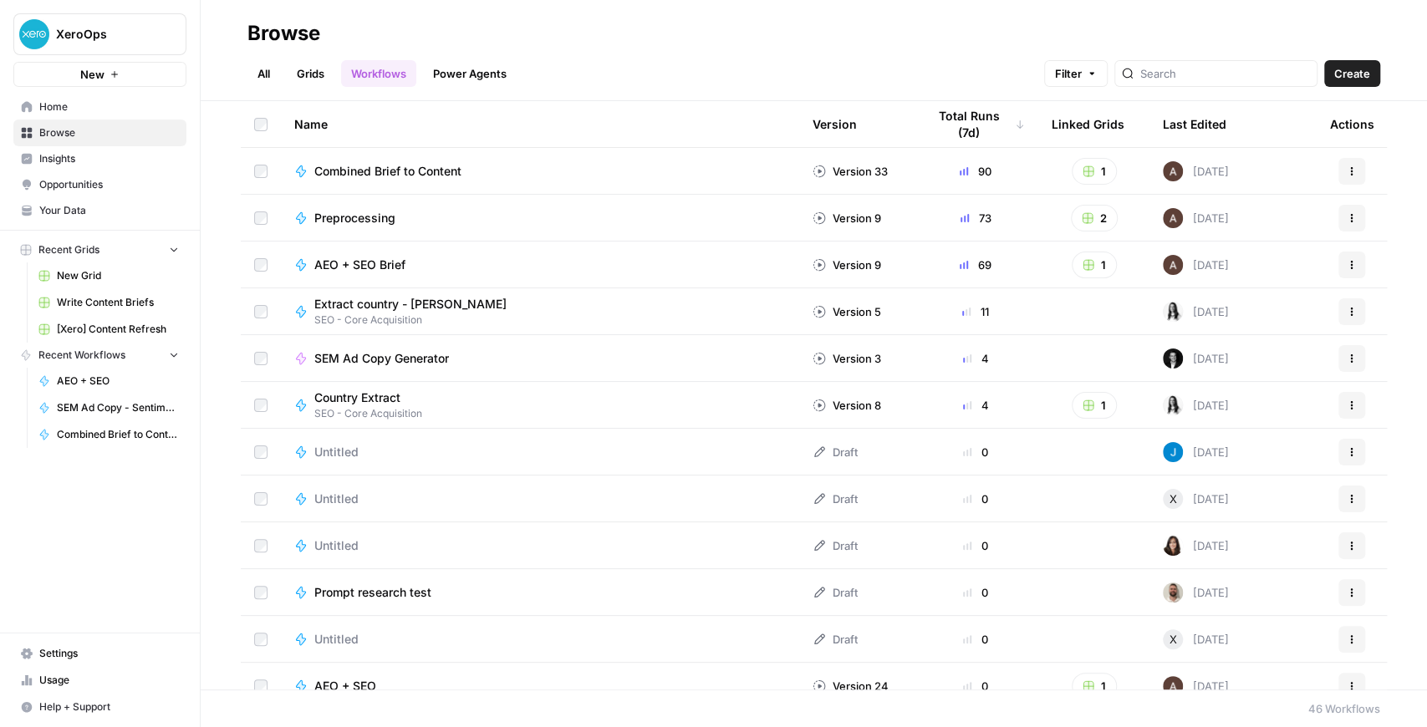
click at [91, 38] on span "XeroOps" at bounding box center [106, 34] width 101 height 17
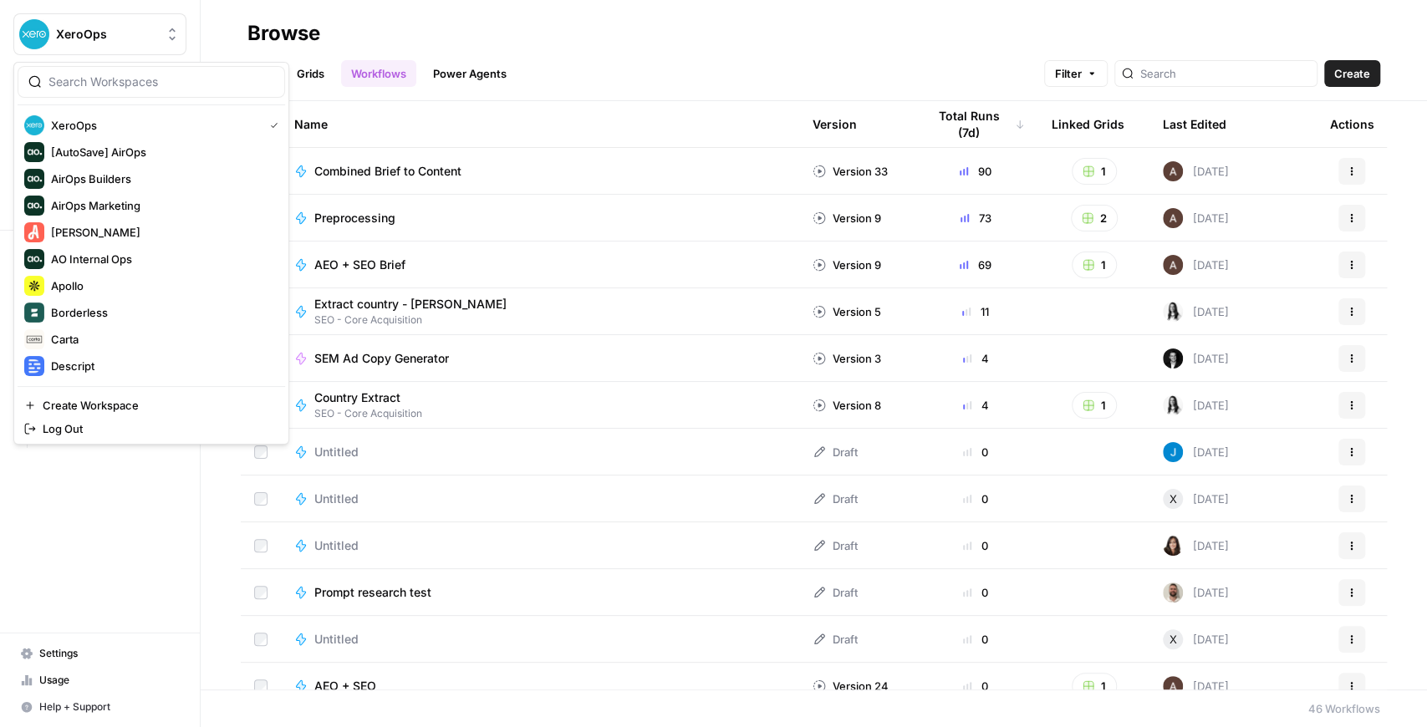
click at [391, 268] on span "AEO + SEO Brief" at bounding box center [359, 265] width 91 height 17
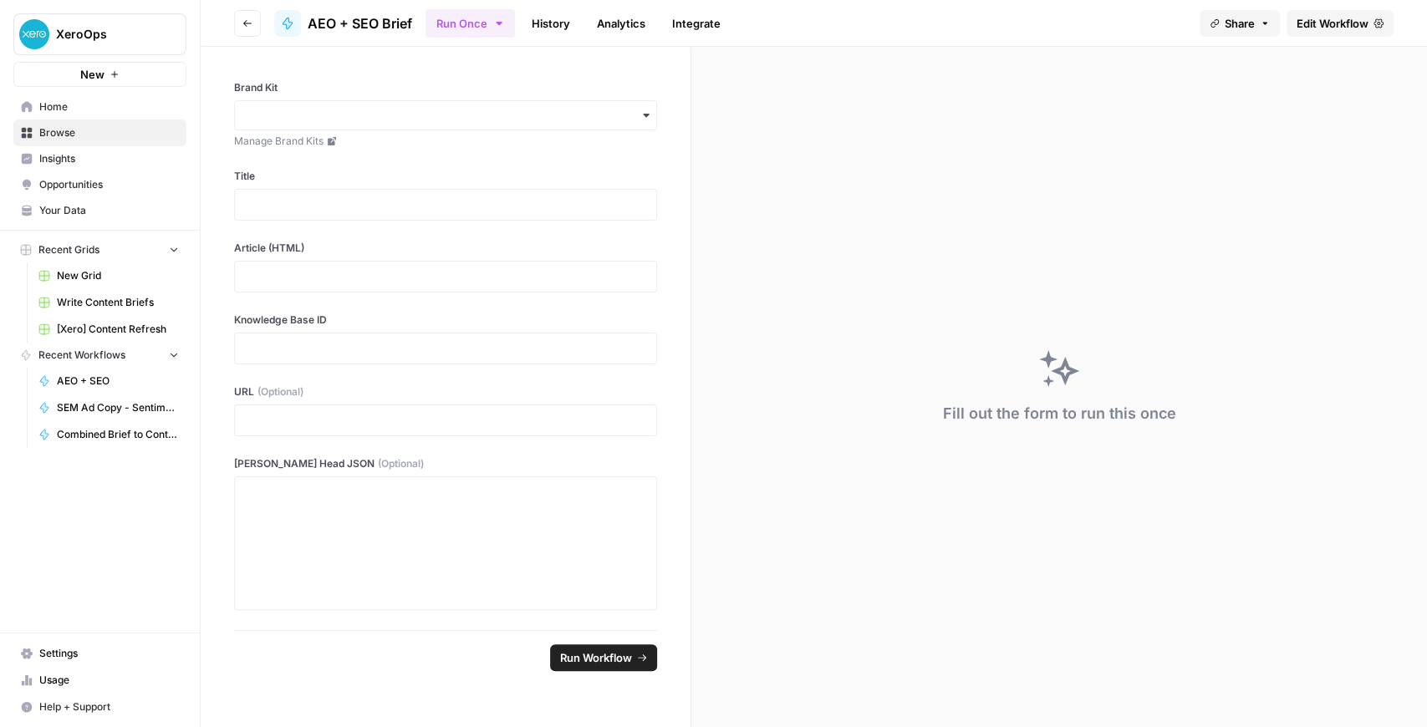
click at [1313, 25] on span "Edit Workflow" at bounding box center [1333, 23] width 72 height 17
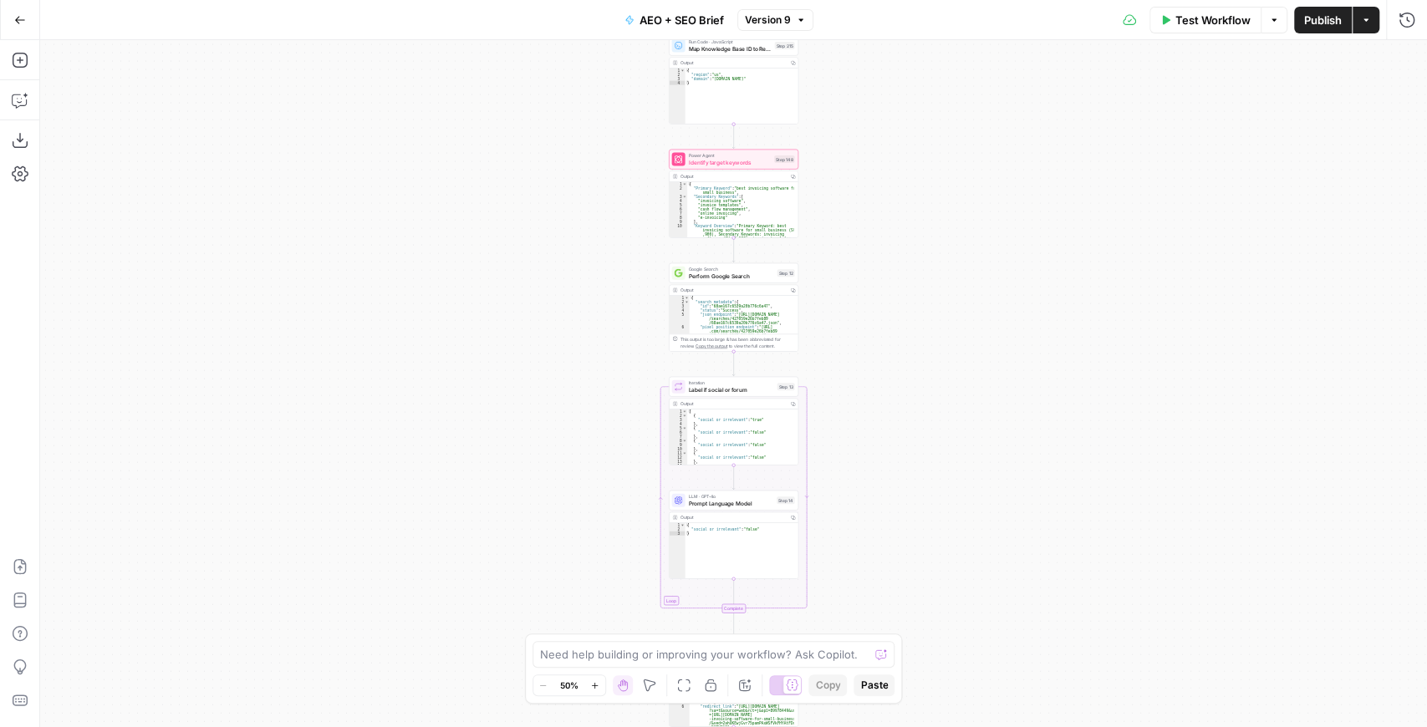
click at [742, 390] on span "Label if social or forum" at bounding box center [731, 389] width 85 height 8
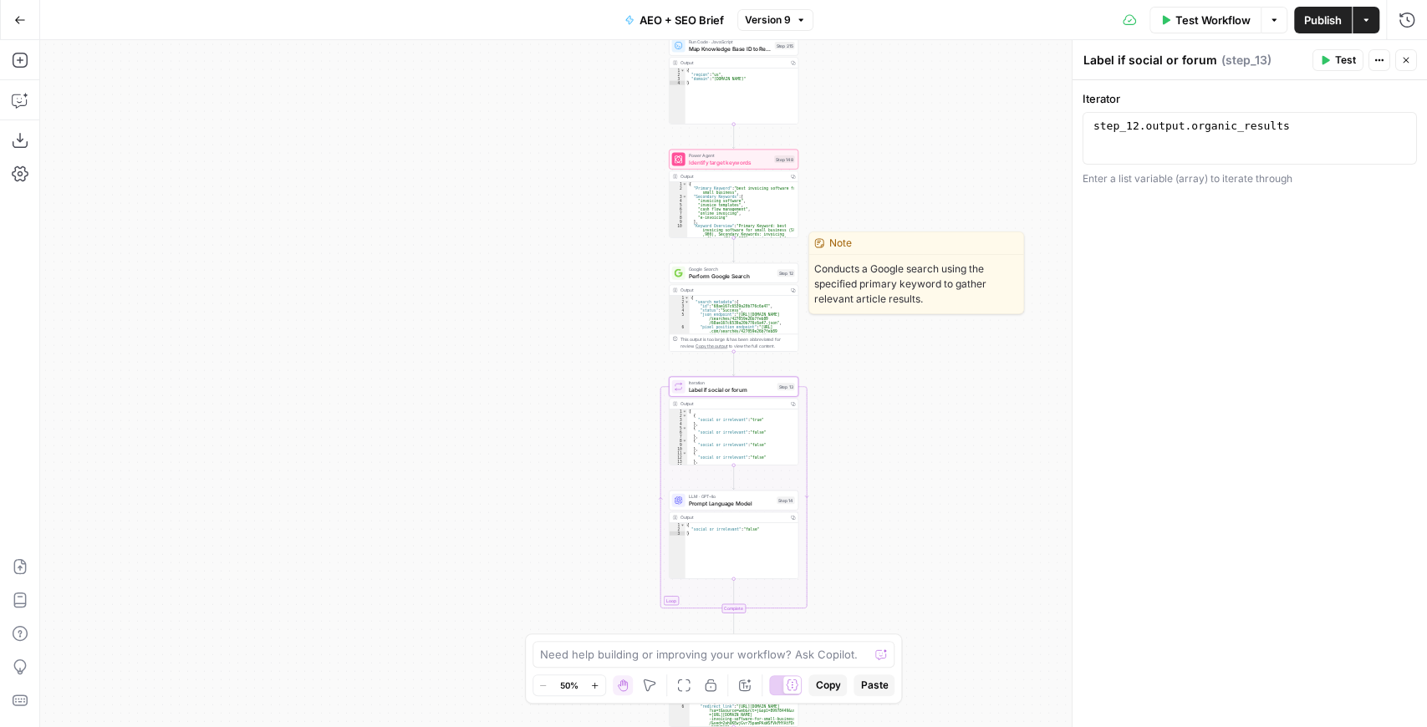
click at [744, 278] on span "Perform Google Search" at bounding box center [731, 276] width 85 height 8
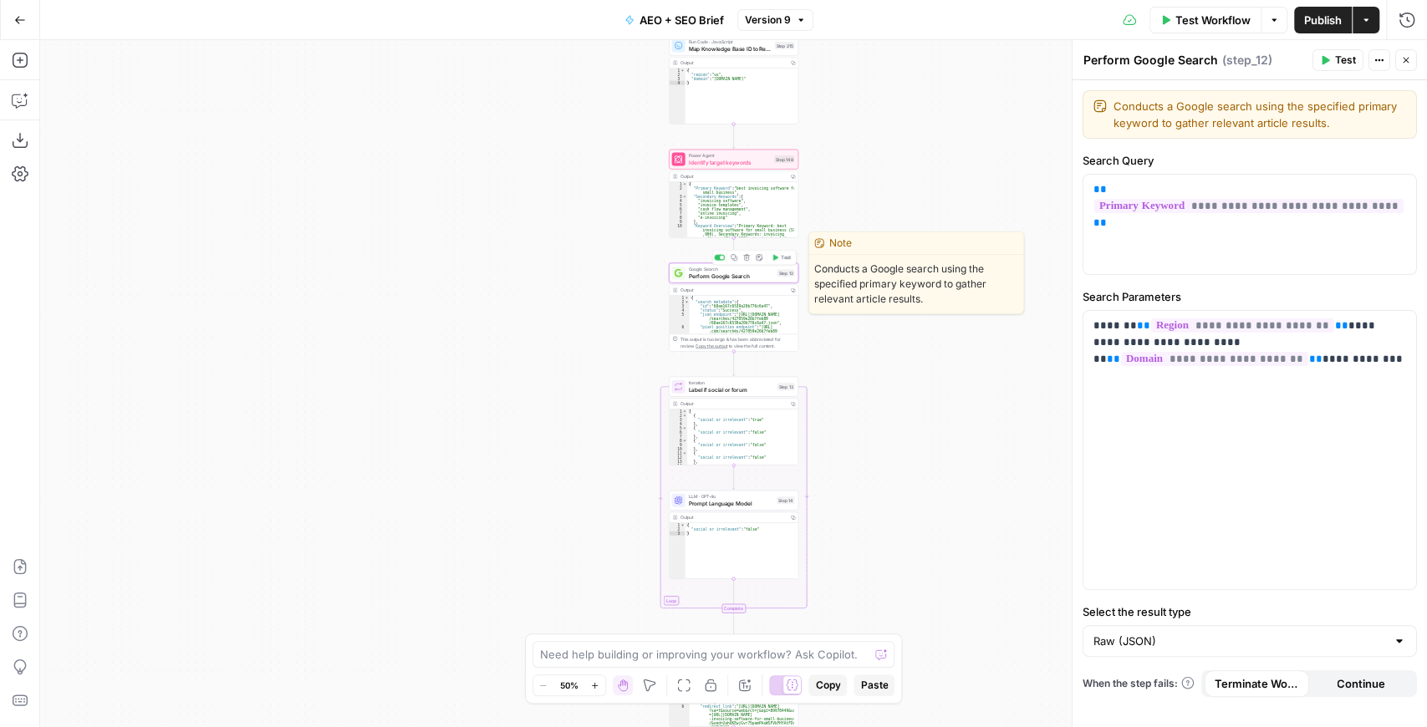
click at [747, 277] on span "Perform Google Search" at bounding box center [731, 276] width 85 height 8
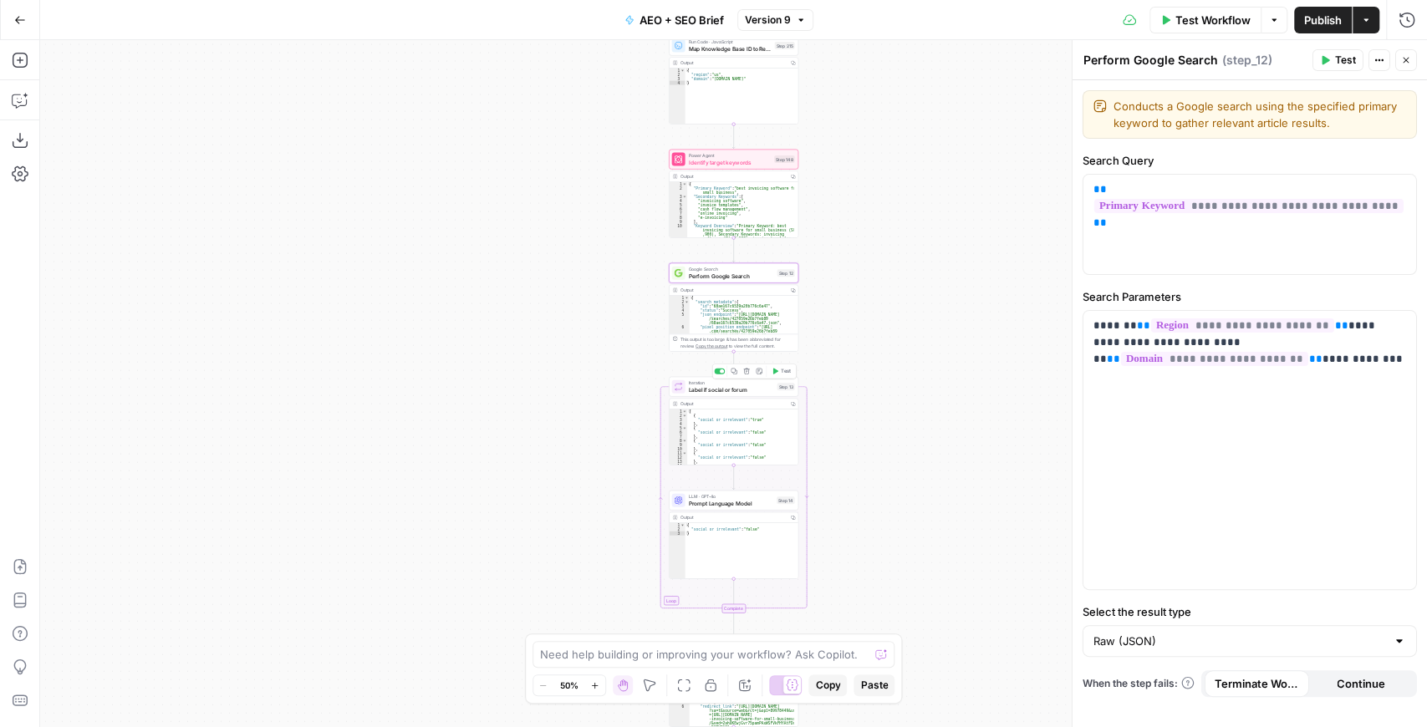
click at [723, 388] on span "Label if social or forum" at bounding box center [731, 389] width 85 height 8
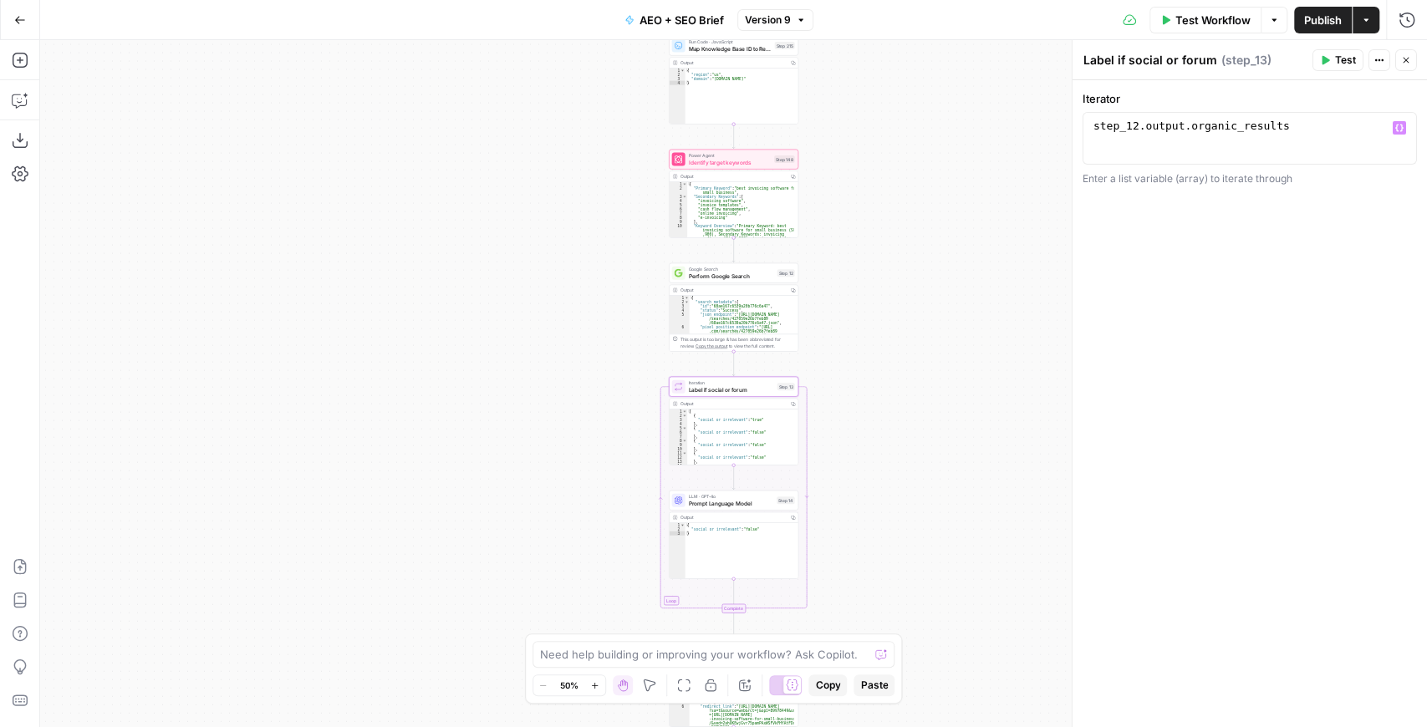
click at [1222, 129] on div "step_12 . output . organic_results" at bounding box center [1250, 151] width 320 height 63
click at [1277, 127] on div "step_12 . output . organic_results" at bounding box center [1250, 151] width 320 height 63
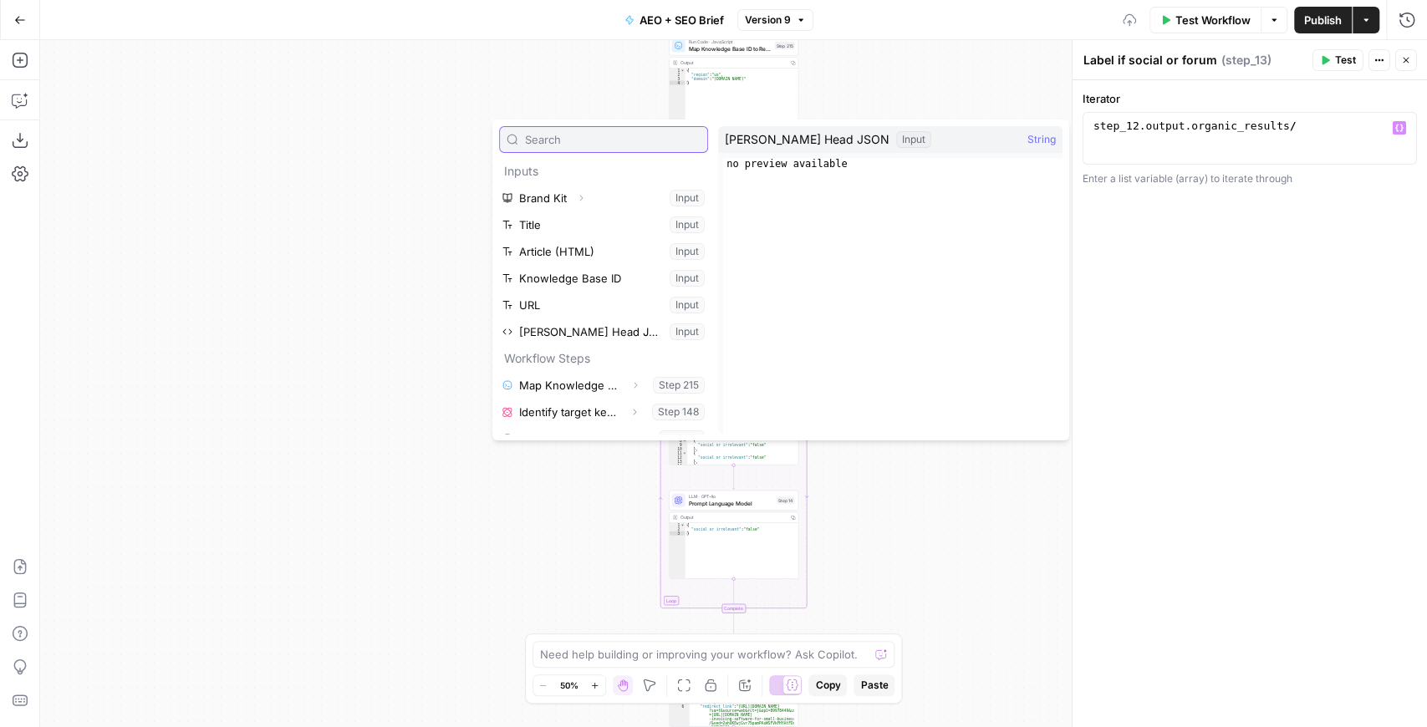
scroll to position [18, 0]
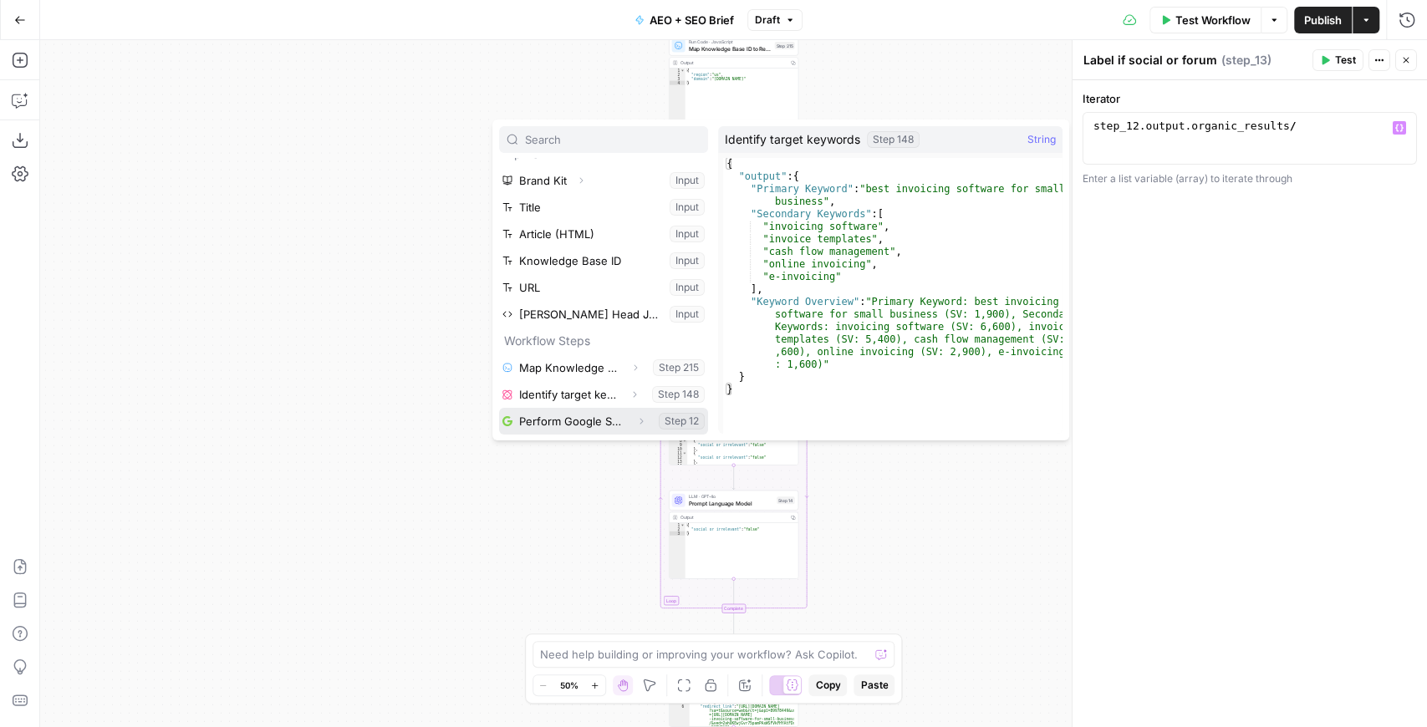
click at [636, 422] on icon "button" at bounding box center [641, 421] width 10 height 10
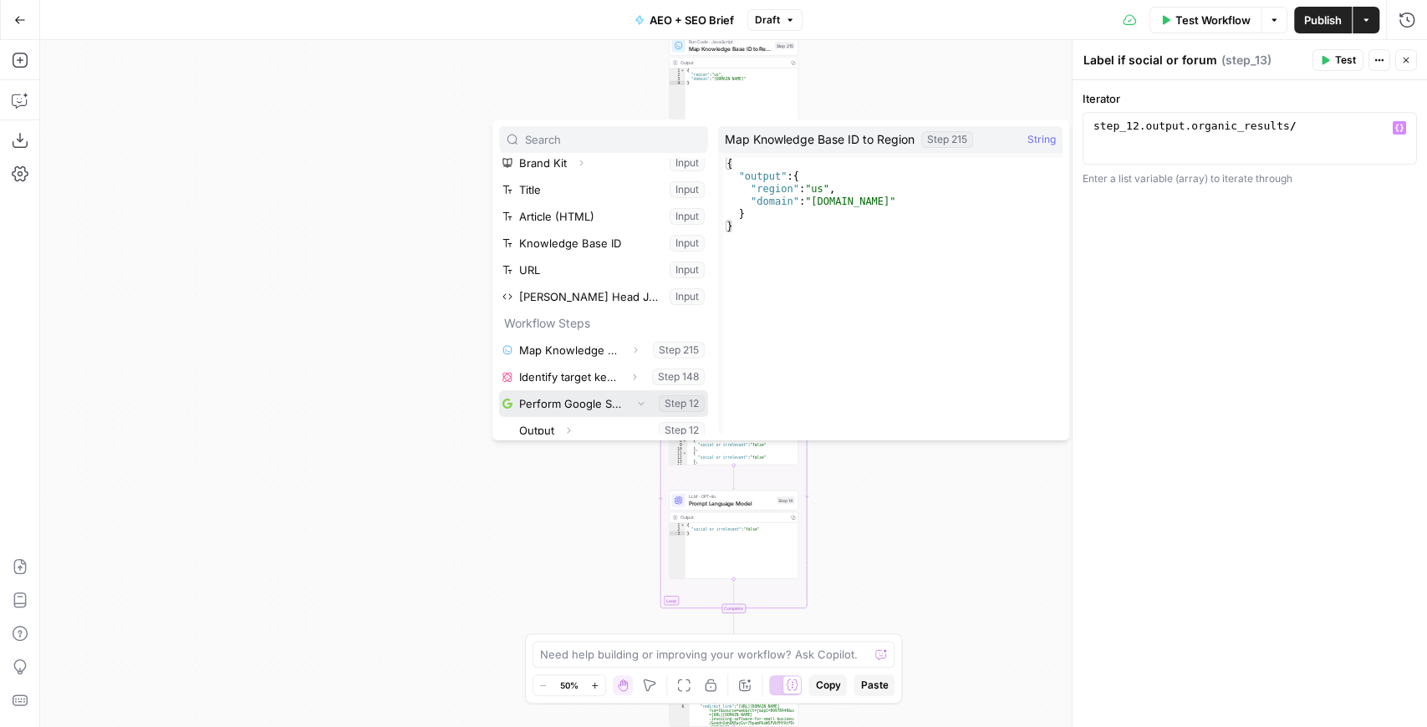
scroll to position [44, 0]
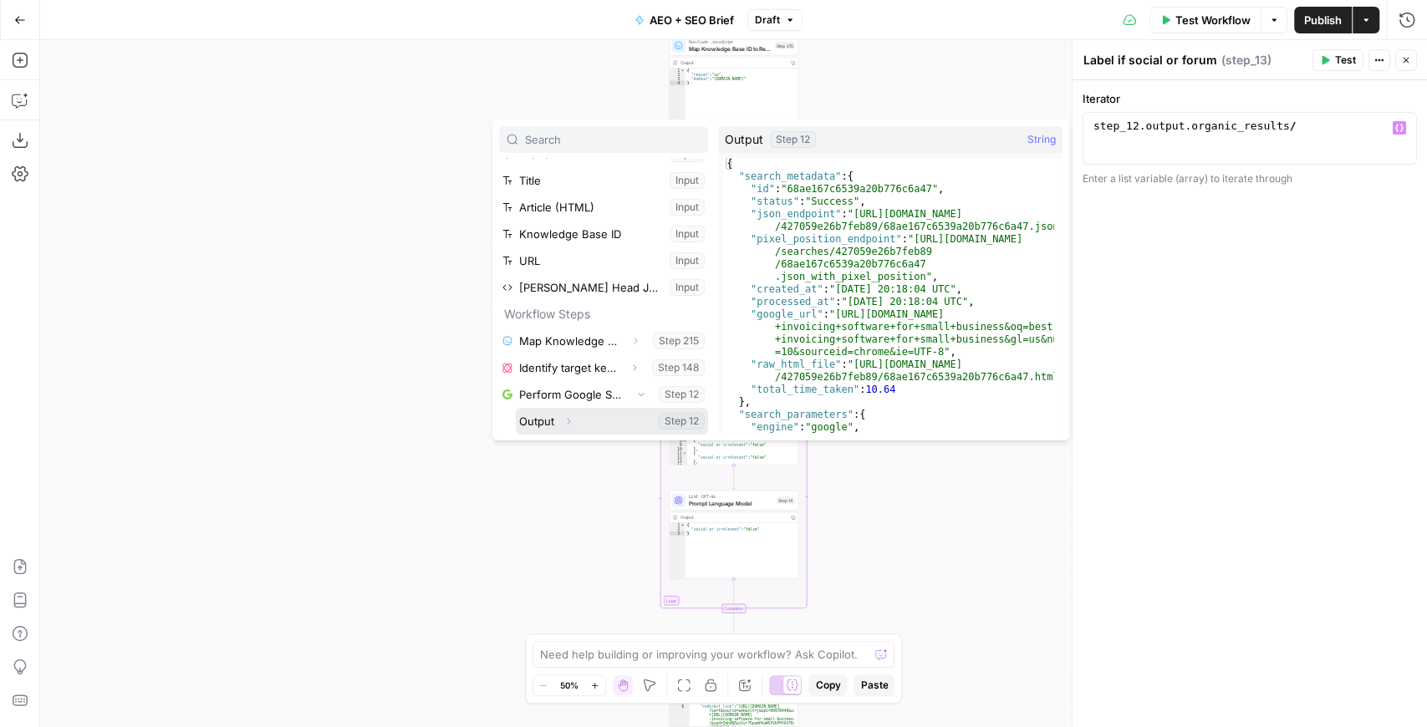
click at [571, 419] on icon "button" at bounding box center [568, 421] width 10 height 10
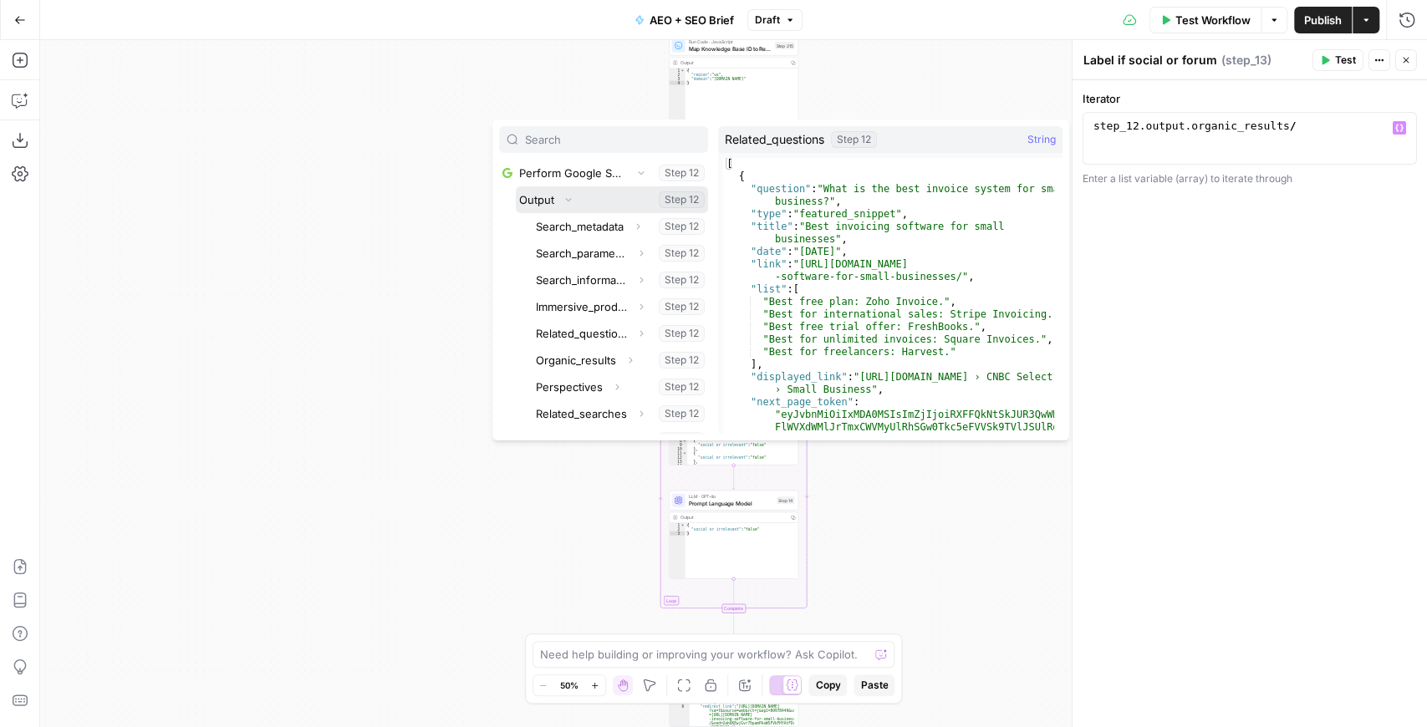
scroll to position [268, 0]
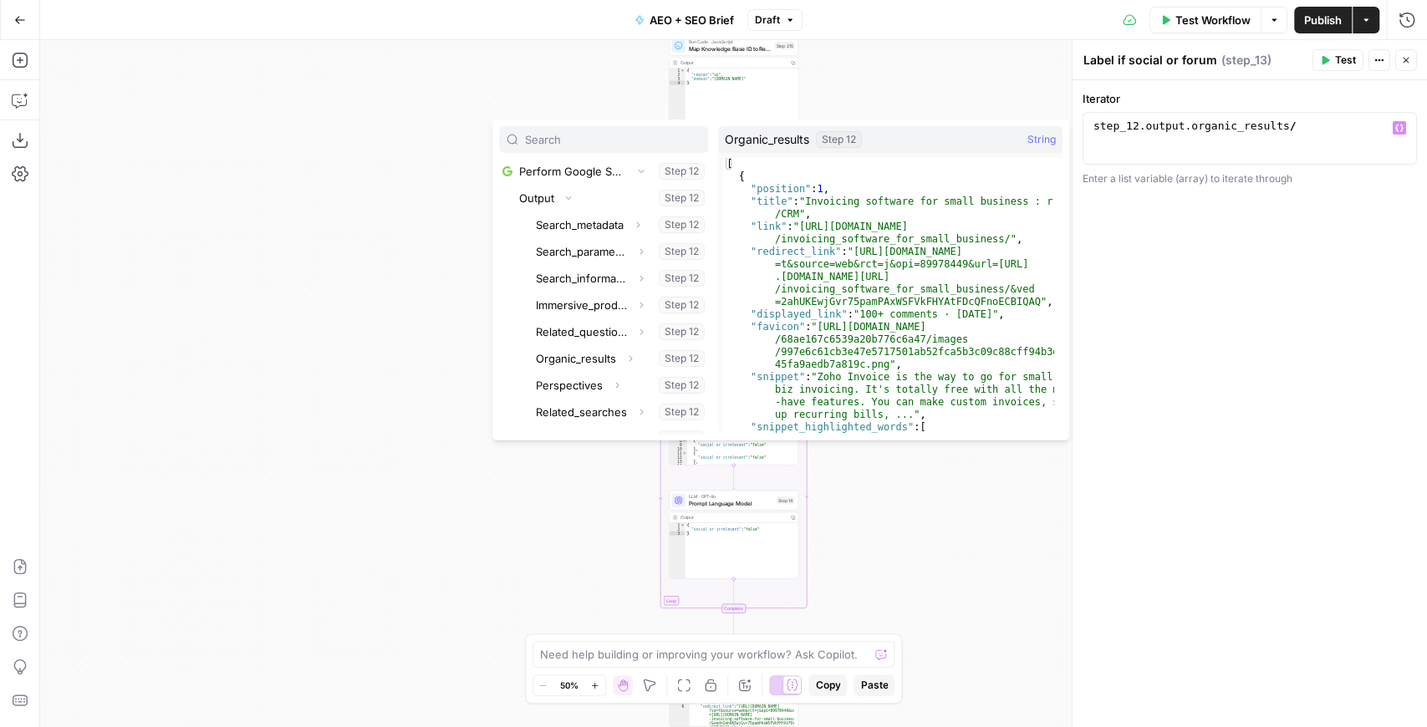
click at [1300, 130] on div "step_12 . output . organic_results /" at bounding box center [1250, 151] width 320 height 63
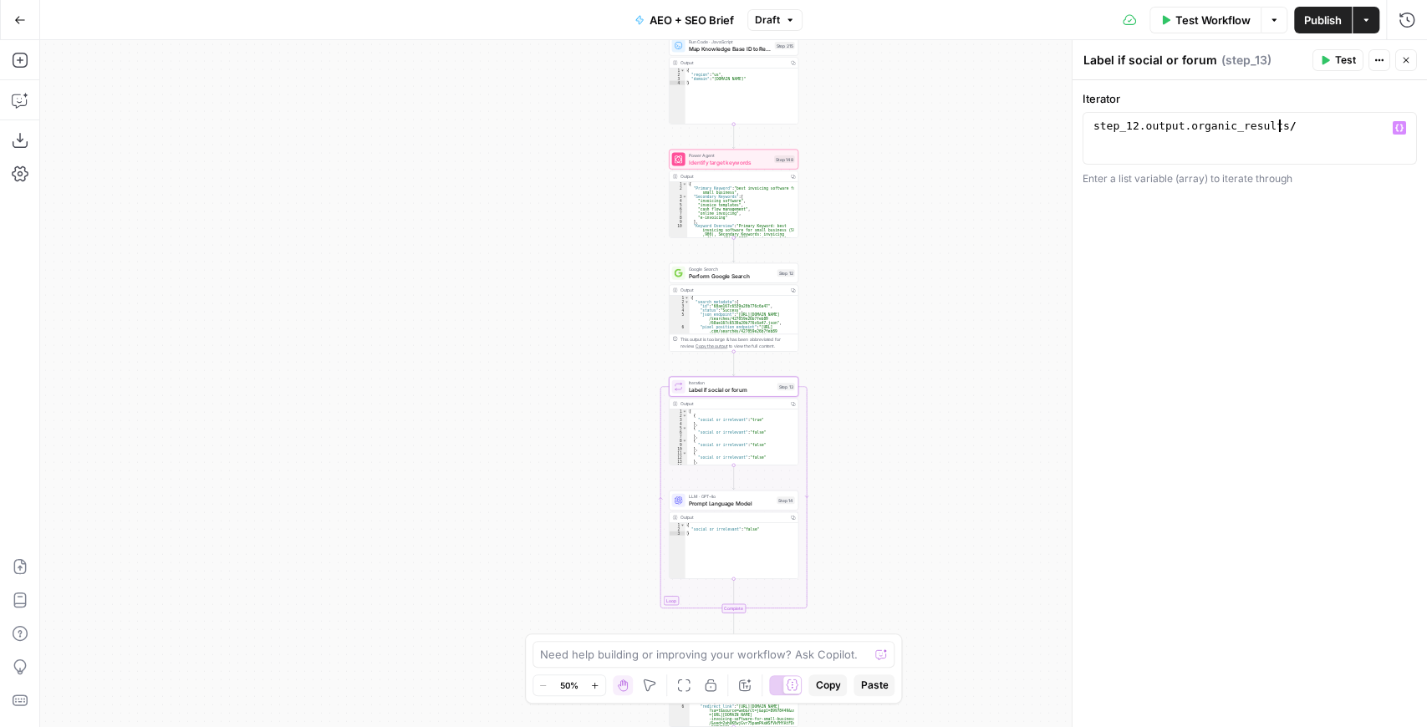
type textarea "**********"
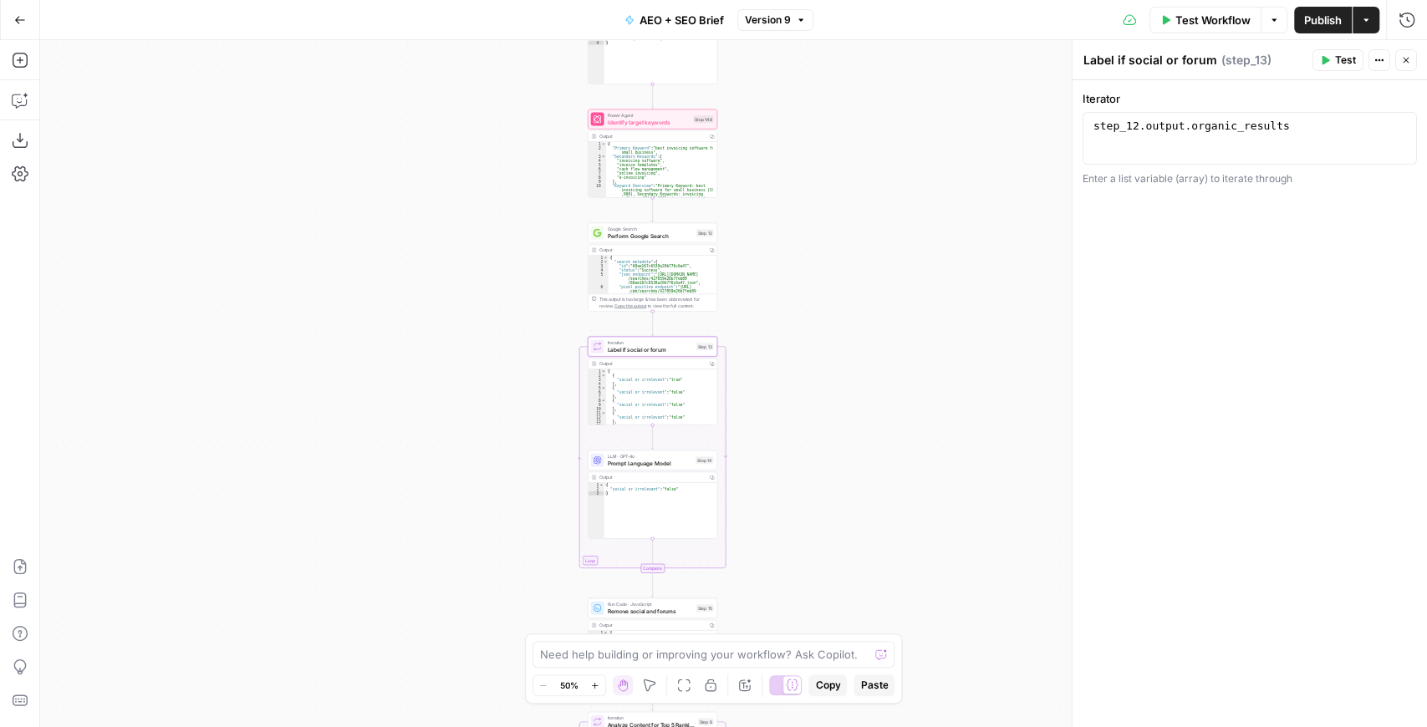
drag, startPoint x: 900, startPoint y: 325, endPoint x: 819, endPoint y: 285, distance: 90.5
click at [819, 285] on div "Workflow Set Inputs Inputs Run Code · JavaScript Map Knowledge Base ID to Regio…" at bounding box center [733, 383] width 1387 height 687
drag, startPoint x: 811, startPoint y: 346, endPoint x: 802, endPoint y: 217, distance: 129.9
click at [803, 217] on div "Workflow Set Inputs Inputs Run Code · JavaScript Map Knowledge Base ID to Regio…" at bounding box center [733, 383] width 1387 height 687
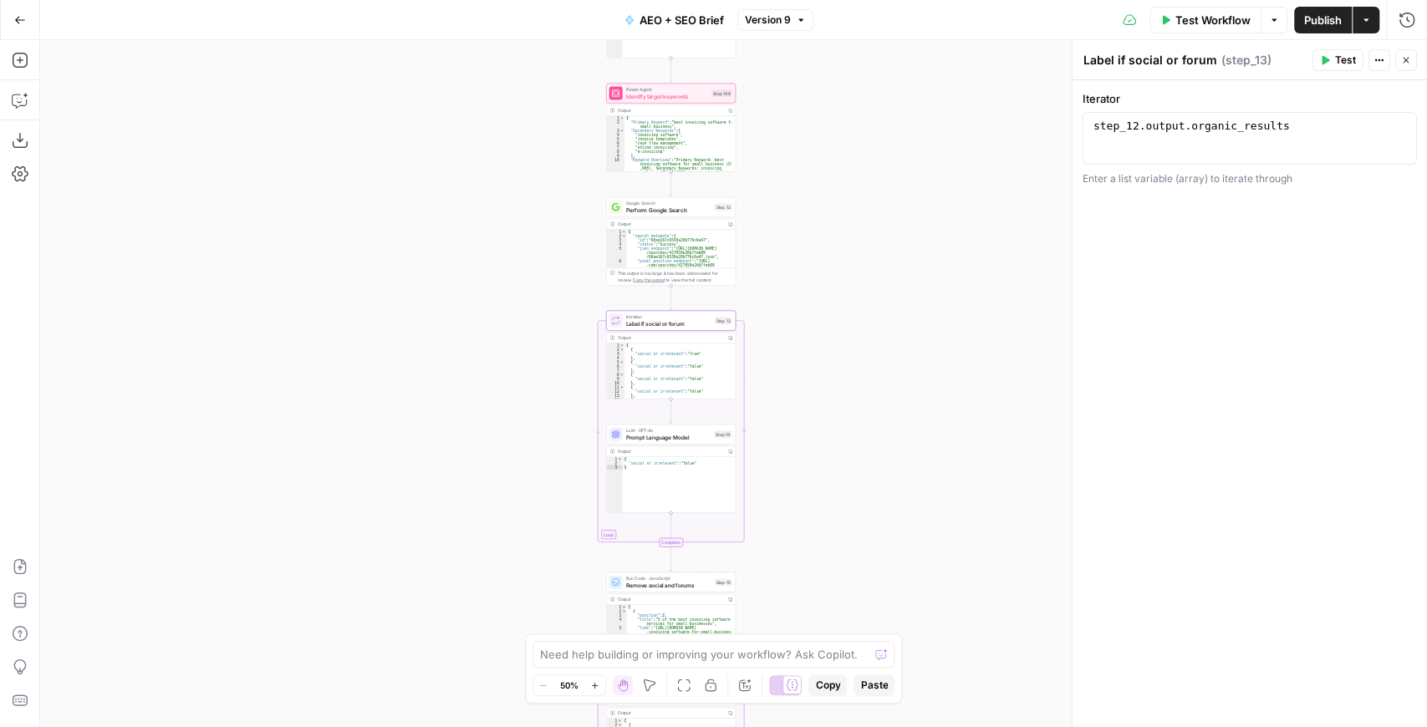
drag, startPoint x: 803, startPoint y: 226, endPoint x: 855, endPoint y: 259, distance: 62.4
click at [855, 259] on div "Workflow Set Inputs Inputs Run Code · JavaScript Map Knowledge Base ID to Regio…" at bounding box center [733, 383] width 1387 height 687
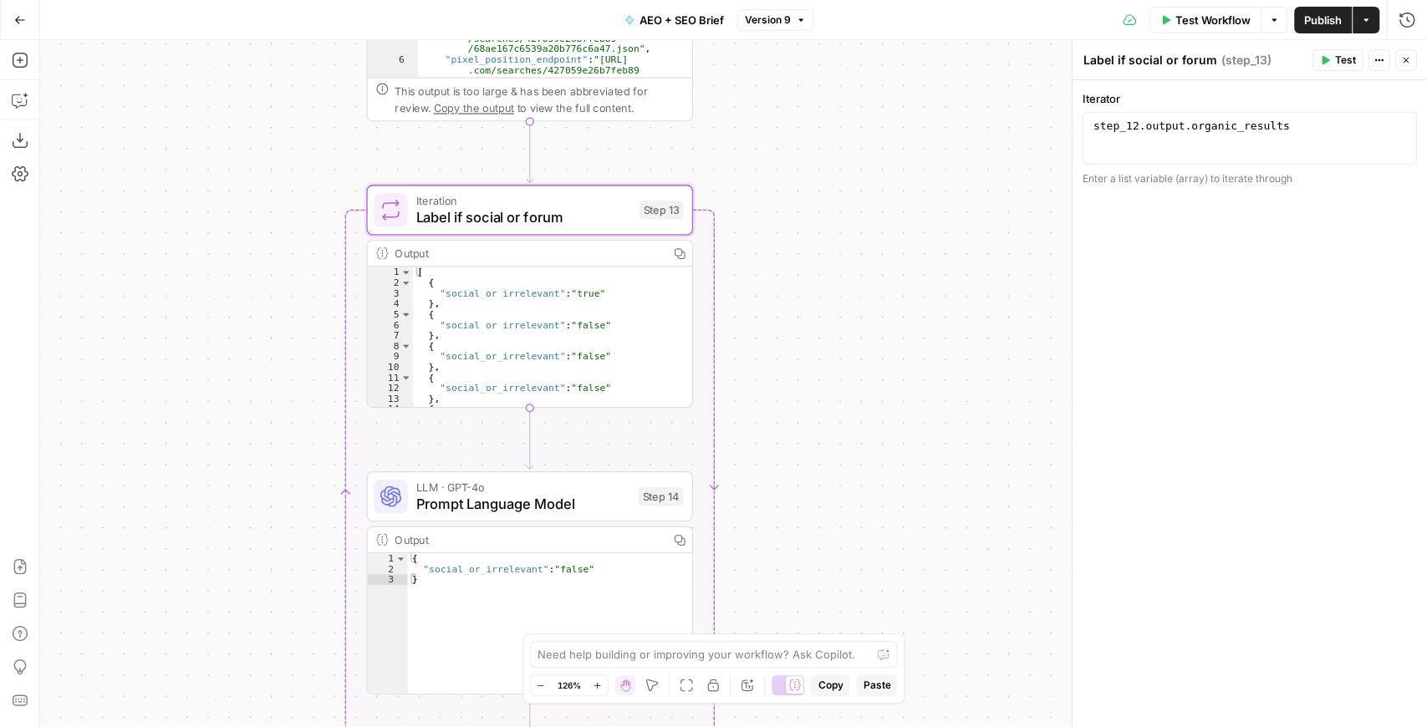
click at [496, 254] on div "Output" at bounding box center [527, 253] width 265 height 17
click at [533, 229] on div "Iteration Label if social or forum Step 13 Copy step Delete step Add Note Test" at bounding box center [529, 210] width 327 height 50
click at [544, 257] on div "Output" at bounding box center [527, 253] width 265 height 17
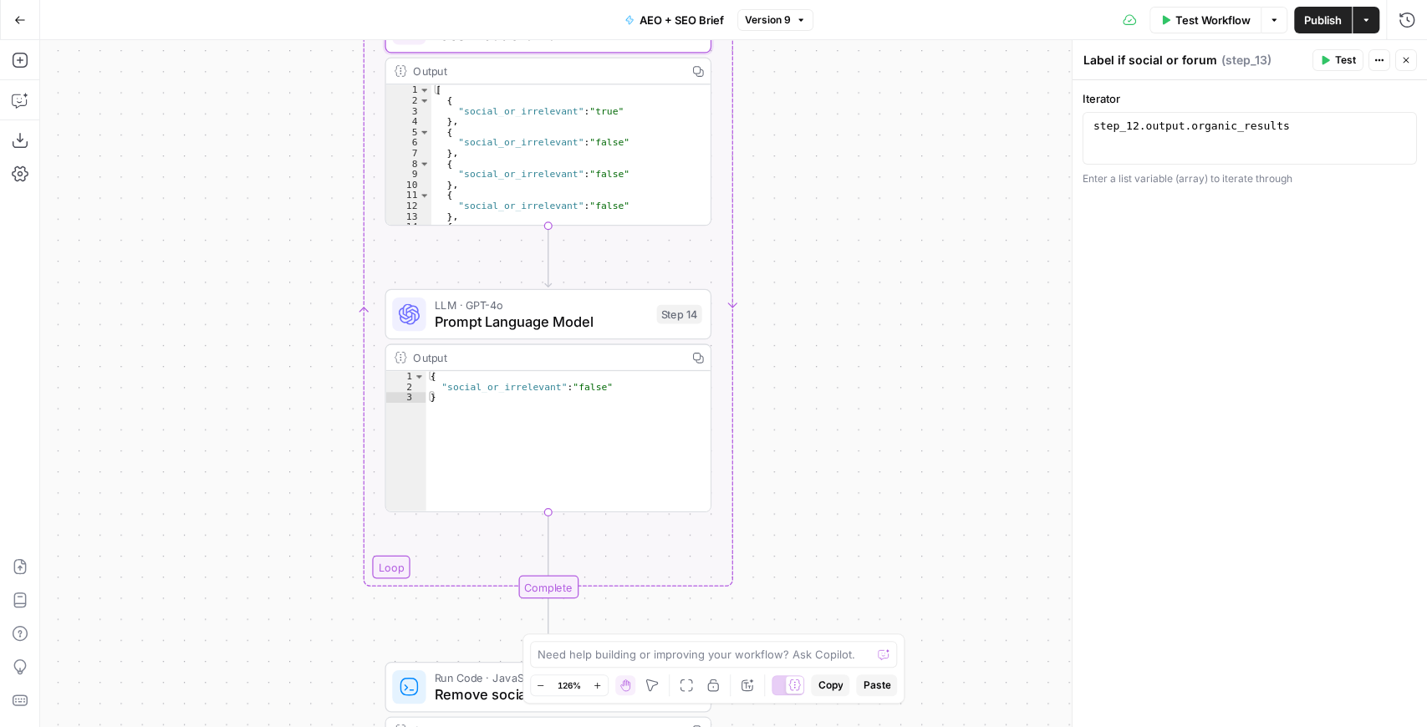
drag, startPoint x: 831, startPoint y: 501, endPoint x: 849, endPoint y: 311, distance: 190.7
click at [849, 314] on div "Workflow Set Inputs Inputs Run Code · JavaScript Map Knowledge Base ID to Regio…" at bounding box center [733, 383] width 1387 height 687
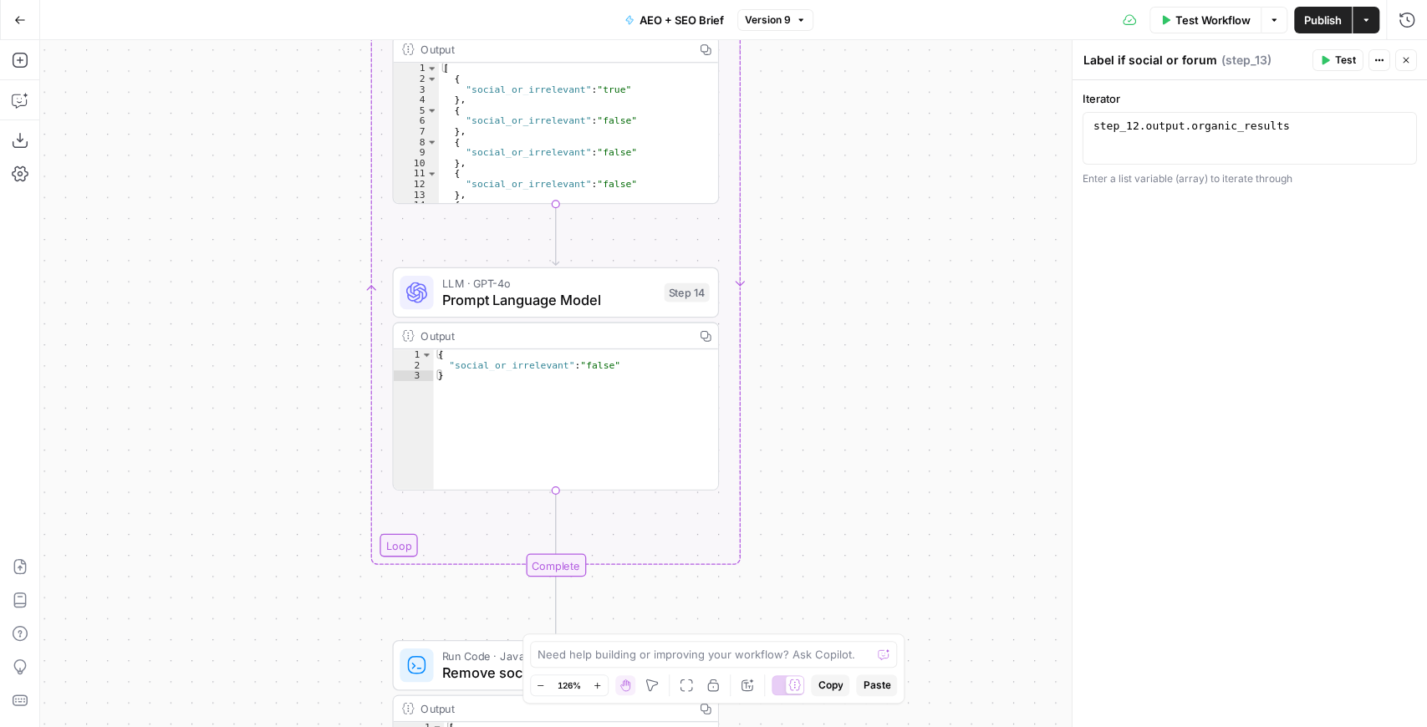
drag, startPoint x: 844, startPoint y: 396, endPoint x: 849, endPoint y: 385, distance: 12.3
click at [849, 385] on div "Workflow Set Inputs Inputs Run Code · JavaScript Map Knowledge Base ID to Regio…" at bounding box center [733, 383] width 1387 height 687
click at [592, 307] on span "Prompt Language Model" at bounding box center [549, 299] width 214 height 21
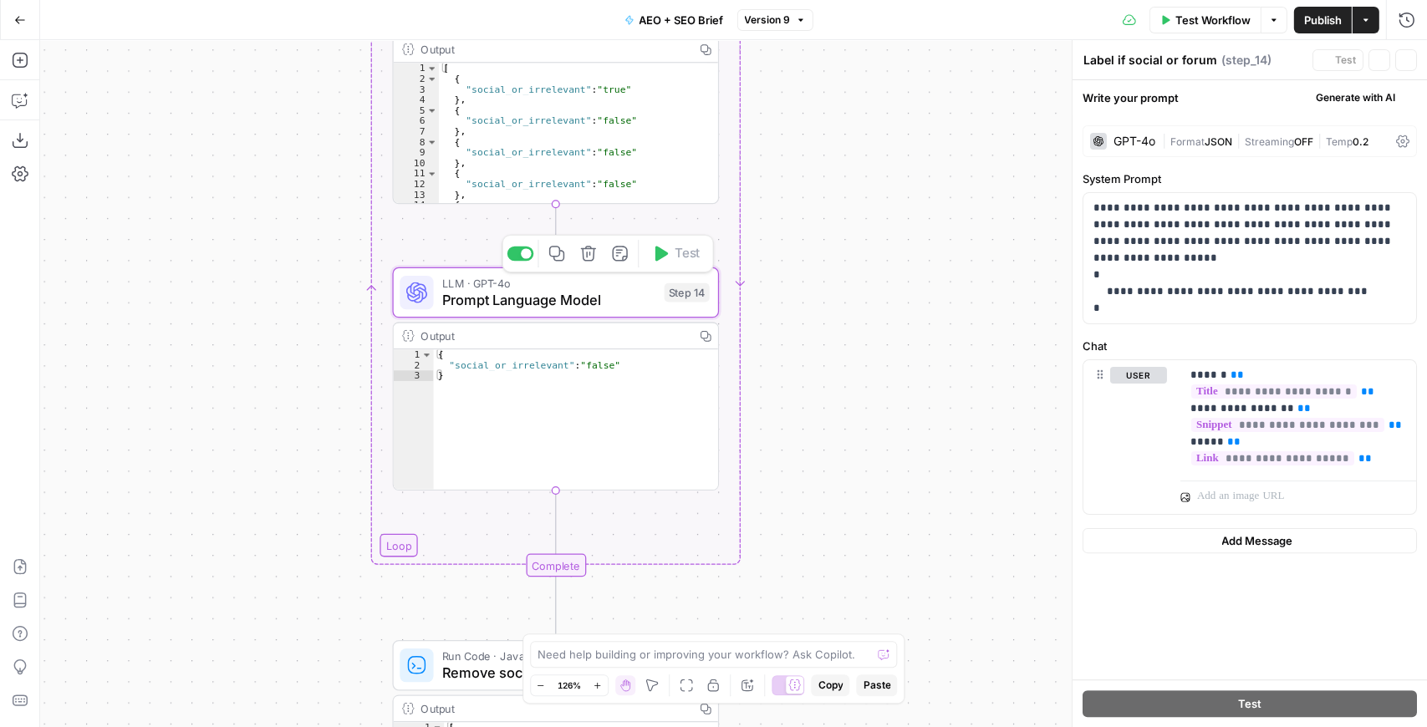
type textarea "Prompt Language Model"
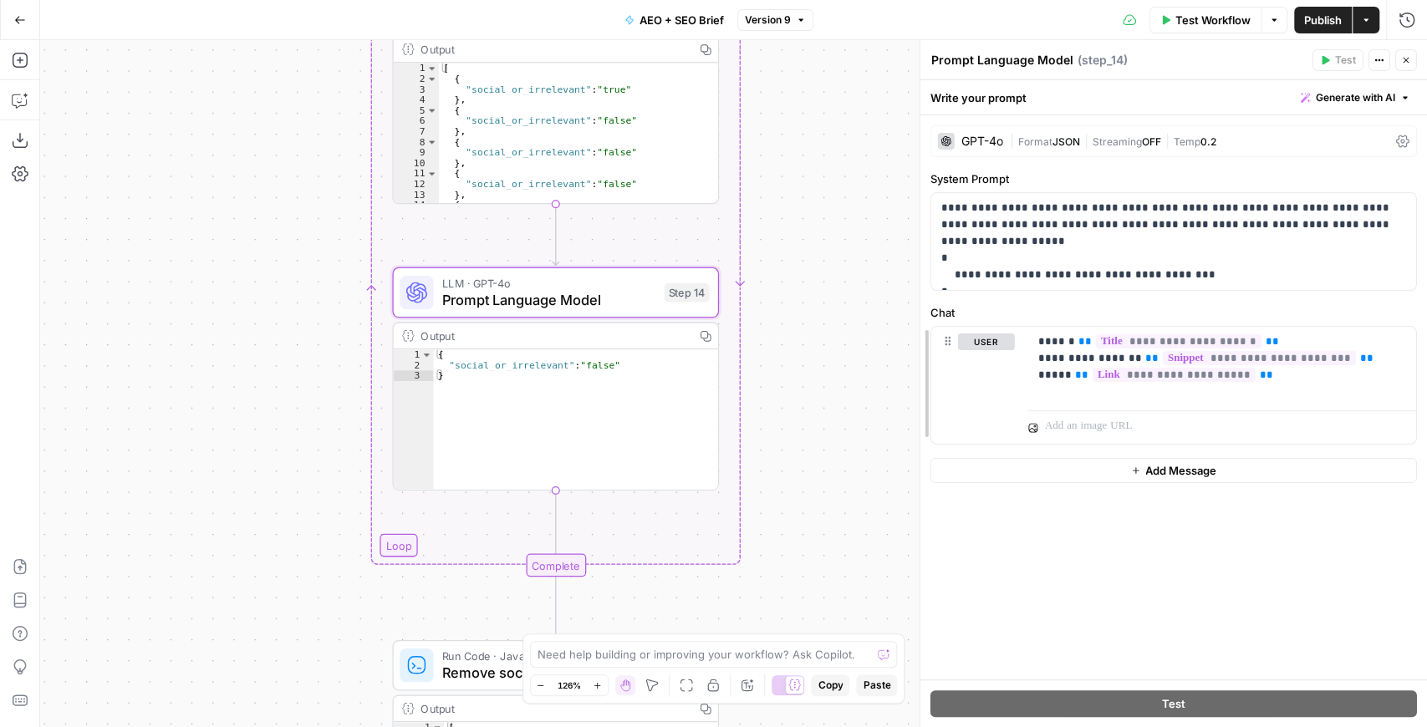
drag, startPoint x: 1072, startPoint y: 298, endPoint x: 920, endPoint y: 304, distance: 152.3
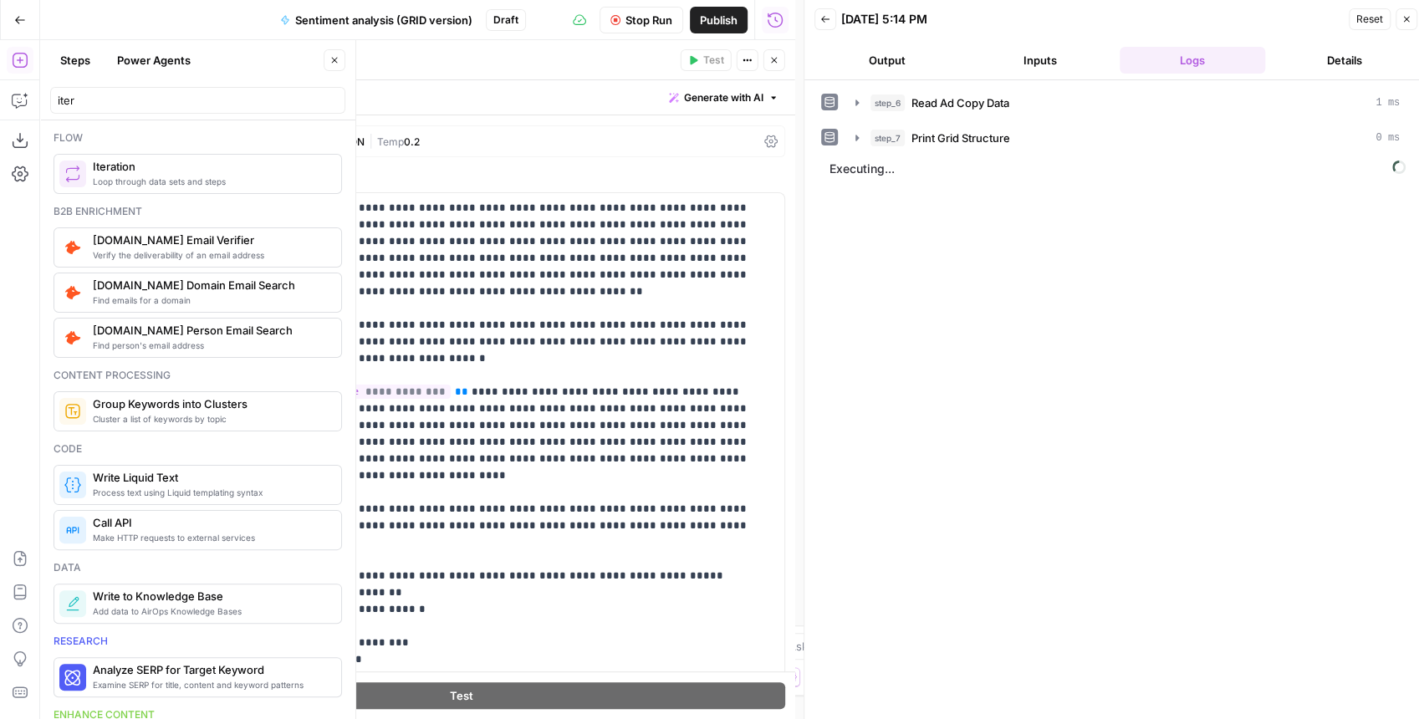
scroll to position [385, 0]
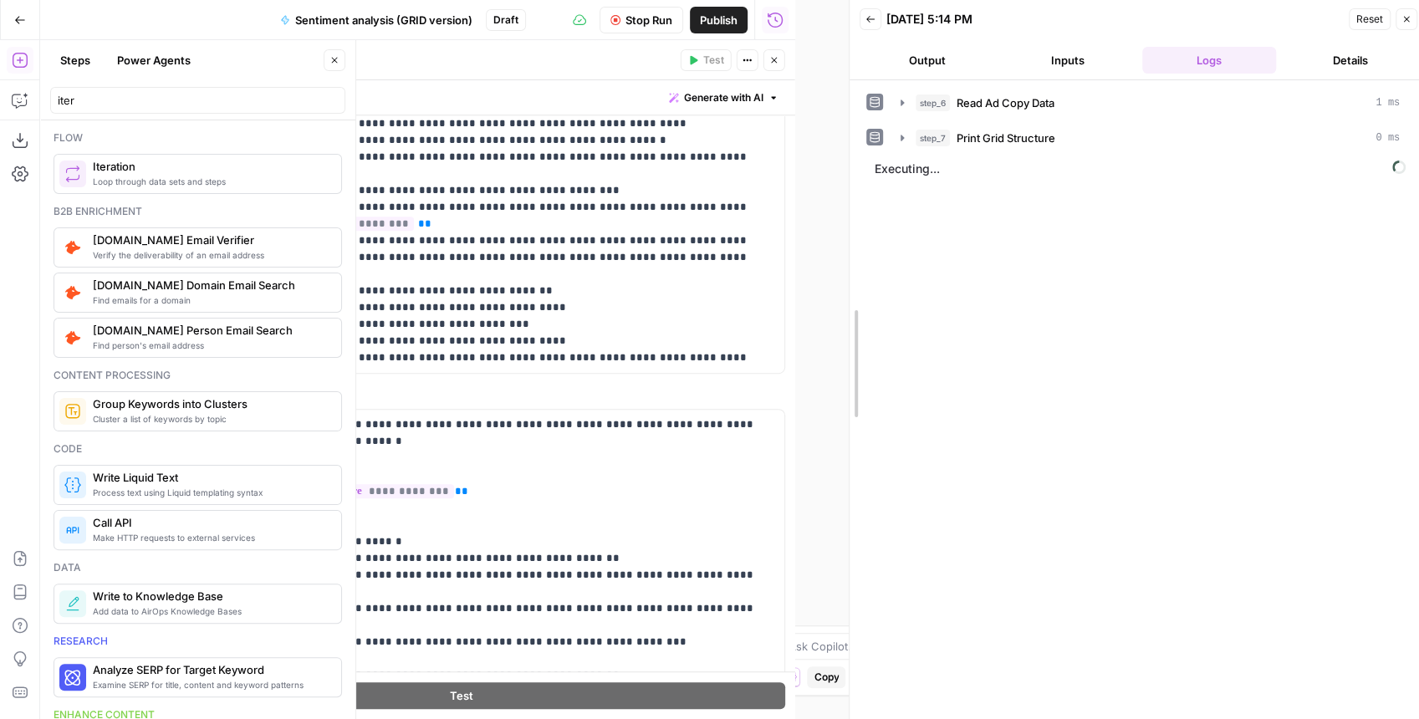
drag, startPoint x: 799, startPoint y: 296, endPoint x: 1062, endPoint y: 292, distance: 262.5
click at [858, 292] on div at bounding box center [849, 363] width 17 height 727
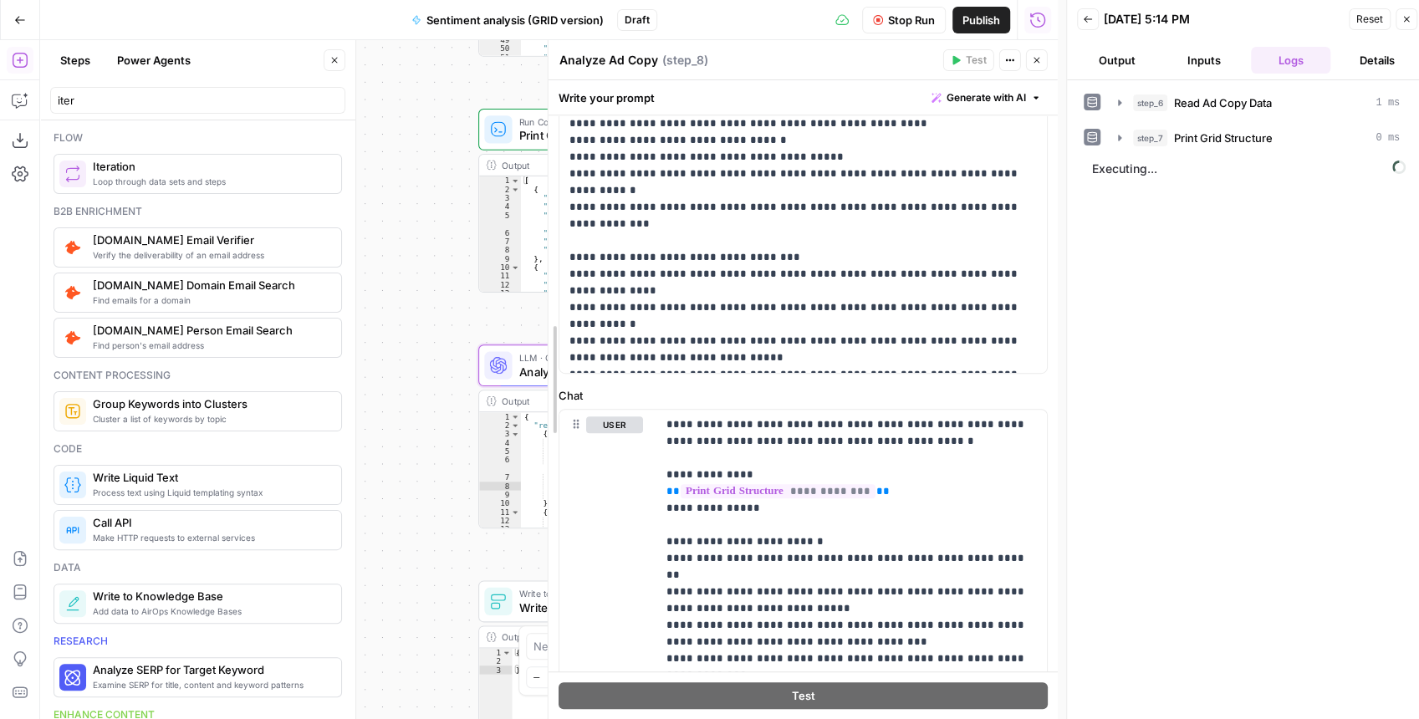
scroll to position [552, 0]
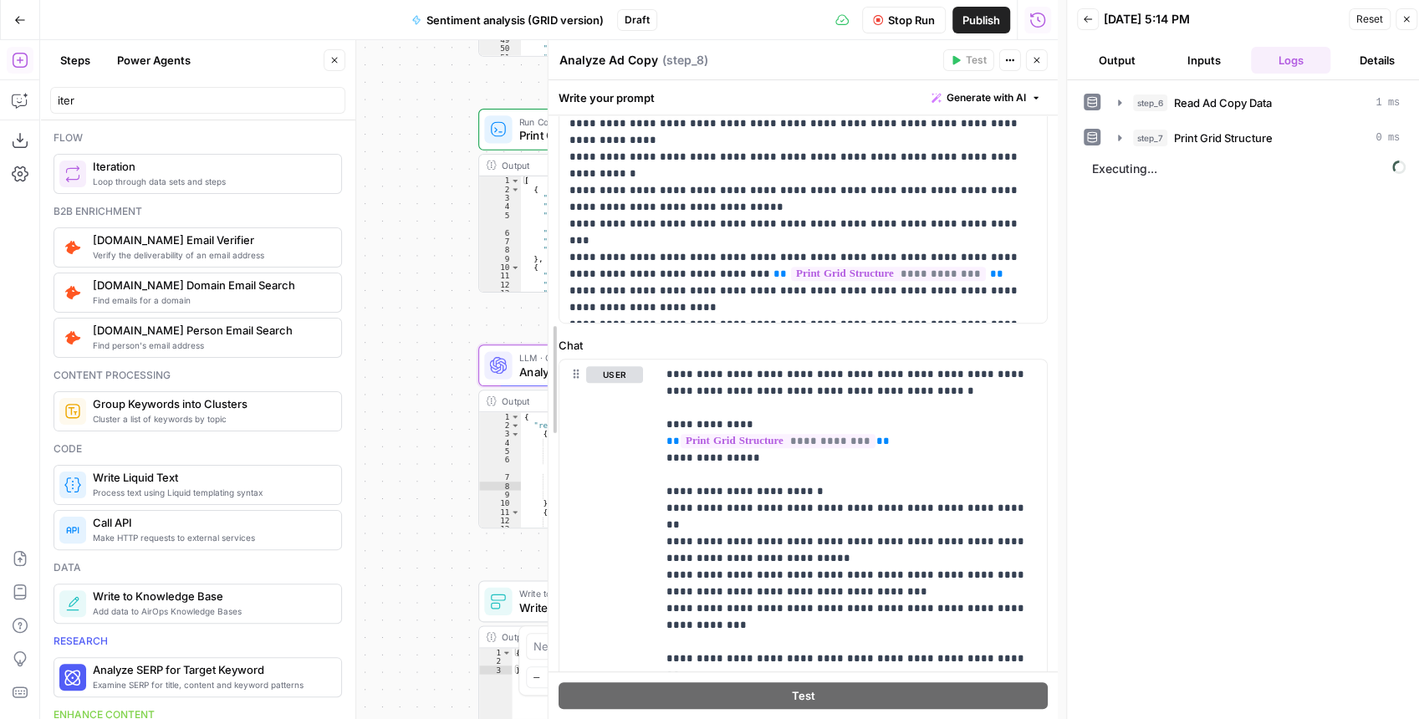
drag, startPoint x: 388, startPoint y: 356, endPoint x: 553, endPoint y: 348, distance: 165.7
click at [553, 348] on div at bounding box center [548, 379] width 17 height 679
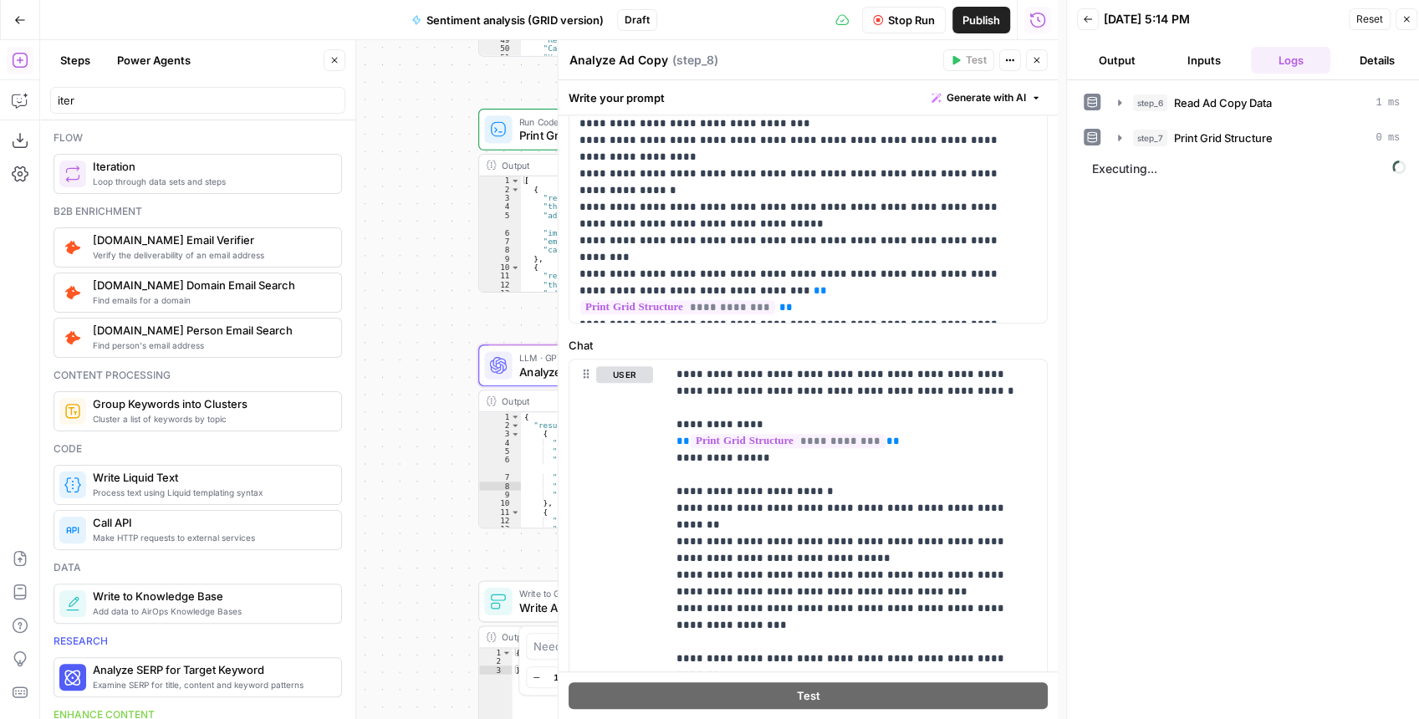
scroll to position [553, 0]
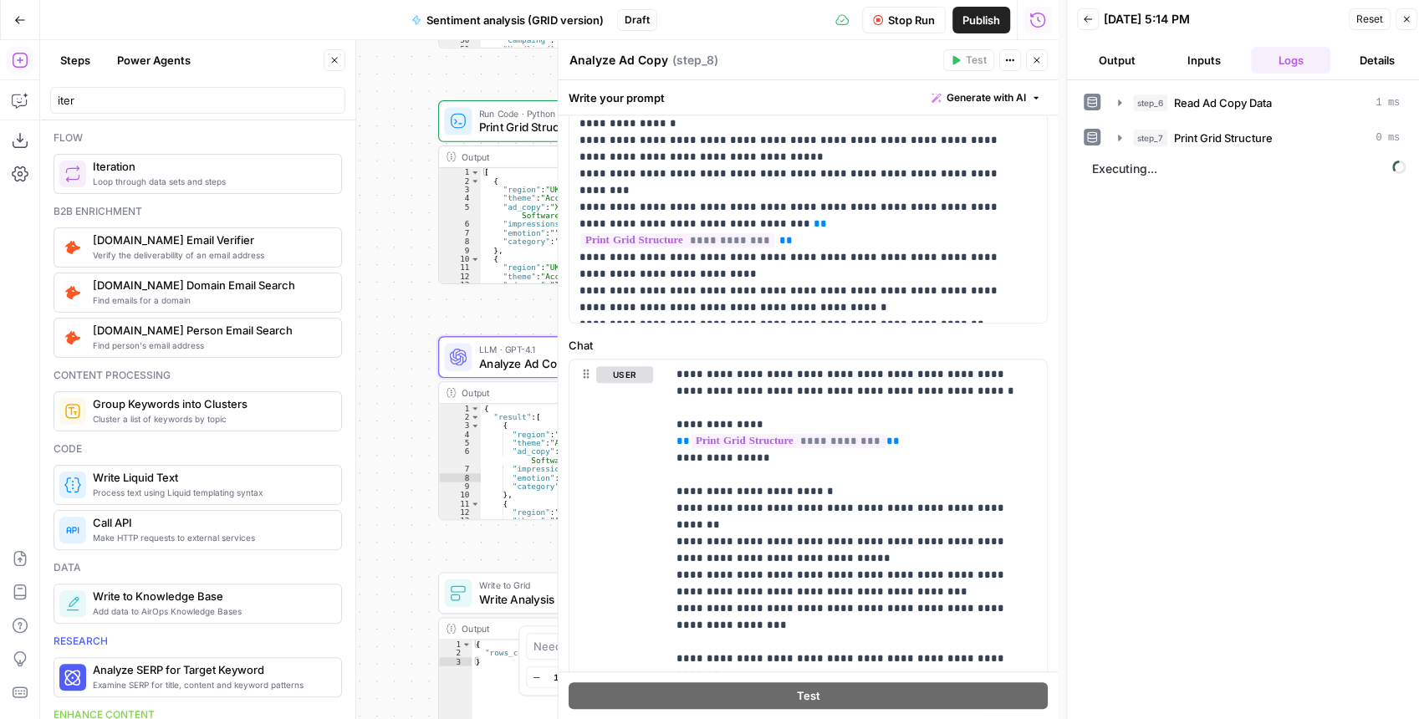
drag, startPoint x: 432, startPoint y: 394, endPoint x: 368, endPoint y: 383, distance: 65.3
click at [369, 383] on div "Workflow Set Inputs Inputs Read from Grid Read Ad Copy Data Step 6 Output Copy …" at bounding box center [548, 379] width 1017 height 679
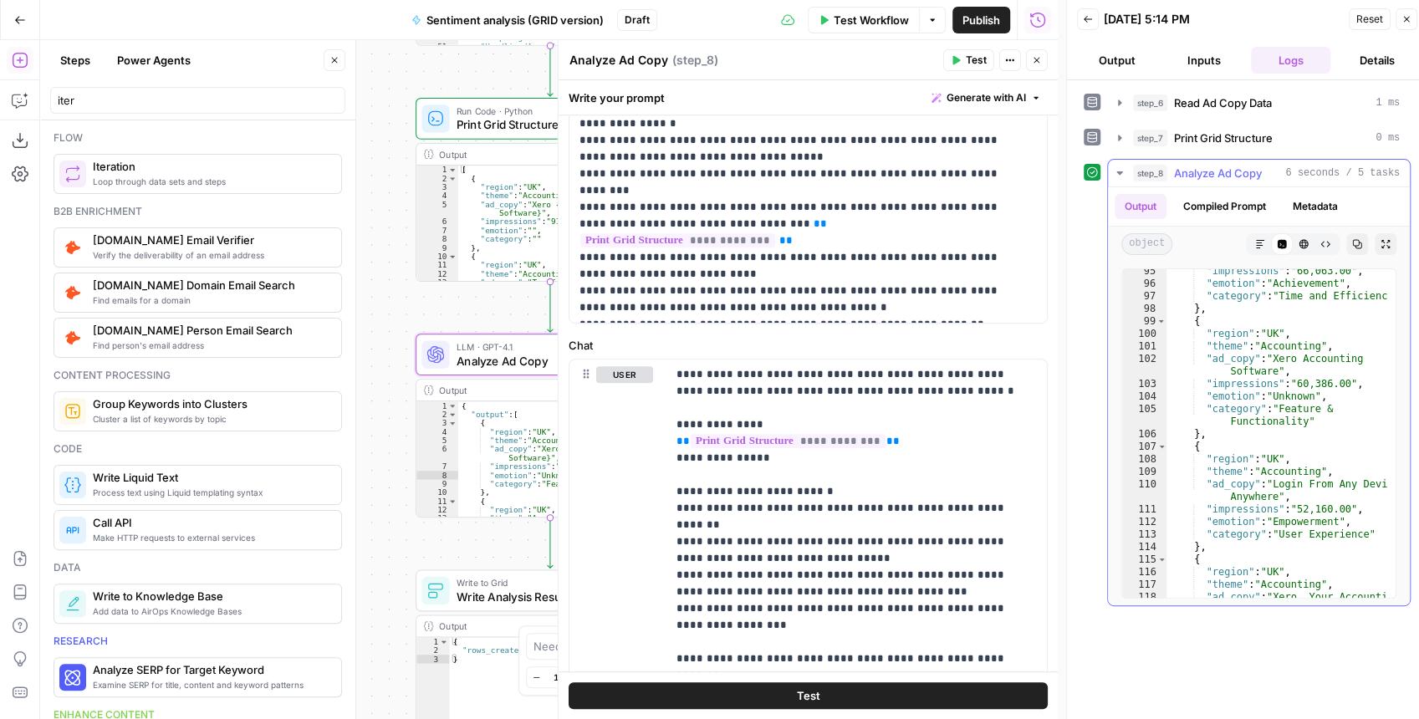
scroll to position [1589, 0]
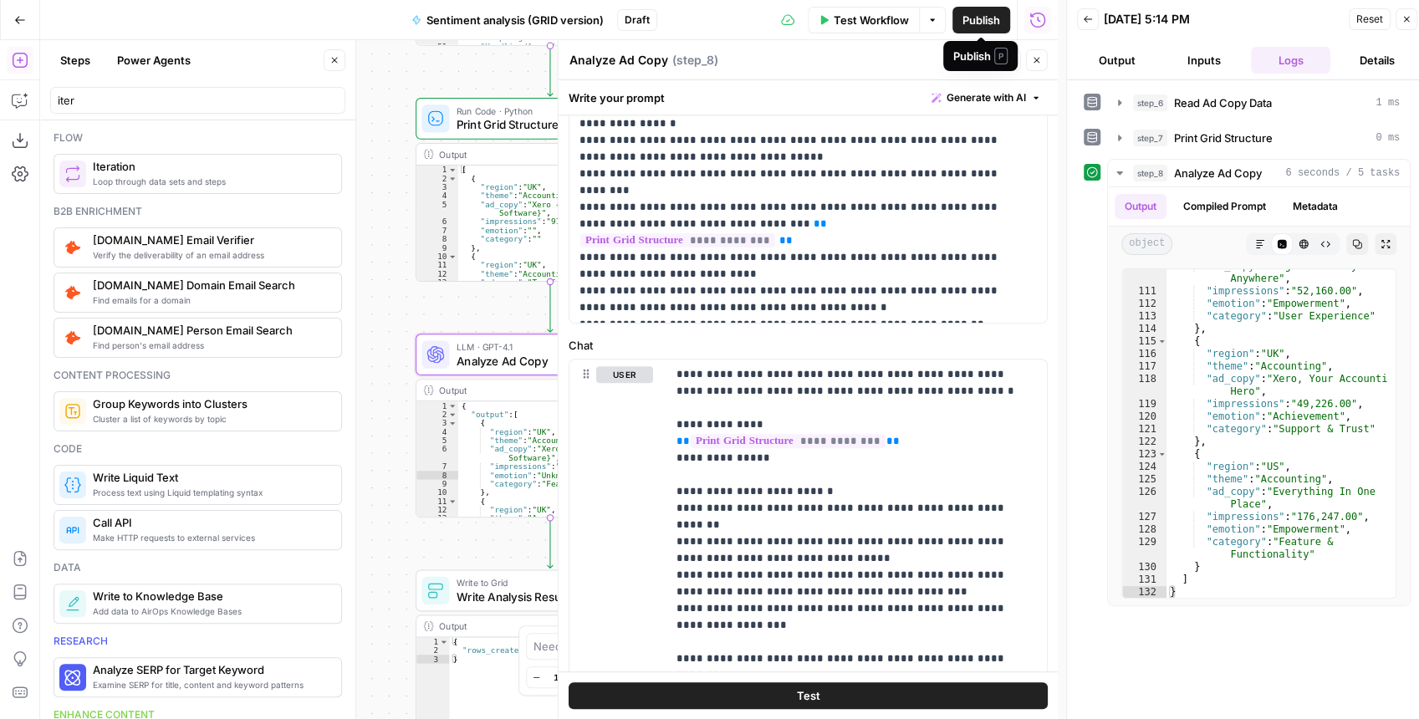
click at [1039, 63] on icon "button" at bounding box center [1036, 61] width 6 height 6
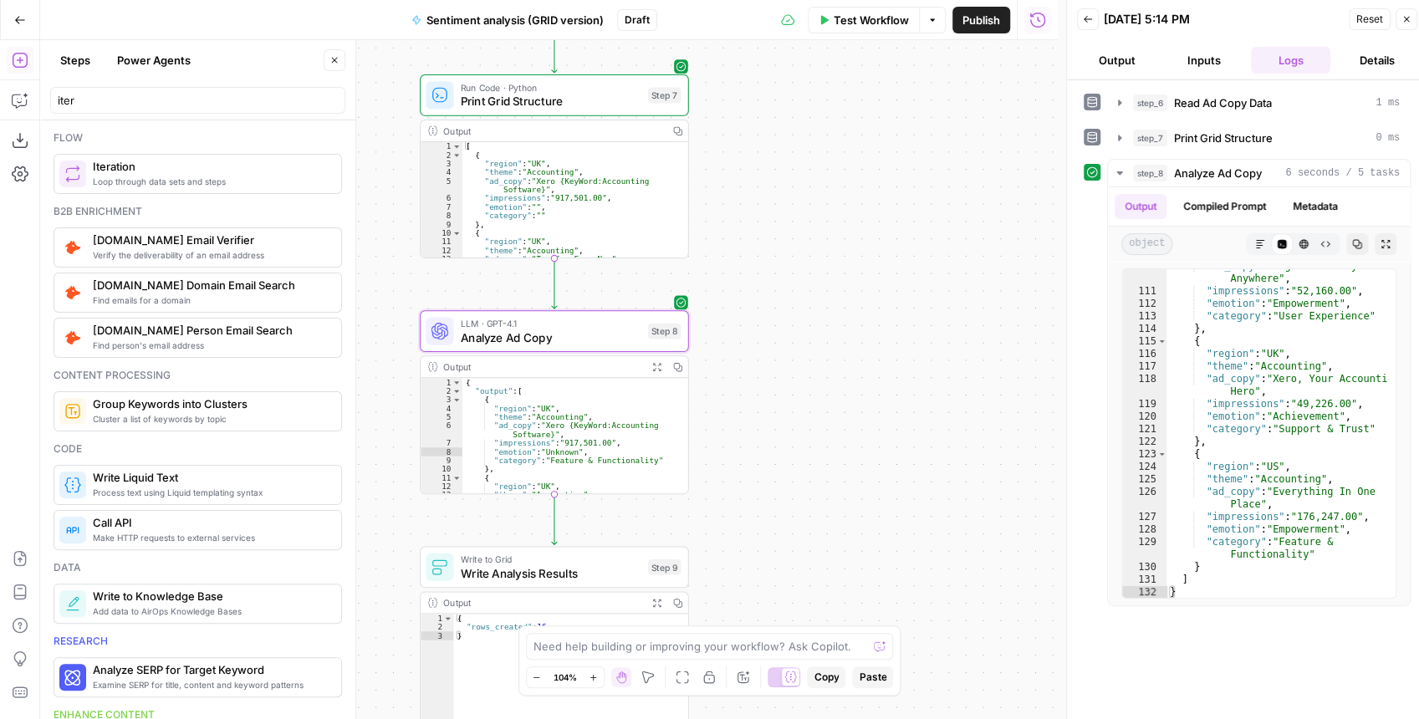
drag, startPoint x: 772, startPoint y: 412, endPoint x: 774, endPoint y: 233, distance: 178.9
click at [774, 237] on div "Workflow Set Inputs Inputs Read from Grid Read Ad Copy Data Step 6 Output Copy …" at bounding box center [548, 379] width 1017 height 679
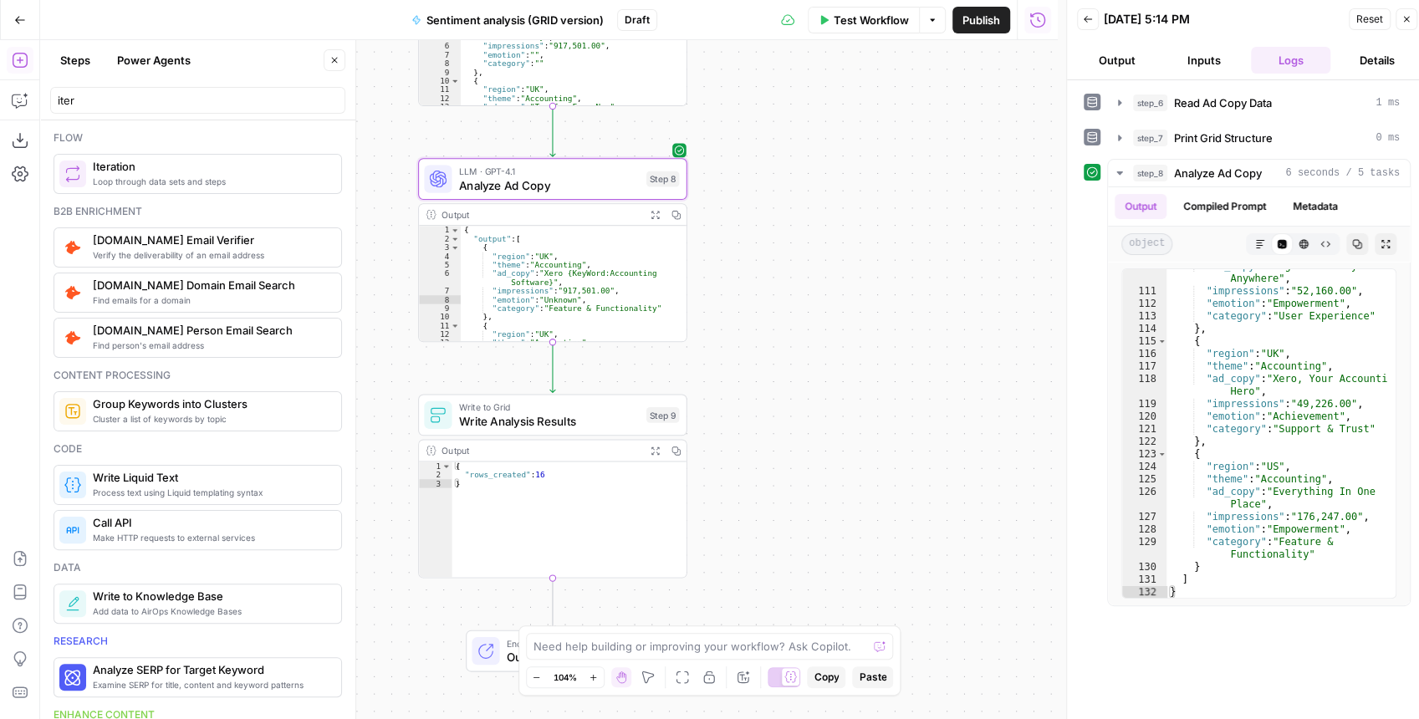
drag, startPoint x: 763, startPoint y: 340, endPoint x: 762, endPoint y: 262, distance: 78.6
click at [762, 262] on div "Workflow Set Inputs Inputs Read from Grid Read Ad Copy Data Step 6 Output Copy …" at bounding box center [548, 379] width 1017 height 679
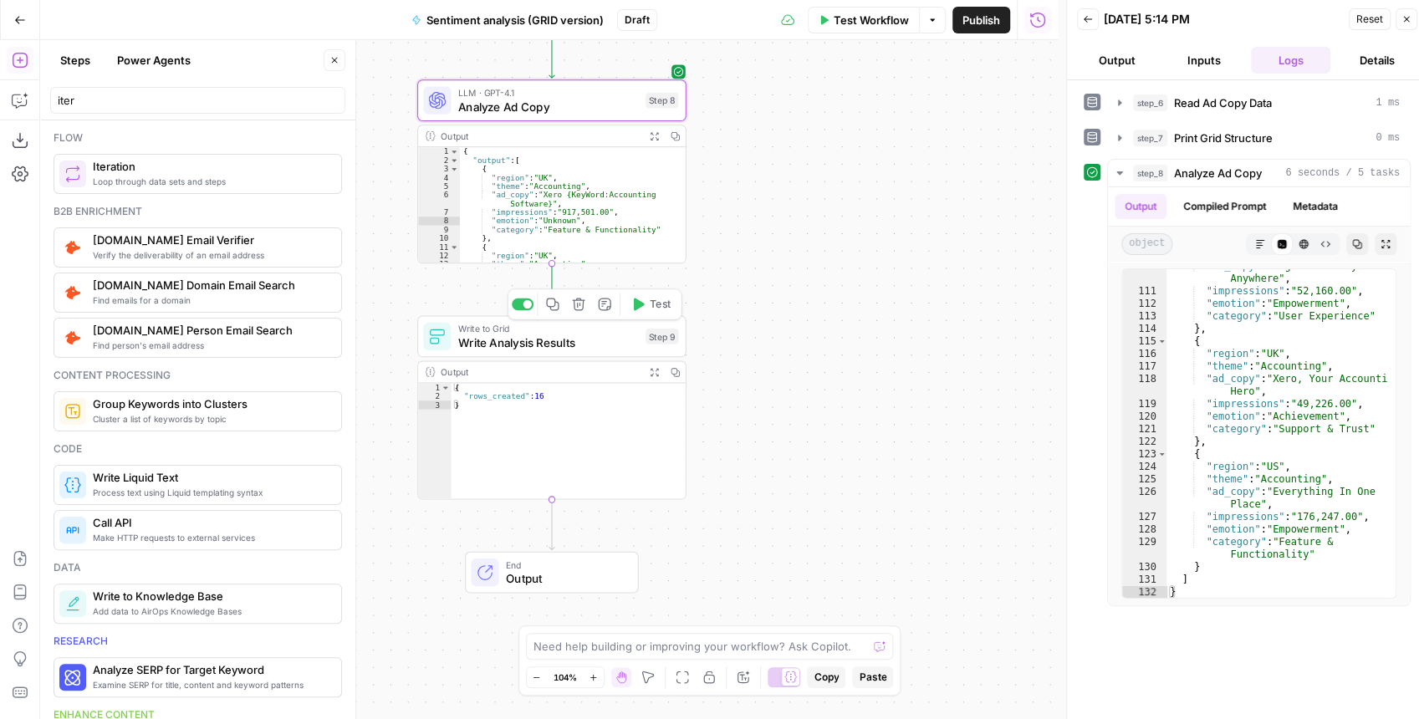
click at [565, 346] on span "Write Analysis Results" at bounding box center [548, 343] width 181 height 18
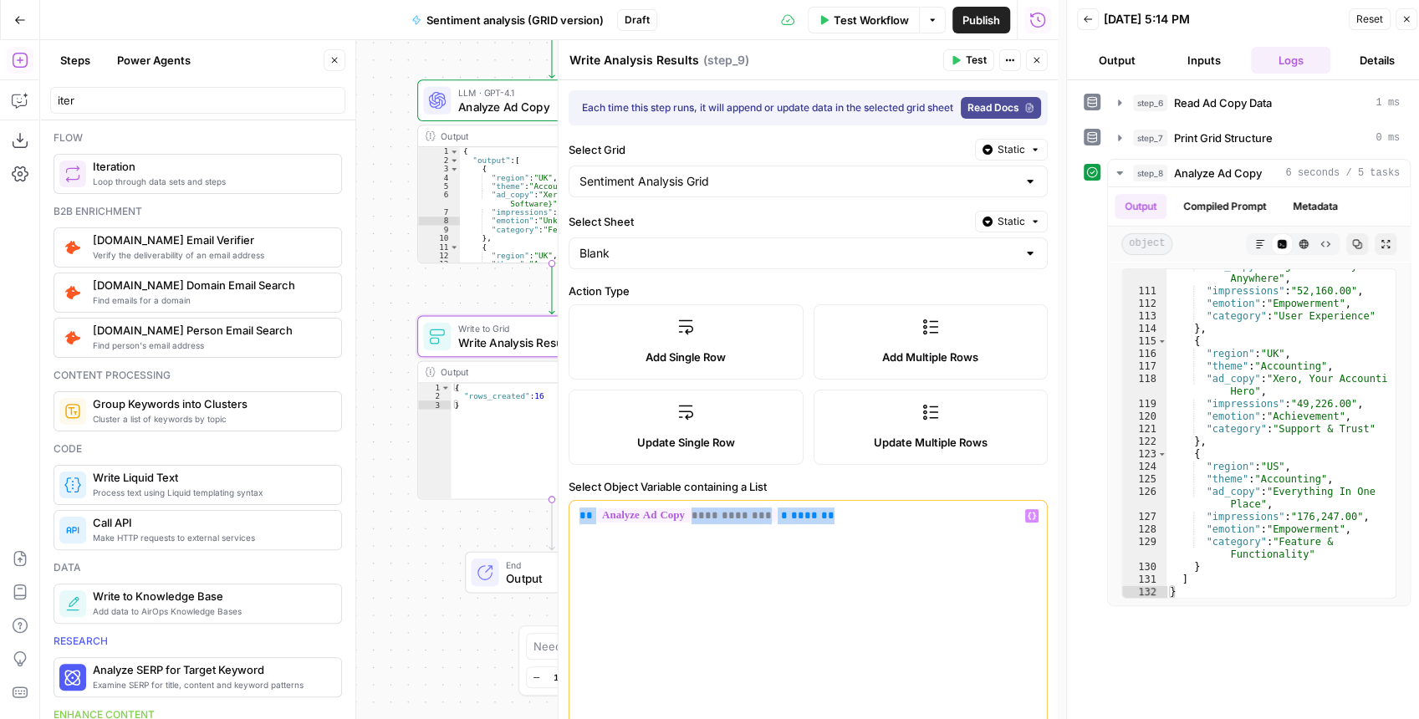
drag, startPoint x: 837, startPoint y: 528, endPoint x: 572, endPoint y: 512, distance: 265.5
click at [572, 512] on div "**********" at bounding box center [807, 629] width 477 height 256
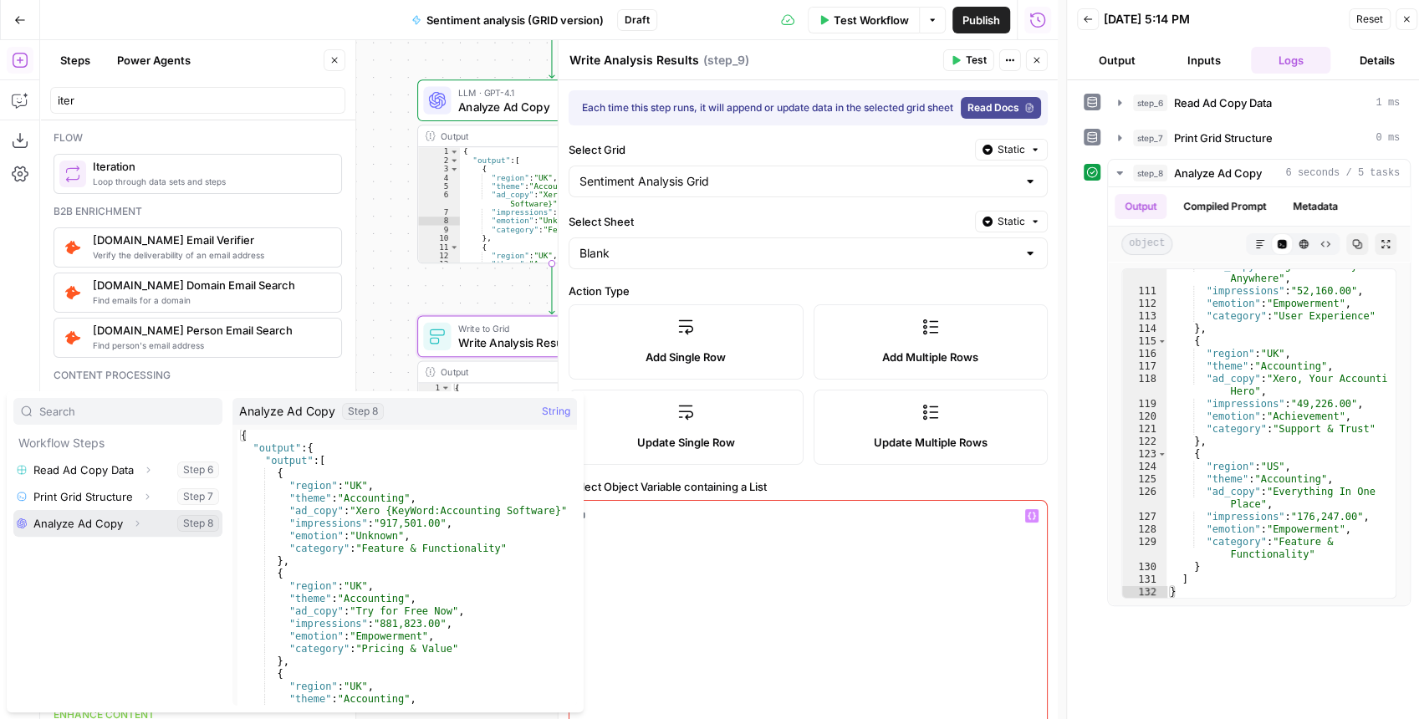
click at [135, 520] on icon "button" at bounding box center [137, 523] width 10 height 10
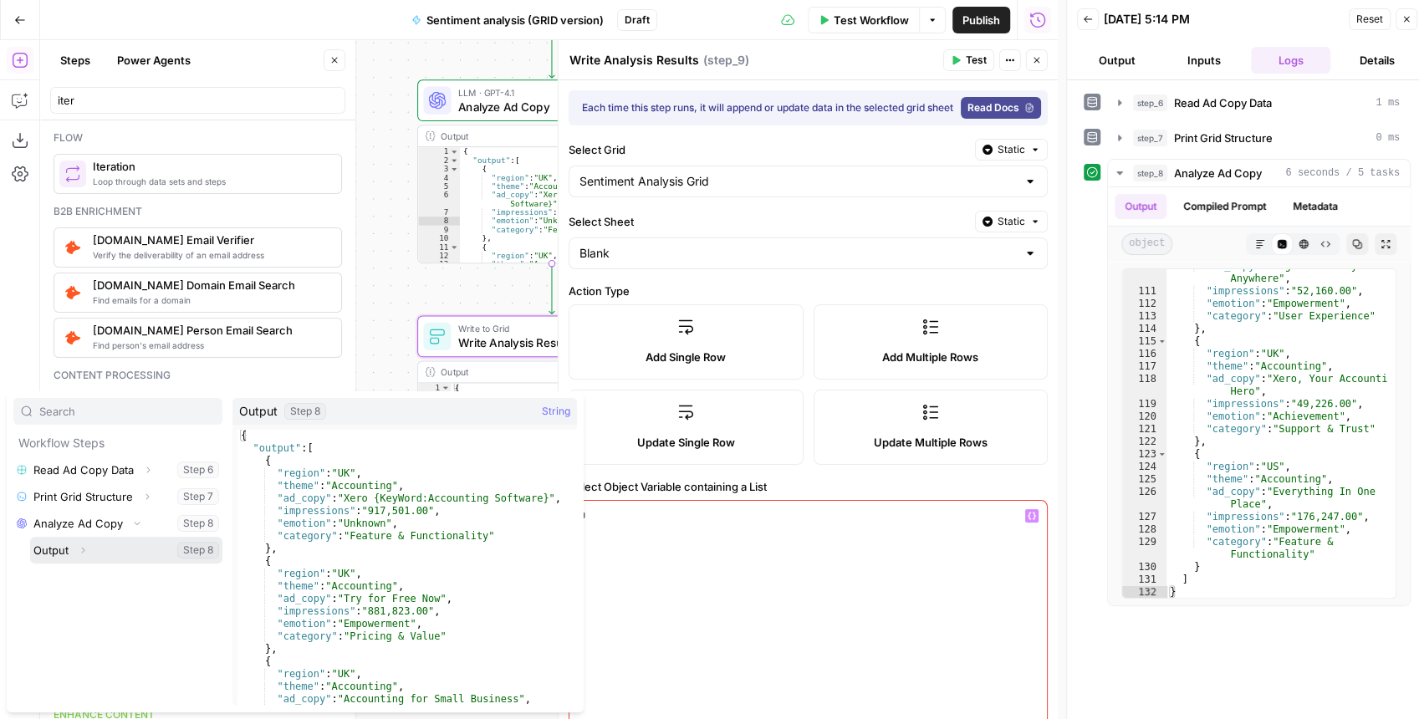
click at [83, 555] on button "Expand" at bounding box center [83, 550] width 22 height 22
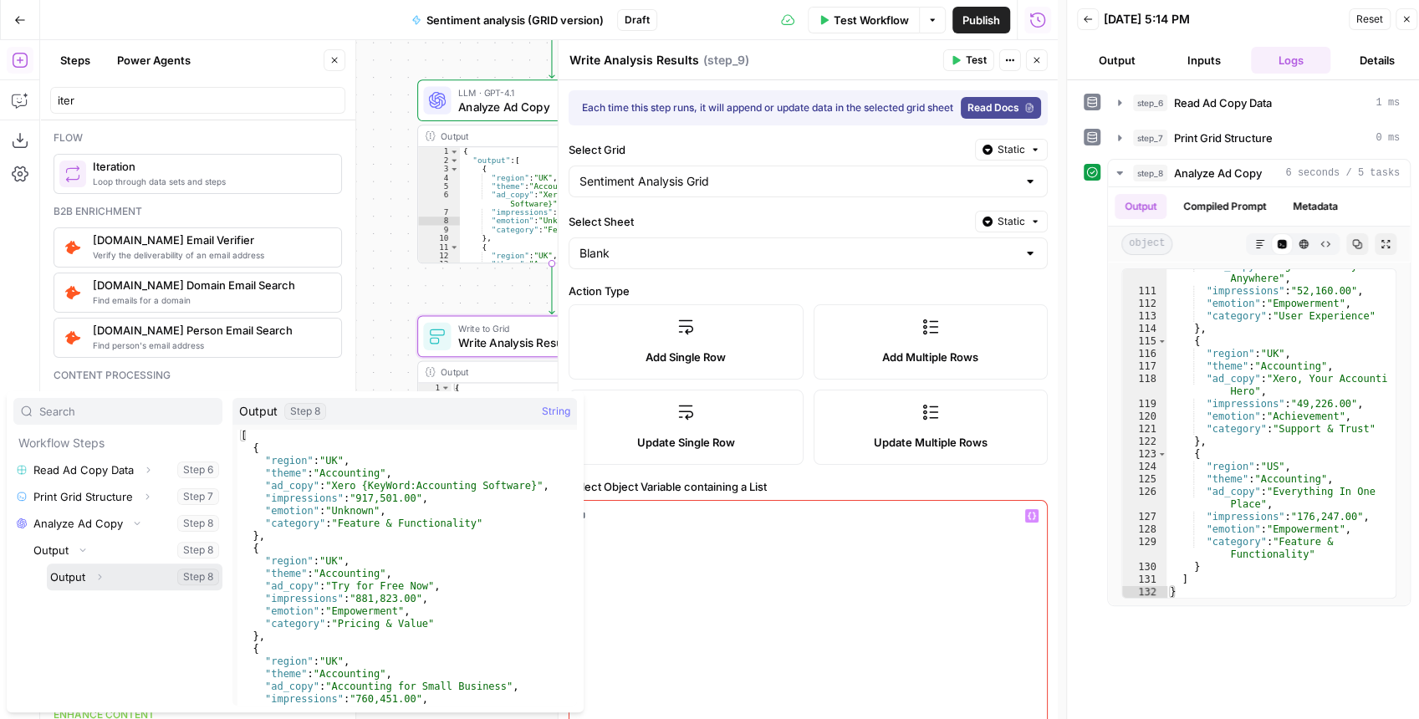
click at [77, 573] on button "Select variable Output" at bounding box center [135, 576] width 176 height 27
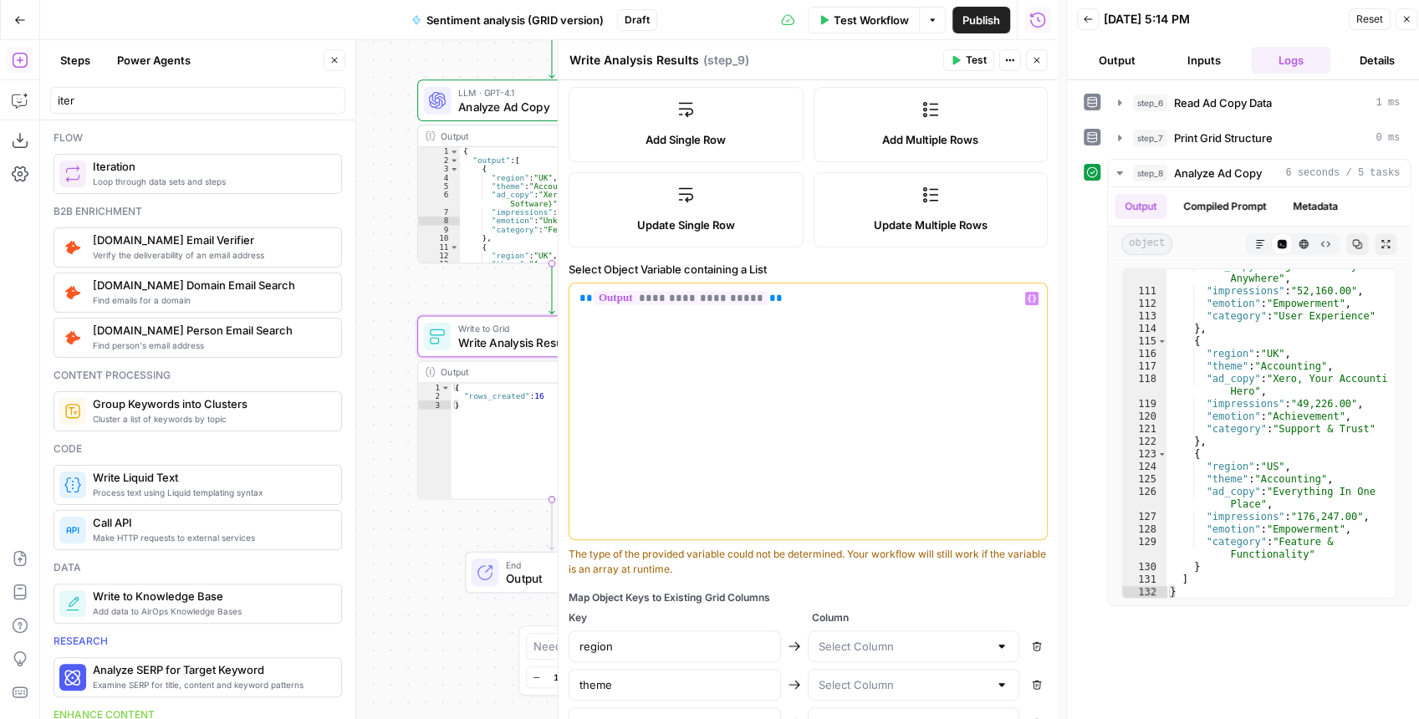
scroll to position [215, 0]
click at [968, 65] on span "Test" at bounding box center [976, 60] width 21 height 15
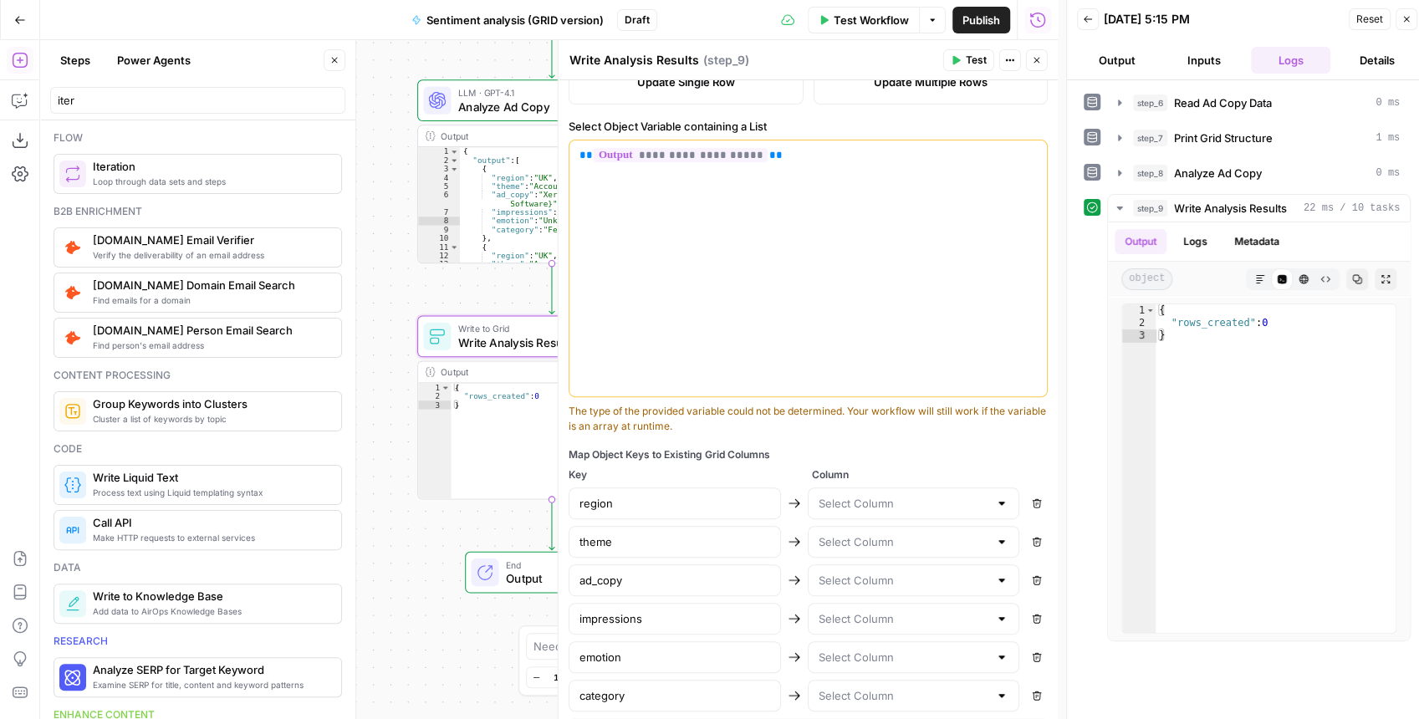
scroll to position [438, 0]
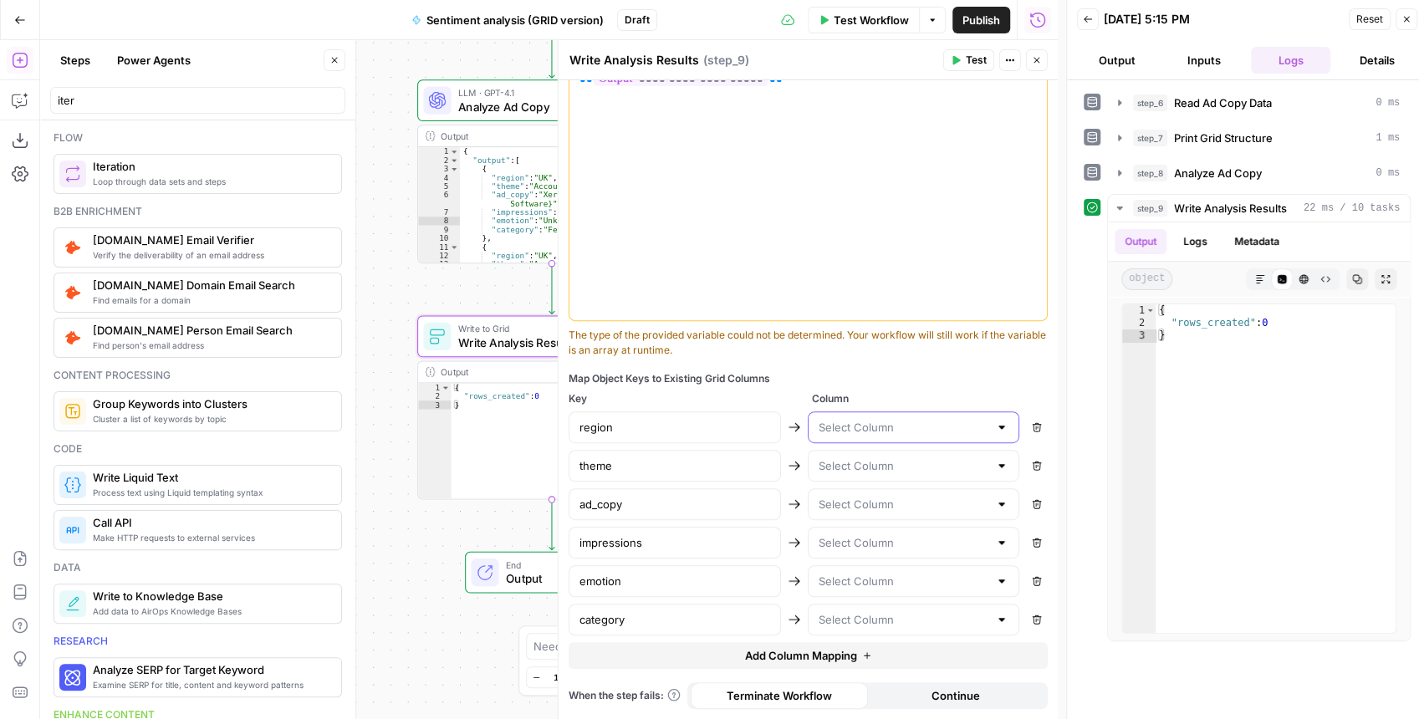
click at [855, 429] on input "text" at bounding box center [903, 427] width 171 height 17
click at [846, 468] on span "Region" at bounding box center [903, 471] width 173 height 17
type input "Region"
click at [846, 467] on input "text" at bounding box center [903, 465] width 171 height 17
click at [855, 531] on span "Campaing" at bounding box center [903, 533] width 173 height 17
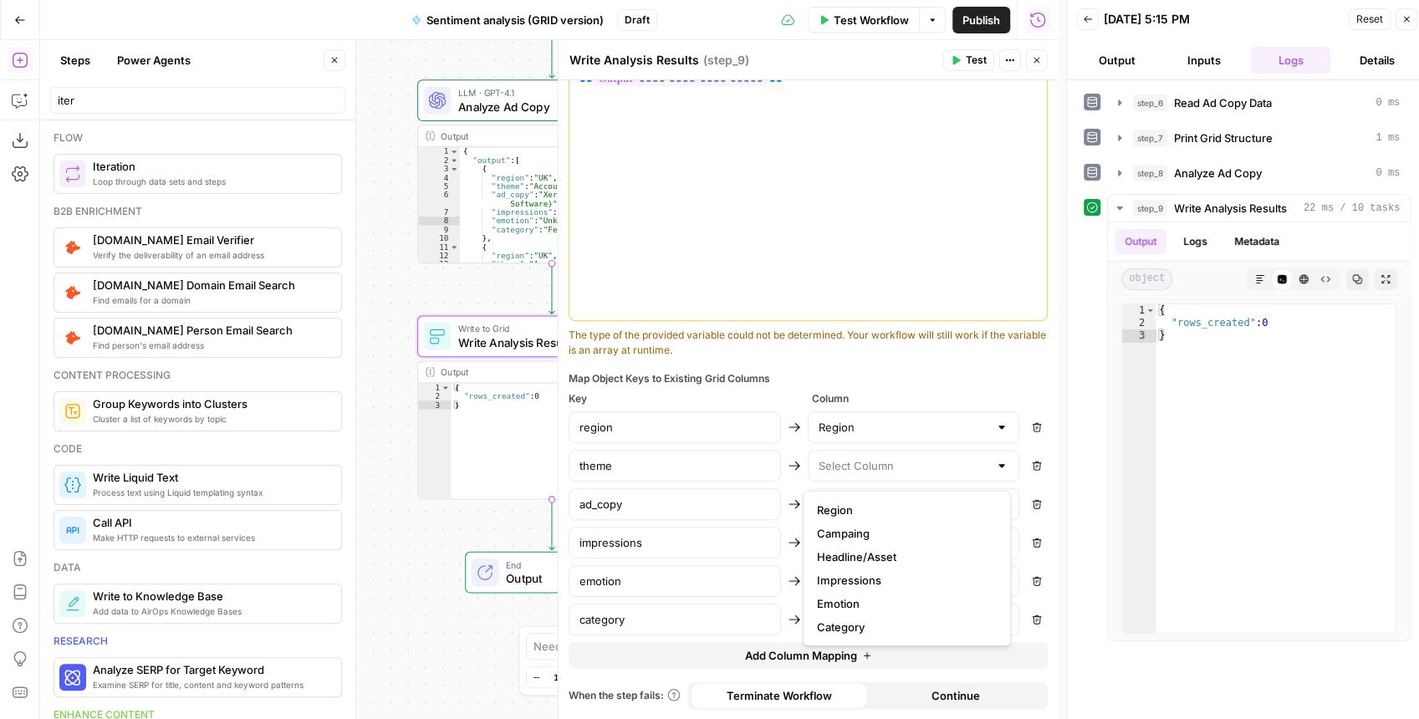
type input "Campaing"
click at [860, 508] on input "text" at bounding box center [903, 504] width 171 height 17
click at [875, 593] on span "Headline/Asset" at bounding box center [903, 594] width 173 height 17
type input "Headline/Asset"
click at [869, 550] on input "text" at bounding box center [903, 542] width 171 height 17
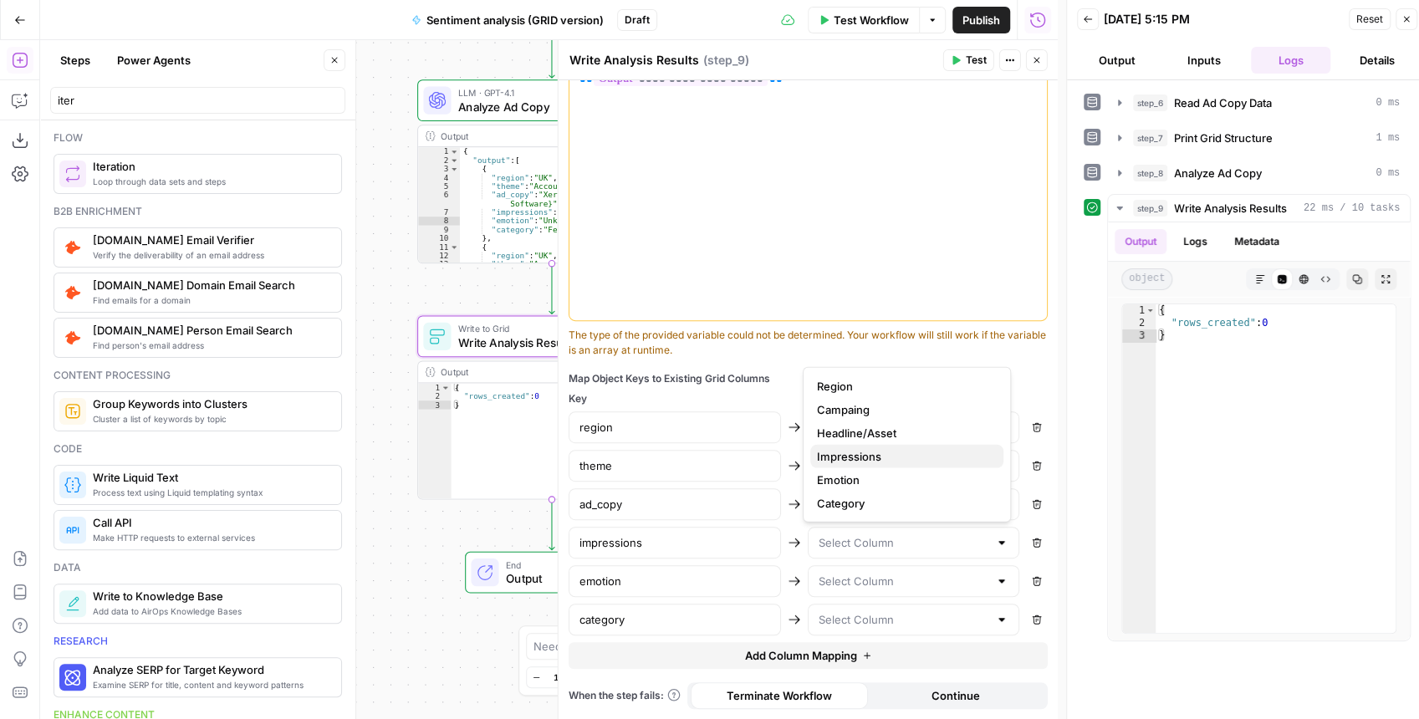
click at [874, 459] on span "Impressions" at bounding box center [903, 456] width 173 height 17
type input "Impressions"
click at [866, 579] on input "text" at bounding box center [903, 581] width 171 height 17
click at [876, 520] on span "Emotion" at bounding box center [903, 517] width 173 height 17
type input "Emotion"
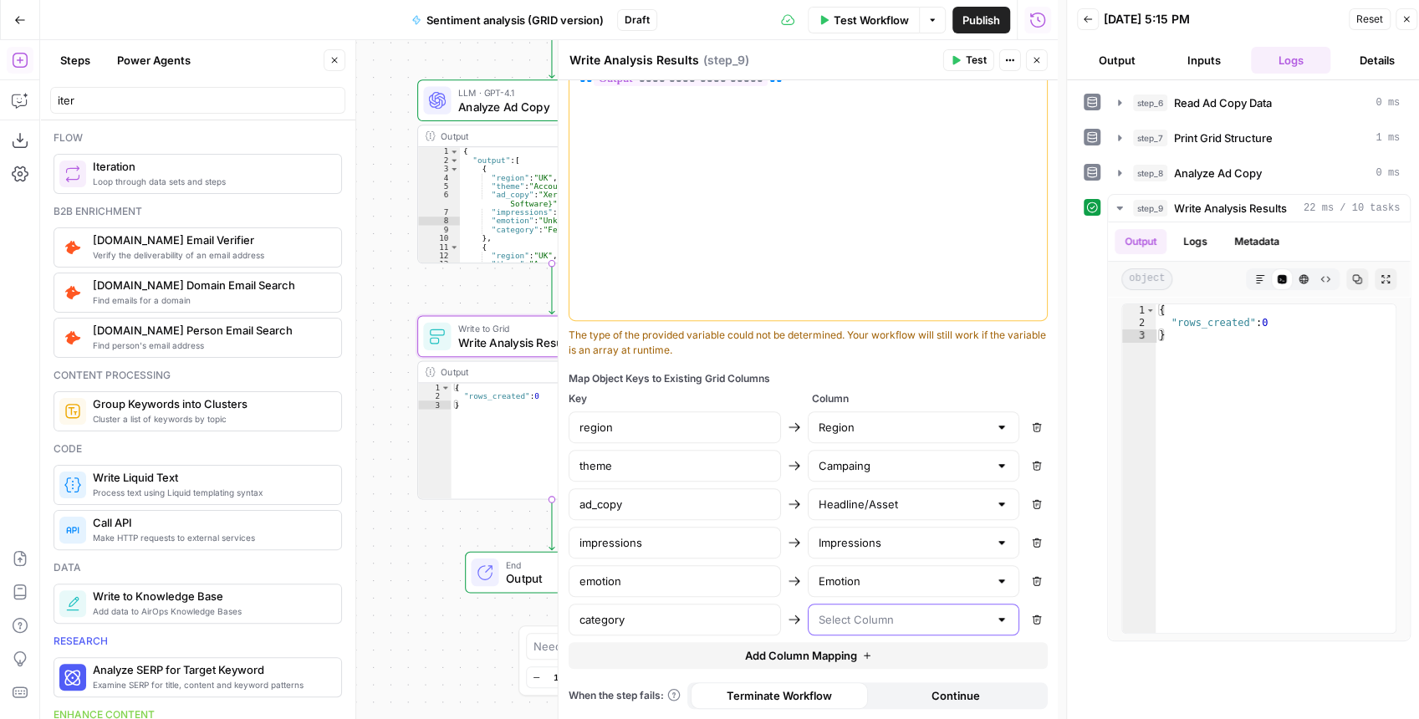
click at [871, 620] on input "text" at bounding box center [903, 619] width 171 height 17
click at [869, 582] on span "Category" at bounding box center [903, 578] width 173 height 17
type input "Category"
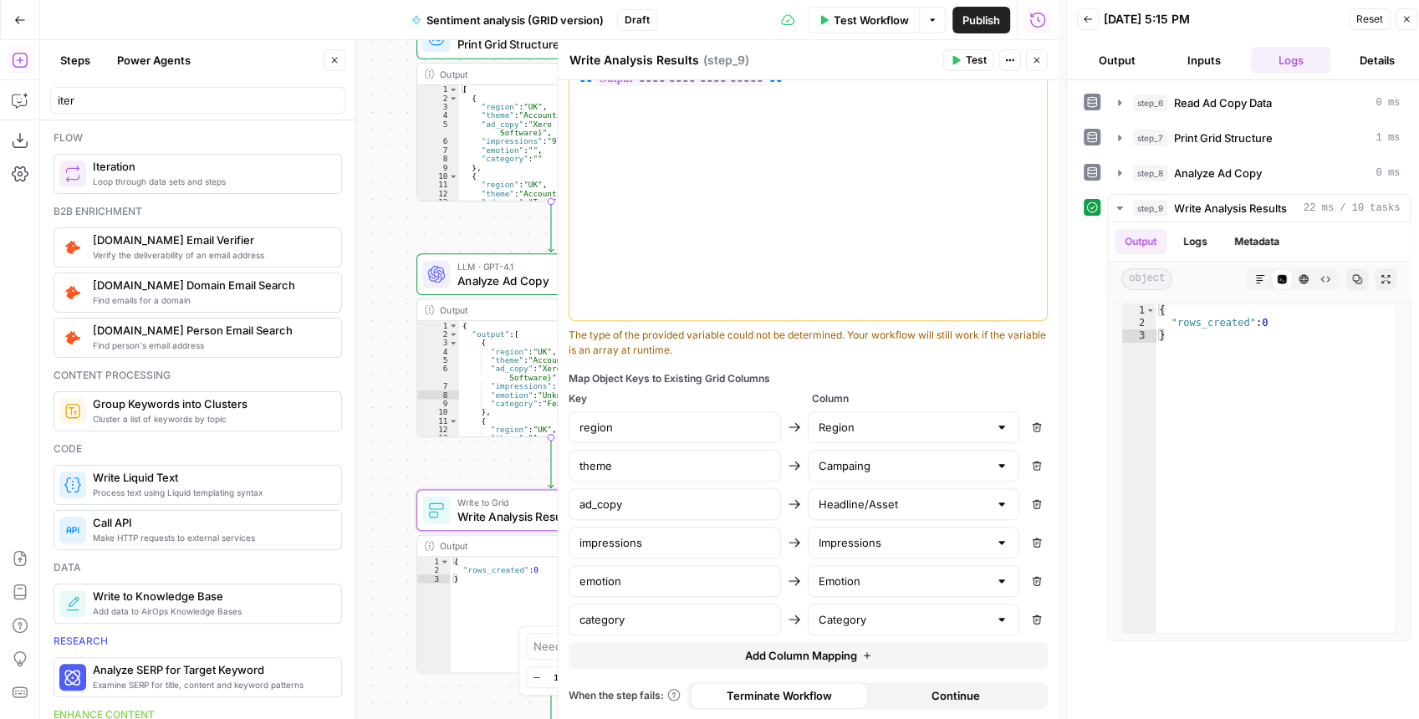
drag, startPoint x: 390, startPoint y: 309, endPoint x: 390, endPoint y: 543, distance: 233.2
click at [390, 544] on div "Workflow Set Inputs Inputs Read from Grid Read Ad Copy Data Step 6 Output Copy …" at bounding box center [548, 379] width 1017 height 679
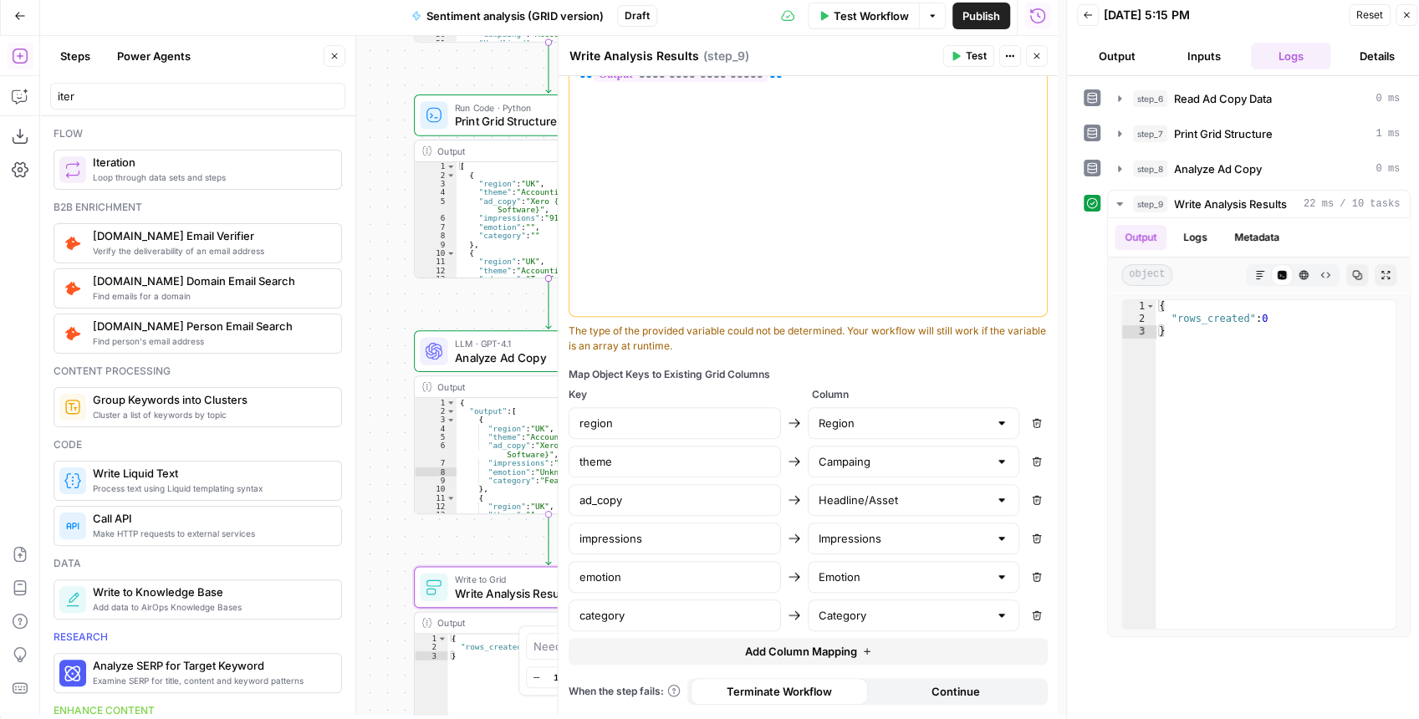
scroll to position [8, 0]
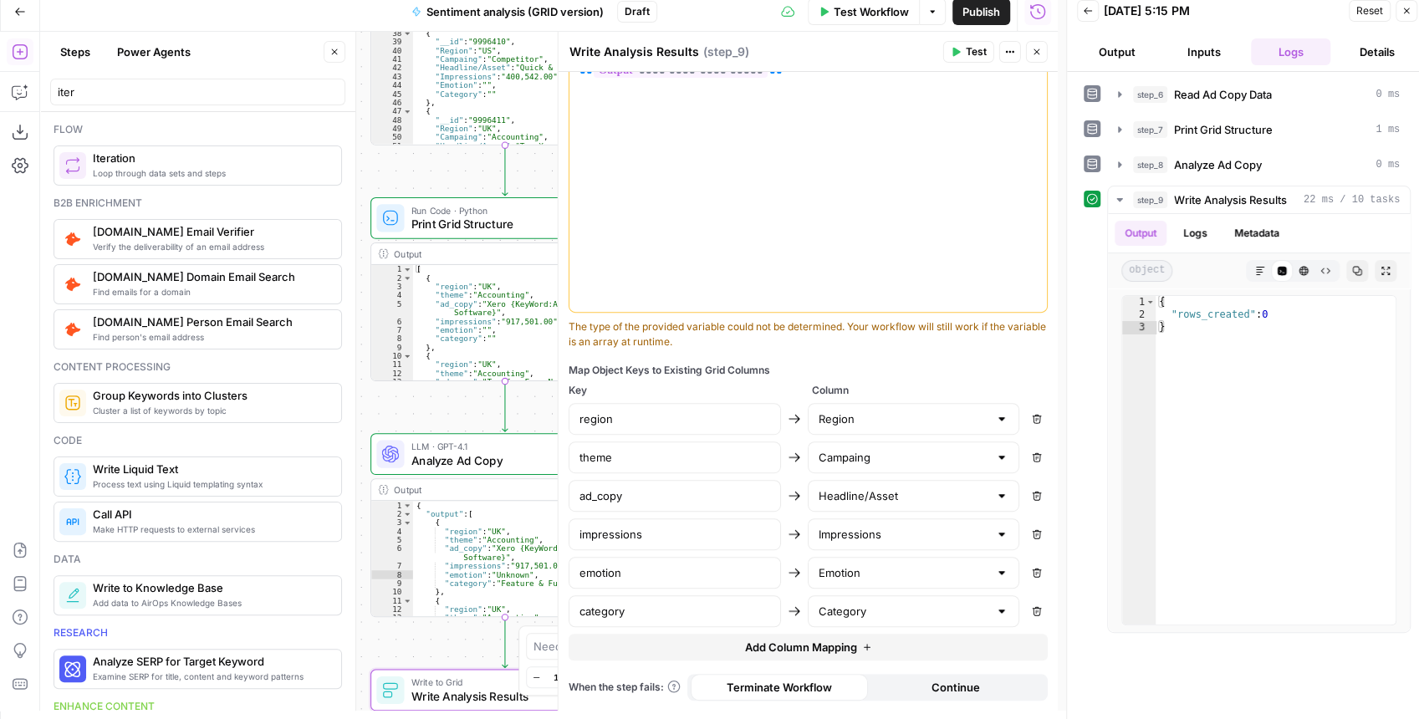
drag, startPoint x: 395, startPoint y: 166, endPoint x: 347, endPoint y: 278, distance: 121.7
click at [347, 278] on body "XeroOps New Home Browse Insights Opportunities Your Data Recent Grids New Grid …" at bounding box center [709, 351] width 1419 height 719
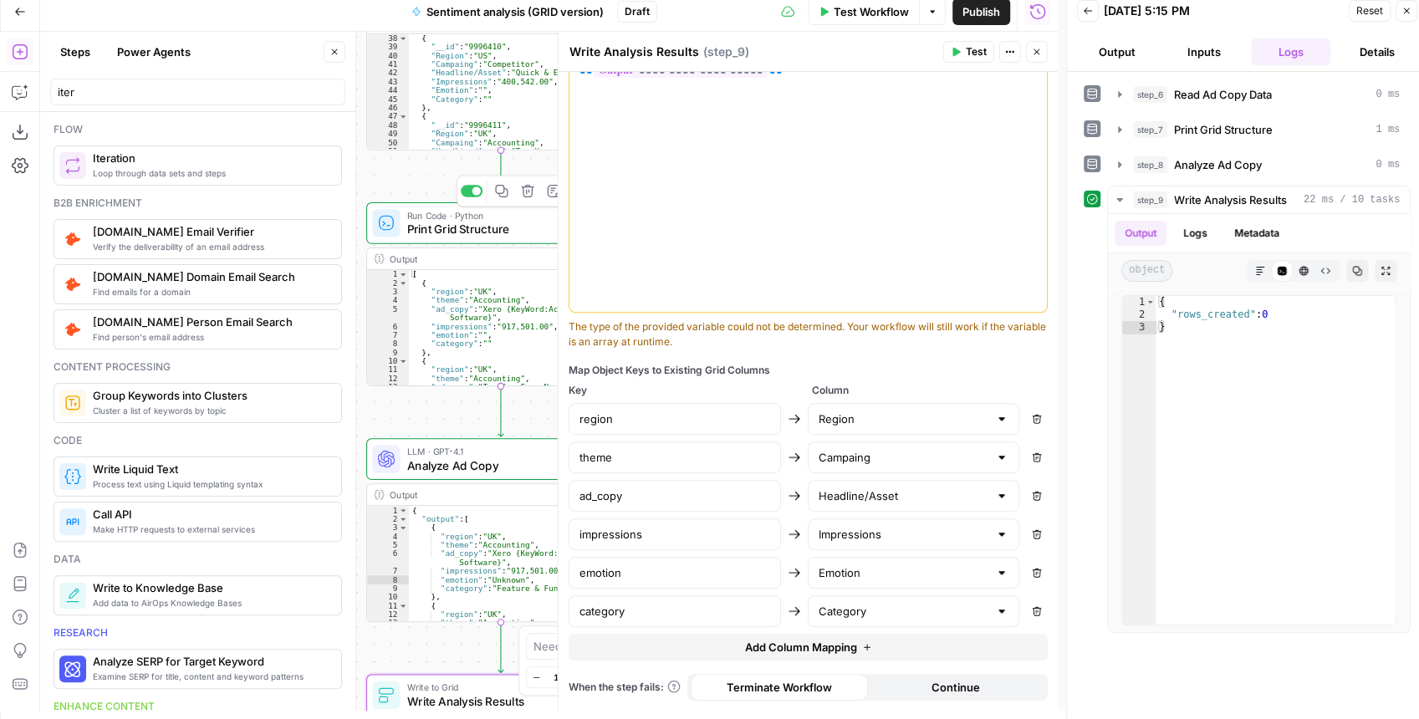
click at [487, 231] on span "Print Grid Structure" at bounding box center [497, 230] width 181 height 18
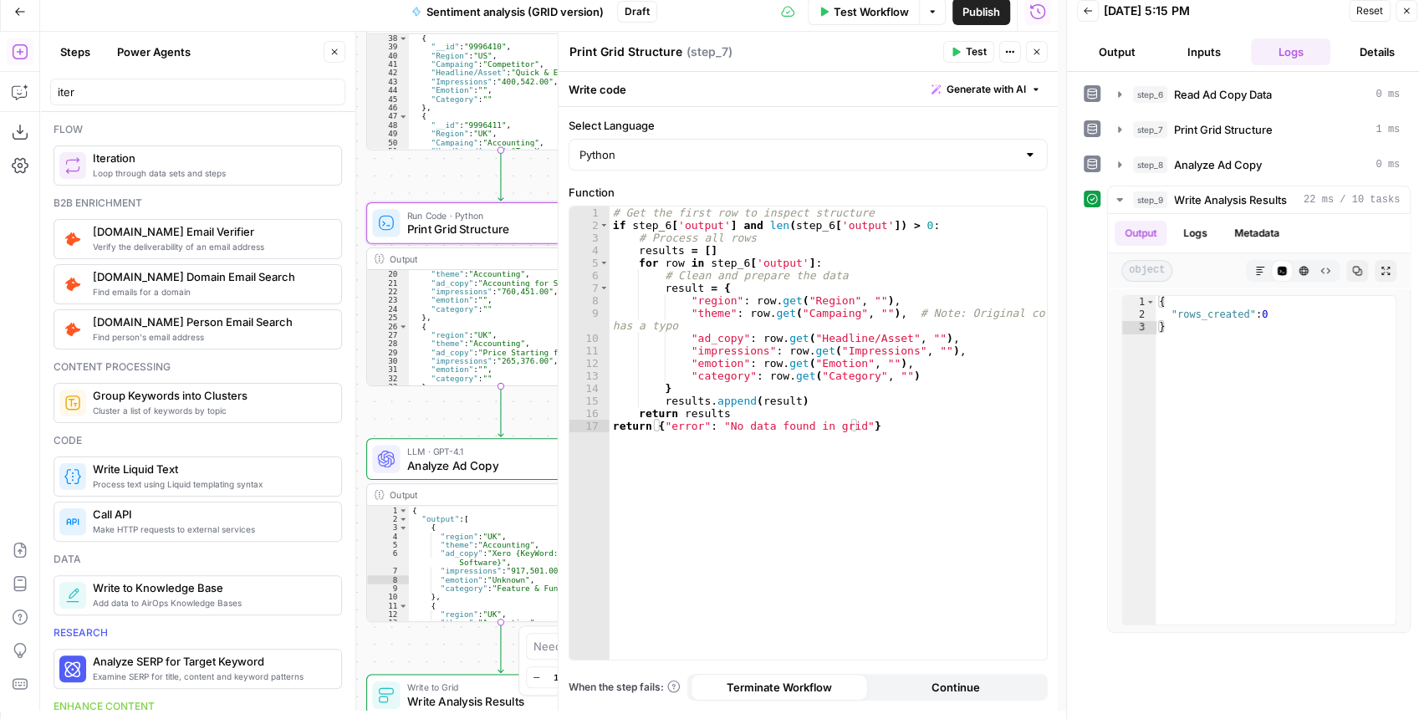
scroll to position [167, 0]
click at [1035, 48] on icon "button" at bounding box center [1037, 52] width 10 height 10
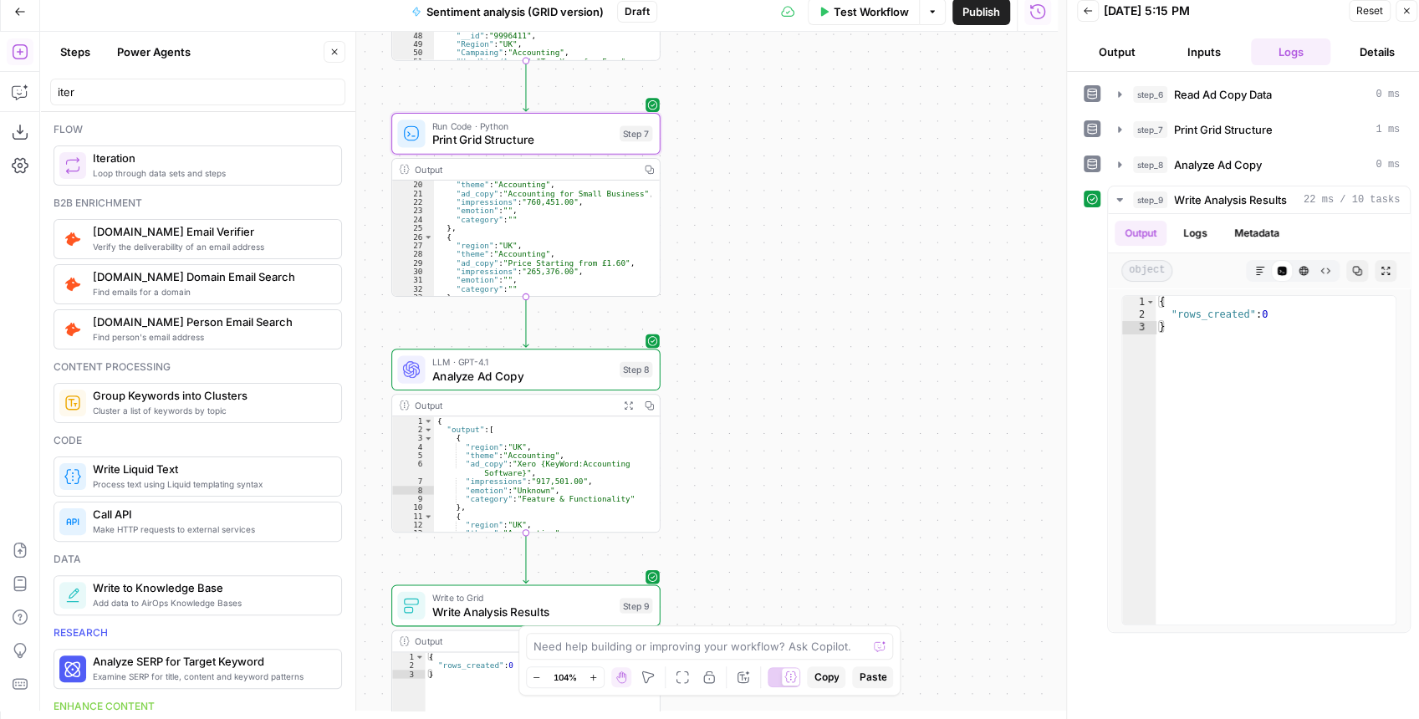
drag, startPoint x: 820, startPoint y: 447, endPoint x: 884, endPoint y: 161, distance: 293.7
click at [883, 162] on div "Workflow Set Inputs Inputs Read from Grid Read Ad Copy Data Step 6 Output Copy …" at bounding box center [548, 371] width 1017 height 679
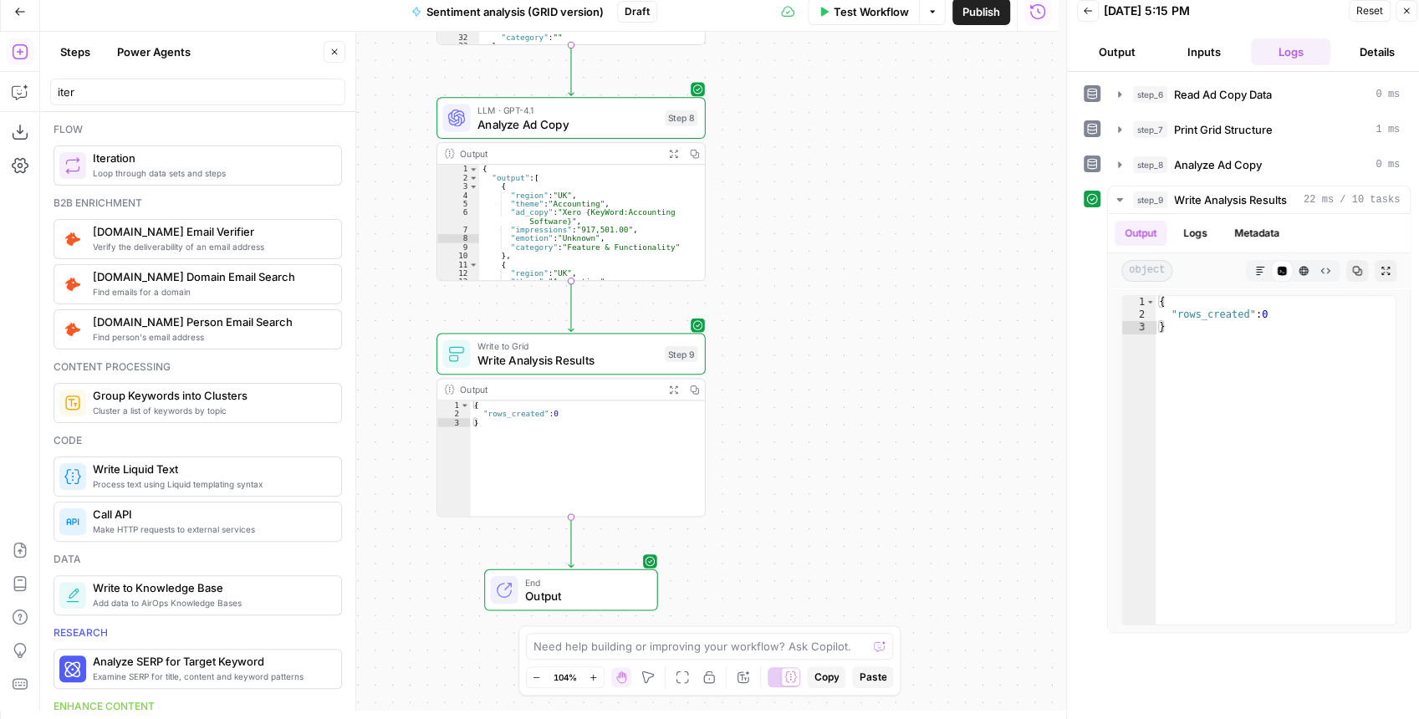
drag, startPoint x: 865, startPoint y: 356, endPoint x: 854, endPoint y: 316, distance: 41.6
click at [870, 308] on div "Workflow Set Inputs Inputs Read from Grid Read Ad Copy Data Step 6 Output Copy …" at bounding box center [548, 371] width 1017 height 679
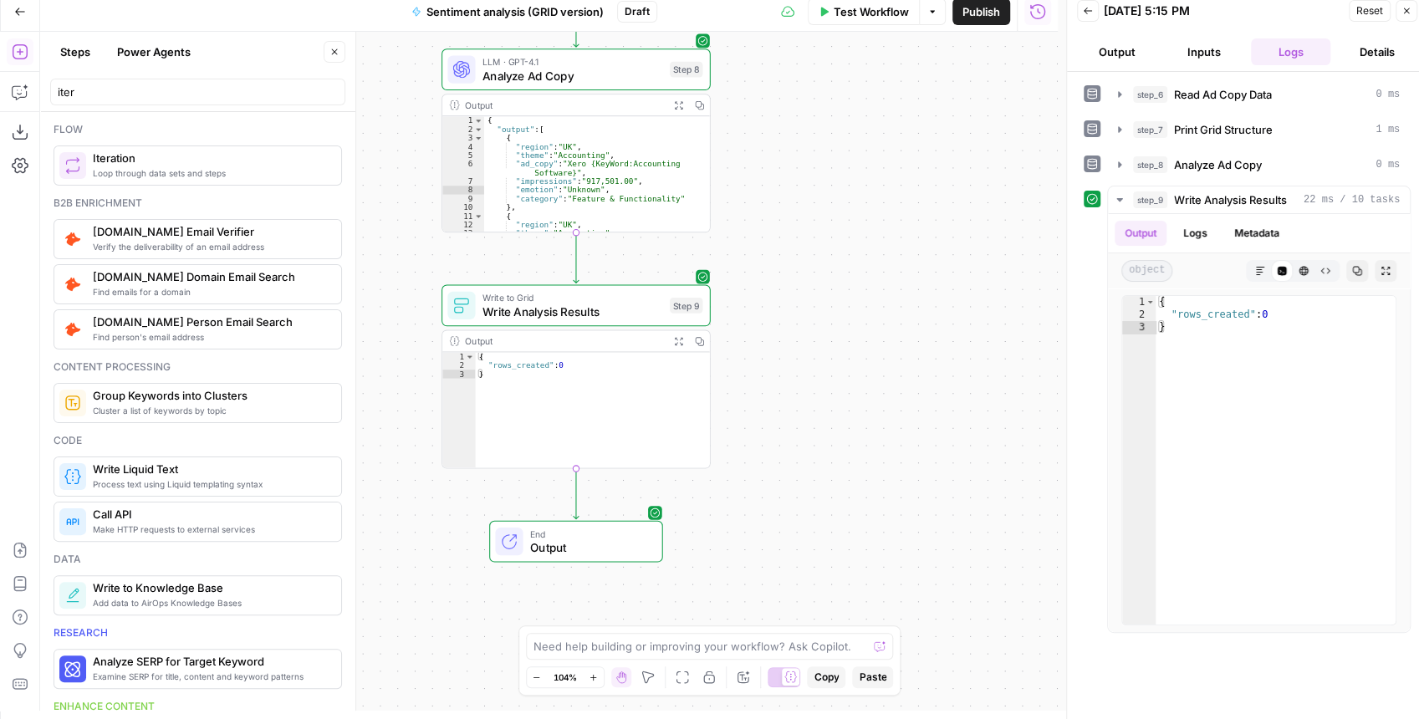
click at [564, 323] on div "Write to Grid Write Analysis Results Step 9 Copy step Delete step Add Note Test" at bounding box center [575, 305] width 269 height 42
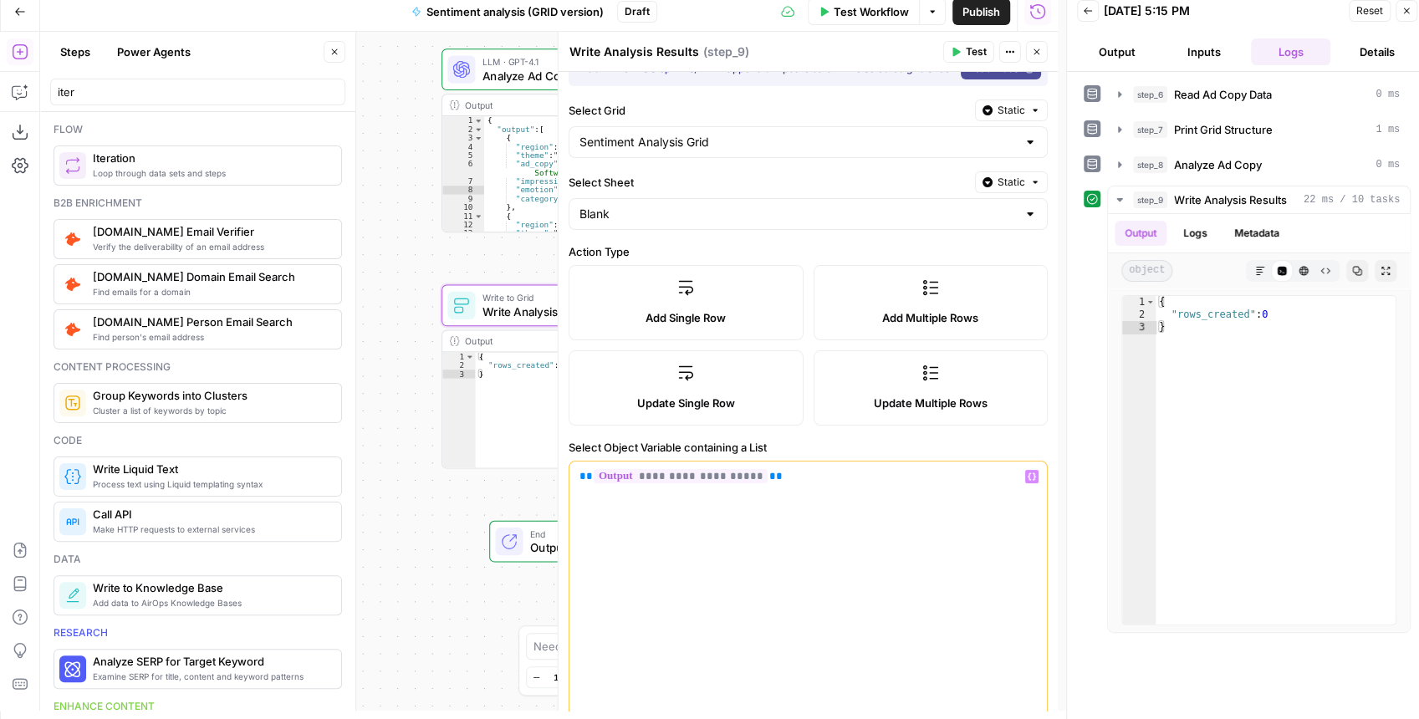
scroll to position [0, 0]
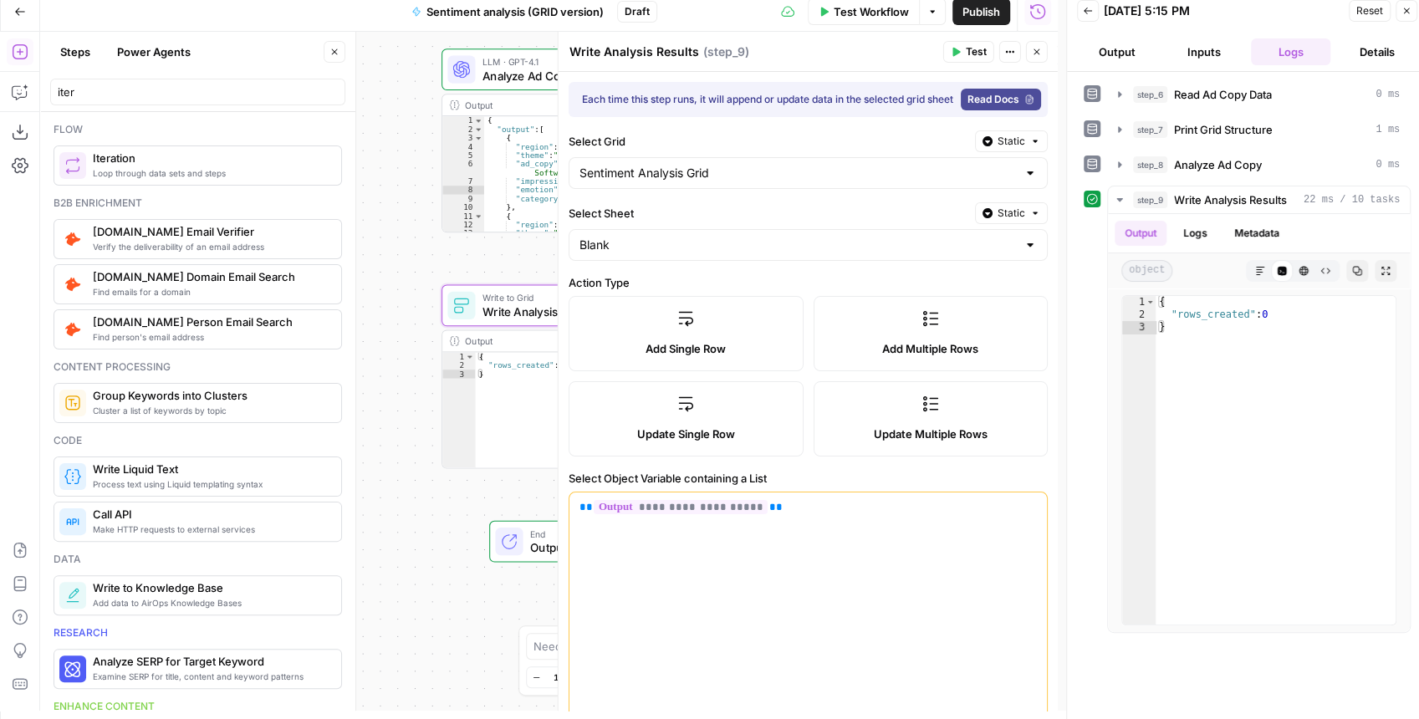
click at [966, 47] on span "Test" at bounding box center [976, 51] width 21 height 15
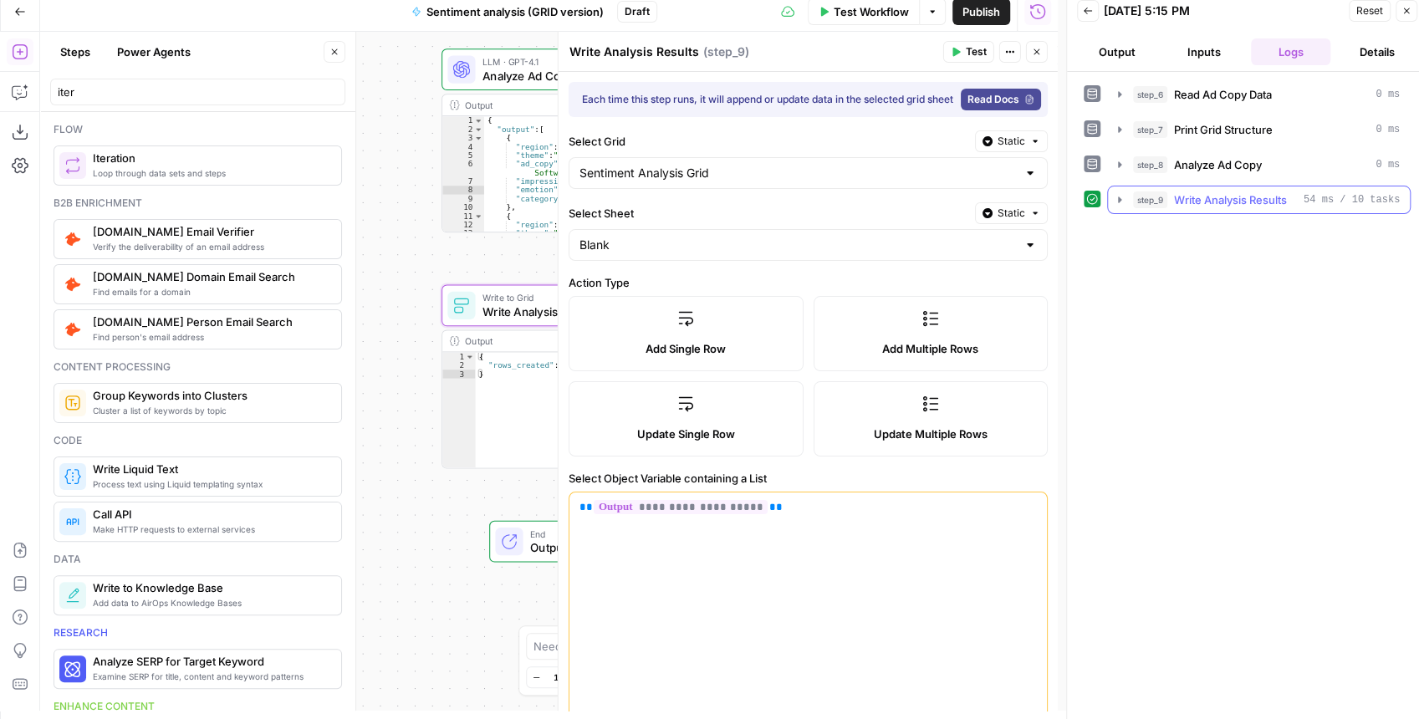
click at [1119, 203] on icon "button" at bounding box center [1119, 199] width 13 height 13
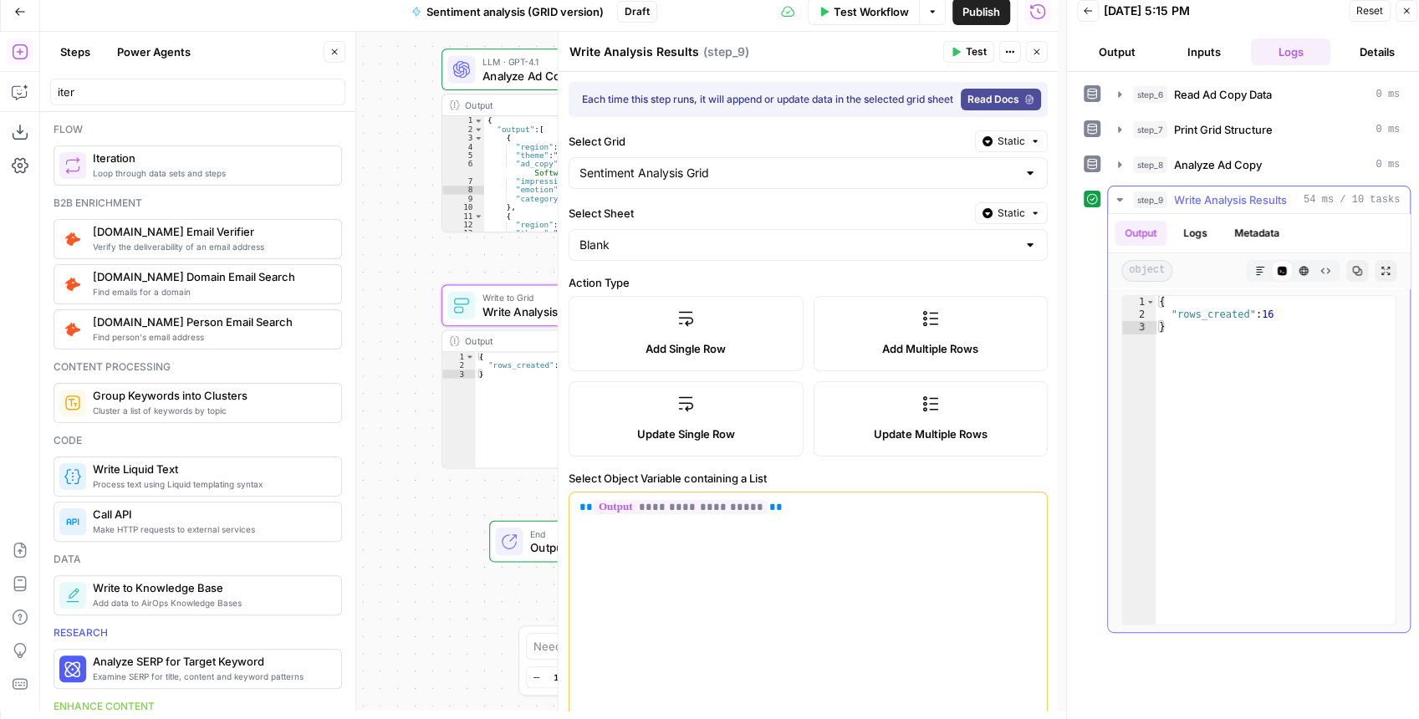
click at [1119, 203] on icon "button" at bounding box center [1119, 199] width 13 height 13
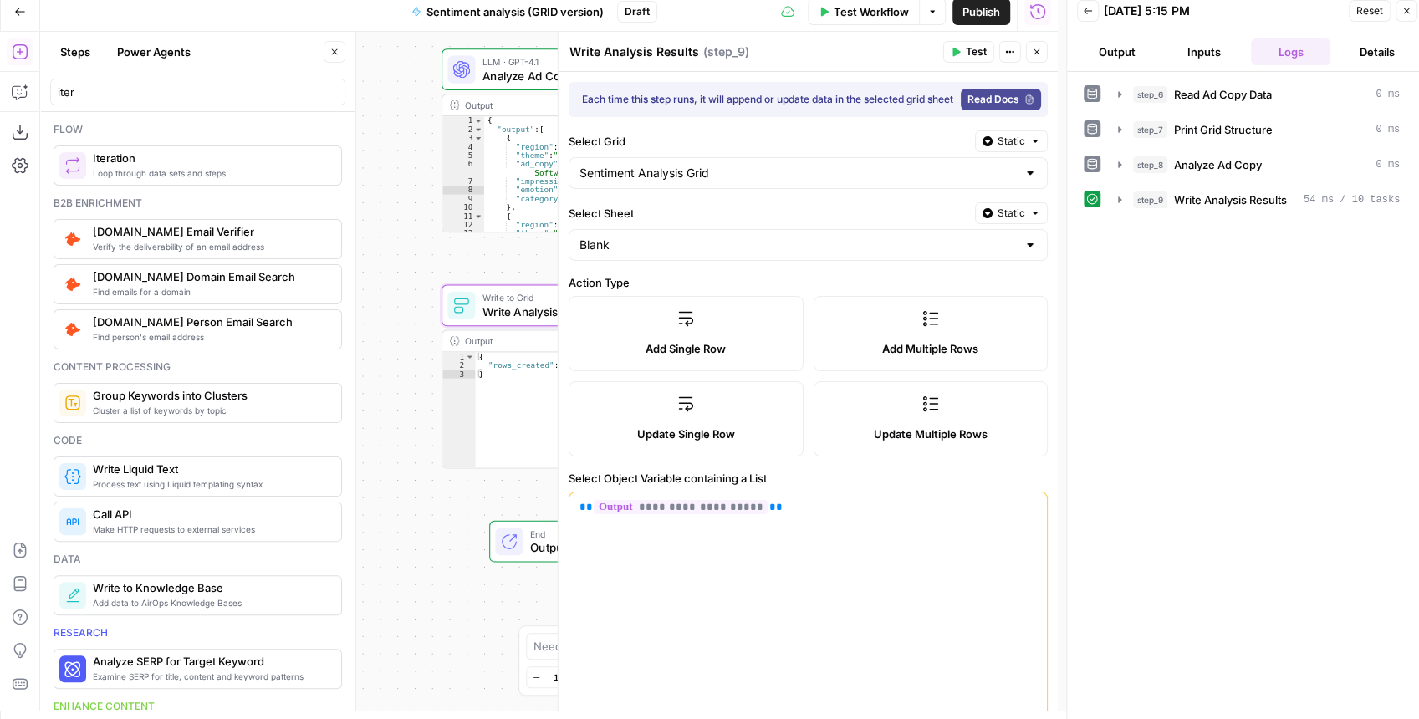
click at [1040, 52] on icon "button" at bounding box center [1037, 52] width 10 height 10
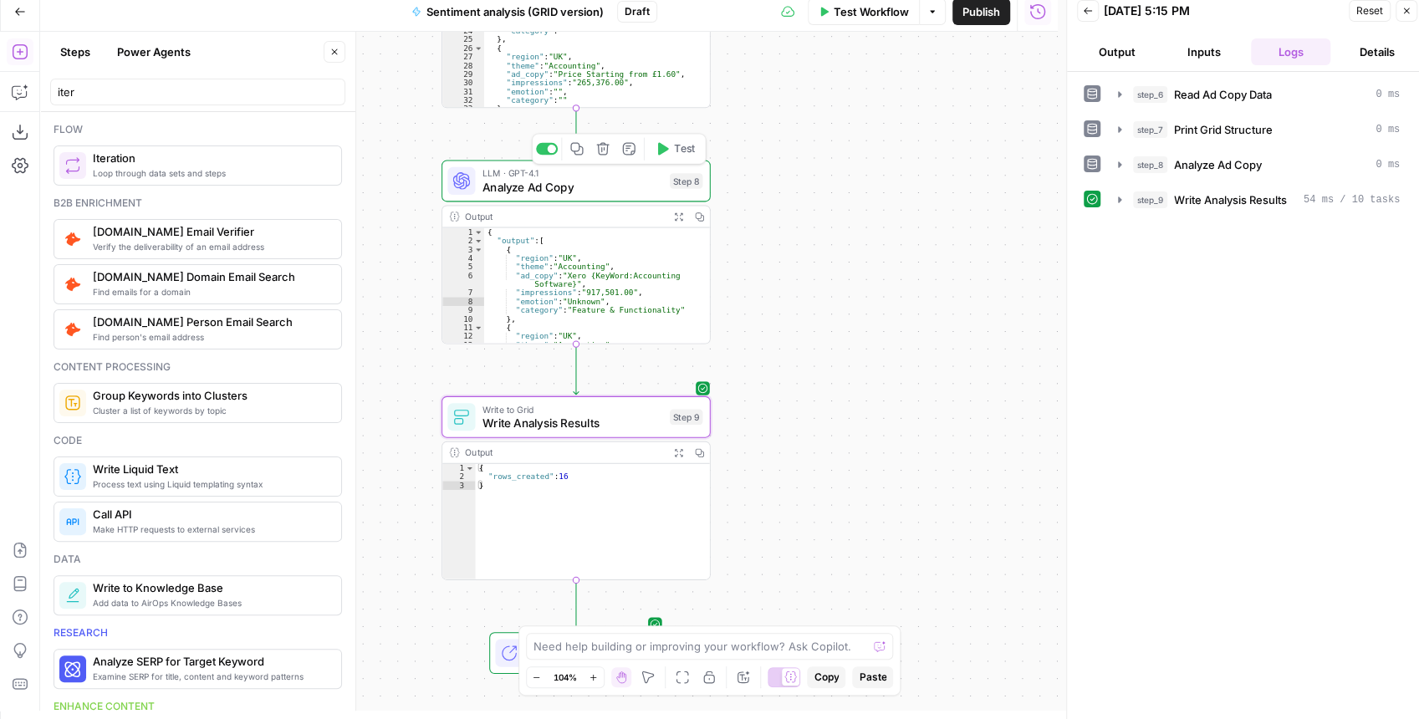
click at [681, 152] on span "Test" at bounding box center [684, 149] width 21 height 16
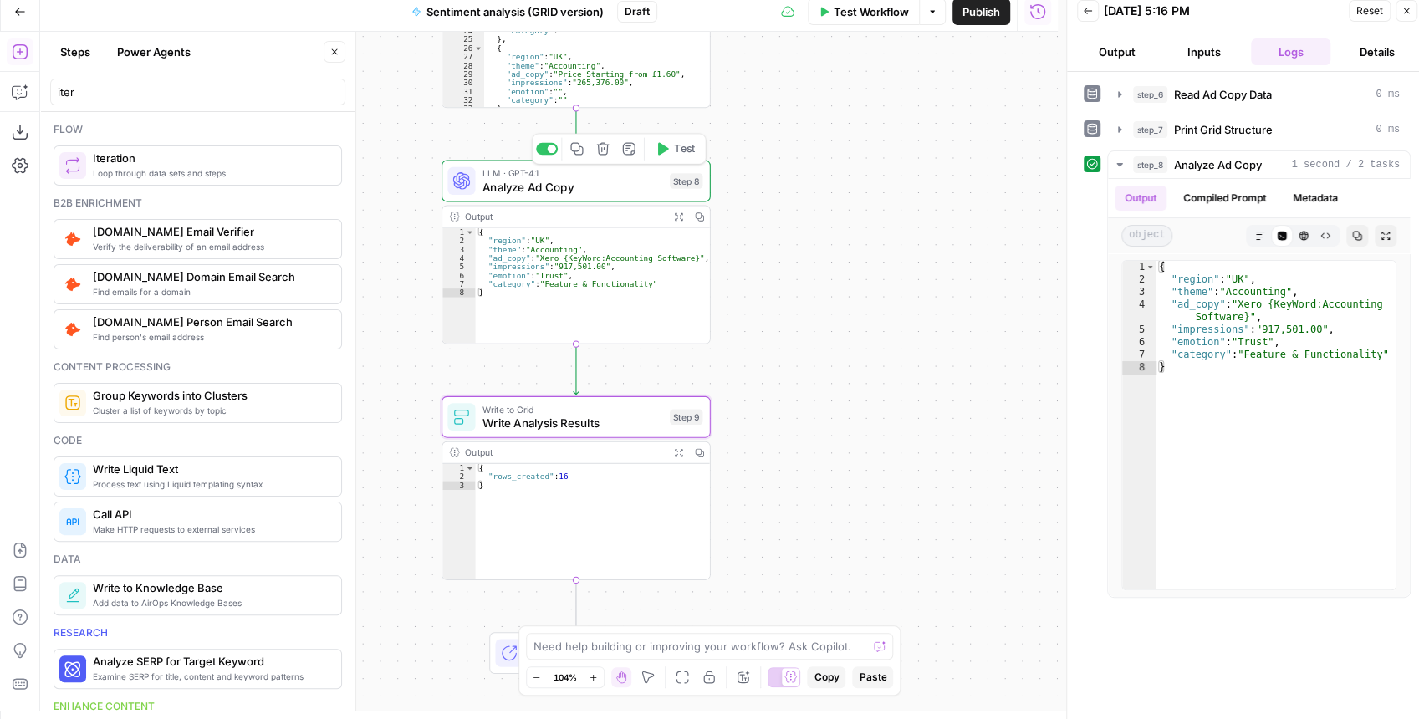
click at [661, 147] on icon "button" at bounding box center [663, 149] width 11 height 13
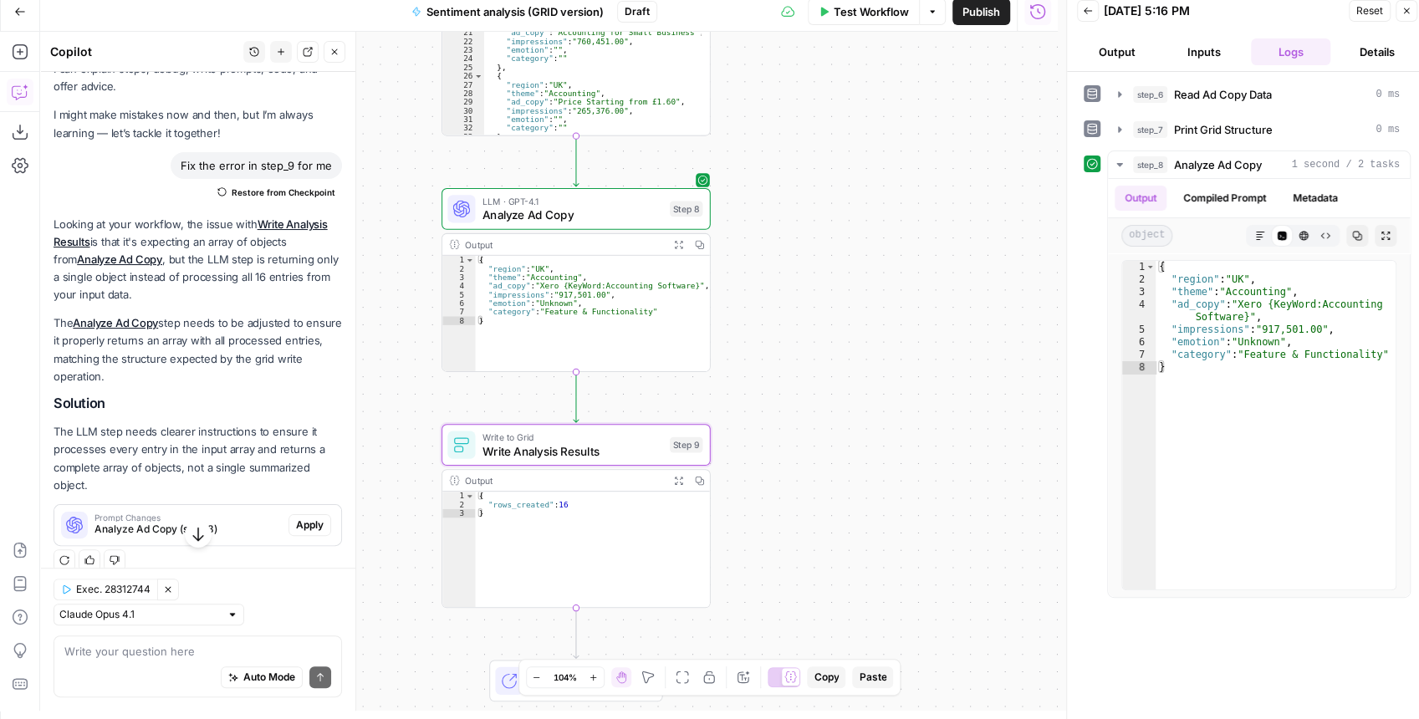
scroll to position [69, 0]
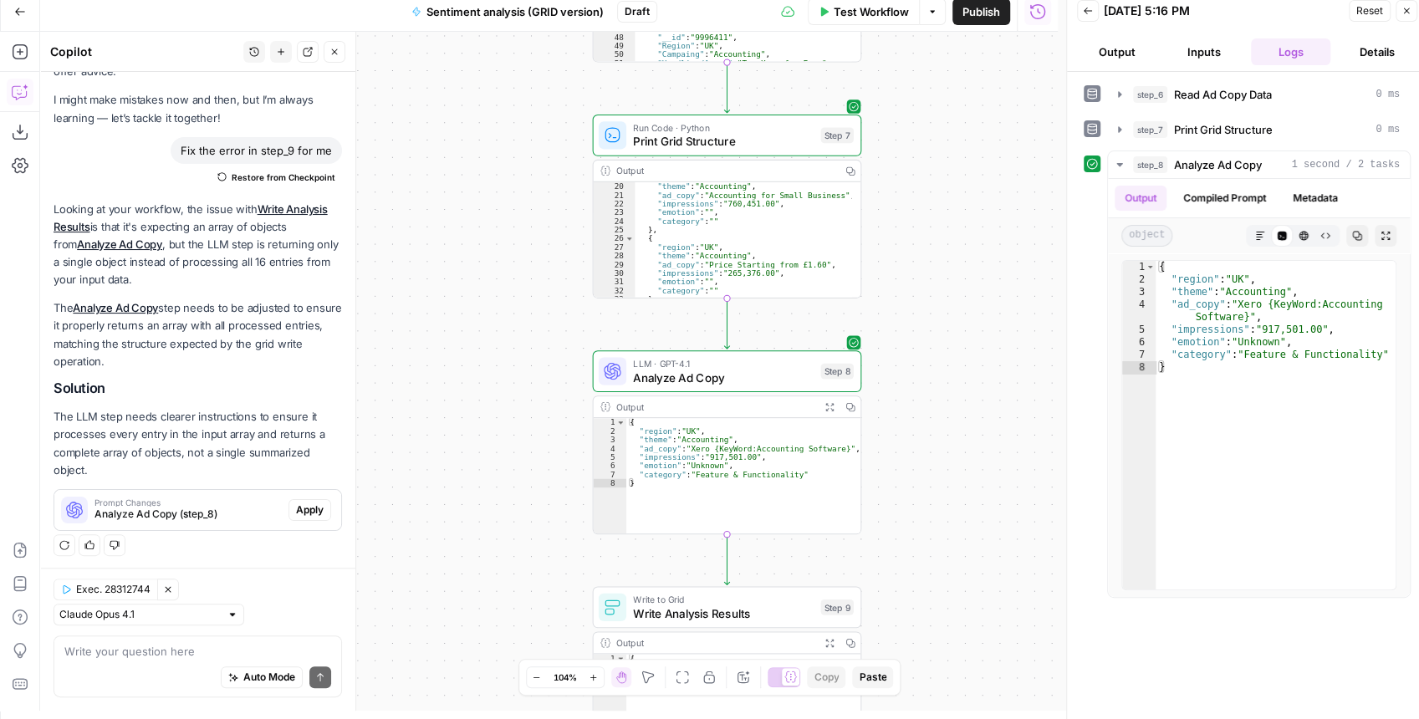
click at [333, 52] on icon "button" at bounding box center [334, 52] width 10 height 10
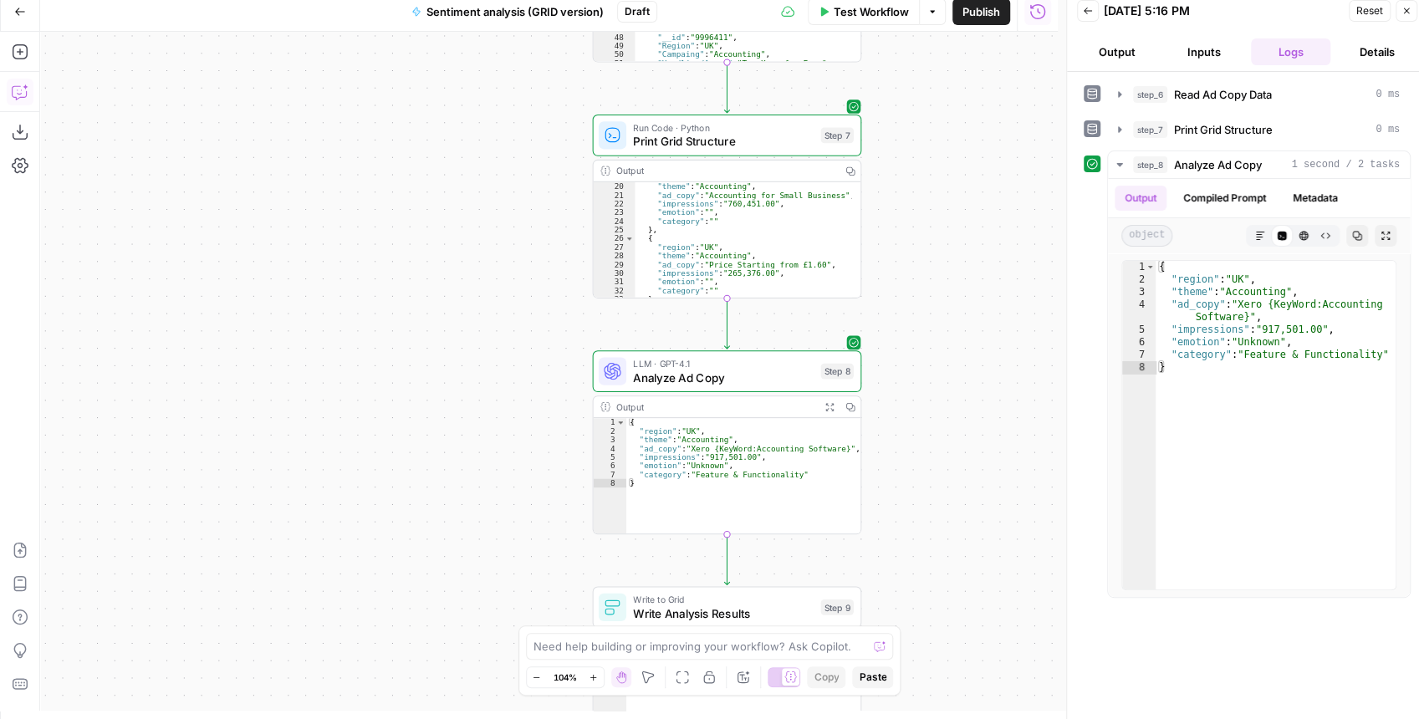
click at [15, 94] on icon "button" at bounding box center [20, 92] width 17 height 17
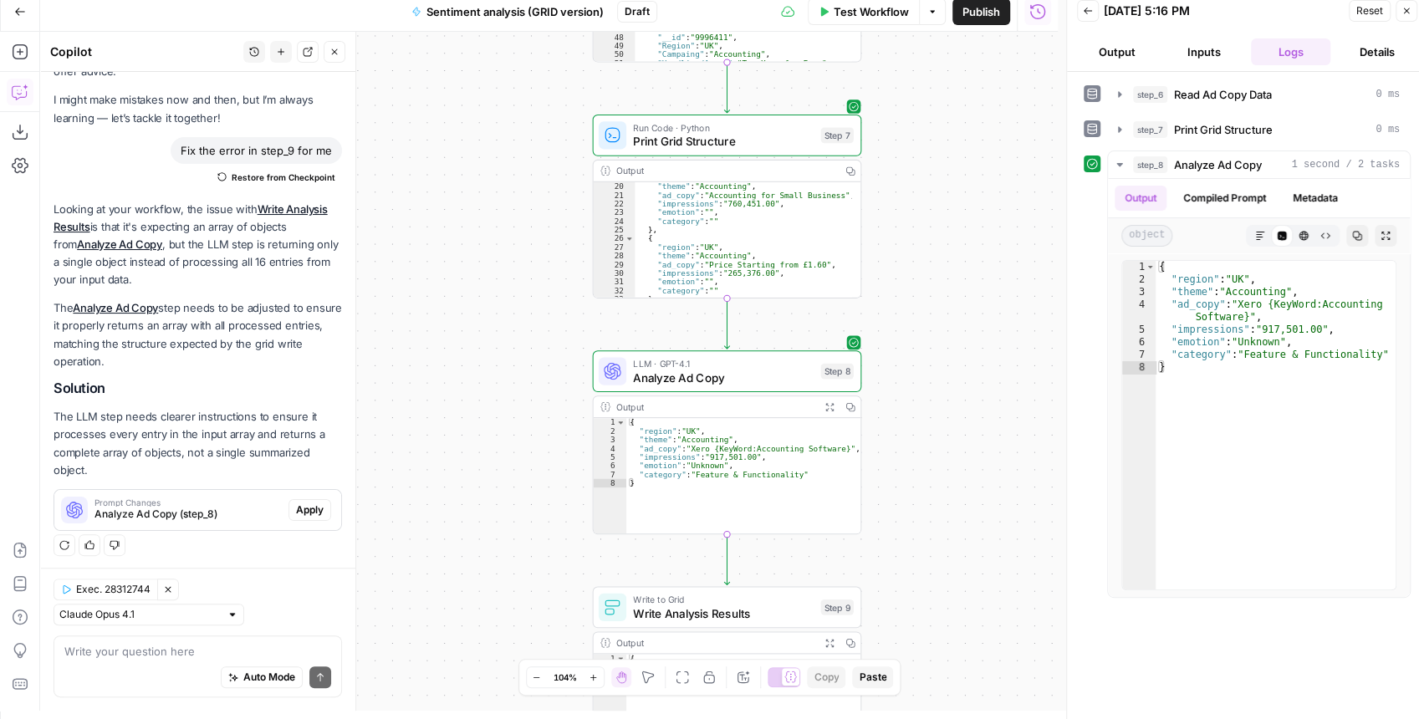
click at [140, 656] on textarea at bounding box center [197, 651] width 267 height 17
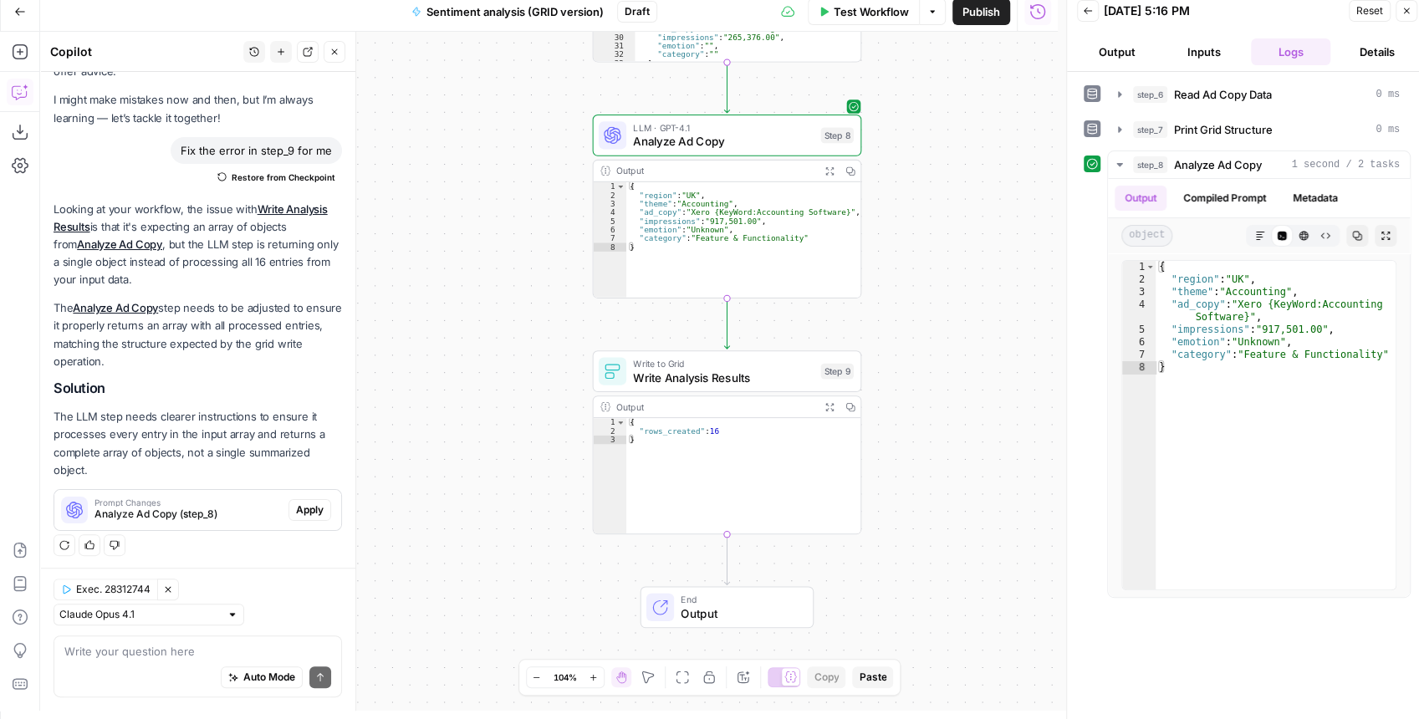
click at [281, 54] on icon "button" at bounding box center [281, 52] width 10 height 10
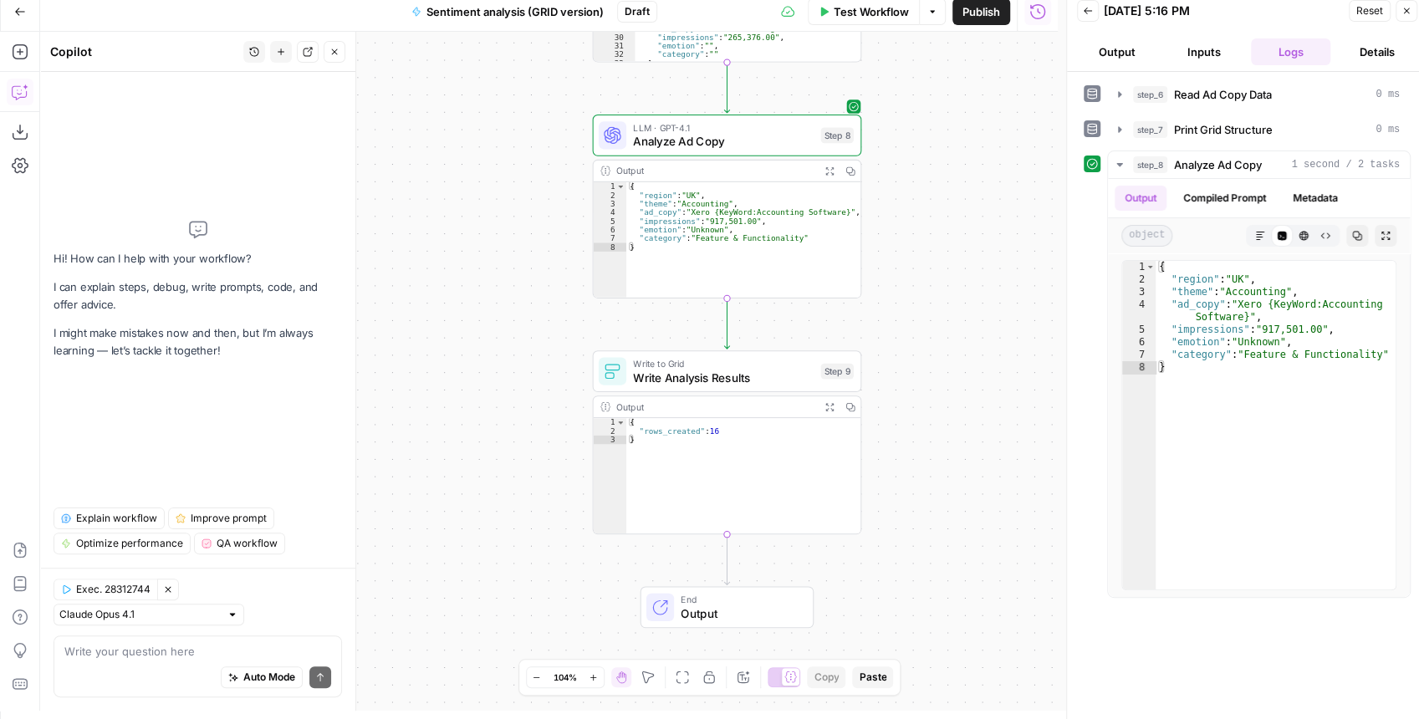
click at [117, 665] on div "Auto Mode Send" at bounding box center [197, 678] width 267 height 37
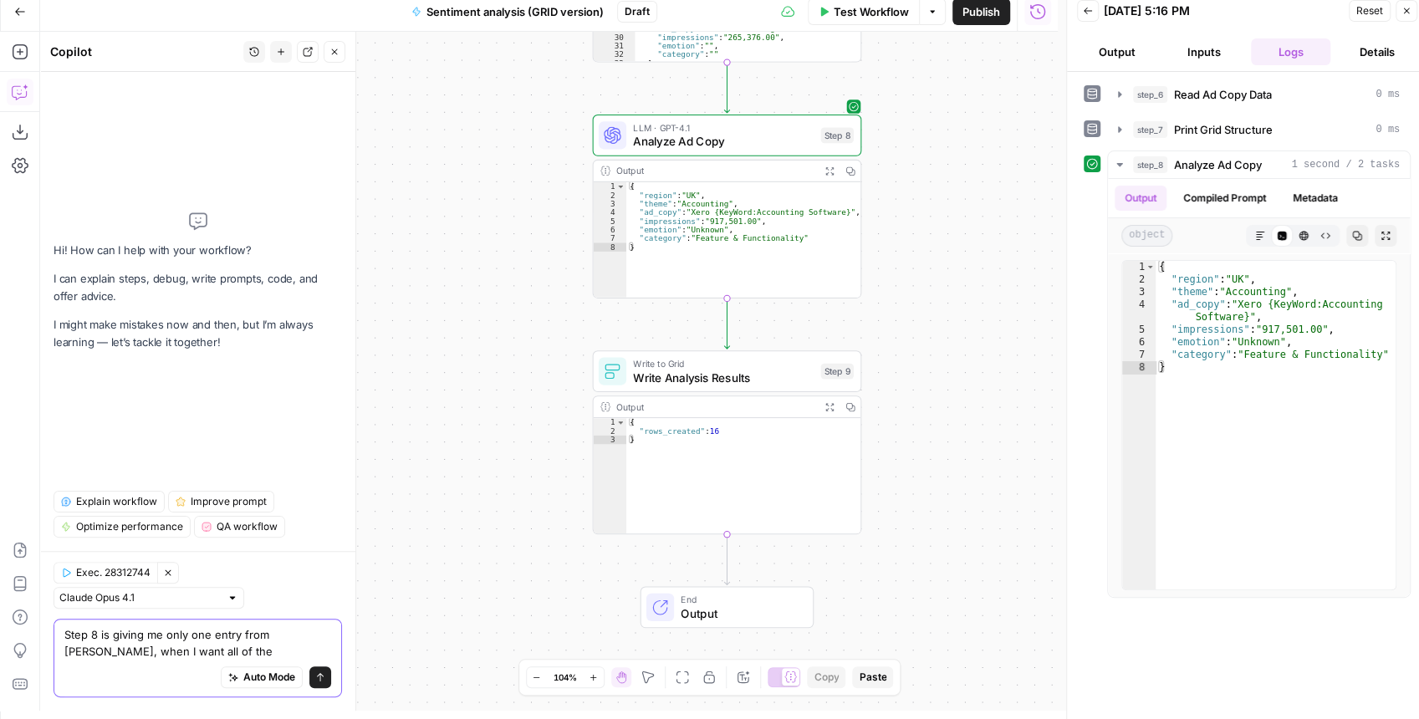
type textarea "Step 8 is giving me only one entry from Json, when I want all of them"
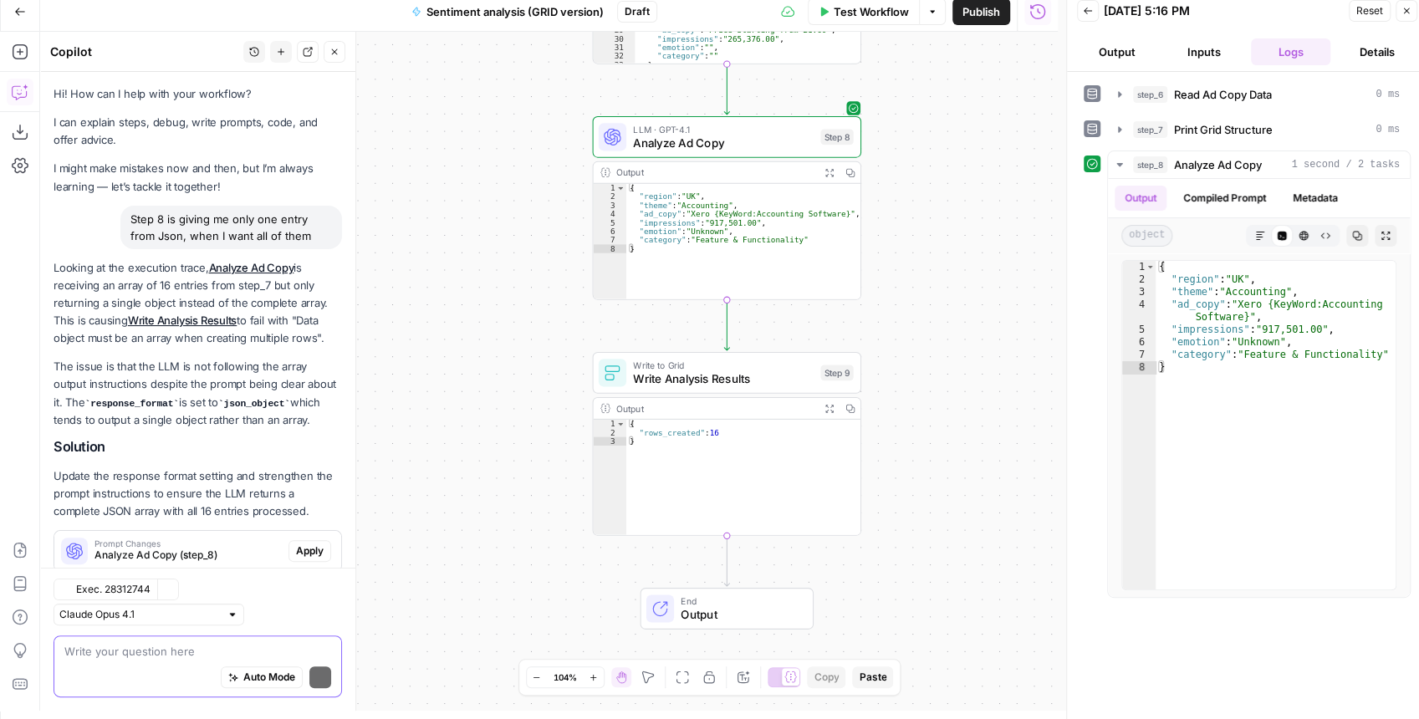
scroll to position [42, 0]
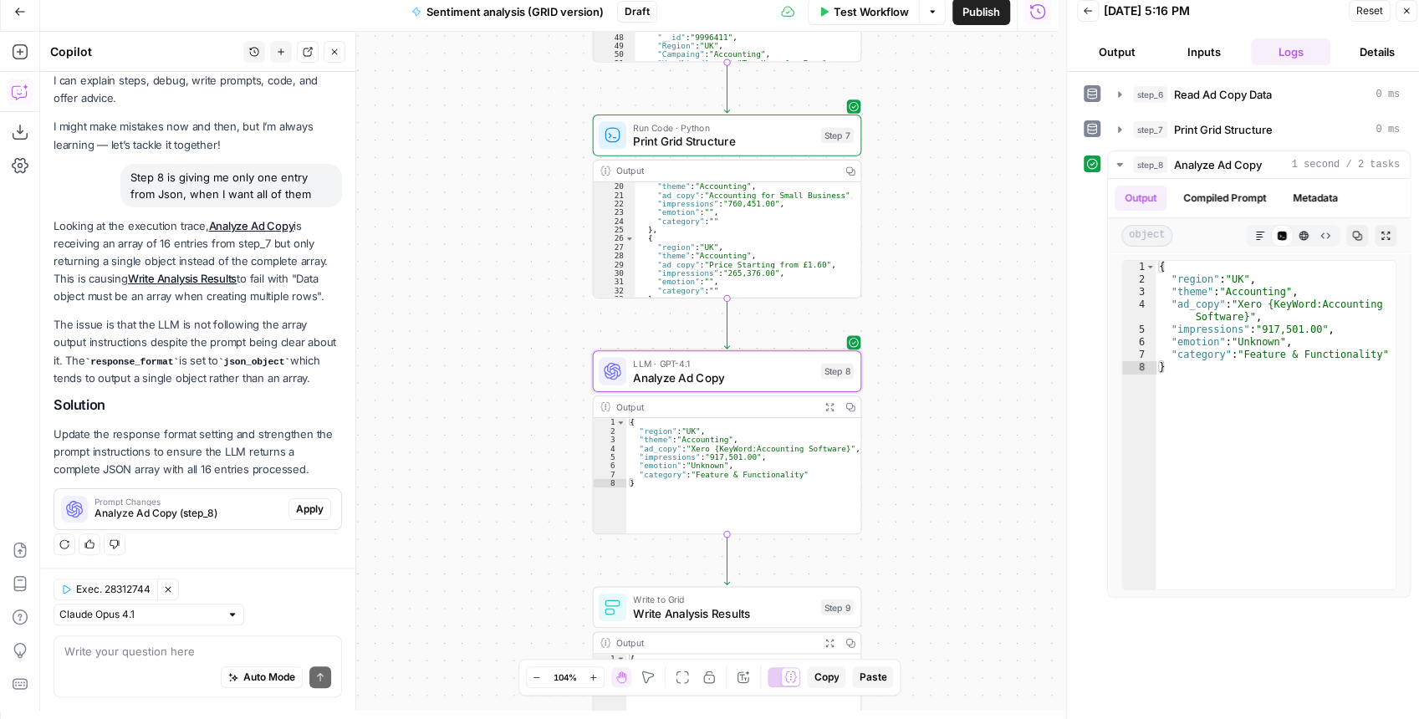
click at [313, 510] on span "Apply" at bounding box center [310, 509] width 28 height 15
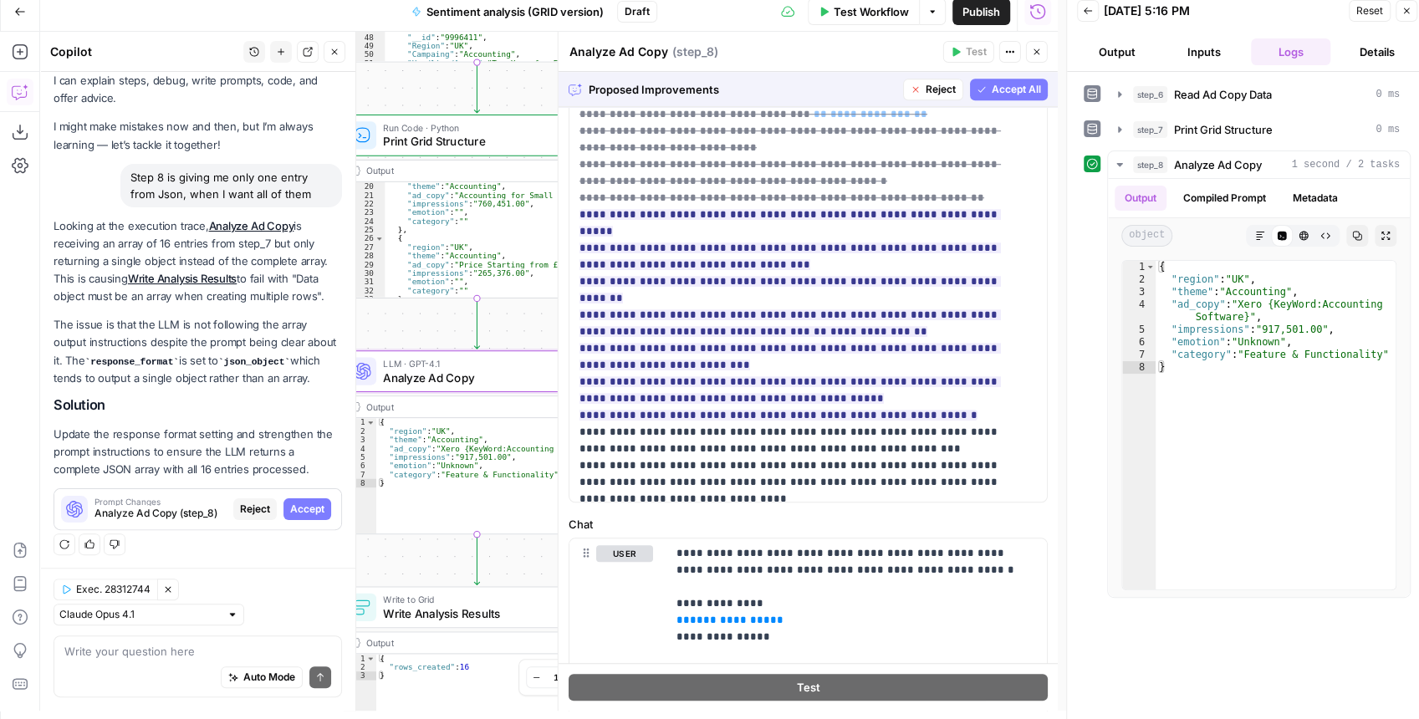
click at [1005, 92] on span "Accept All" at bounding box center [1016, 89] width 49 height 15
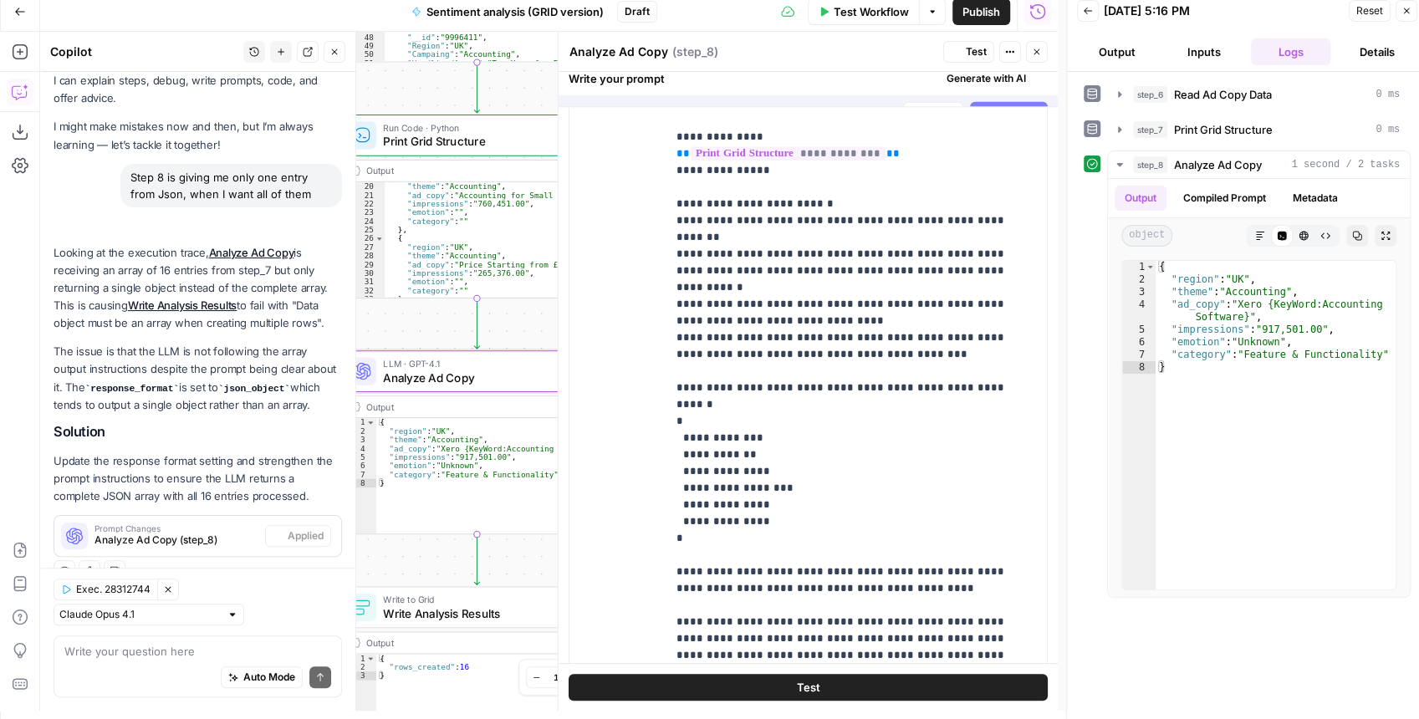
scroll to position [0, 0]
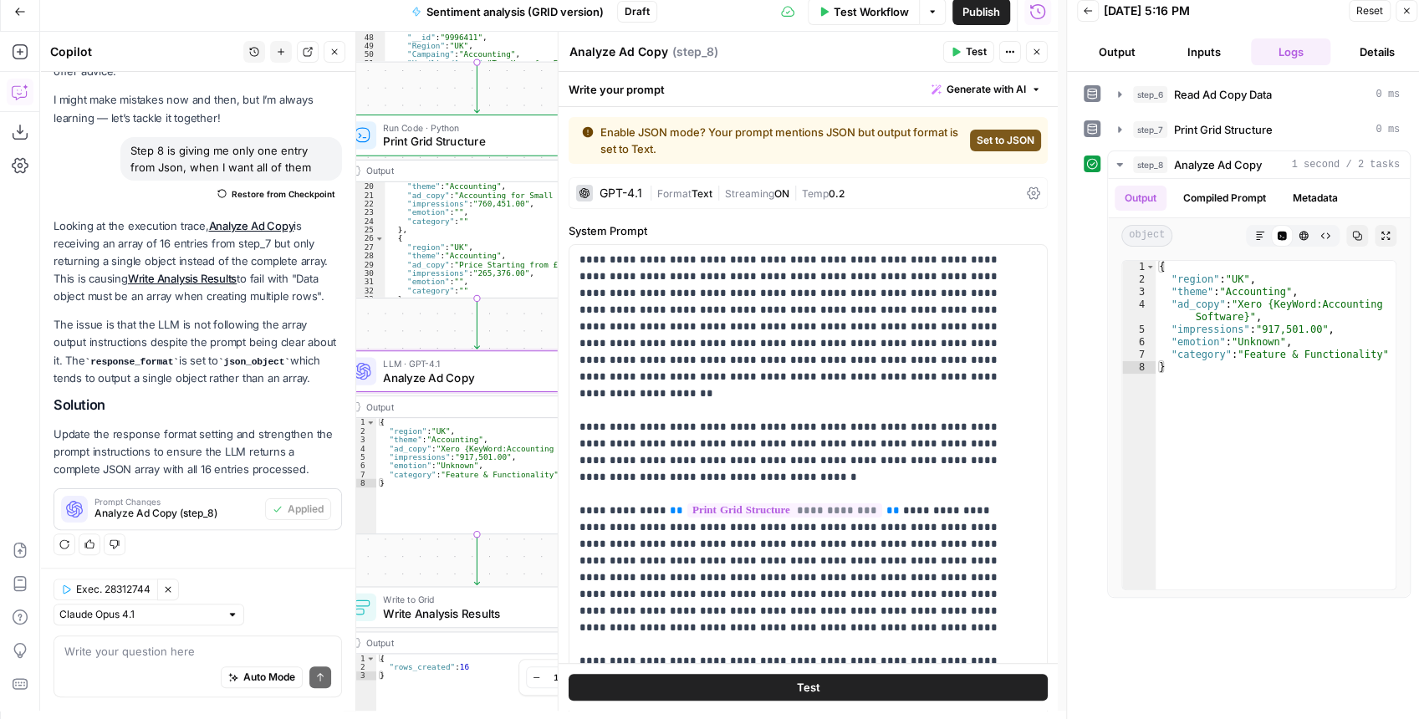
click at [974, 48] on span "Test" at bounding box center [976, 51] width 21 height 15
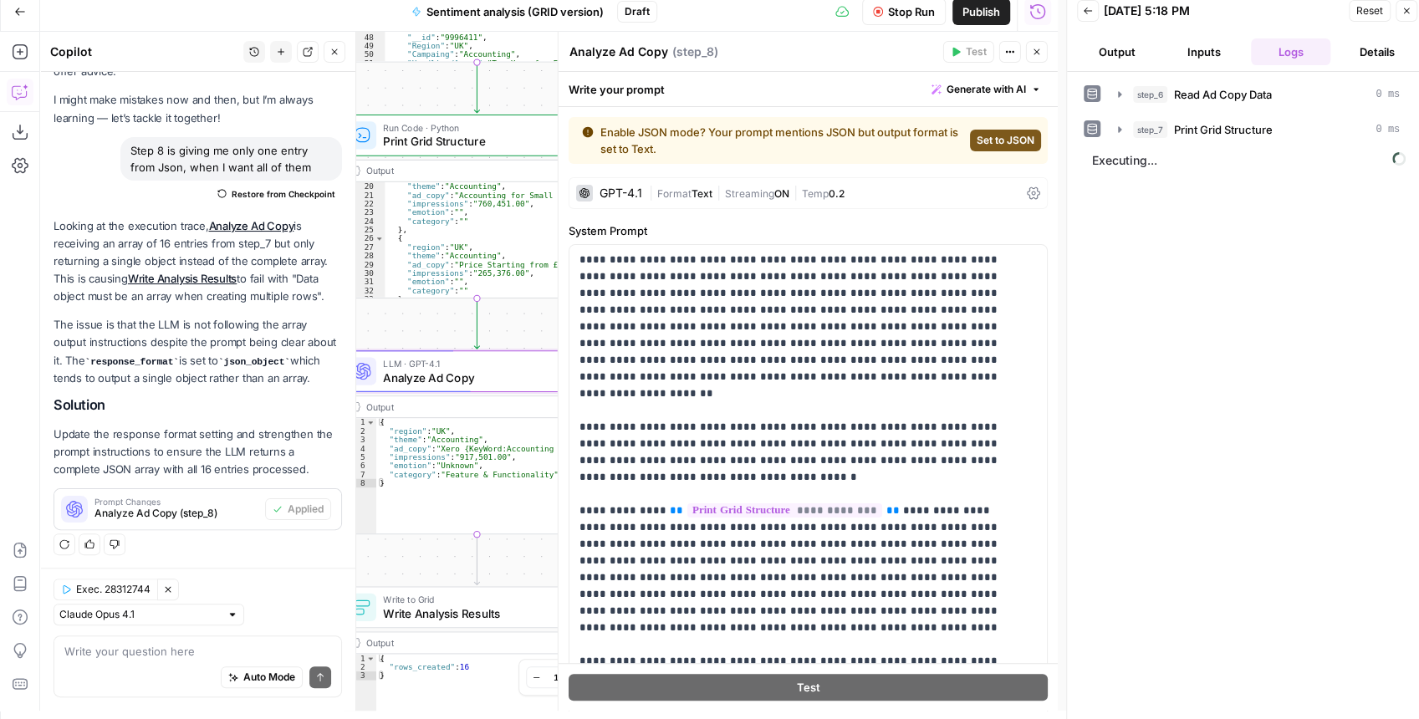
click at [1037, 55] on icon "button" at bounding box center [1037, 52] width 10 height 10
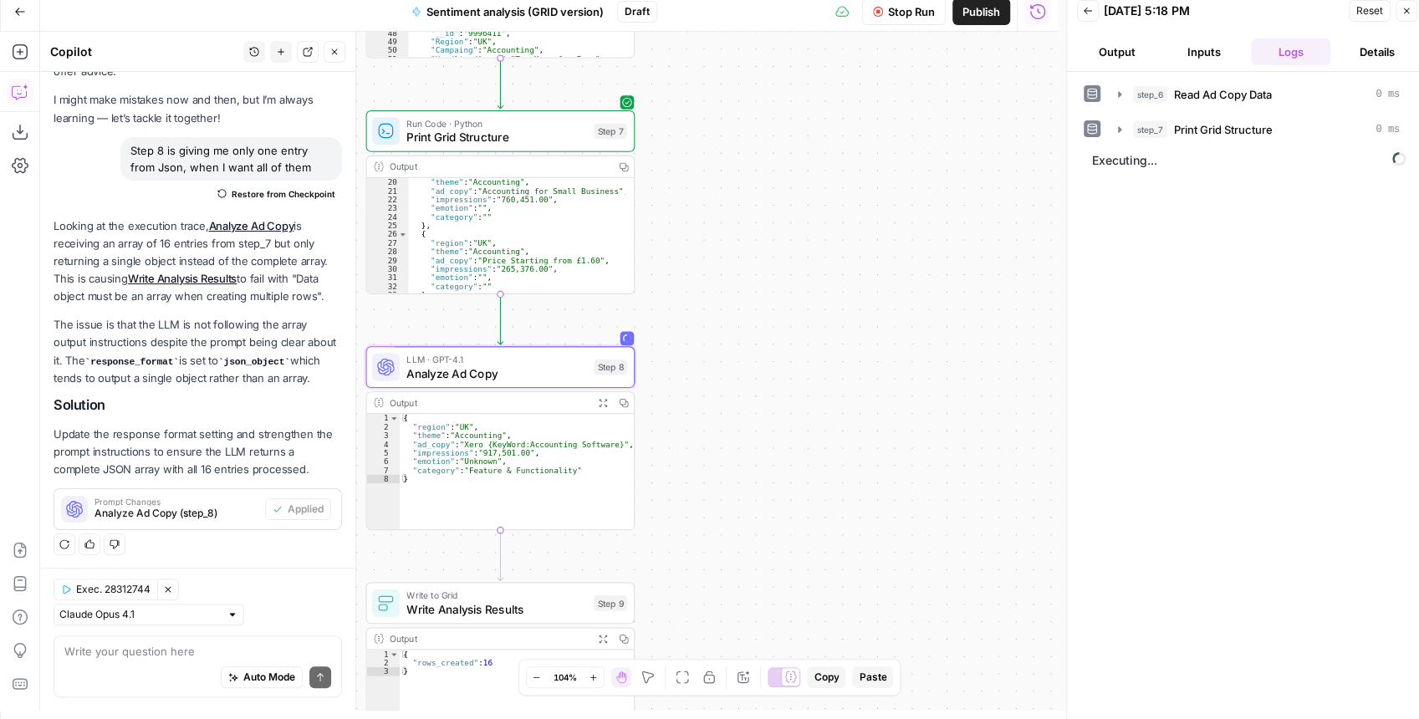
drag, startPoint x: 674, startPoint y: 323, endPoint x: 821, endPoint y: 291, distance: 150.5
click at [821, 291] on div "Workflow Set Inputs Inputs Read from Grid Read Ad Copy Data Step 6 Output Copy …" at bounding box center [548, 371] width 1017 height 679
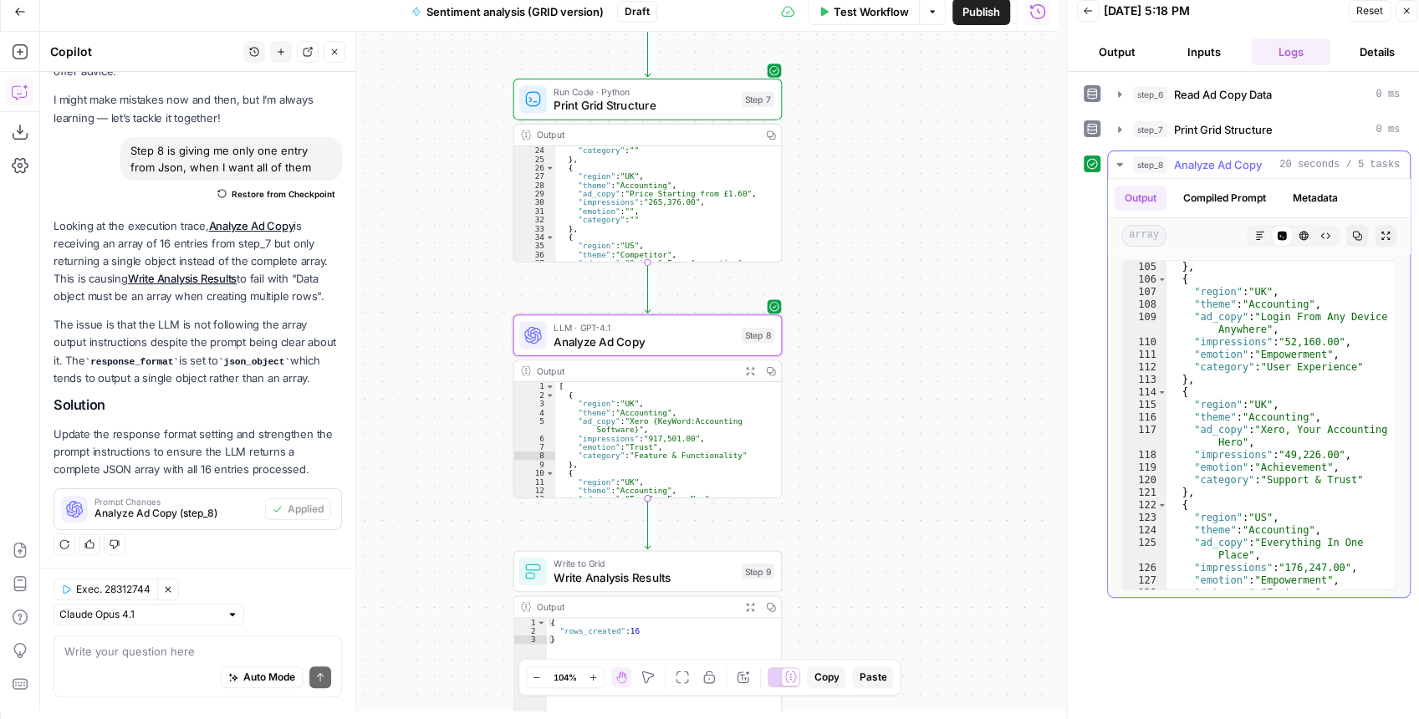
scroll to position [1552, 0]
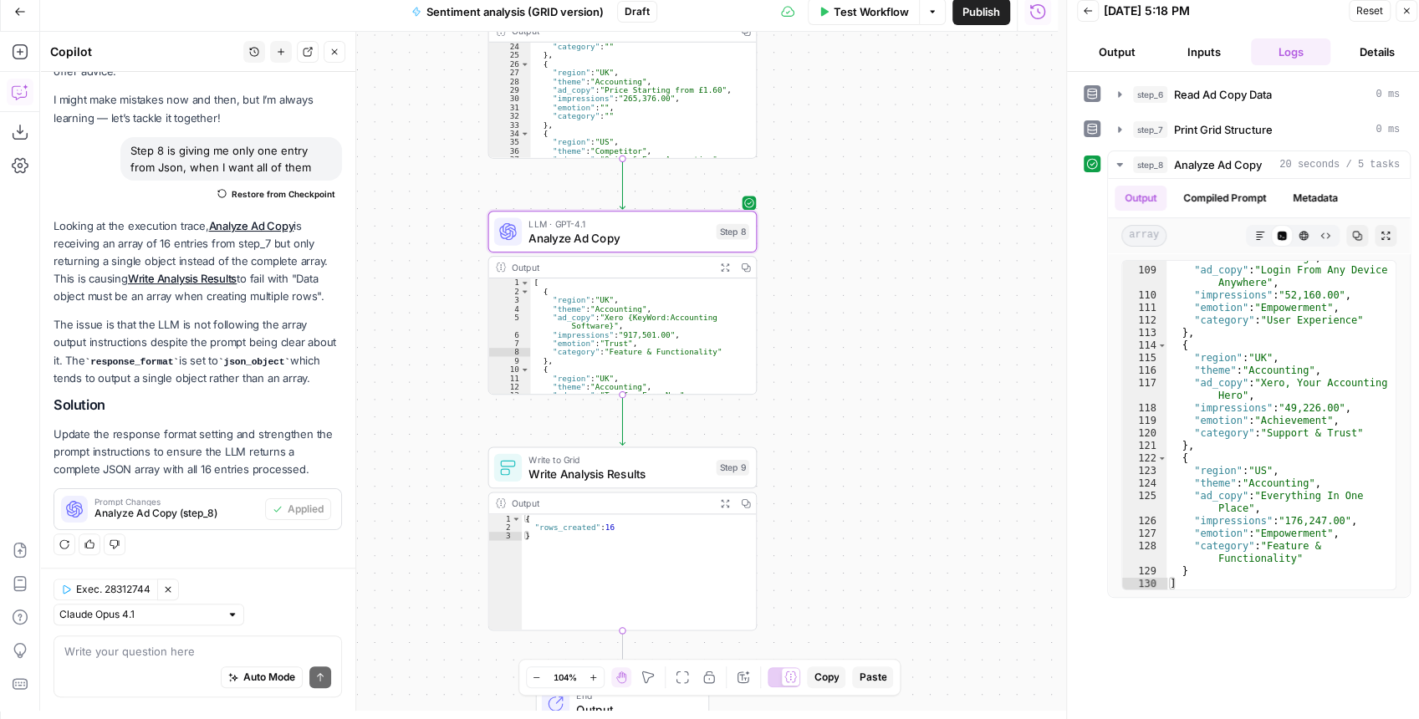
drag, startPoint x: 900, startPoint y: 440, endPoint x: 846, endPoint y: 339, distance: 113.7
click at [871, 319] on div "Workflow Set Inputs Inputs Read from Grid Read Ad Copy Data Step 6 Output Copy …" at bounding box center [548, 371] width 1017 height 679
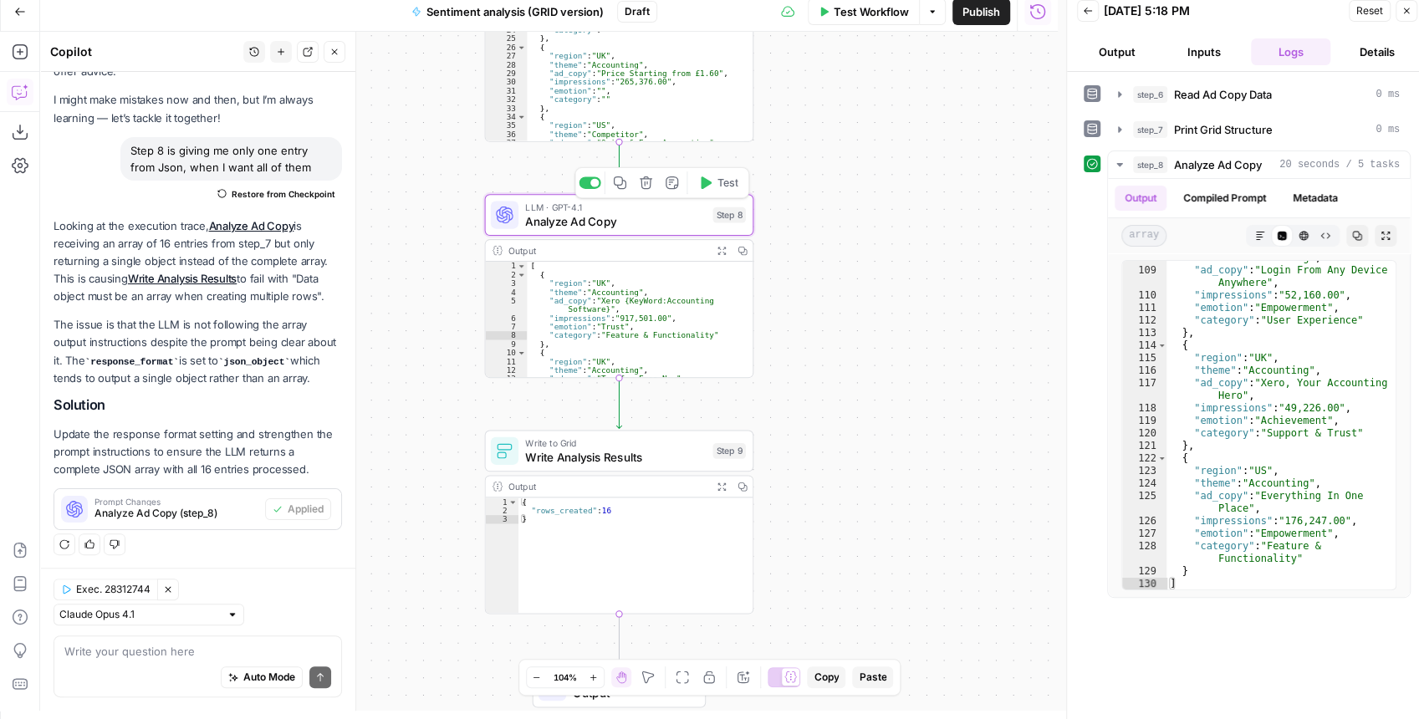
click at [706, 182] on icon "button" at bounding box center [706, 182] width 11 height 13
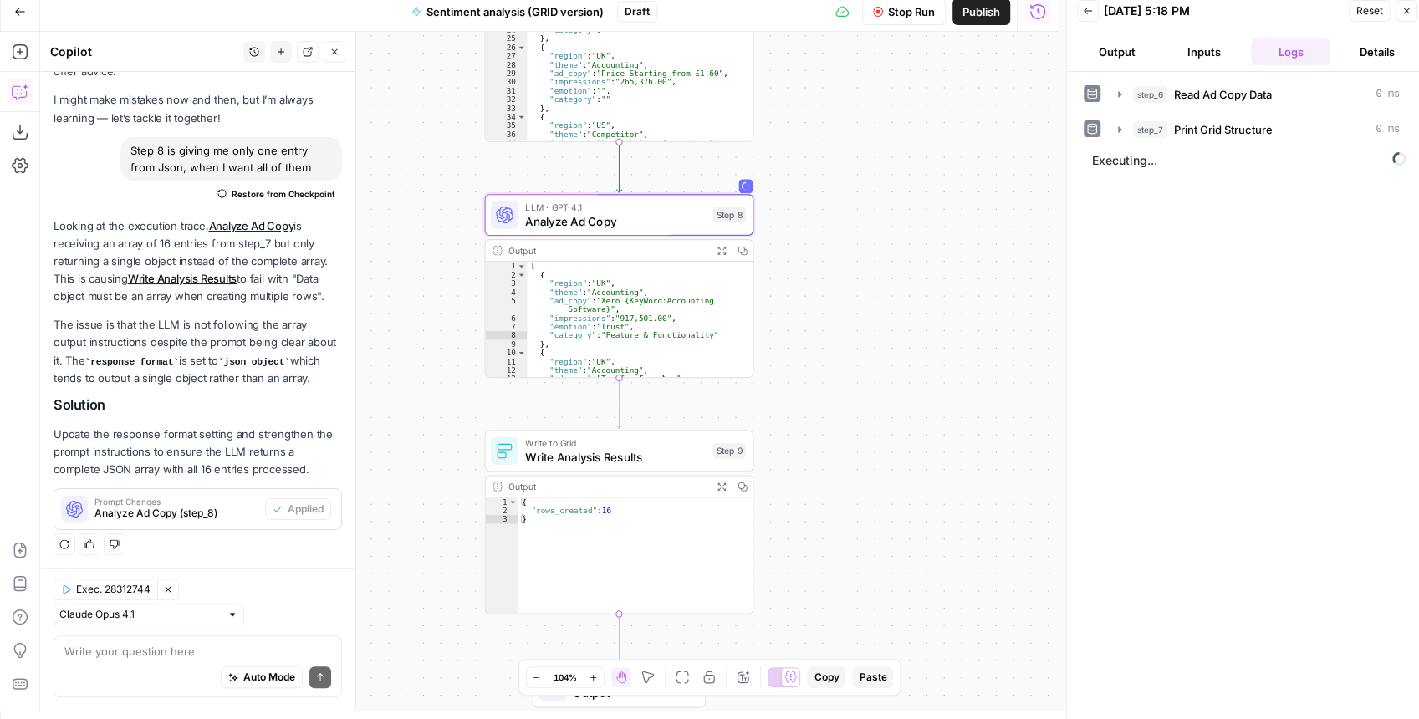
click at [325, 56] on button "Close" at bounding box center [335, 52] width 22 height 22
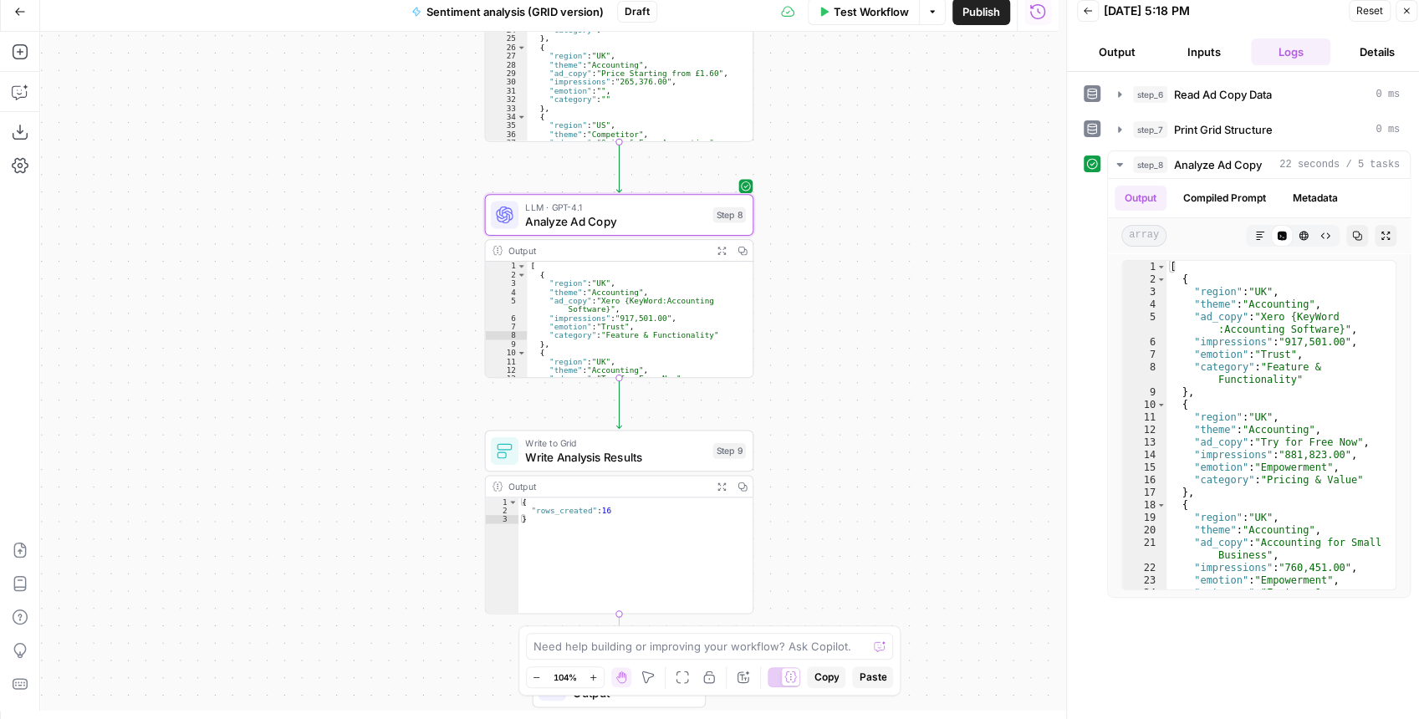
drag, startPoint x: 916, startPoint y: 362, endPoint x: 828, endPoint y: 249, distance: 143.5
click at [828, 249] on div "Workflow Set Inputs Inputs Read from Grid Read Ad Copy Data Step 6 Output Copy …" at bounding box center [548, 371] width 1017 height 679
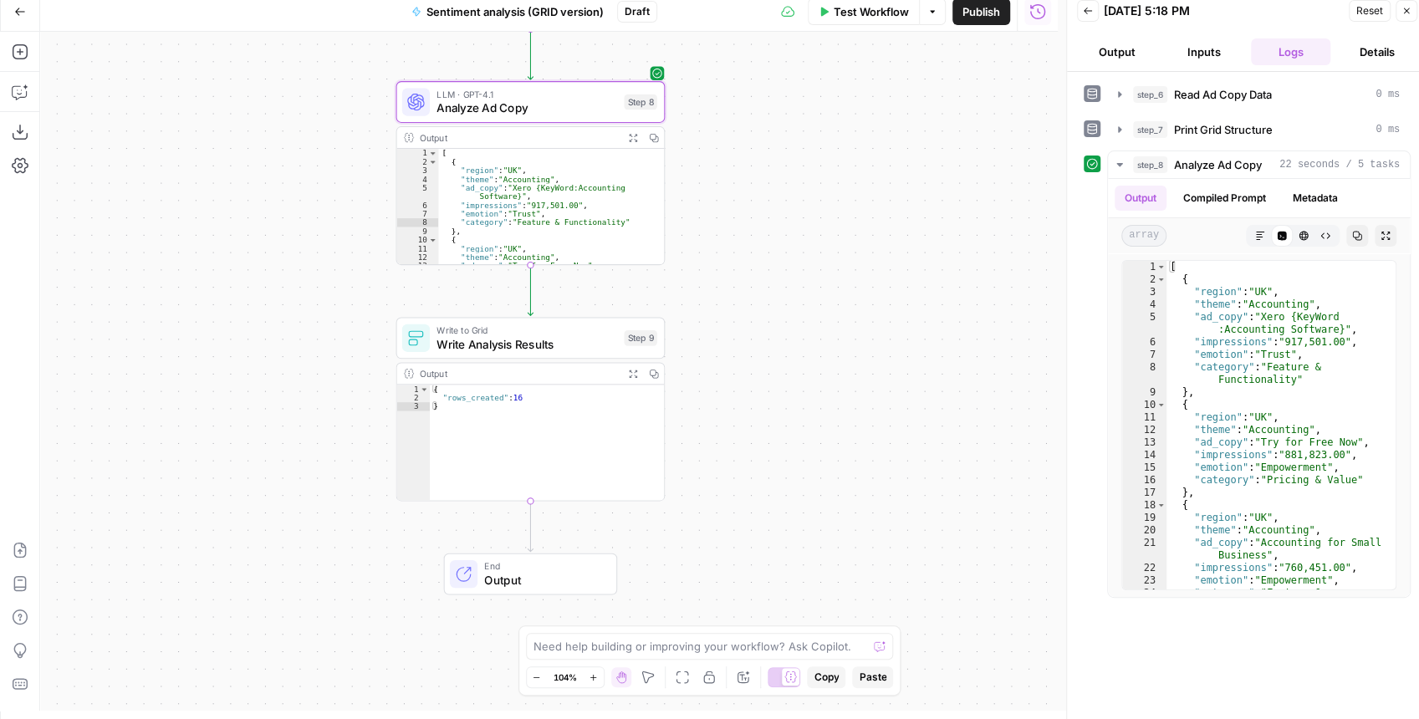
drag, startPoint x: 829, startPoint y: 256, endPoint x: 831, endPoint y: 308, distance: 51.9
click at [831, 308] on div "Workflow Set Inputs Inputs Read from Grid Read Ad Copy Data Step 6 Output Copy …" at bounding box center [548, 371] width 1017 height 679
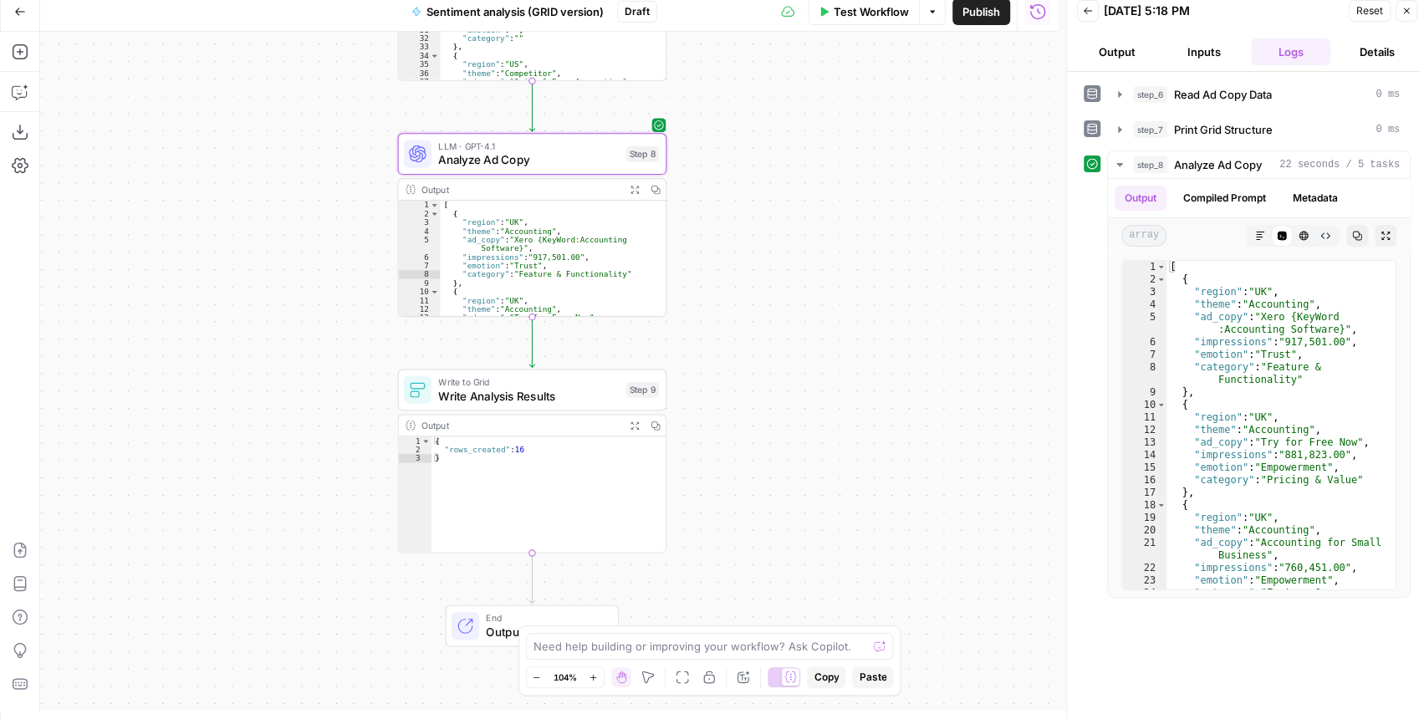
click at [964, 23] on button "Publish" at bounding box center [981, 11] width 58 height 27
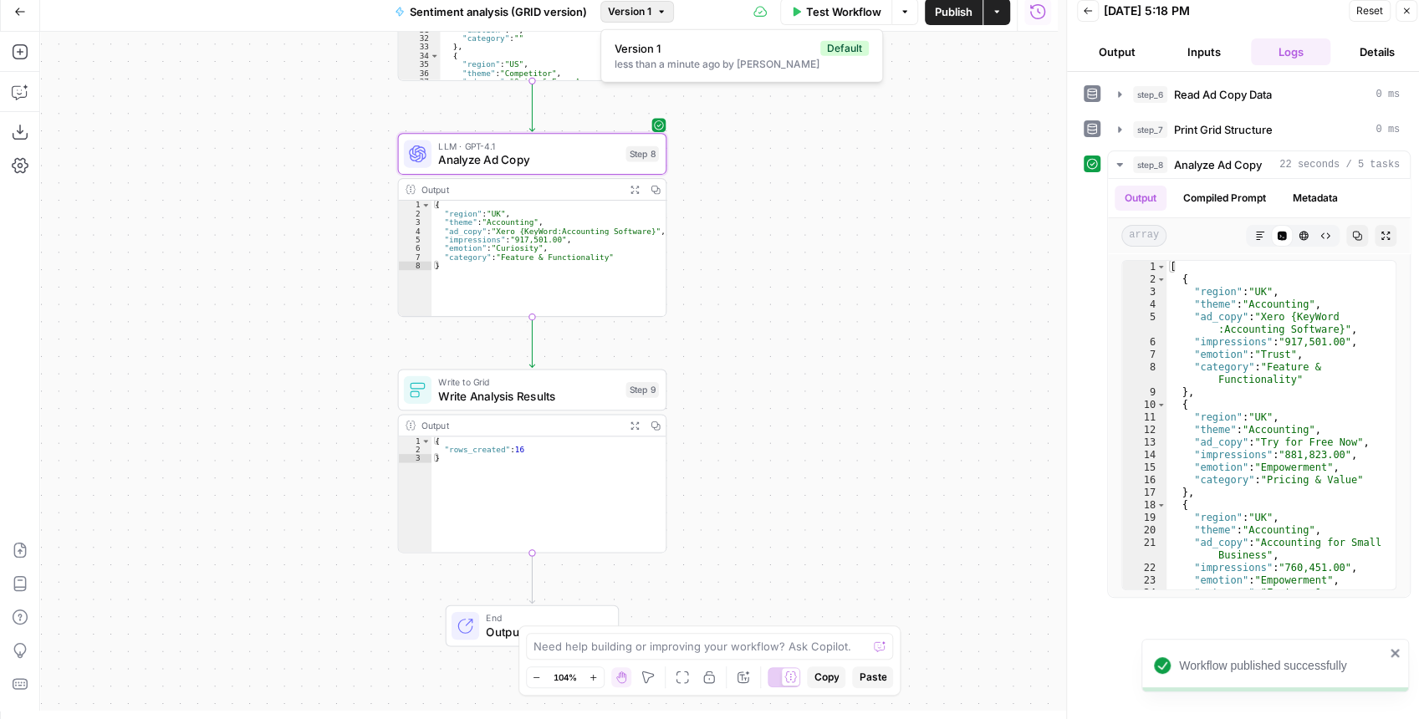
click at [655, 17] on button "Version 1" at bounding box center [637, 12] width 74 height 22
click at [828, 182] on div "Workflow Set Inputs Inputs Read from Grid Read Ad Copy Data Step 6 Output Copy …" at bounding box center [548, 371] width 1017 height 679
